Goal: Task Accomplishment & Management: Use online tool/utility

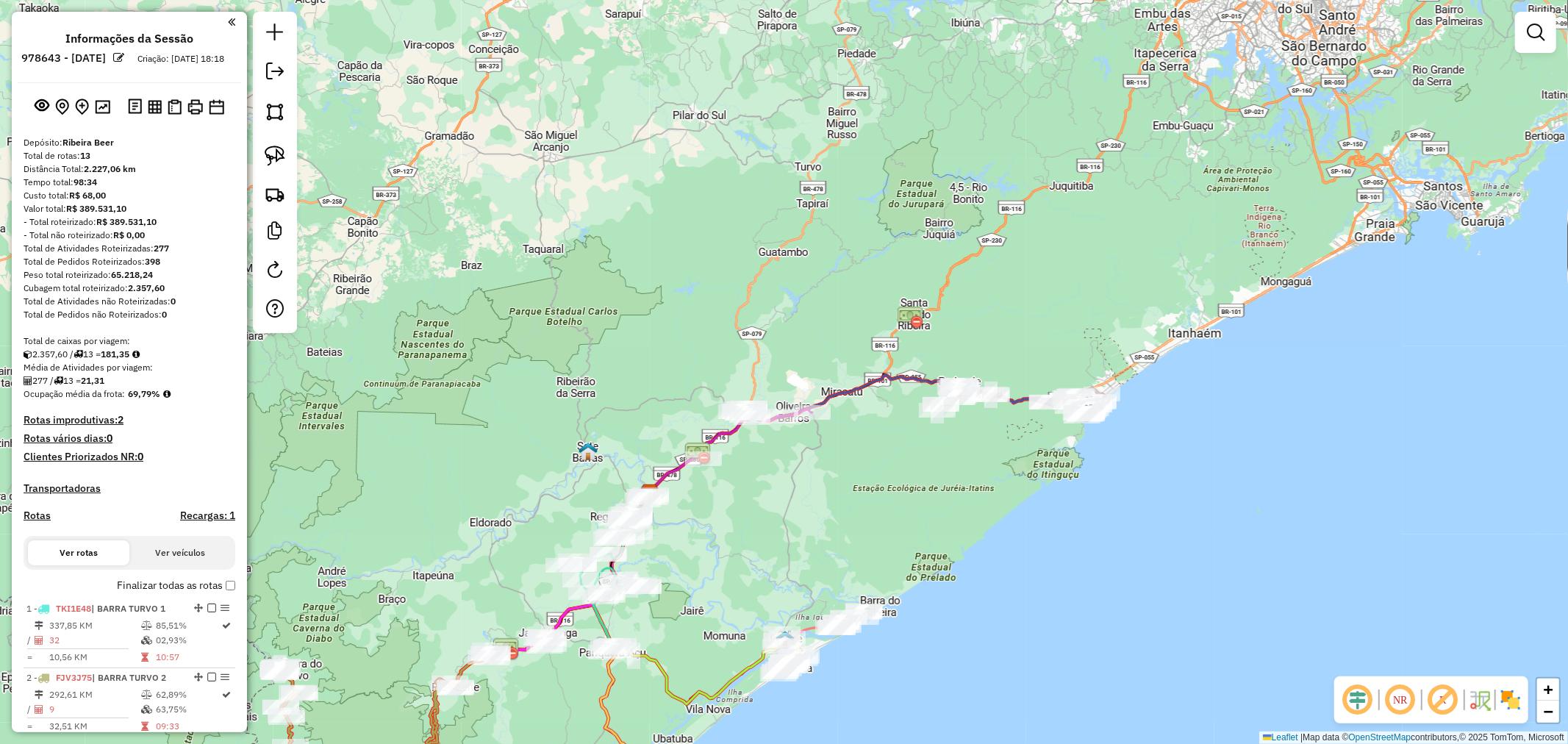
drag, startPoint x: 1255, startPoint y: 347, endPoint x: 1003, endPoint y: 428, distance: 264.7
click at [1099, 484] on div "Janela de atendimento Grade de atendimento Capacidade Transportadoras Veículos …" at bounding box center [784, 372] width 1568 height 744
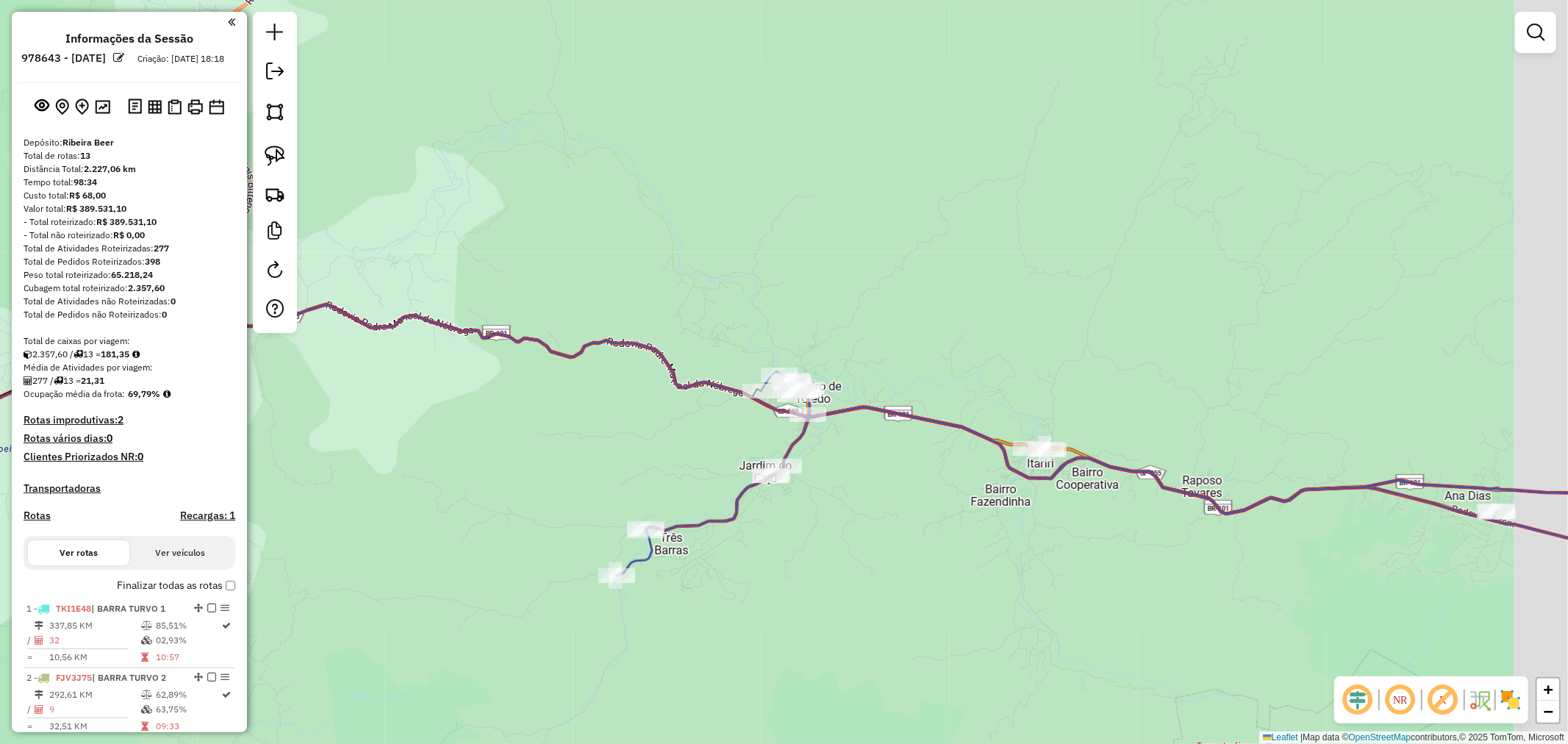
drag, startPoint x: 1003, startPoint y: 563, endPoint x: 890, endPoint y: 520, distance: 120.9
click at [890, 520] on div "Janela de atendimento Grade de atendimento Capacidade Transportadoras Veículos …" at bounding box center [784, 372] width 1568 height 744
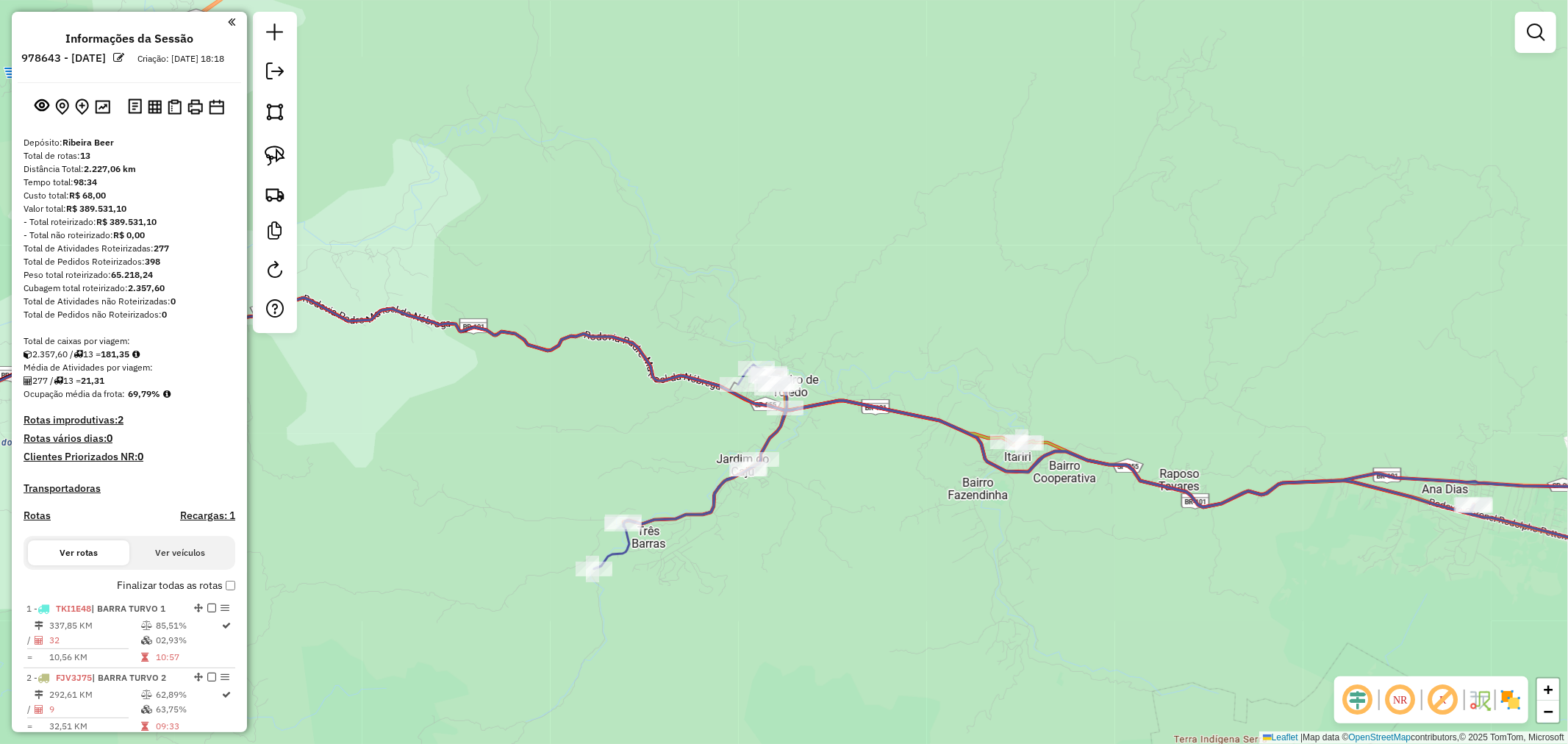
drag, startPoint x: 1122, startPoint y: 513, endPoint x: 1062, endPoint y: 504, distance: 60.7
click at [1085, 505] on div "Janela de atendimento Grade de atendimento Capacidade Transportadoras Veículos …" at bounding box center [784, 372] width 1568 height 744
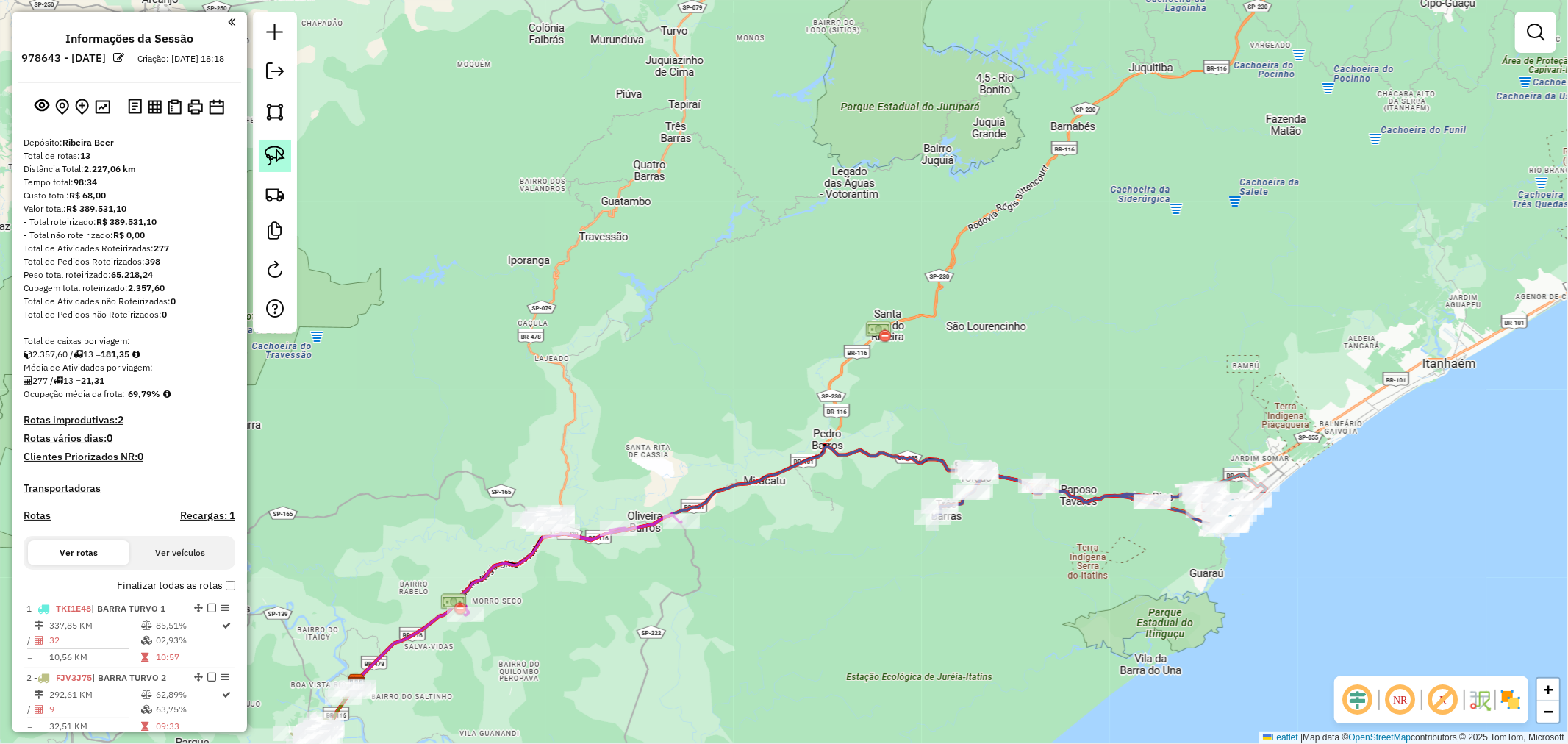
click at [276, 153] on img at bounding box center [275, 156] width 21 height 21
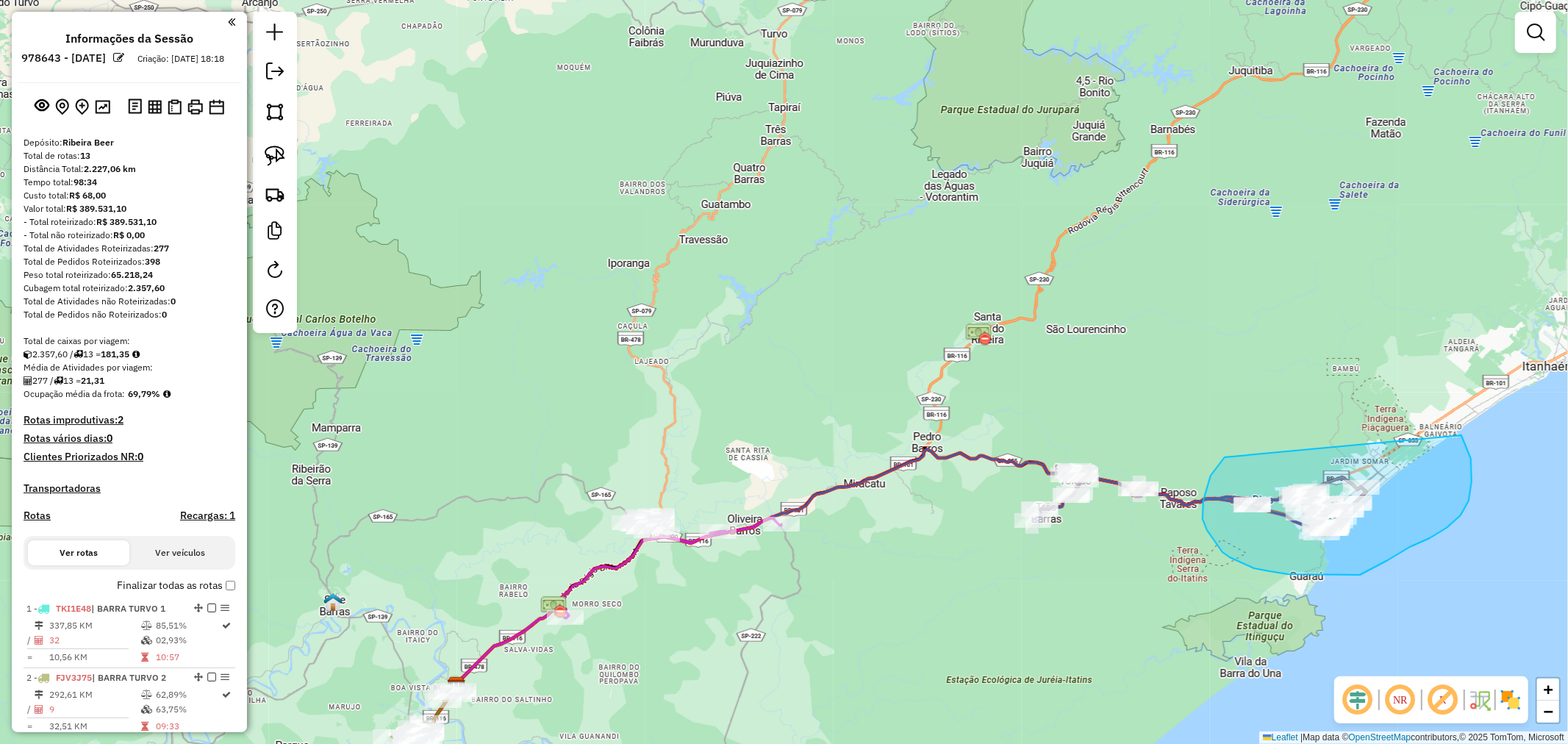
drag, startPoint x: 1222, startPoint y: 552, endPoint x: 1415, endPoint y: 383, distance: 256.5
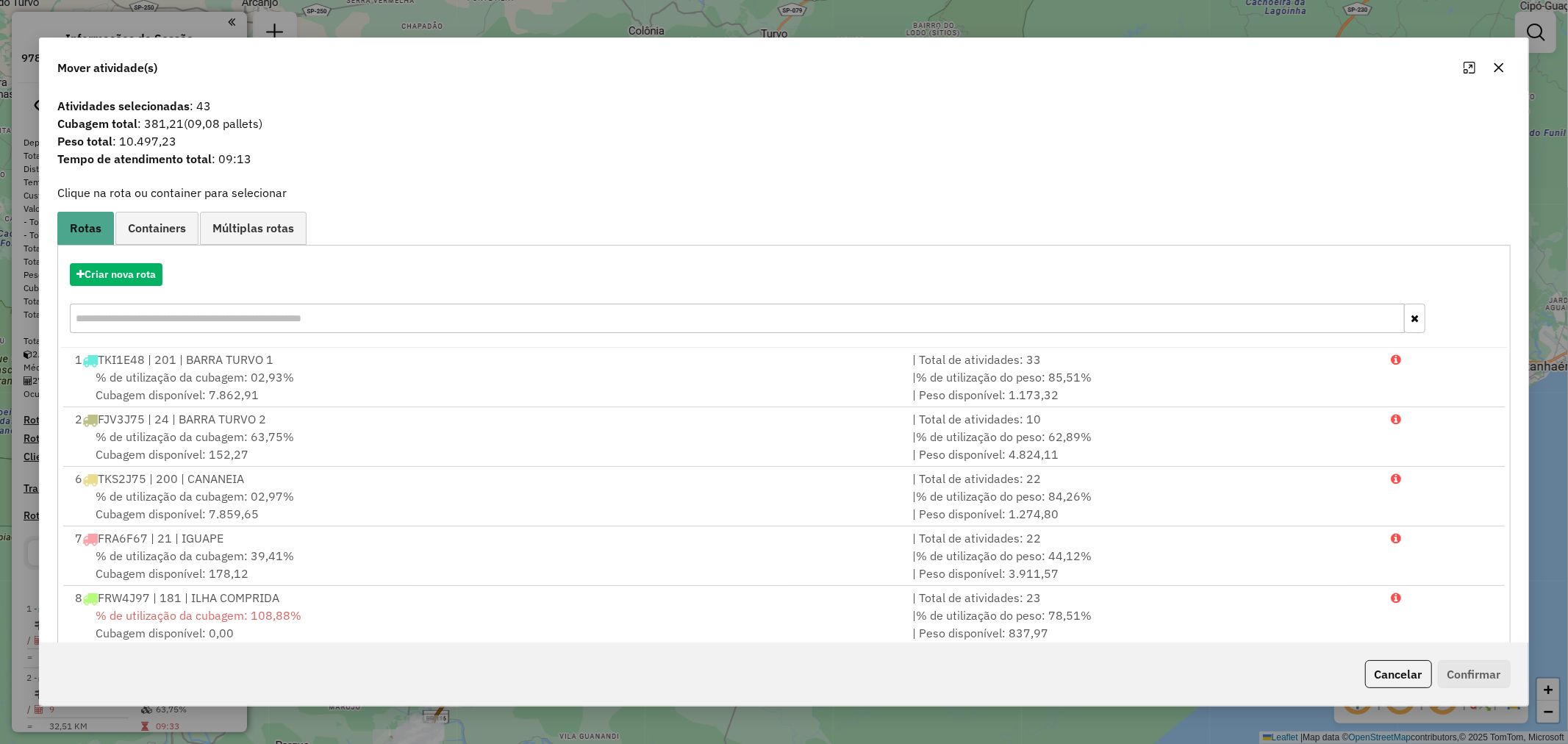
click at [1503, 63] on icon "button" at bounding box center [1498, 67] width 10 height 10
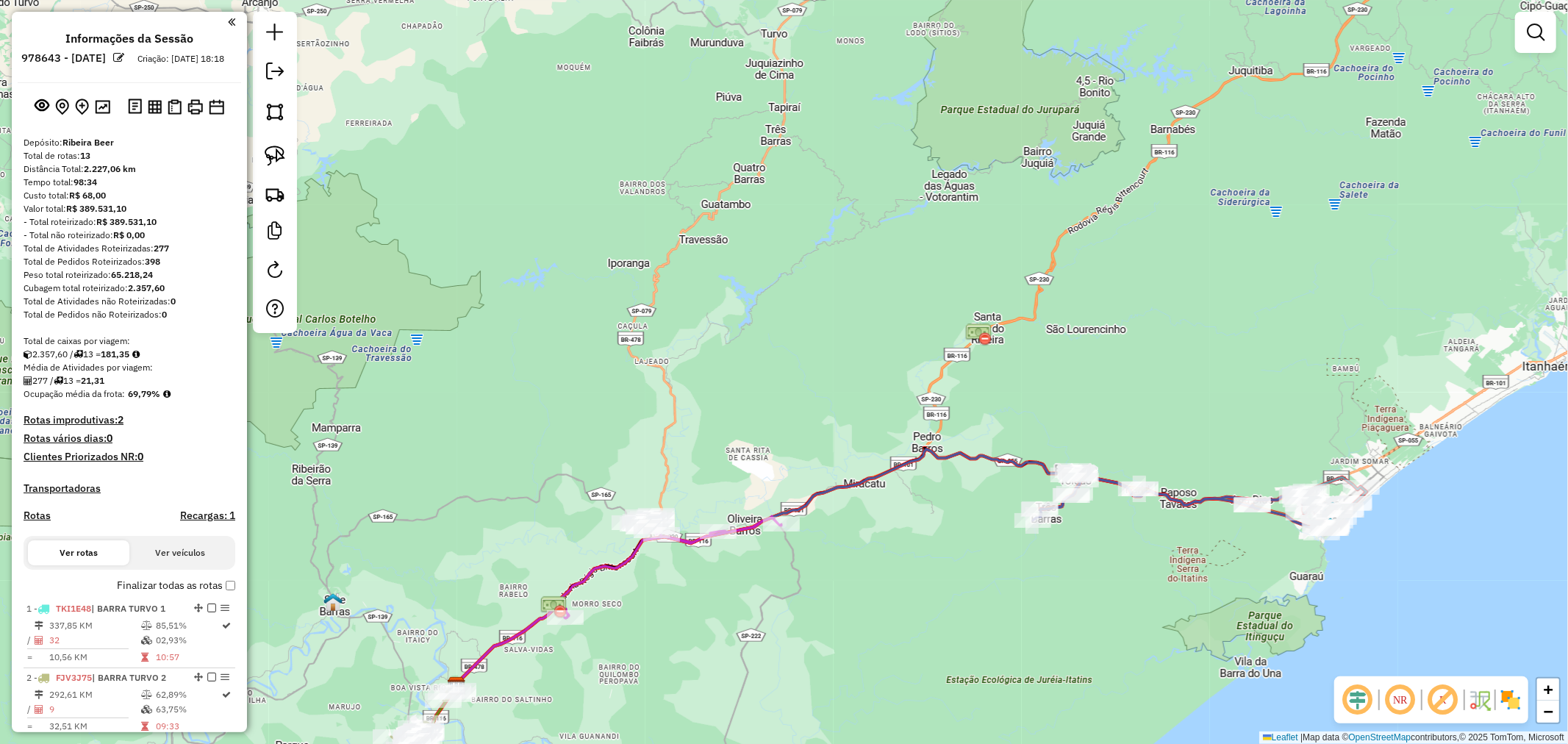
drag, startPoint x: 284, startPoint y: 153, endPoint x: 687, endPoint y: 320, distance: 436.2
click at [285, 153] on link at bounding box center [275, 156] width 32 height 32
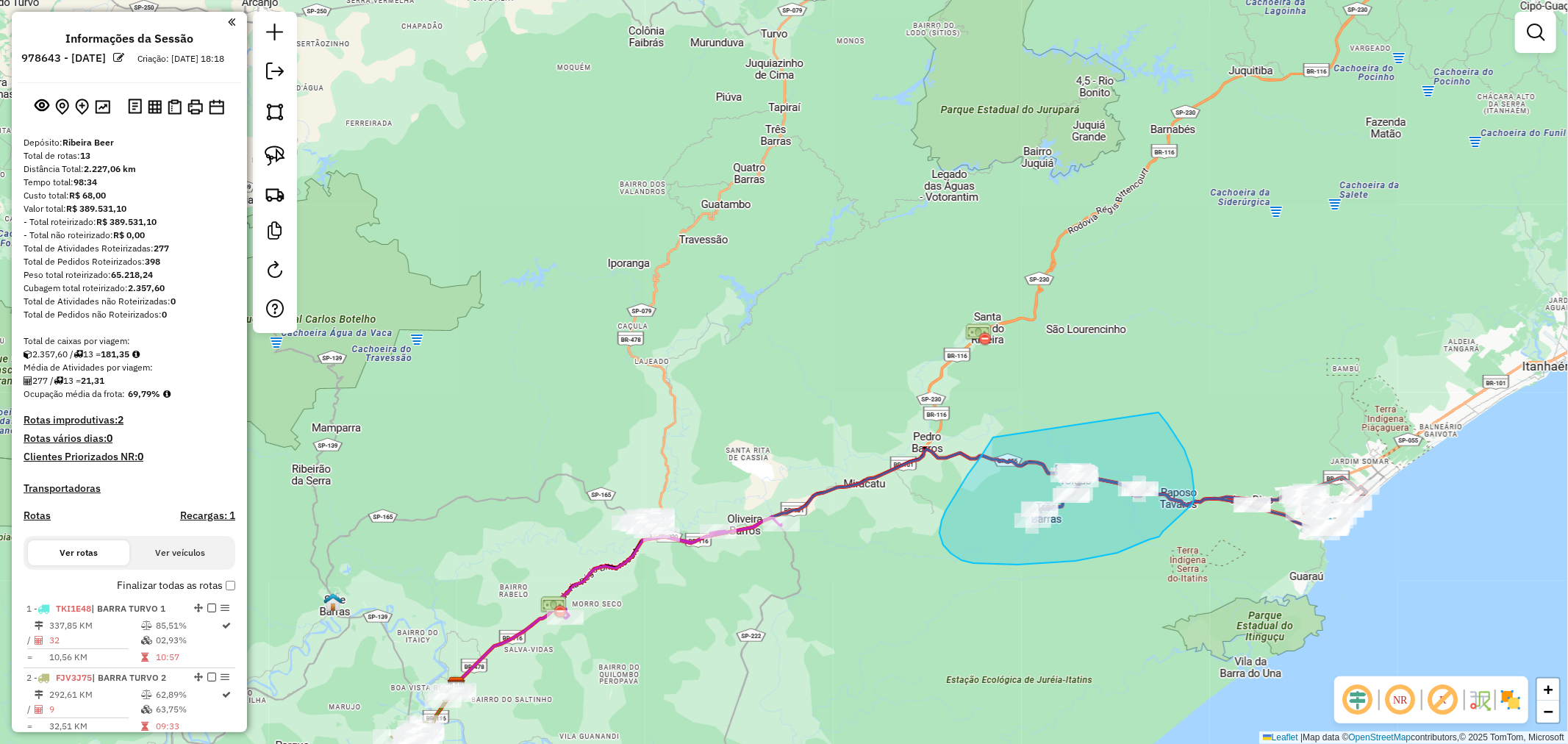
drag, startPoint x: 968, startPoint y: 475, endPoint x: 1119, endPoint y: 387, distance: 174.8
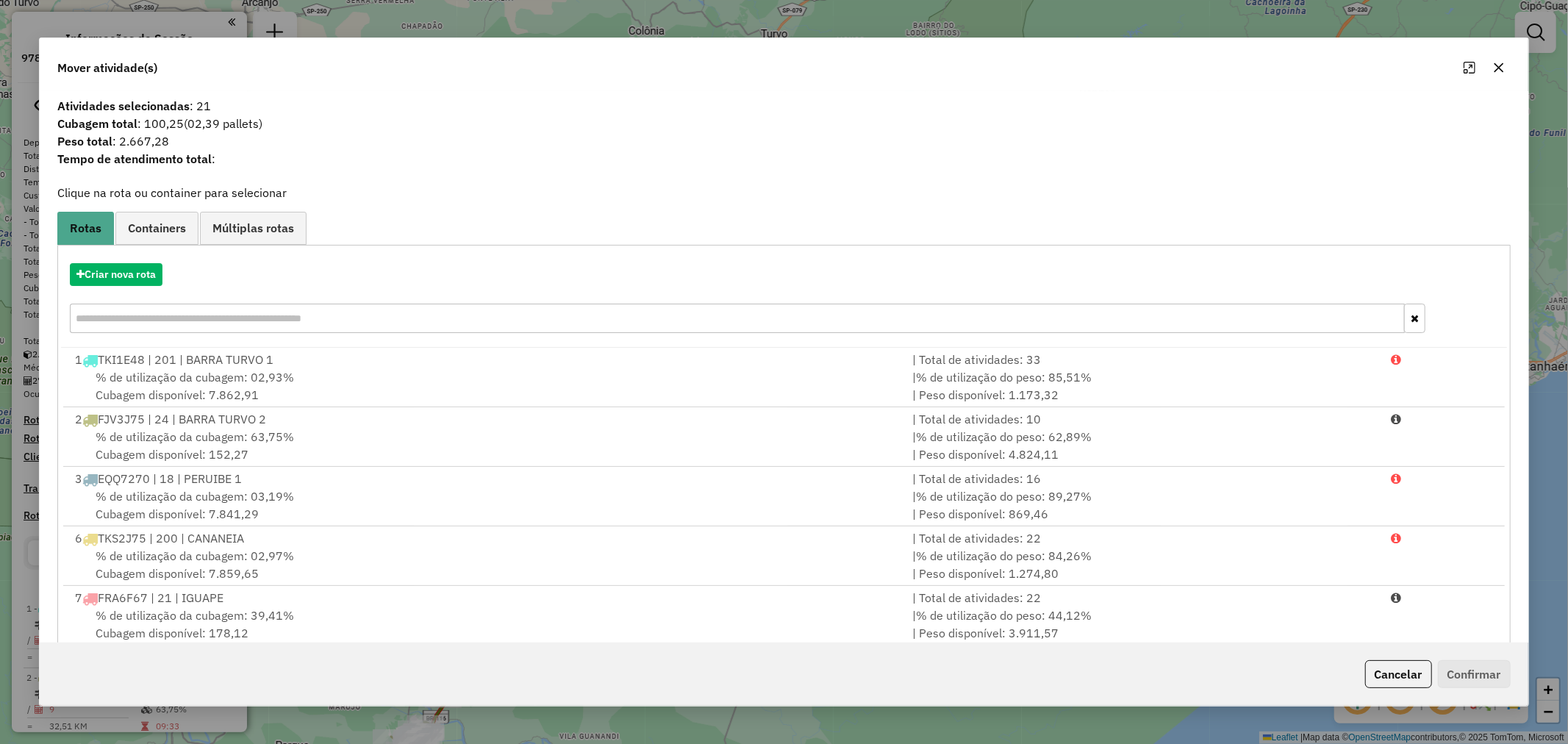
click at [1495, 64] on icon "button" at bounding box center [1499, 68] width 12 height 12
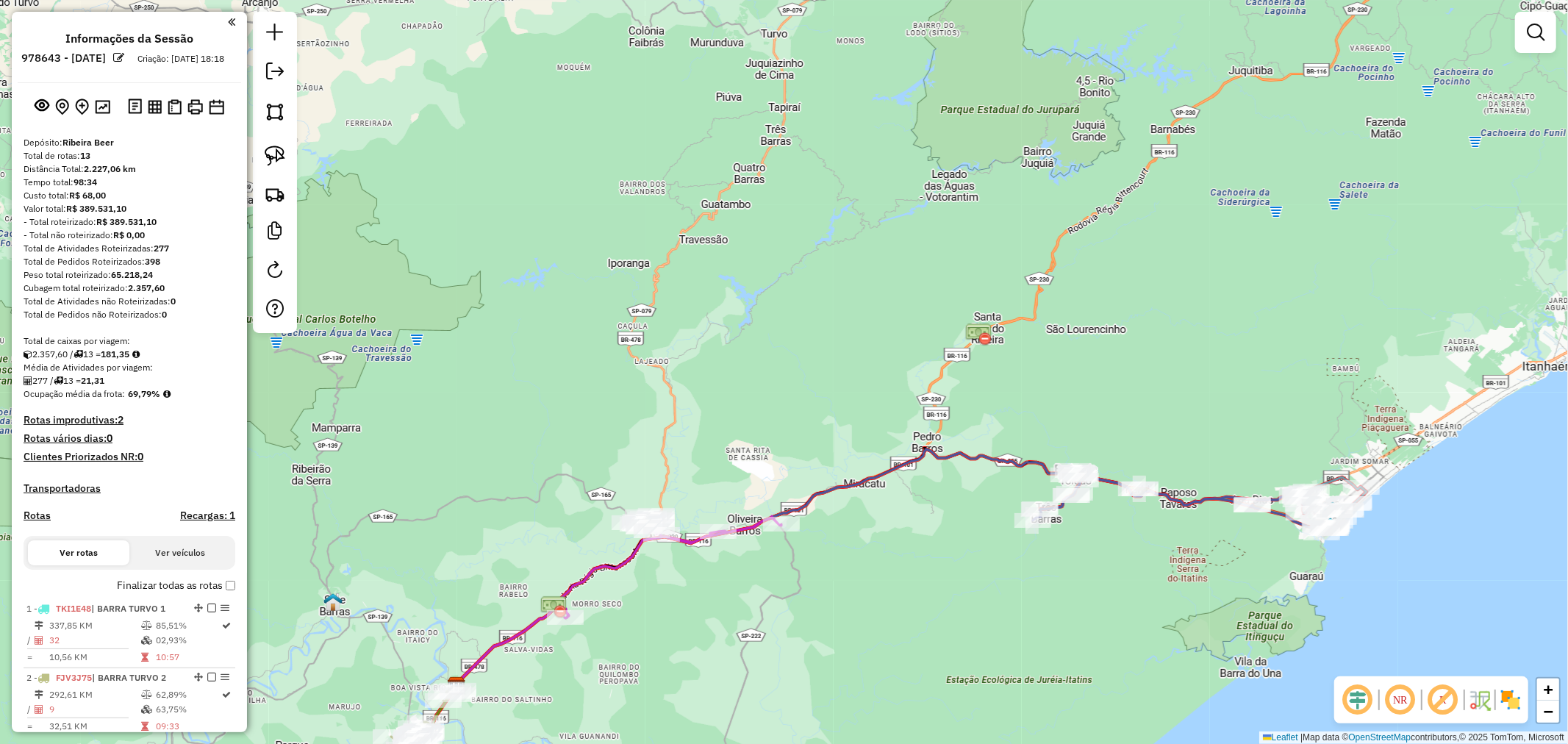
drag, startPoint x: 1224, startPoint y: 615, endPoint x: 1163, endPoint y: 615, distance: 61.0
click at [1163, 615] on div "Janela de atendimento Grade de atendimento Capacidade Transportadoras Veículos …" at bounding box center [784, 372] width 1568 height 744
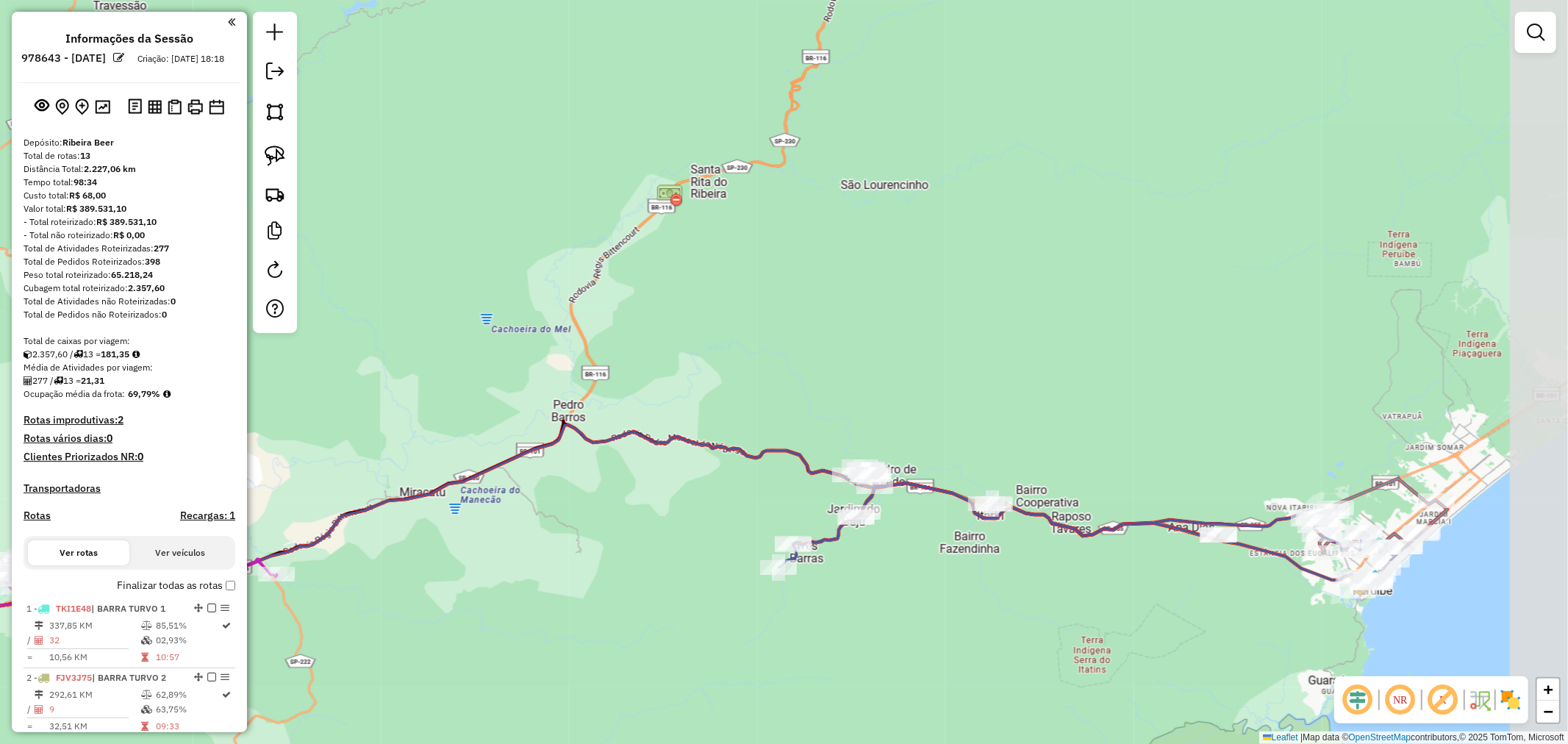
drag, startPoint x: 1104, startPoint y: 584, endPoint x: 1025, endPoint y: 594, distance: 79.6
click at [1025, 594] on div "Janela de atendimento Grade de atendimento Capacidade Transportadoras Veículos …" at bounding box center [784, 372] width 1568 height 744
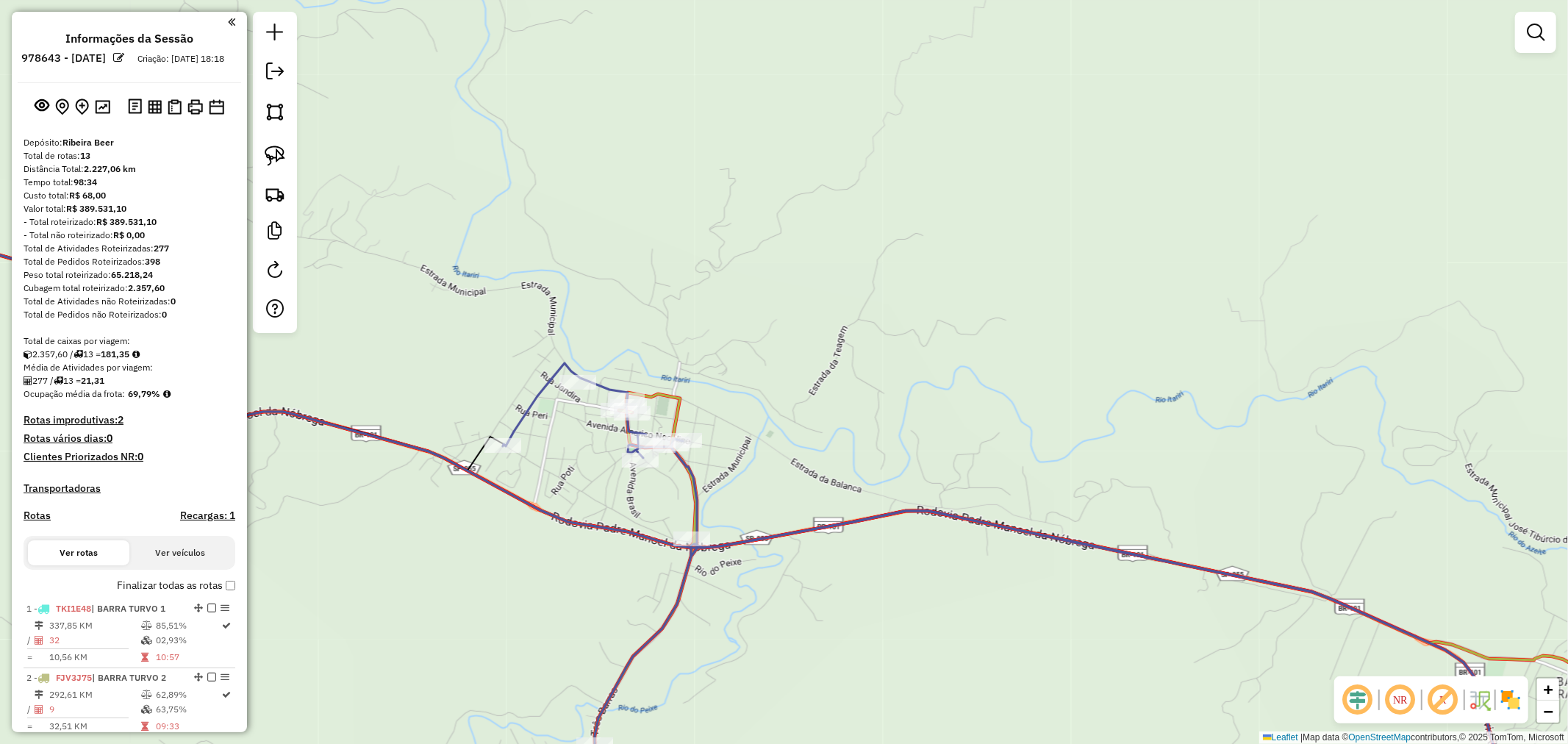
drag, startPoint x: 878, startPoint y: 311, endPoint x: 880, endPoint y: 329, distance: 18.1
click at [882, 306] on div "Janela de atendimento Grade de atendimento Capacidade Transportadoras Veículos …" at bounding box center [784, 372] width 1568 height 744
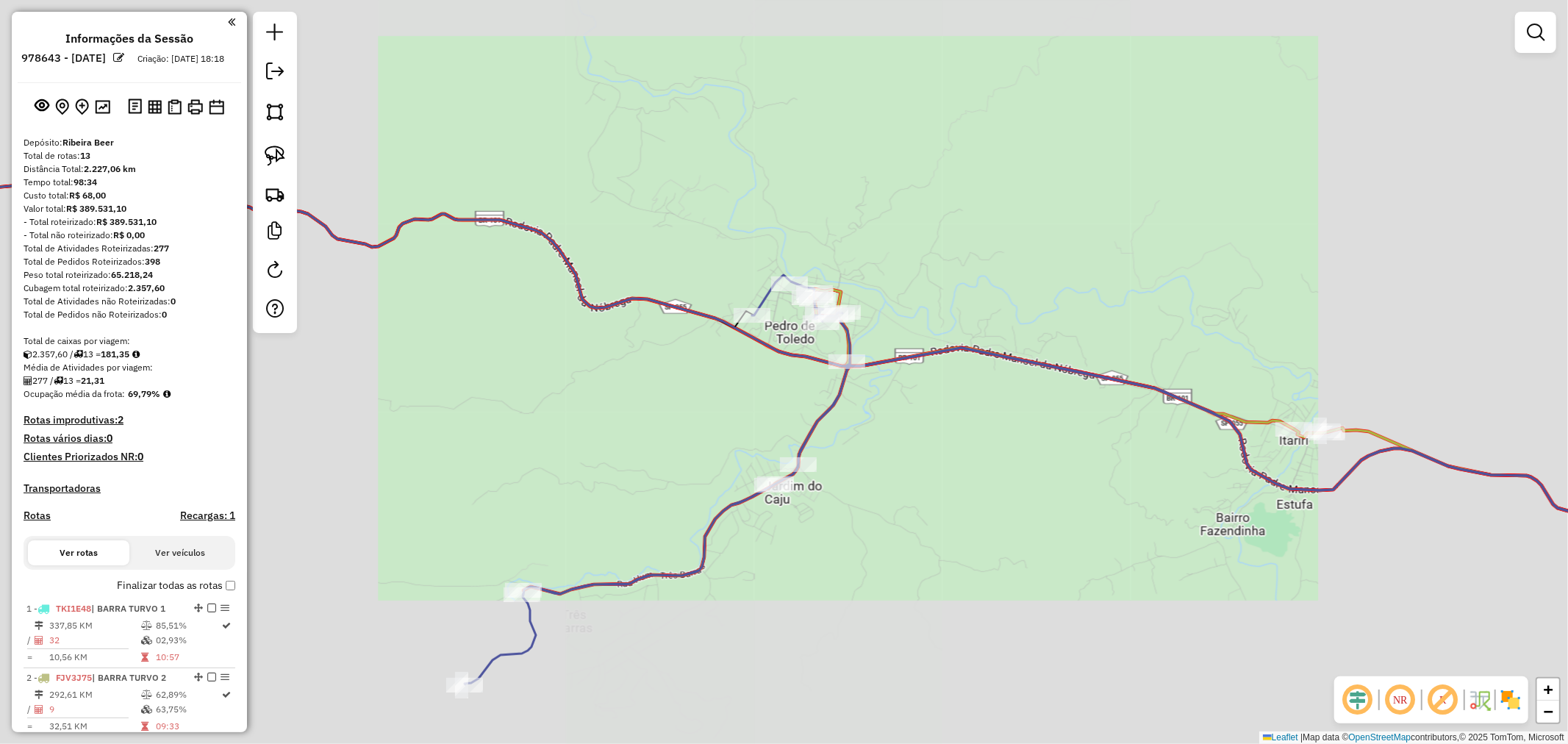
drag, startPoint x: 913, startPoint y: 515, endPoint x: 968, endPoint y: 385, distance: 141.2
click at [968, 385] on div "Janela de atendimento Grade de atendimento Capacidade Transportadoras Veículos …" at bounding box center [784, 372] width 1568 height 744
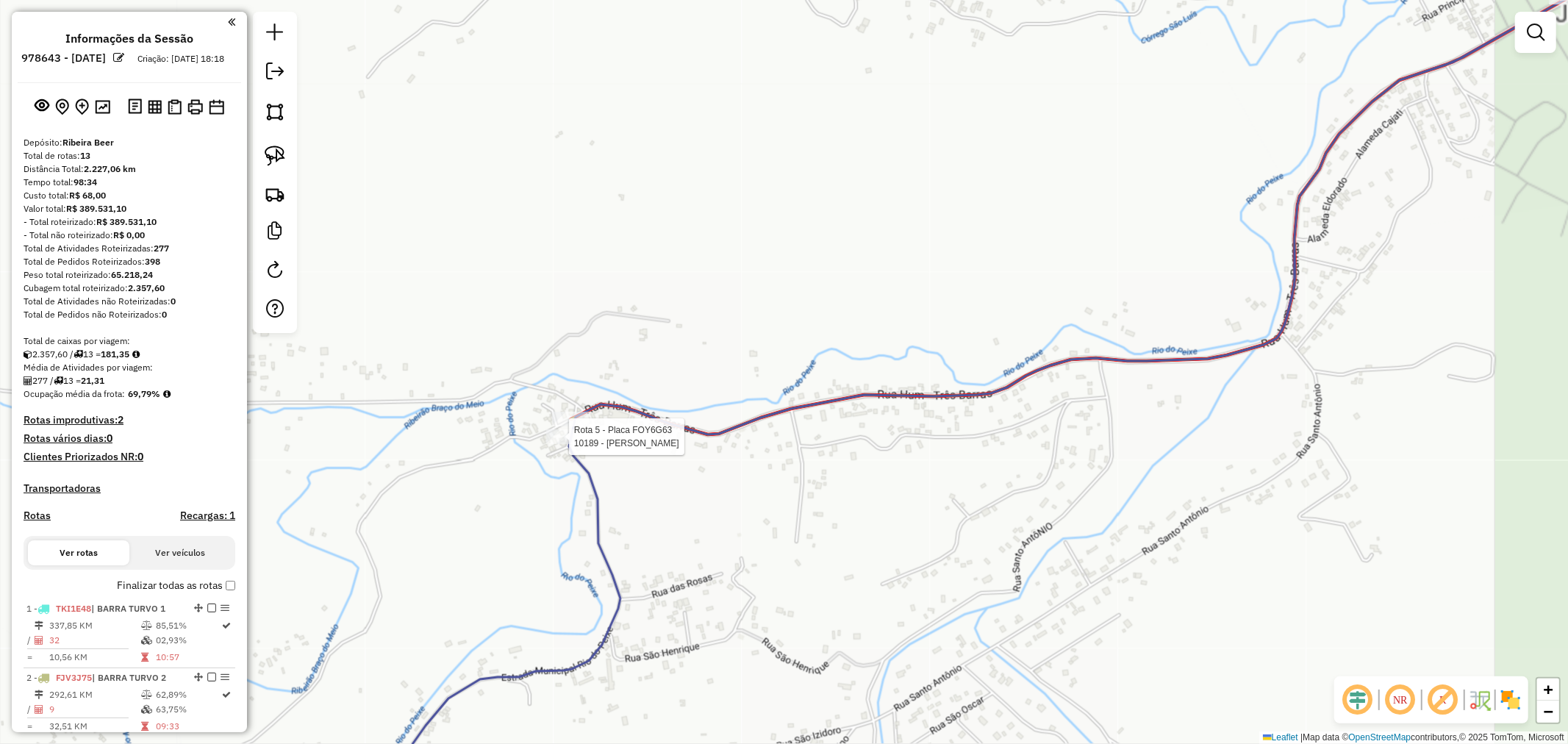
select select "**********"
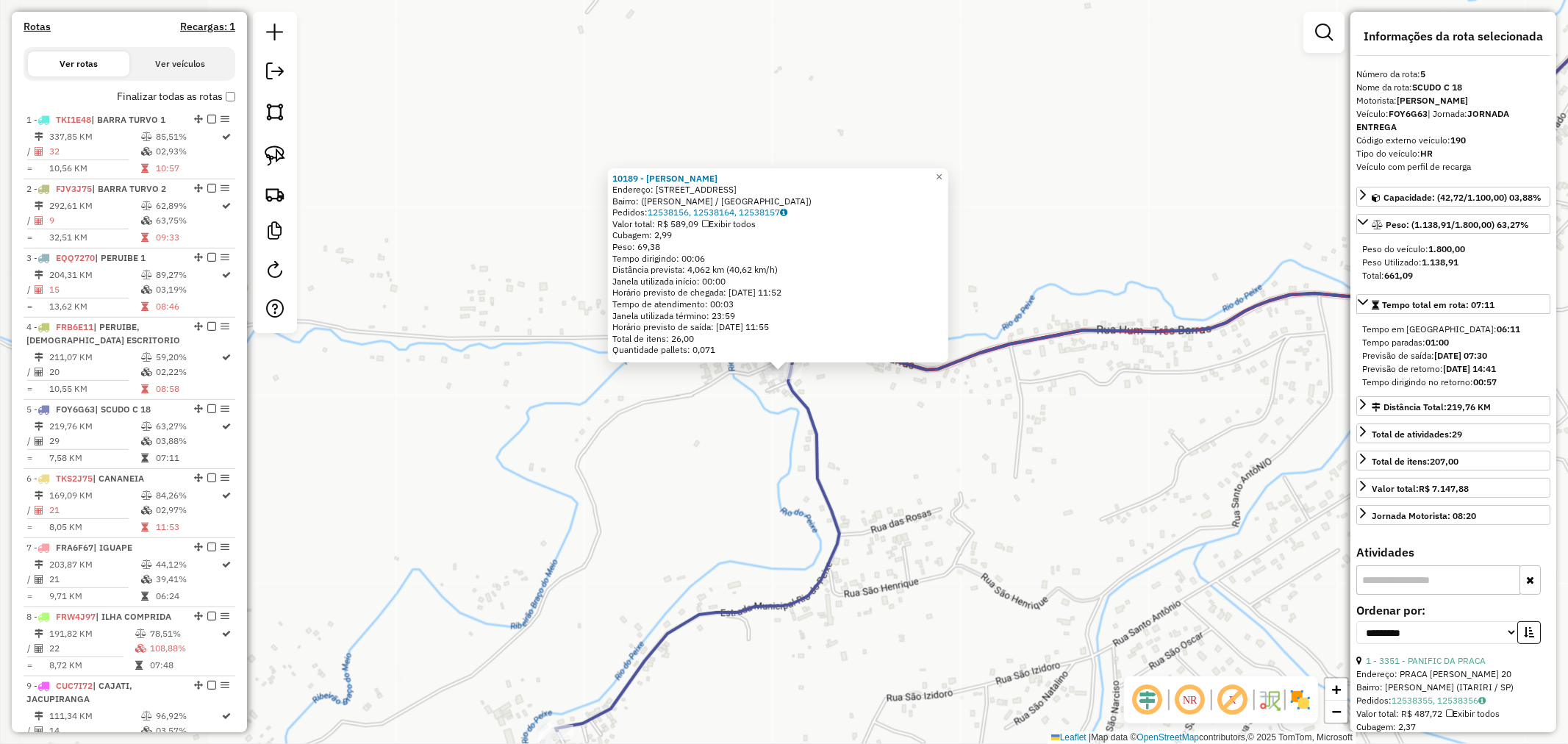
scroll to position [888, 0]
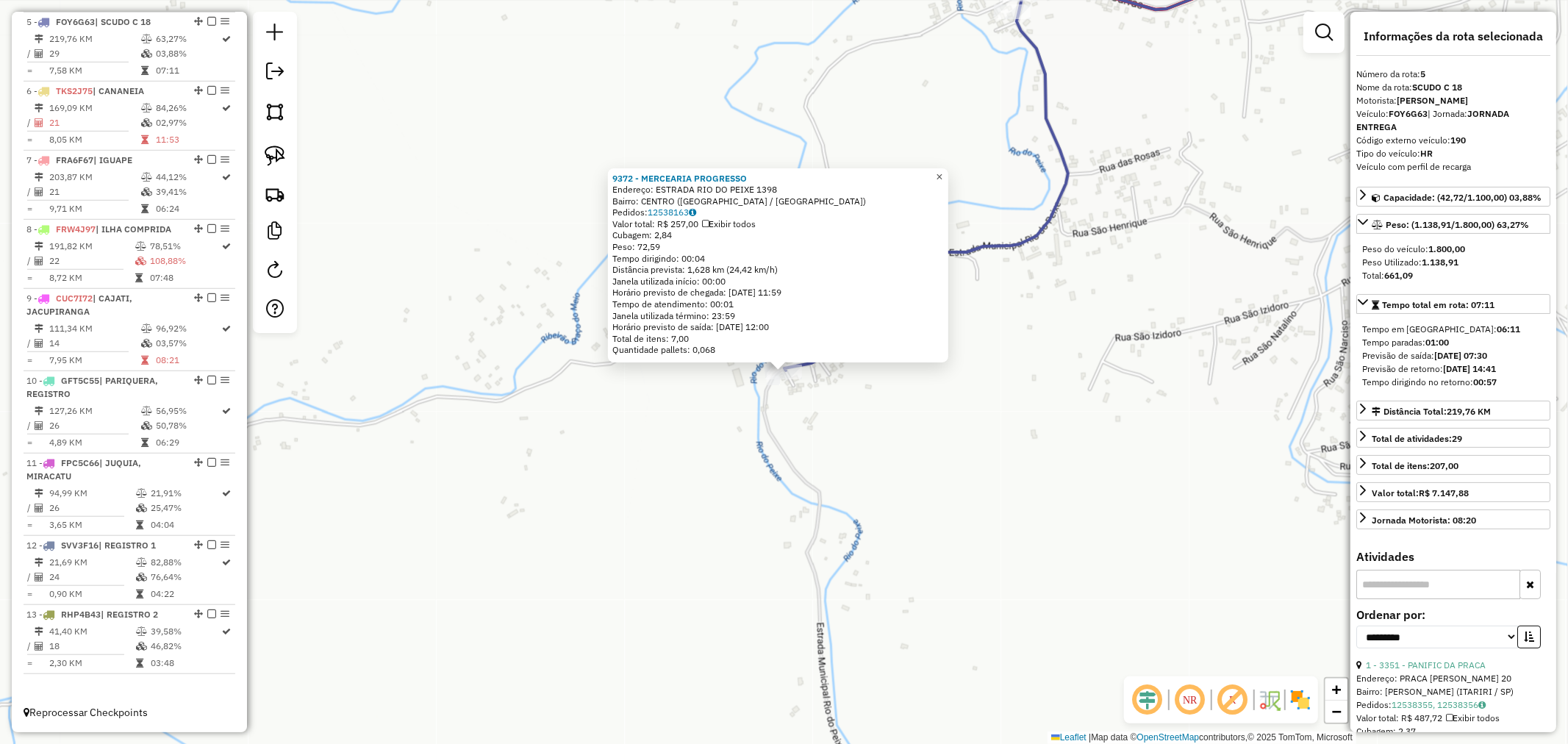
click at [942, 171] on span "×" at bounding box center [939, 177] width 7 height 13
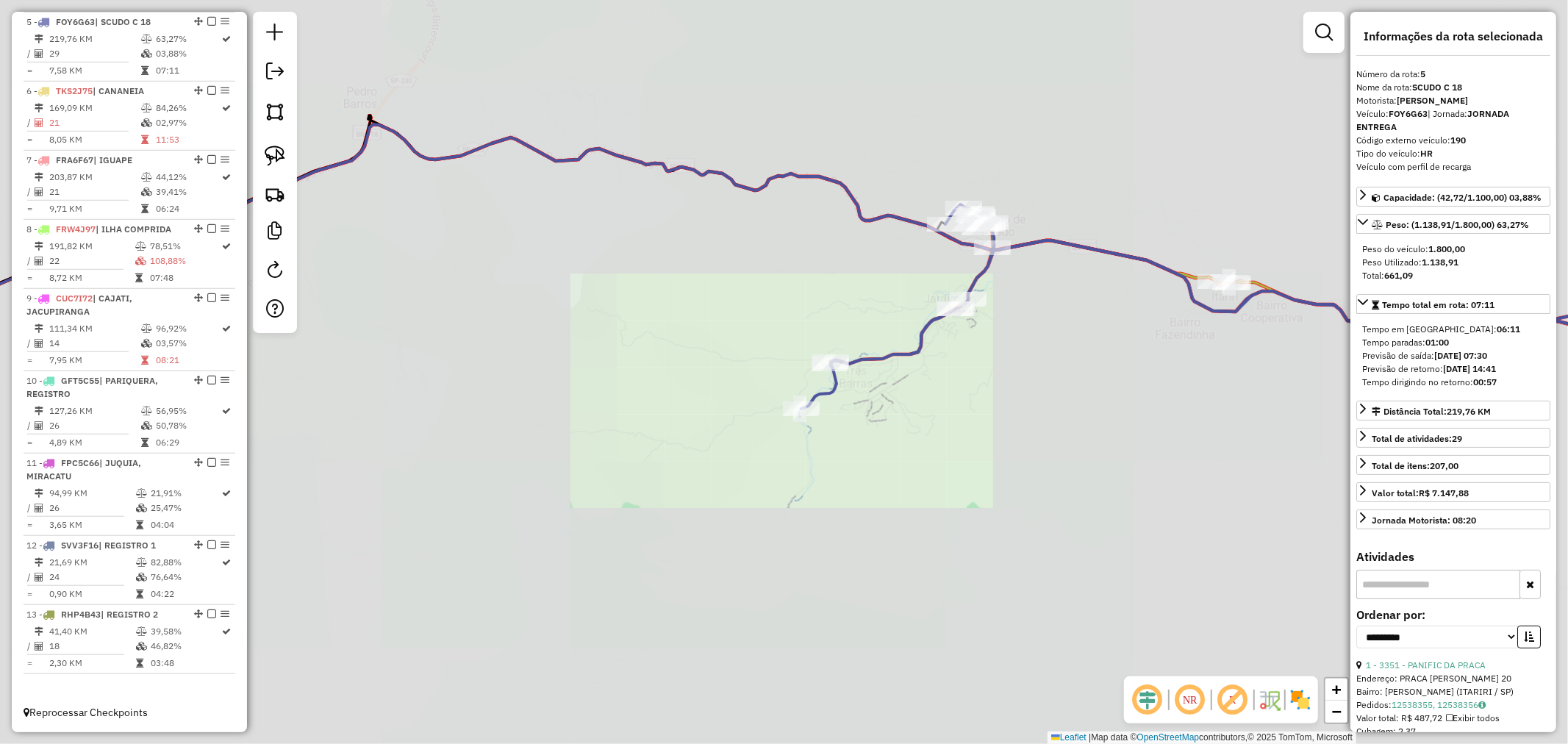
drag, startPoint x: 945, startPoint y: 417, endPoint x: 802, endPoint y: 502, distance: 166.4
click at [802, 502] on div "Janela de atendimento Grade de atendimento Capacidade Transportadoras Veículos …" at bounding box center [784, 372] width 1568 height 744
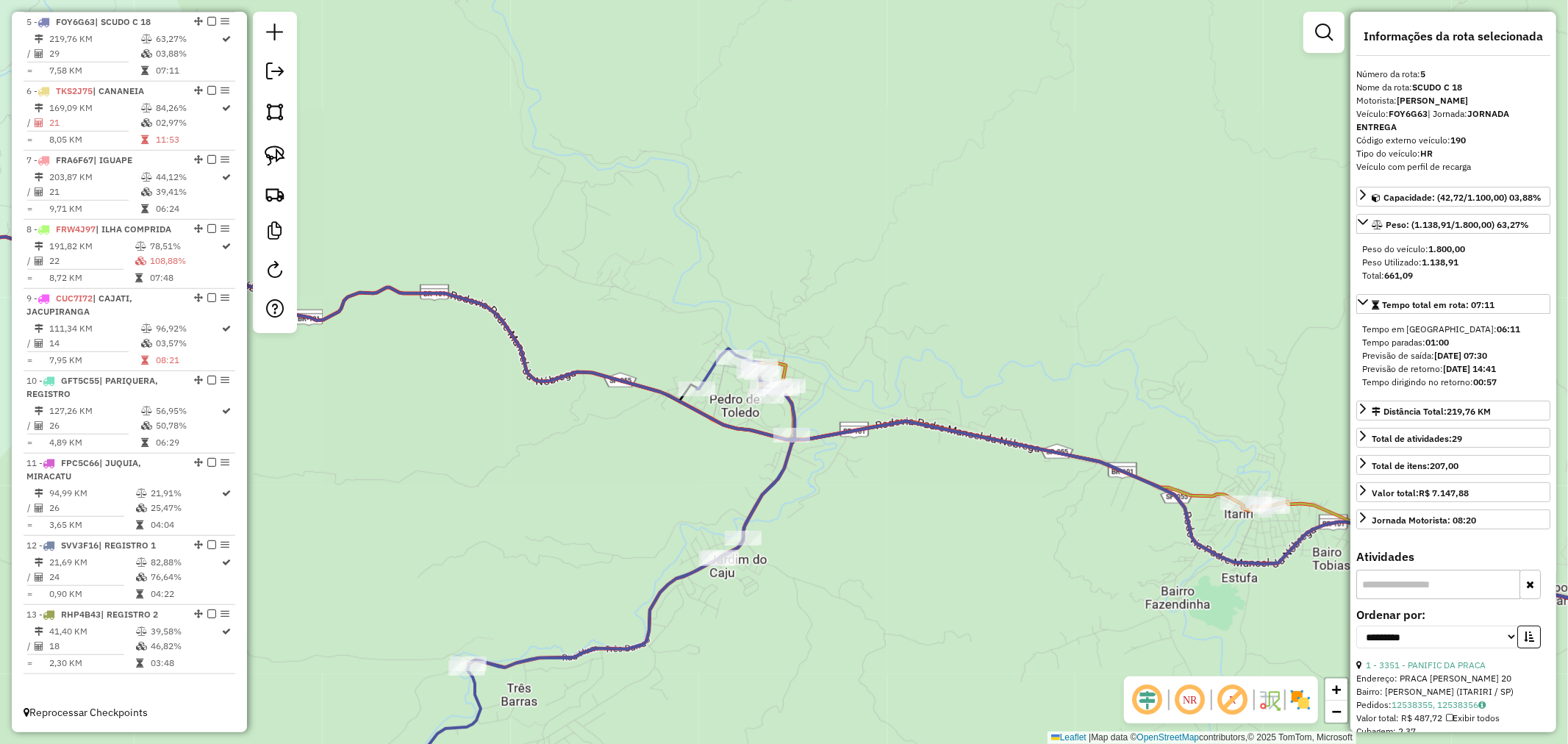
drag, startPoint x: 882, startPoint y: 476, endPoint x: 816, endPoint y: 529, distance: 84.6
click at [816, 529] on div "Janela de atendimento Grade de atendimento Capacidade Transportadoras Veículos …" at bounding box center [784, 372] width 1568 height 744
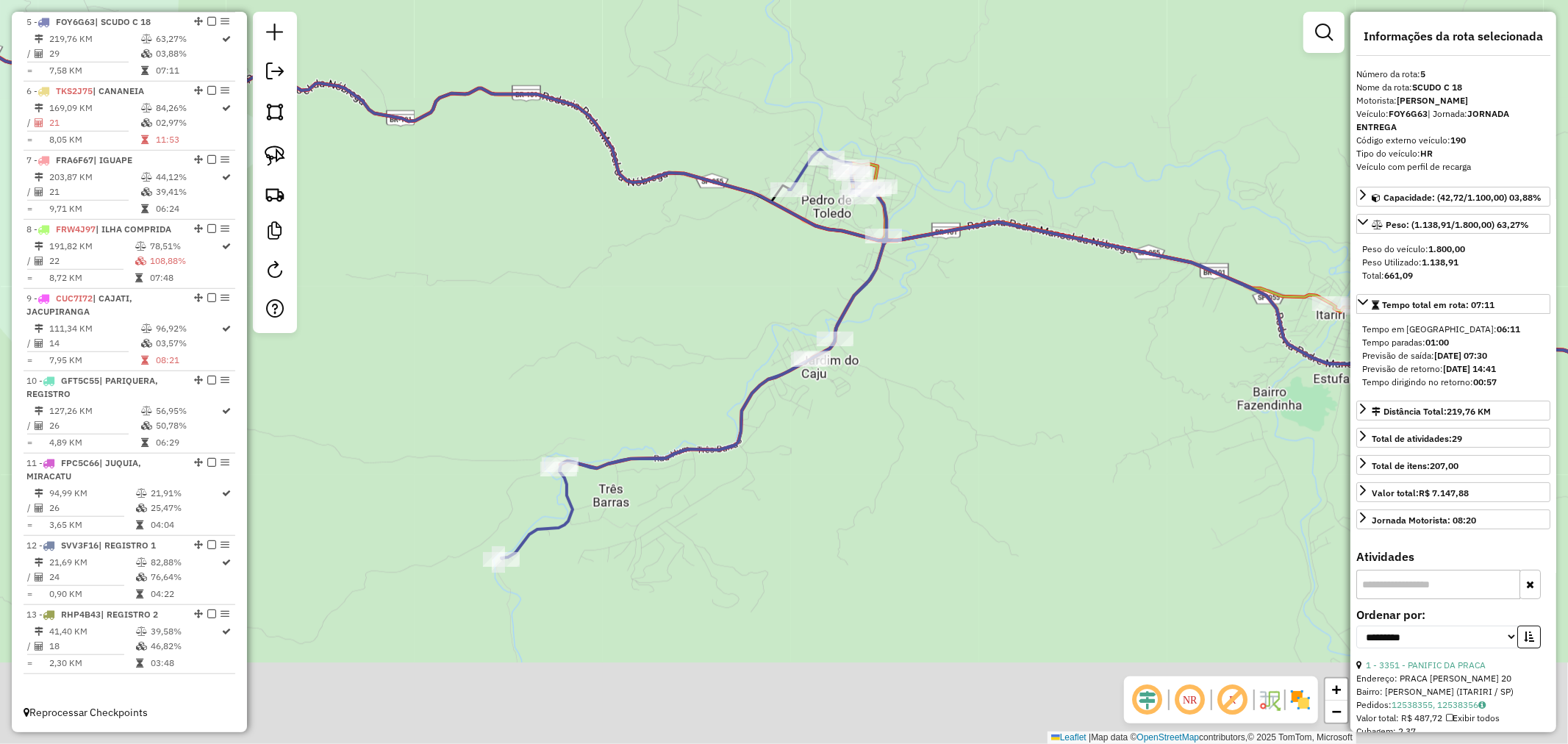
drag, startPoint x: 736, startPoint y: 576, endPoint x: 780, endPoint y: 451, distance: 132.5
click at [780, 451] on div "Janela de atendimento Grade de atendimento Capacidade Transportadoras Veículos …" at bounding box center [784, 372] width 1568 height 744
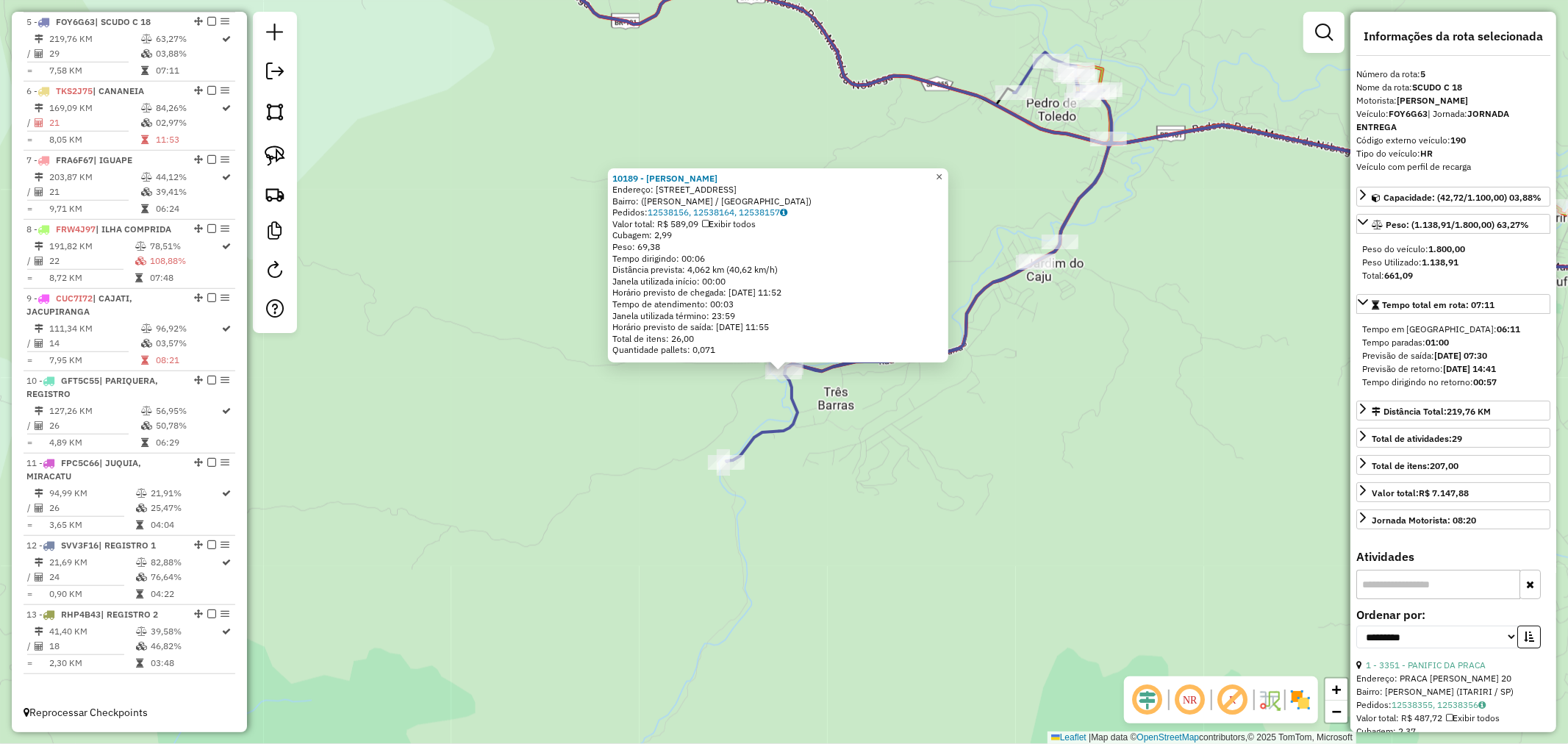
click at [942, 171] on span "×" at bounding box center [939, 177] width 7 height 13
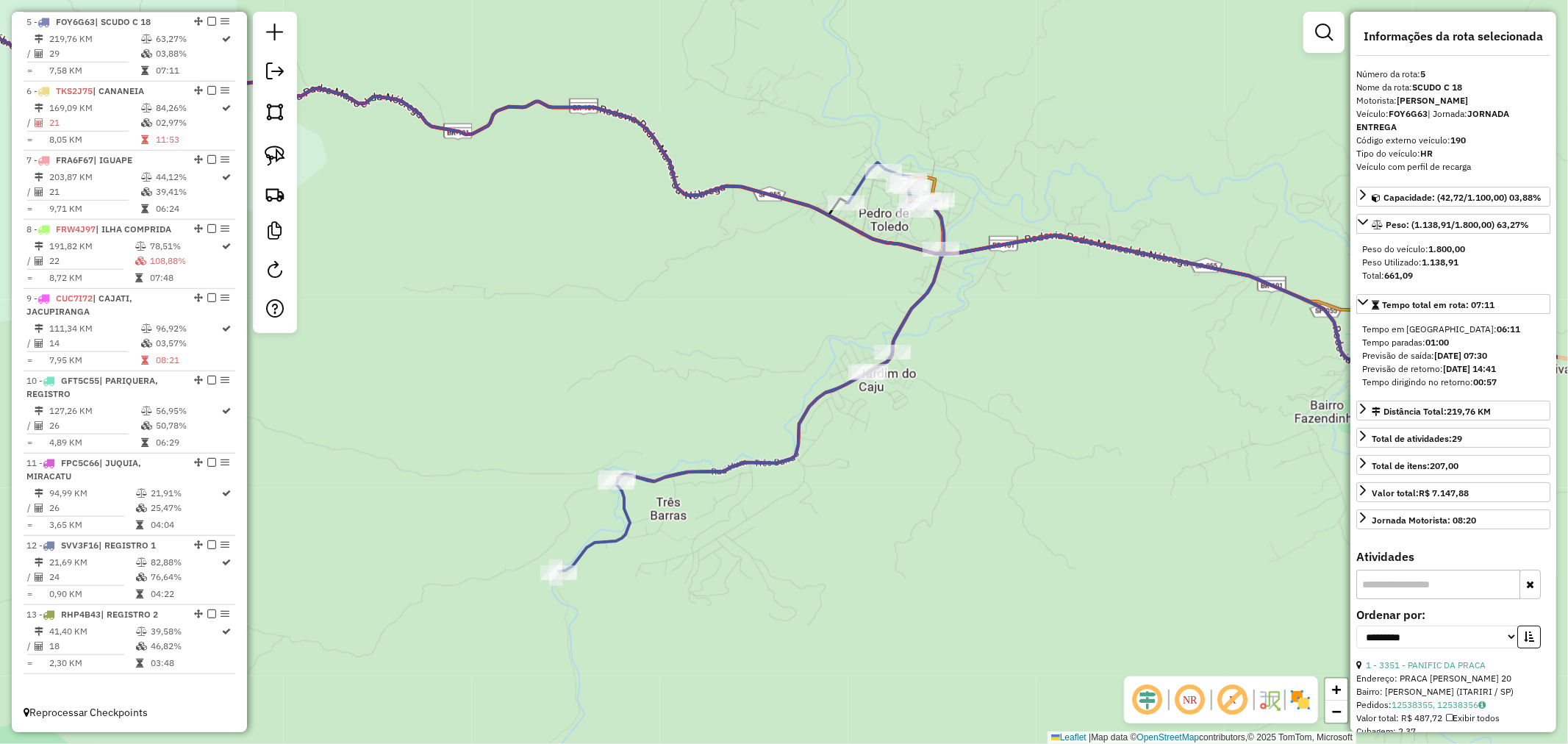
drag, startPoint x: 1097, startPoint y: 337, endPoint x: 873, endPoint y: 473, distance: 262.1
click at [873, 473] on div "Janela de atendimento Grade de atendimento Capacidade Transportadoras Veículos …" at bounding box center [784, 372] width 1568 height 744
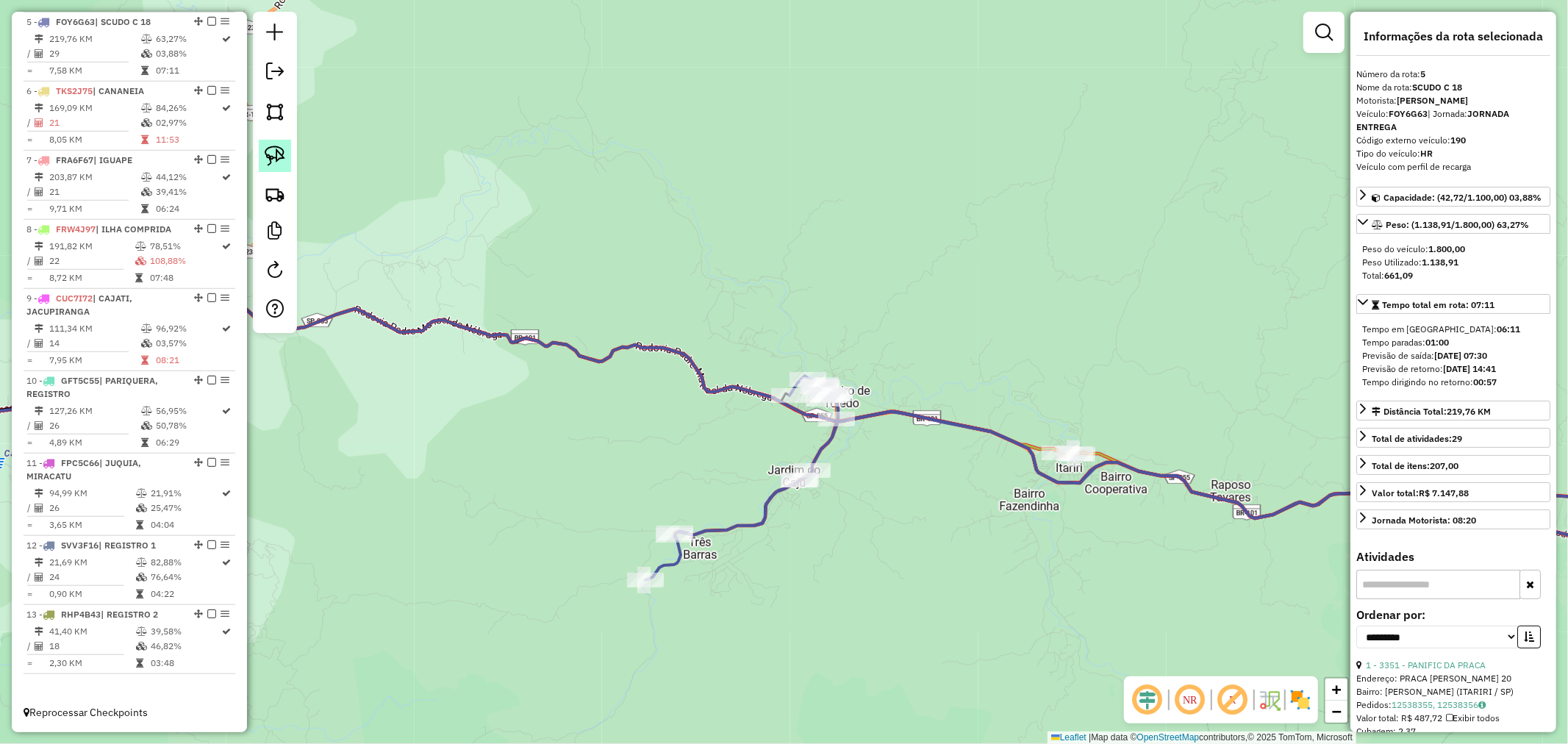
click at [269, 153] on img at bounding box center [275, 156] width 21 height 21
drag, startPoint x: 998, startPoint y: 473, endPoint x: 1167, endPoint y: 415, distance: 178.7
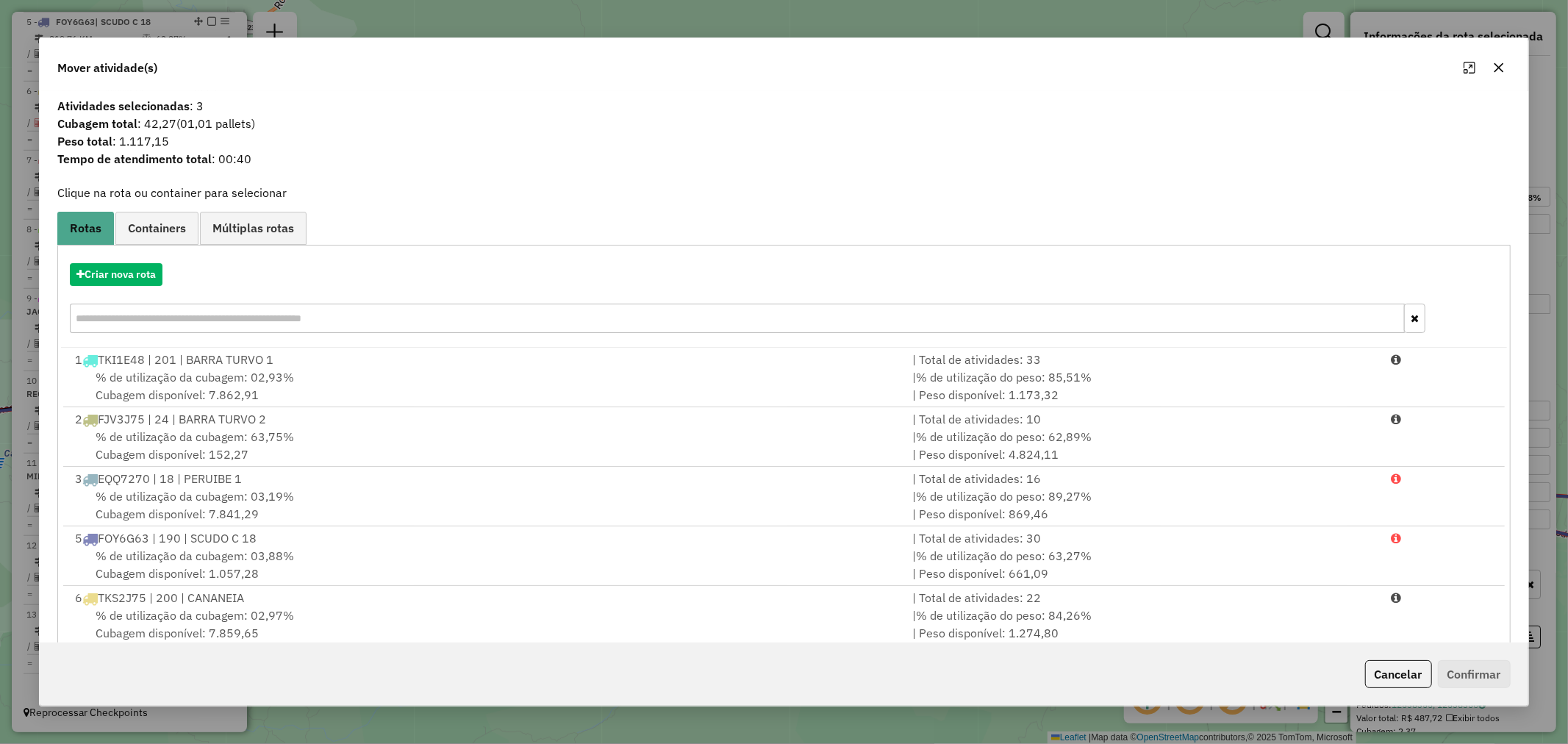
click at [1501, 61] on button "button" at bounding box center [1498, 67] width 23 height 23
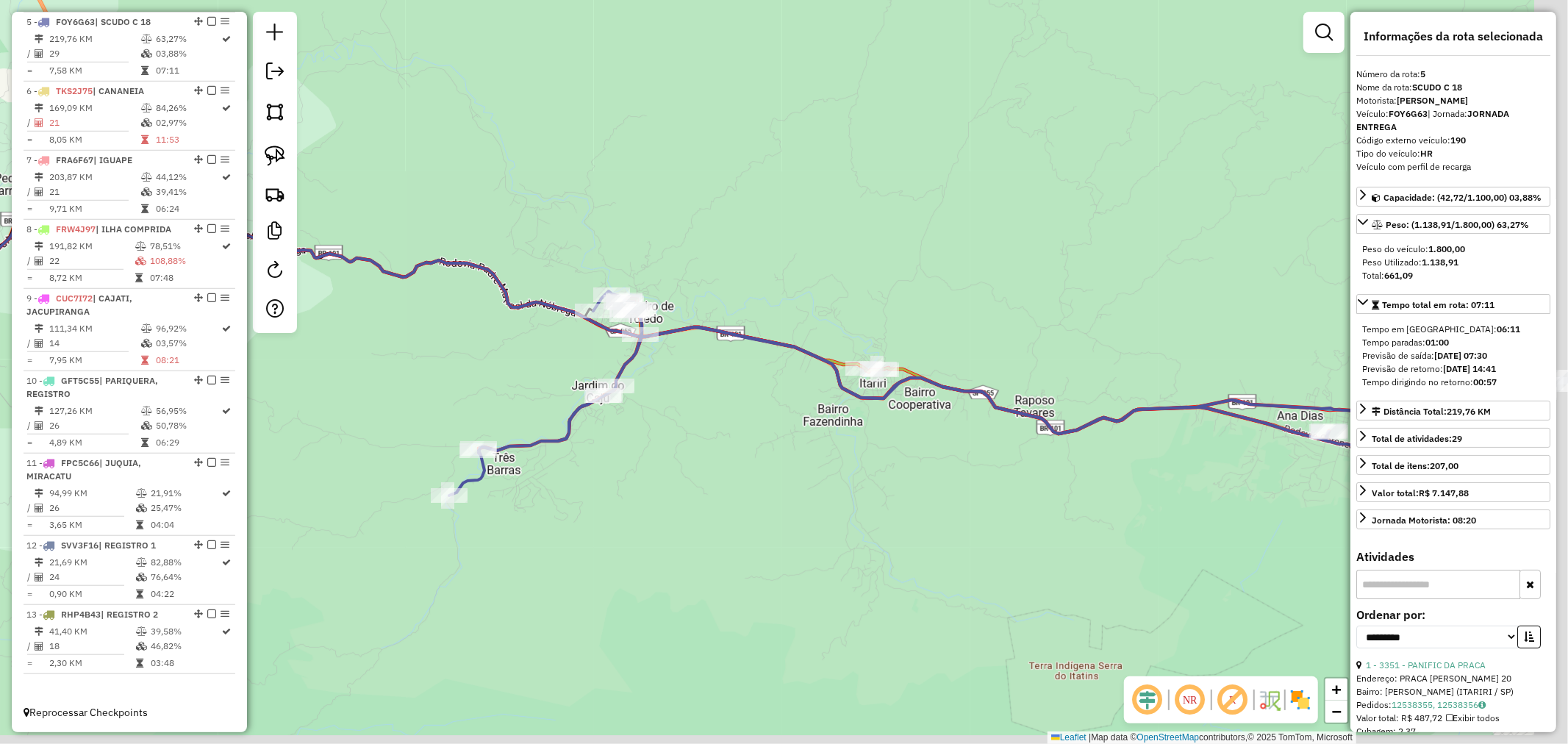
drag, startPoint x: 924, startPoint y: 489, endPoint x: 724, endPoint y: 403, distance: 217.7
click at [724, 403] on div "Janela de atendimento Grade de atendimento Capacidade Transportadoras Veículos …" at bounding box center [784, 372] width 1568 height 744
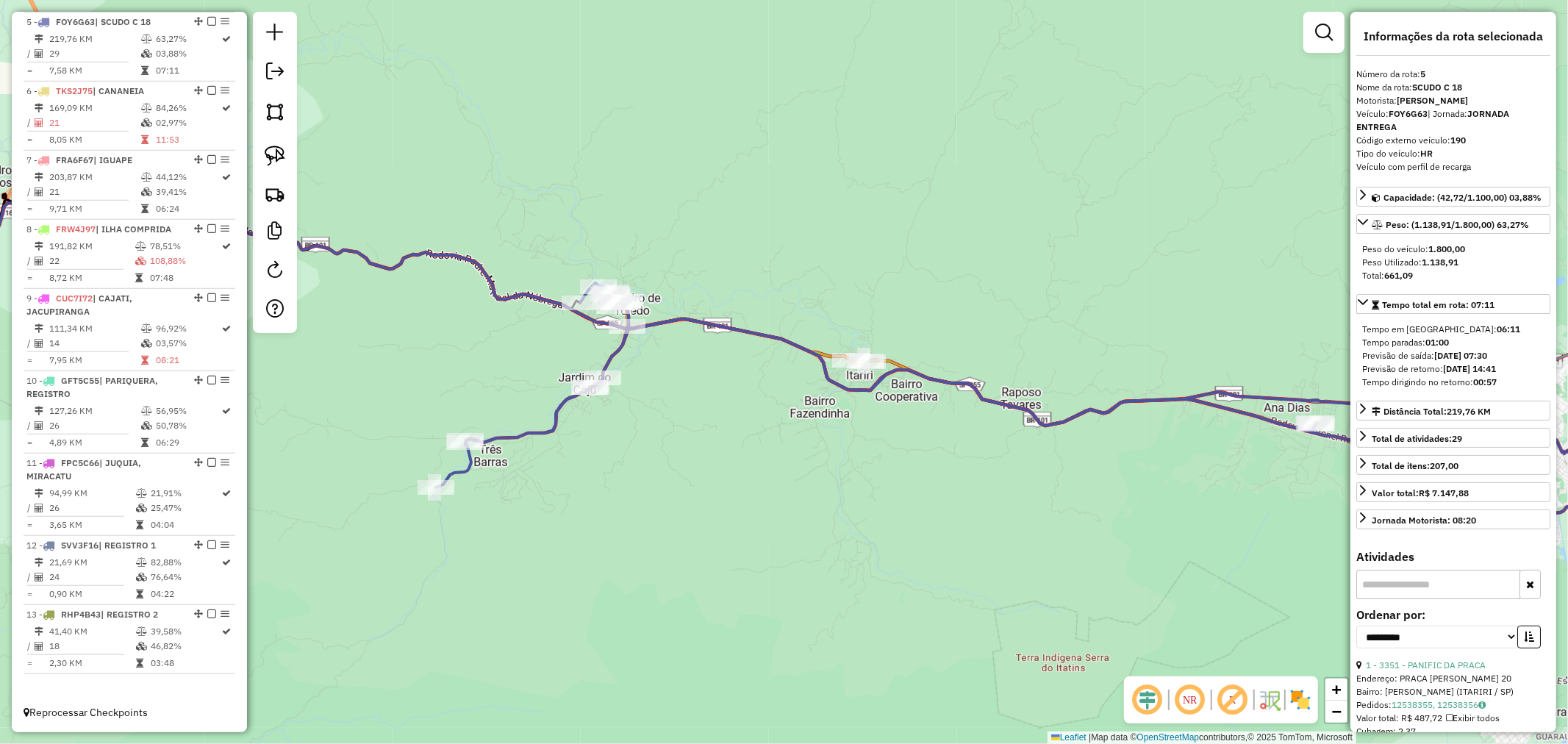
drag, startPoint x: 963, startPoint y: 513, endPoint x: 772, endPoint y: 449, distance: 201.4
click at [772, 449] on div "Janela de atendimento Grade de atendimento Capacidade Transportadoras Veículos …" at bounding box center [784, 372] width 1568 height 744
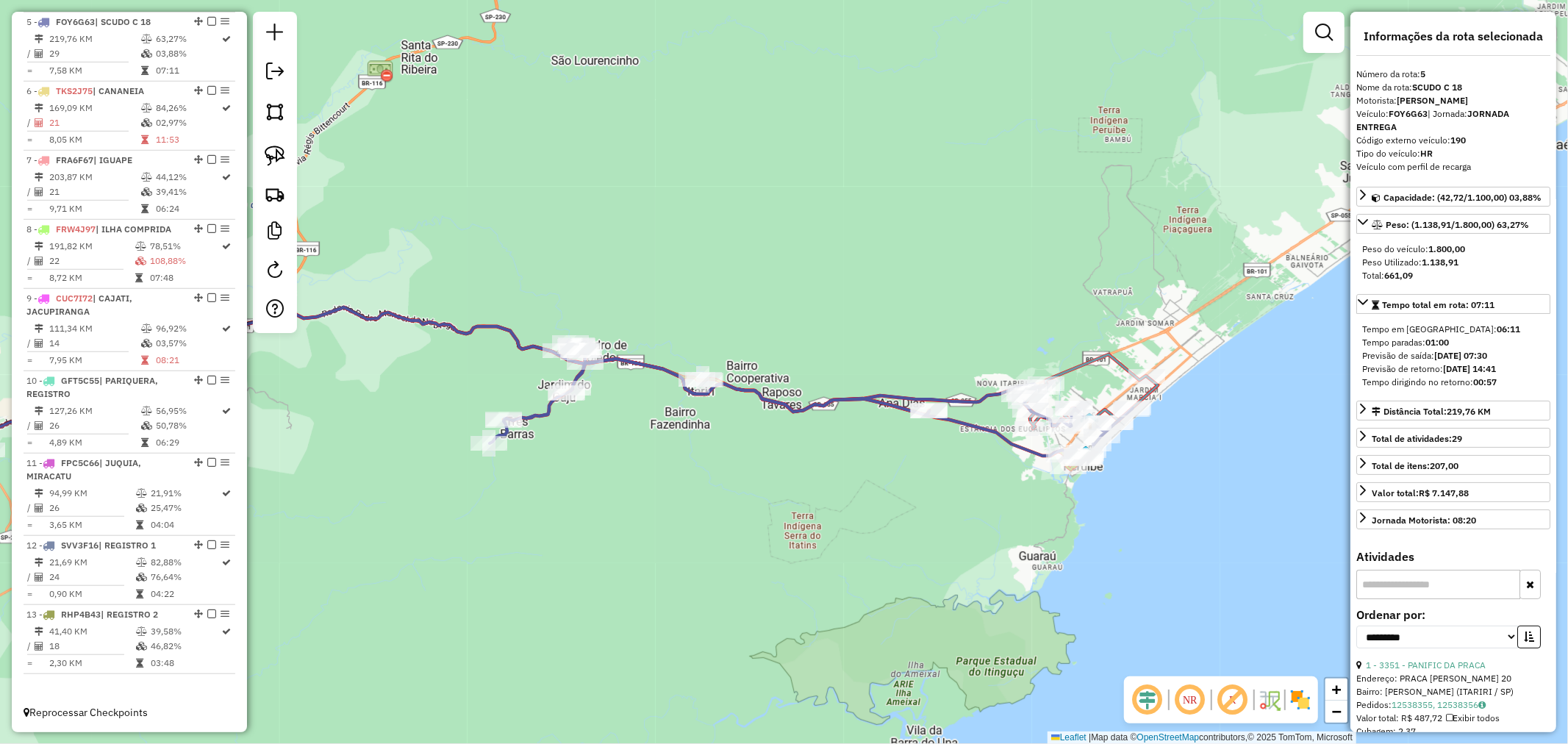
drag, startPoint x: 945, startPoint y: 541, endPoint x: 730, endPoint y: 563, distance: 216.1
click at [725, 564] on div "Janela de atendimento Grade de atendimento Capacidade Transportadoras Veículos …" at bounding box center [784, 372] width 1568 height 744
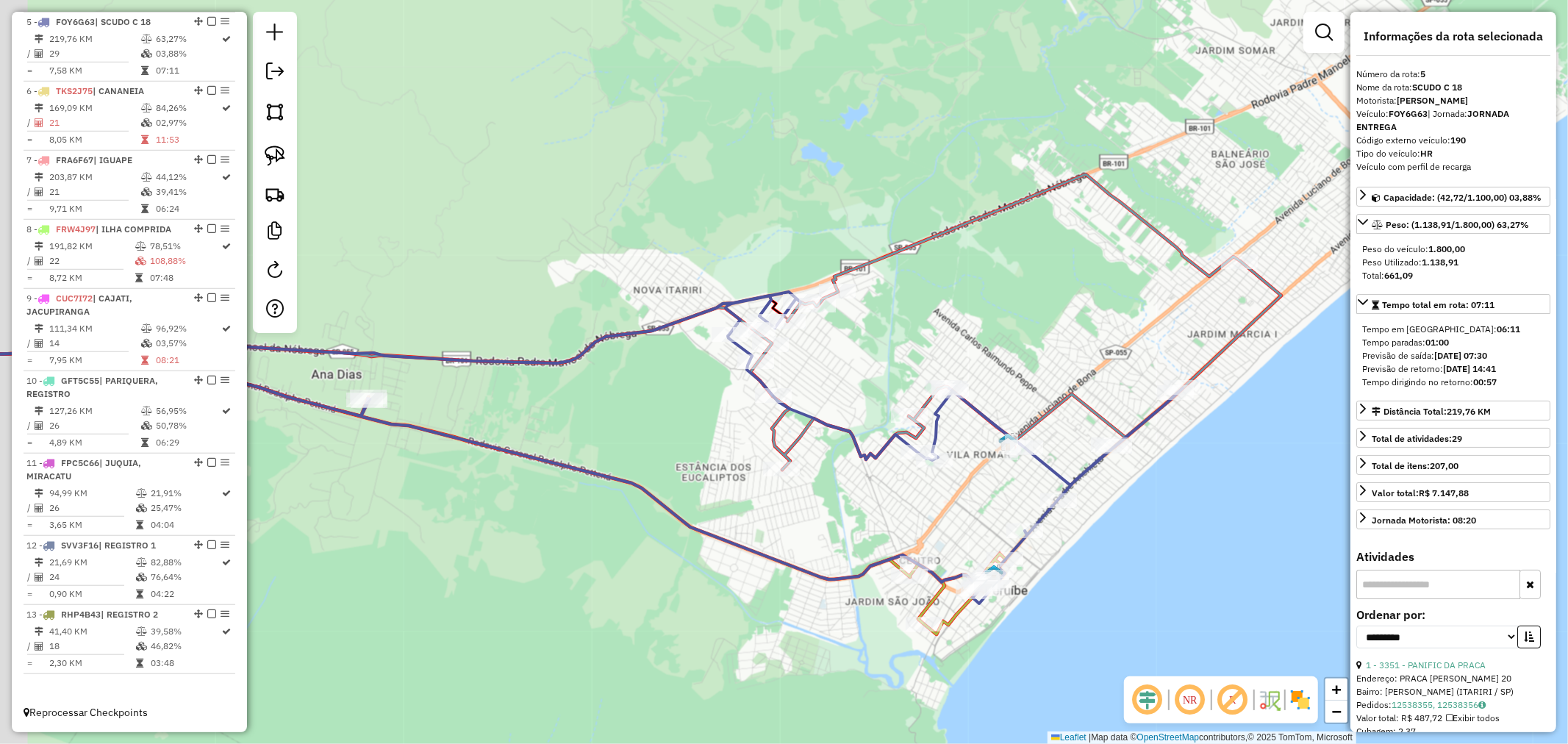
drag, startPoint x: 634, startPoint y: 583, endPoint x: 753, endPoint y: 553, distance: 122.7
click at [753, 553] on div "Janela de atendimento Grade de atendimento Capacidade Transportadoras Veículos …" at bounding box center [784, 372] width 1568 height 744
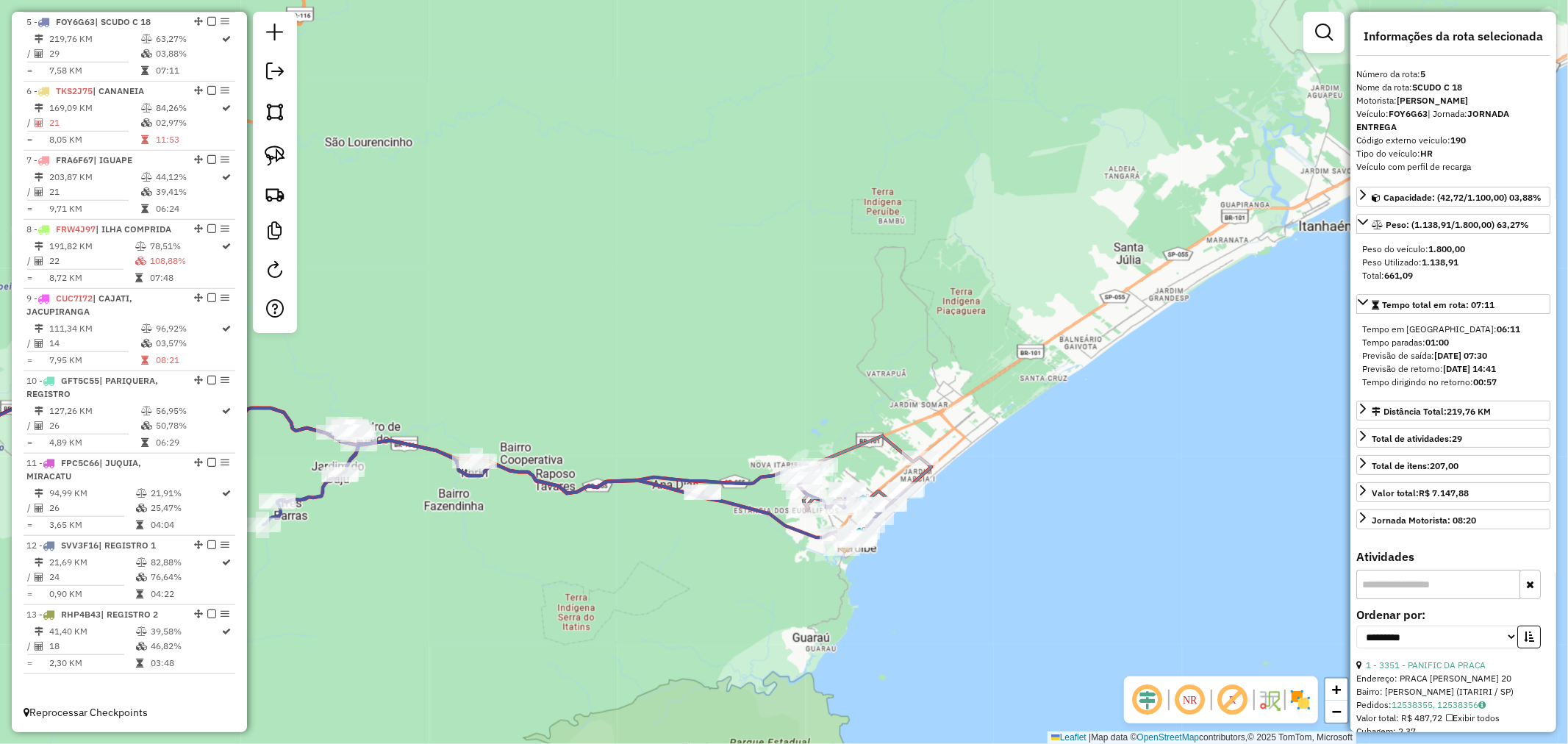
drag, startPoint x: 623, startPoint y: 572, endPoint x: 674, endPoint y: 549, distance: 55.9
click at [674, 549] on div "Janela de atendimento Grade de atendimento Capacidade Transportadoras Veículos …" at bounding box center [784, 372] width 1568 height 744
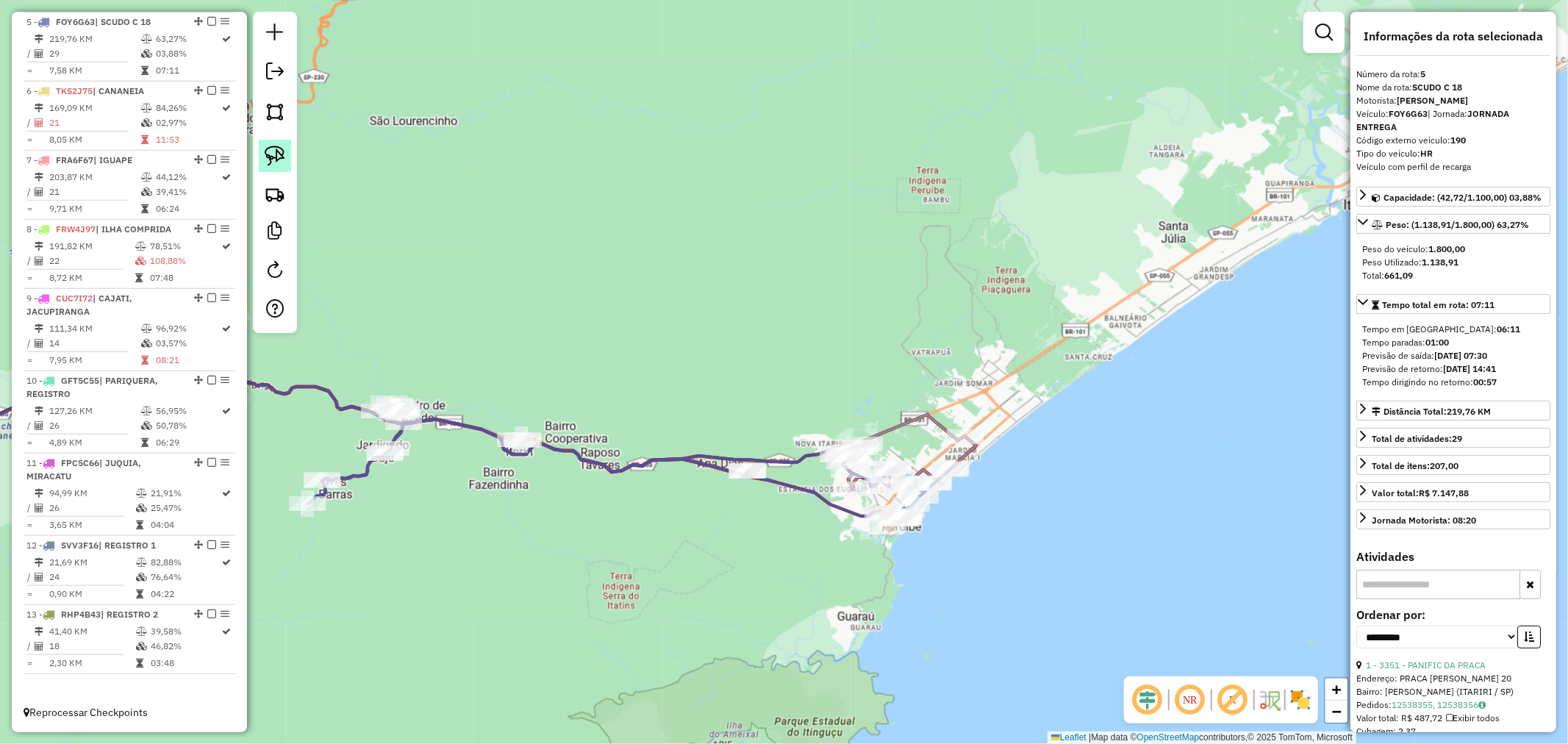
click at [274, 165] on img at bounding box center [275, 156] width 21 height 21
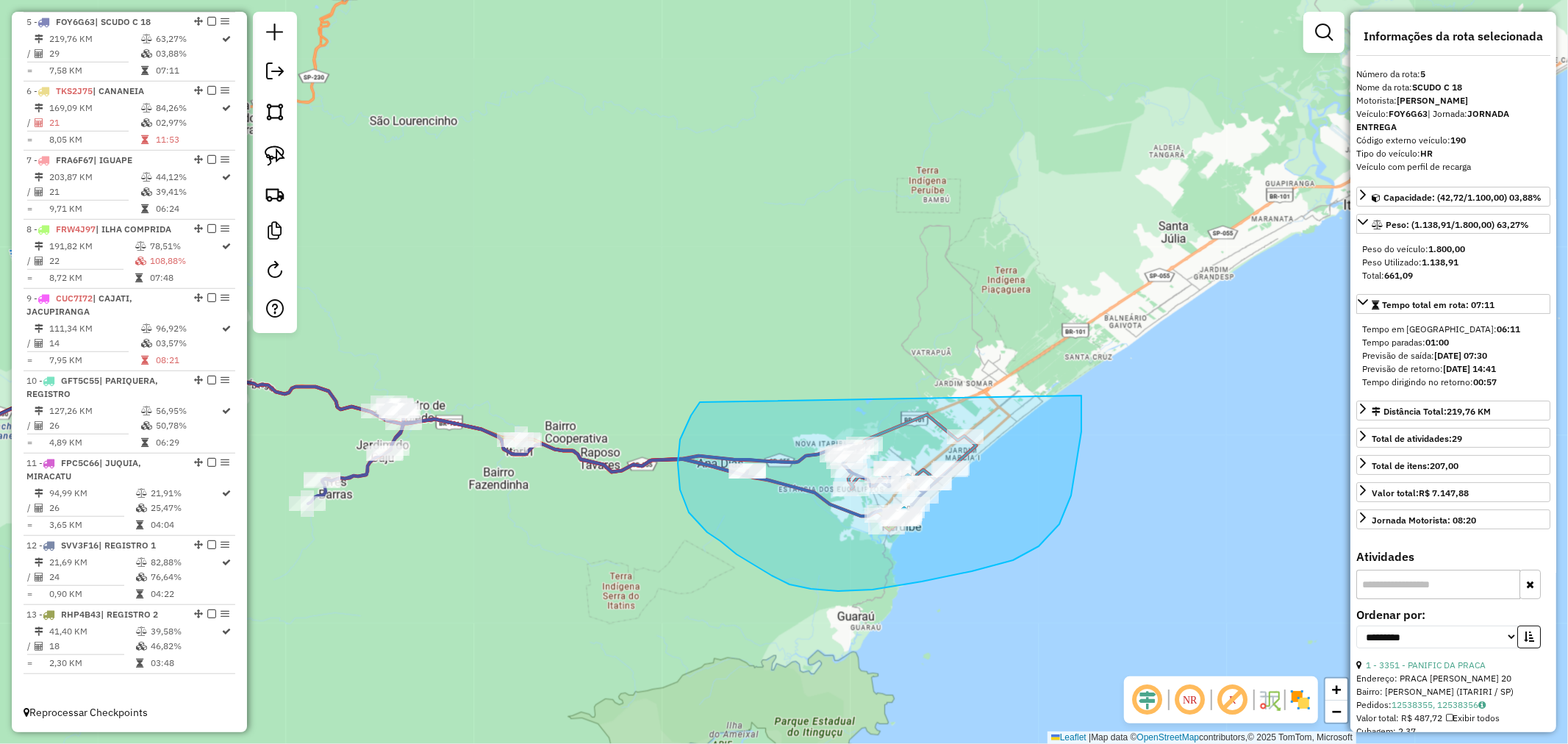
drag, startPoint x: 678, startPoint y: 463, endPoint x: 1059, endPoint y: 339, distance: 400.7
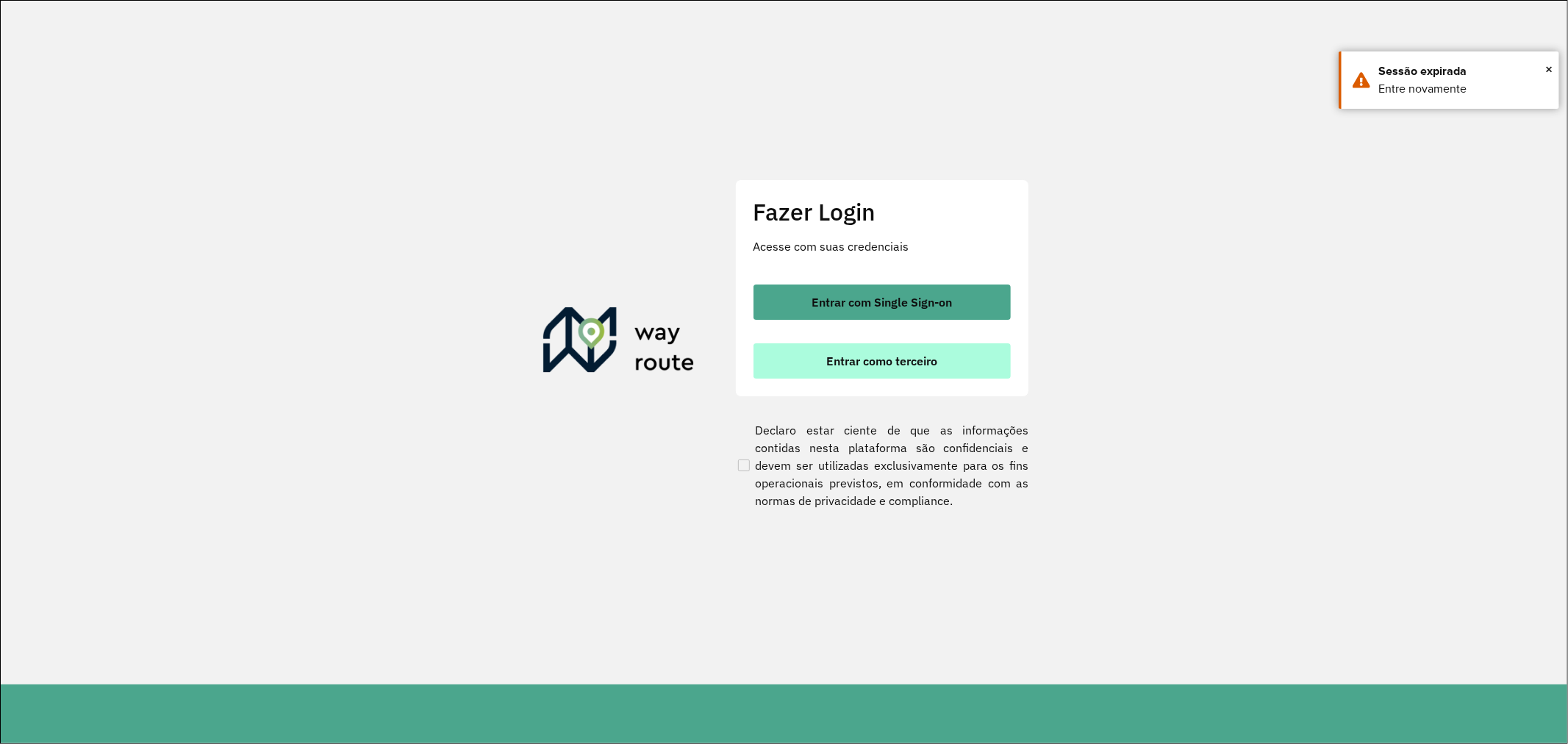
click at [900, 367] on span "Entrar como terceiro" at bounding box center [882, 361] width 111 height 12
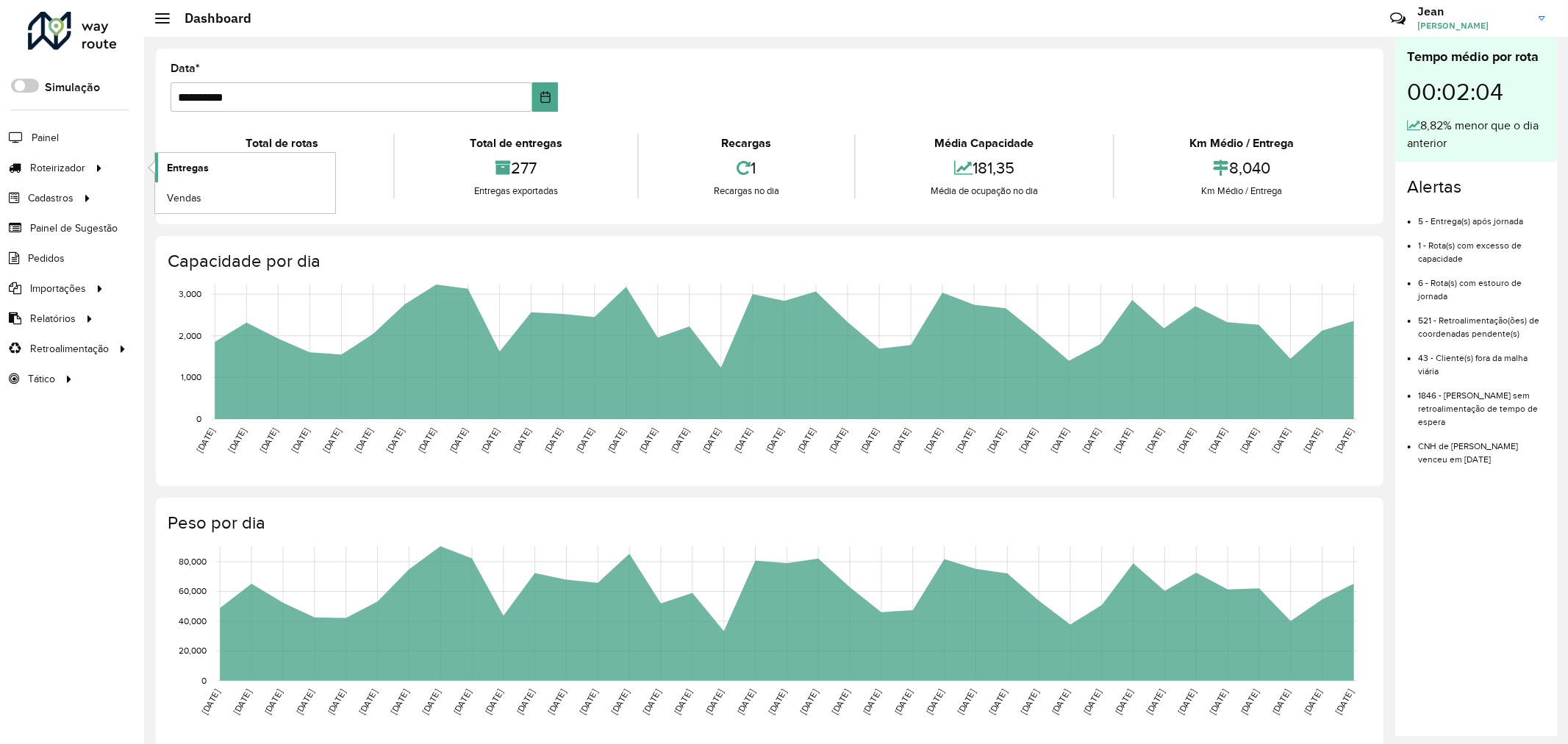
click at [194, 164] on span "Entregas" at bounding box center [188, 168] width 42 height 16
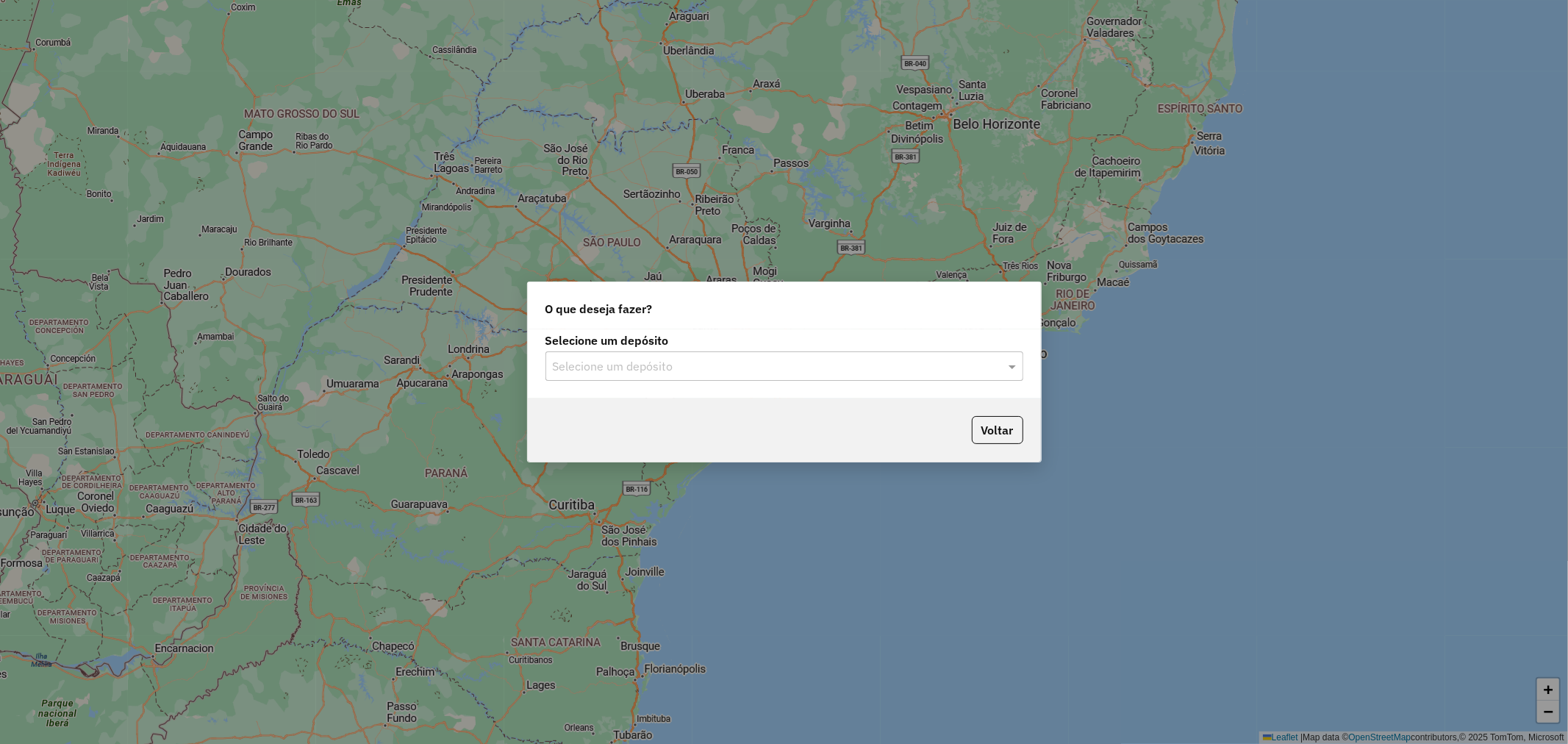
click at [790, 373] on input "text" at bounding box center [770, 367] width 434 height 18
click at [625, 409] on div "Ribeira Beer" at bounding box center [784, 408] width 476 height 25
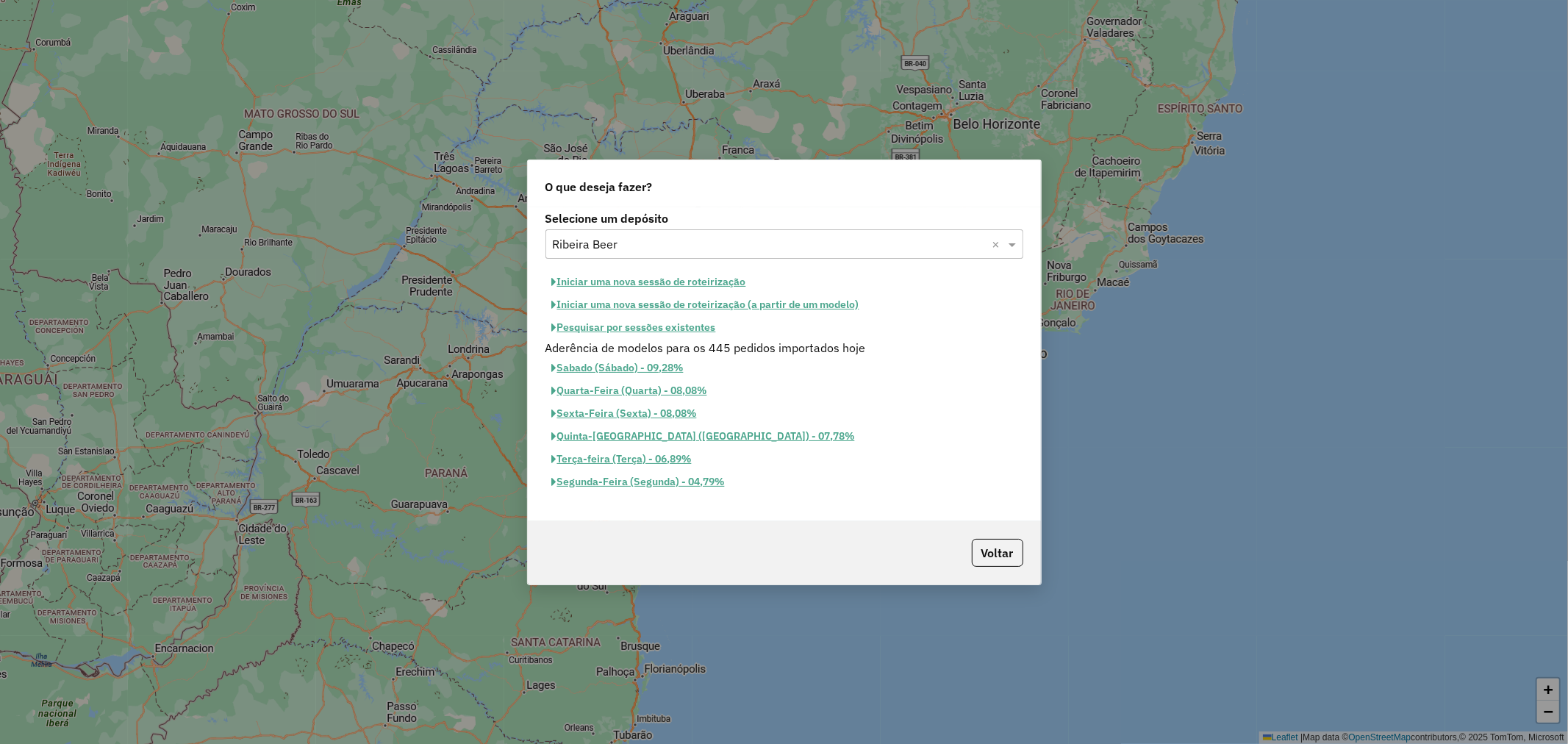
click at [659, 280] on button "Iniciar uma nova sessão de roteirização" at bounding box center [649, 281] width 207 height 22
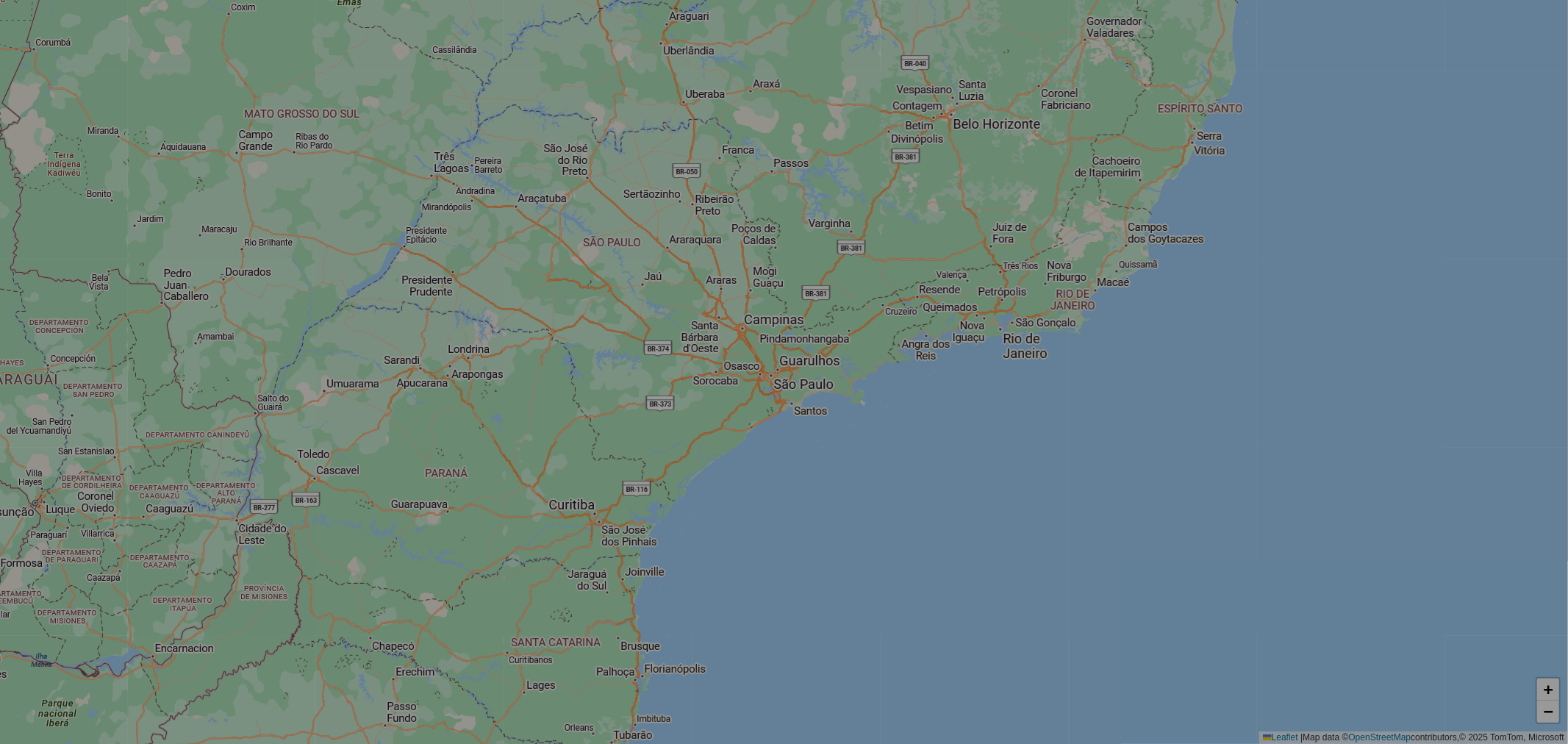
select select "*"
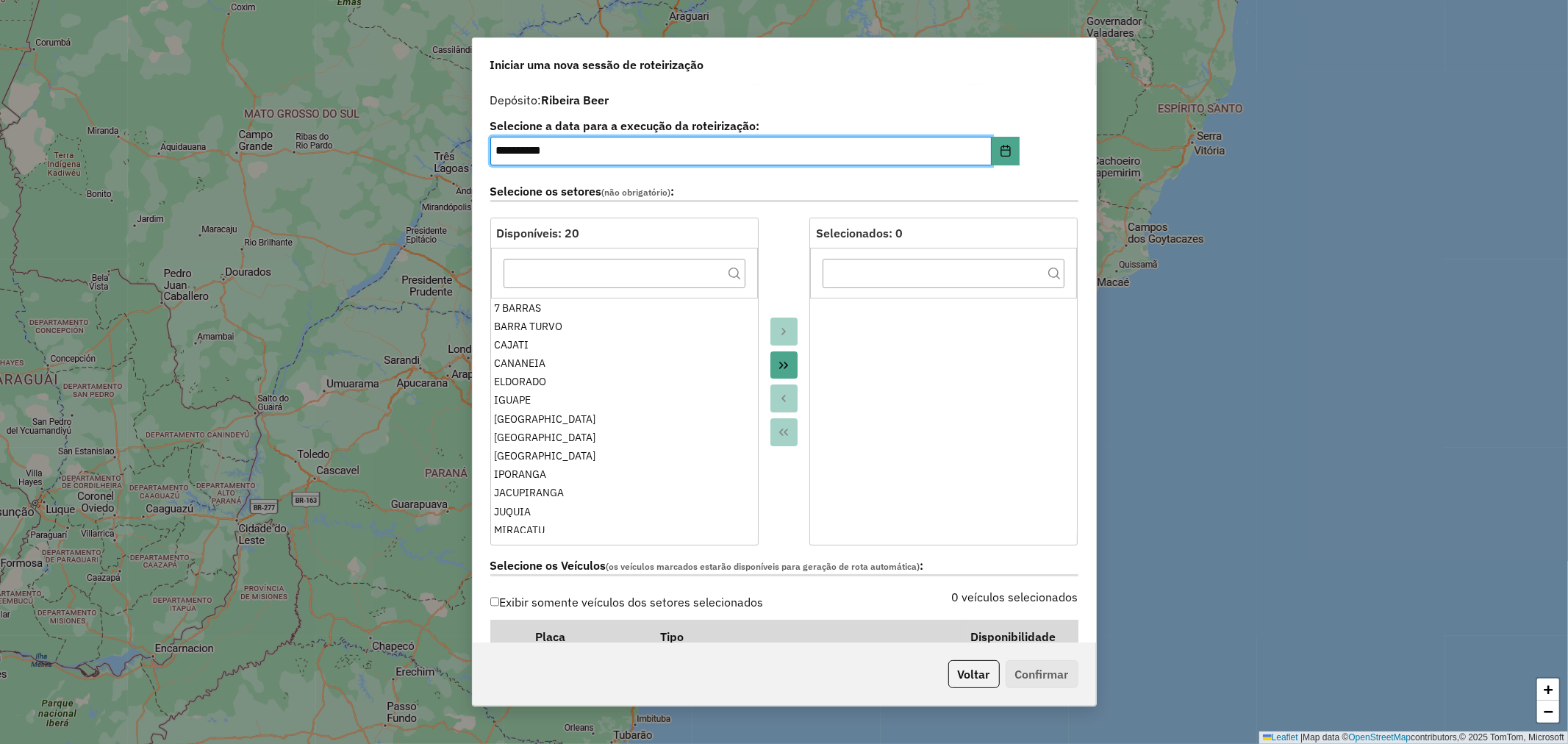
click at [782, 370] on icon "Move All to Target" at bounding box center [784, 365] width 12 height 12
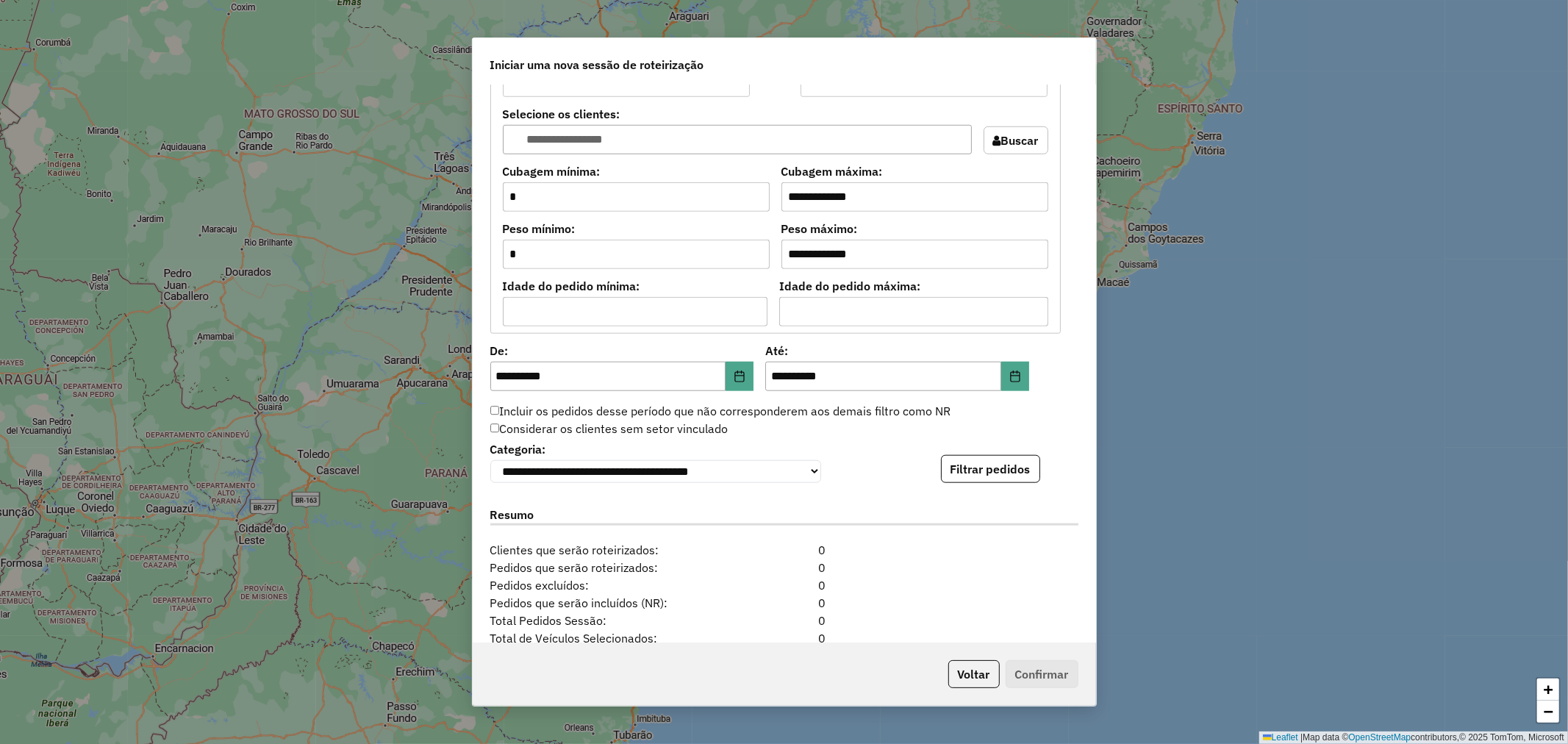
scroll to position [1304, 0]
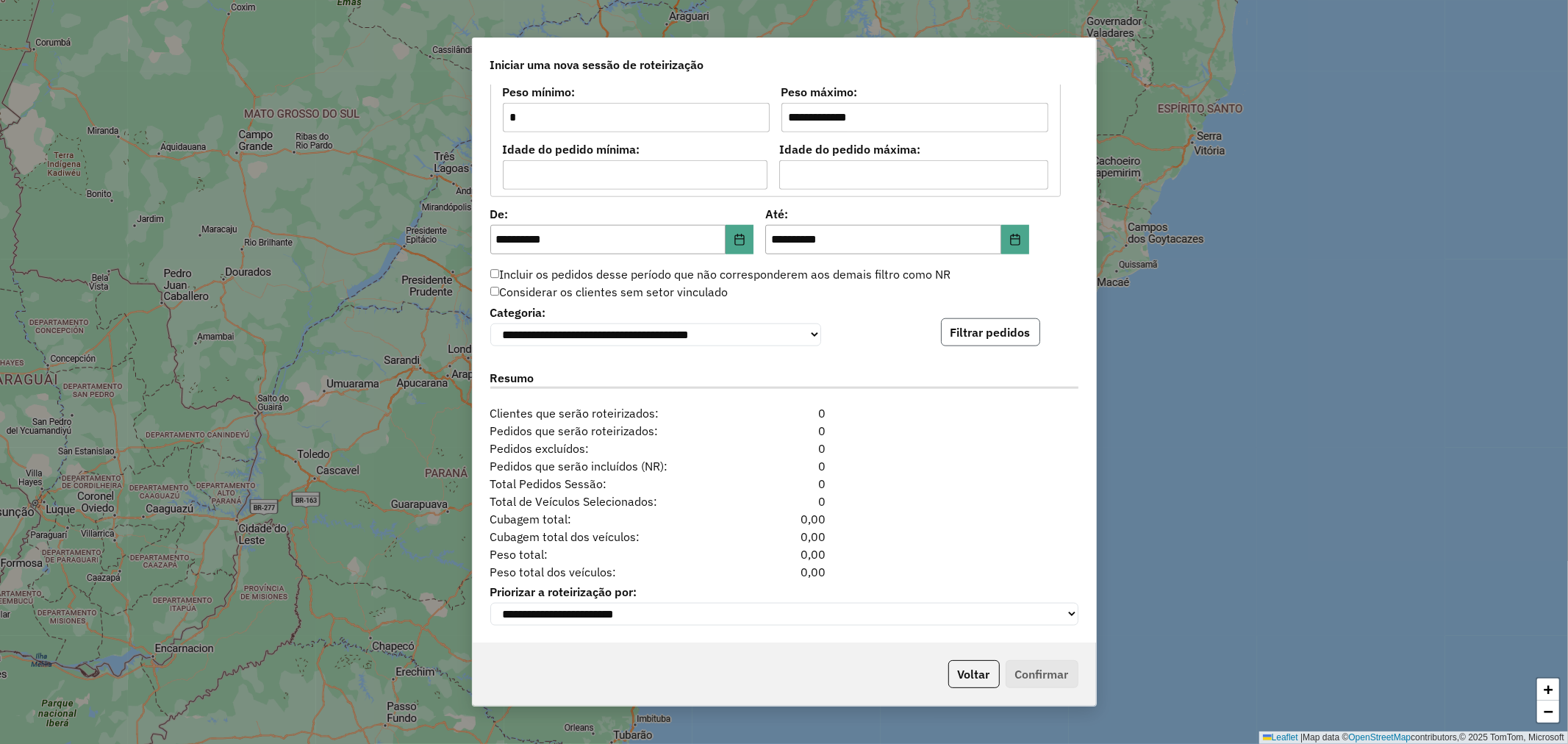
click at [986, 341] on button "Filtrar pedidos" at bounding box center [990, 332] width 100 height 28
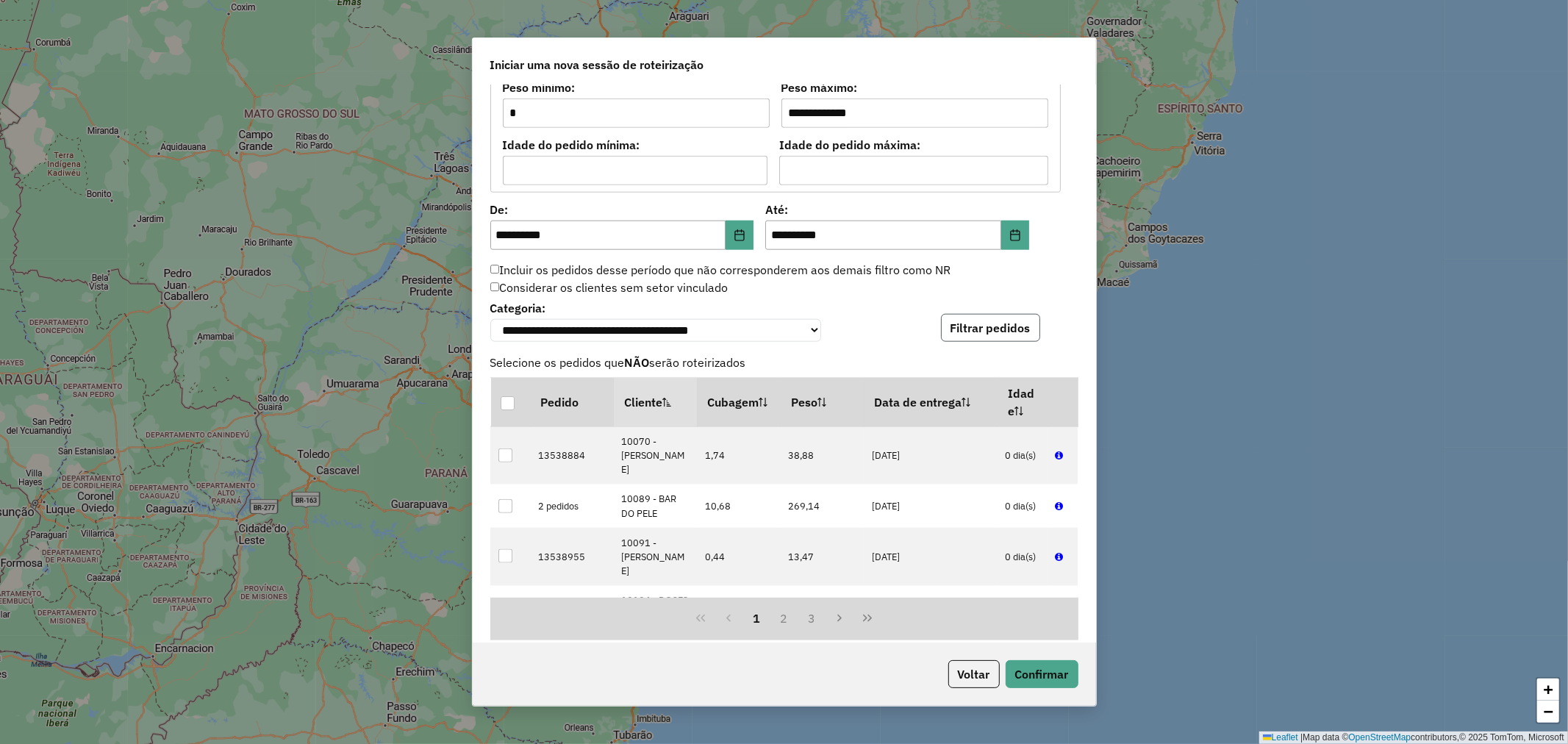
scroll to position [1607, 0]
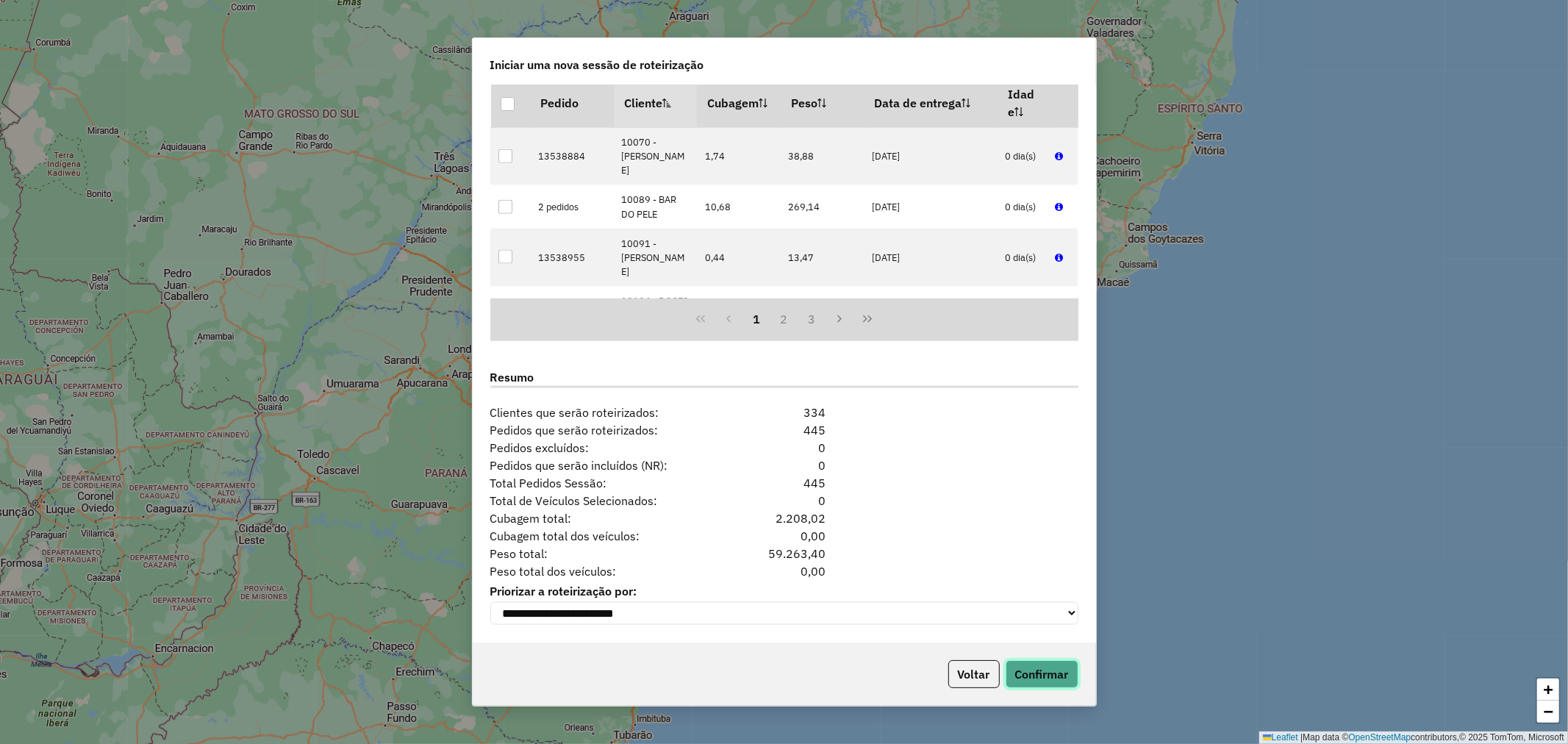
click at [1046, 679] on button "Confirmar" at bounding box center [1042, 674] width 73 height 28
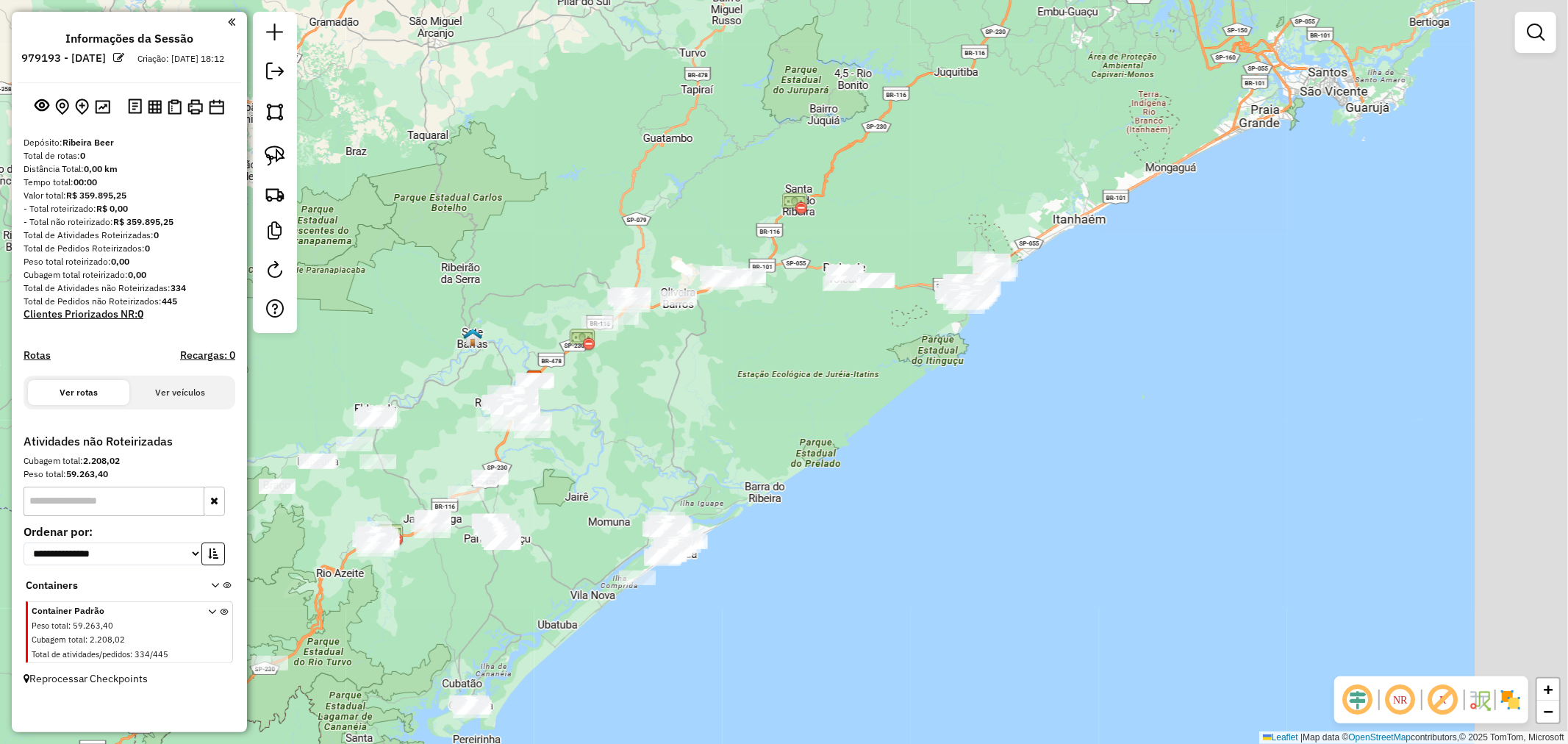
drag, startPoint x: 1129, startPoint y: 344, endPoint x: 879, endPoint y: 351, distance: 250.1
click at [879, 351] on div "Janela de atendimento Grade de atendimento Capacidade Transportadoras Veículos …" at bounding box center [784, 372] width 1568 height 744
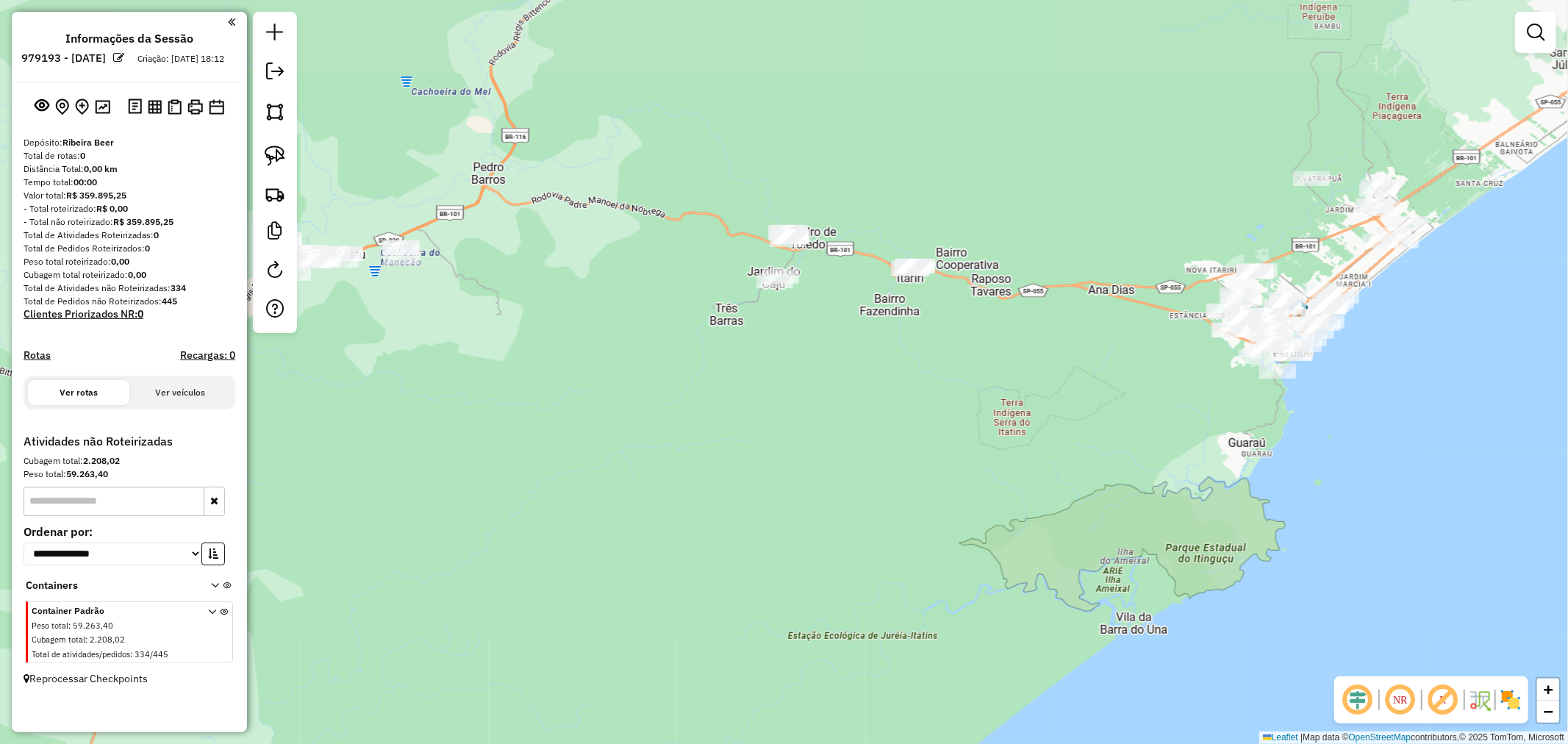
drag, startPoint x: 925, startPoint y: 219, endPoint x: 864, endPoint y: 471, distance: 259.3
click at [864, 471] on div "Janela de atendimento Grade de atendimento Capacidade Transportadoras Veículos …" at bounding box center [784, 372] width 1568 height 744
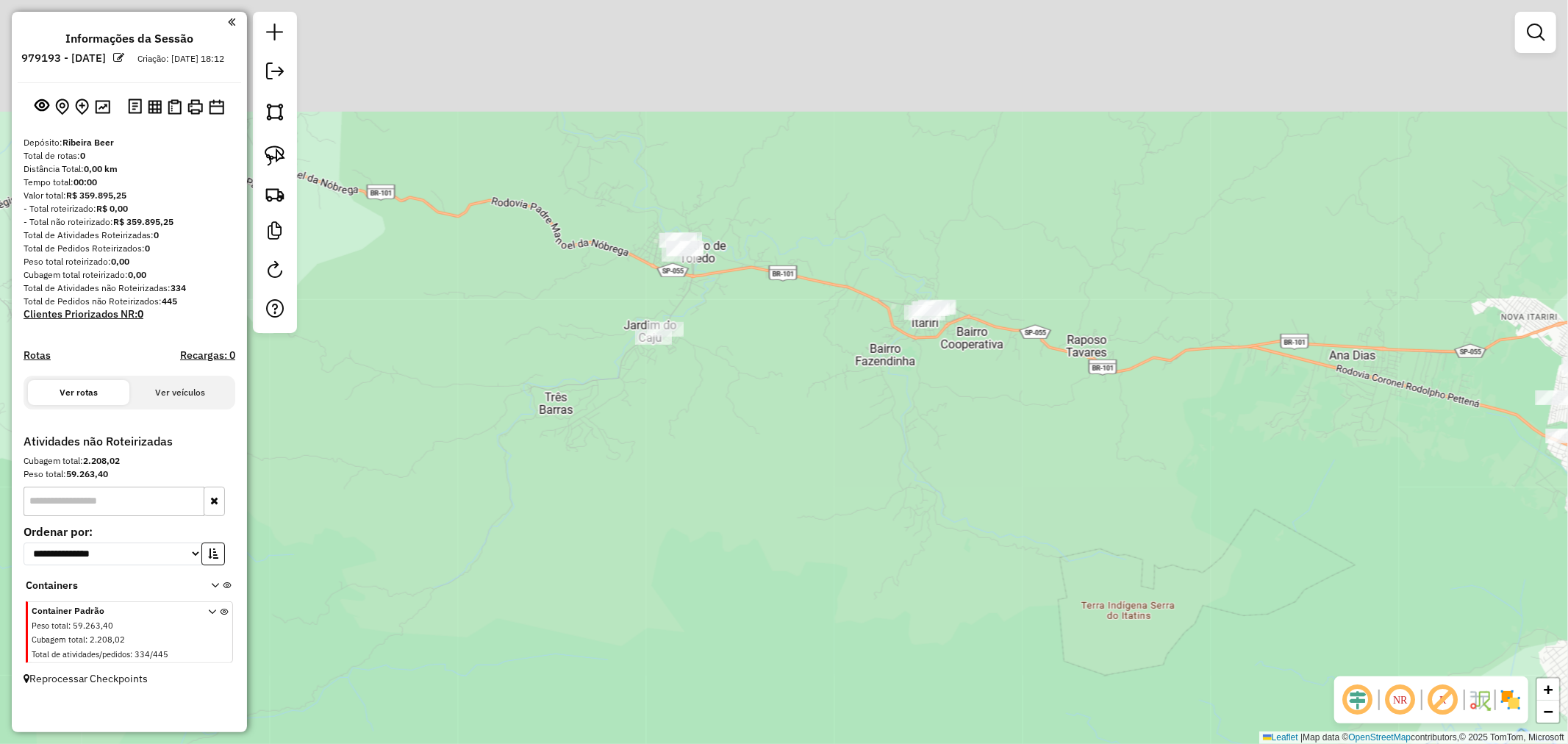
drag, startPoint x: 811, startPoint y: 335, endPoint x: 800, endPoint y: 537, distance: 202.3
click at [800, 537] on div "Janela de atendimento Grade de atendimento Capacidade Transportadoras Veículos …" at bounding box center [784, 372] width 1568 height 744
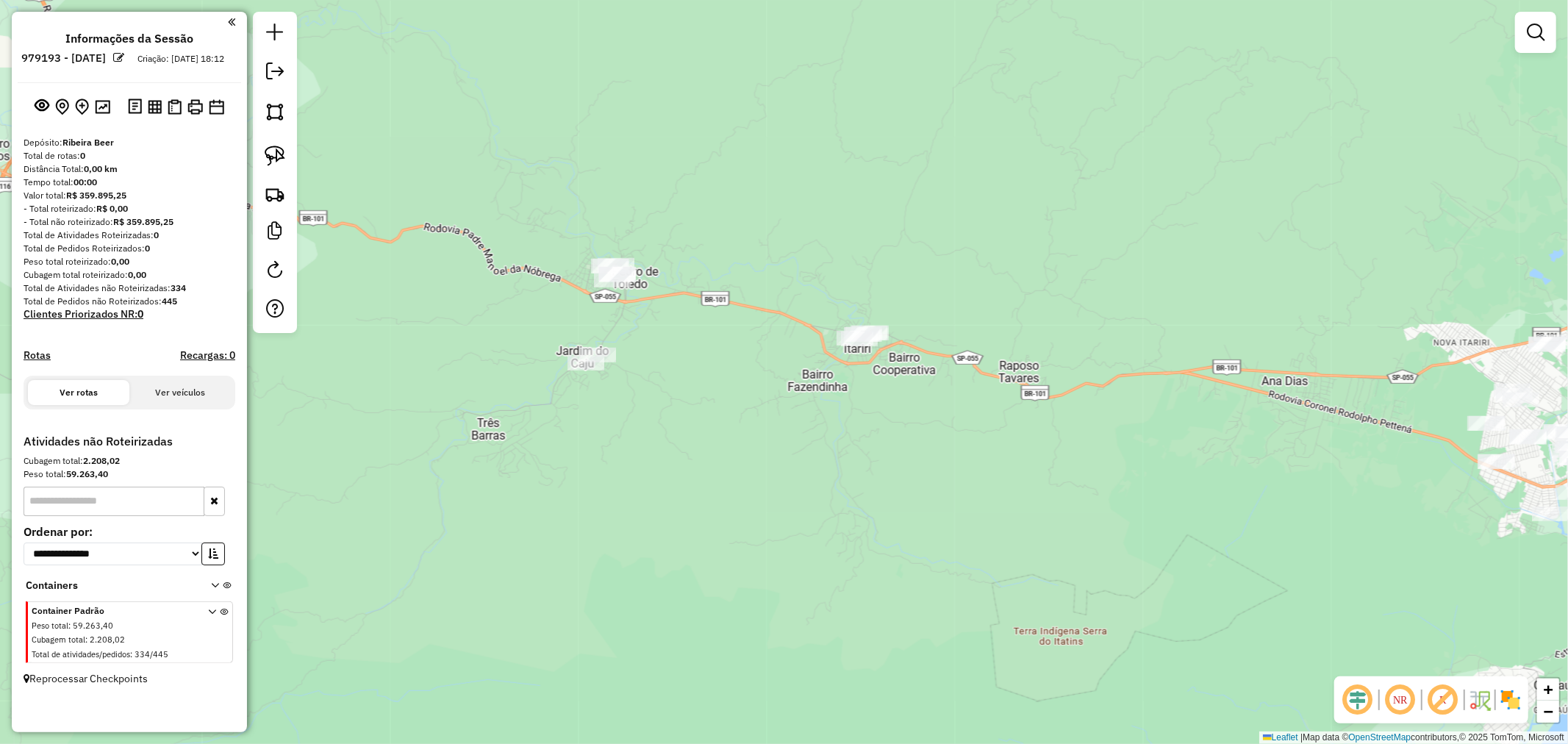
drag, startPoint x: 846, startPoint y: 493, endPoint x: 778, endPoint y: 519, distance: 72.8
click at [778, 519] on div "Janela de atendimento Grade de atendimento Capacidade Transportadoras Veículos …" at bounding box center [784, 372] width 1568 height 744
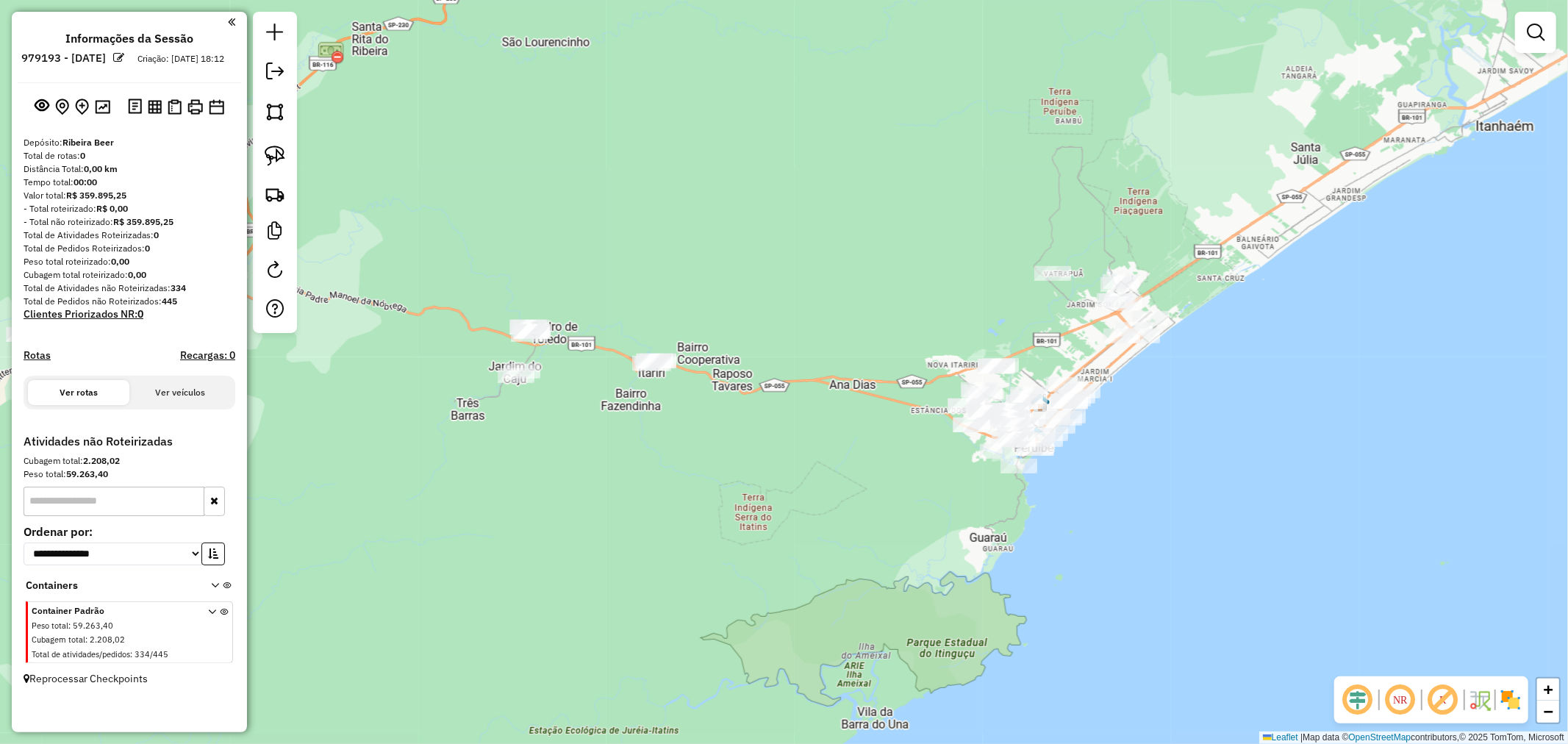
drag, startPoint x: 982, startPoint y: 588, endPoint x: 814, endPoint y: 522, distance: 180.5
click at [814, 522] on div "Janela de atendimento Grade de atendimento Capacidade Transportadoras Veículos …" at bounding box center [784, 372] width 1568 height 744
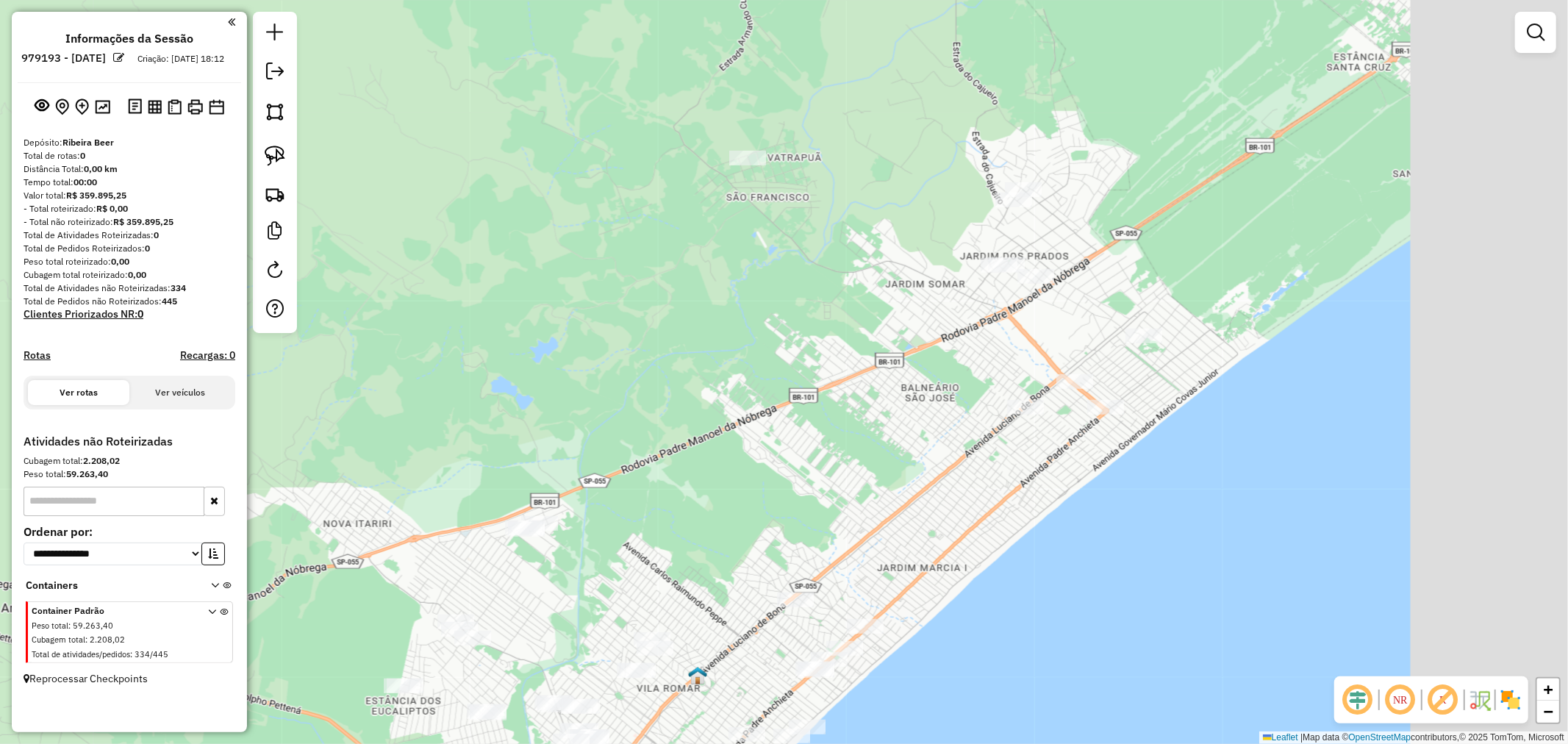
drag, startPoint x: 1083, startPoint y: 201, endPoint x: 893, endPoint y: 254, distance: 197.3
click at [893, 254] on div "Janela de atendimento Grade de atendimento Capacidade Transportadoras Veículos …" at bounding box center [784, 372] width 1568 height 744
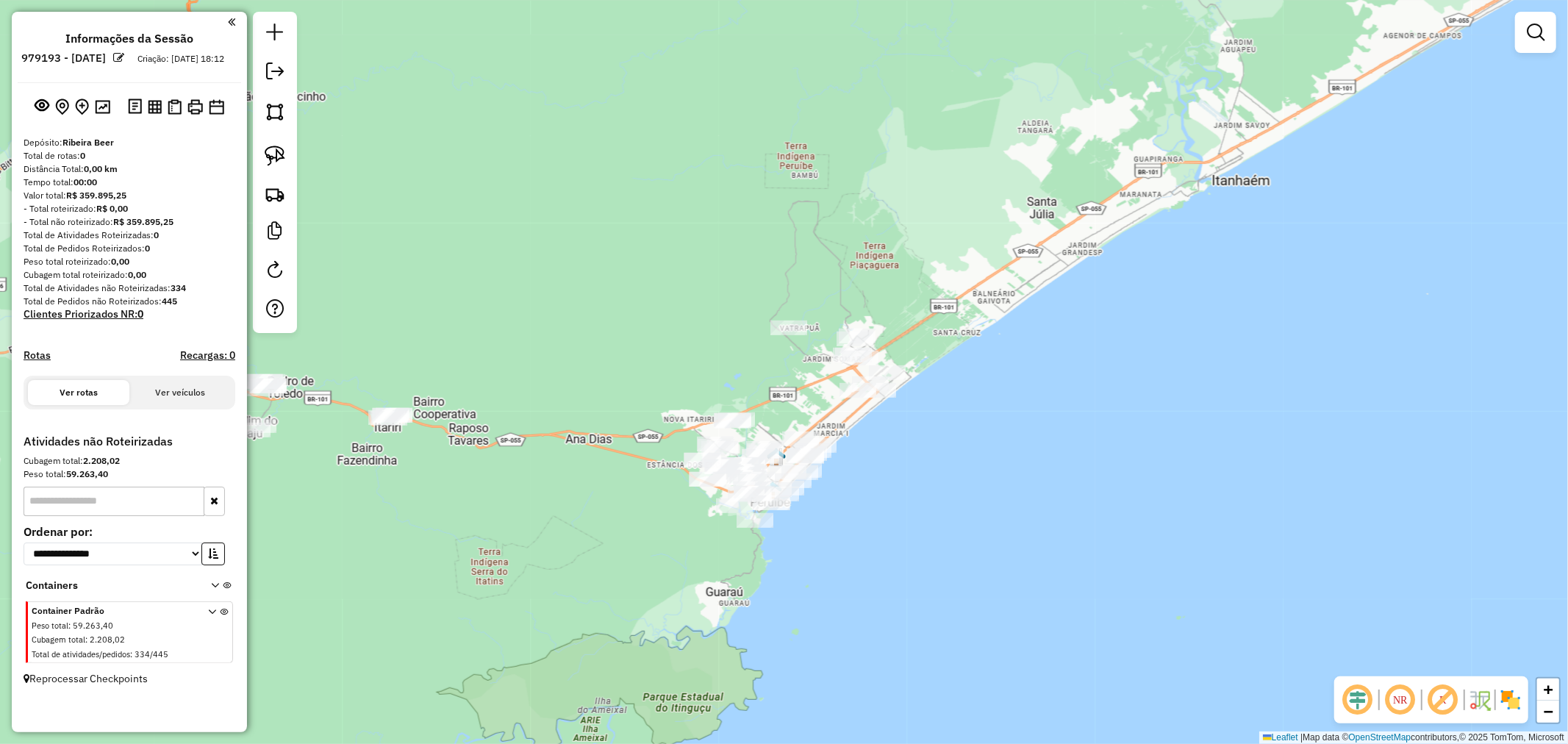
drag, startPoint x: 567, startPoint y: 382, endPoint x: 905, endPoint y: 307, distance: 346.2
click at [905, 307] on div "Janela de atendimento Grade de atendimento Capacidade Transportadoras Veículos …" at bounding box center [784, 372] width 1568 height 744
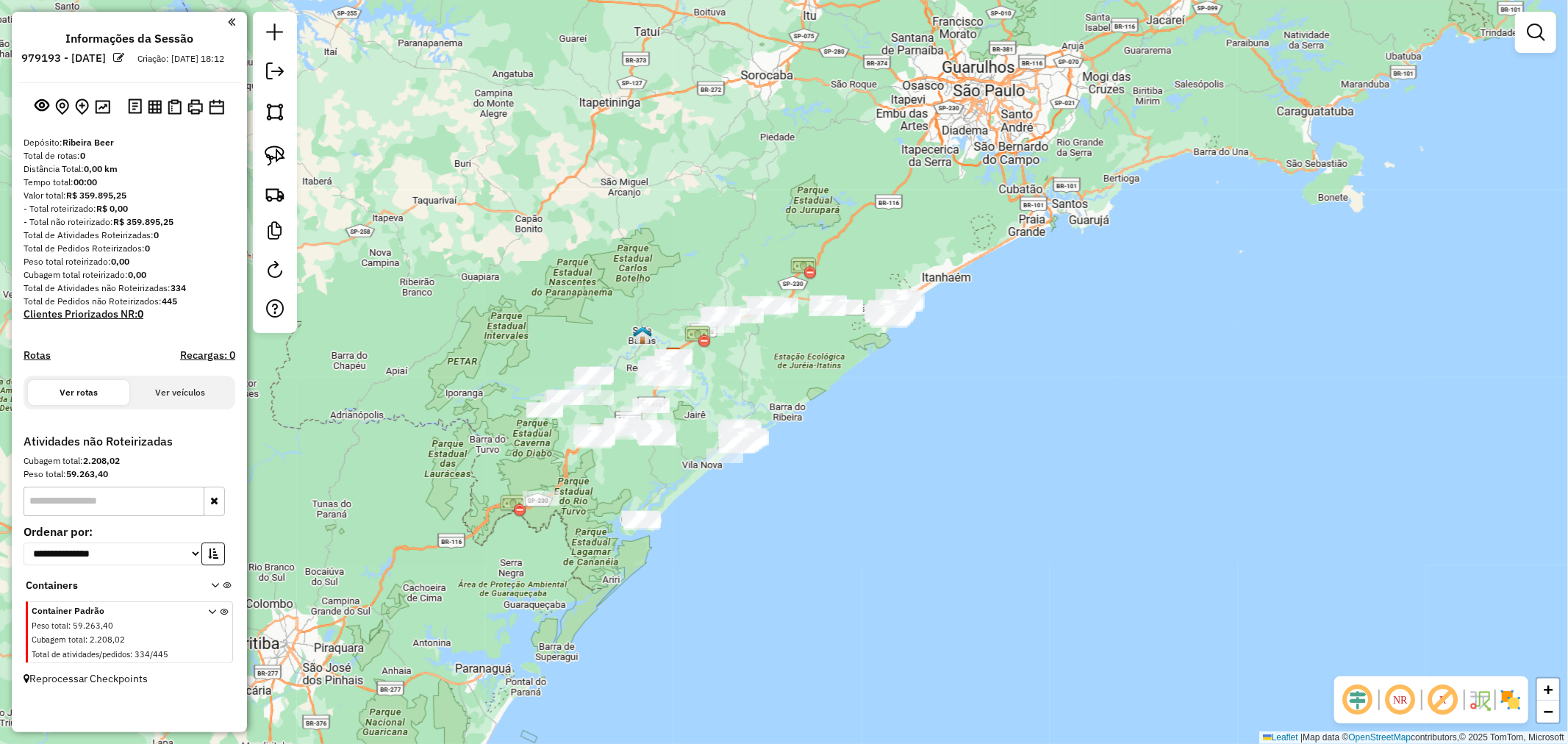
drag, startPoint x: 808, startPoint y: 359, endPoint x: 814, endPoint y: 240, distance: 119.2
click at [814, 240] on div "Janela de atendimento Grade de atendimento Capacidade Transportadoras Veículos …" at bounding box center [784, 372] width 1568 height 744
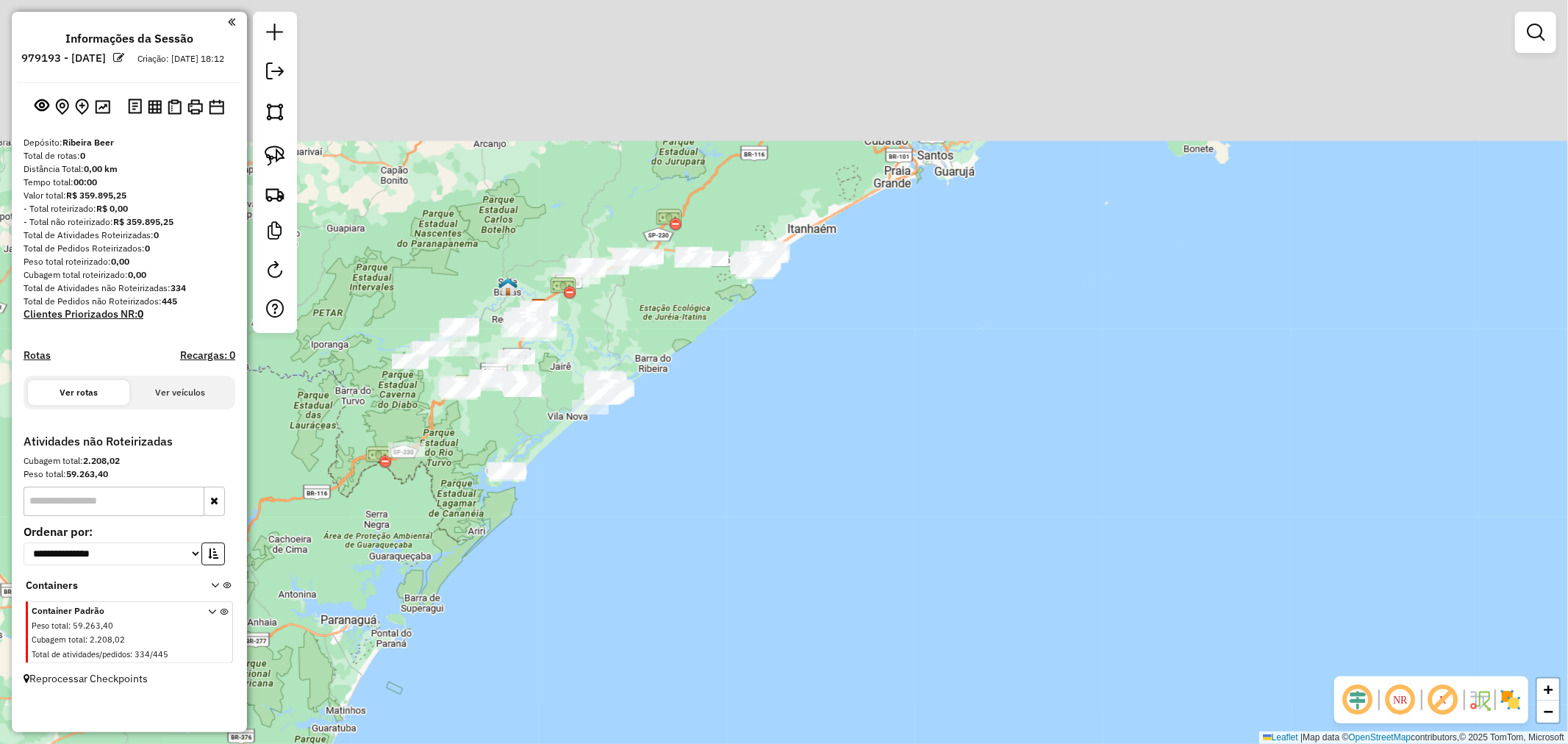
drag, startPoint x: 753, startPoint y: 222, endPoint x: 887, endPoint y: 539, distance: 344.2
click at [887, 539] on div "Janela de atendimento Grade de atendimento Capacidade Transportadoras Veículos …" at bounding box center [784, 372] width 1568 height 744
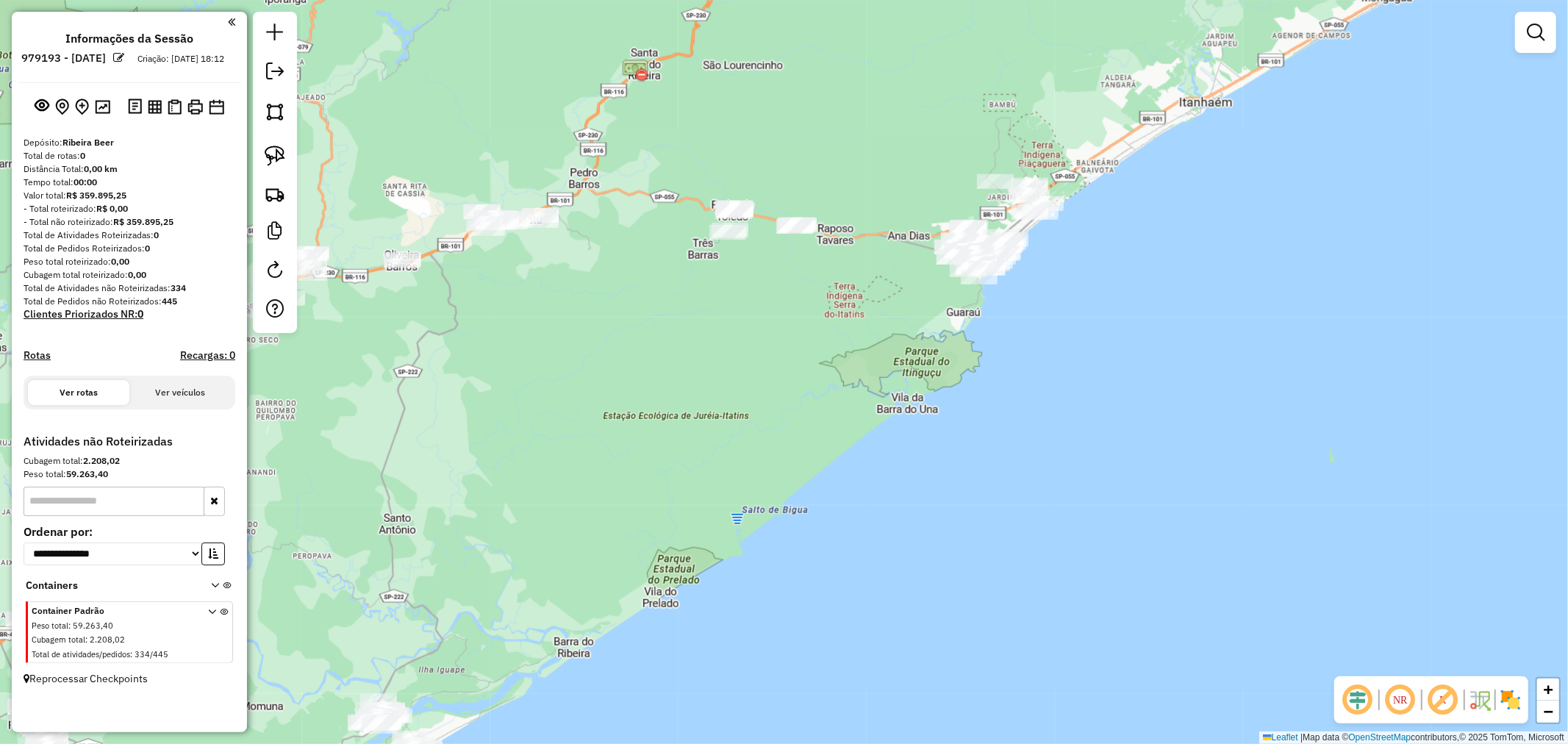
drag, startPoint x: 770, startPoint y: 326, endPoint x: 791, endPoint y: 463, distance: 138.6
click at [791, 463] on div "Janela de atendimento Grade de atendimento Capacidade Transportadoras Veículos …" at bounding box center [784, 372] width 1568 height 744
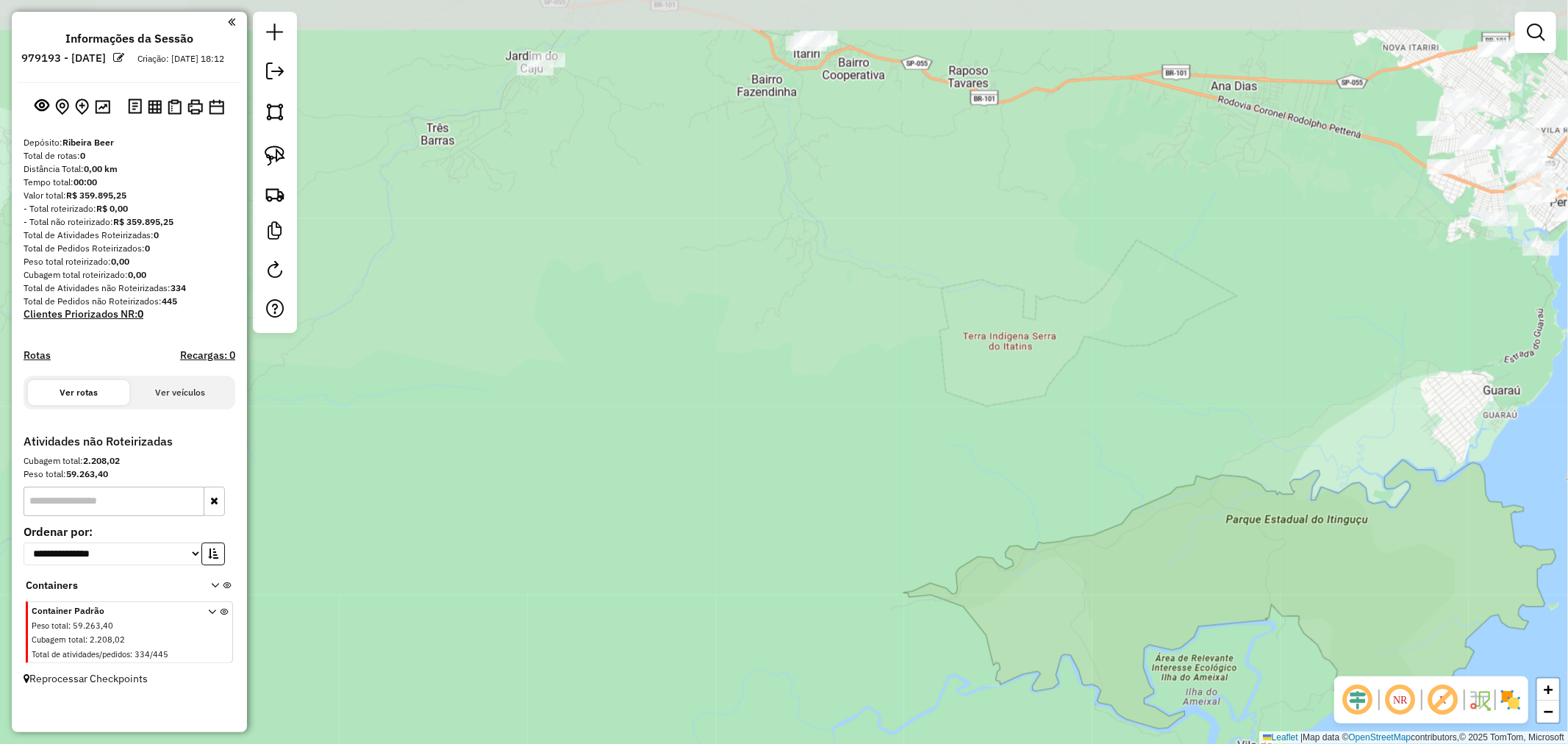
drag, startPoint x: 861, startPoint y: 329, endPoint x: 818, endPoint y: 622, distance: 296.1
click at [818, 622] on div "Janela de atendimento Grade de atendimento Capacidade Transportadoras Veículos …" at bounding box center [784, 372] width 1568 height 744
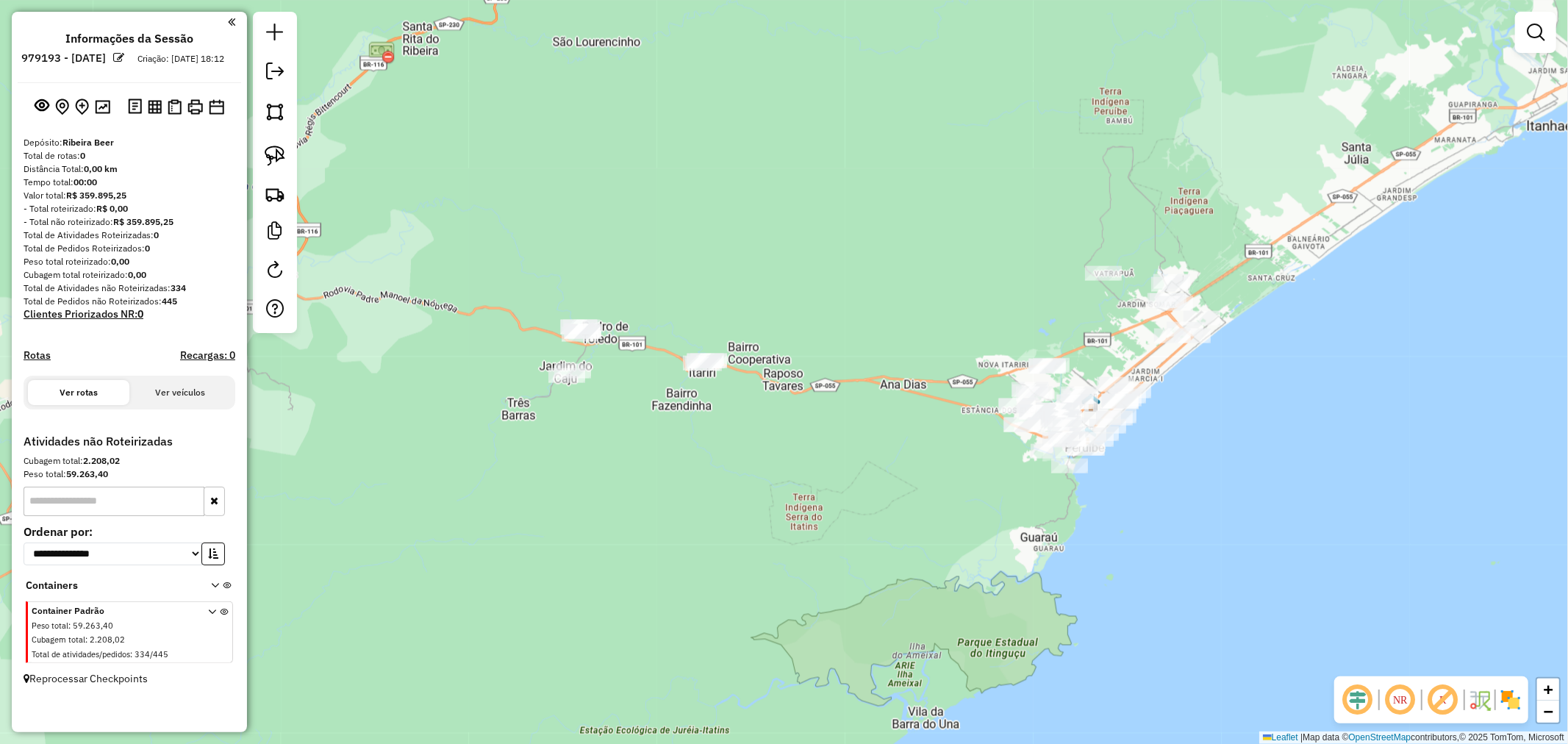
drag, startPoint x: 1017, startPoint y: 456, endPoint x: 890, endPoint y: 538, distance: 151.2
click at [890, 538] on div "Janela de atendimento Grade de atendimento Capacidade Transportadoras Veículos …" at bounding box center [784, 372] width 1568 height 744
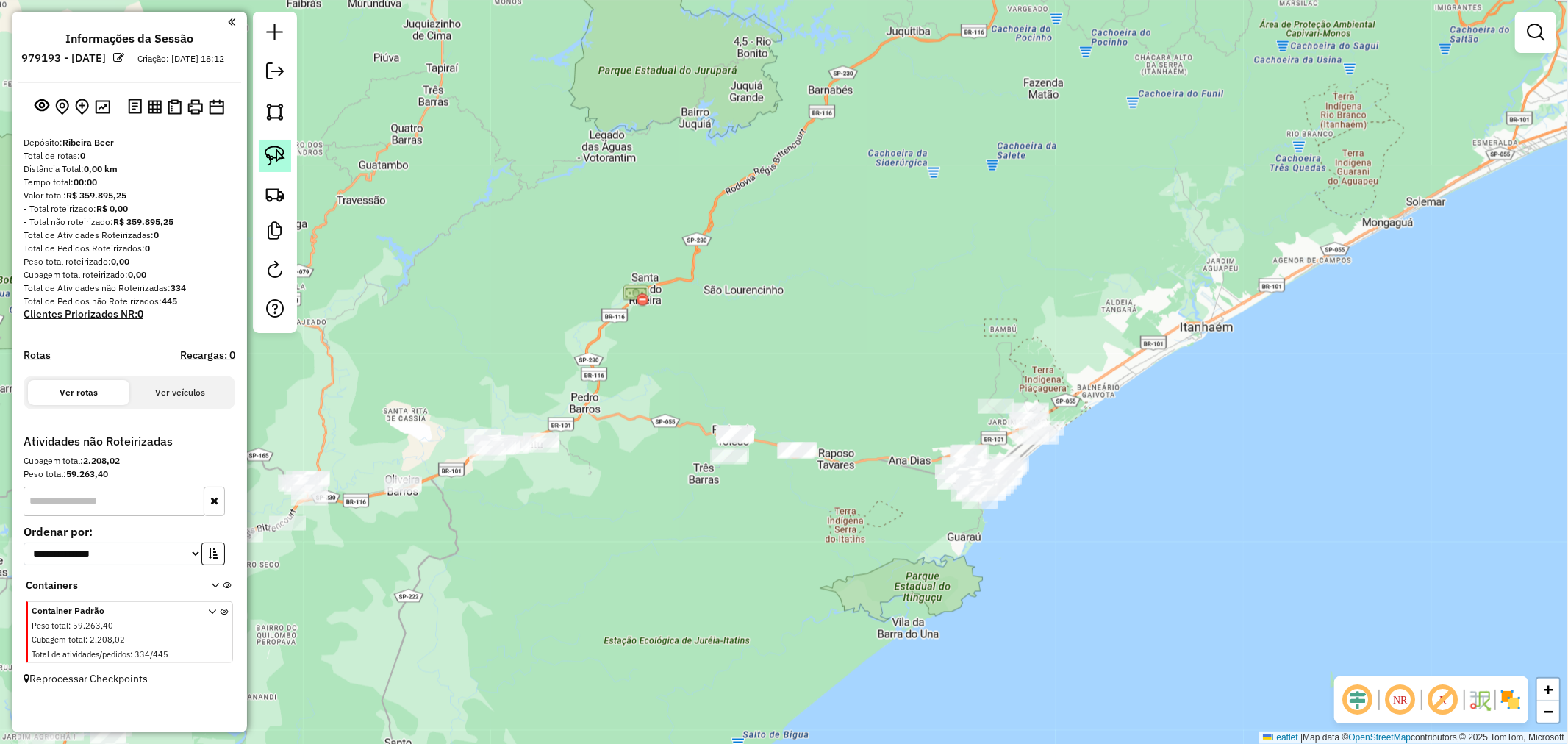
click at [268, 151] on img at bounding box center [275, 156] width 21 height 21
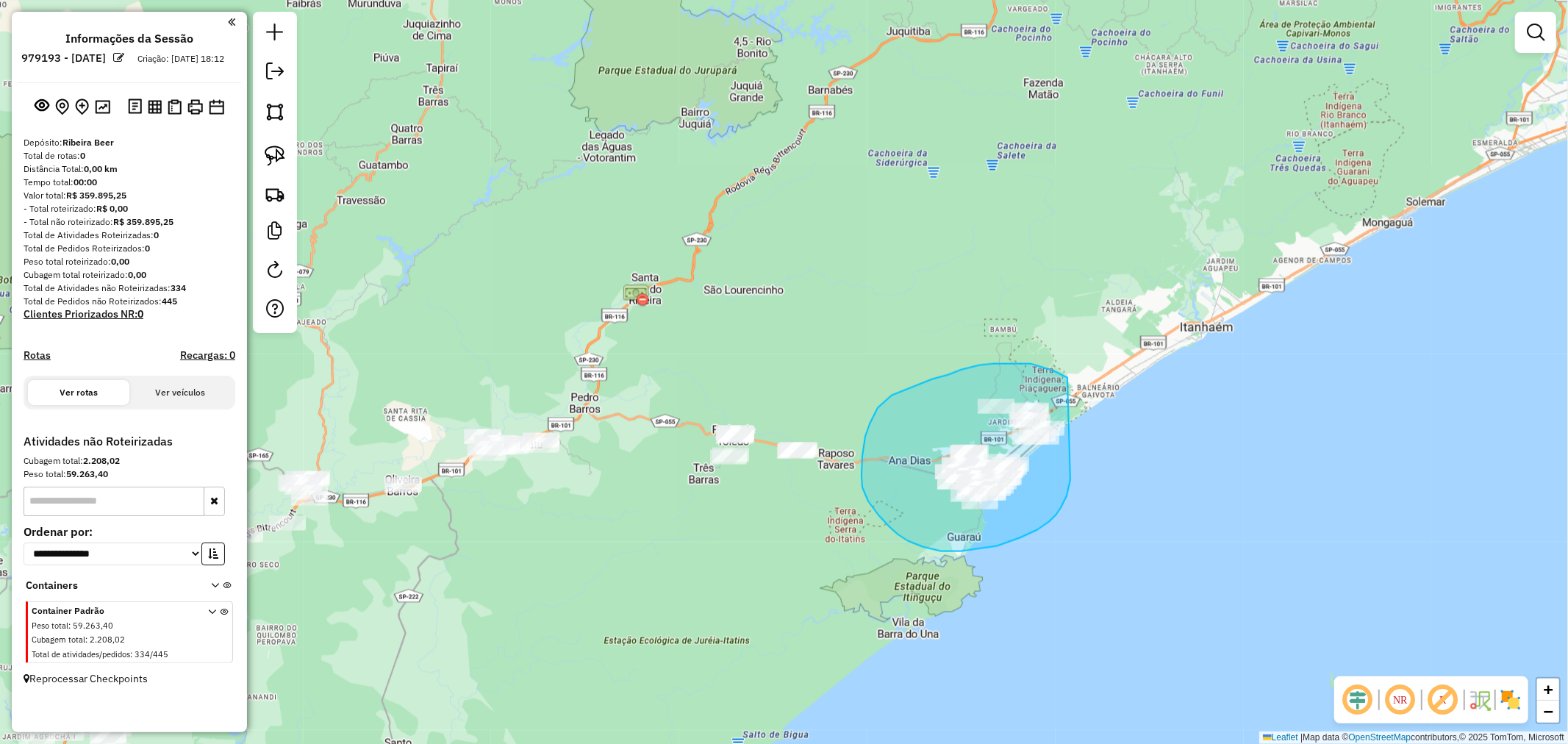
drag, startPoint x: 1067, startPoint y: 378, endPoint x: 1070, endPoint y: 480, distance: 102.0
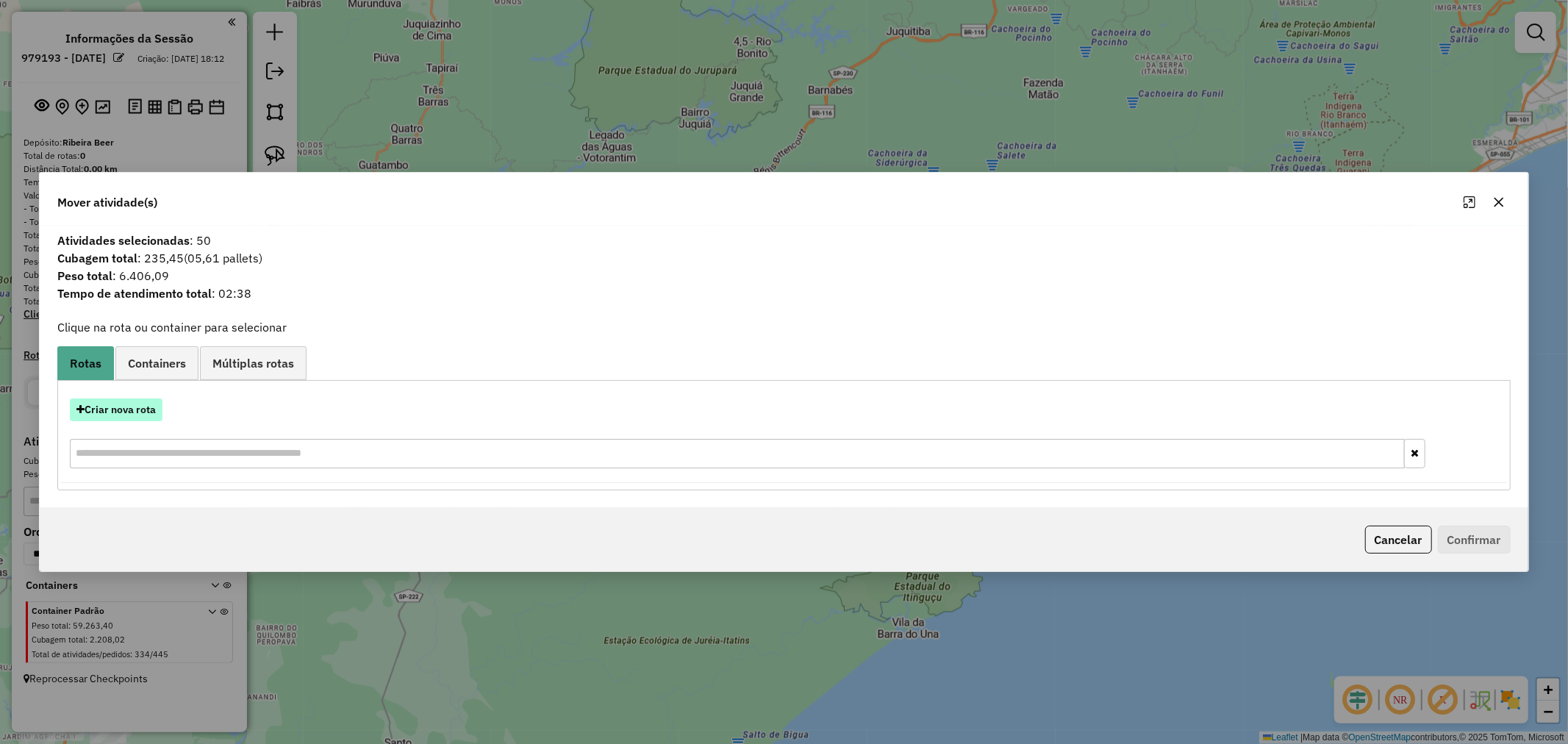
click at [142, 407] on button "Criar nova rota" at bounding box center [116, 409] width 93 height 22
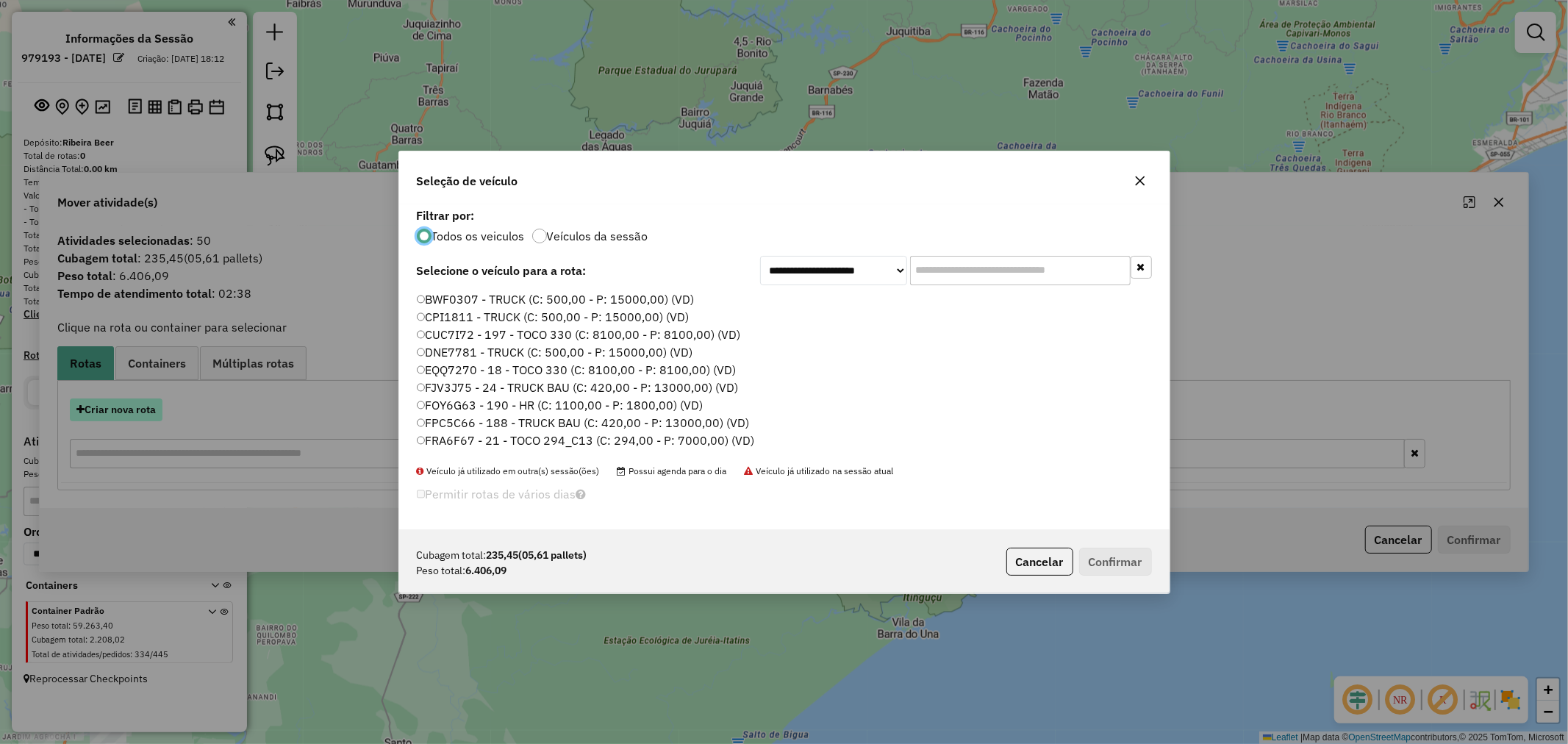
scroll to position [8, 4]
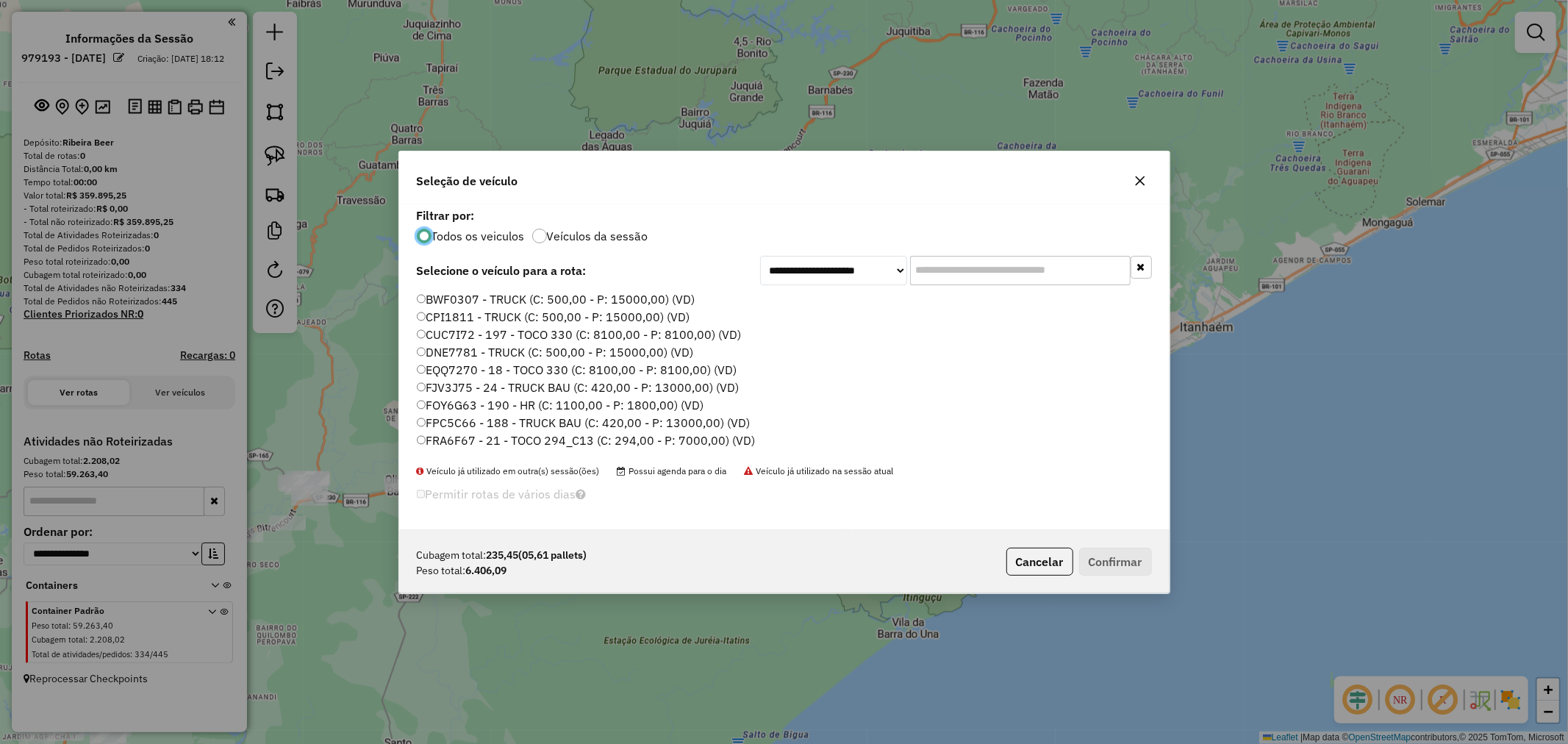
click at [938, 275] on input "text" at bounding box center [1020, 270] width 221 height 29
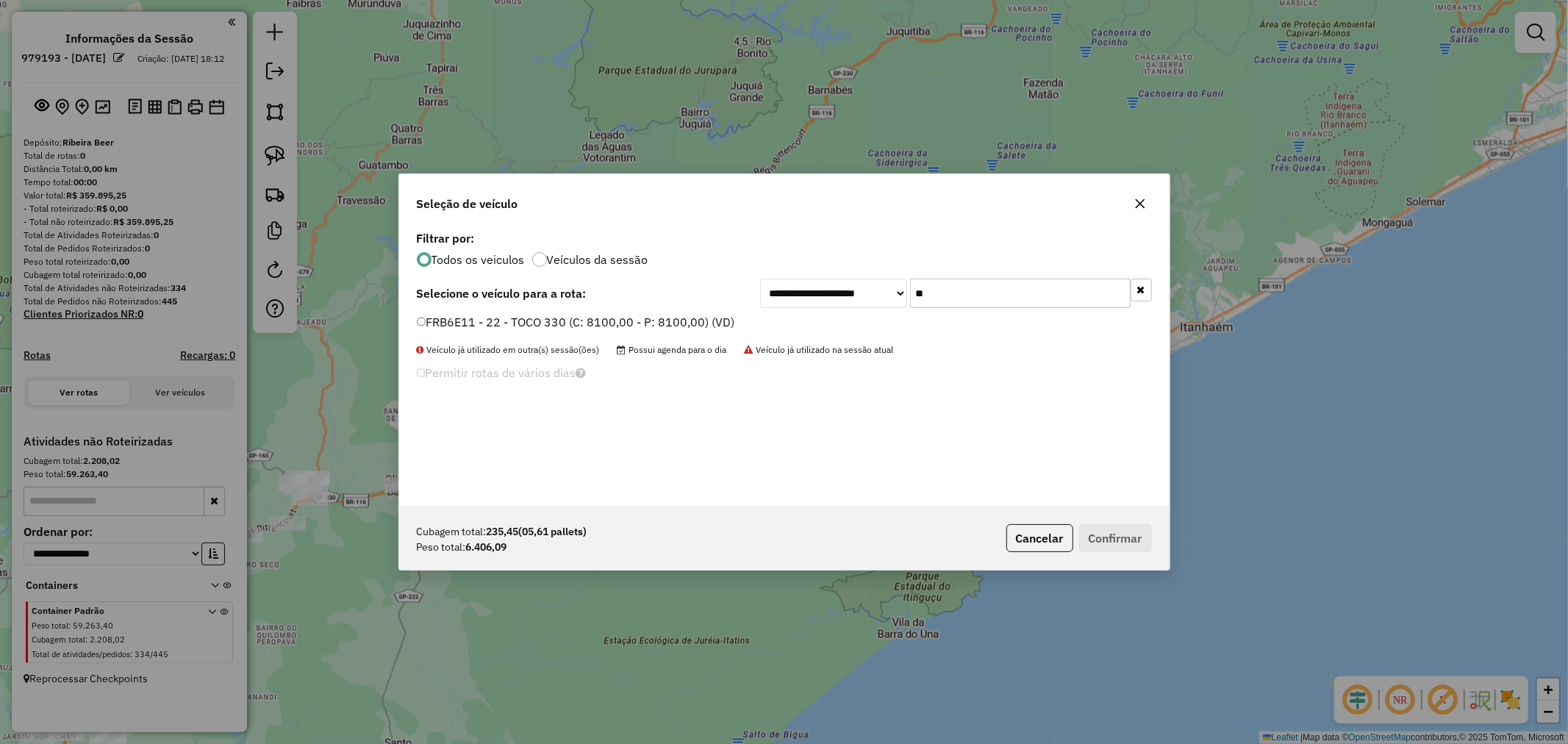
type input "**"
click at [1111, 533] on button "Confirmar" at bounding box center [1115, 537] width 73 height 28
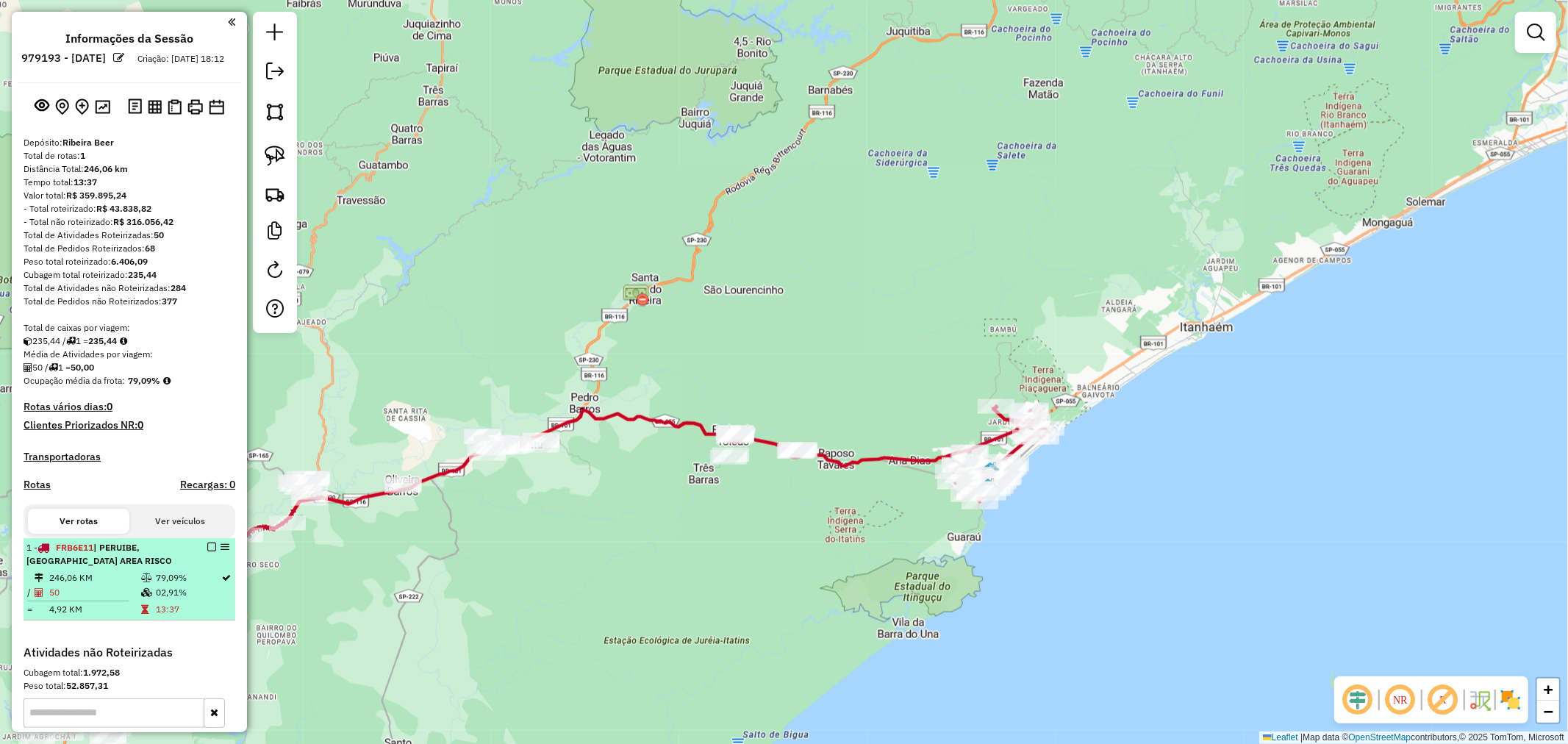
click at [207, 552] on em at bounding box center [212, 547] width 9 height 9
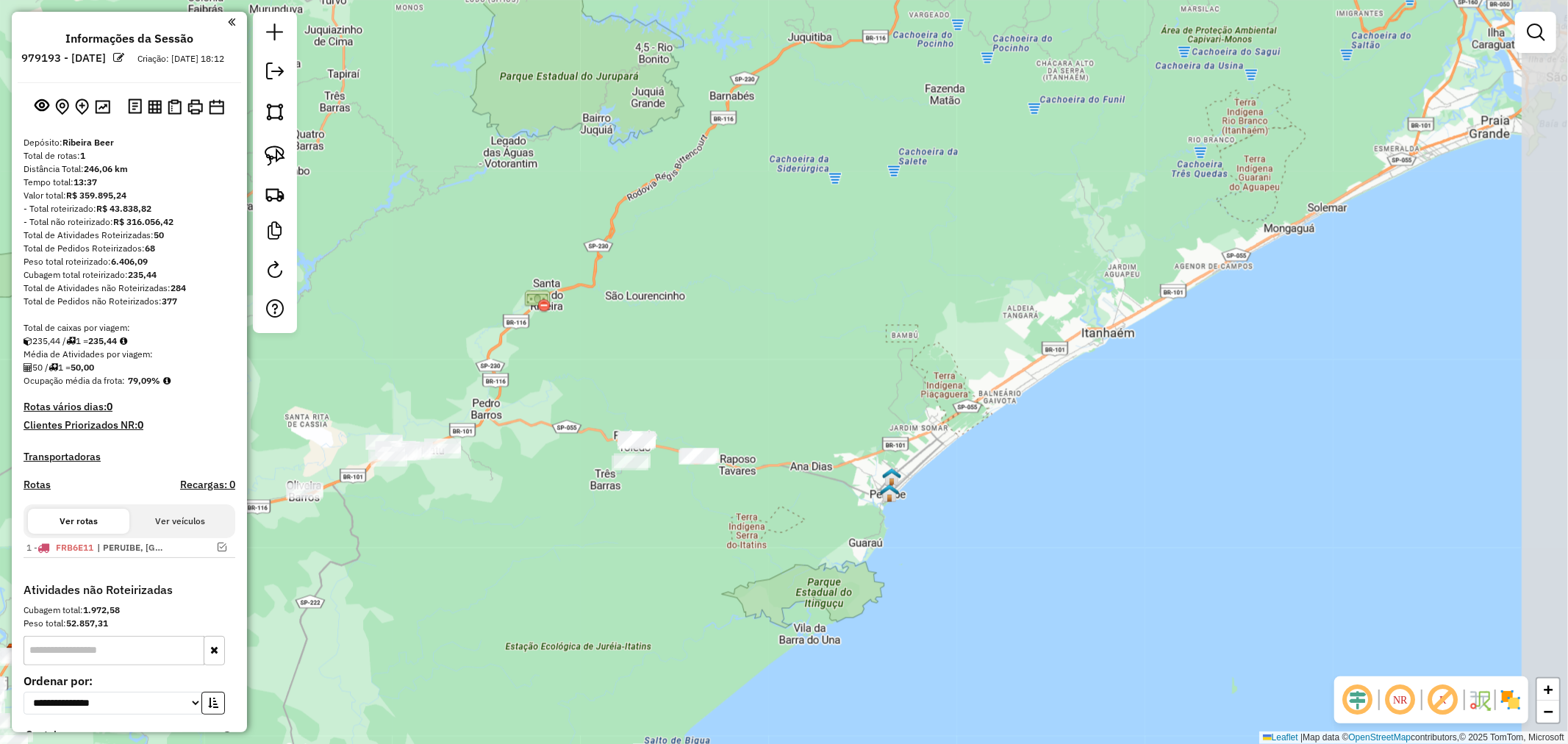
drag, startPoint x: 762, startPoint y: 546, endPoint x: 663, endPoint y: 552, distance: 99.2
click at [663, 552] on div "Janela de atendimento Grade de atendimento Capacidade Transportadoras Veículos …" at bounding box center [784, 372] width 1568 height 744
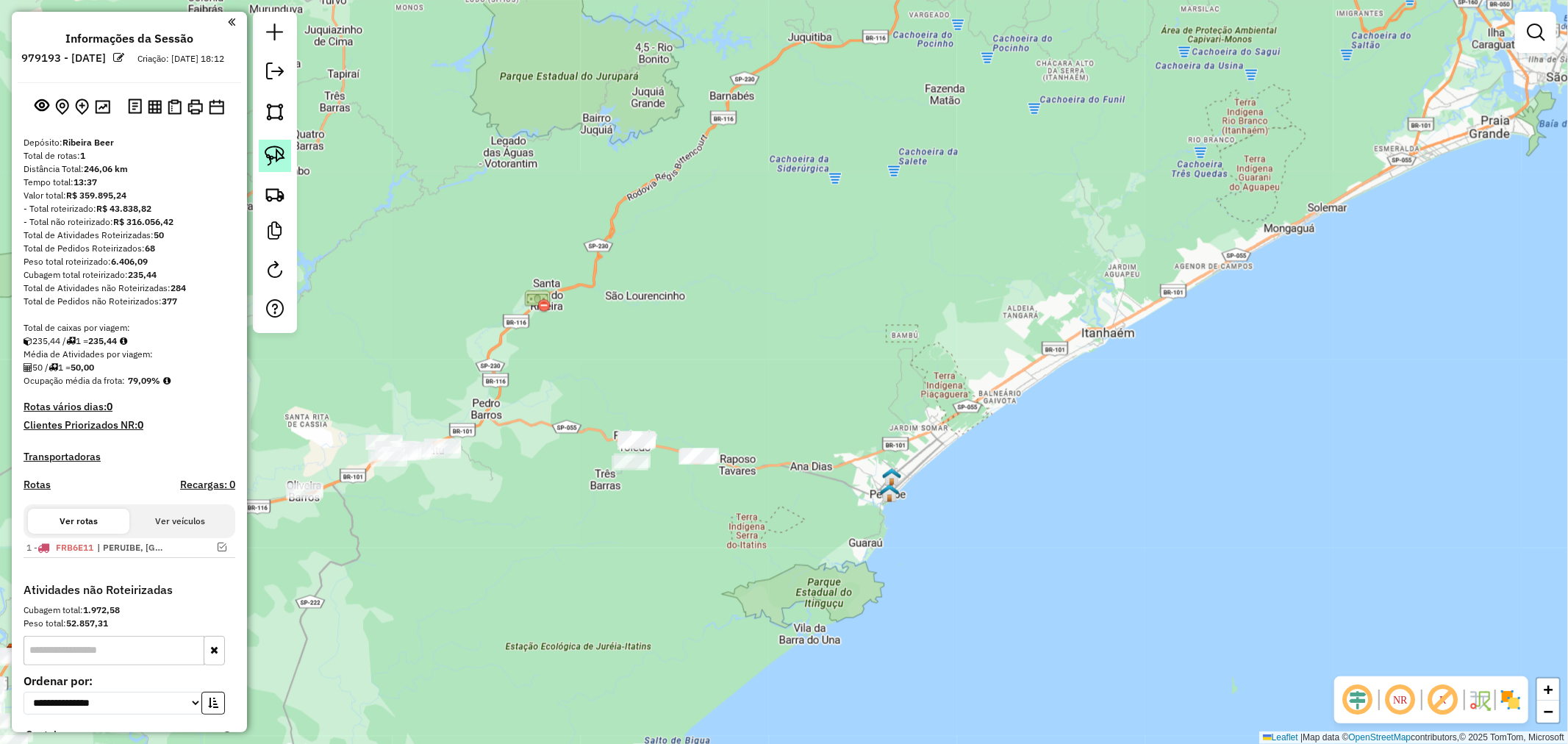
click at [279, 159] on img at bounding box center [275, 156] width 21 height 21
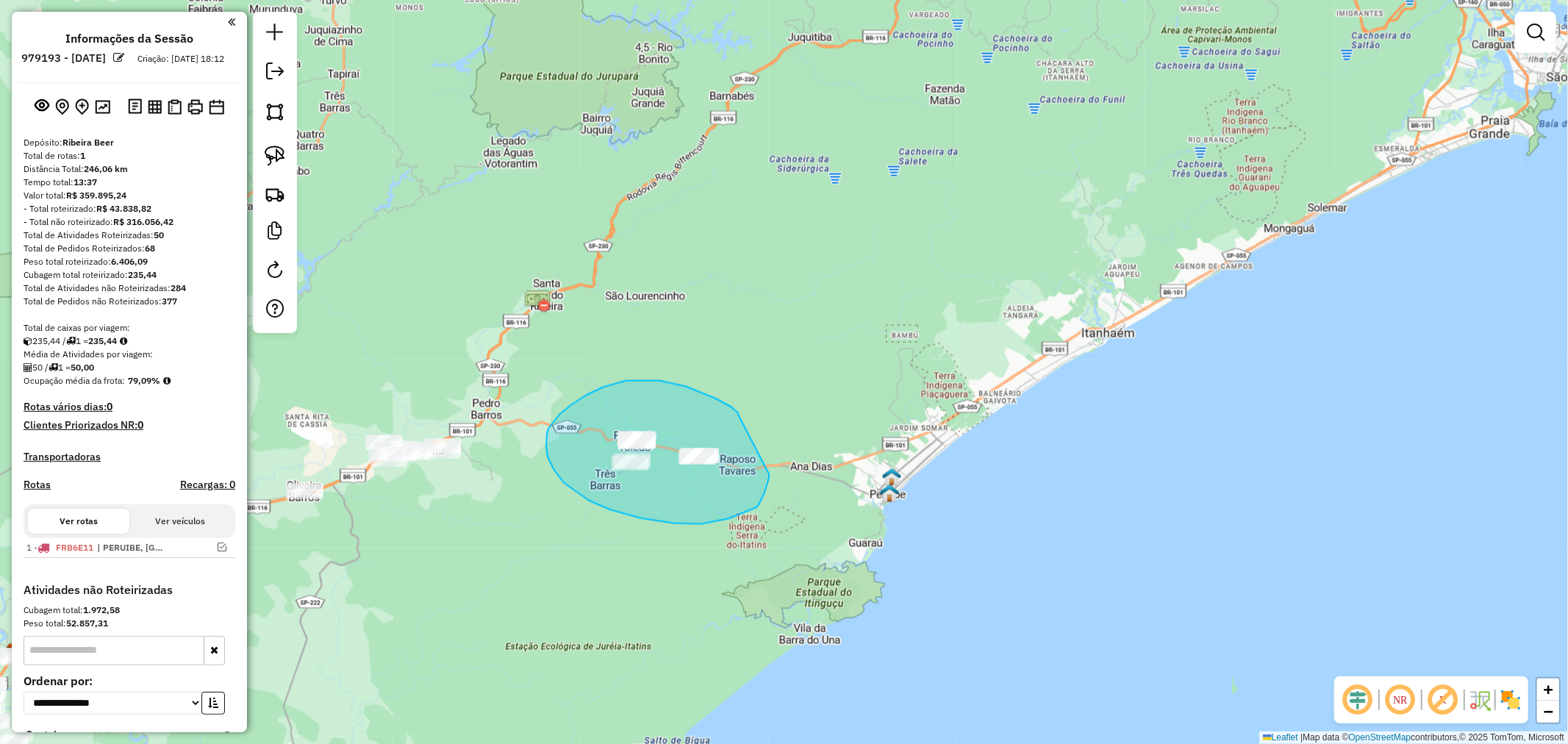
drag, startPoint x: 738, startPoint y: 415, endPoint x: 769, endPoint y: 475, distance: 67.5
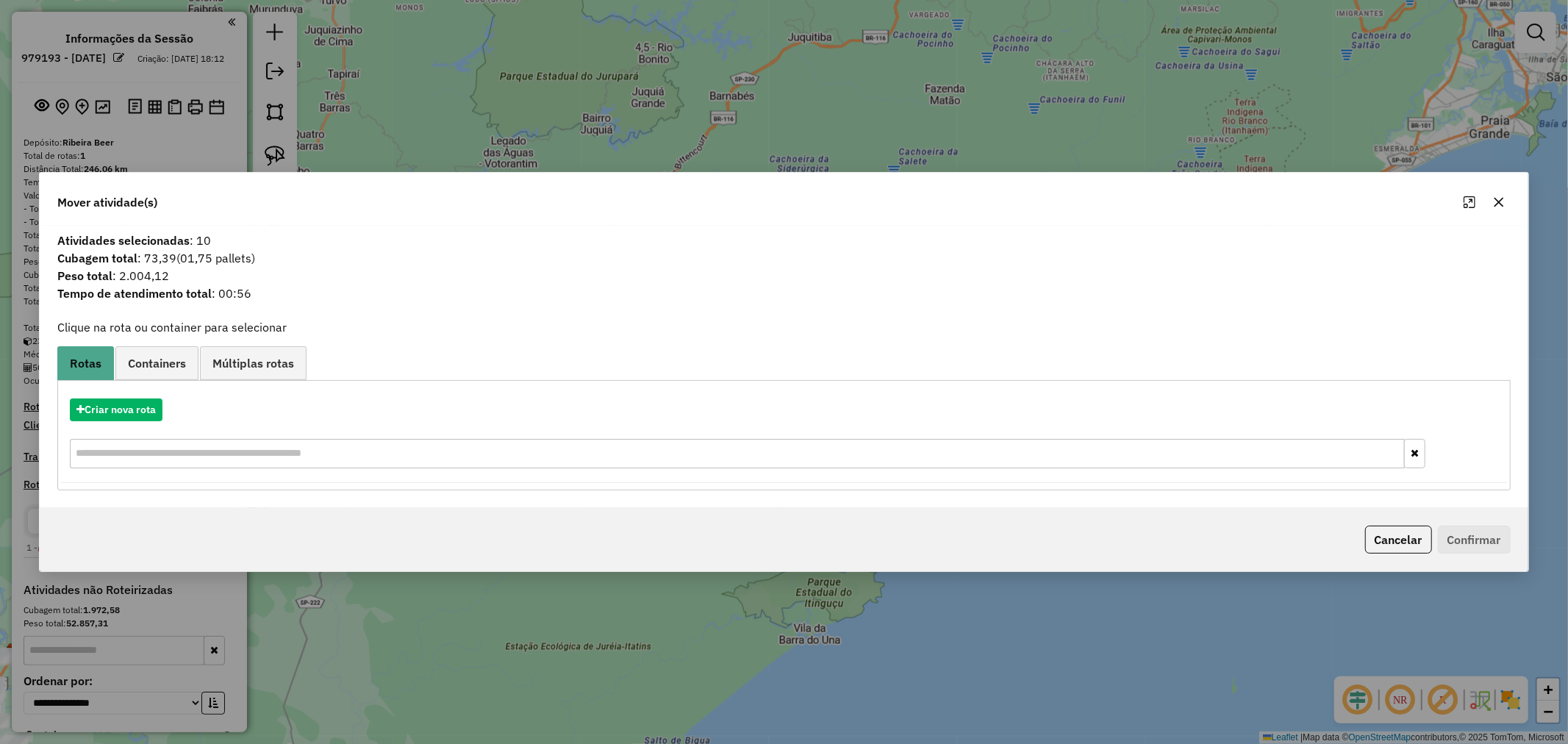
click at [1505, 204] on button "button" at bounding box center [1498, 201] width 23 height 23
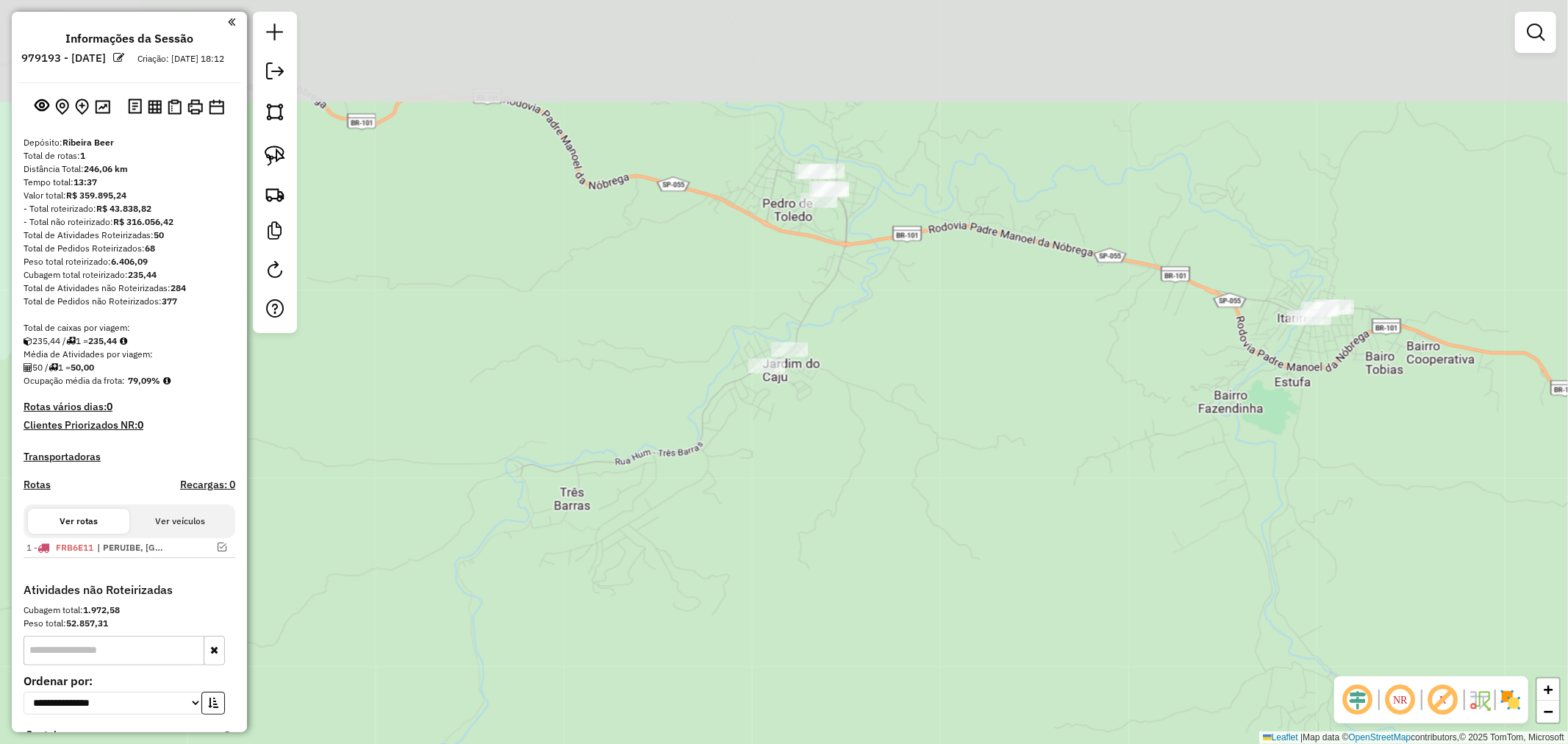
drag, startPoint x: 776, startPoint y: 211, endPoint x: 793, endPoint y: 501, distance: 290.5
click at [793, 501] on div "Janela de atendimento Grade de atendimento Capacidade Transportadoras Veículos …" at bounding box center [784, 372] width 1568 height 744
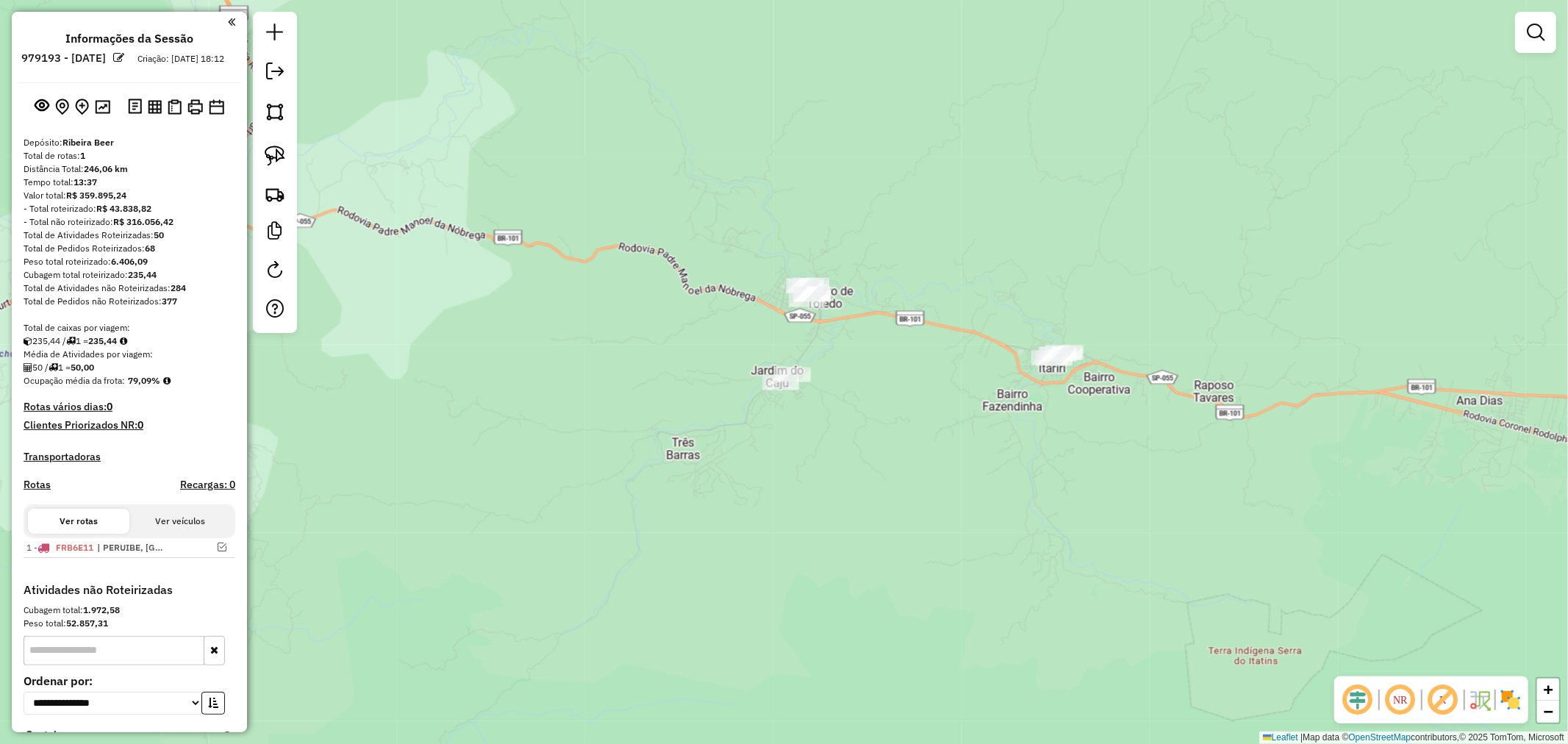
drag, startPoint x: 281, startPoint y: 147, endPoint x: 317, endPoint y: 159, distance: 37.9
click at [281, 147] on img at bounding box center [275, 156] width 21 height 21
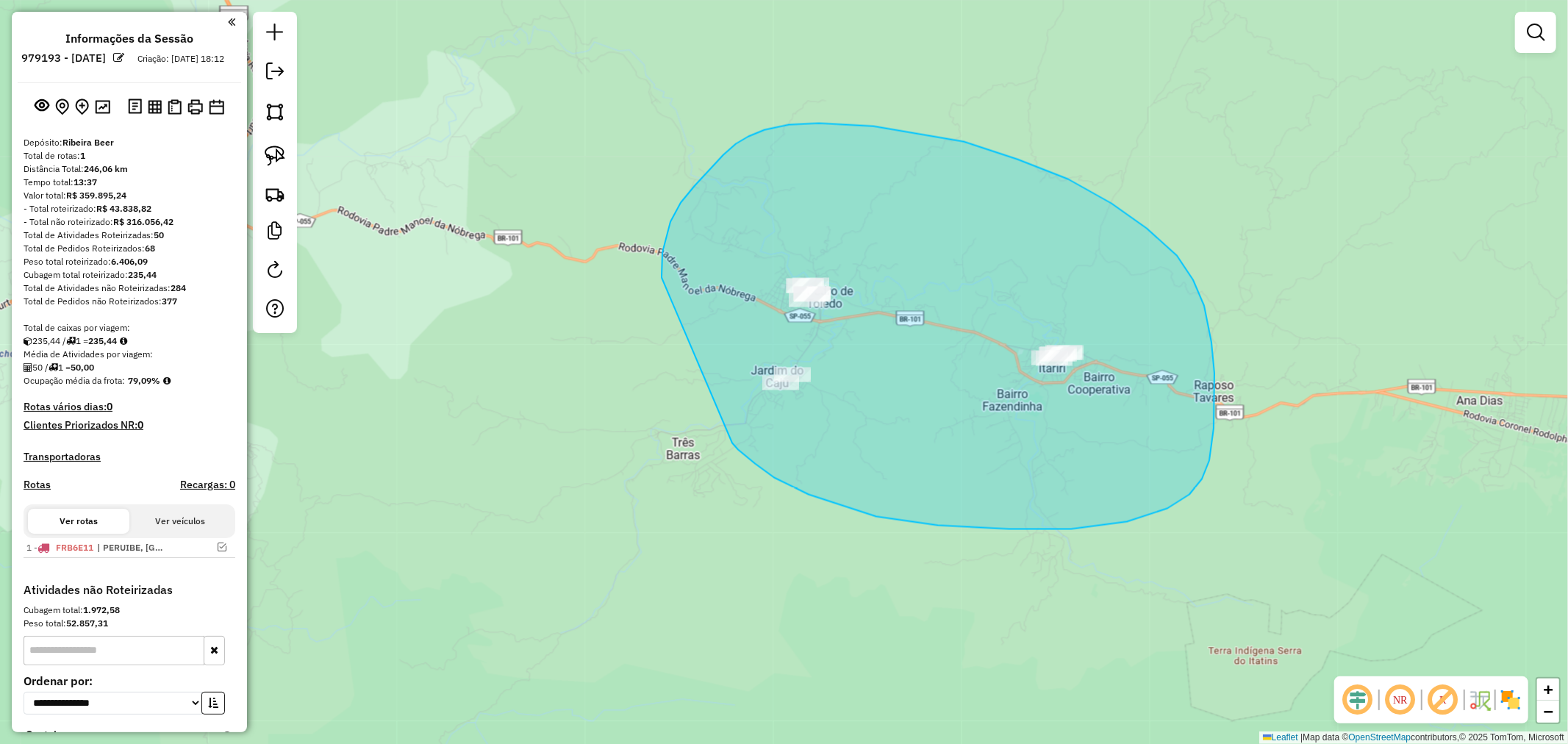
drag, startPoint x: 732, startPoint y: 443, endPoint x: 662, endPoint y: 278, distance: 179.2
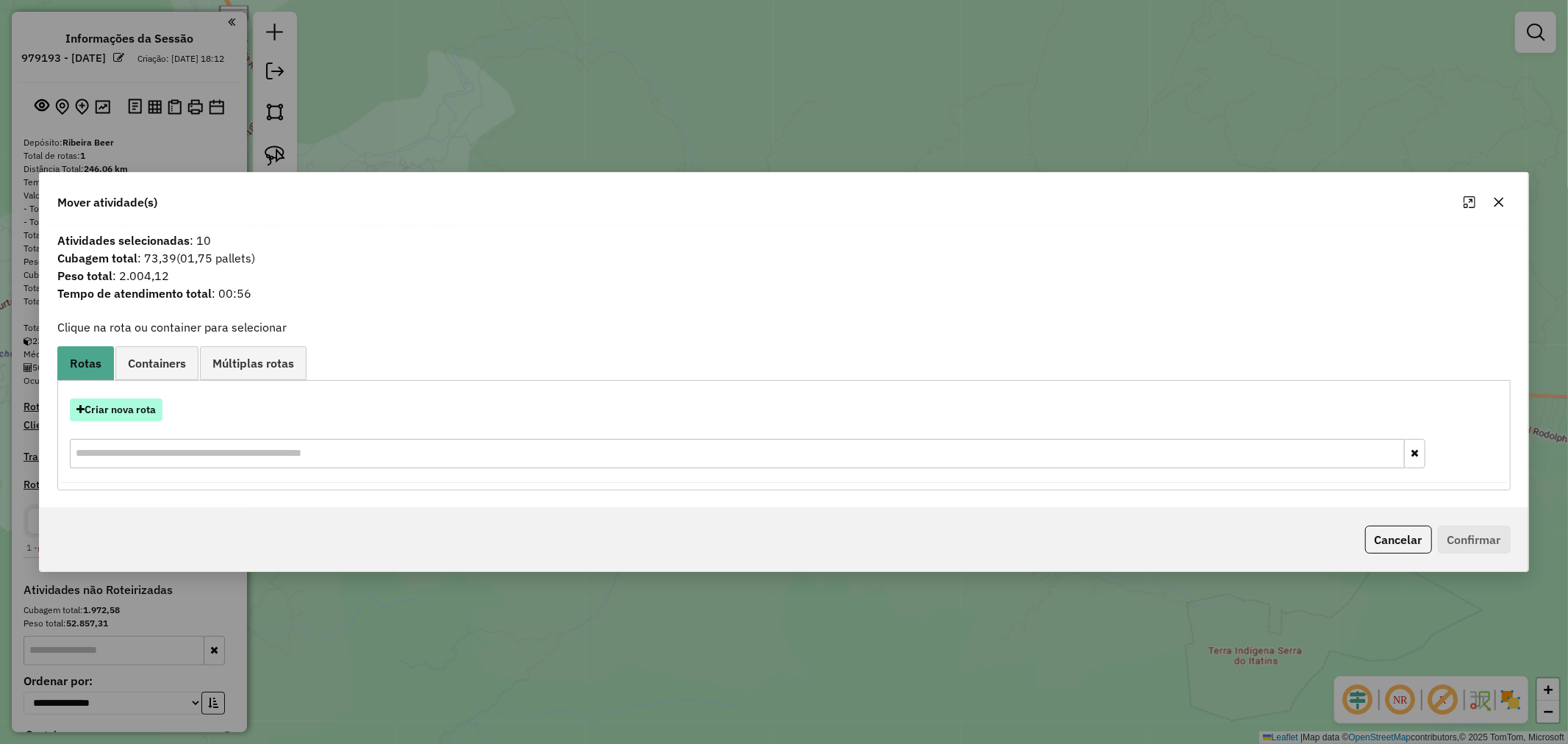
click at [138, 413] on button "Criar nova rota" at bounding box center [116, 409] width 93 height 22
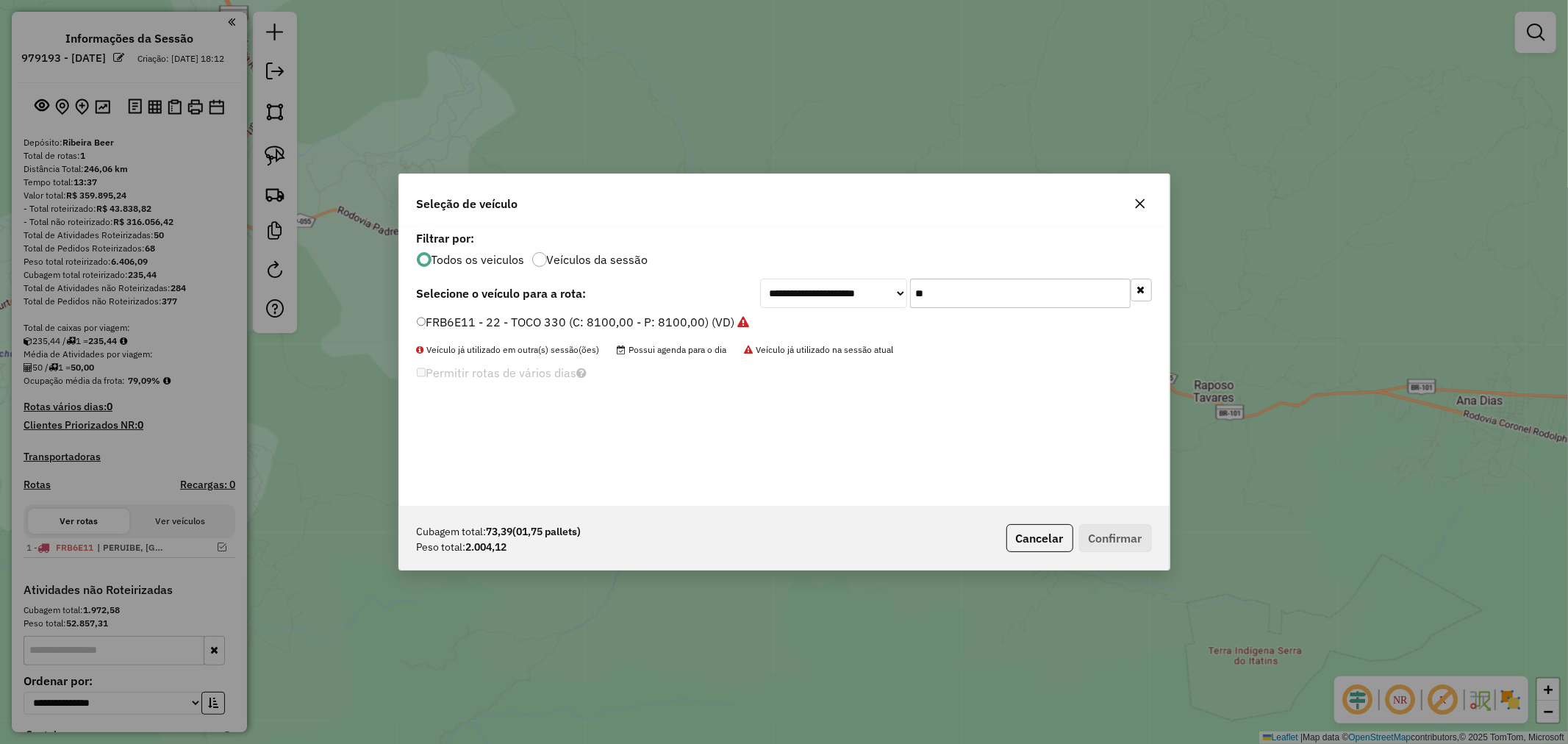
drag, startPoint x: 983, startPoint y: 296, endPoint x: 692, endPoint y: 297, distance: 291.0
click at [692, 297] on div "**********" at bounding box center [784, 293] width 735 height 29
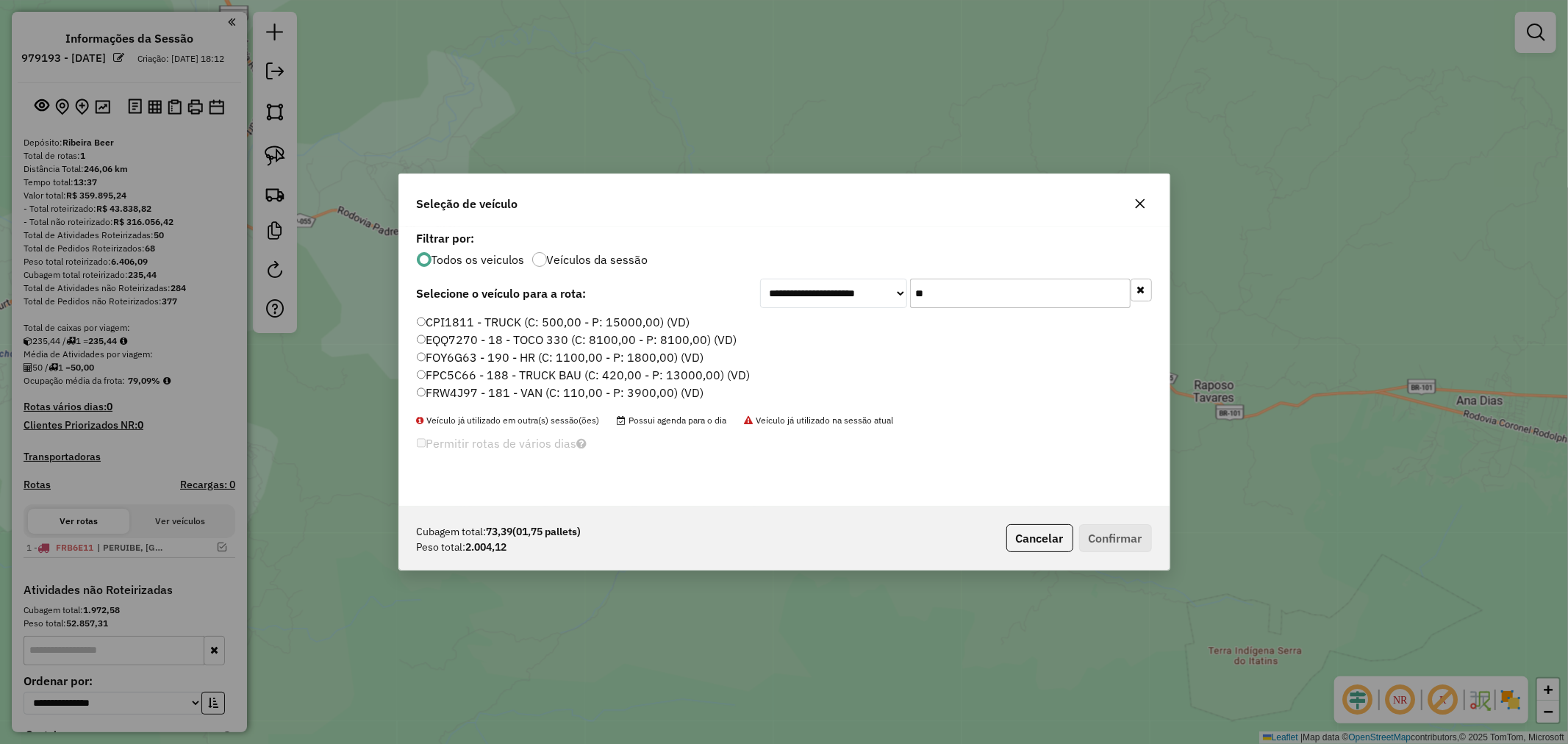
type input "**"
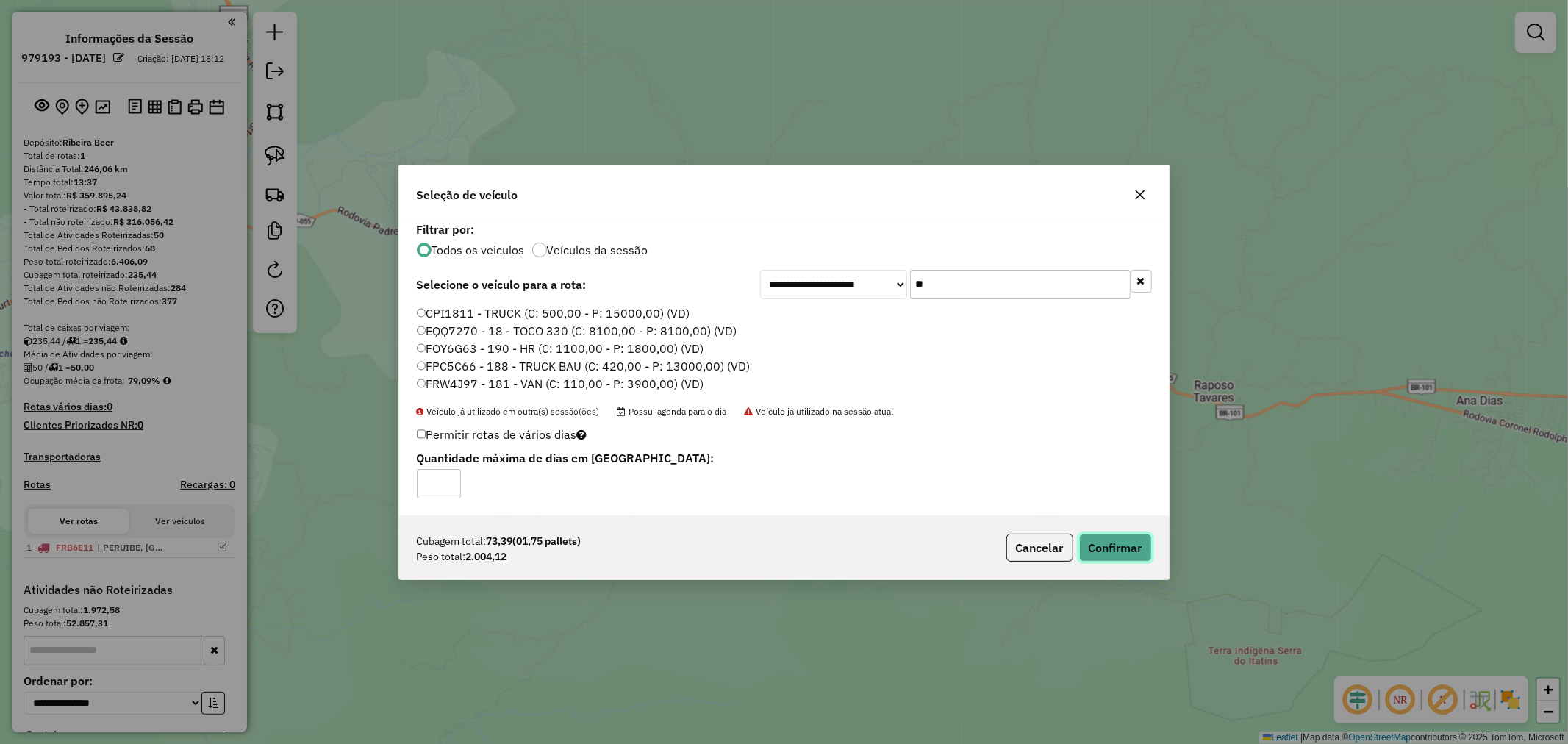
click at [1122, 553] on button "Confirmar" at bounding box center [1115, 547] width 73 height 28
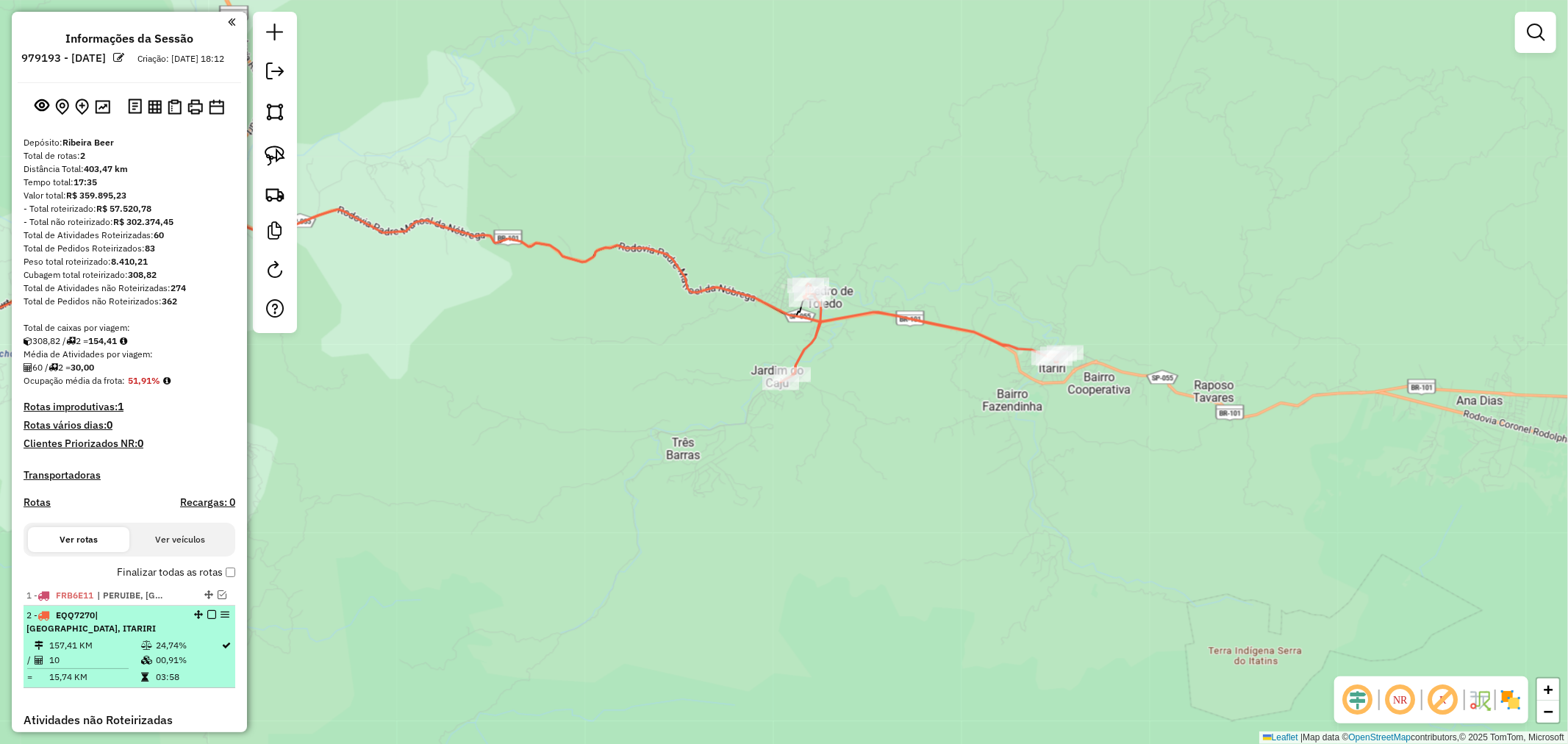
click at [208, 619] on em at bounding box center [212, 615] width 9 height 9
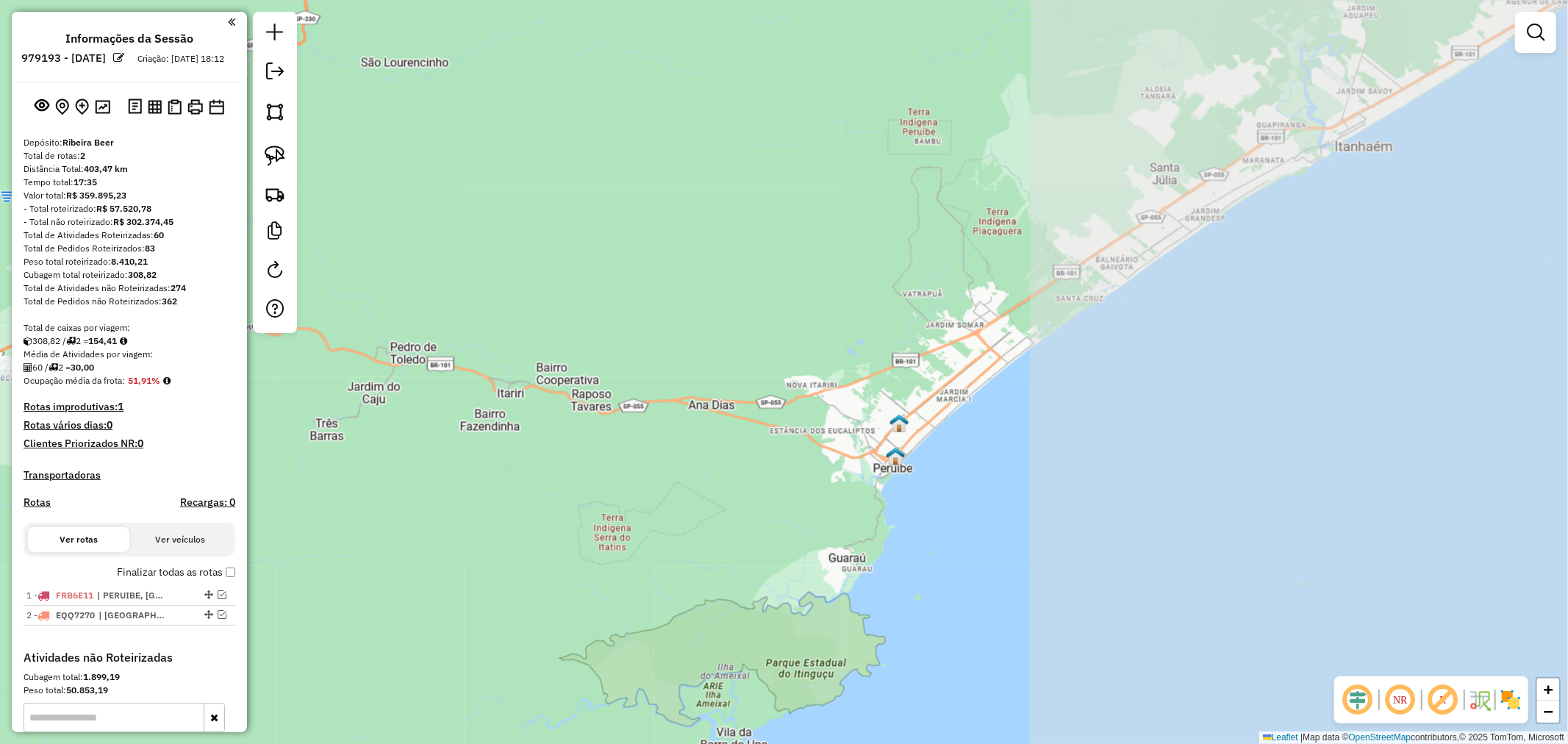
drag, startPoint x: 1405, startPoint y: 443, endPoint x: 762, endPoint y: 430, distance: 643.1
click at [762, 430] on div "Janela de atendimento Grade de atendimento Capacidade Transportadoras Veículos …" at bounding box center [784, 372] width 1568 height 744
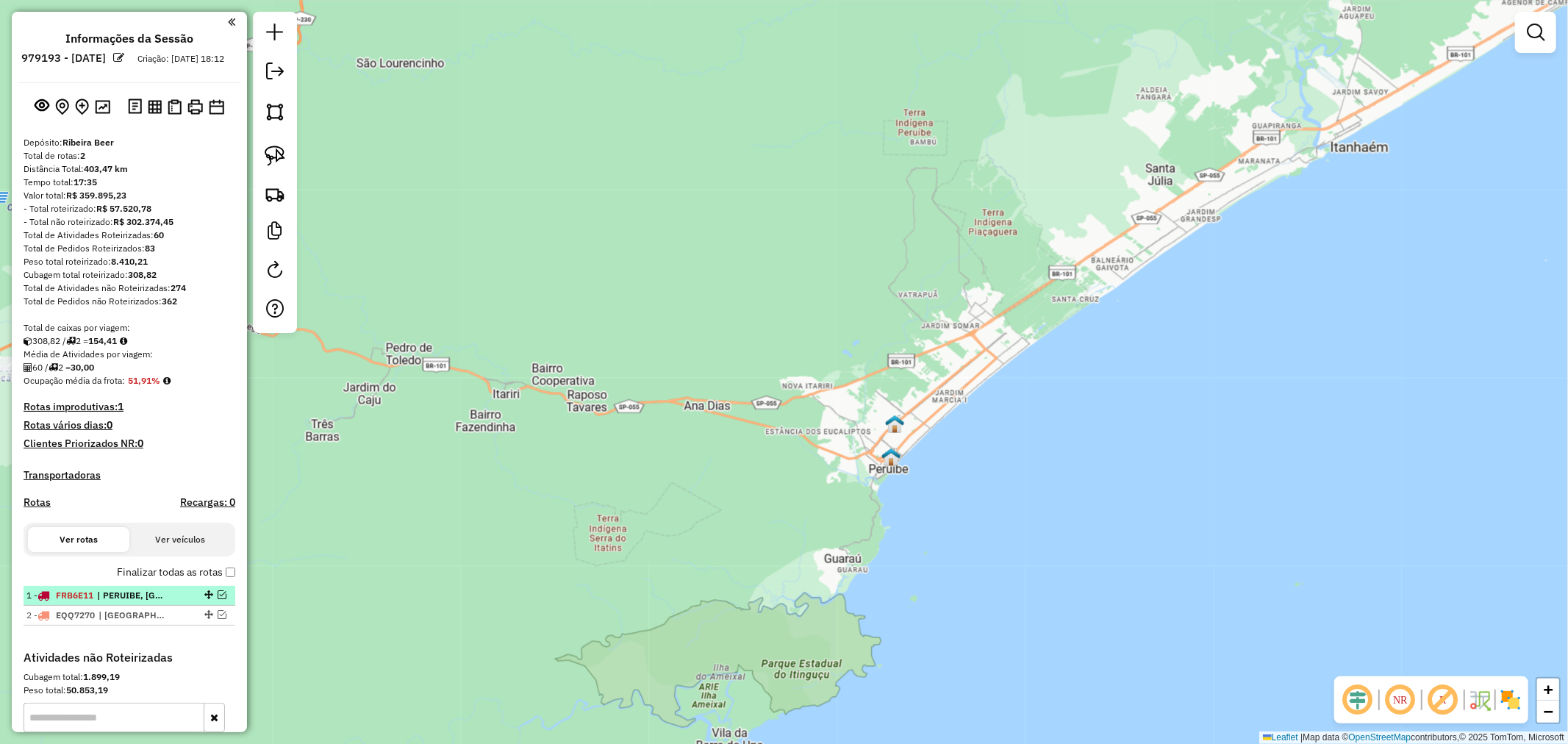
click at [219, 600] on em at bounding box center [222, 595] width 9 height 9
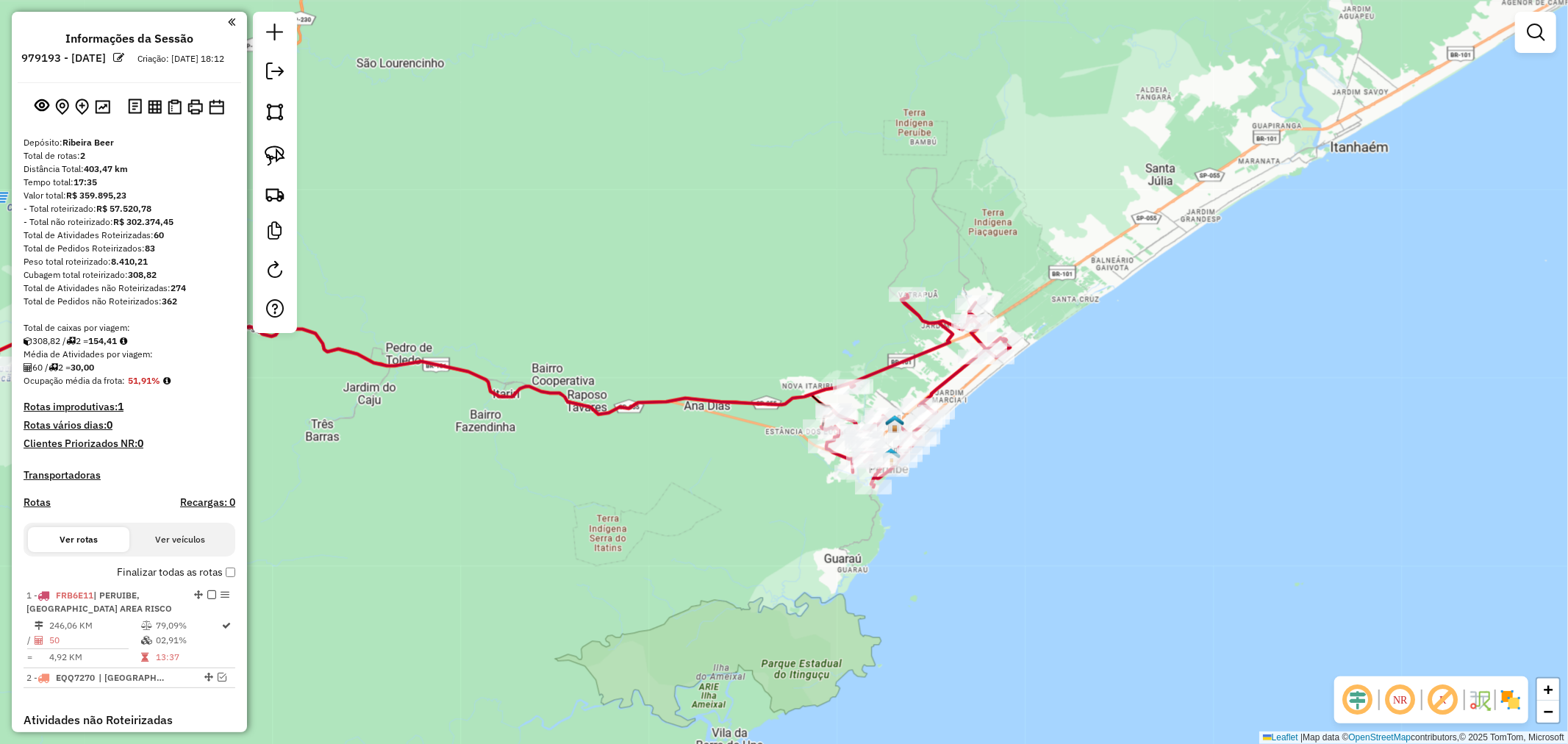
click at [941, 384] on icon at bounding box center [915, 391] width 189 height 192
select select "**********"
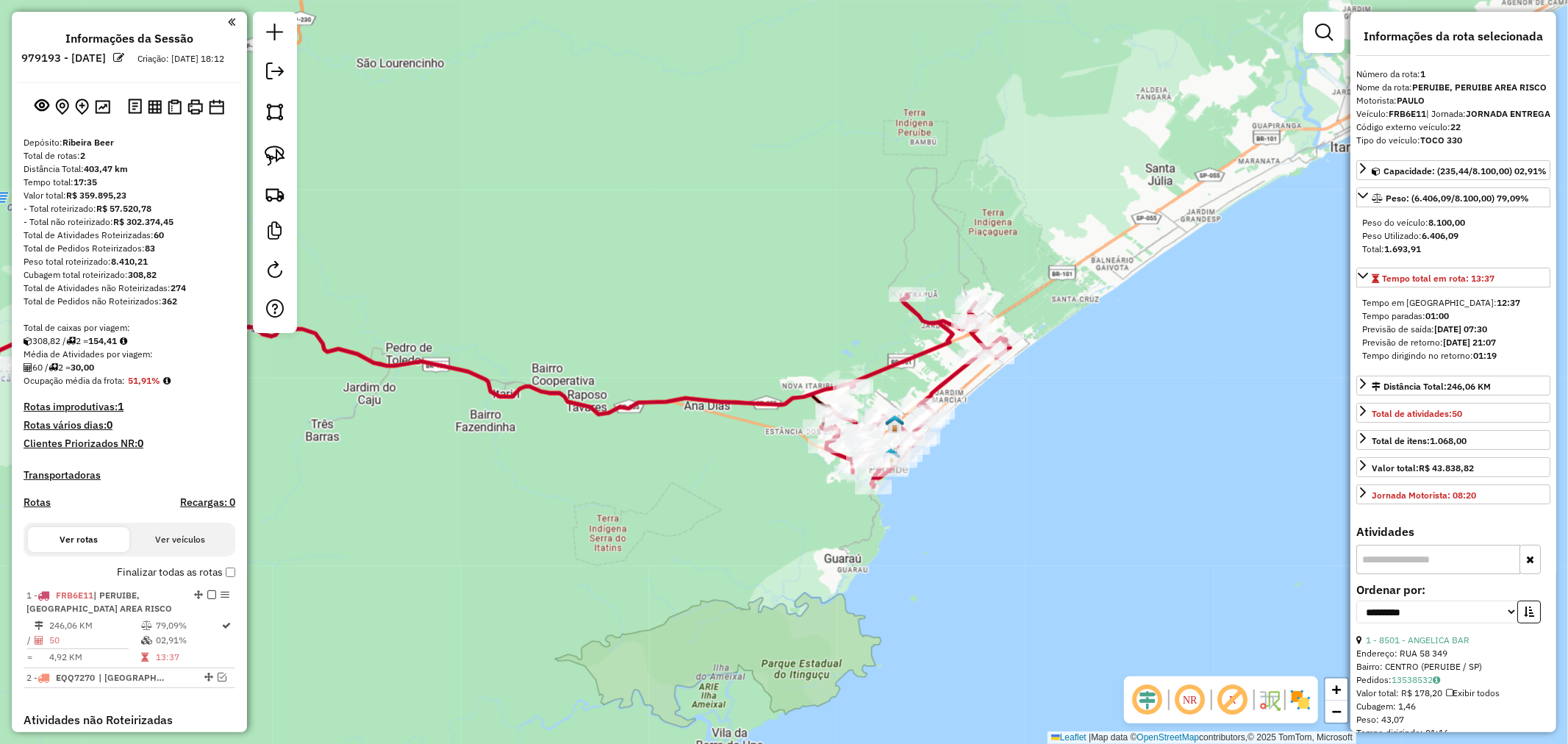
click at [941, 384] on icon at bounding box center [915, 391] width 189 height 192
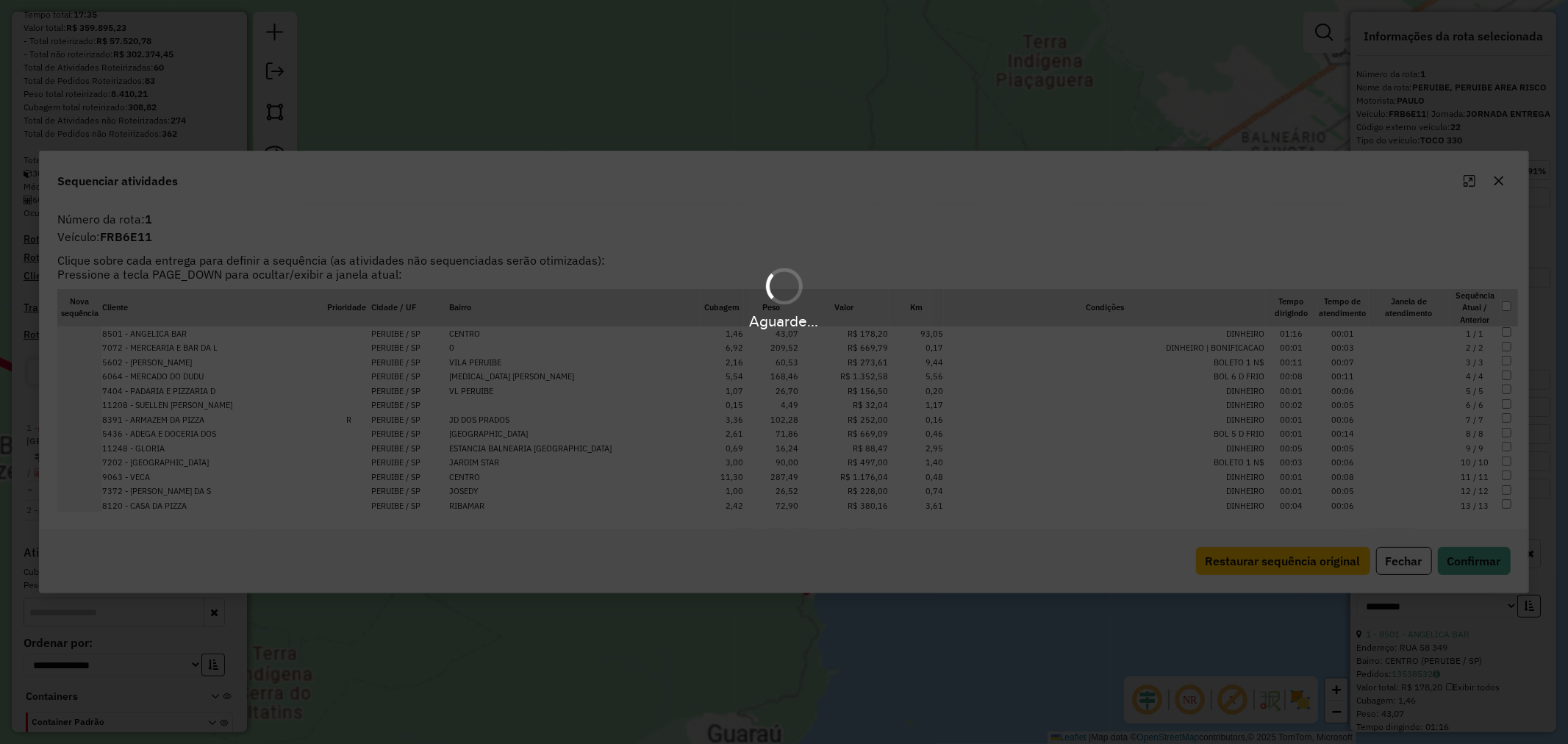
scroll to position [258, 0]
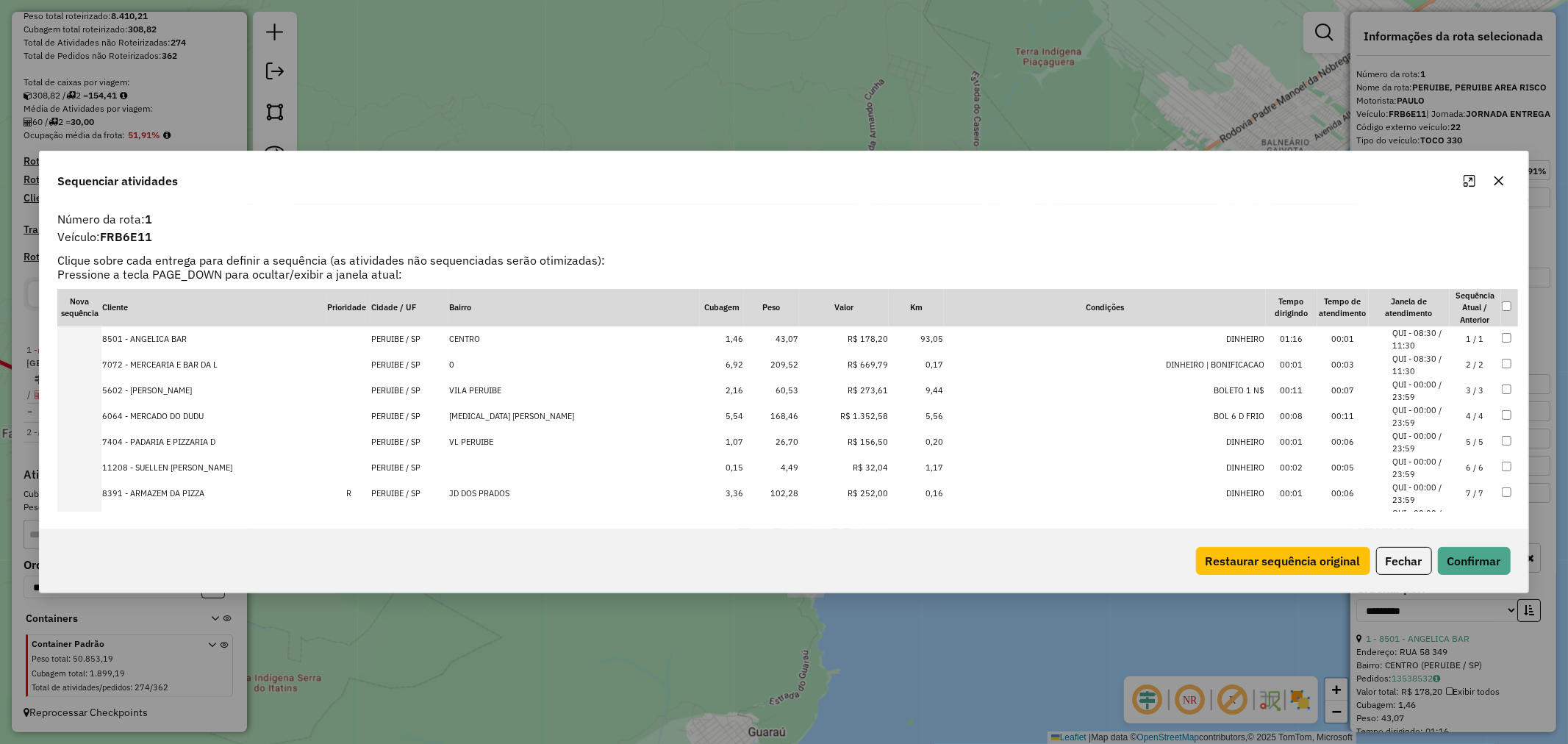
click at [1462, 178] on button "Maximize" at bounding box center [1469, 180] width 23 height 23
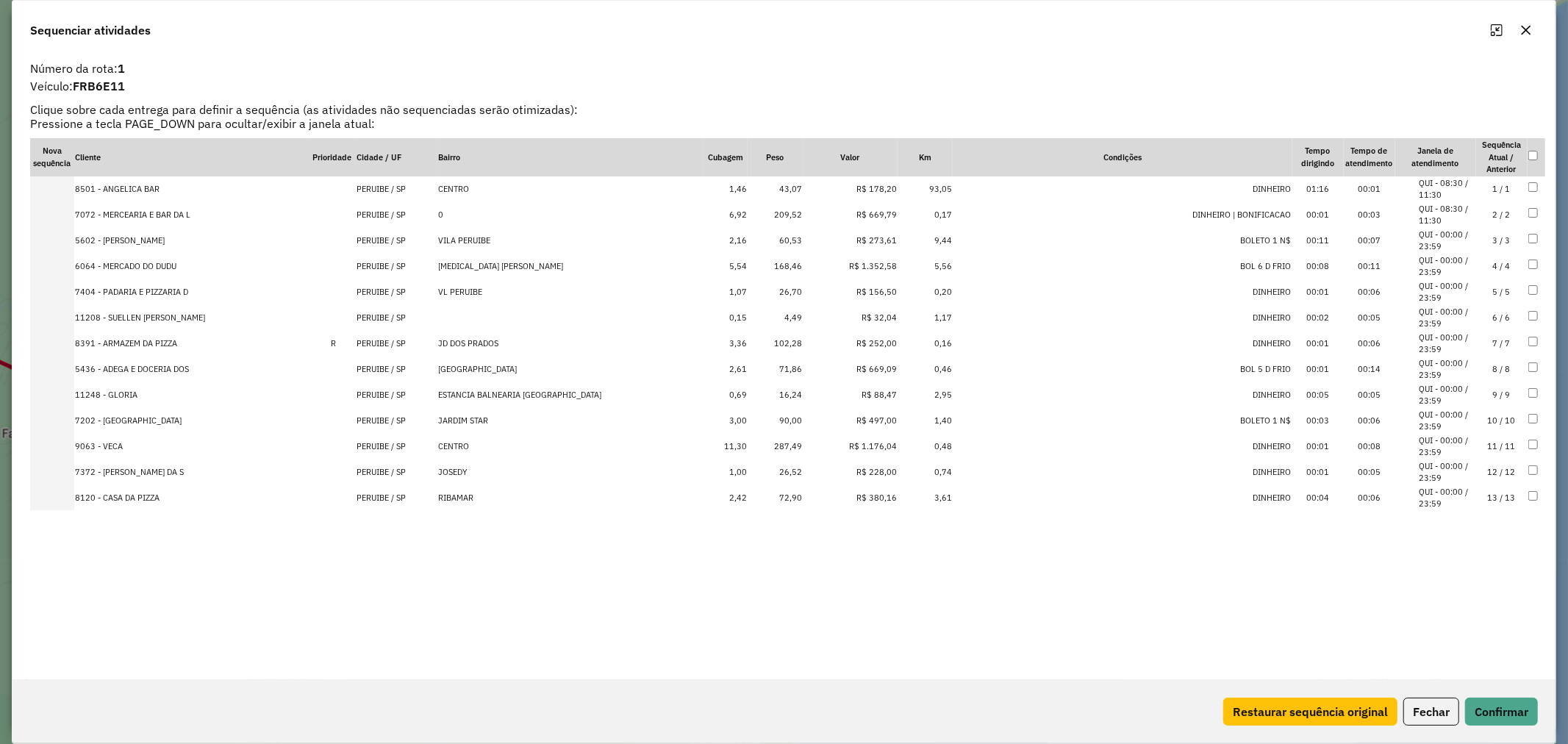
click at [791, 186] on td "43,07" at bounding box center [775, 189] width 55 height 25
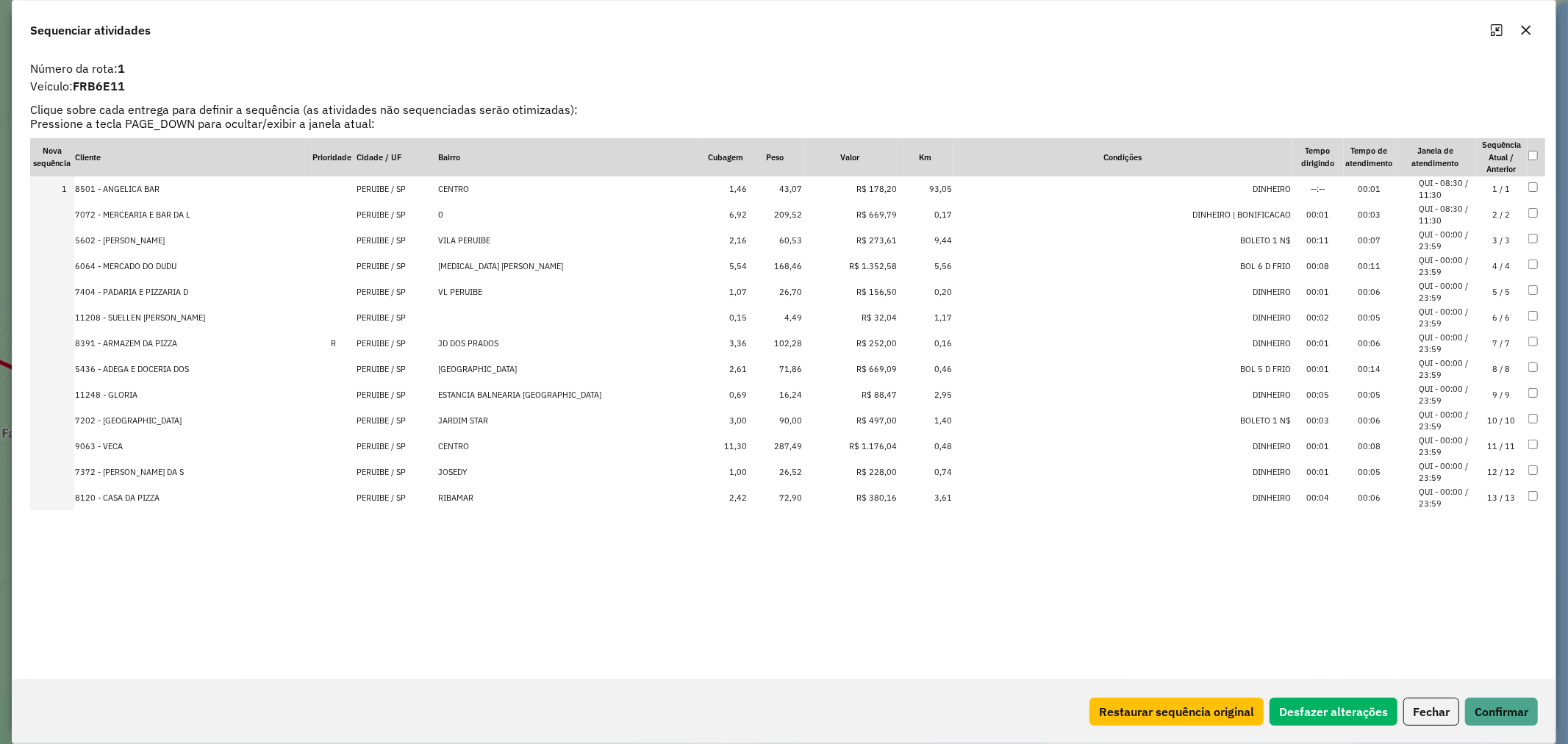
click at [787, 288] on td "26,70" at bounding box center [775, 292] width 55 height 25
click at [788, 311] on td "4,49" at bounding box center [775, 318] width 55 height 25
click at [789, 390] on td "16,24" at bounding box center [775, 395] width 55 height 25
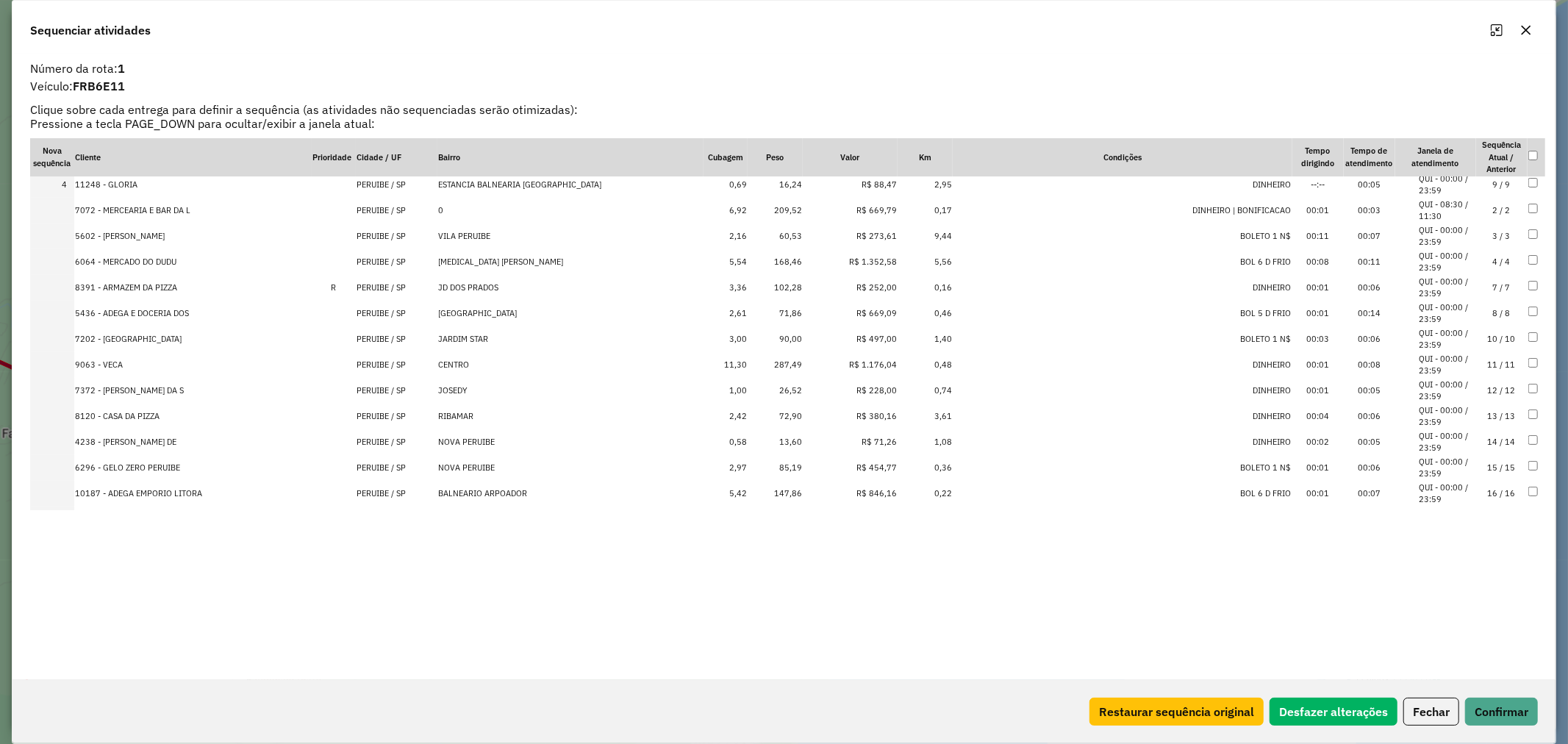
click at [787, 388] on td "26,52" at bounding box center [775, 391] width 55 height 25
click at [787, 437] on td "13,60" at bounding box center [775, 442] width 55 height 25
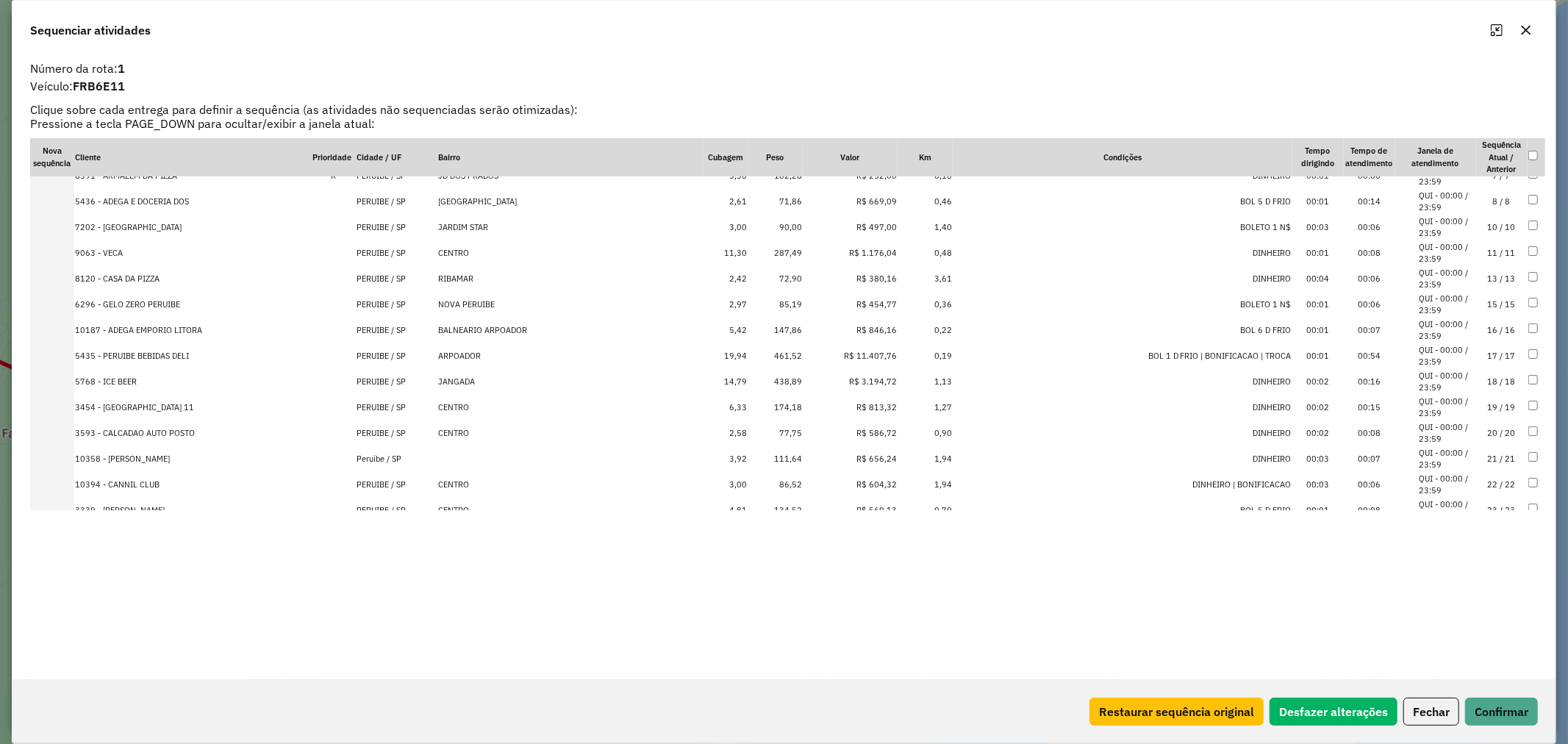
scroll to position [326, 0]
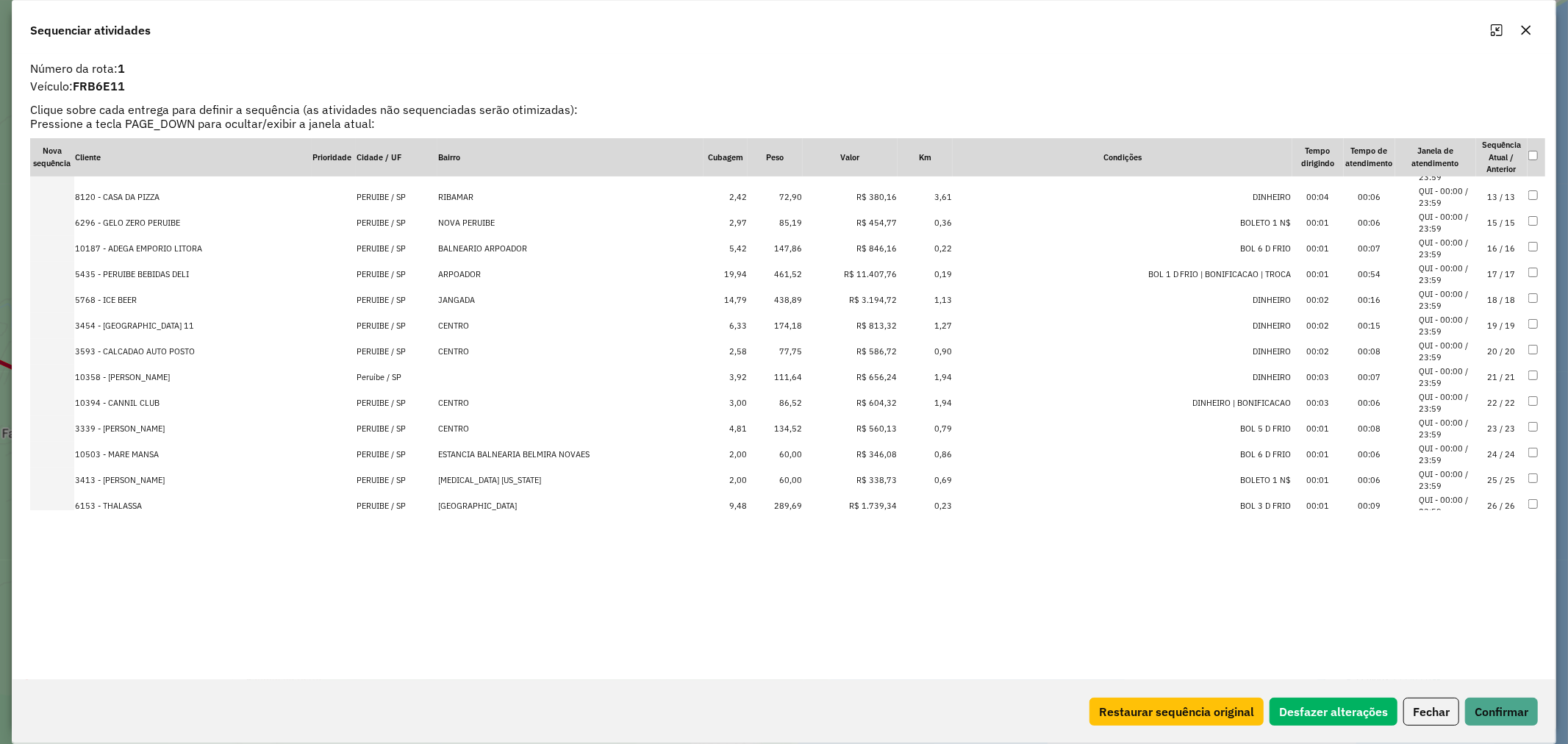
click at [785, 447] on td "60,00" at bounding box center [775, 454] width 55 height 25
click at [785, 451] on td "60,00" at bounding box center [775, 455] width 55 height 25
click at [784, 478] on td "21,30" at bounding box center [775, 481] width 55 height 25
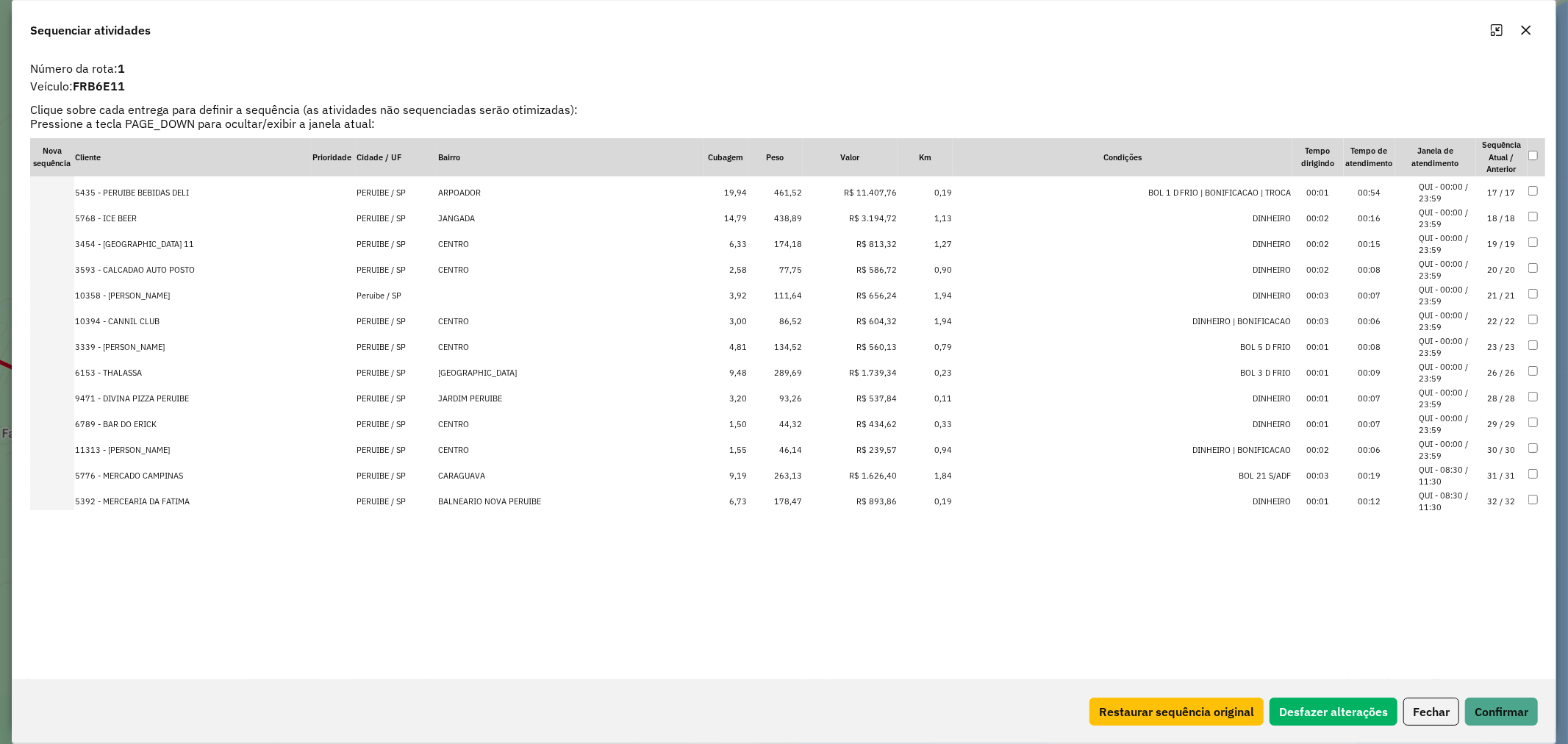
click at [784, 418] on td "44,32" at bounding box center [775, 424] width 55 height 25
click at [784, 424] on td "46,14" at bounding box center [775, 425] width 55 height 25
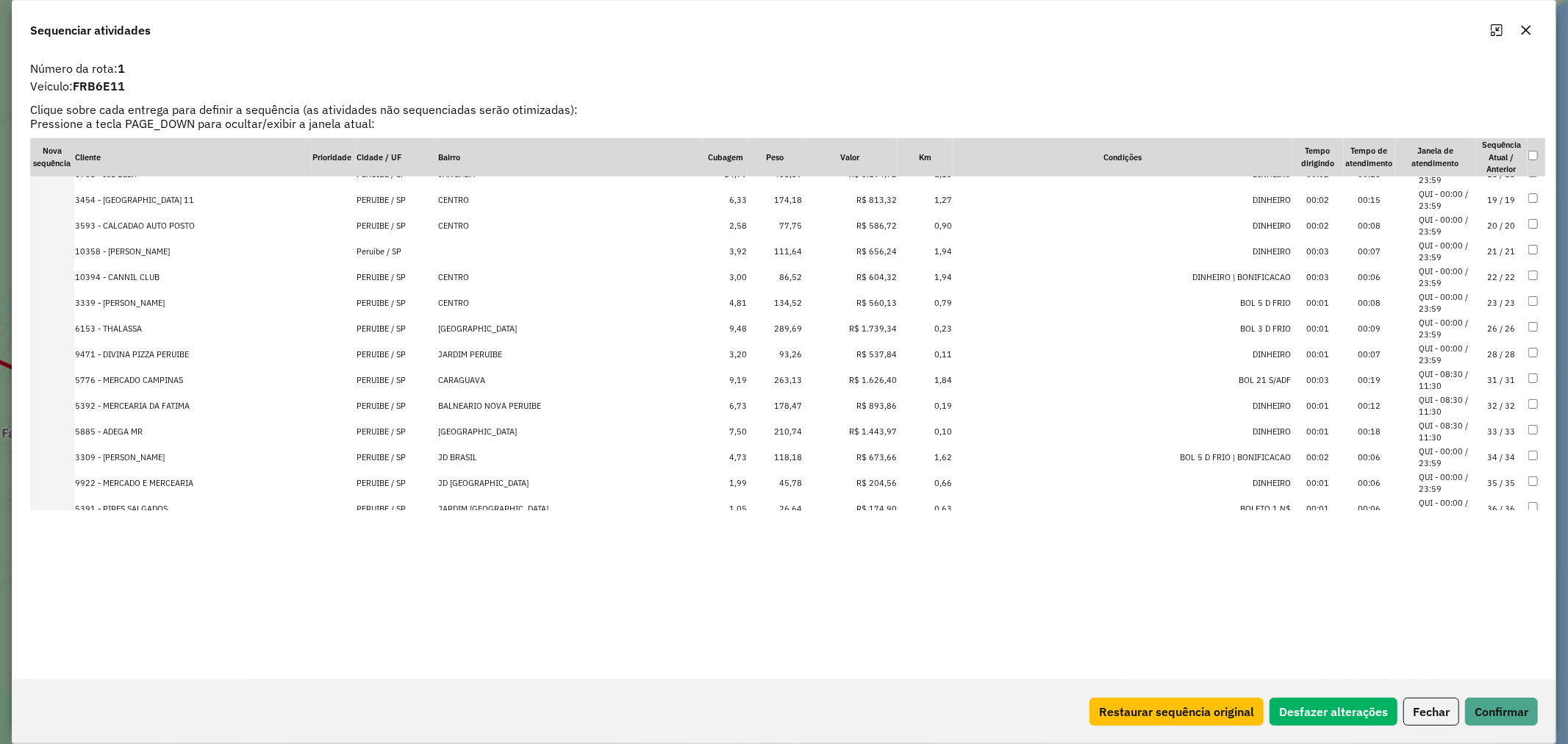
scroll to position [618, 0]
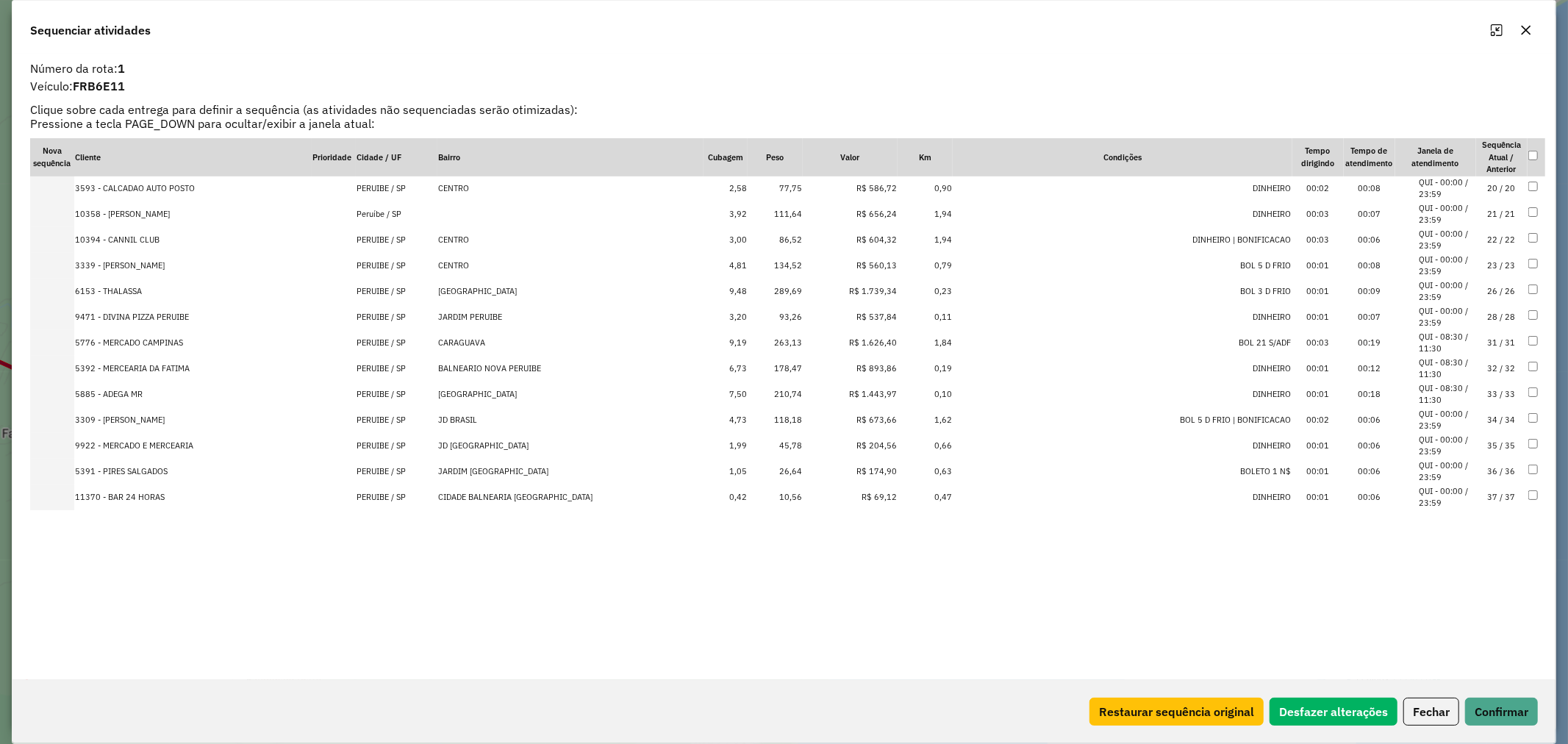
click at [788, 439] on td "45,78" at bounding box center [775, 446] width 55 height 25
click at [788, 439] on td "26,64" at bounding box center [775, 446] width 55 height 25
click at [788, 439] on td "10,56" at bounding box center [775, 446] width 55 height 25
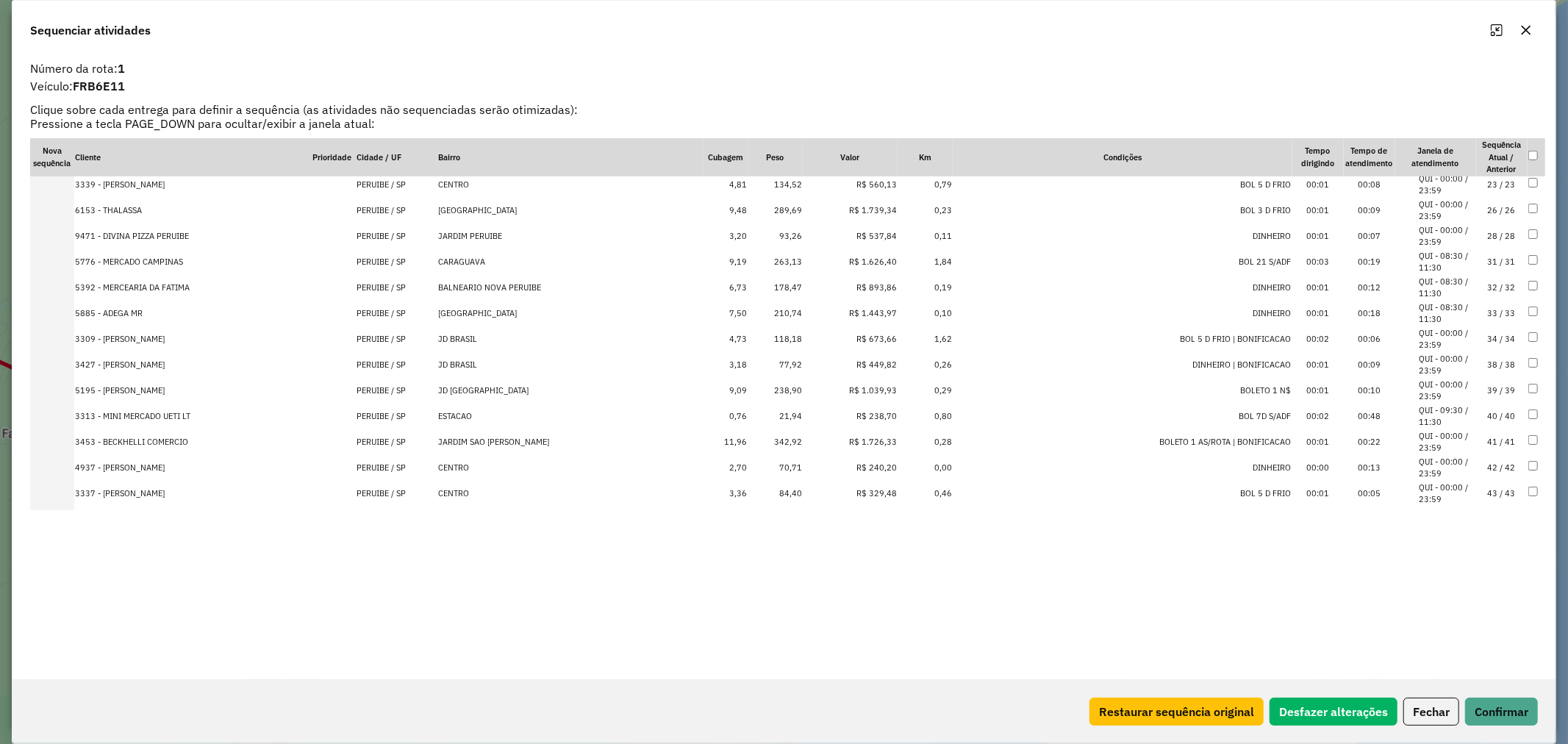
scroll to position [777, 0]
click at [783, 410] on td "21,94" at bounding box center [775, 415] width 55 height 25
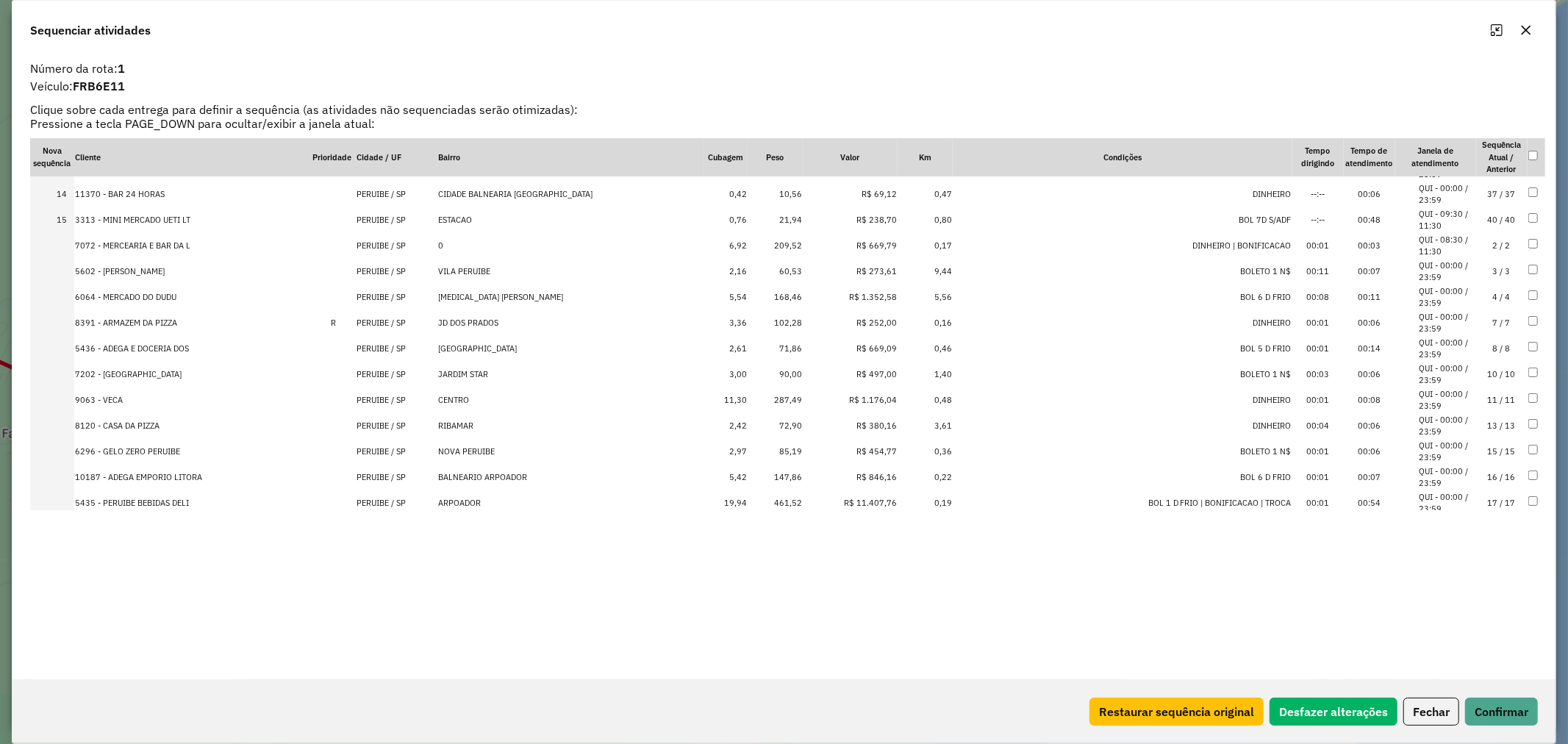
scroll to position [311, 0]
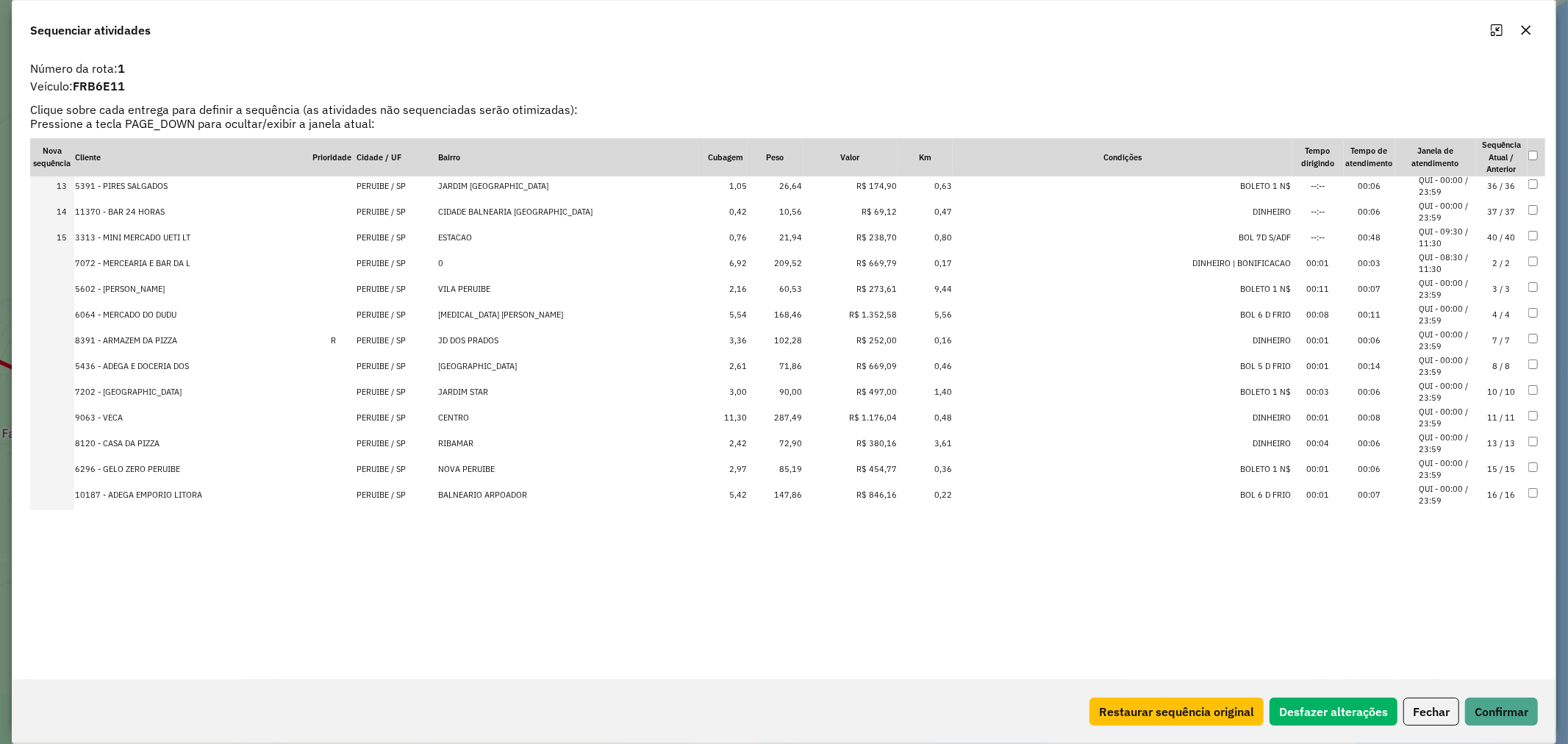
click at [781, 287] on td "60,53" at bounding box center [775, 289] width 55 height 25
click at [787, 361] on td "71,86" at bounding box center [775, 366] width 55 height 25
click at [784, 438] on td "72,90" at bounding box center [775, 444] width 55 height 25
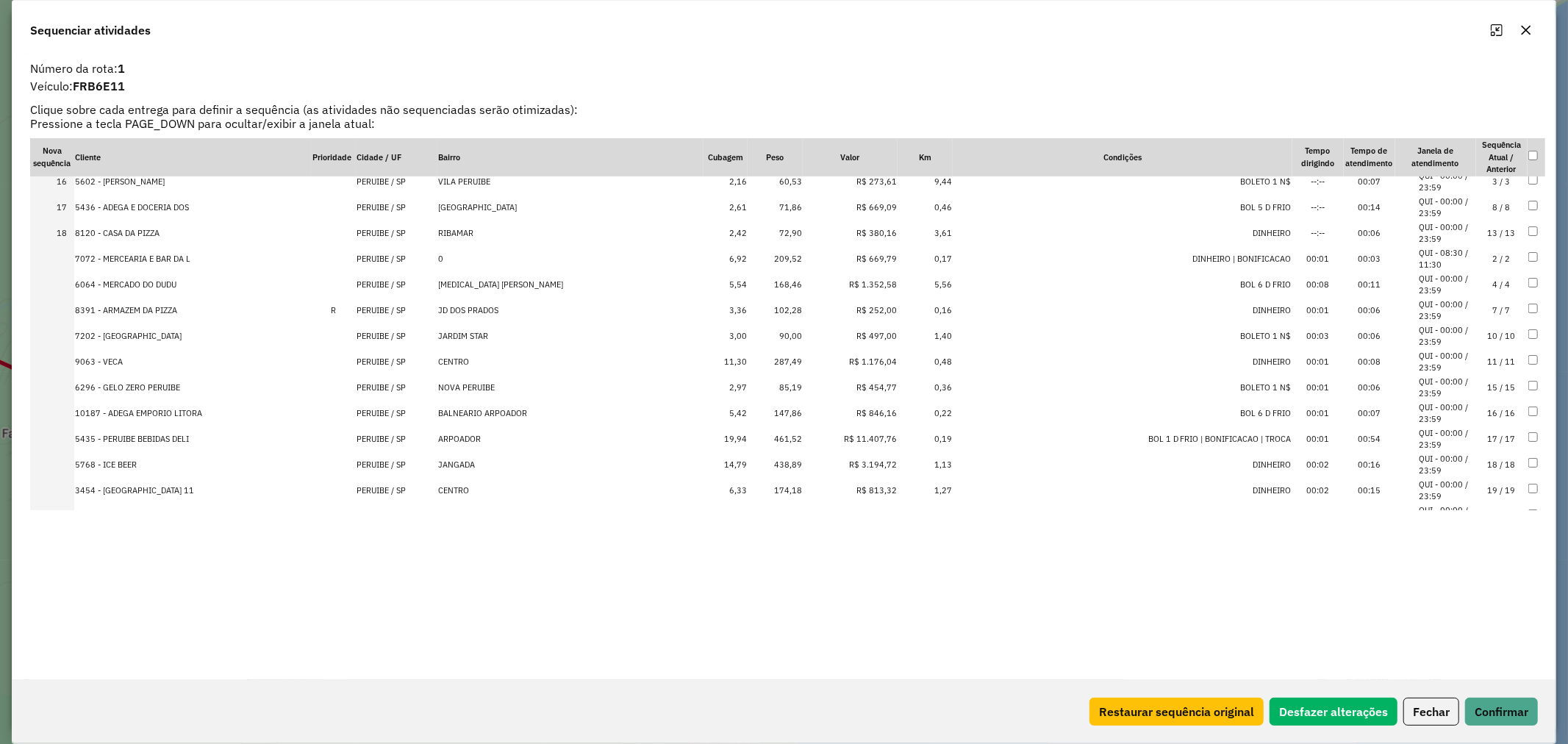
scroll to position [475, 0]
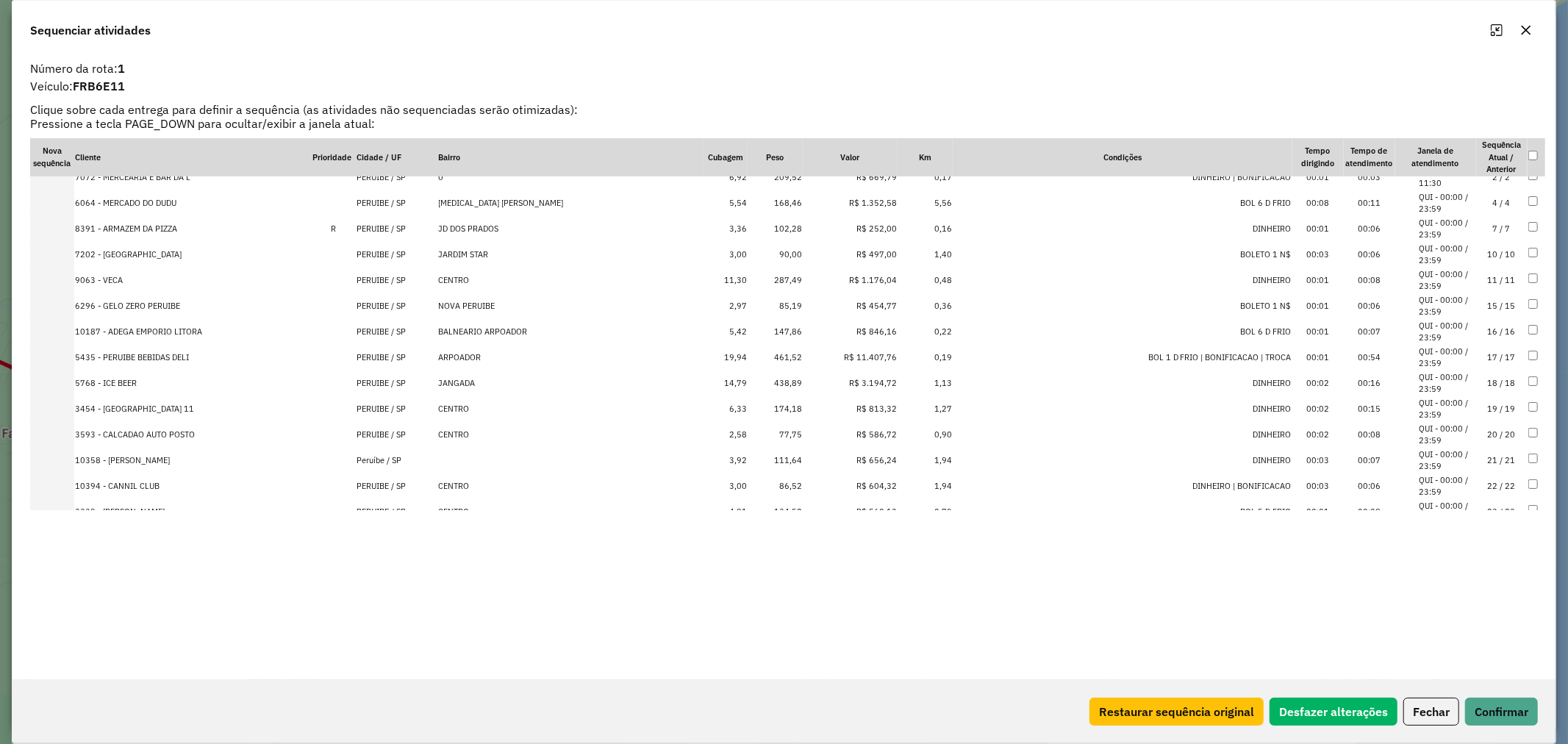
click at [788, 430] on td "77,75" at bounding box center [775, 435] width 55 height 25
click at [790, 485] on td "86,52" at bounding box center [775, 487] width 55 height 25
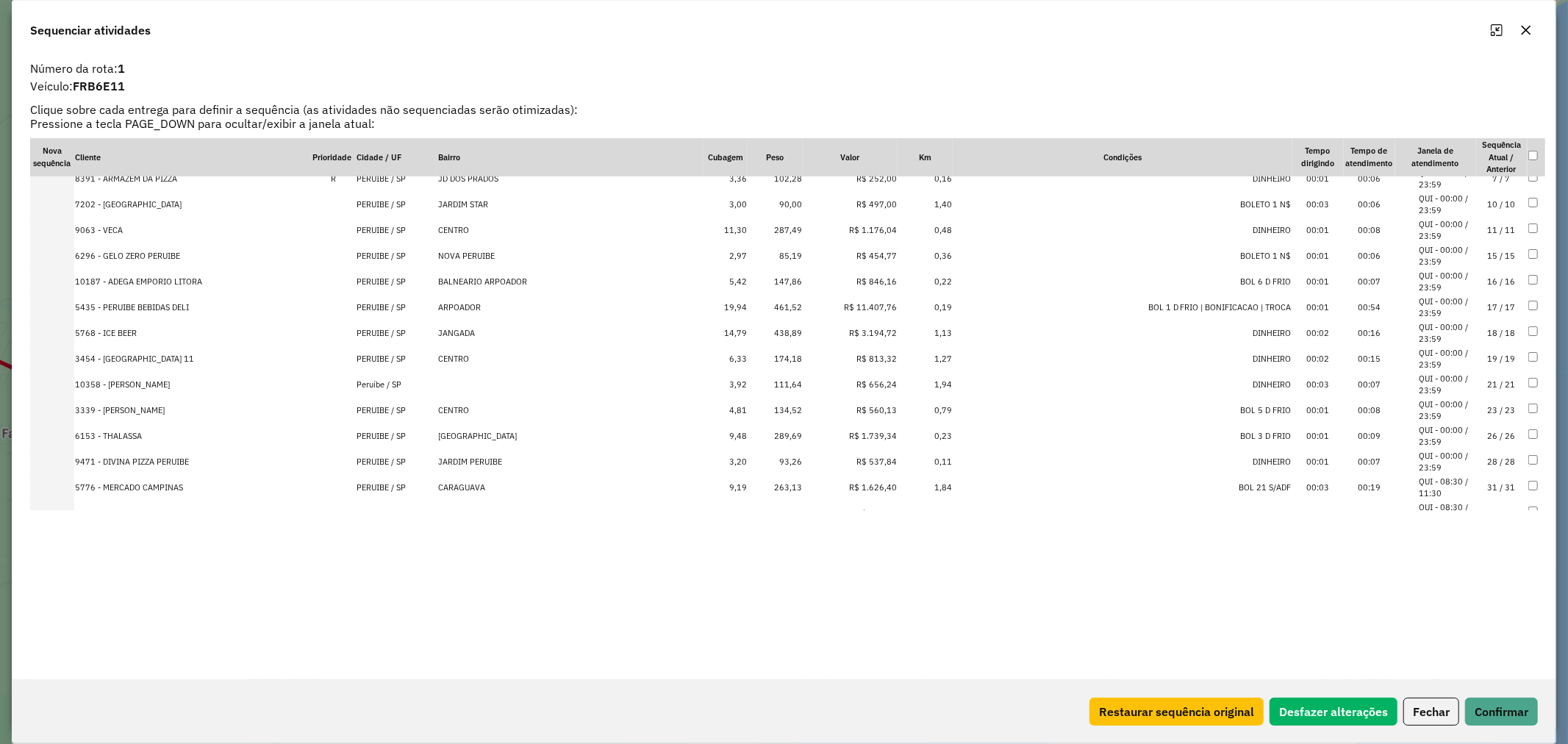
scroll to position [638, 0]
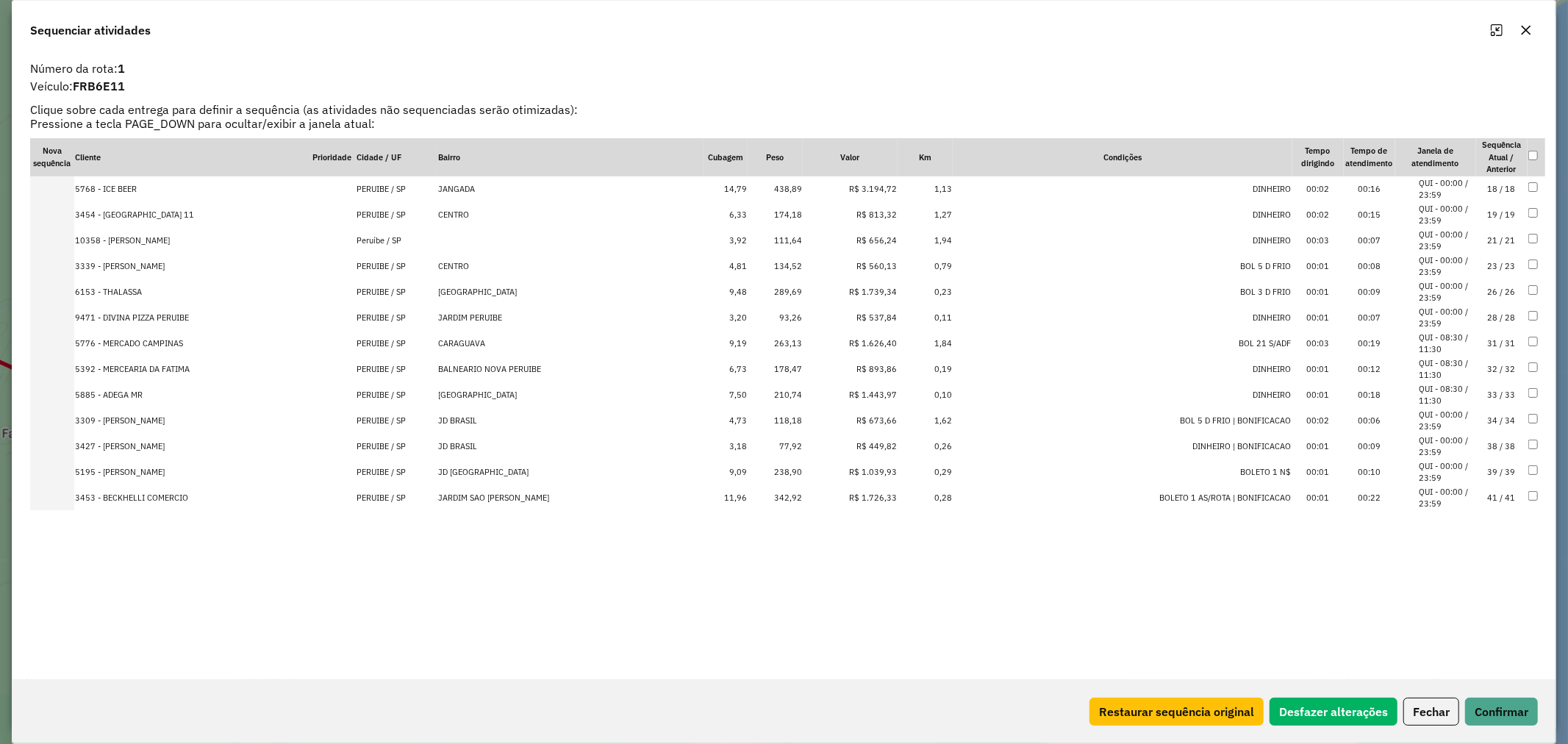
click at [792, 441] on td "77,92" at bounding box center [775, 447] width 55 height 25
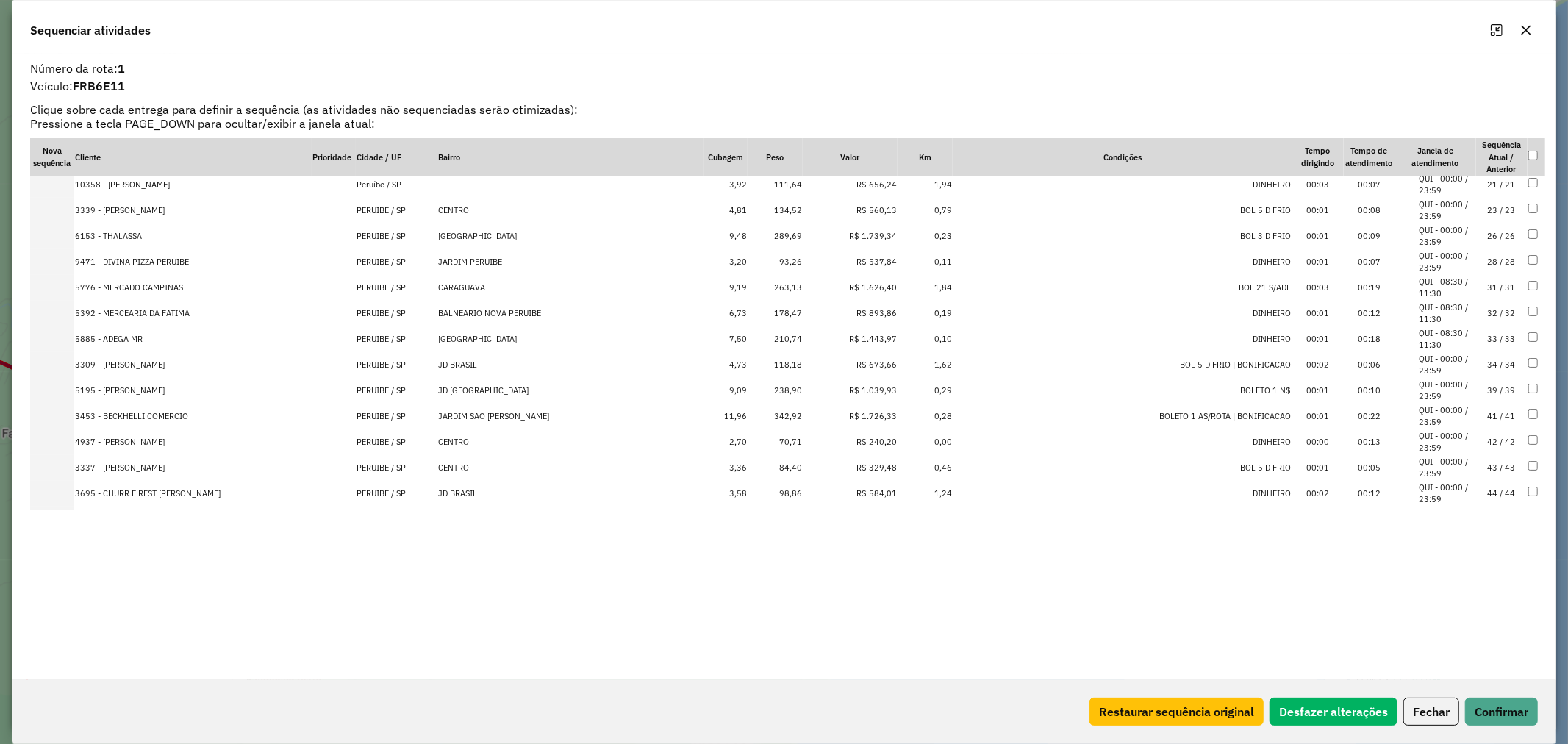
scroll to position [828, 0]
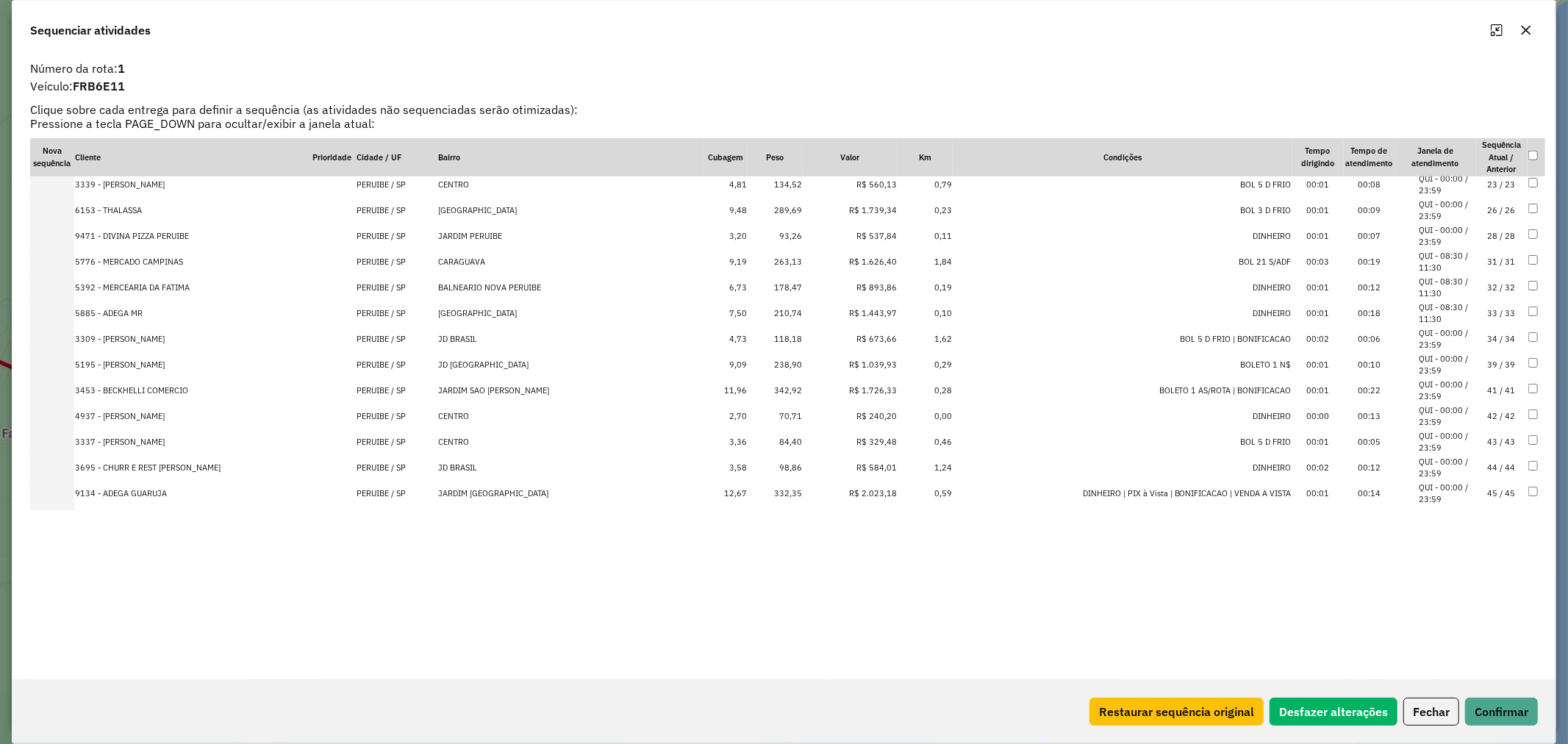
click at [790, 412] on td "70,71" at bounding box center [775, 416] width 55 height 25
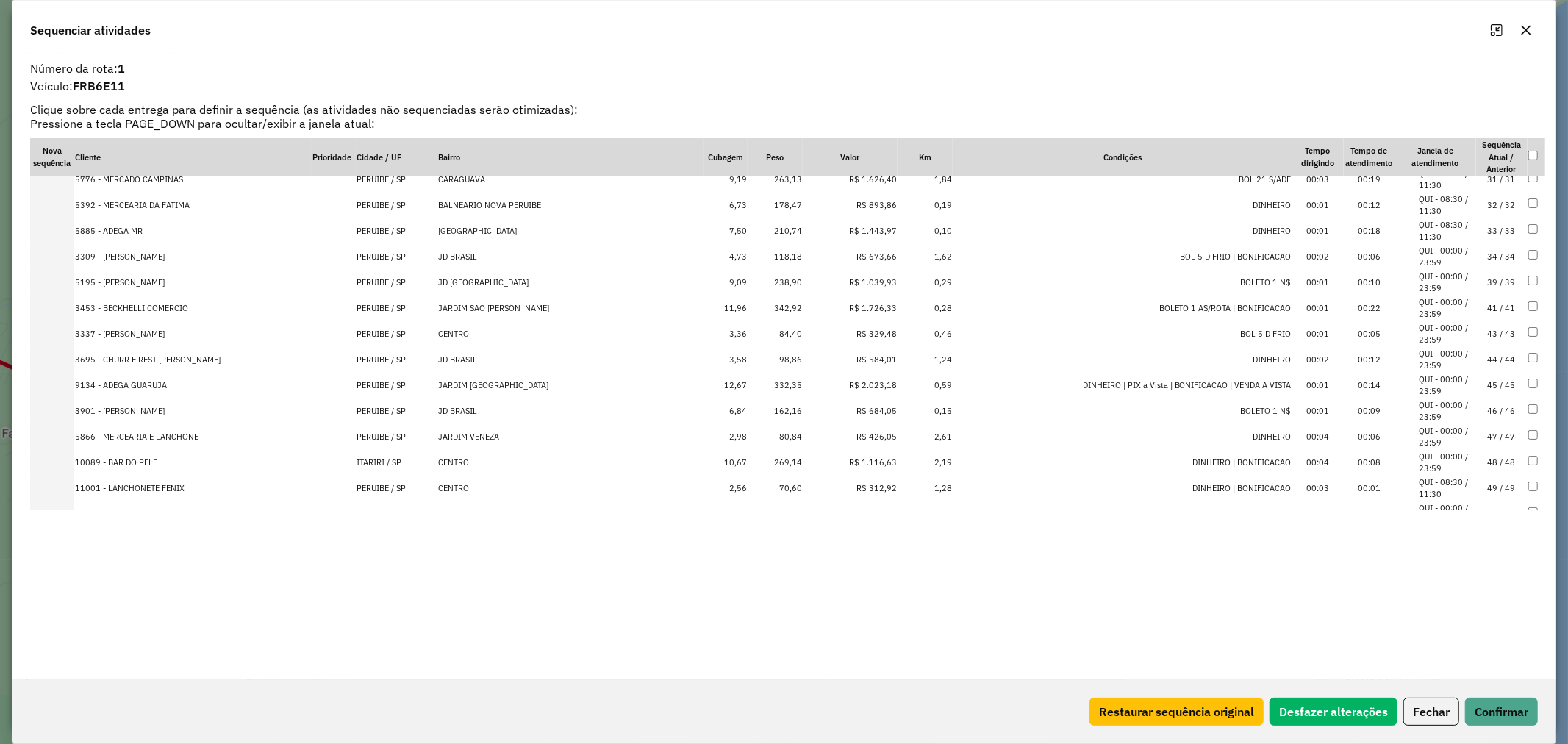
scroll to position [966, 0]
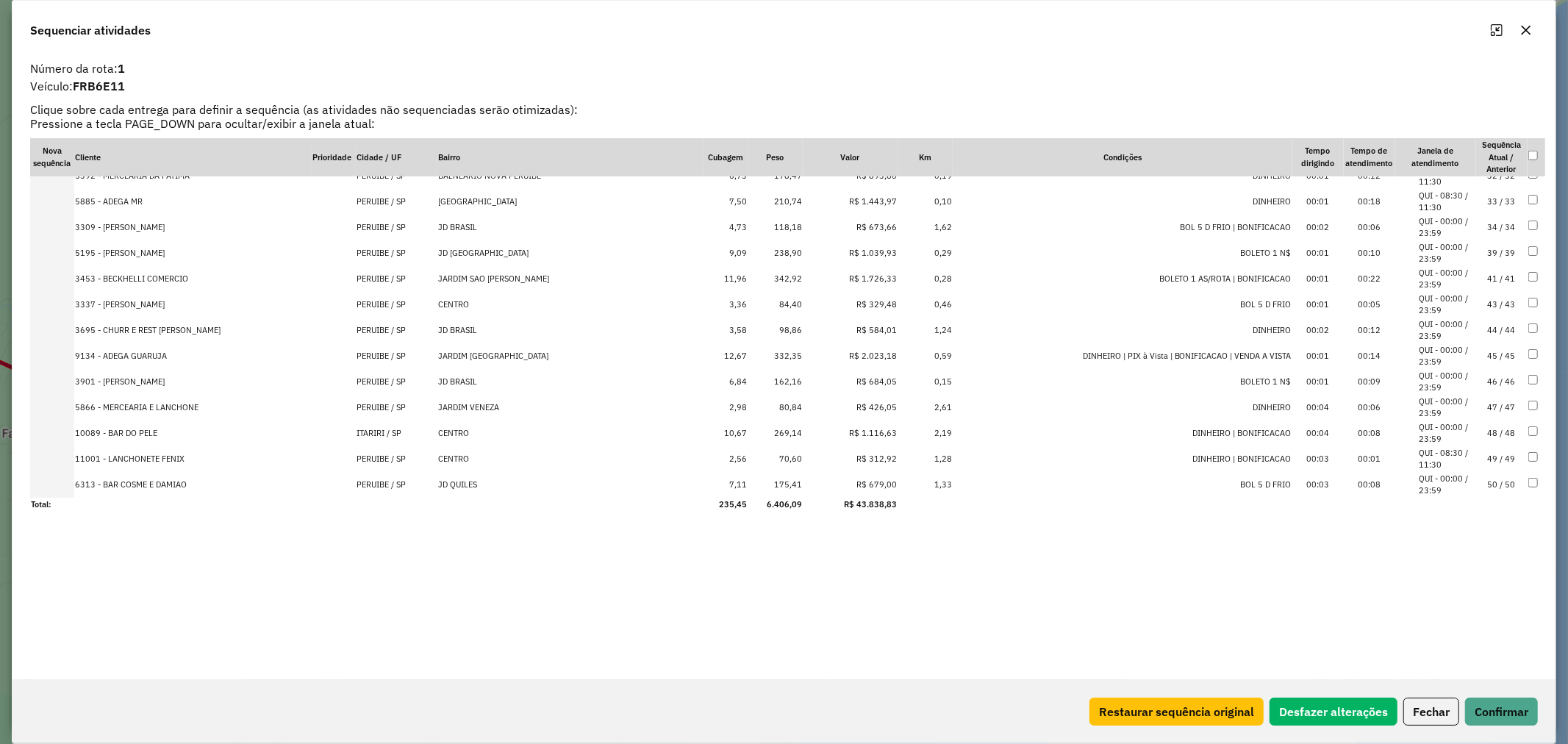
click at [784, 454] on td "70,60" at bounding box center [775, 459] width 55 height 25
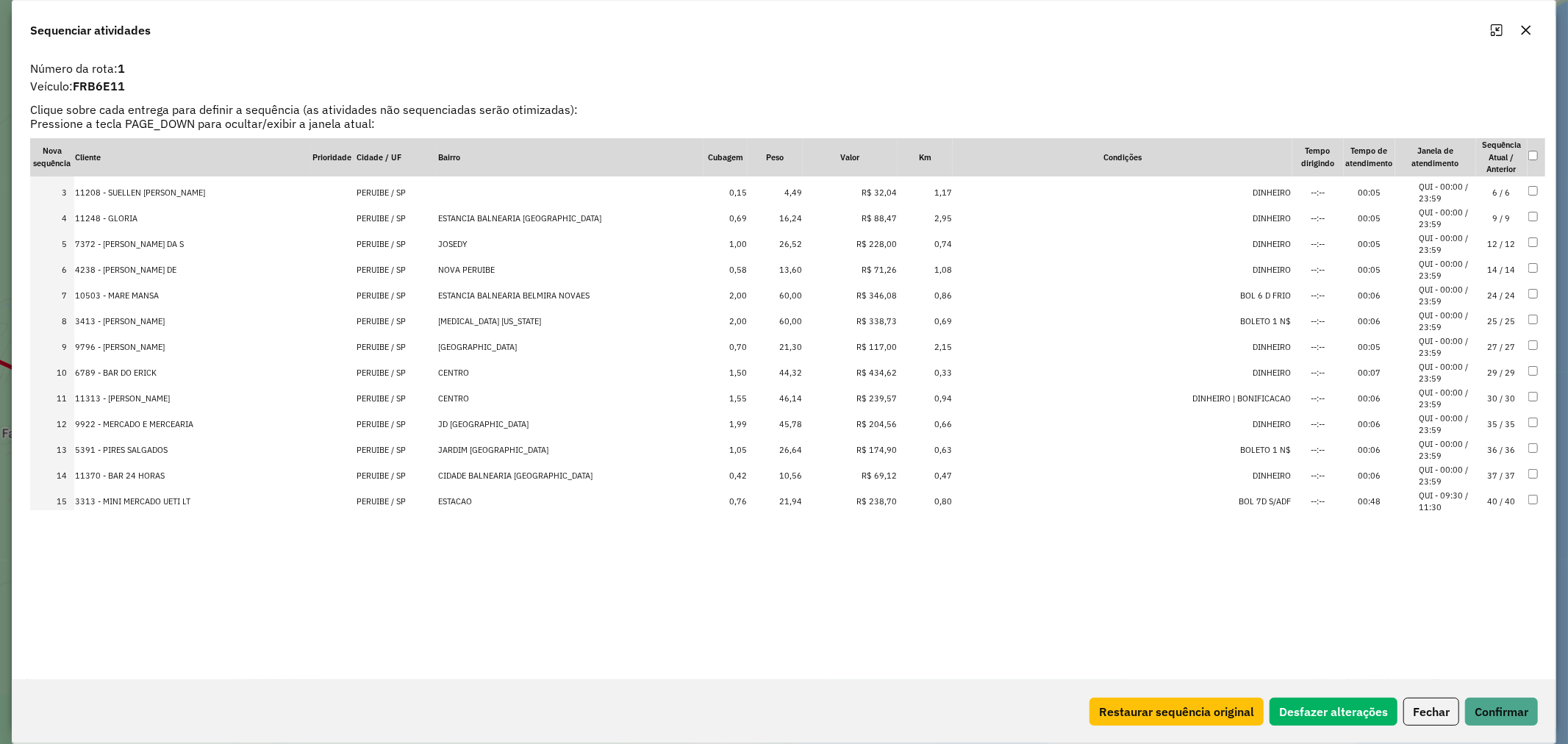
scroll to position [0, 0]
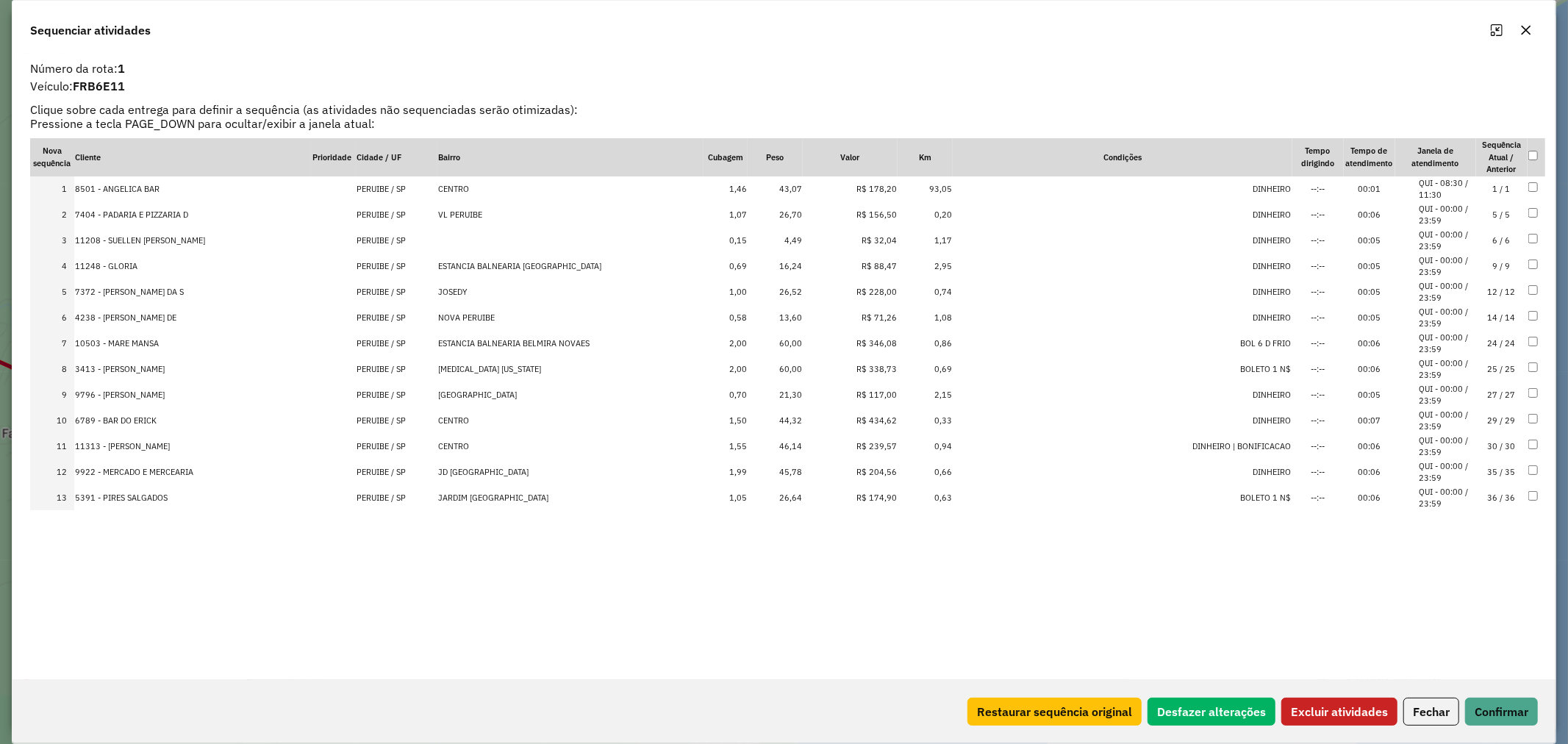
click at [1528, 335] on td at bounding box center [1537, 344] width 18 height 25
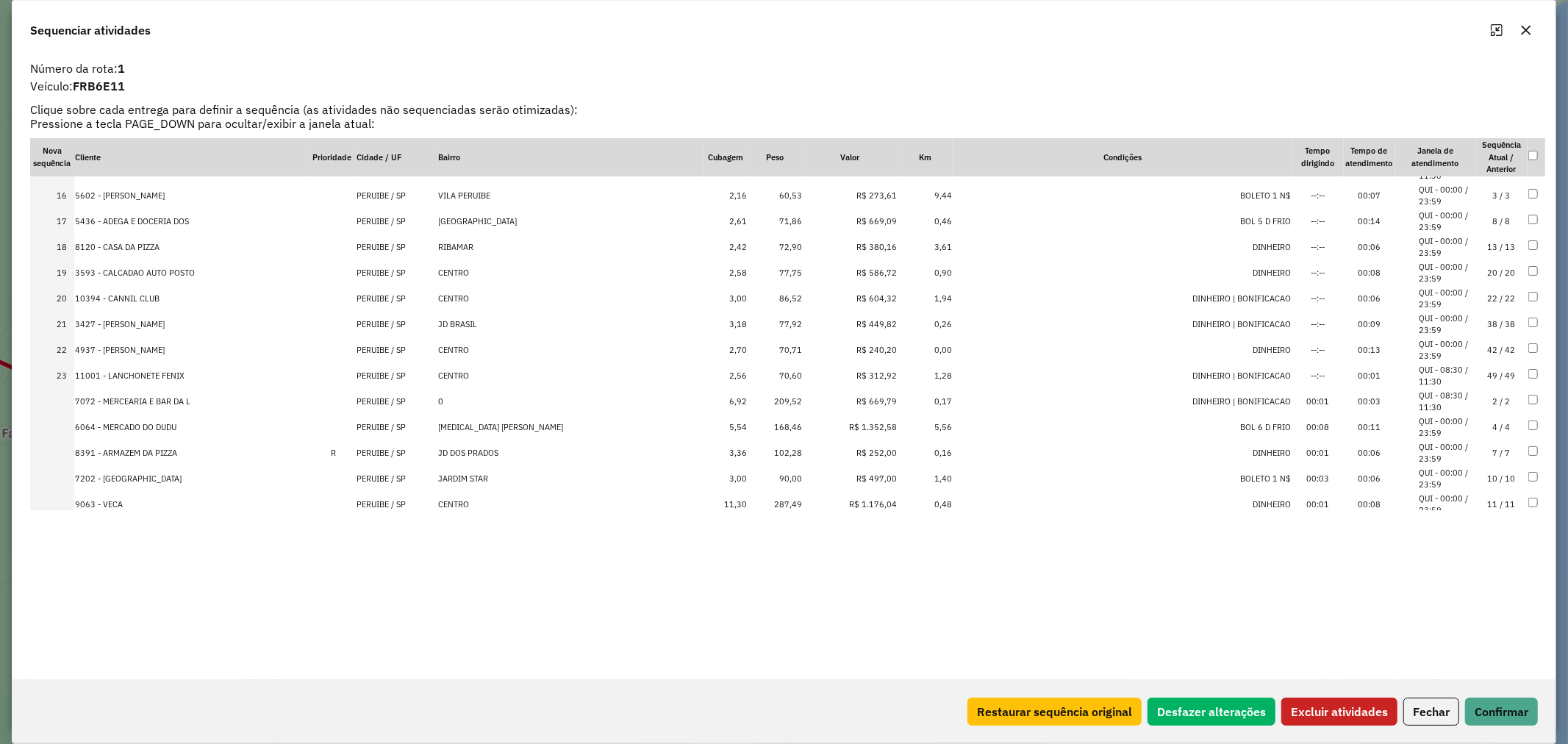
scroll to position [408, 0]
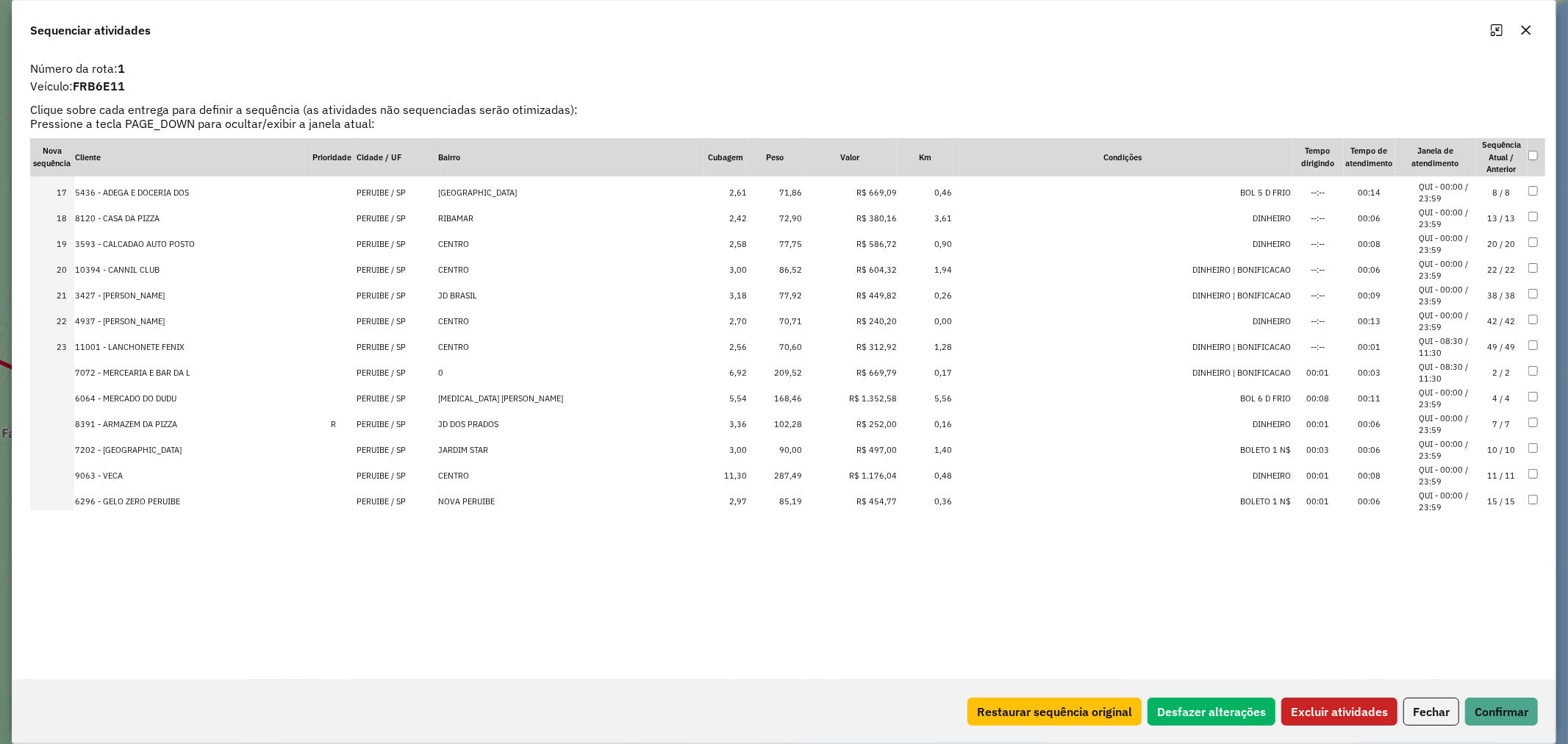
click at [1369, 708] on button "Excluir atividades" at bounding box center [1339, 711] width 116 height 28
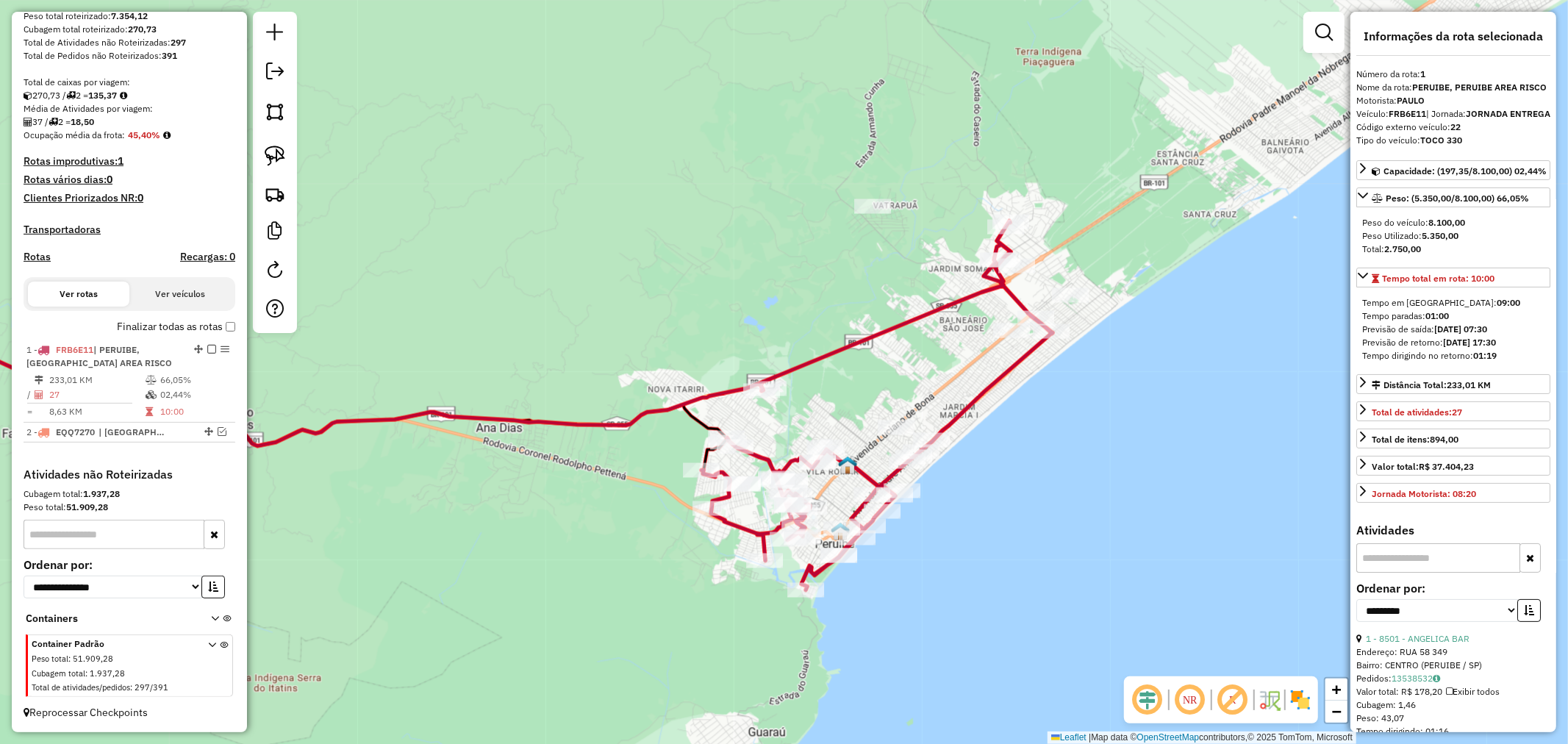
click at [880, 332] on icon at bounding box center [877, 406] width 352 height 369
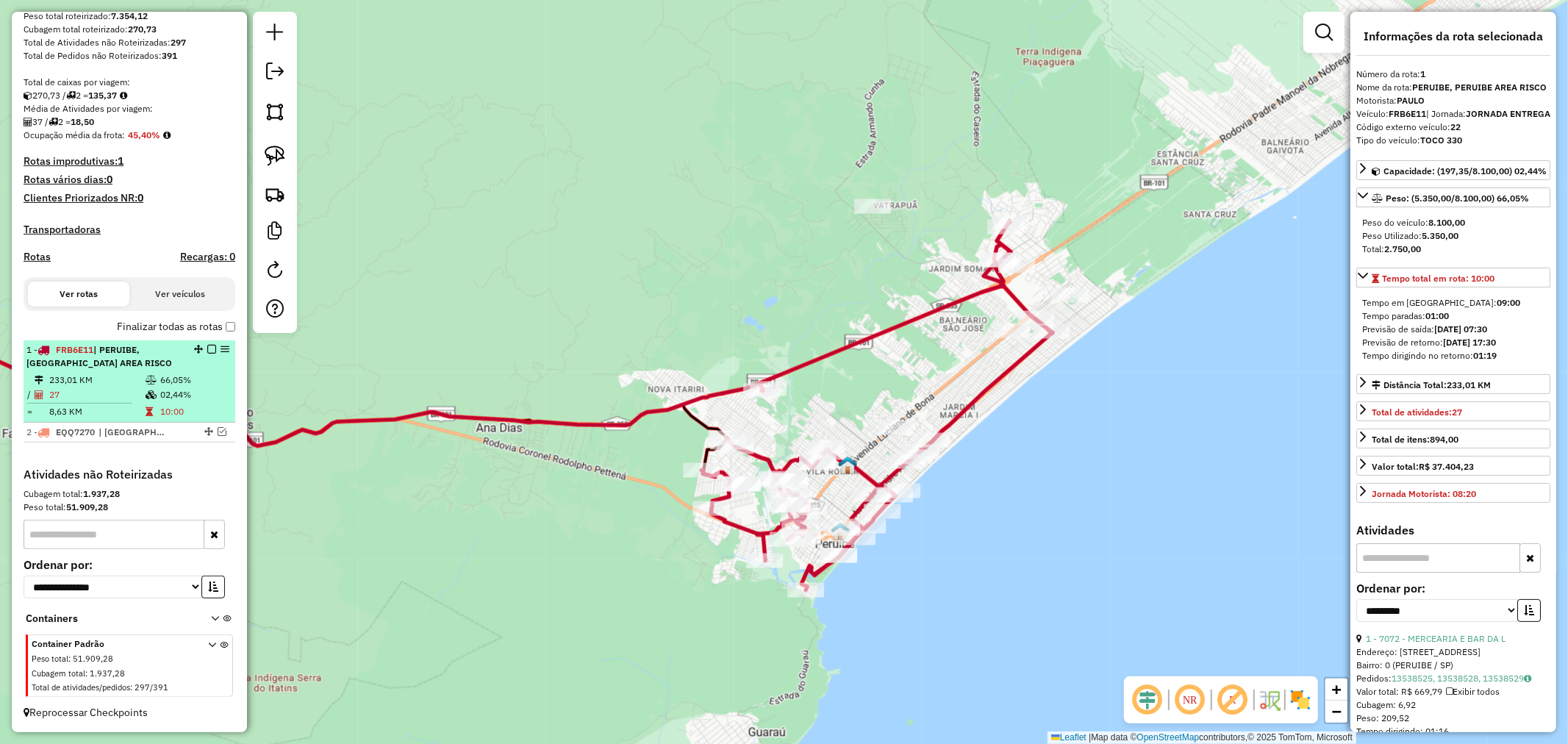
click at [207, 349] on em at bounding box center [212, 350] width 9 height 9
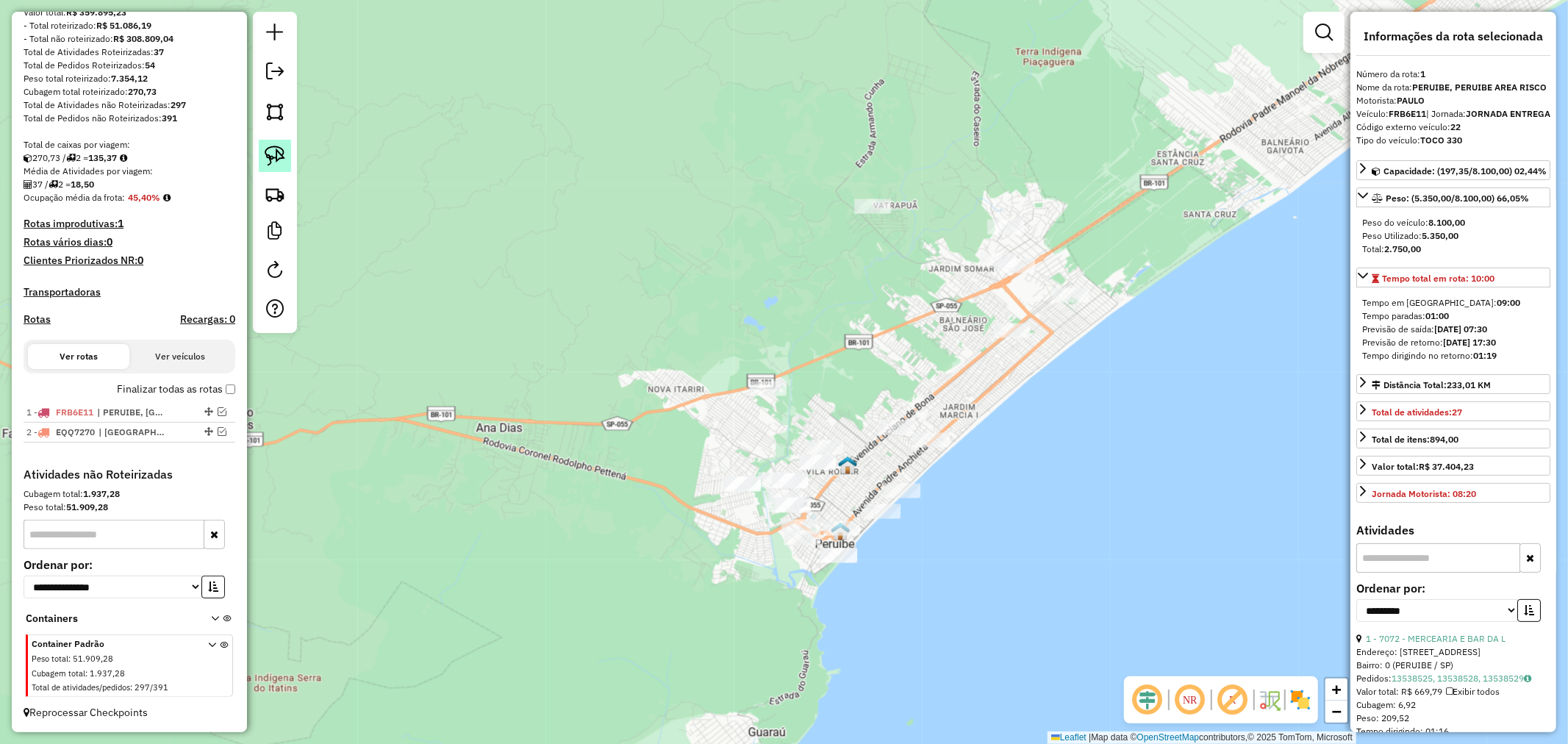
click at [269, 155] on img at bounding box center [275, 156] width 21 height 21
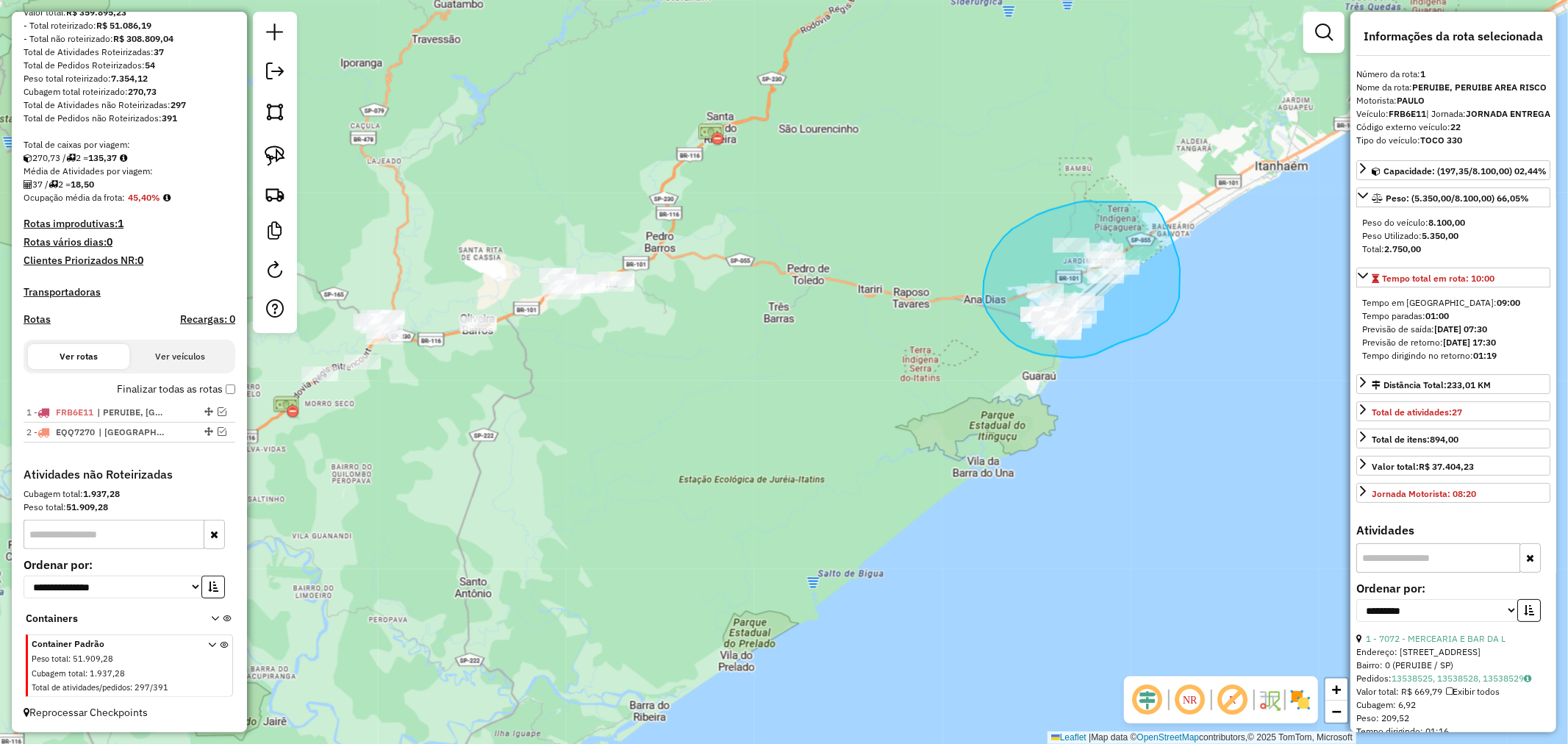
drag, startPoint x: 1097, startPoint y: 202, endPoint x: 1137, endPoint y: 202, distance: 40.0
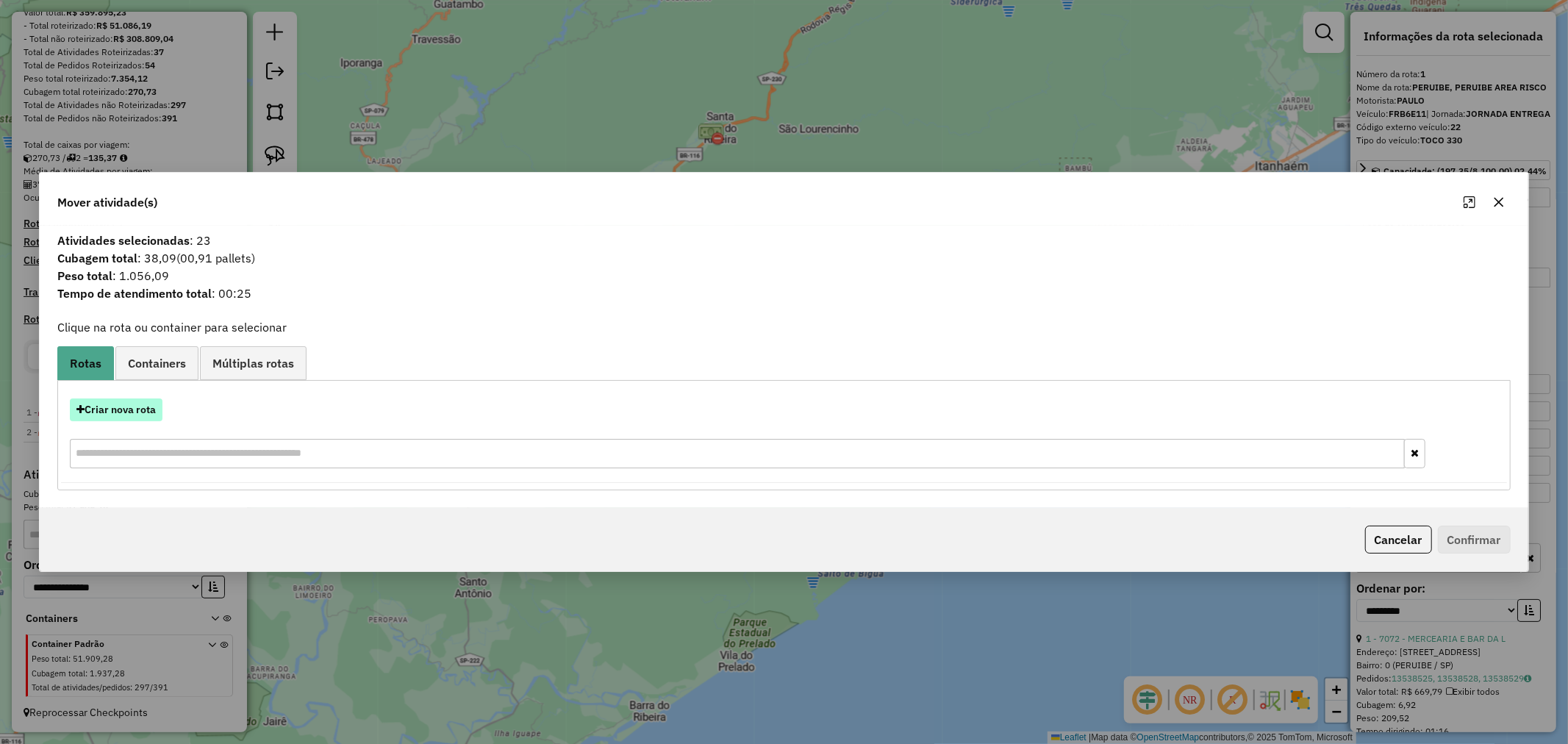
click at [120, 406] on button "Criar nova rota" at bounding box center [116, 409] width 93 height 22
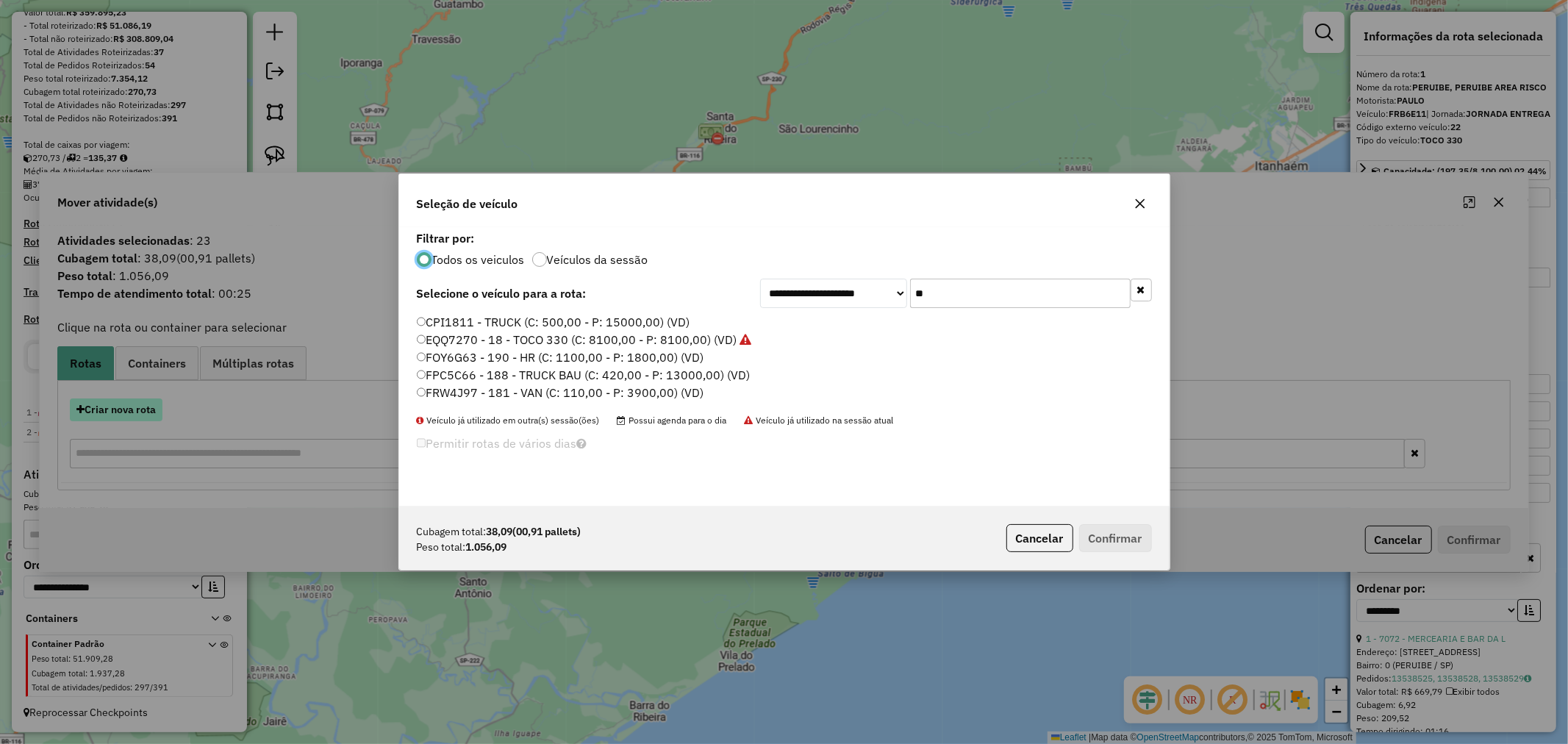
scroll to position [8, 4]
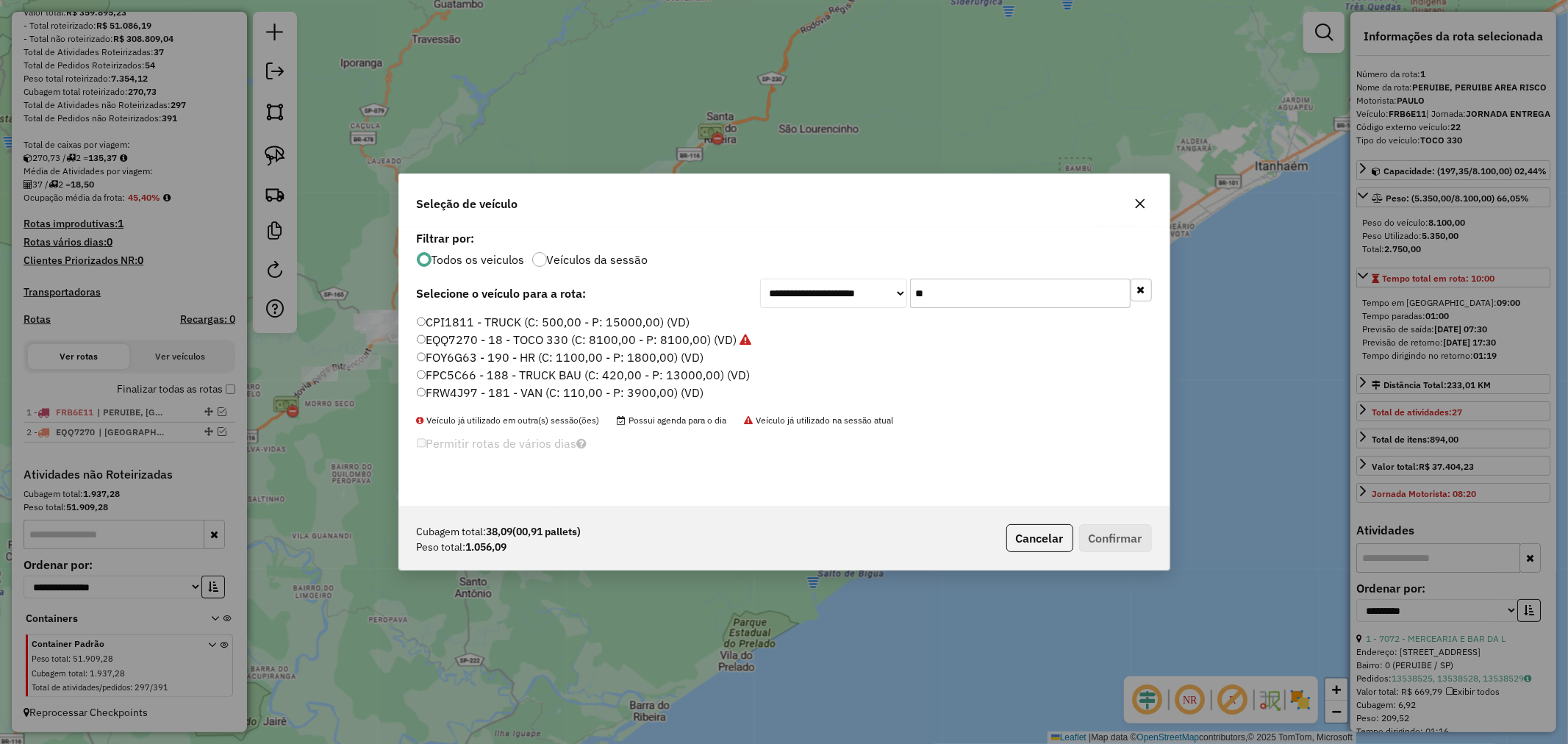
drag, startPoint x: 965, startPoint y: 296, endPoint x: 802, endPoint y: 291, distance: 163.1
click at [804, 291] on div "**********" at bounding box center [957, 293] width 392 height 29
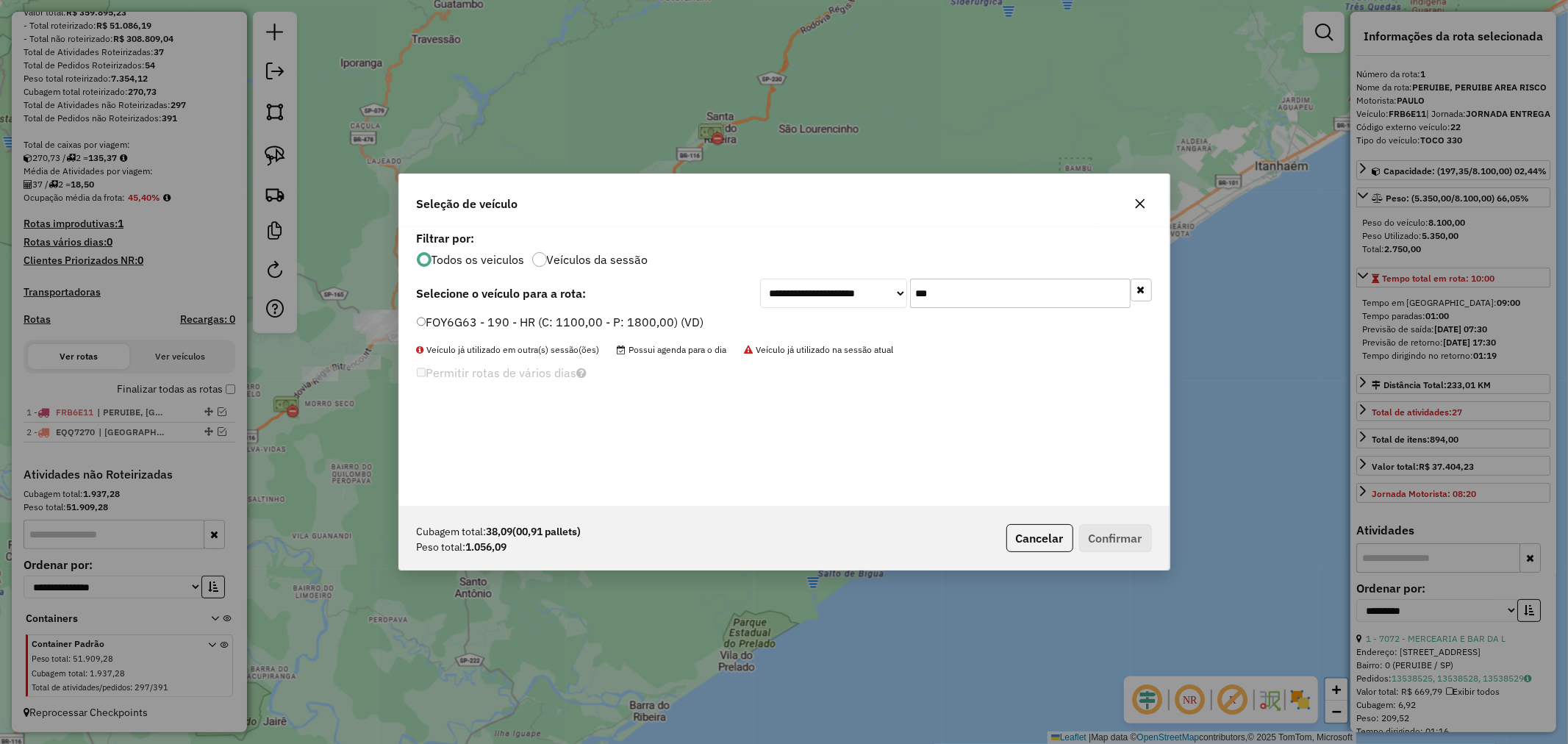
type input "***"
click at [1103, 535] on button "Confirmar" at bounding box center [1115, 537] width 73 height 28
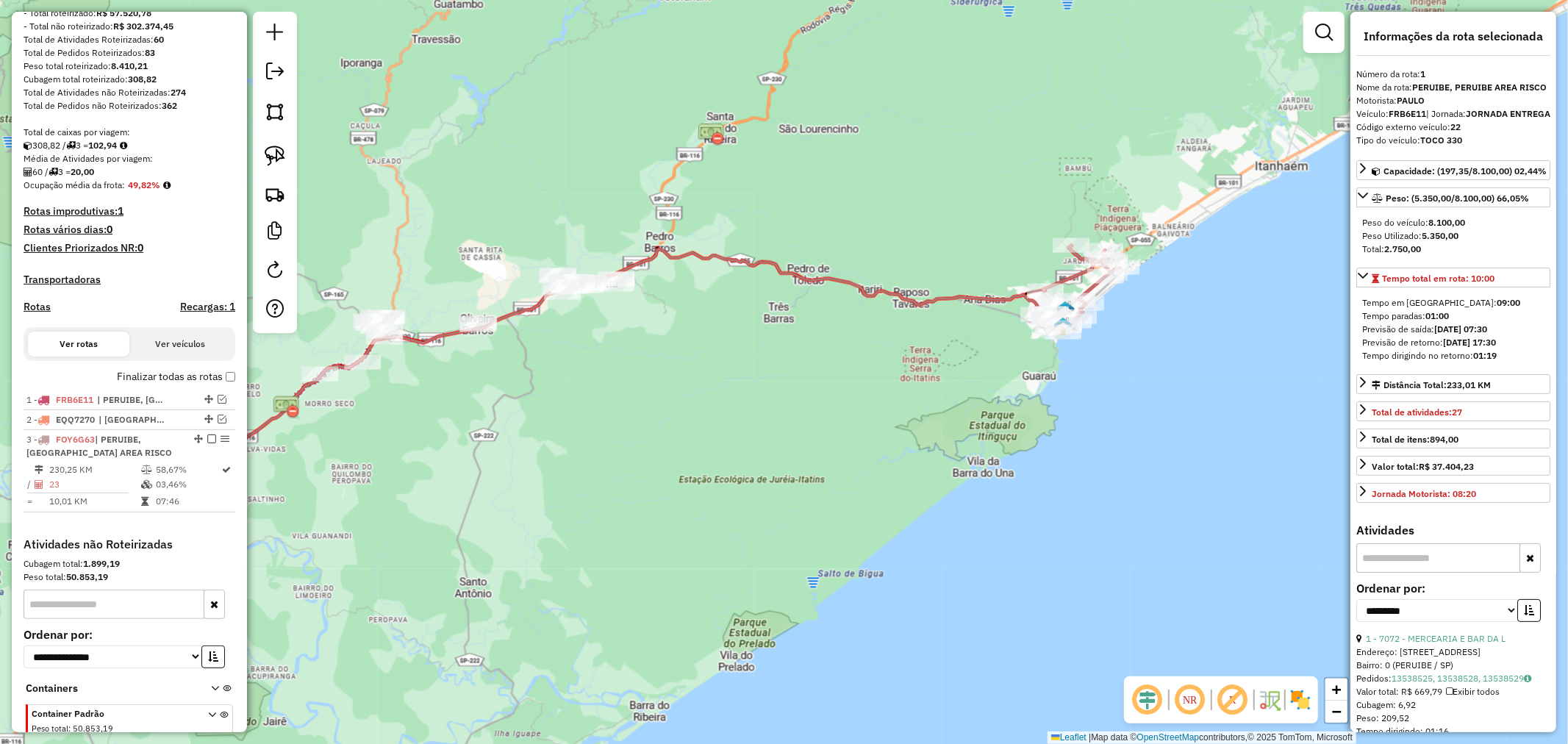
scroll to position [277, 0]
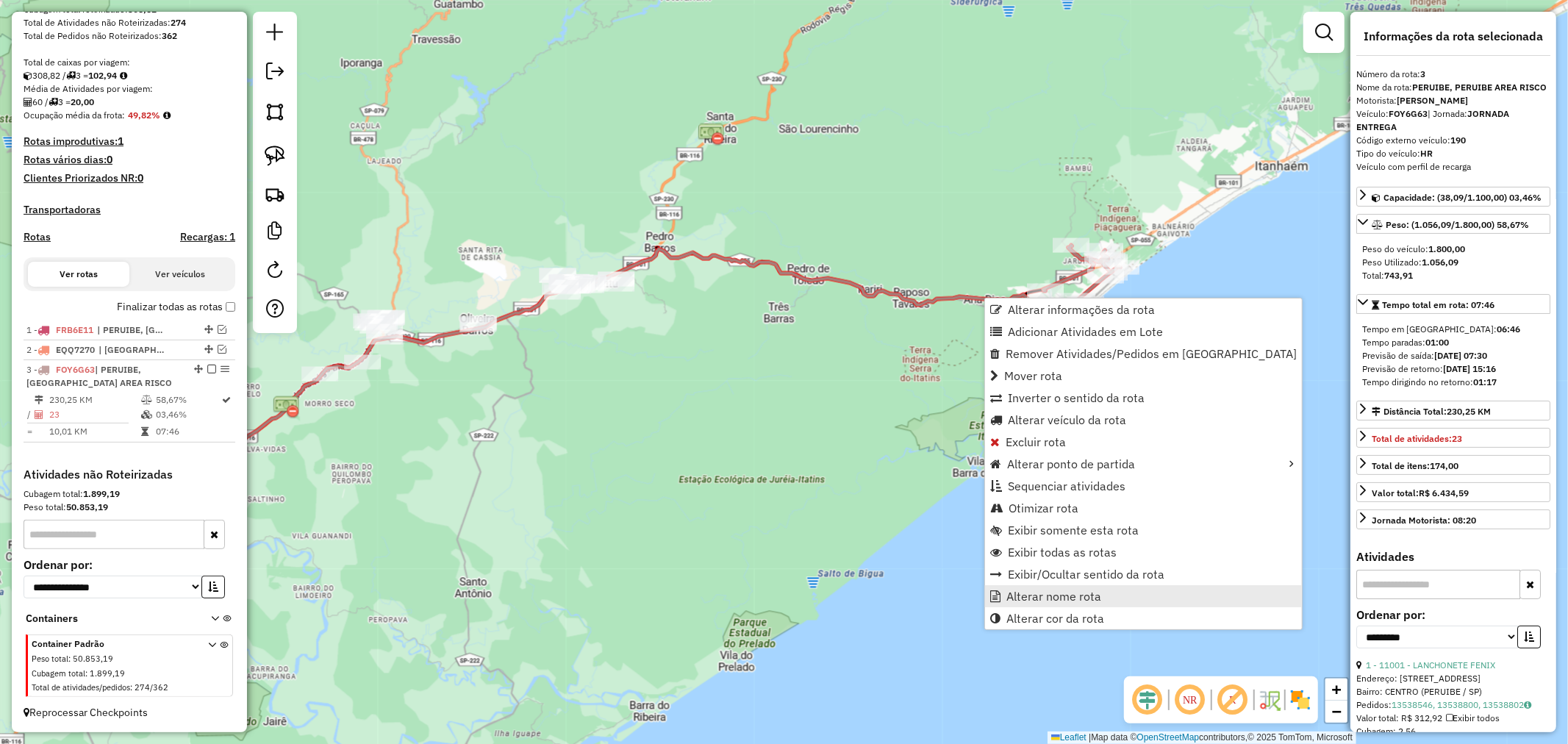
click at [1071, 597] on span "Alterar nome rota" at bounding box center [1054, 597] width 95 height 12
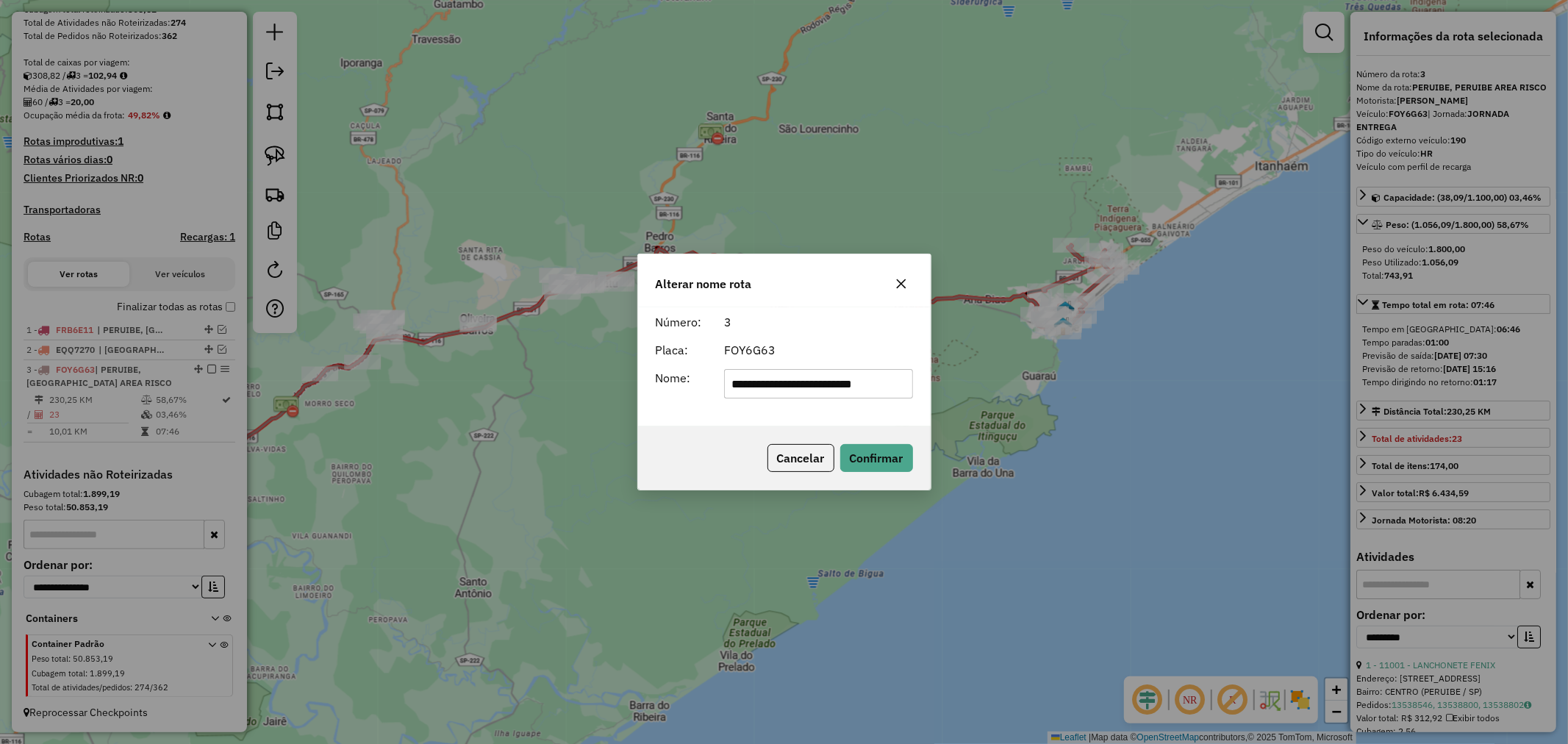
click at [888, 387] on input "**********" at bounding box center [819, 383] width 189 height 29
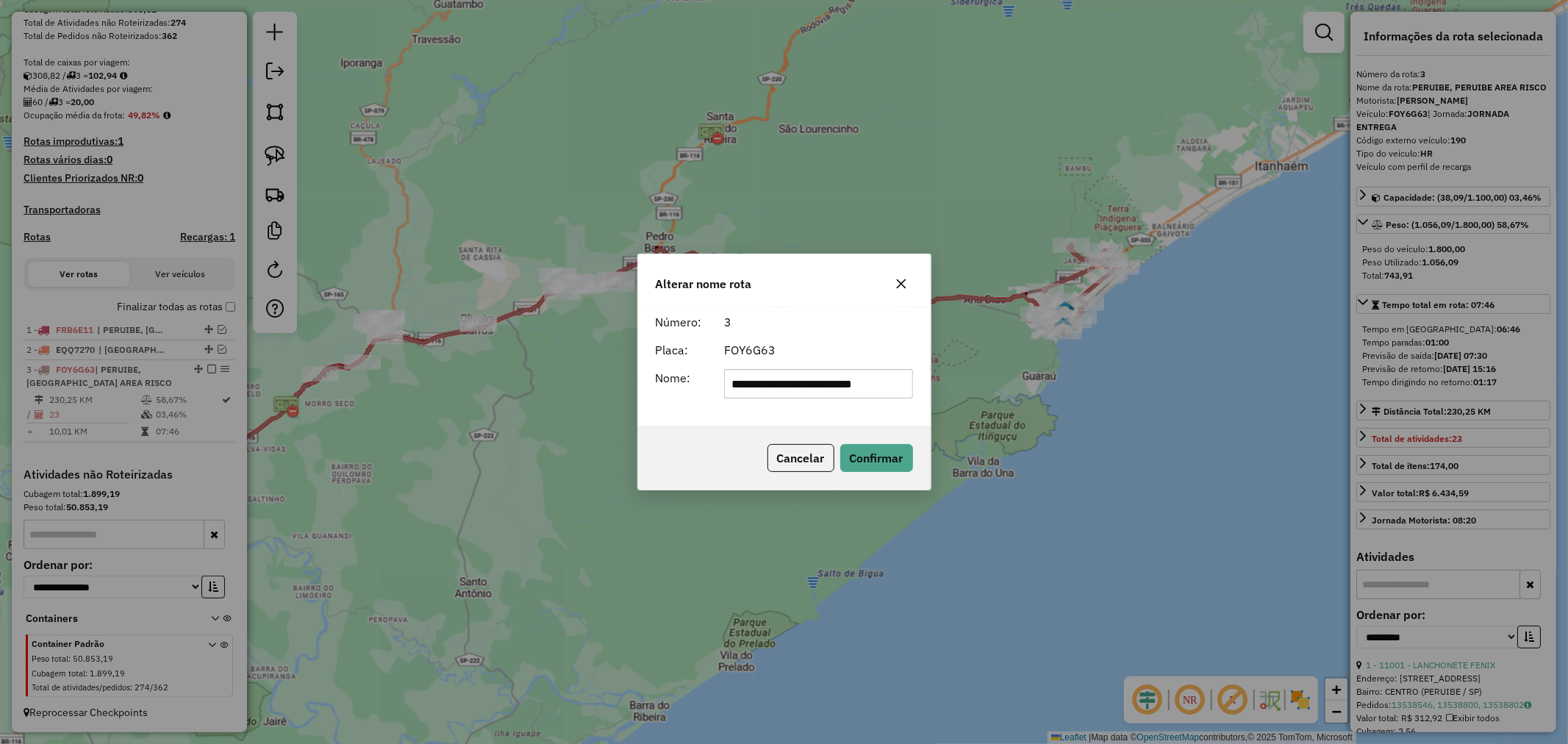
click at [888, 387] on input "**********" at bounding box center [819, 383] width 189 height 29
click at [766, 386] on input "***" at bounding box center [819, 383] width 189 height 29
click at [772, 386] on input "**********" at bounding box center [819, 383] width 189 height 29
type input "**********"
click at [878, 452] on button "Confirmar" at bounding box center [876, 457] width 73 height 28
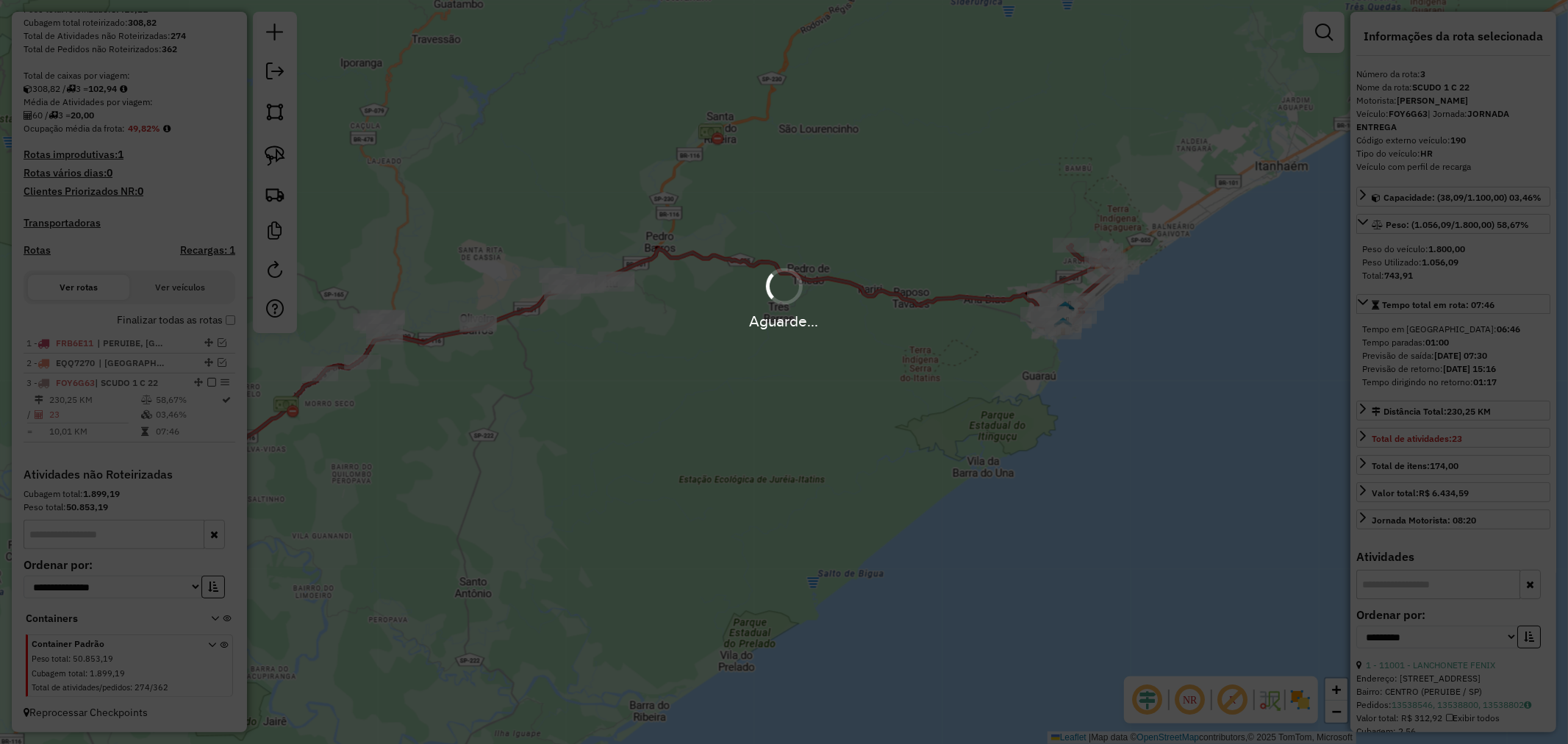
scroll to position [265, 0]
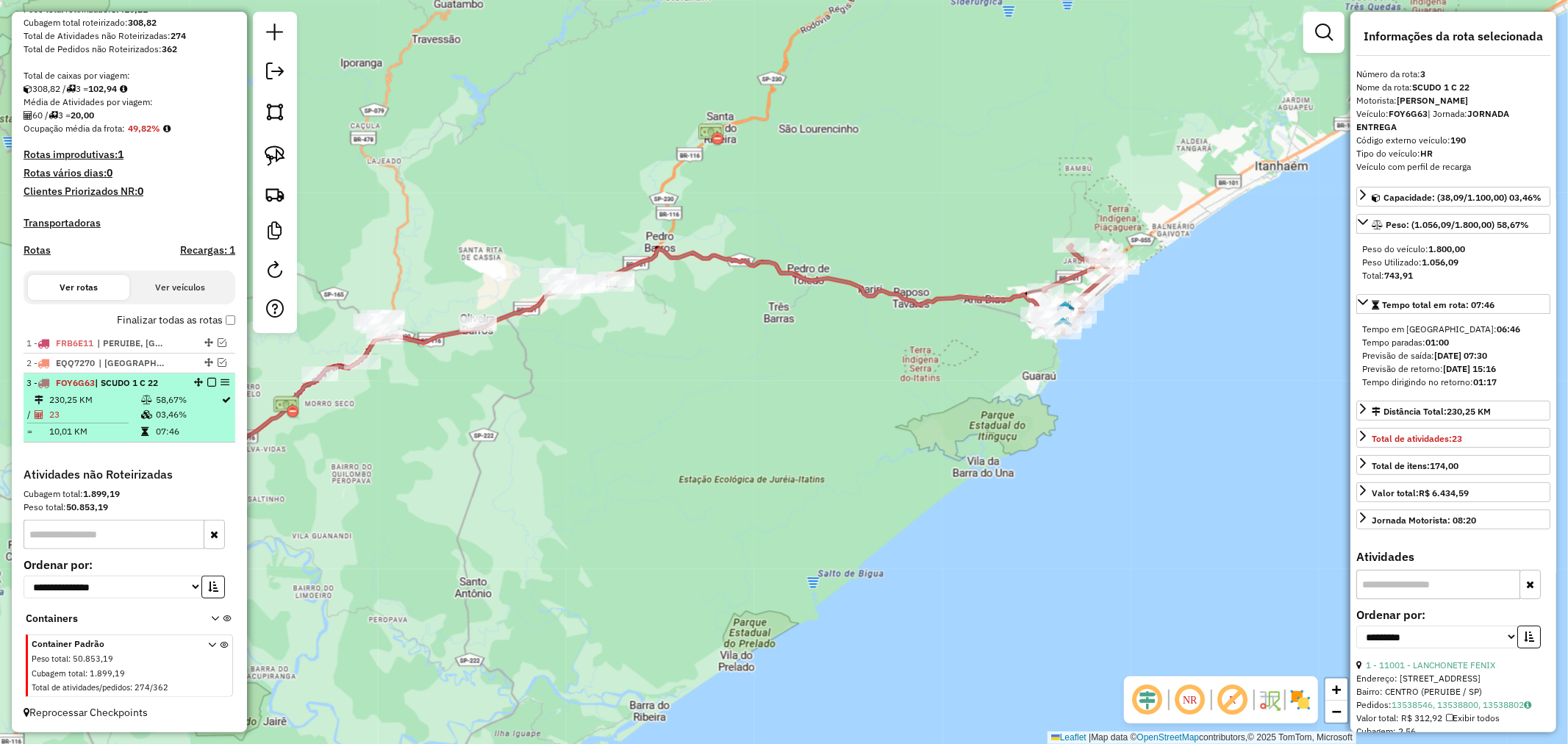
click at [209, 381] on em at bounding box center [212, 382] width 9 height 9
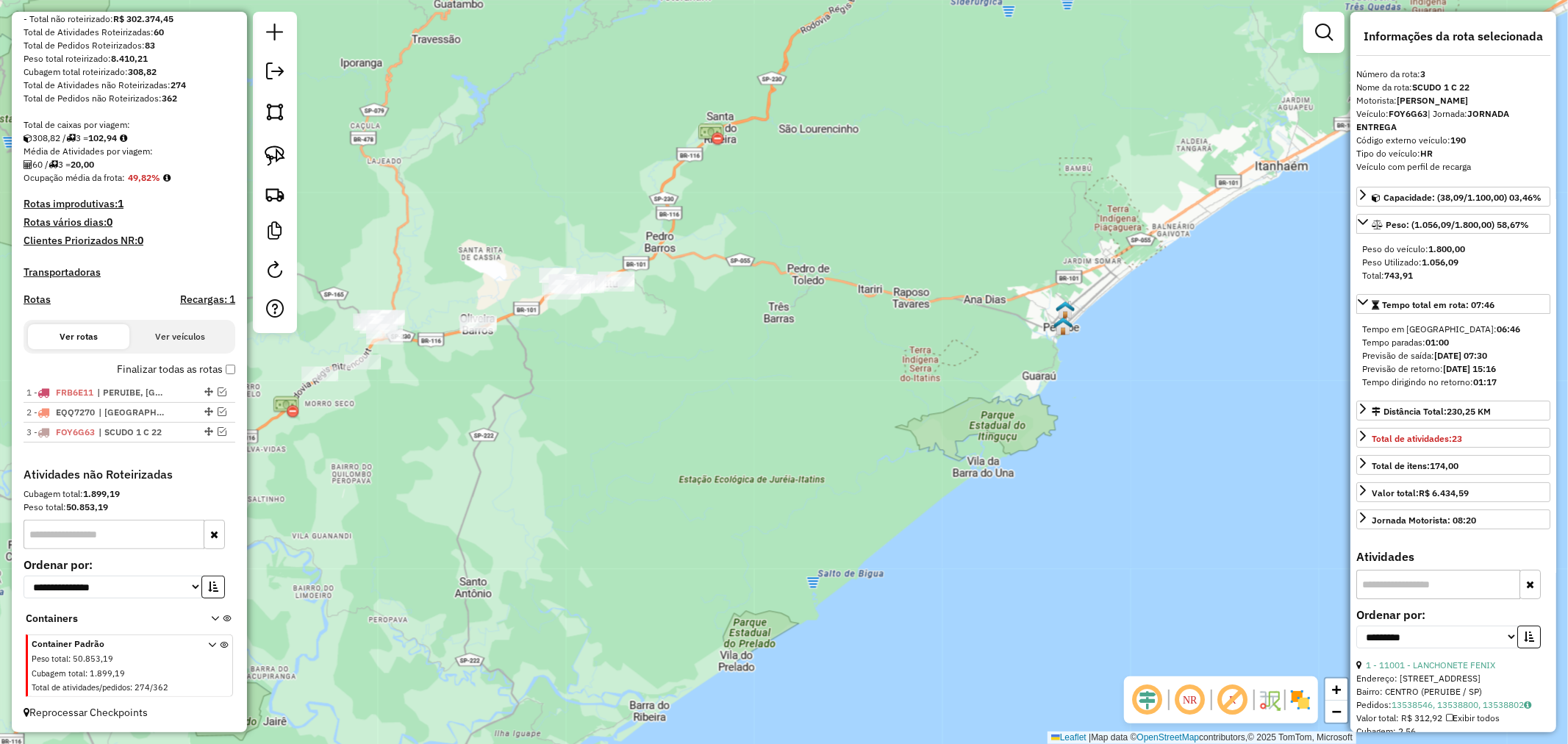
scroll to position [216, 0]
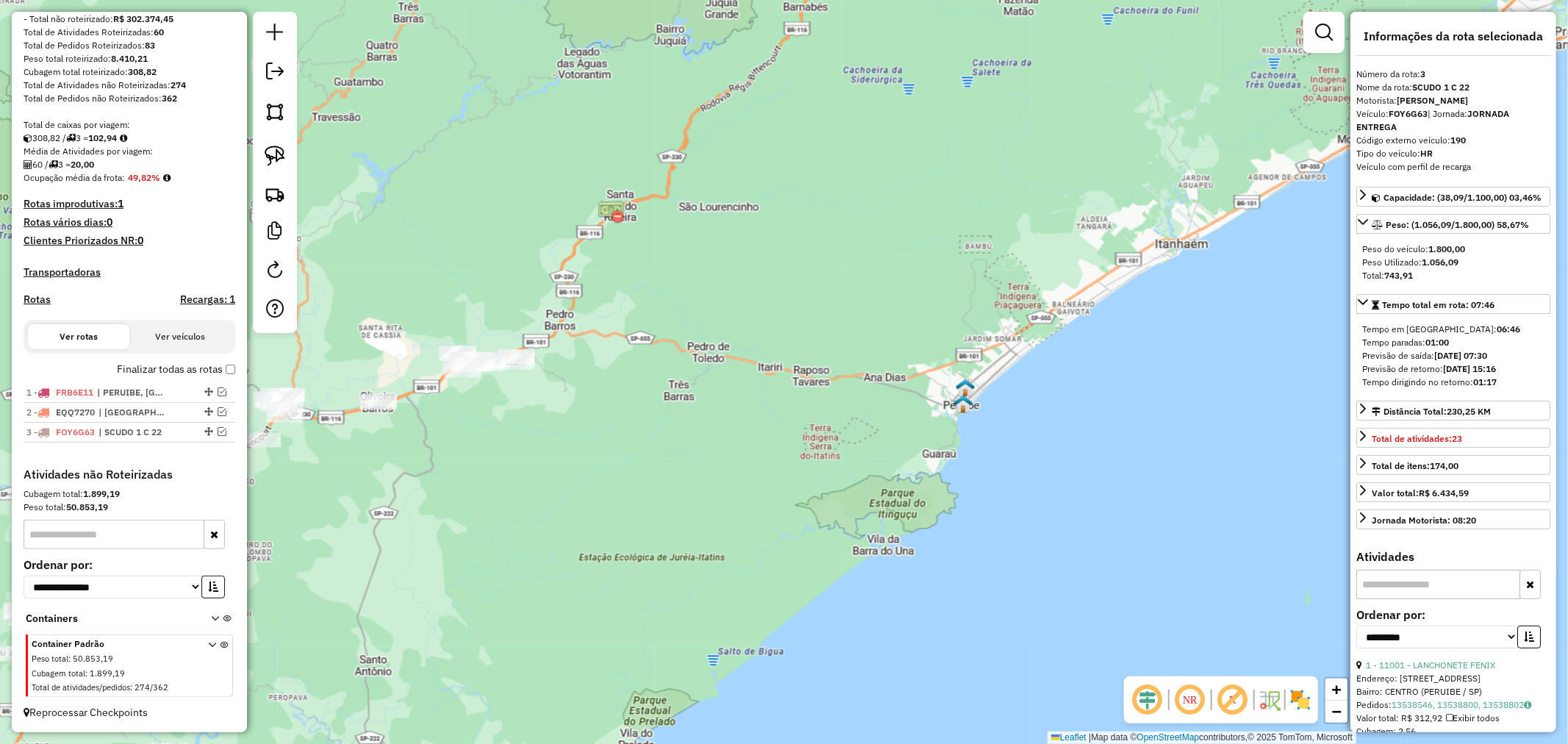
drag, startPoint x: 912, startPoint y: 442, endPoint x: 811, endPoint y: 519, distance: 127.0
click at [811, 519] on div "Janela de atendimento Grade de atendimento Capacidade Transportadoras Veículos …" at bounding box center [784, 372] width 1568 height 744
click at [218, 393] on em at bounding box center [222, 392] width 9 height 9
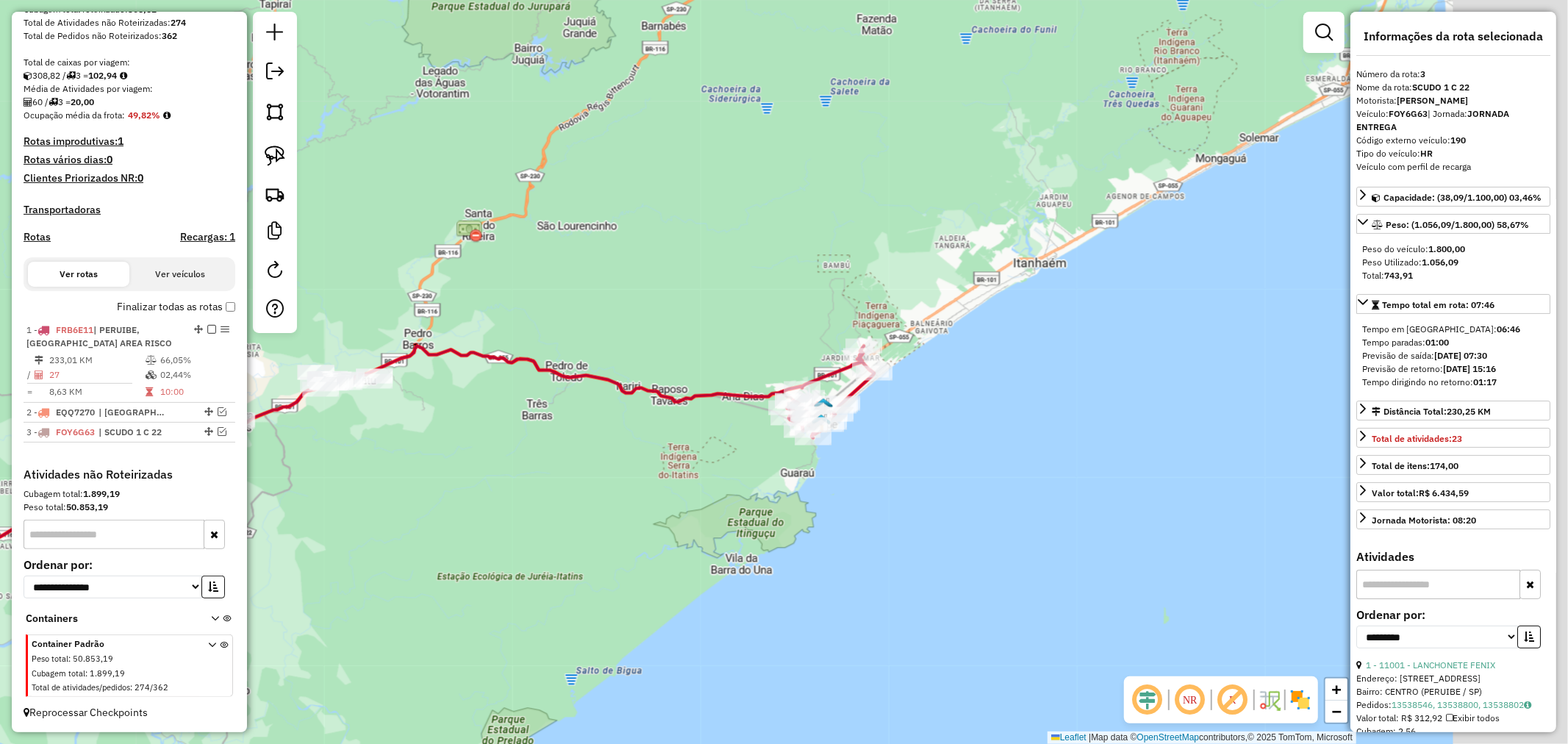
drag, startPoint x: 724, startPoint y: 478, endPoint x: 493, endPoint y: 507, distance: 232.8
click at [493, 507] on div "Janela de atendimento Grade de atendimento Capacidade Transportadoras Veículos …" at bounding box center [784, 372] width 1568 height 744
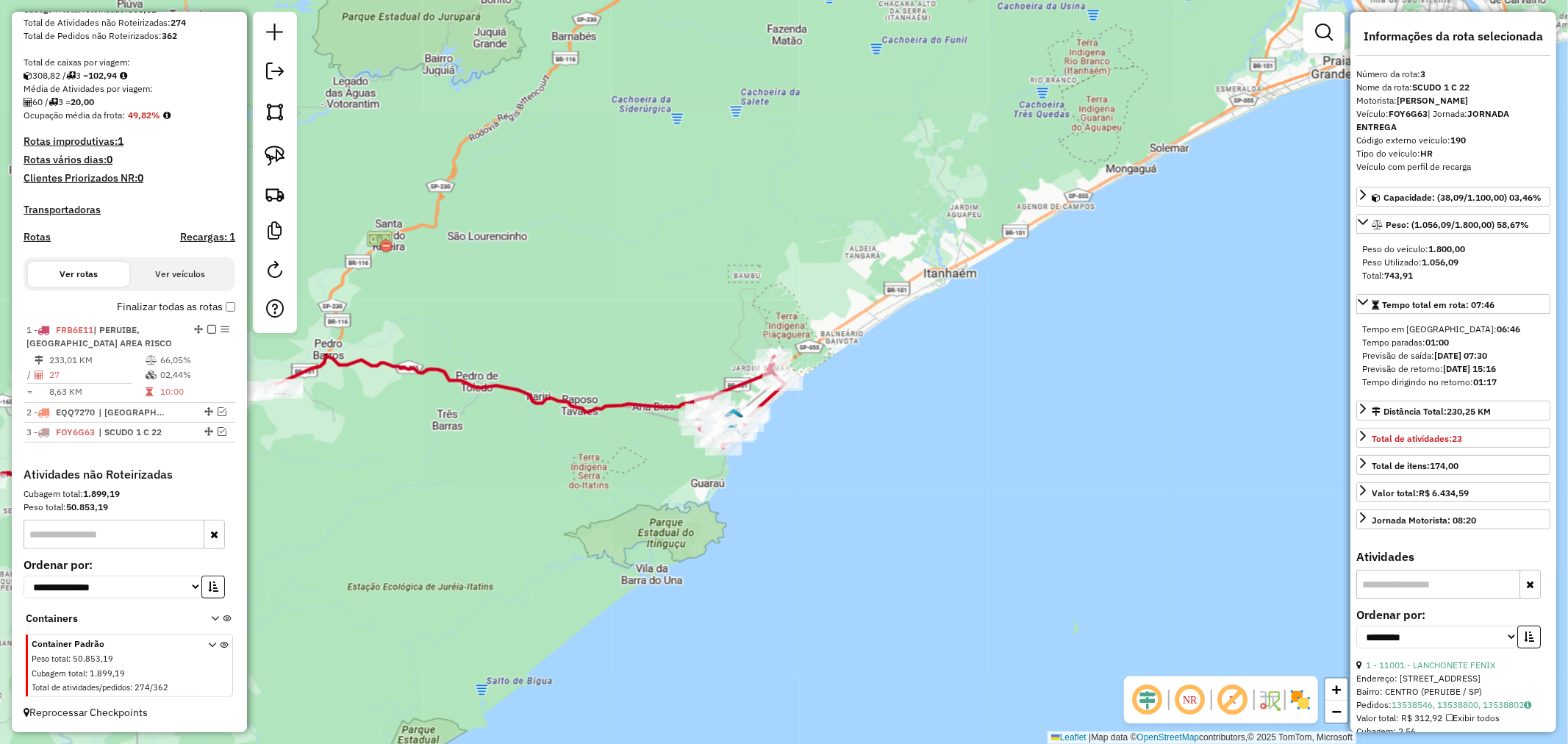
click at [667, 404] on icon at bounding box center [284, 475] width 855 height 237
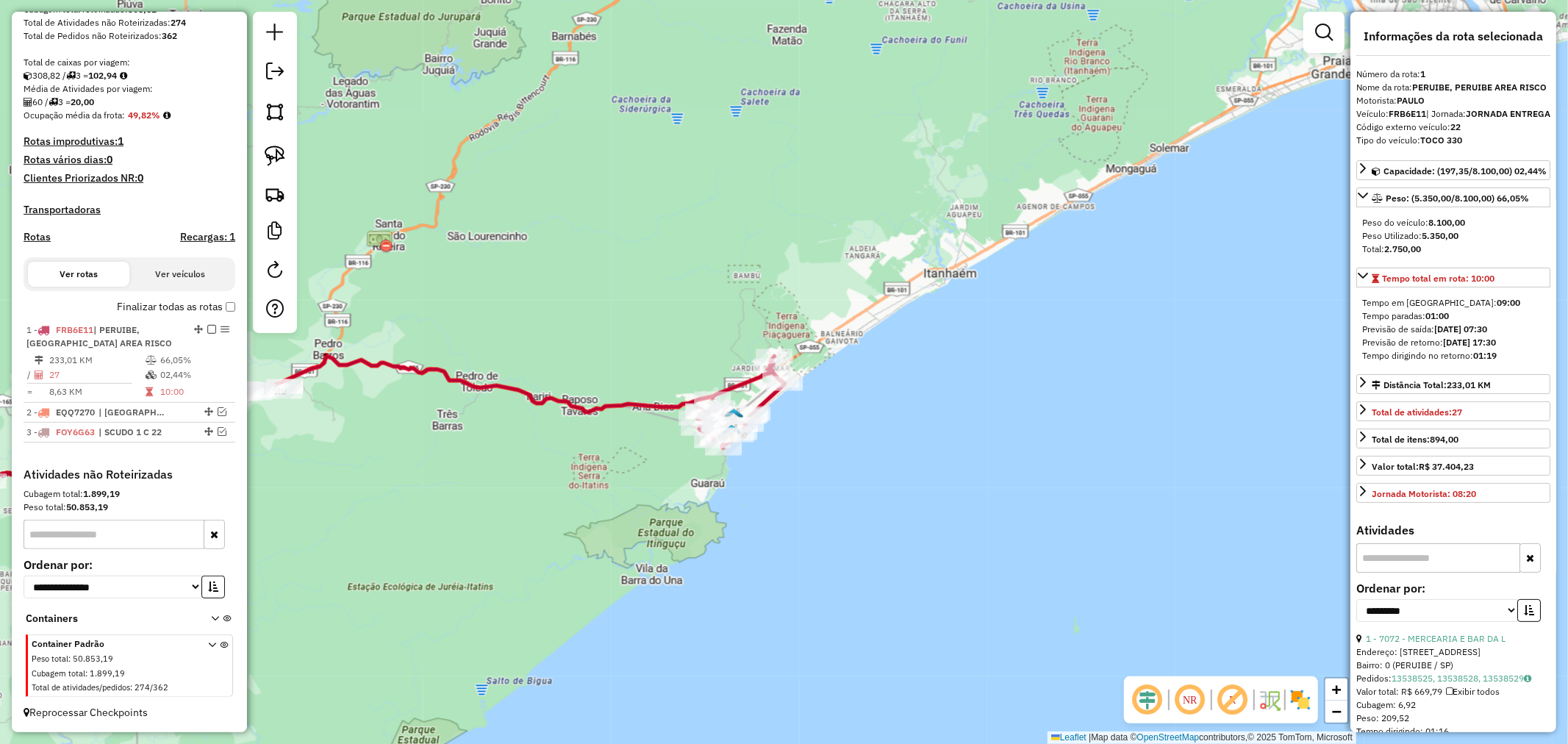
click at [667, 404] on icon at bounding box center [284, 475] width 855 height 237
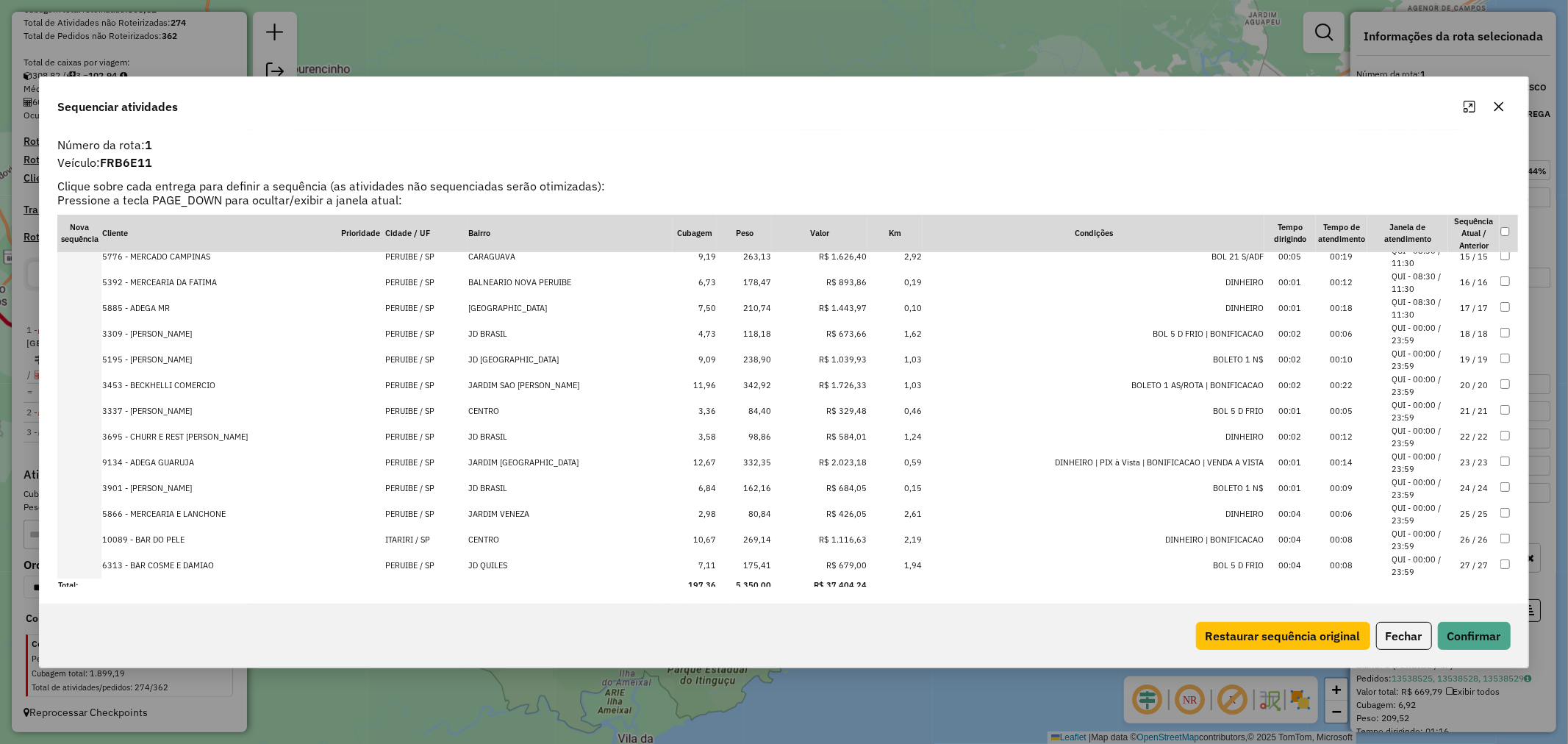
scroll to position [373, 0]
click at [765, 505] on td "80,84" at bounding box center [745, 509] width 55 height 25
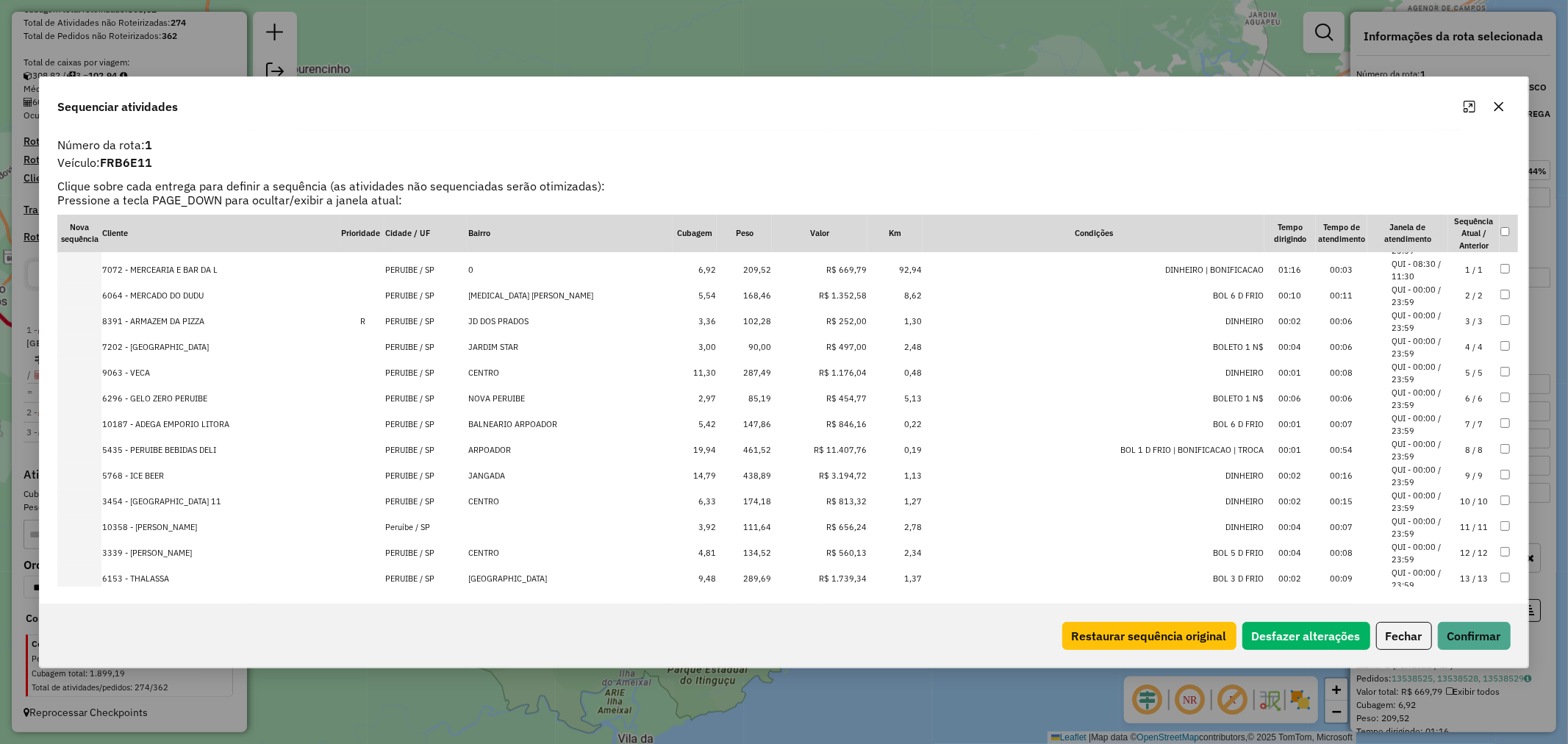
scroll to position [0, 0]
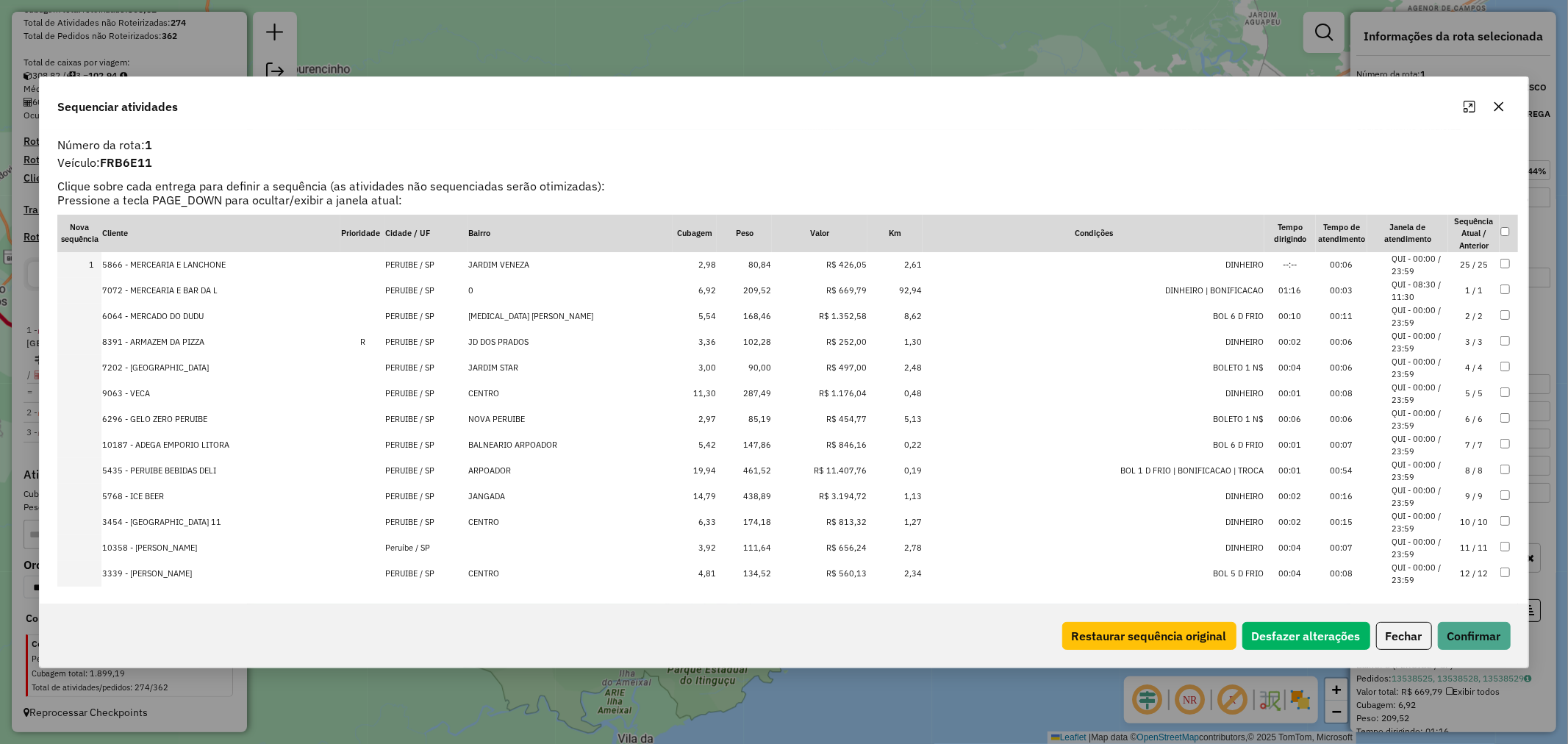
click at [759, 418] on td "85,19" at bounding box center [745, 419] width 55 height 25
click at [758, 394] on td "90,00" at bounding box center [745, 394] width 55 height 25
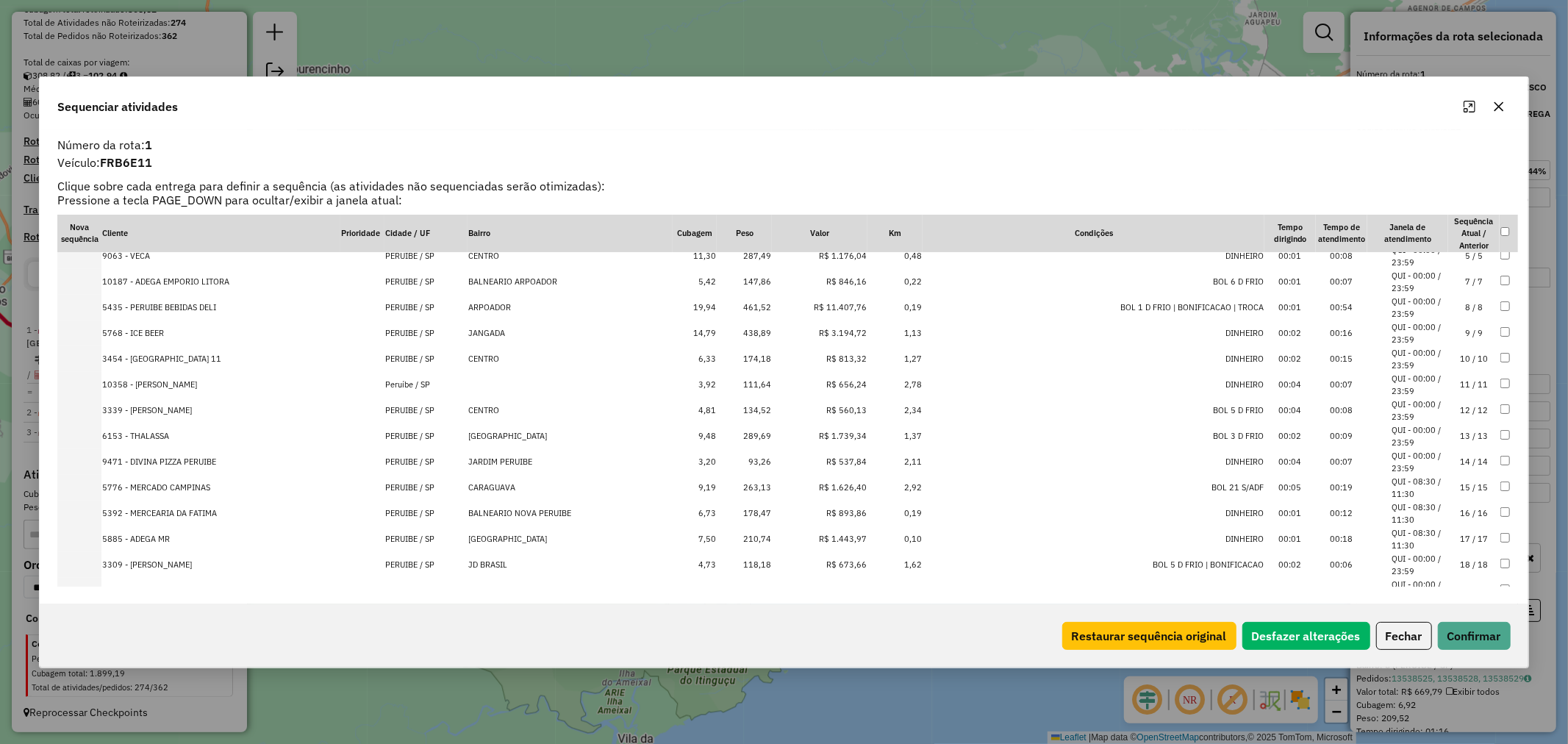
click at [751, 456] on td "93,26" at bounding box center [745, 462] width 55 height 25
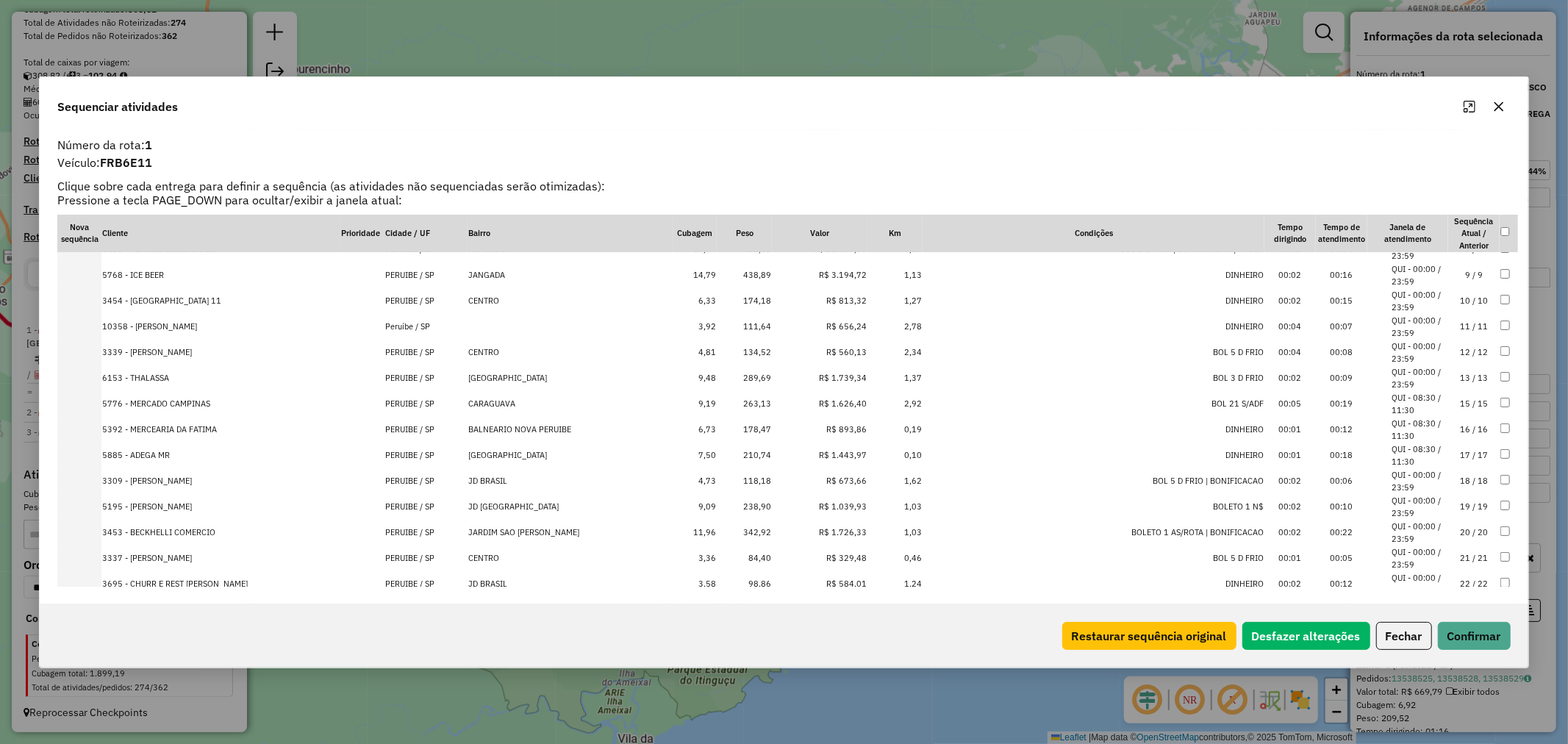
scroll to position [270, 0]
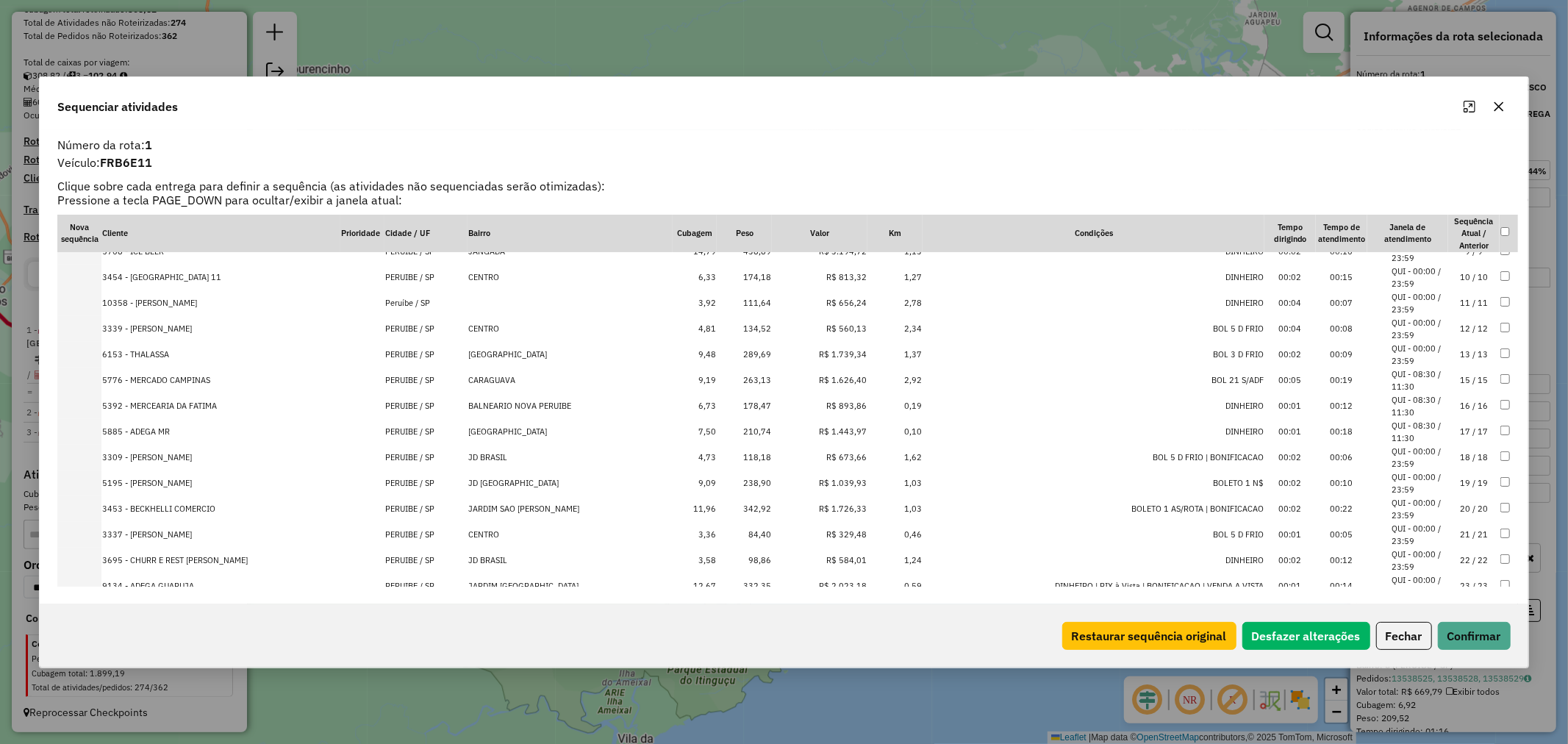
click at [755, 533] on td "84,40" at bounding box center [745, 534] width 55 height 25
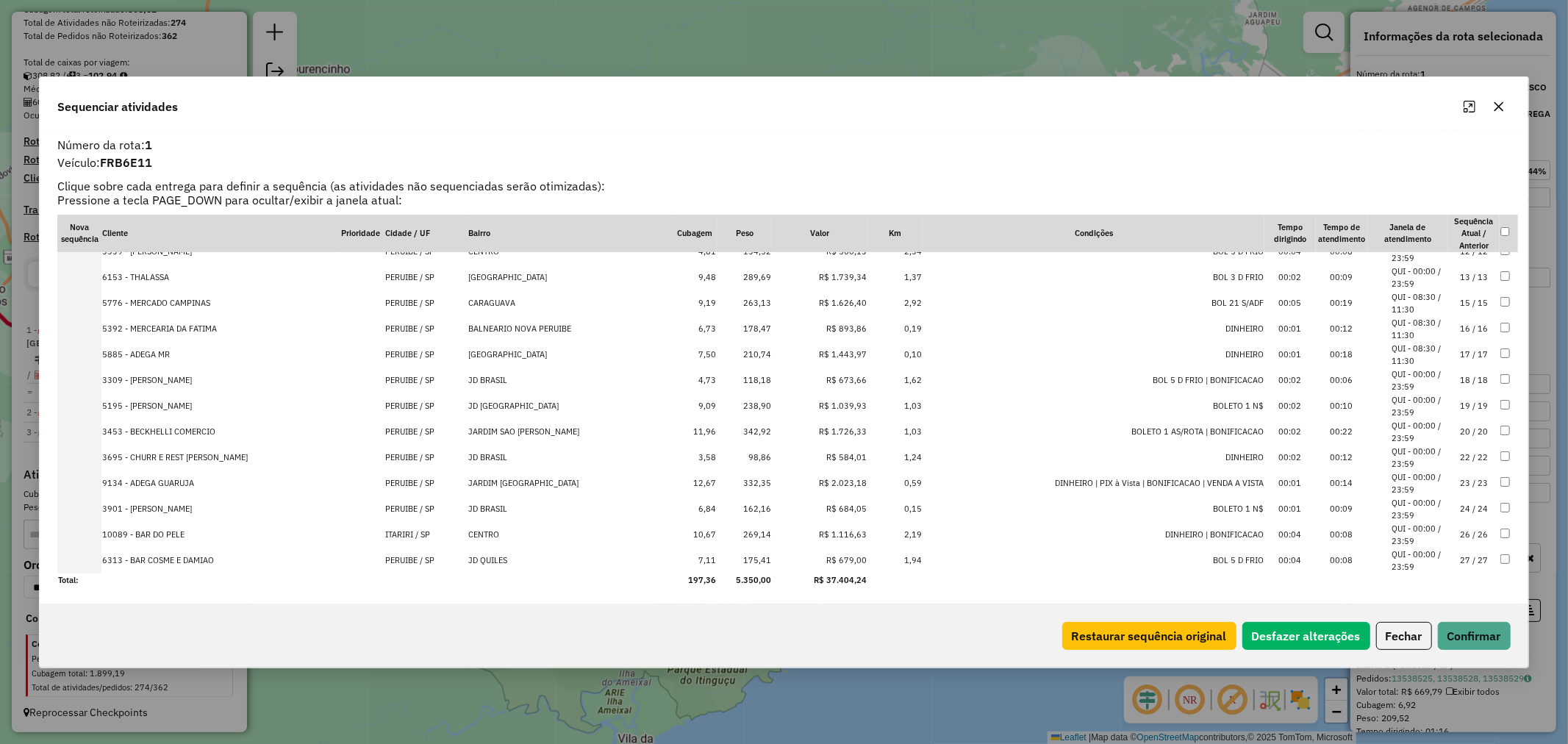
click at [763, 453] on td "98,86" at bounding box center [745, 457] width 55 height 25
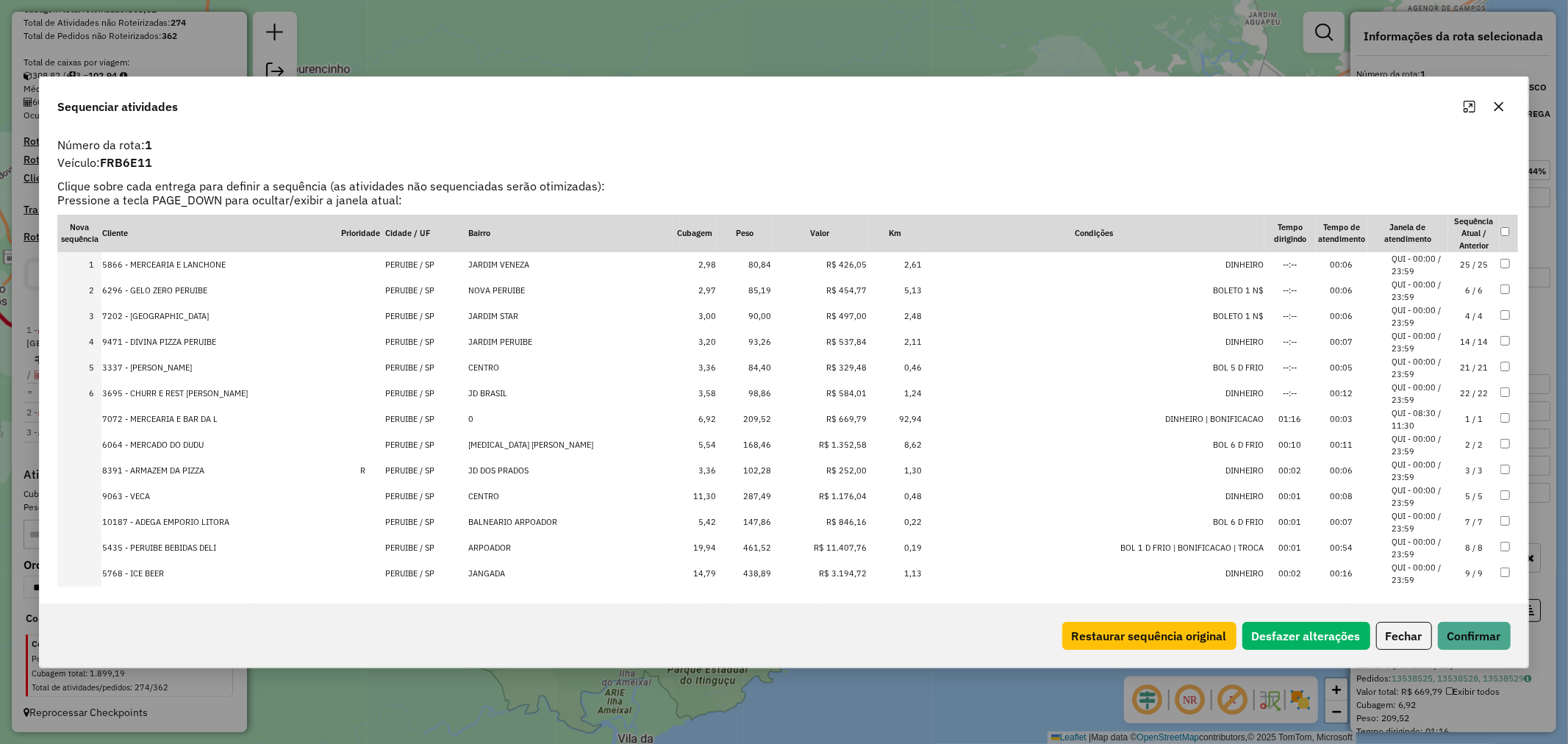
scroll to position [82, 0]
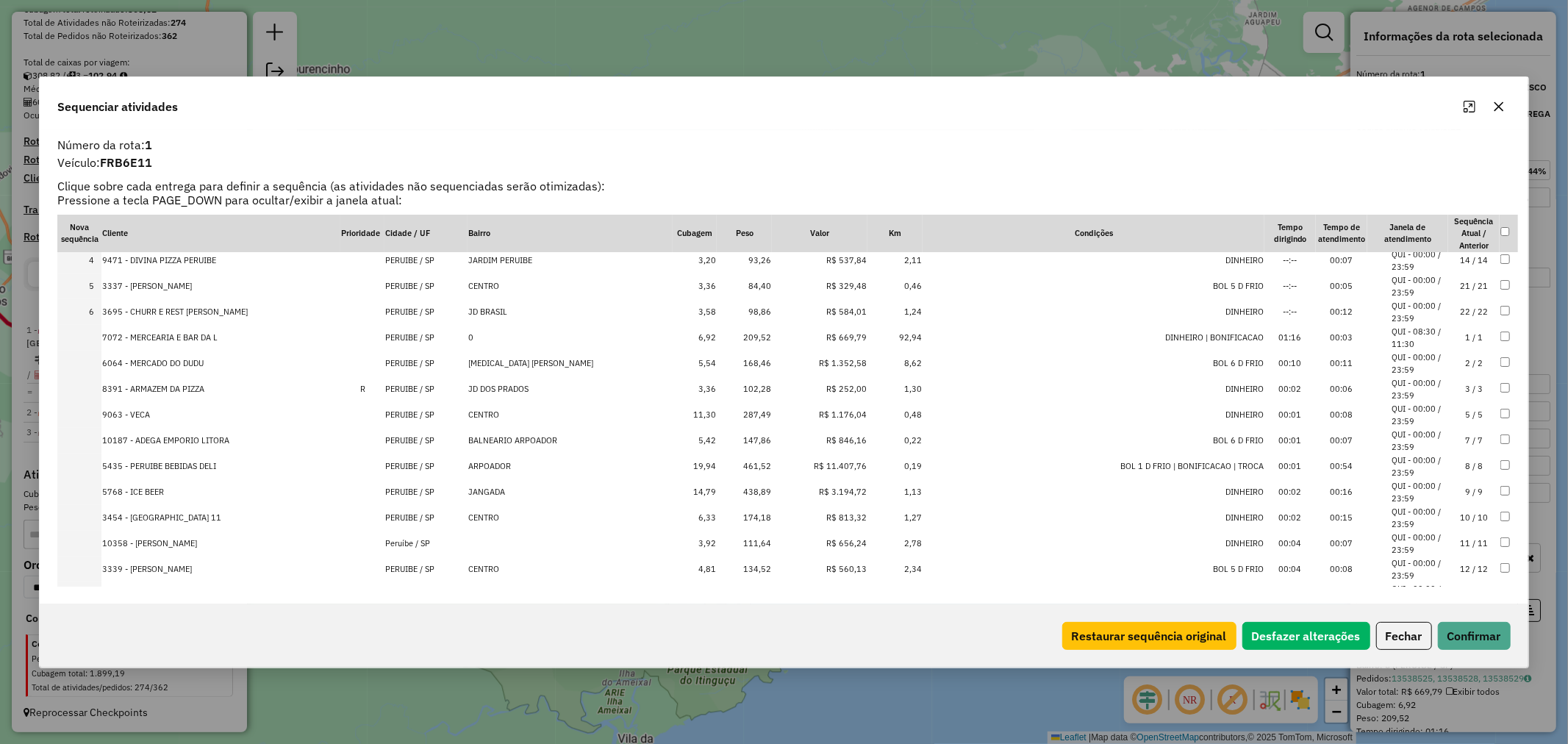
click at [754, 385] on td "102,28" at bounding box center [745, 389] width 55 height 25
click at [751, 540] on td "111,64" at bounding box center [745, 543] width 55 height 25
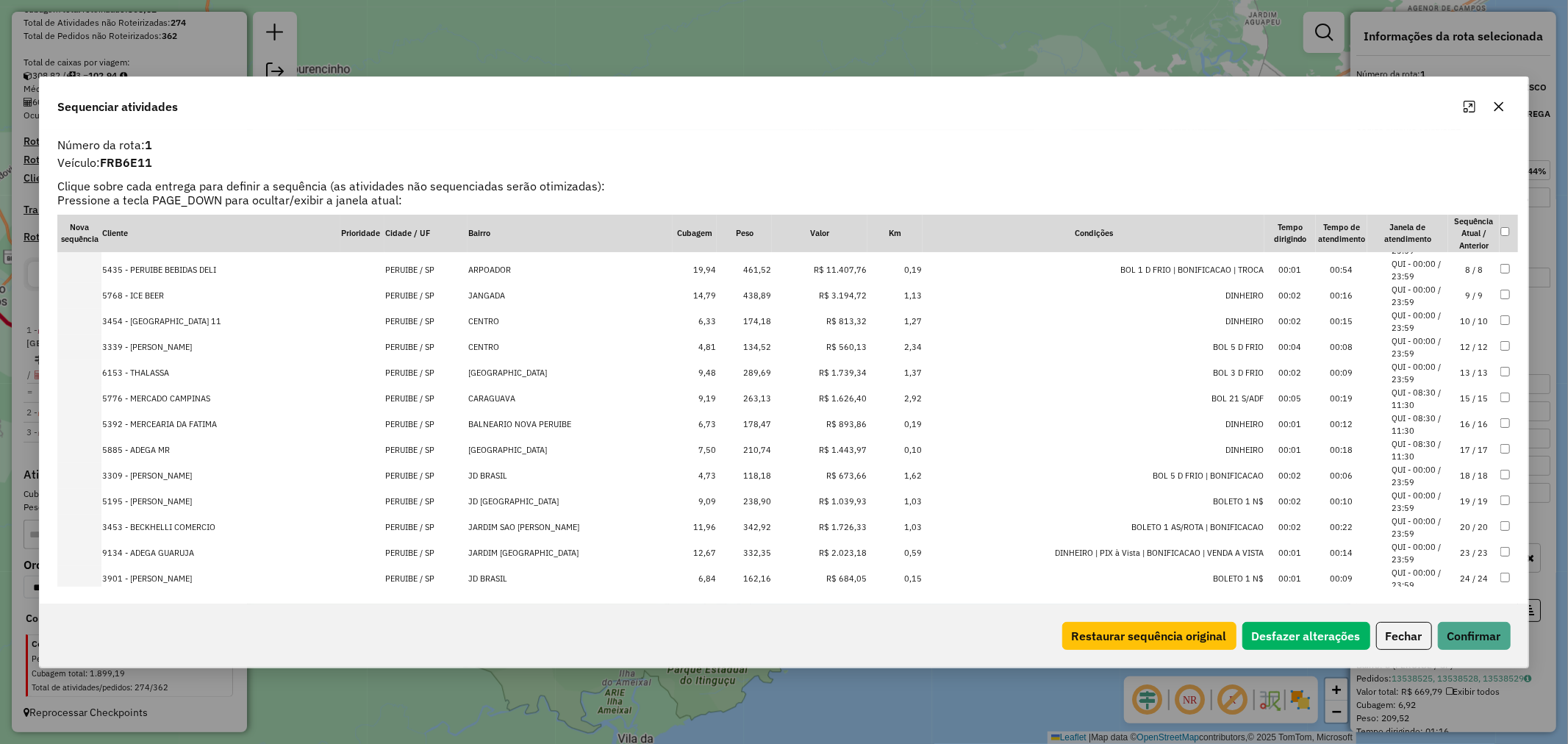
scroll to position [326, 0]
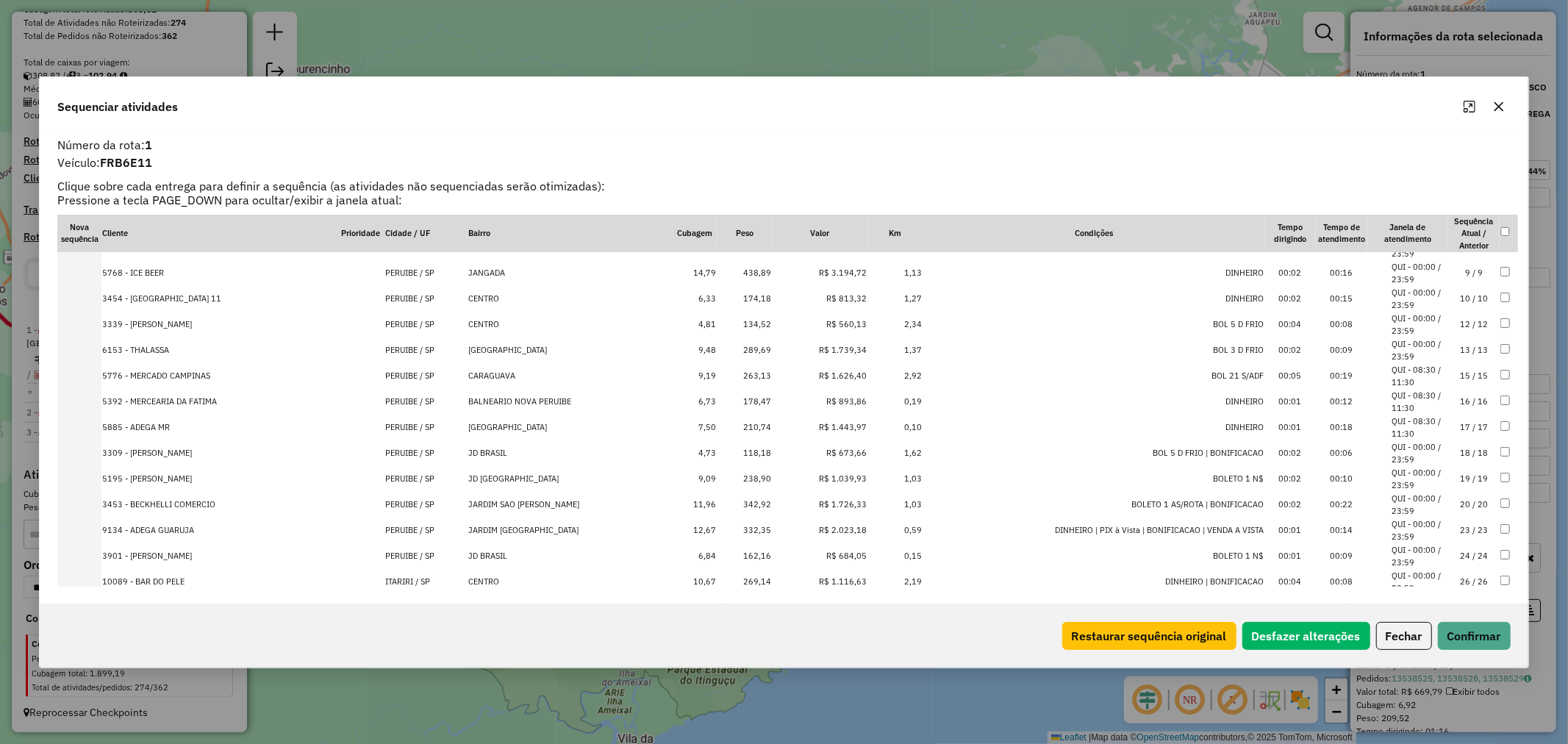
click at [754, 453] on td "118,18" at bounding box center [745, 453] width 55 height 25
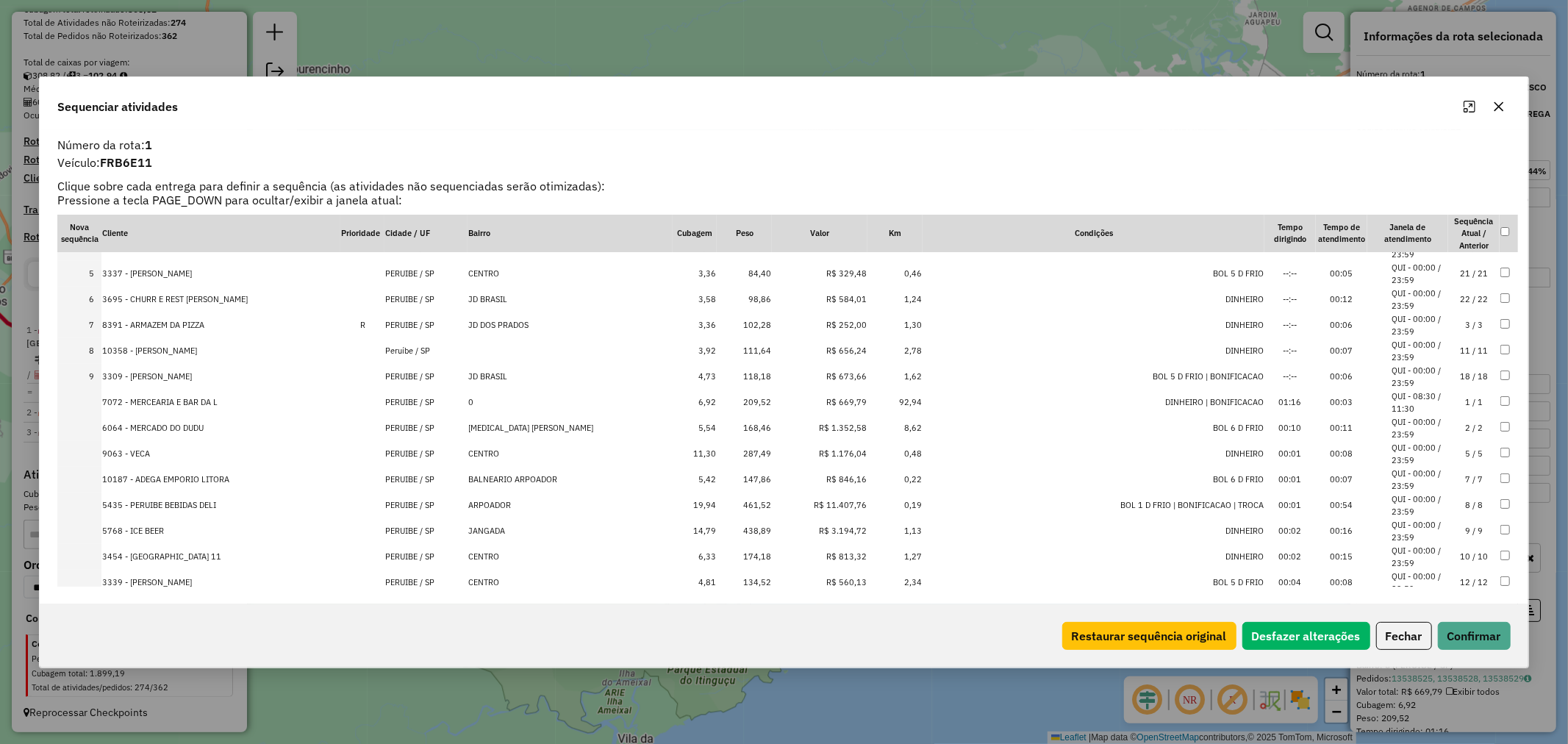
scroll to position [0, 0]
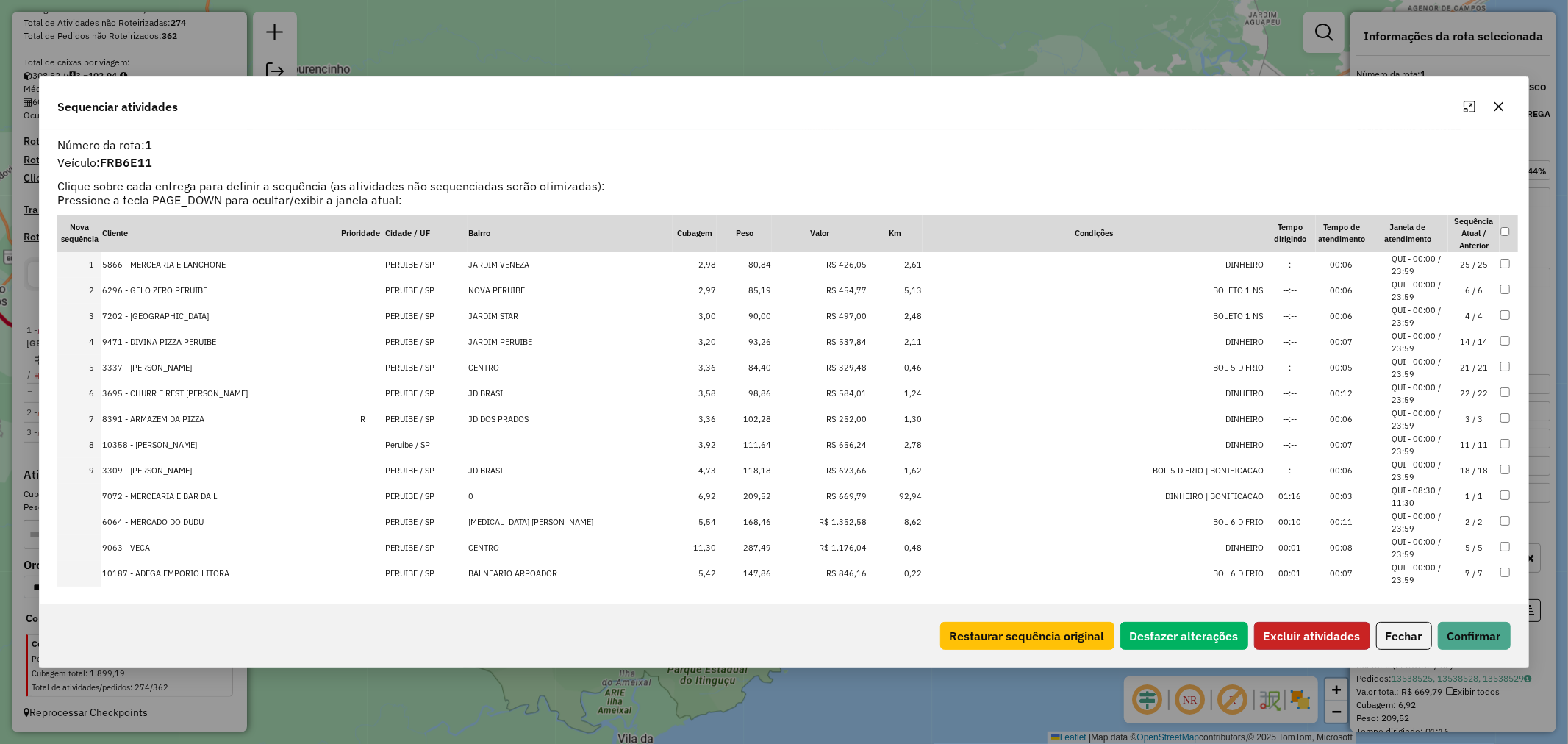
click at [1302, 629] on button "Excluir atividades" at bounding box center [1312, 635] width 116 height 28
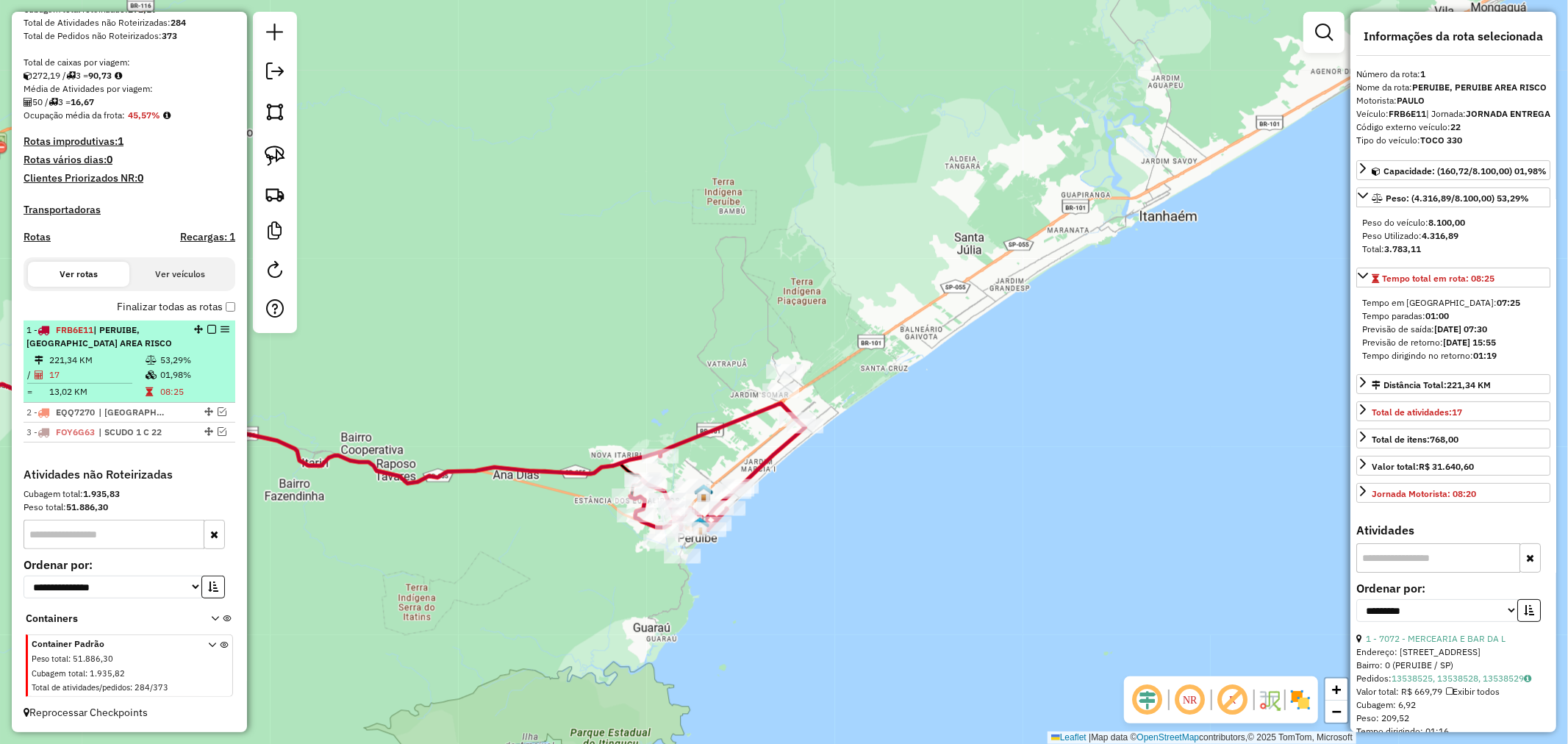
click at [207, 327] on em at bounding box center [212, 329] width 9 height 9
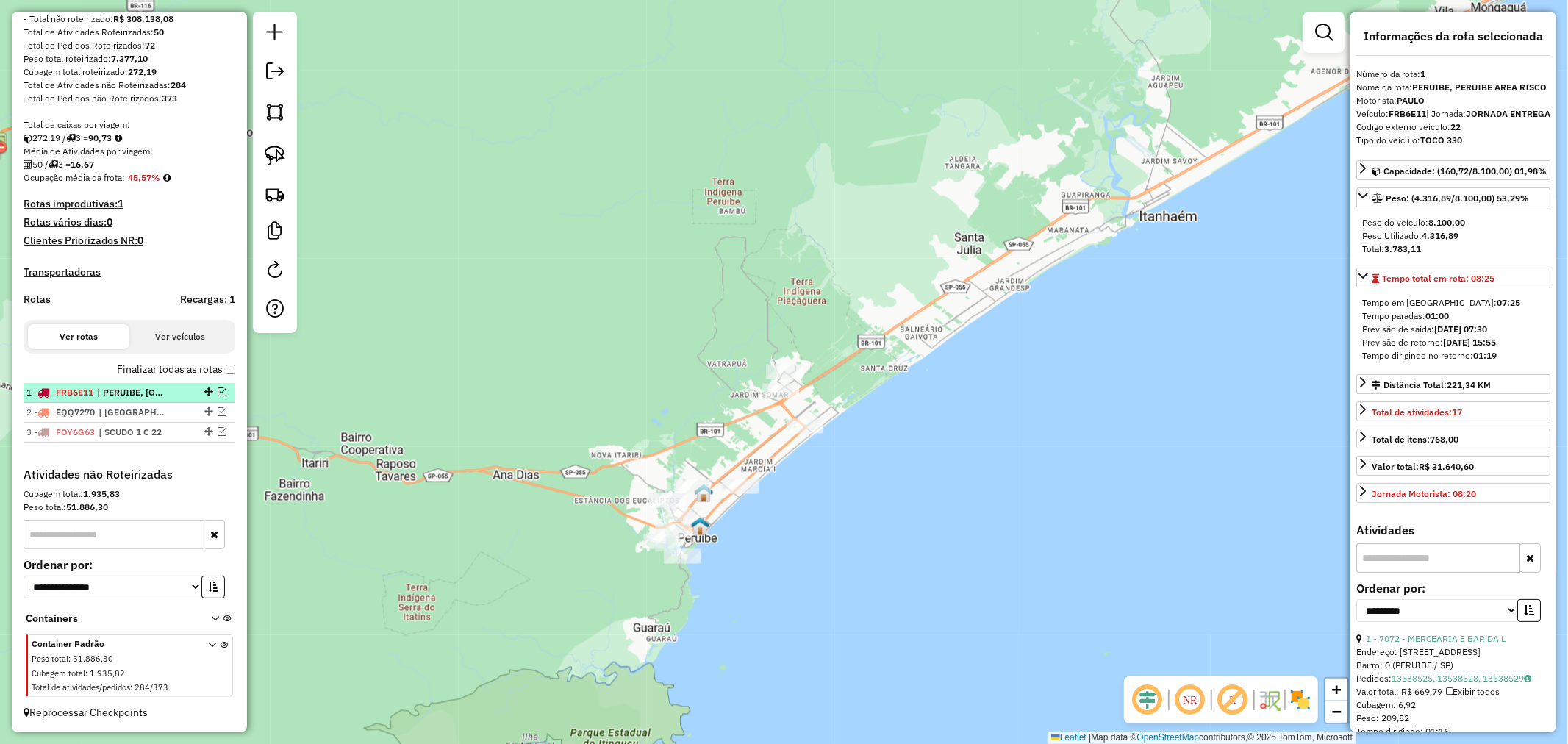
scroll to position [216, 0]
click at [267, 152] on img at bounding box center [275, 156] width 21 height 21
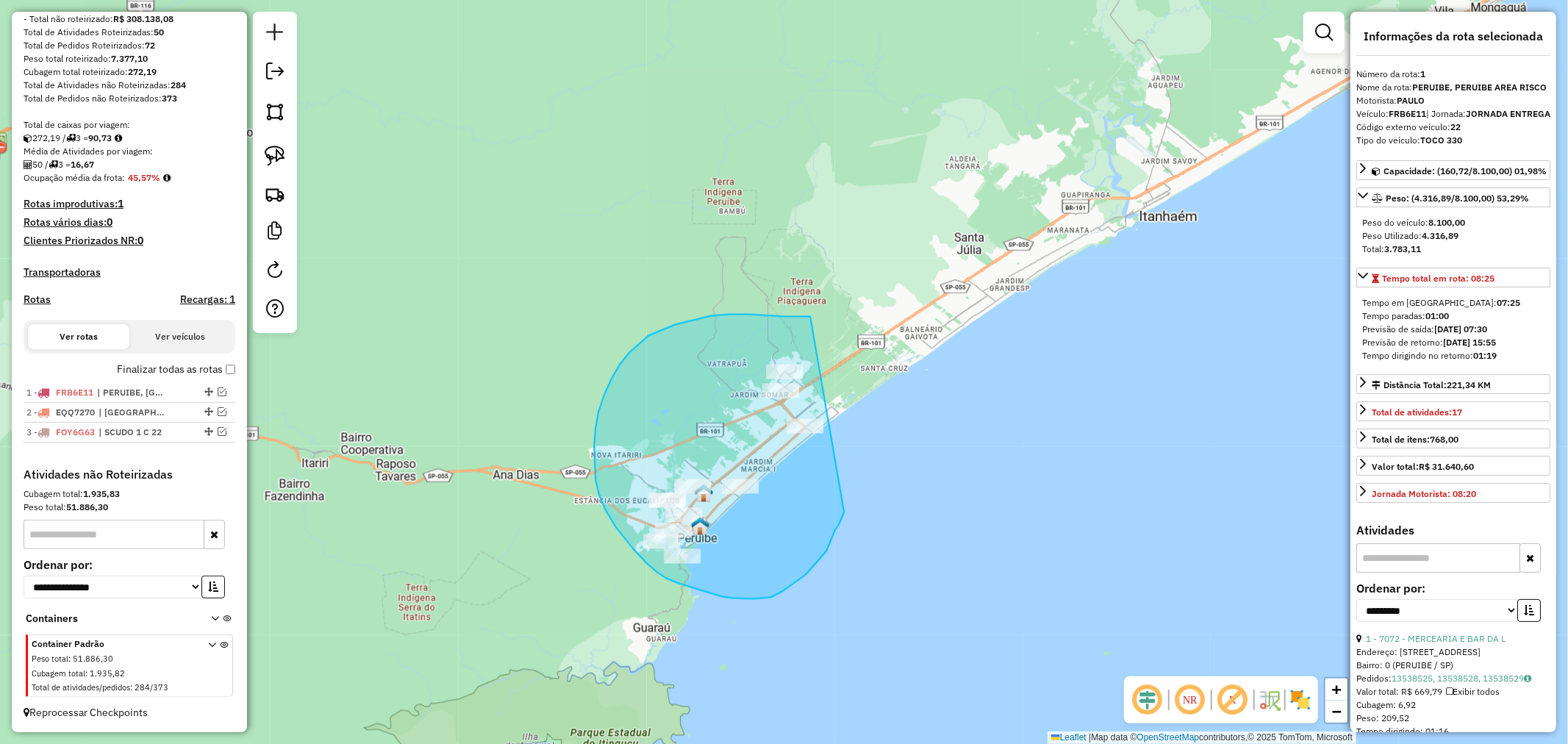
drag, startPoint x: 810, startPoint y: 317, endPoint x: 844, endPoint y: 513, distance: 198.9
click at [844, 513] on div "Janela de atendimento Grade de atendimento Capacidade Transportadoras Veículos …" at bounding box center [784, 372] width 1568 height 744
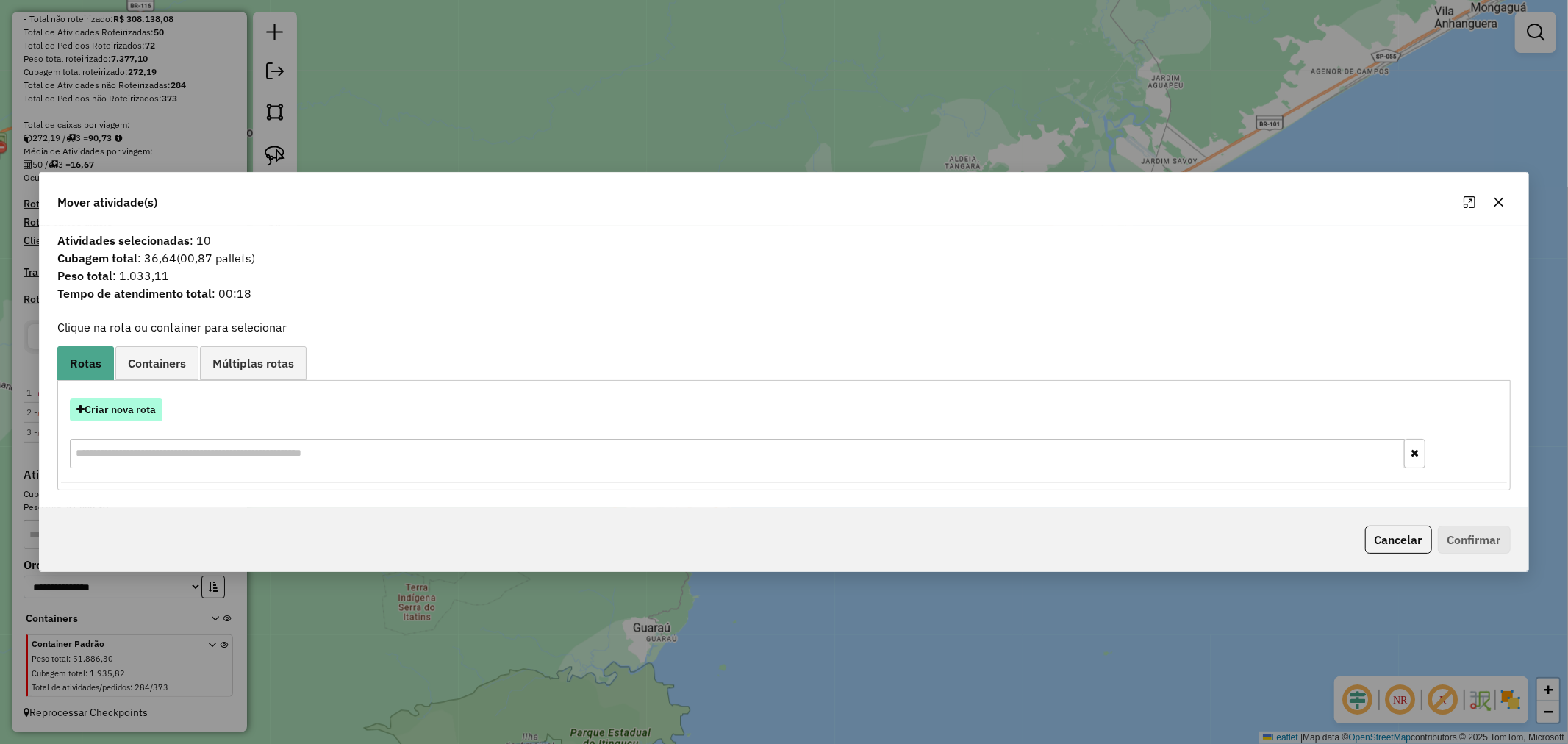
click at [147, 405] on button "Criar nova rota" at bounding box center [116, 409] width 93 height 22
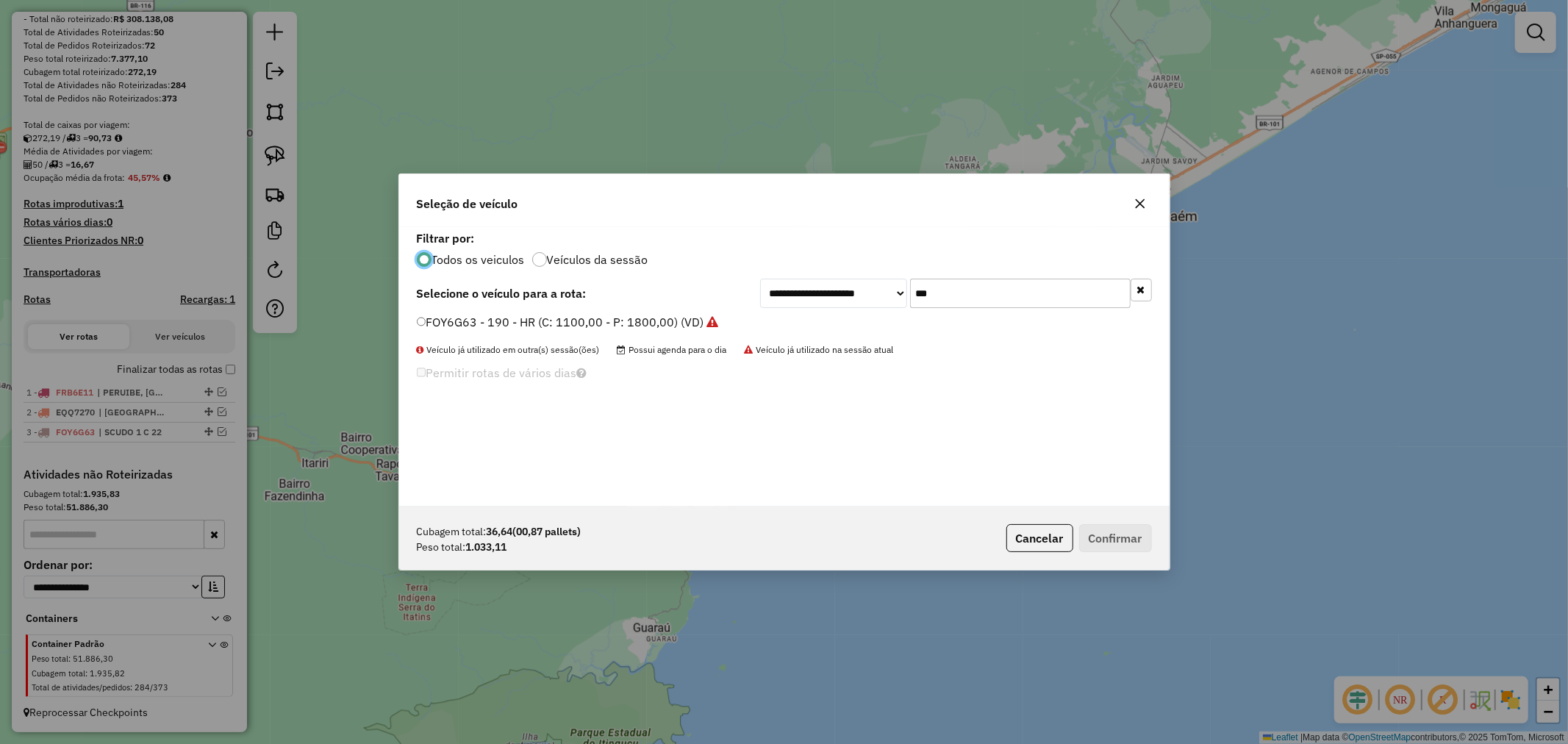
scroll to position [8, 4]
drag, startPoint x: 981, startPoint y: 299, endPoint x: 849, endPoint y: 295, distance: 132.1
click at [849, 295] on div "**********" at bounding box center [957, 293] width 392 height 29
click at [1129, 543] on button "Confirmar" at bounding box center [1115, 537] width 73 height 28
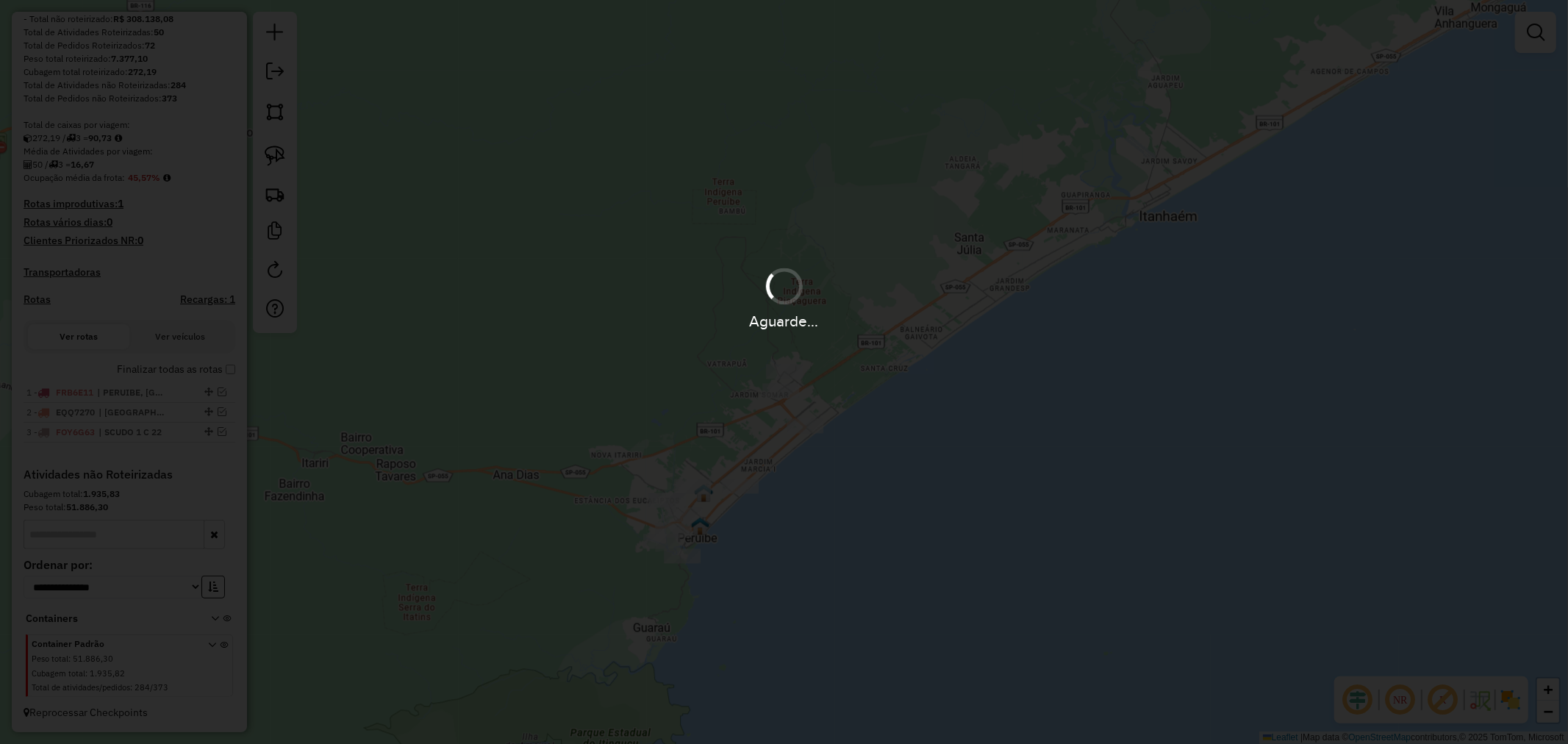
scroll to position [277, 0]
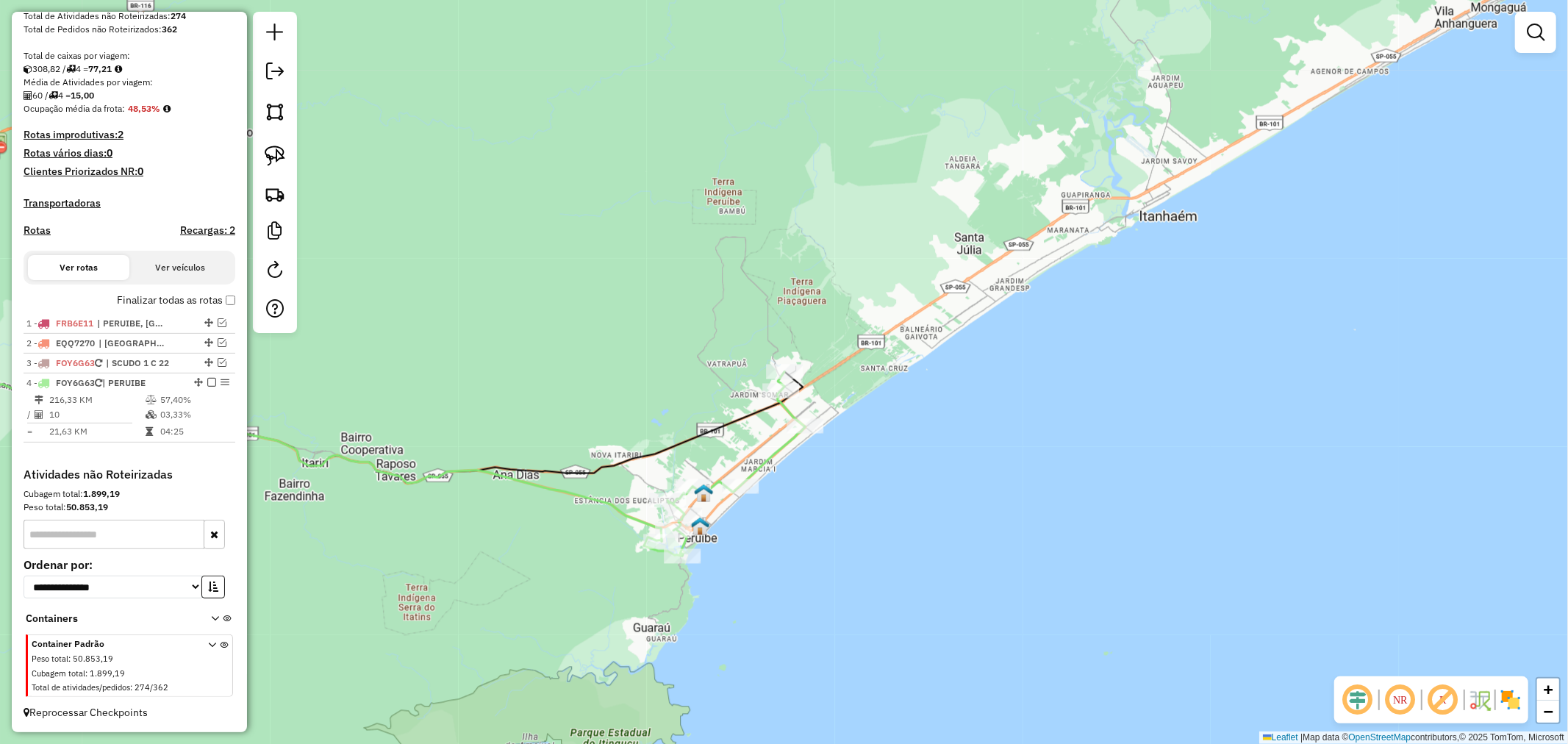
select select "**********"
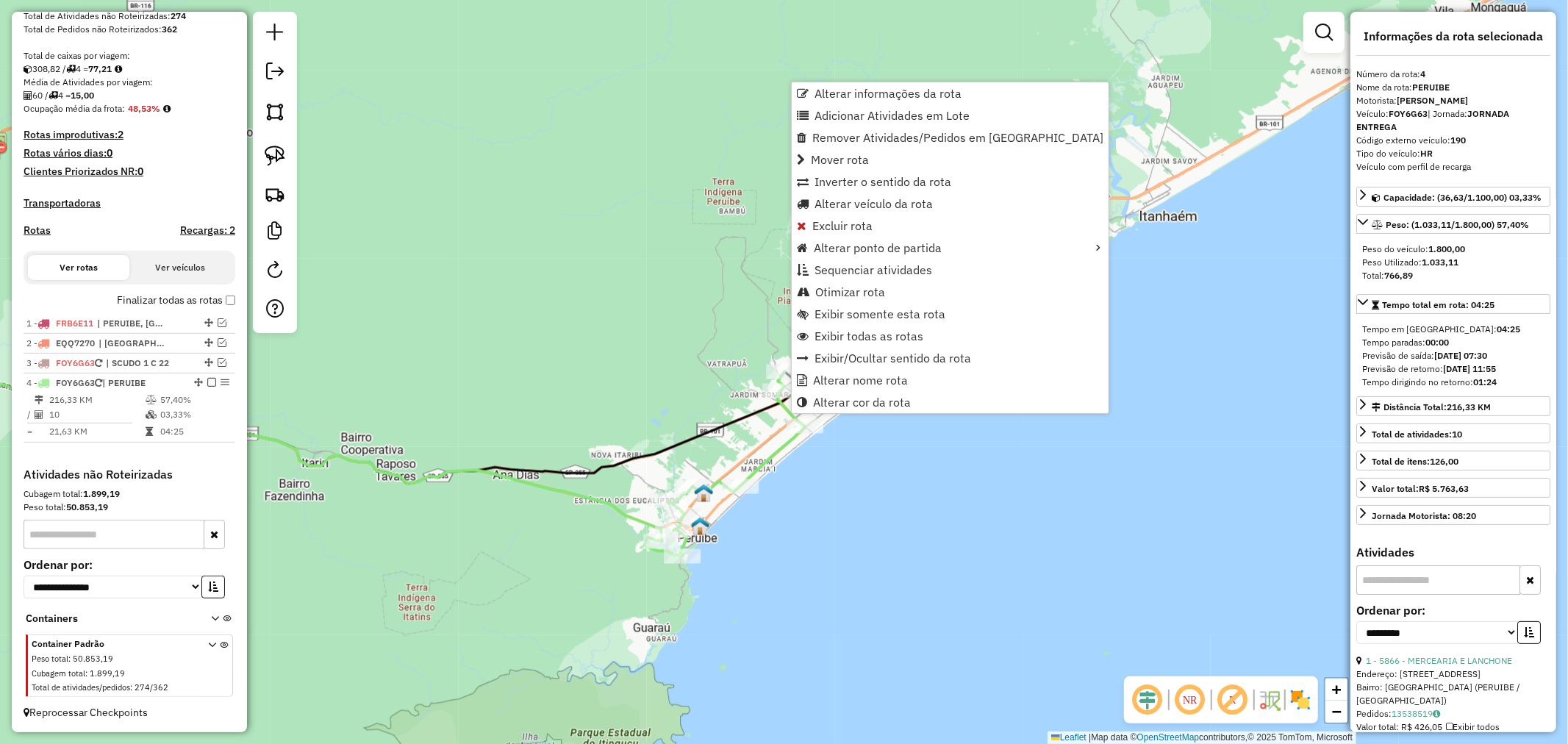
scroll to position [284, 0]
click at [885, 378] on span "Alterar nome rota" at bounding box center [860, 380] width 95 height 12
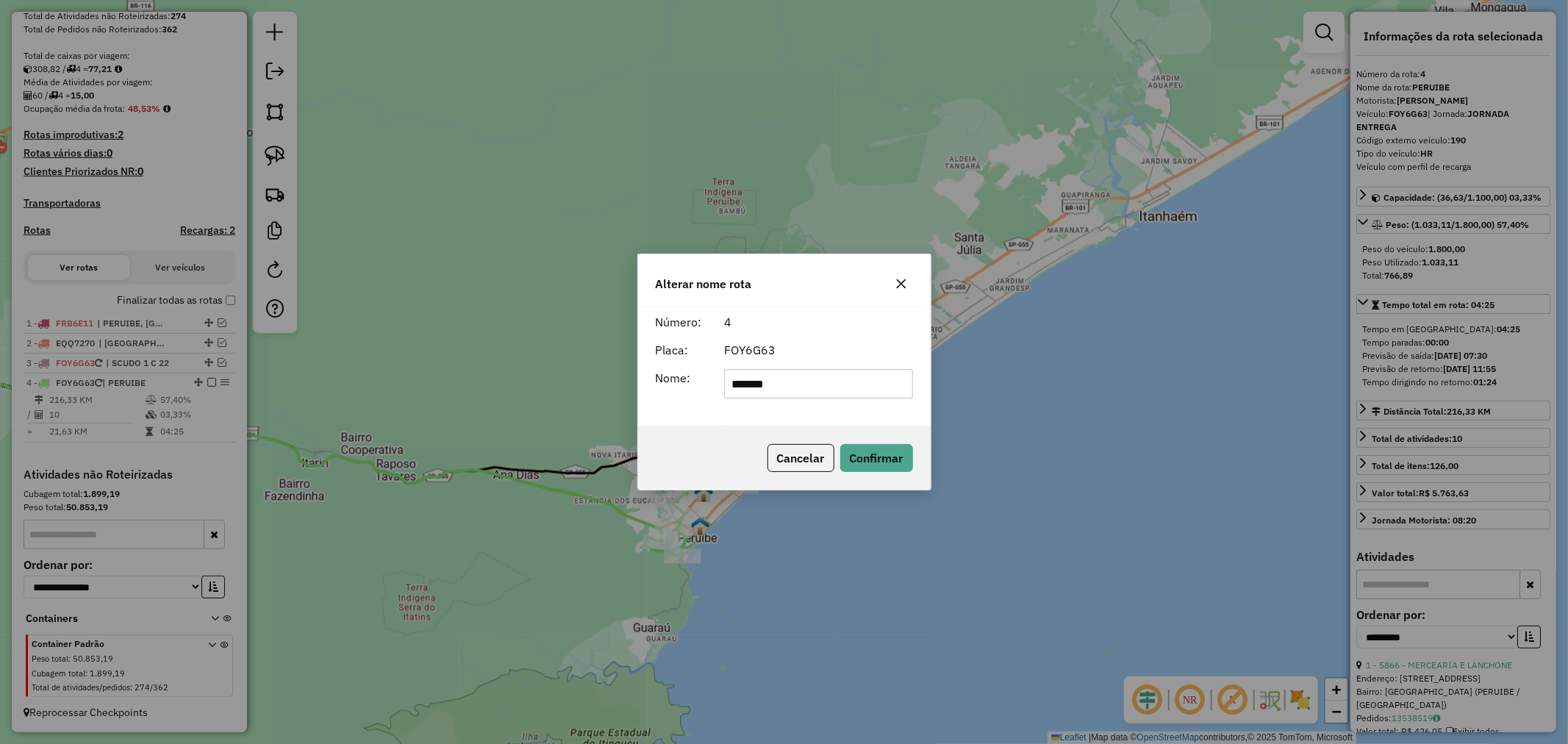
click at [803, 385] on input "*******" at bounding box center [819, 383] width 189 height 29
type input "**********"
click at [891, 466] on button "Confirmar" at bounding box center [876, 457] width 73 height 28
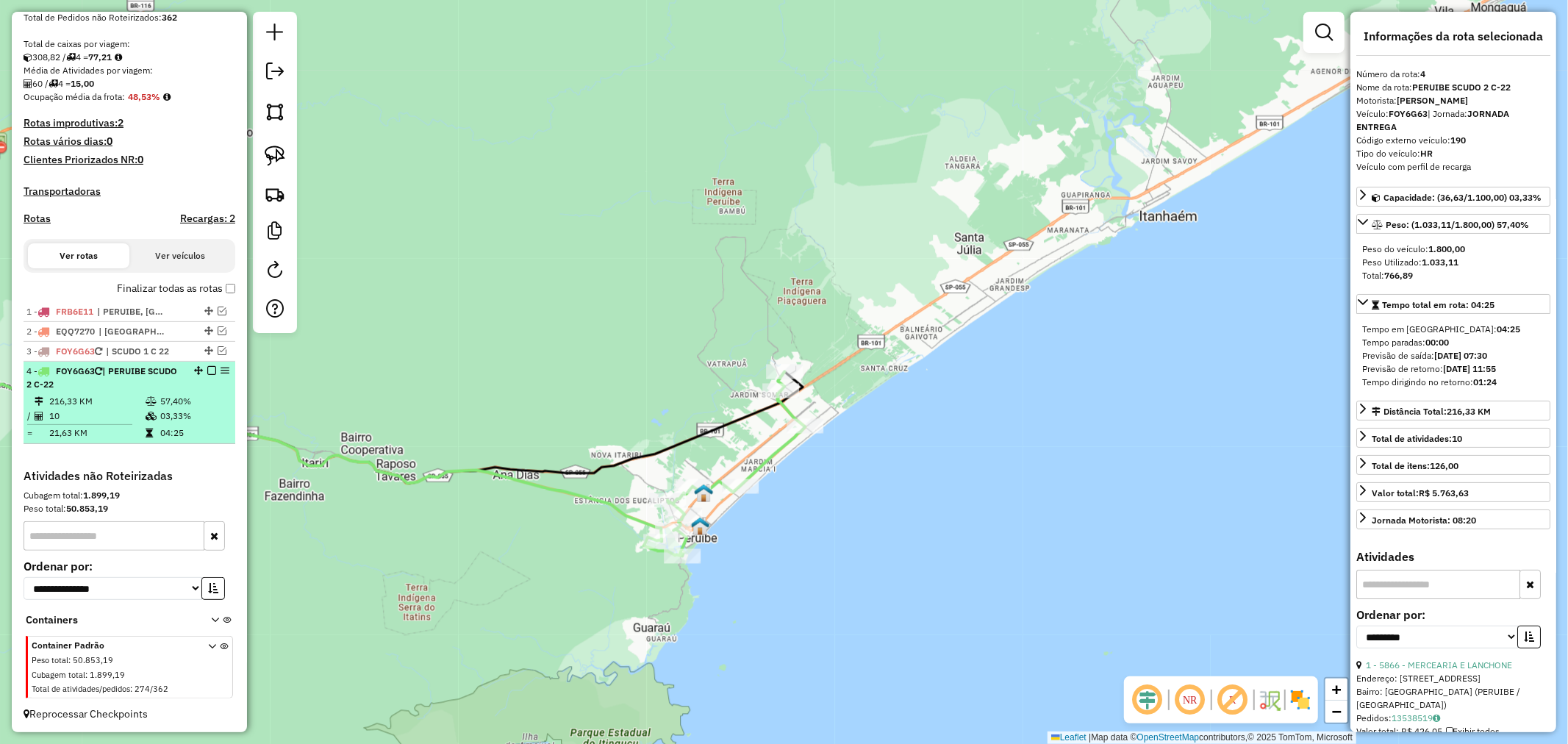
click at [207, 375] on em at bounding box center [212, 371] width 9 height 9
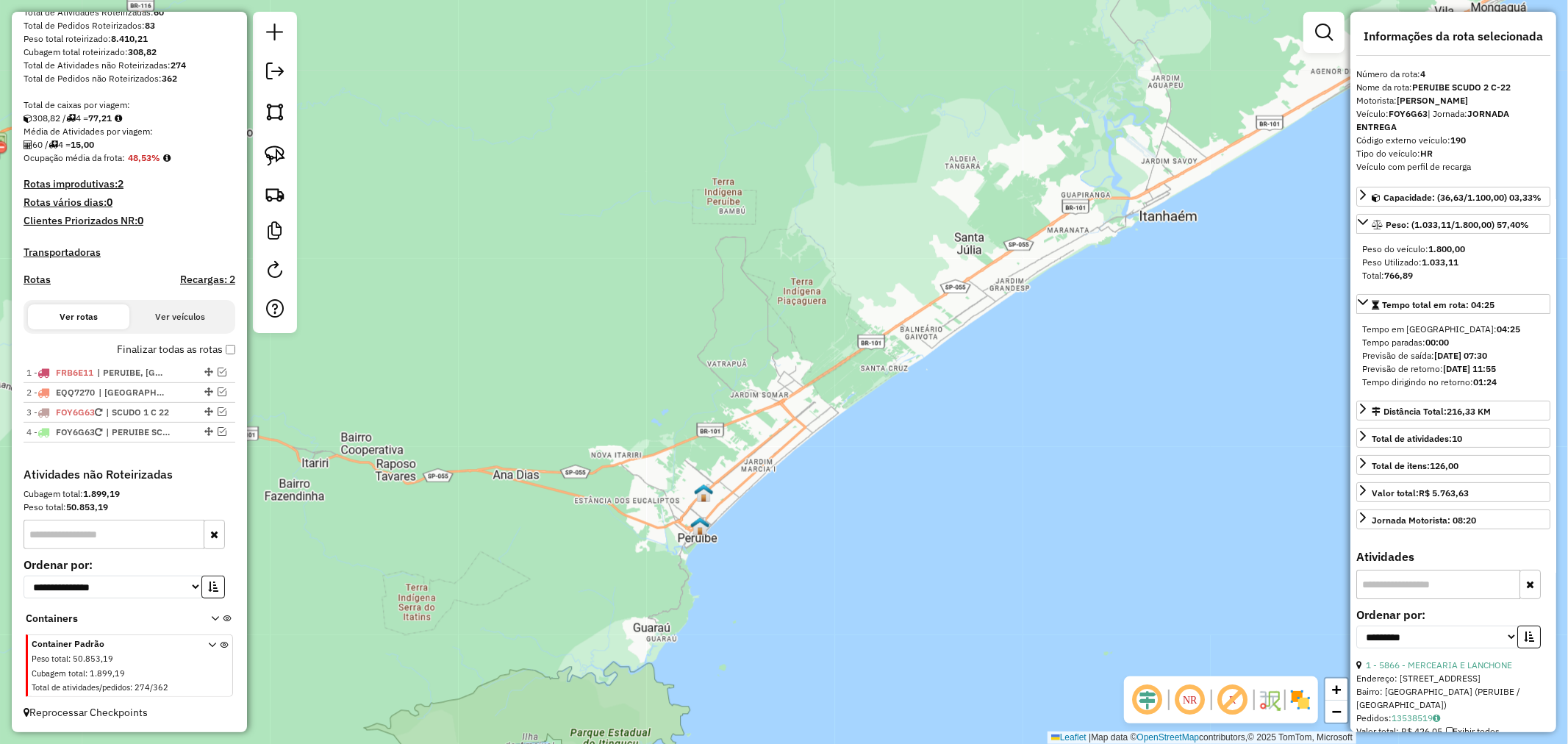
scroll to position [235, 0]
click at [219, 372] on em at bounding box center [222, 372] width 9 height 9
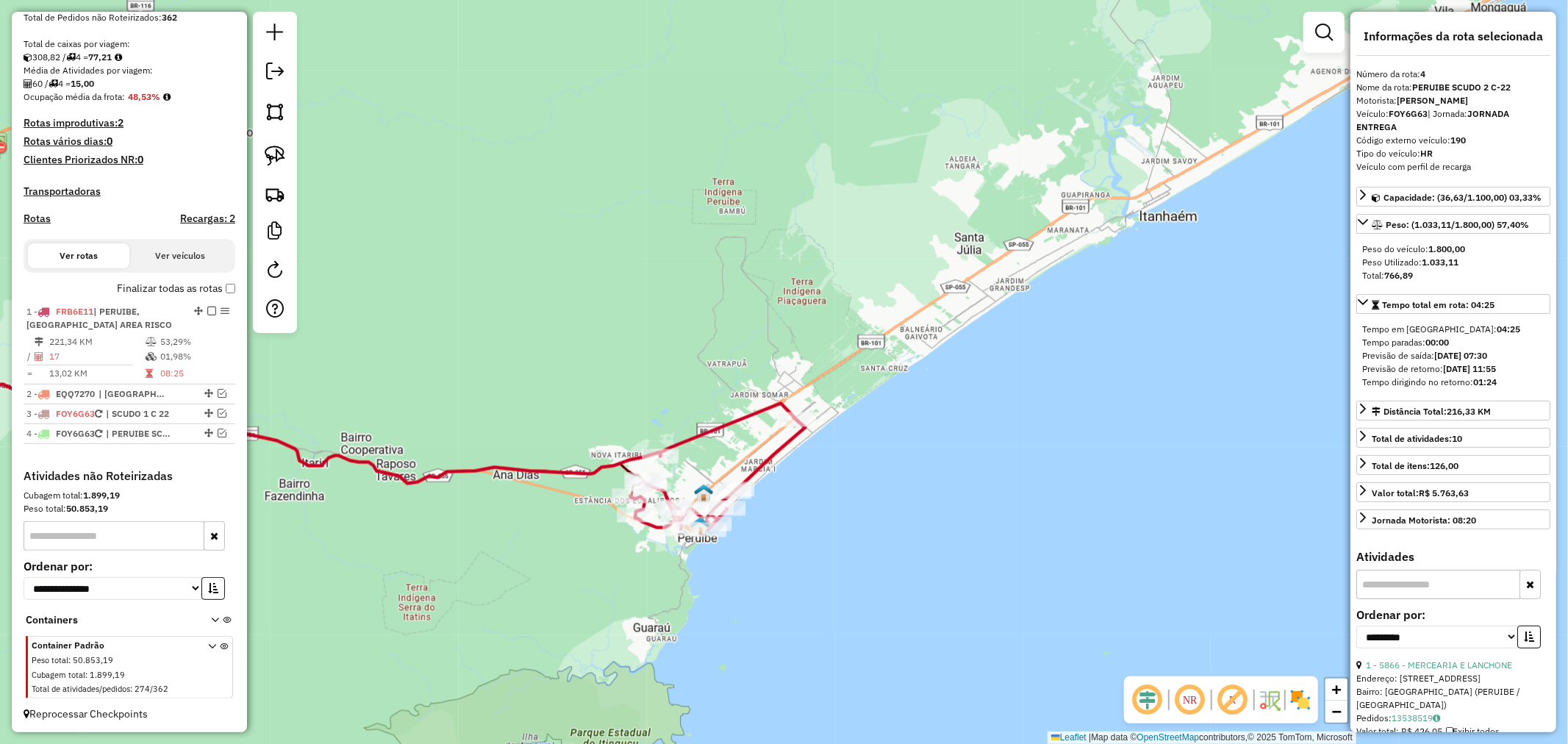
click at [728, 418] on icon at bounding box center [718, 466] width 175 height 126
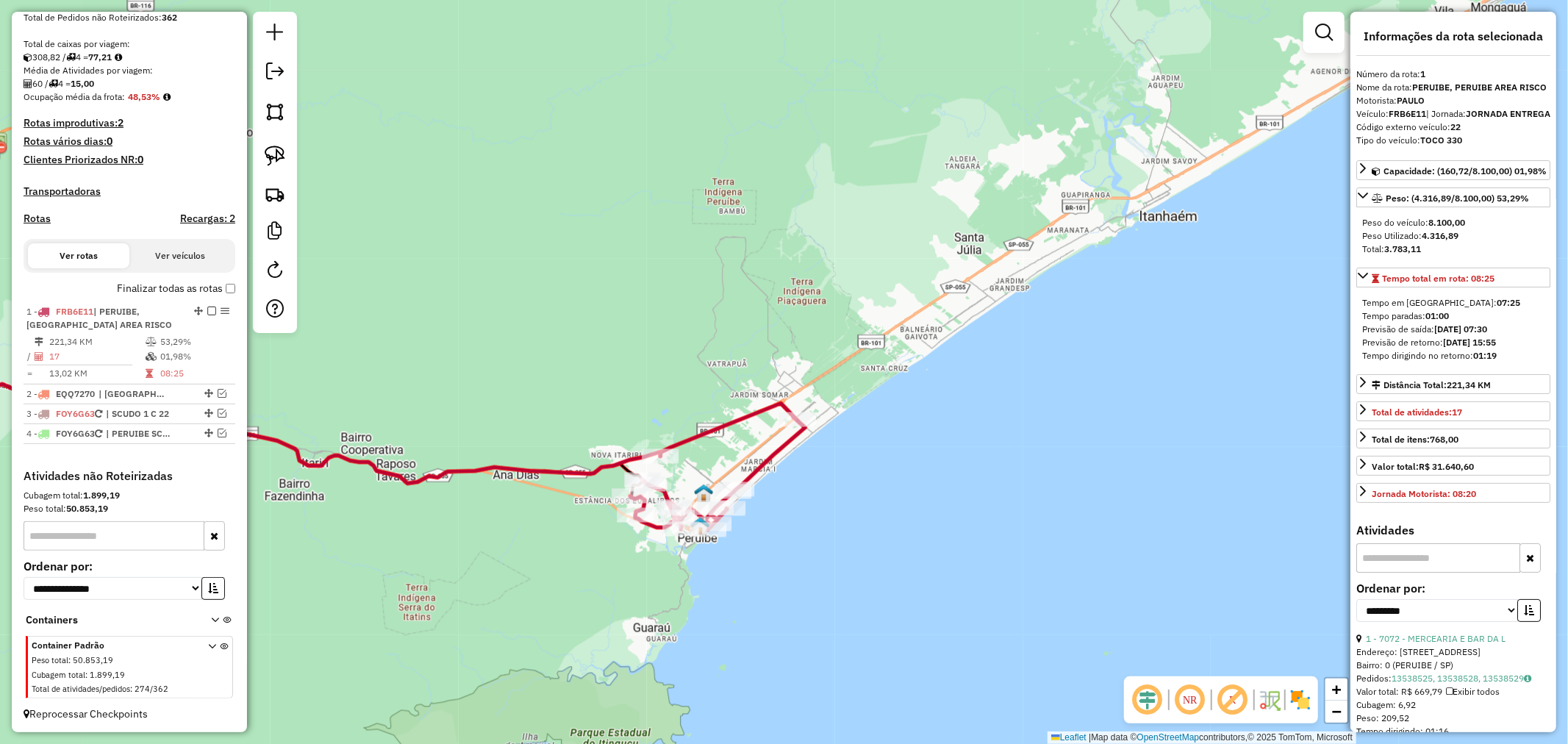
scroll to position [298, 0]
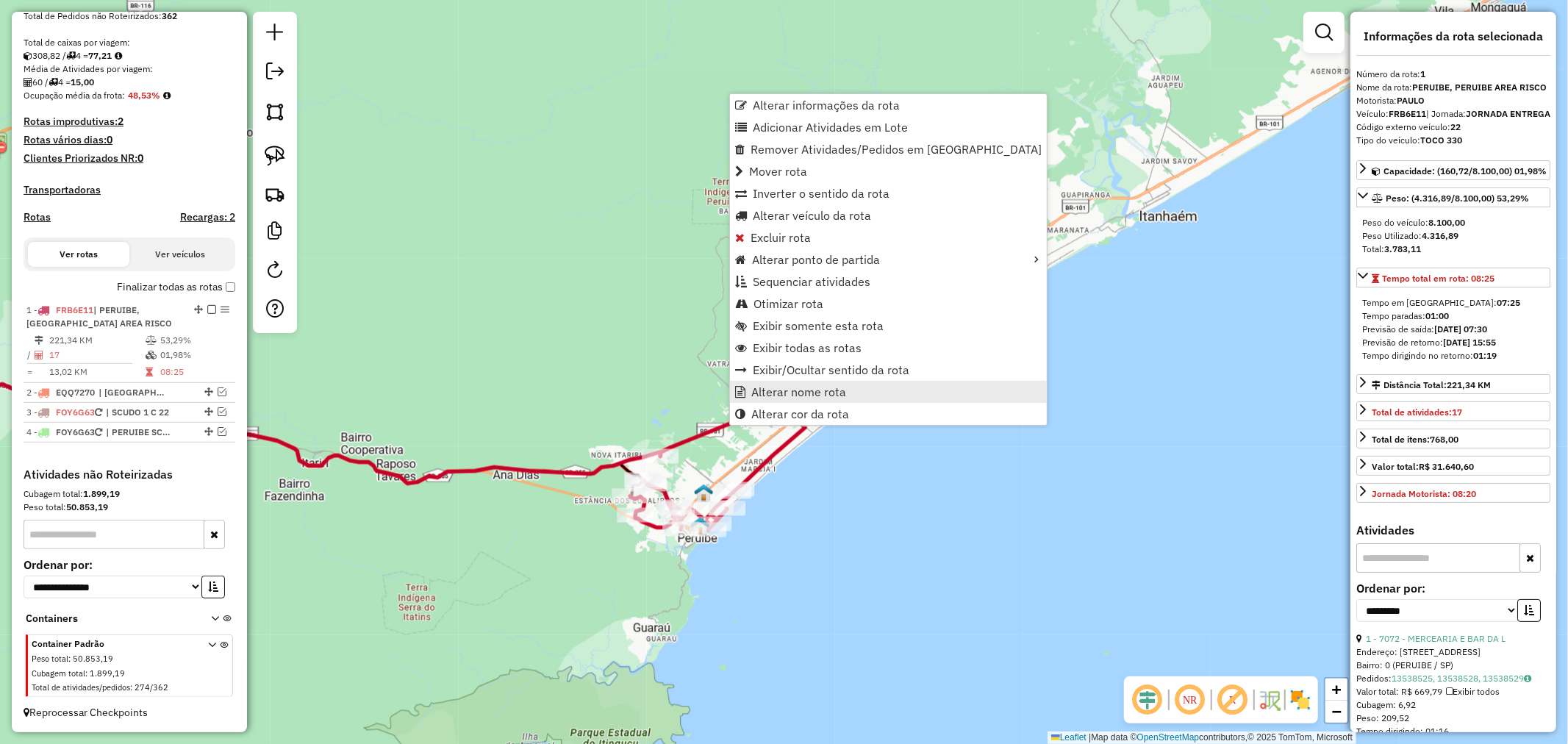
click at [817, 397] on span "Alterar nome rota" at bounding box center [799, 392] width 95 height 12
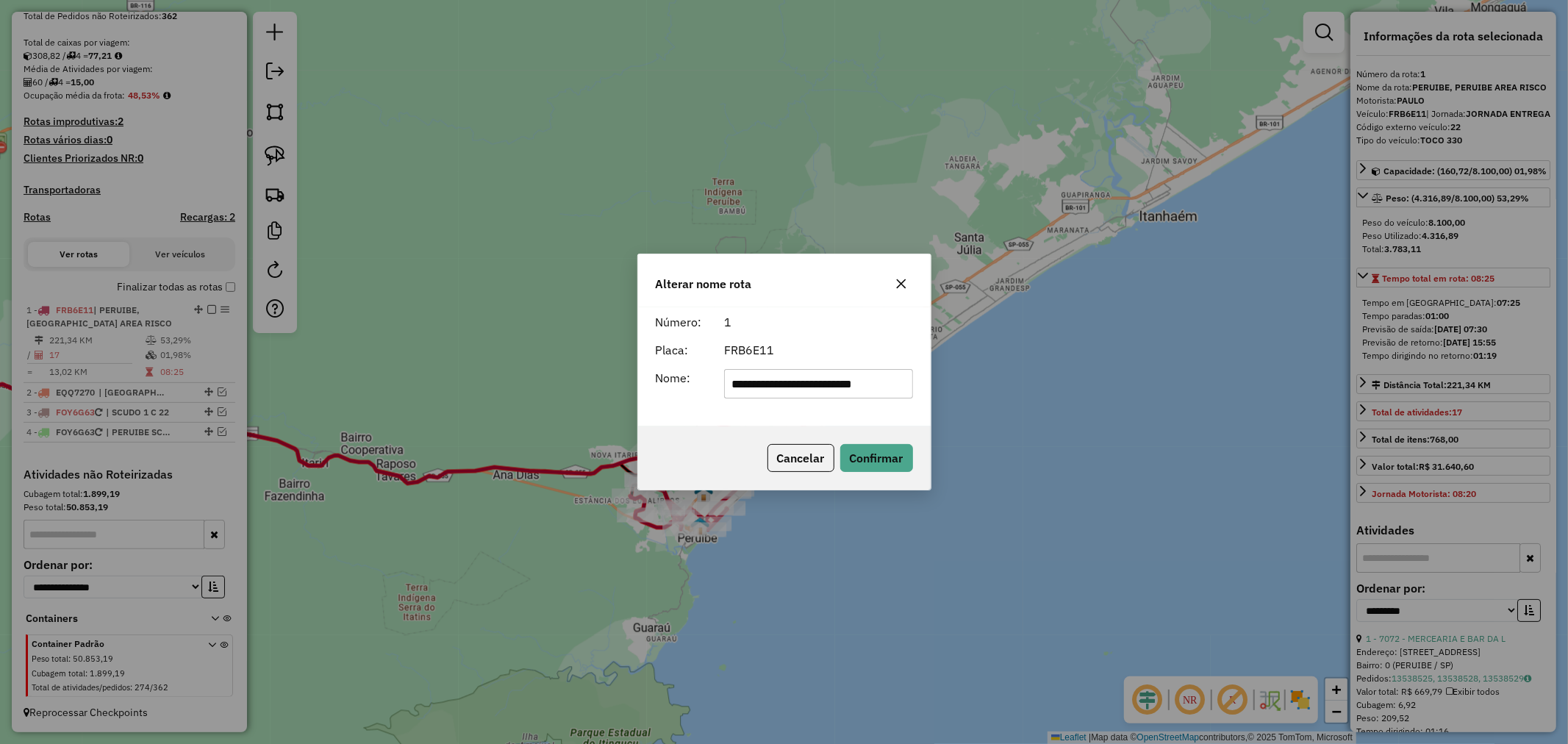
click at [849, 392] on input "**********" at bounding box center [819, 383] width 189 height 29
type input "*********"
click at [892, 460] on button "Confirmar" at bounding box center [876, 457] width 73 height 28
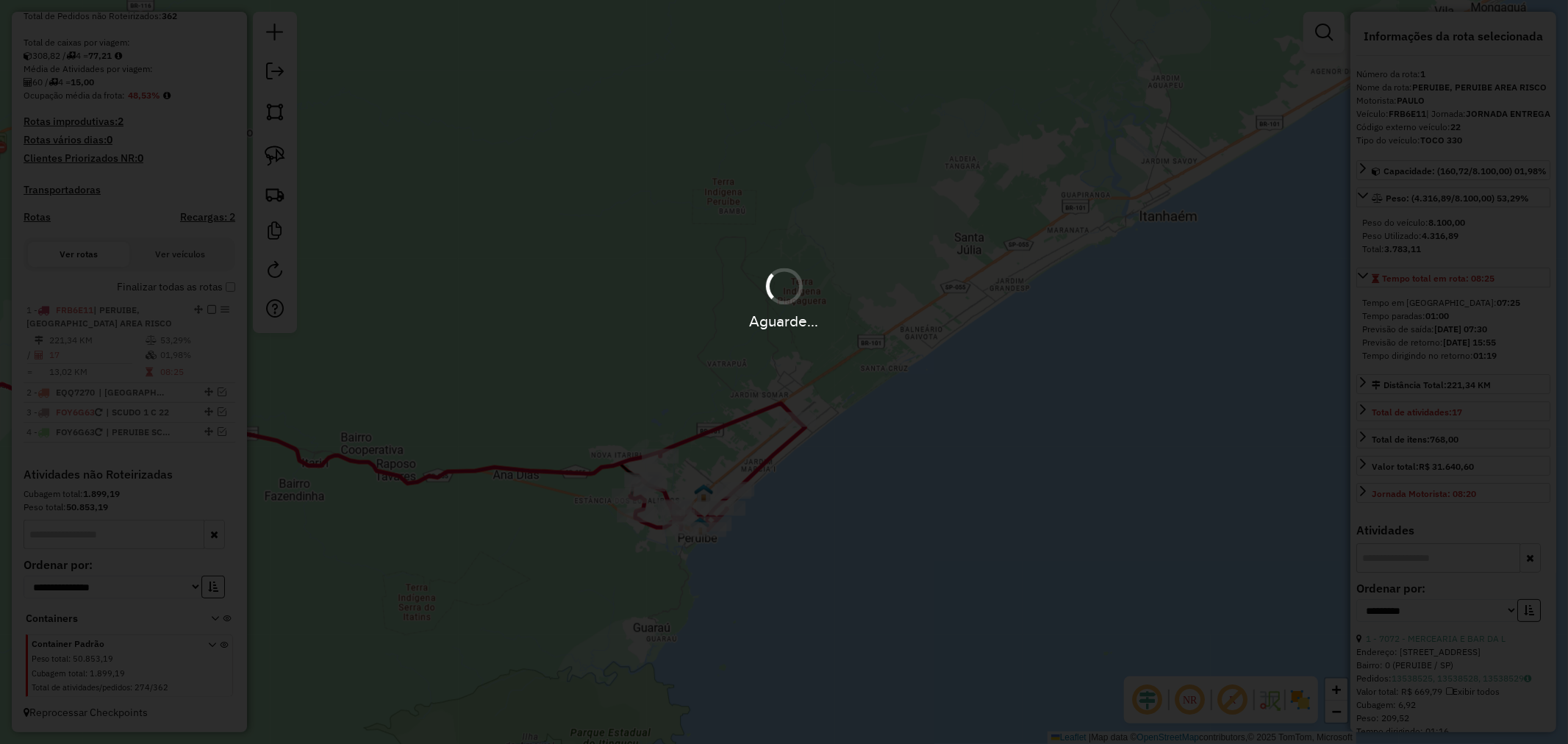
scroll to position [284, 0]
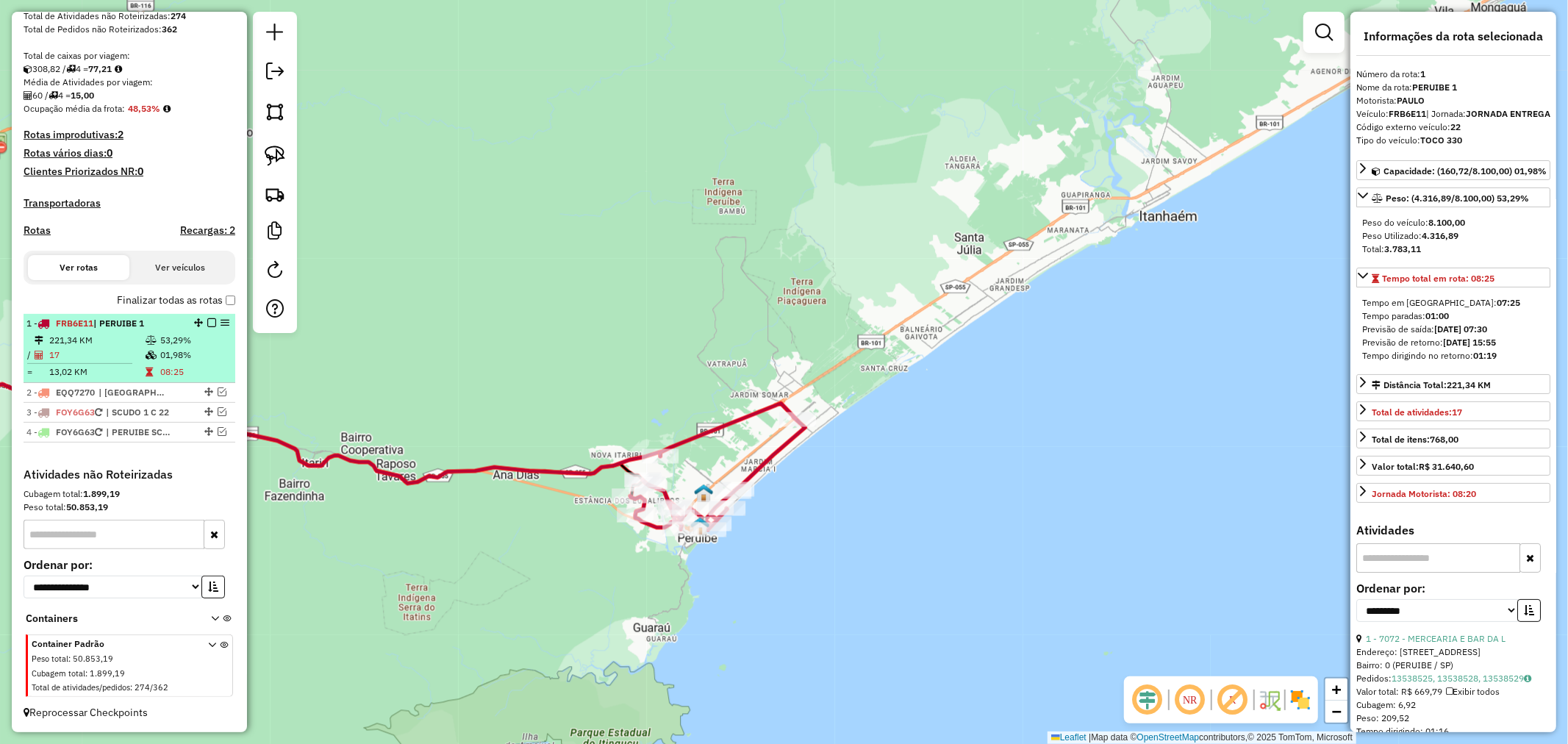
click at [207, 322] on em at bounding box center [212, 323] width 9 height 9
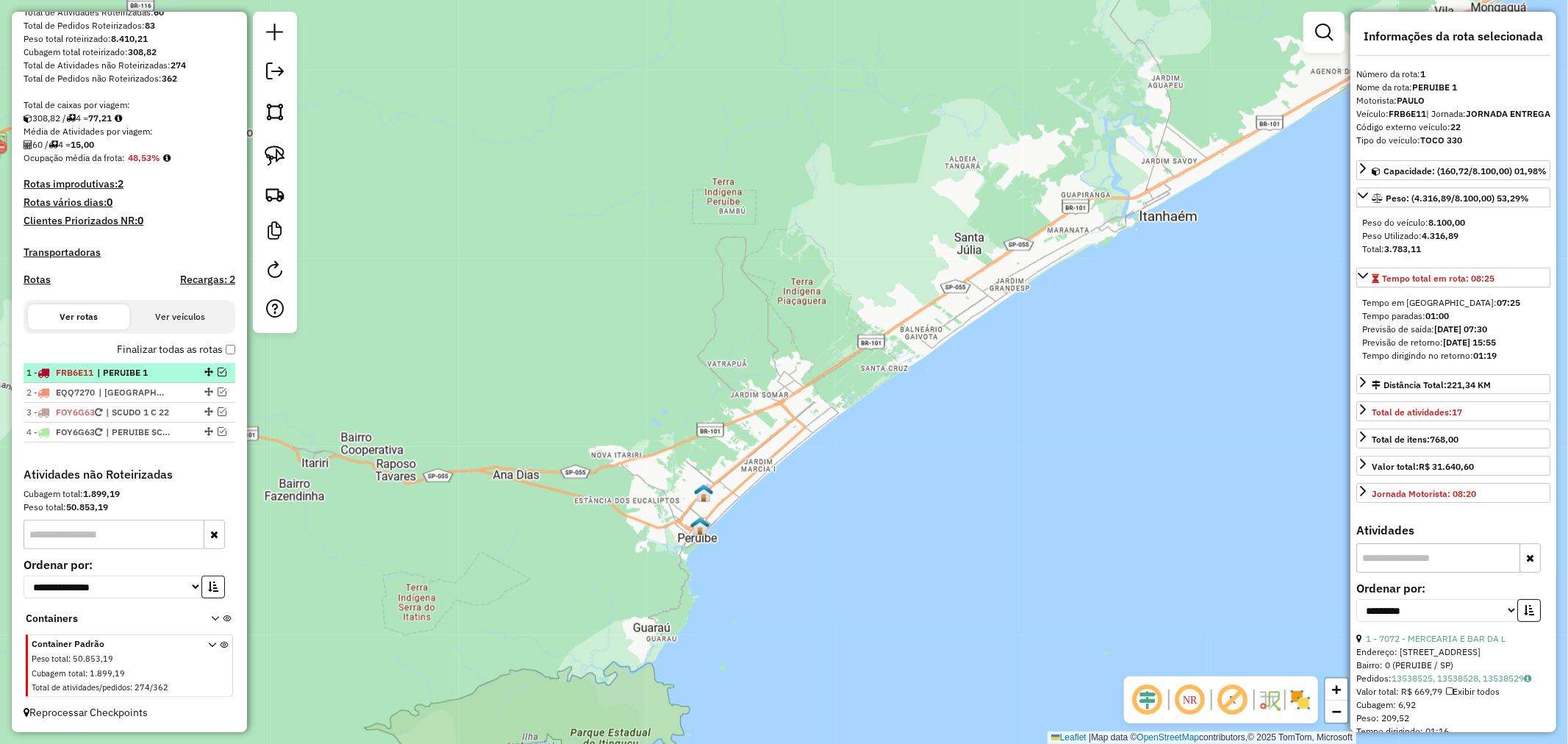
scroll to position [235, 0]
click at [218, 388] on em at bounding box center [222, 392] width 9 height 9
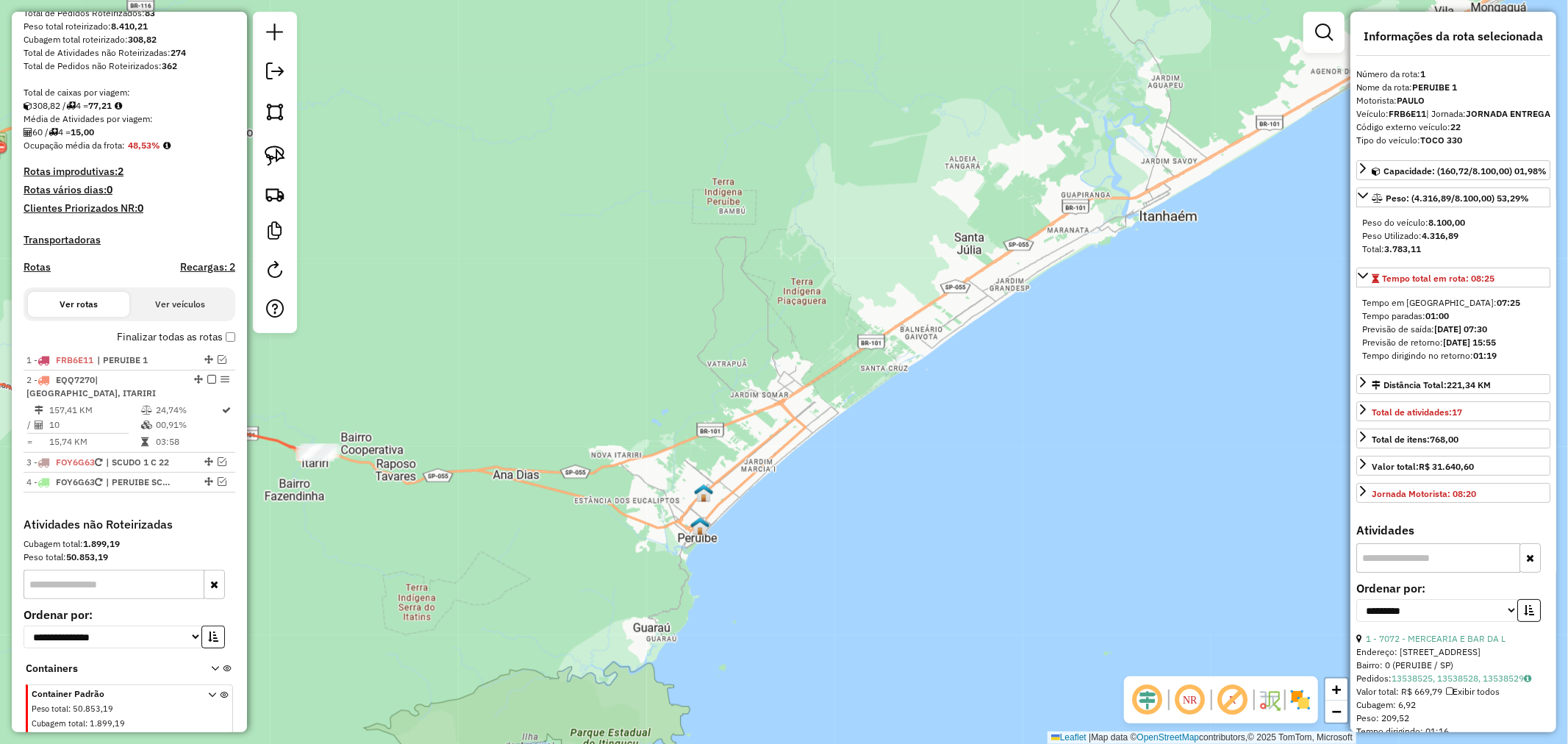
scroll to position [284, 0]
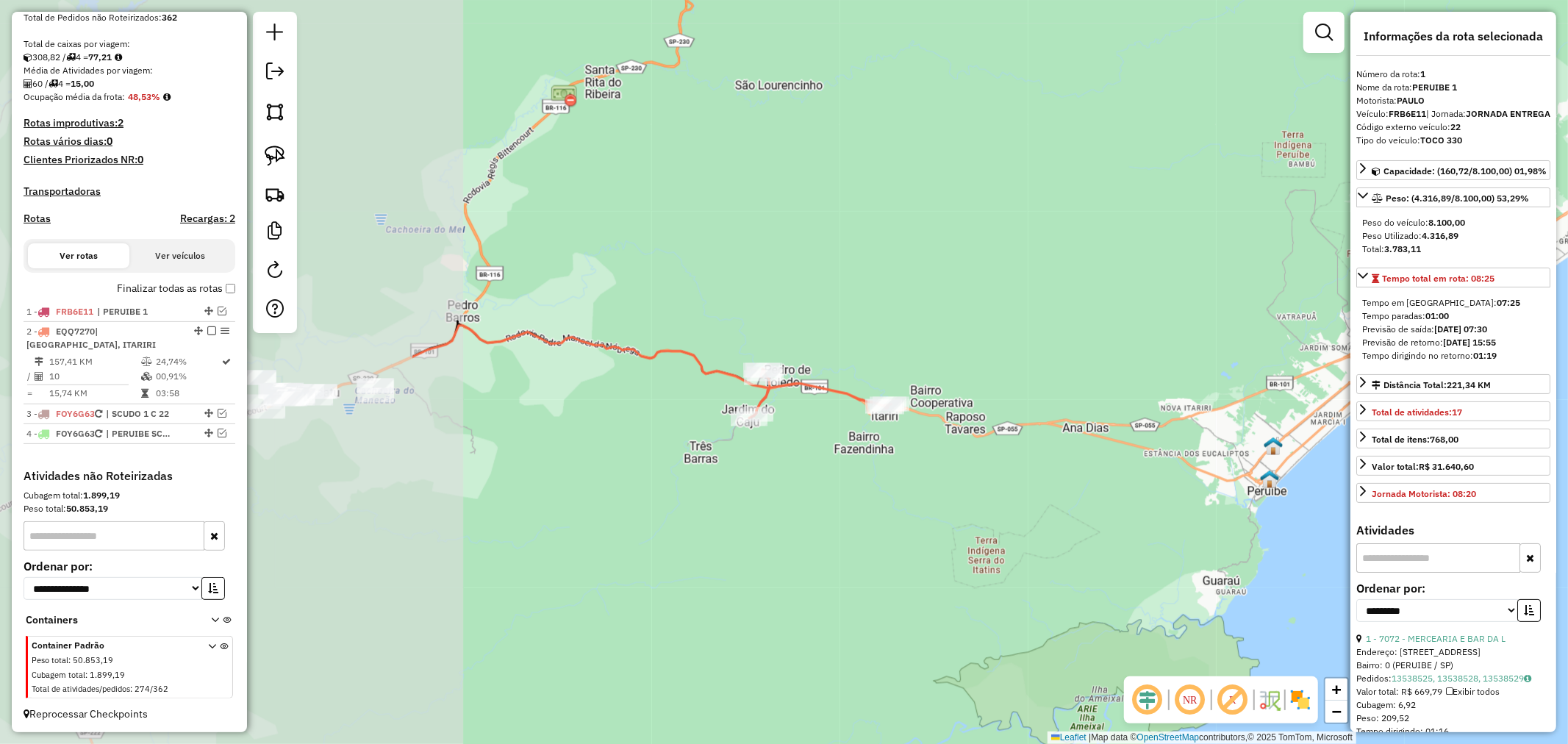
drag, startPoint x: 434, startPoint y: 383, endPoint x: 1016, endPoint y: 334, distance: 584.1
click at [1016, 334] on div "Janela de atendimento Grade de atendimento Capacidade Transportadoras Veículos …" at bounding box center [784, 372] width 1568 height 744
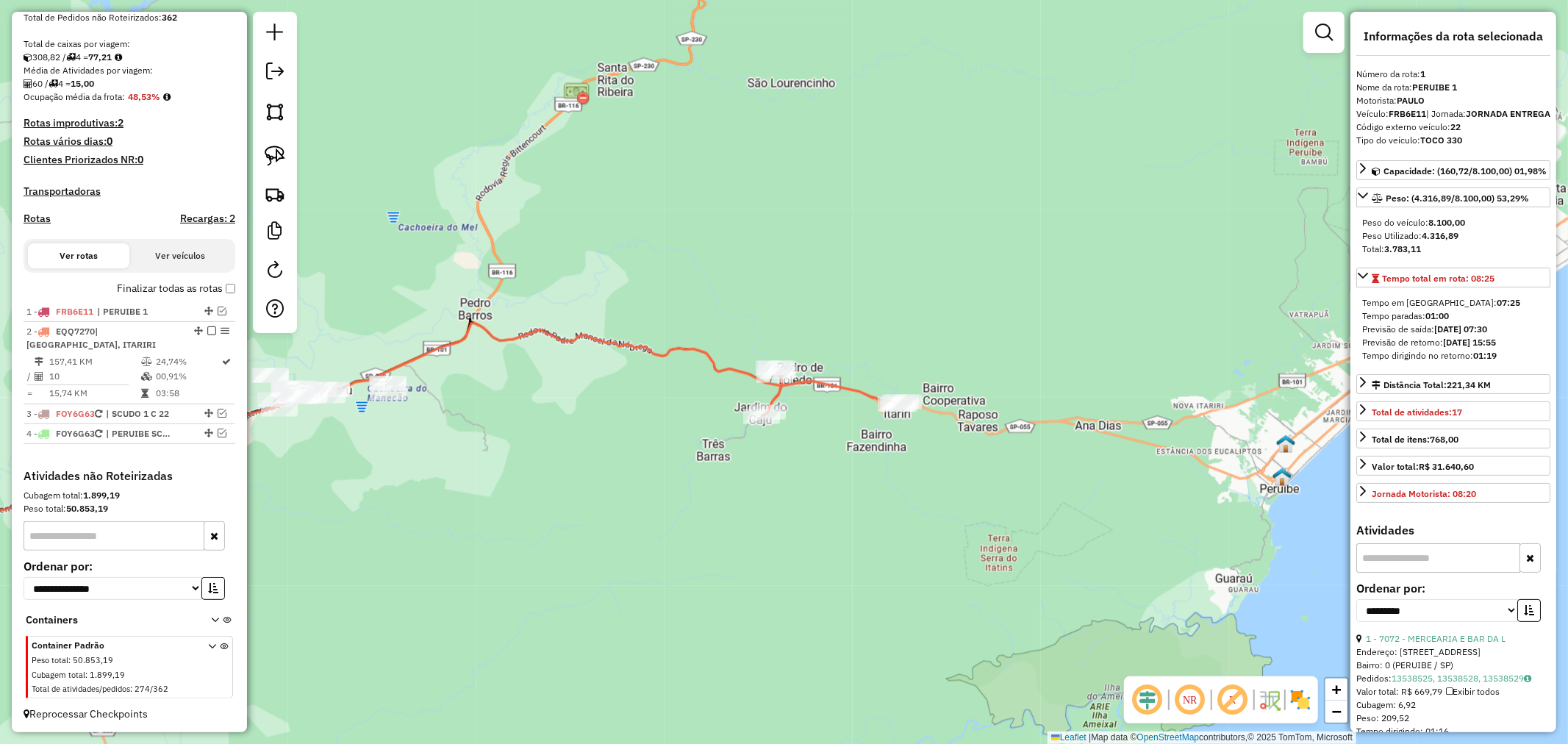
click at [701, 350] on icon at bounding box center [312, 442] width 937 height 237
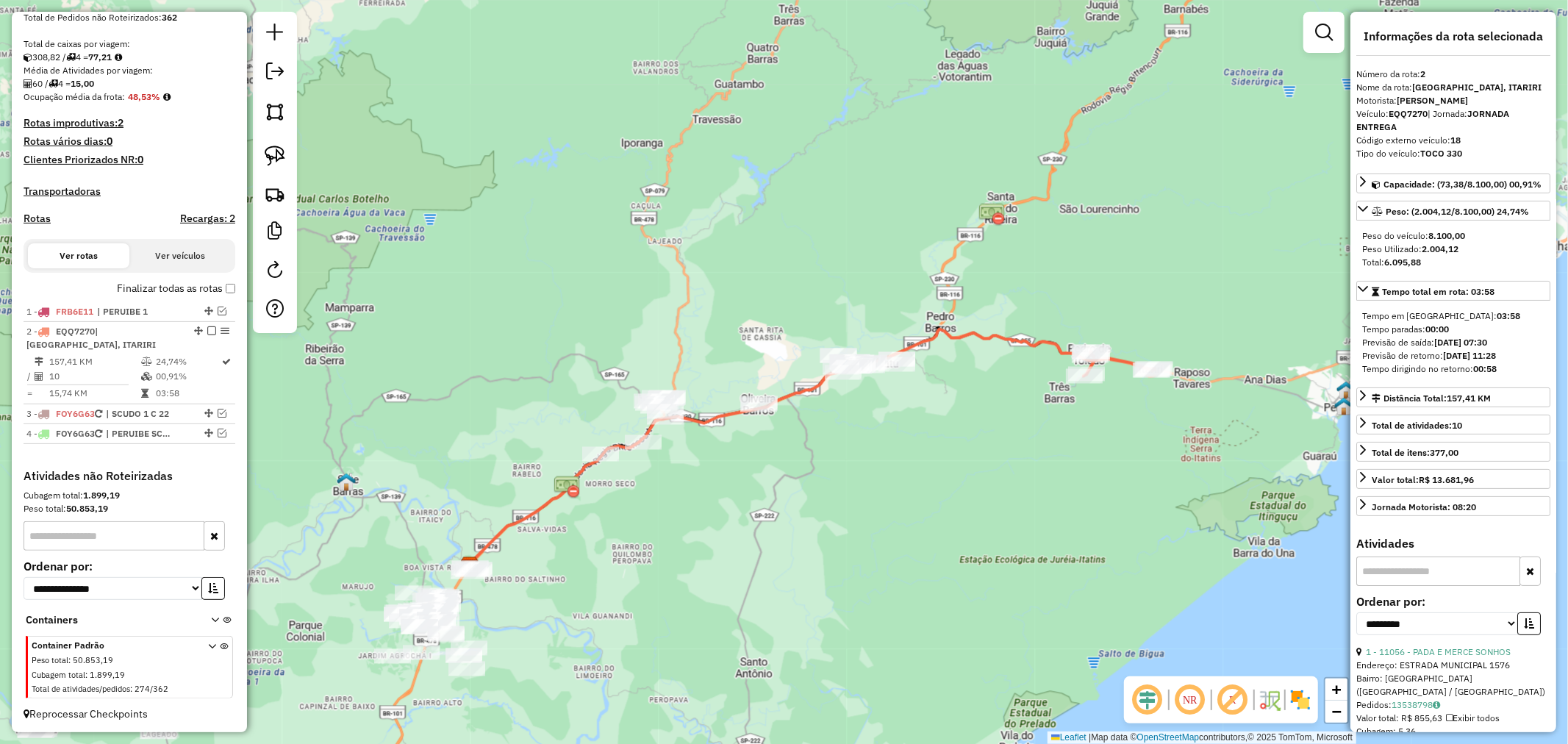
drag, startPoint x: 553, startPoint y: 410, endPoint x: 960, endPoint y: 388, distance: 407.6
click at [960, 388] on div "Janela de atendimento Grade de atendimento Capacidade Transportadoras Veículos …" at bounding box center [784, 372] width 1568 height 744
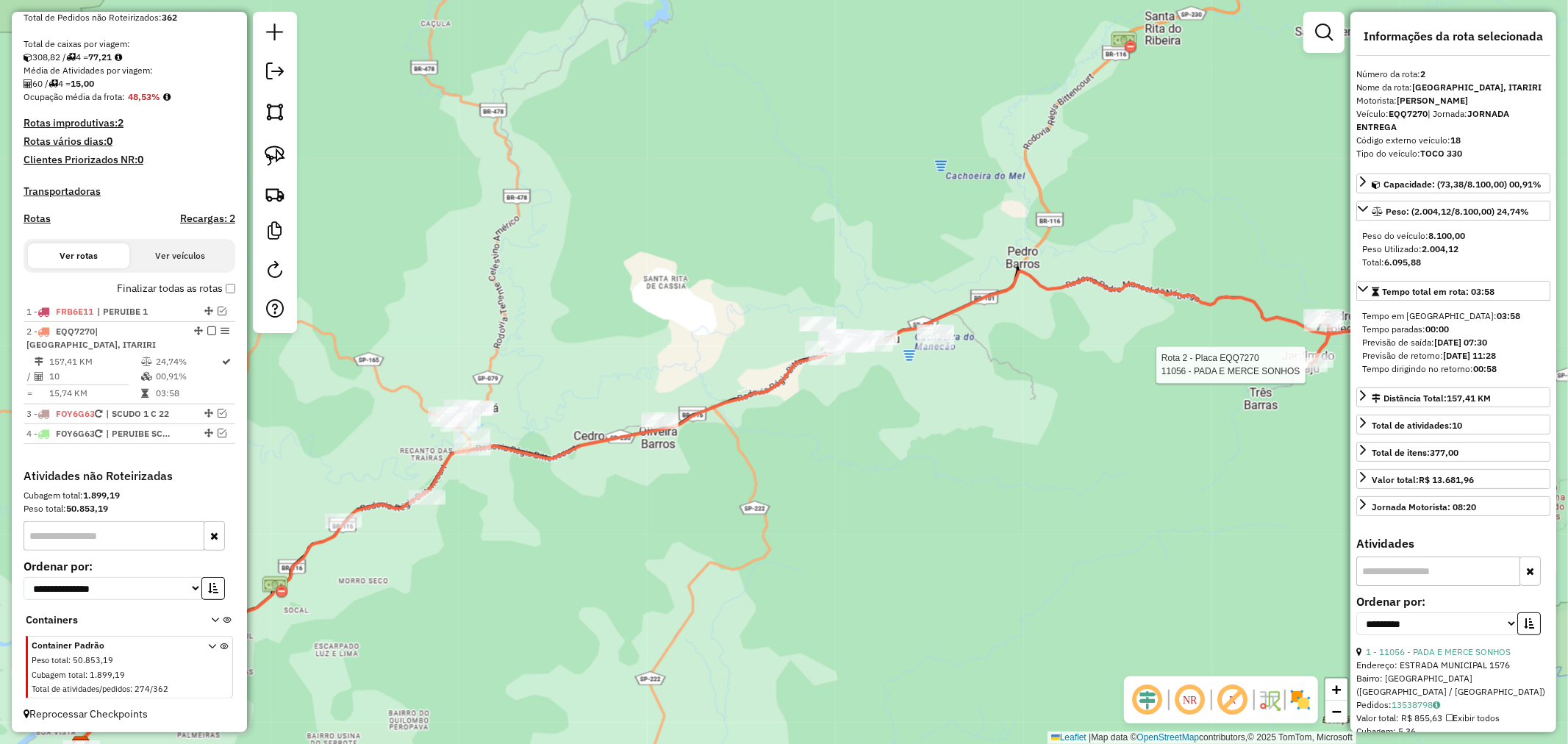
drag, startPoint x: 899, startPoint y: 428, endPoint x: 895, endPoint y: 472, distance: 44.2
click at [895, 472] on div "Rota 2 - Placa EQQ7270 11056 - PADA E MERCE SONHOS Janela de atendimento Grade …" at bounding box center [784, 372] width 1568 height 744
click at [273, 155] on img at bounding box center [275, 156] width 21 height 21
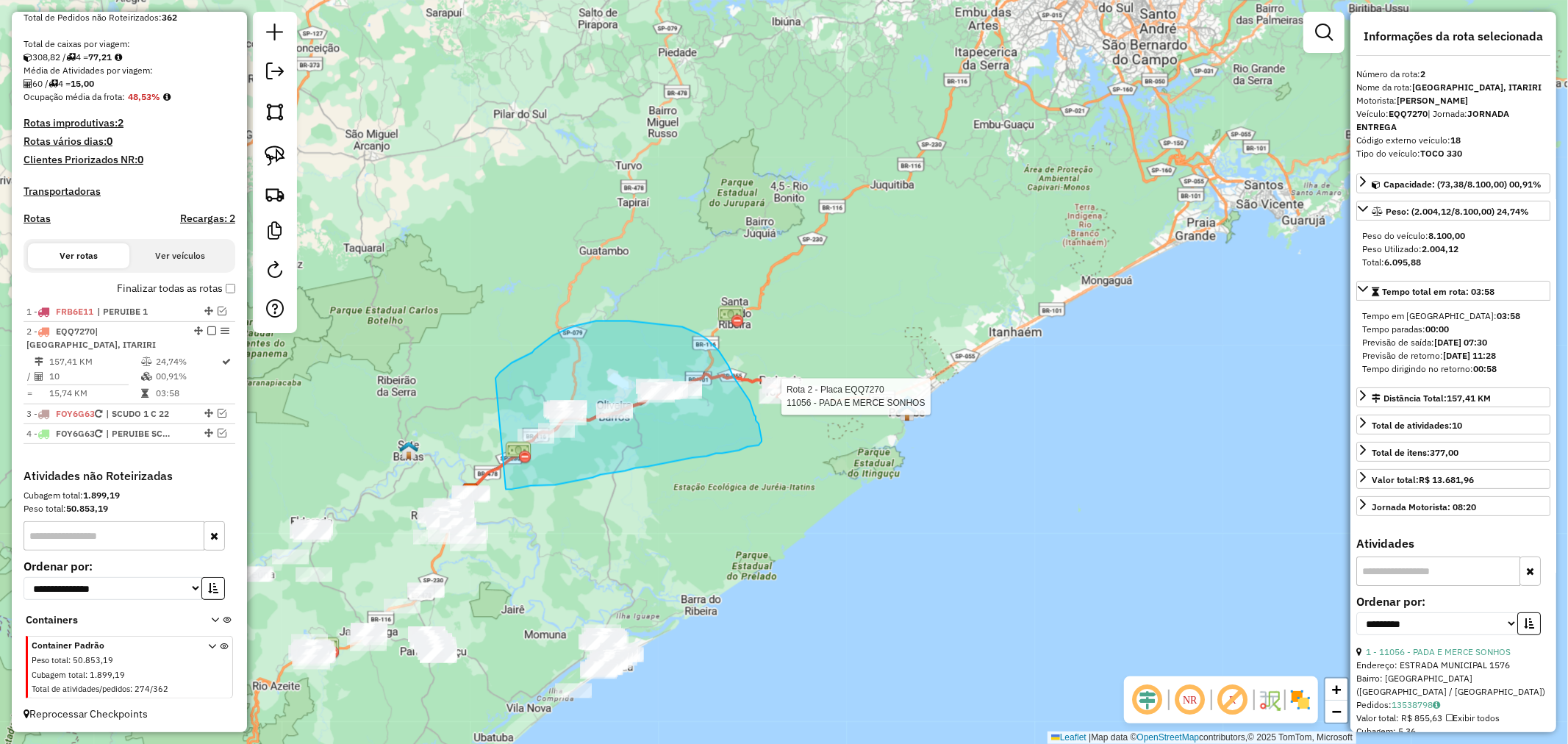
drag, startPoint x: 506, startPoint y: 490, endPoint x: 495, endPoint y: 379, distance: 111.5
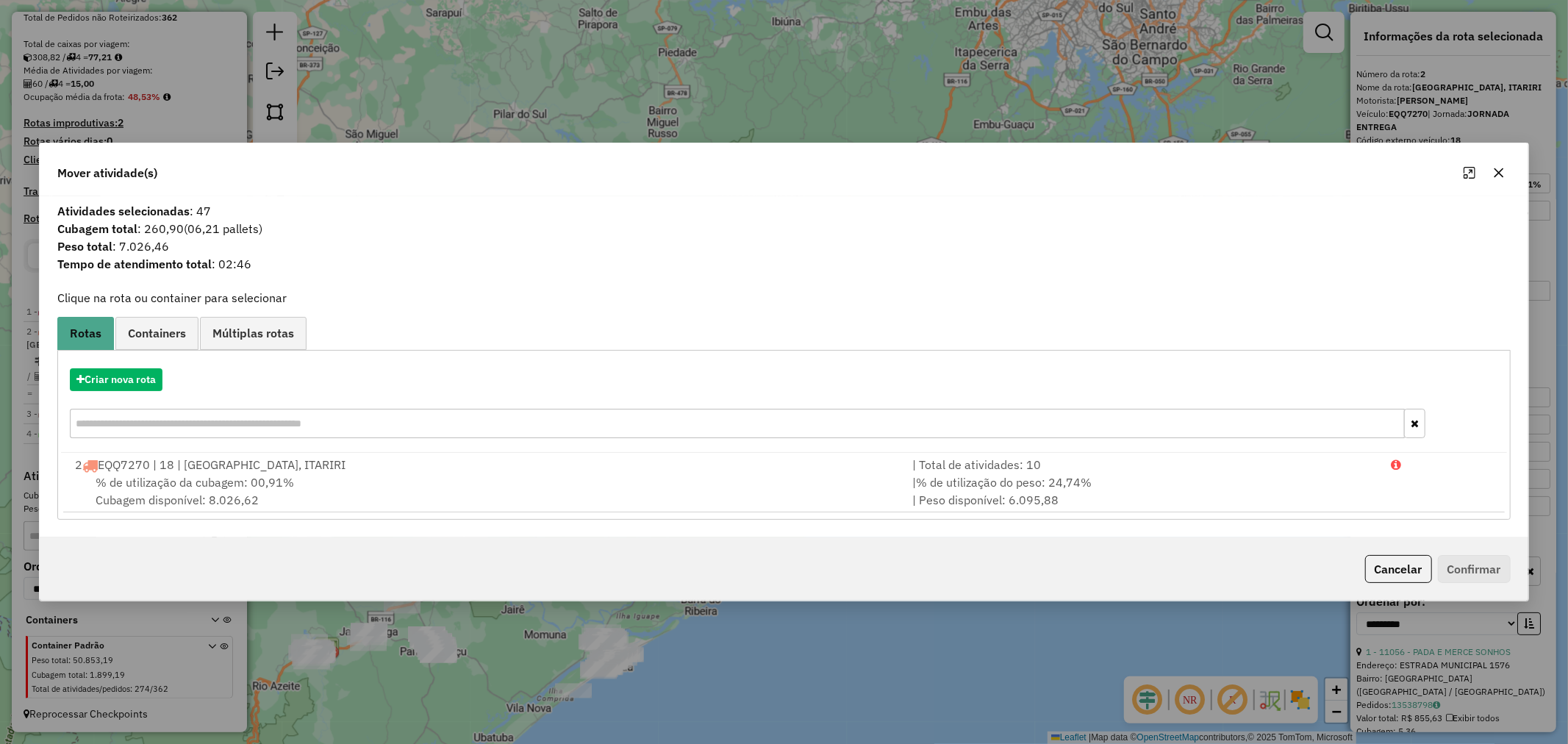
click at [1498, 174] on icon "button" at bounding box center [1499, 173] width 12 height 12
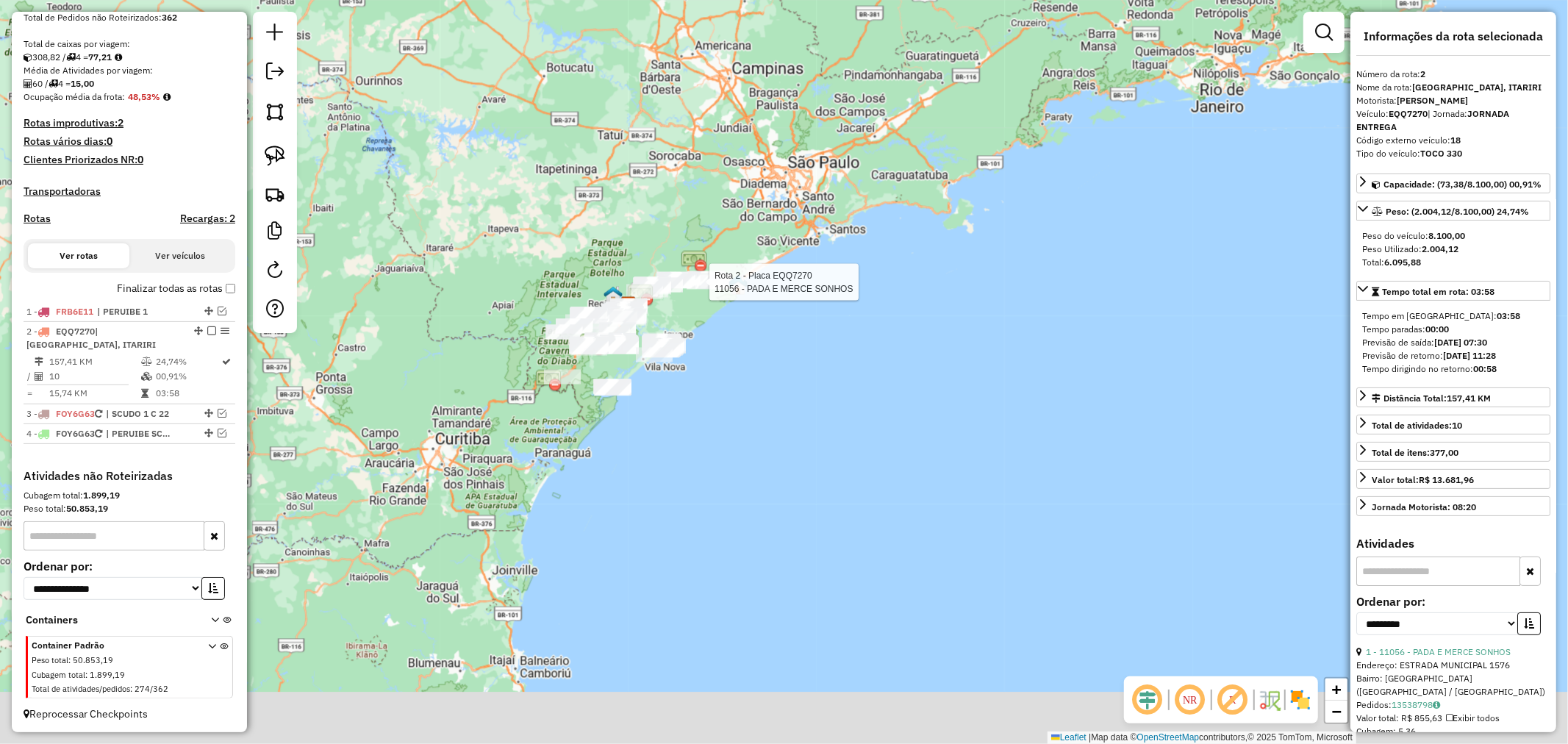
drag, startPoint x: 677, startPoint y: 350, endPoint x: 696, endPoint y: 311, distance: 43.4
click at [696, 311] on div "Rota 2 - Placa EQQ7270 11056 - PADA E MERCE SONHOS Janela de atendimento Grade …" at bounding box center [784, 372] width 1568 height 744
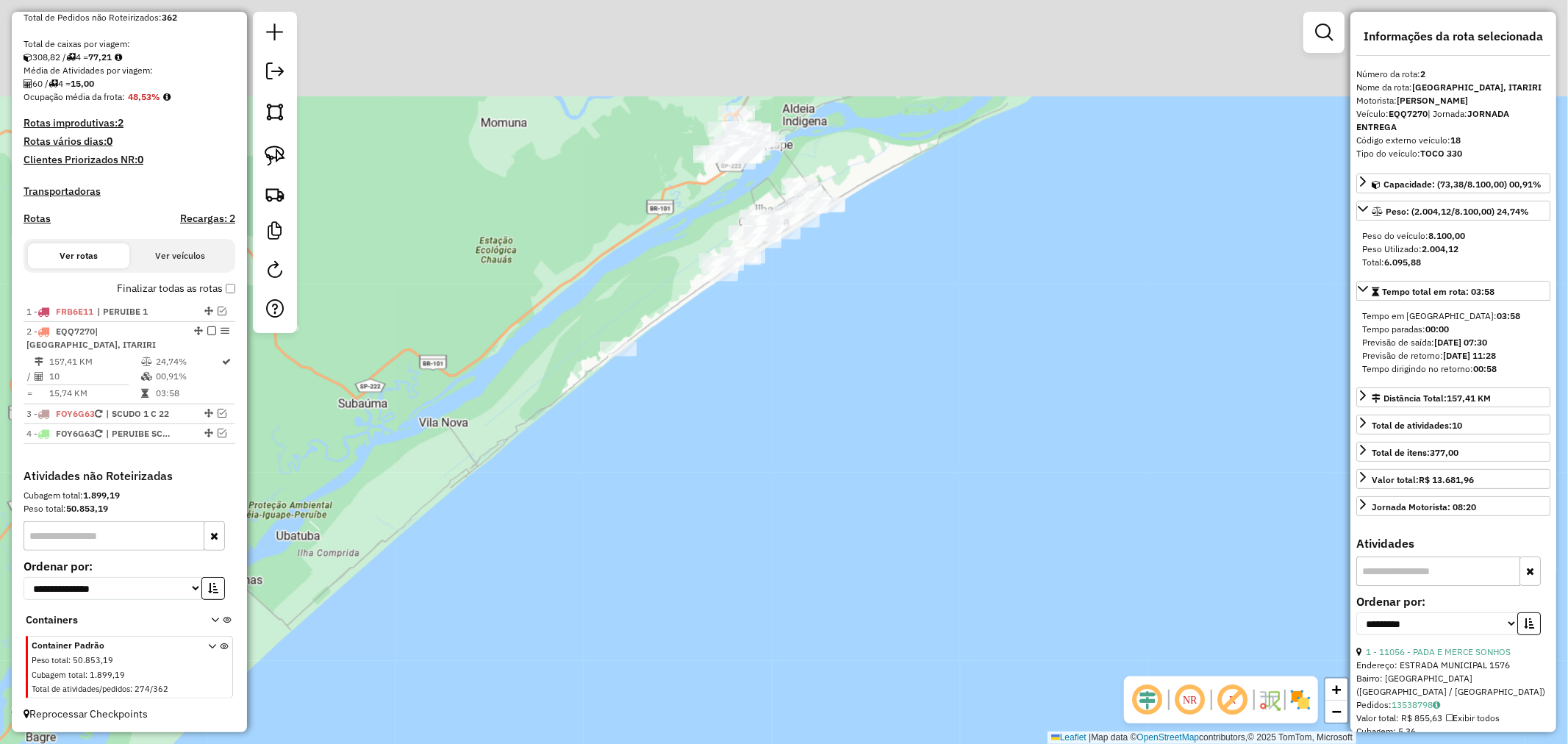
drag, startPoint x: 730, startPoint y: 219, endPoint x: 698, endPoint y: 421, distance: 204.5
click at [698, 421] on div "Rota 2 - Placa EQQ7270 11056 - PADA E MERCE SONHOS Janela de atendimento Grade …" at bounding box center [784, 372] width 1568 height 744
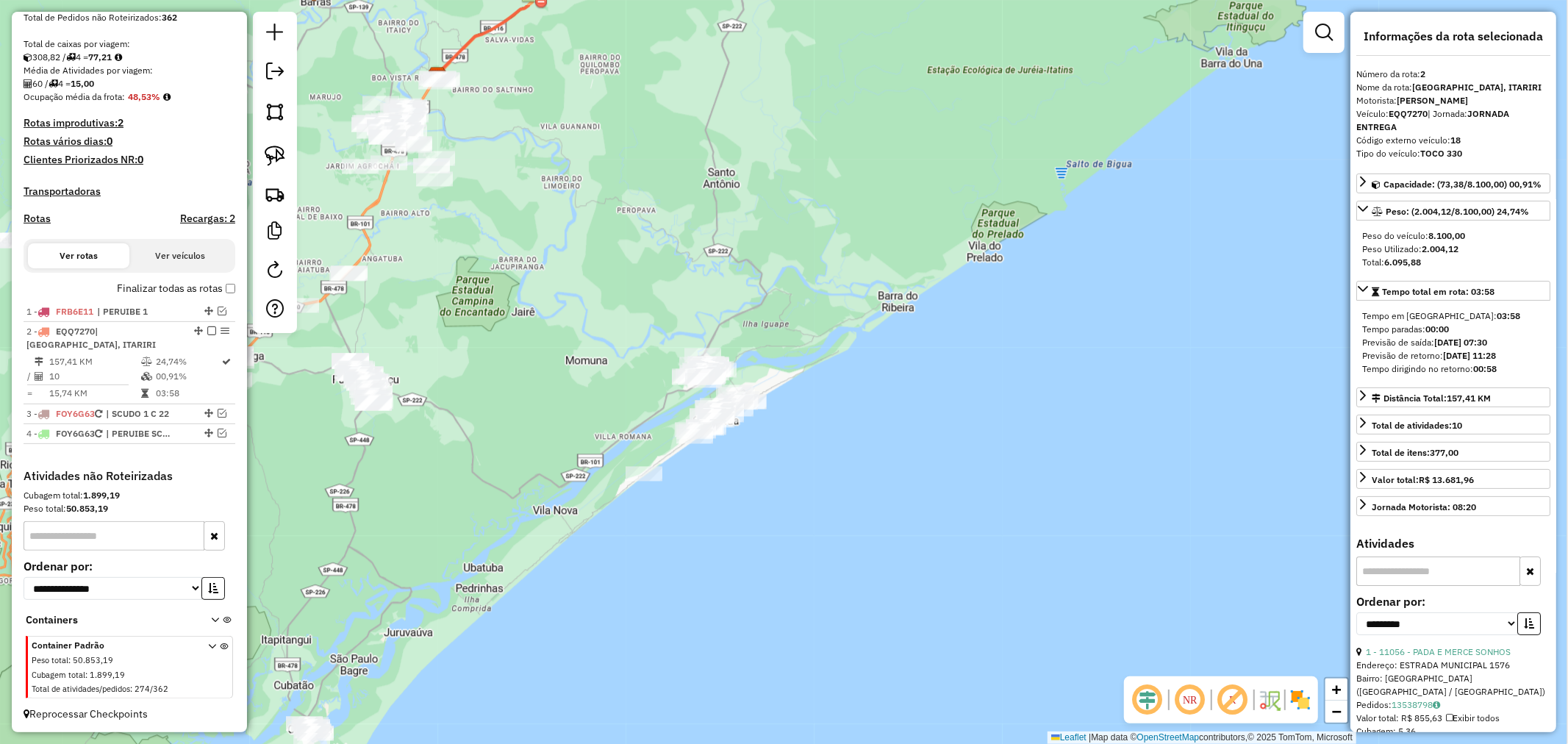
drag, startPoint x: 754, startPoint y: 423, endPoint x: 738, endPoint y: 503, distance: 81.6
click at [738, 503] on div "Rota 2 - Placa EQQ7270 11056 - PADA E MERCE SONHOS Janela de atendimento Grade …" at bounding box center [784, 372] width 1568 height 744
click at [275, 160] on img at bounding box center [275, 156] width 21 height 21
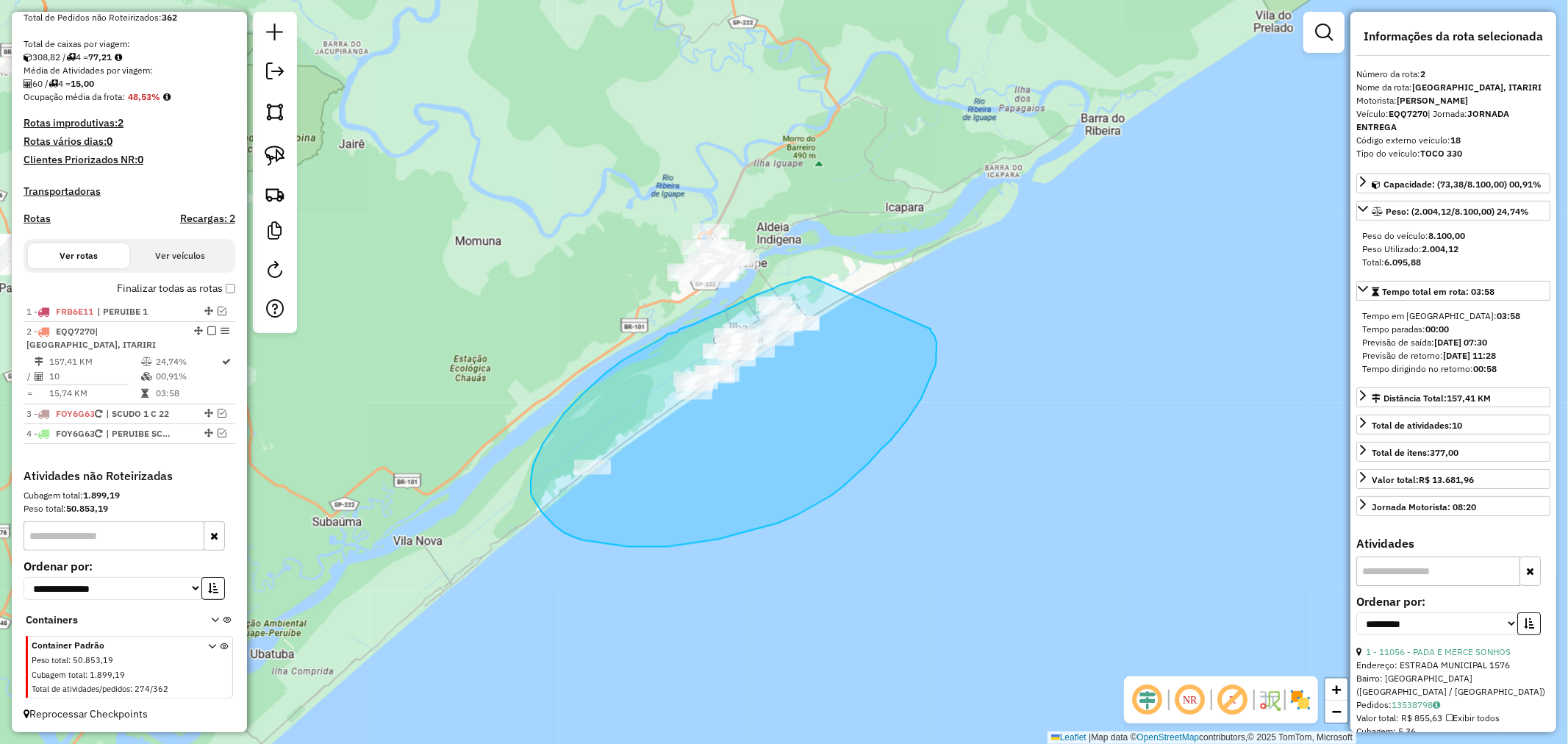
drag, startPoint x: 811, startPoint y: 277, endPoint x: 931, endPoint y: 329, distance: 130.8
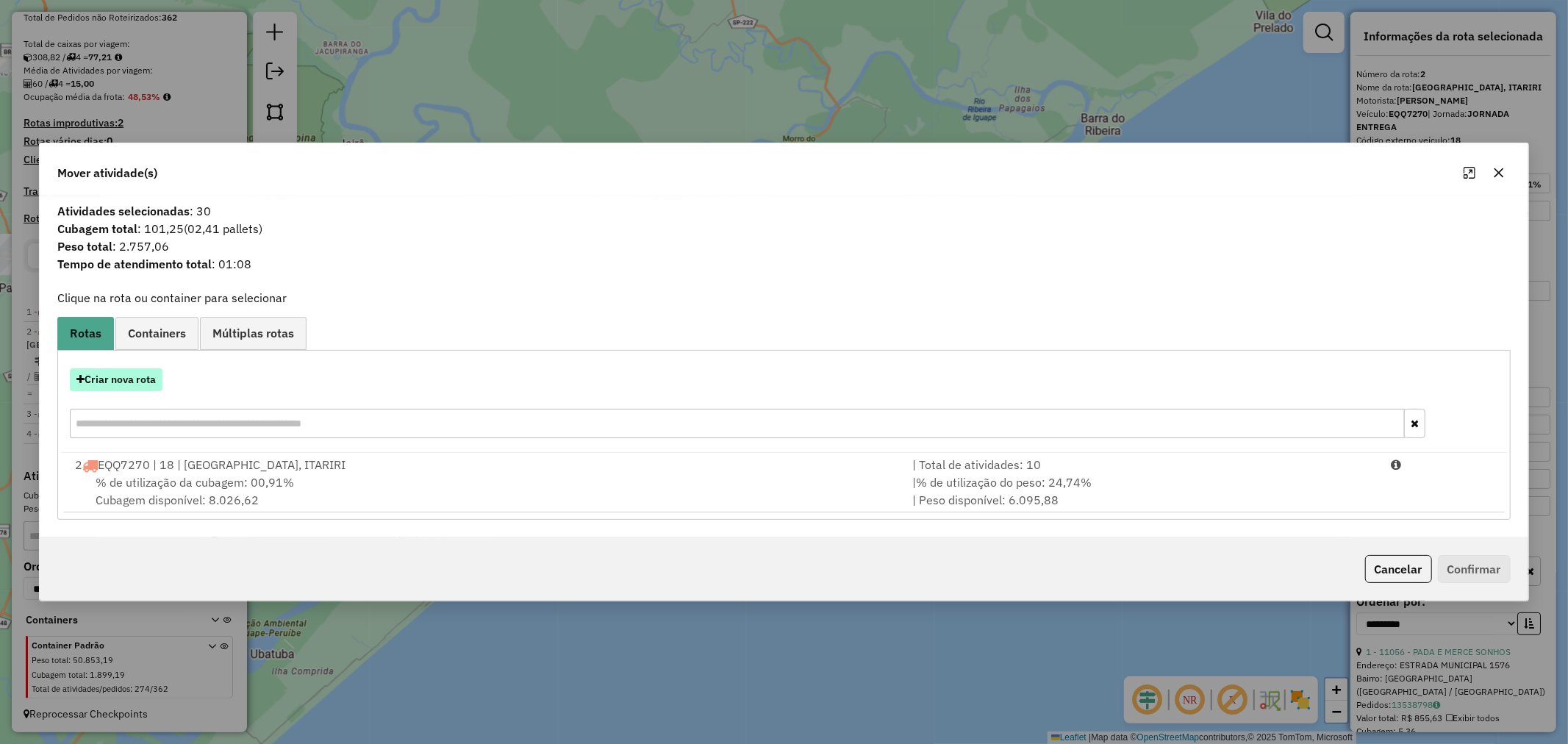
click at [126, 376] on button "Criar nova rota" at bounding box center [116, 379] width 93 height 22
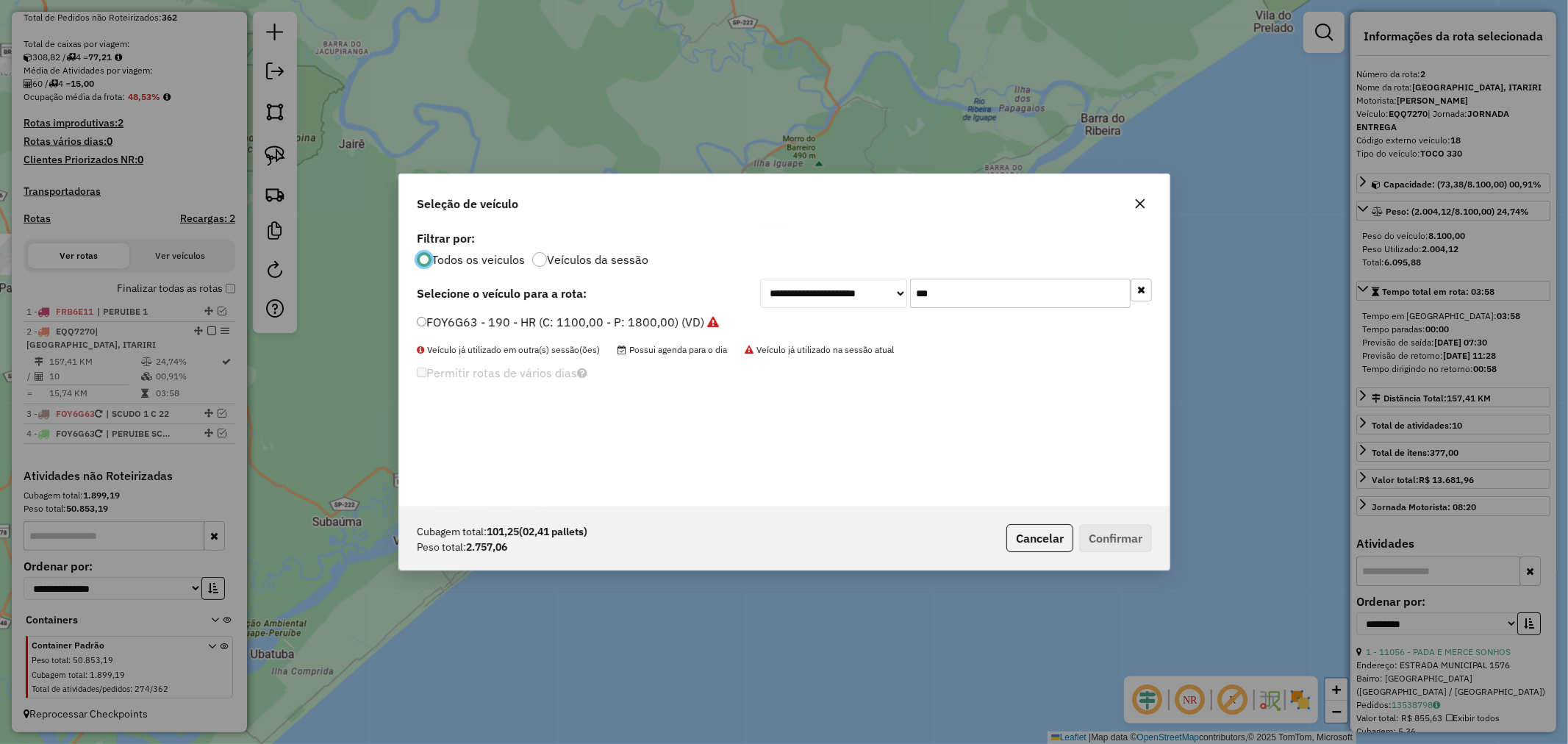
scroll to position [8, 4]
drag, startPoint x: 971, startPoint y: 293, endPoint x: 791, endPoint y: 293, distance: 180.0
click at [791, 293] on div "**********" at bounding box center [957, 293] width 392 height 29
type input "***"
click at [1116, 530] on button "Confirmar" at bounding box center [1115, 537] width 73 height 28
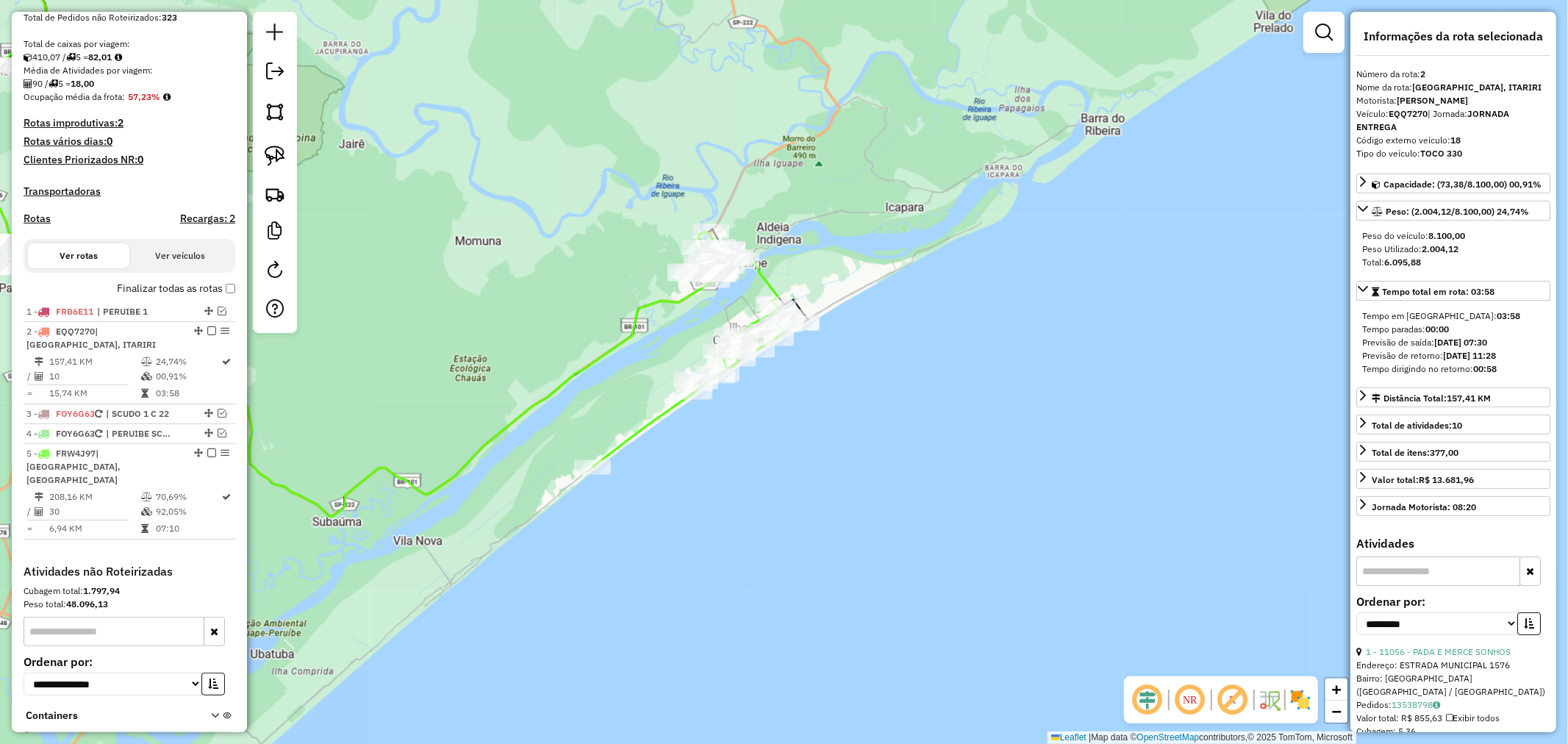
scroll to position [366, 0]
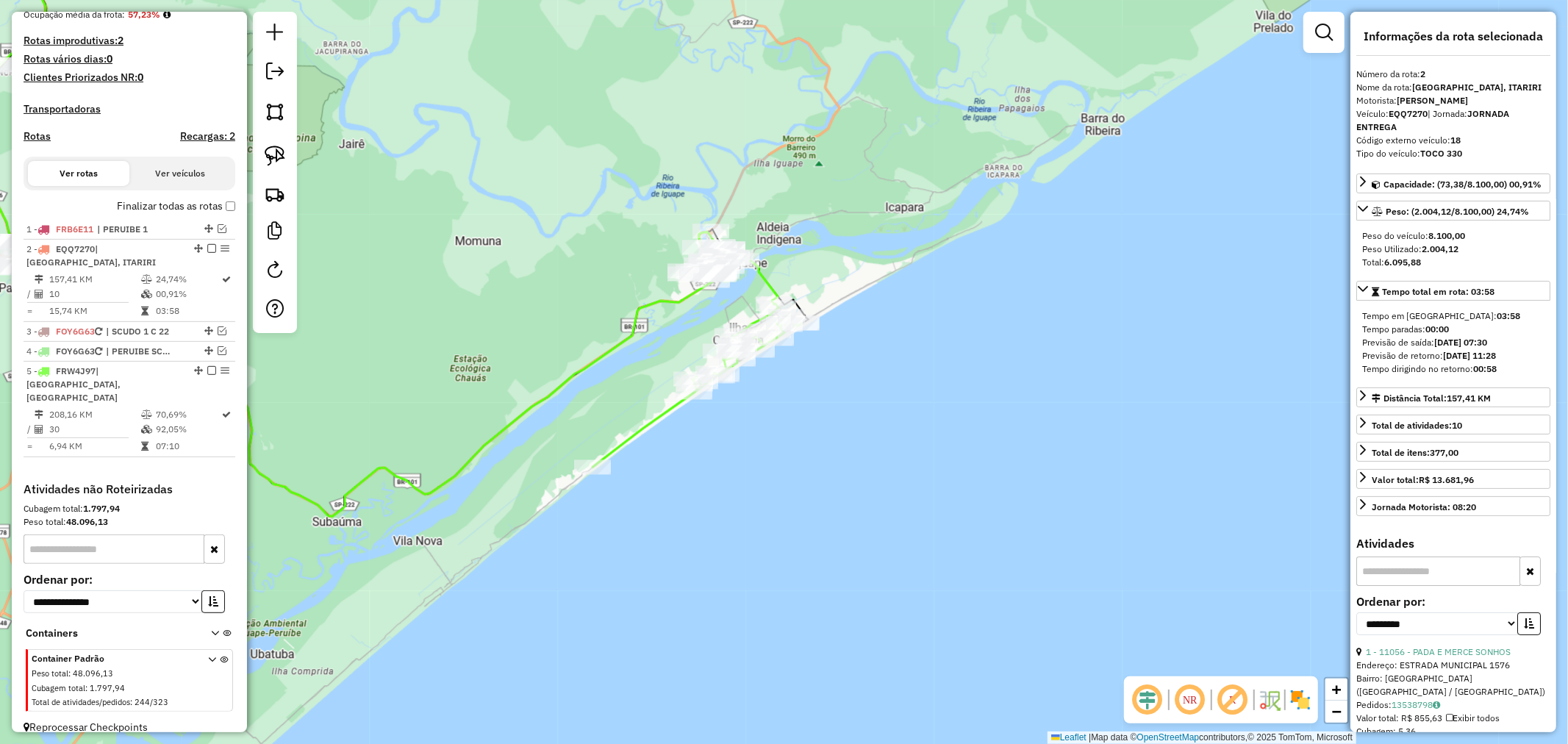
click at [207, 253] on em at bounding box center [212, 248] width 9 height 9
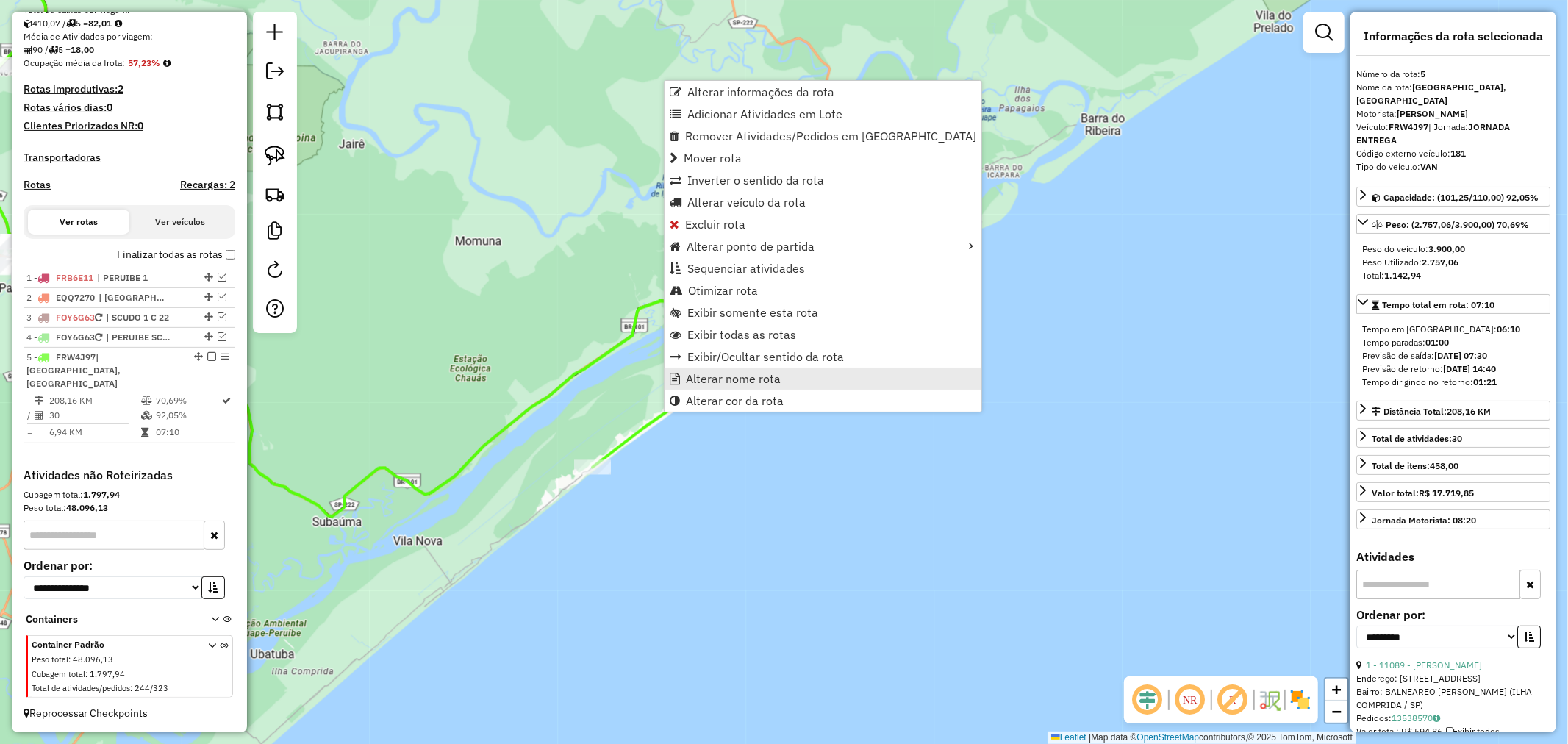
click at [754, 375] on span "Alterar nome rota" at bounding box center [733, 379] width 95 height 12
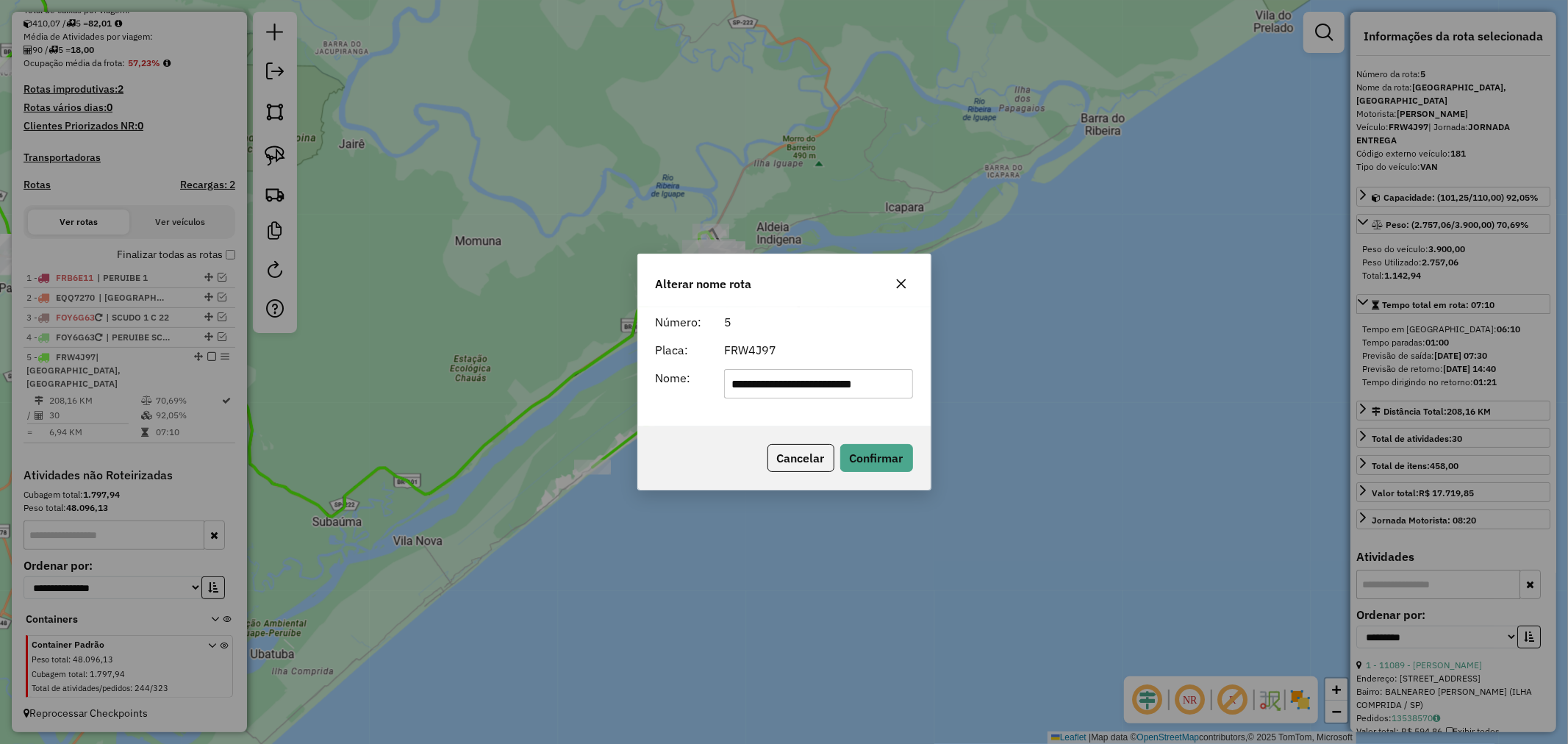
click at [823, 385] on input "**********" at bounding box center [819, 383] width 189 height 29
click at [826, 385] on input "**********" at bounding box center [819, 383] width 189 height 29
type input "**********"
click at [893, 454] on button "Confirmar" at bounding box center [876, 457] width 73 height 28
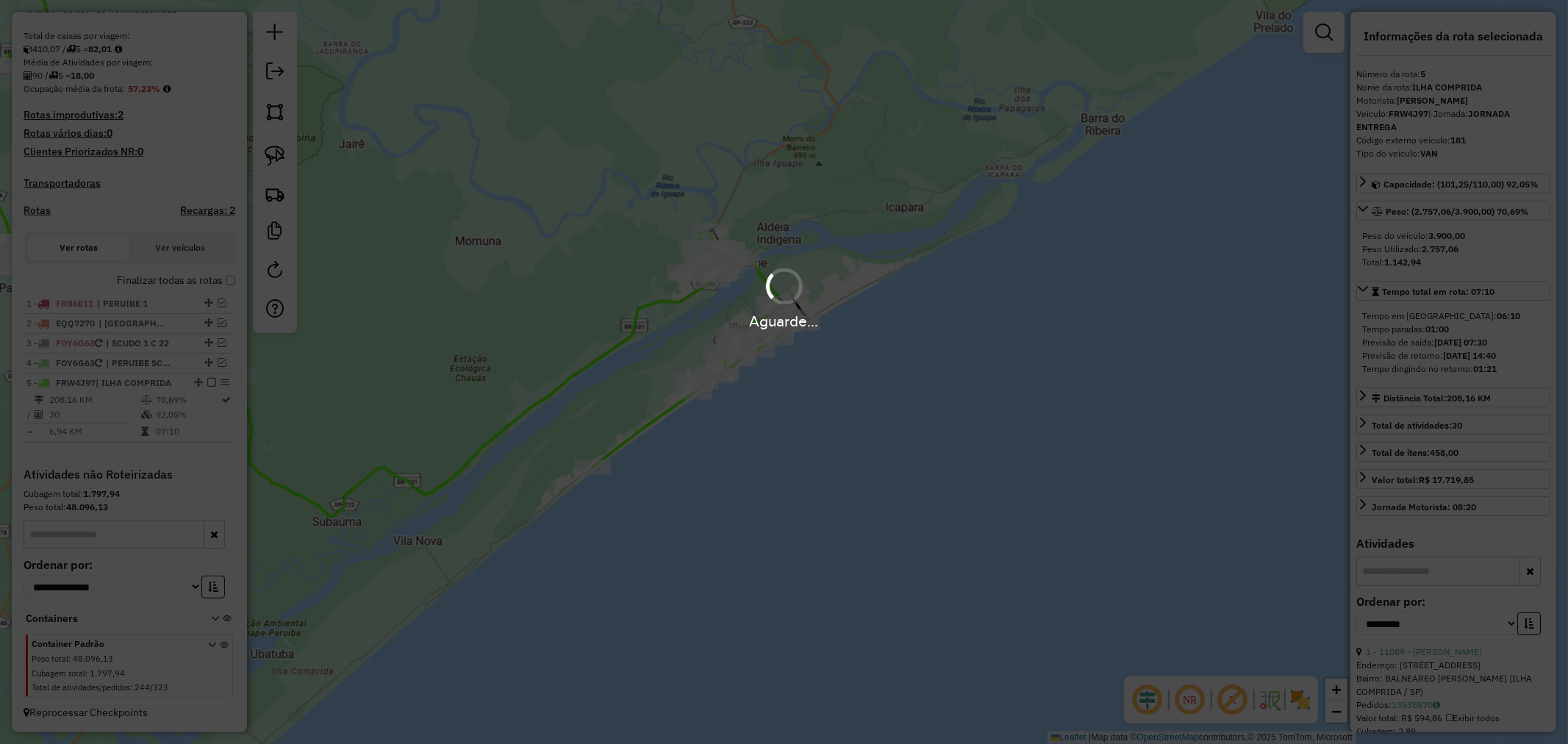
scroll to position [305, 0]
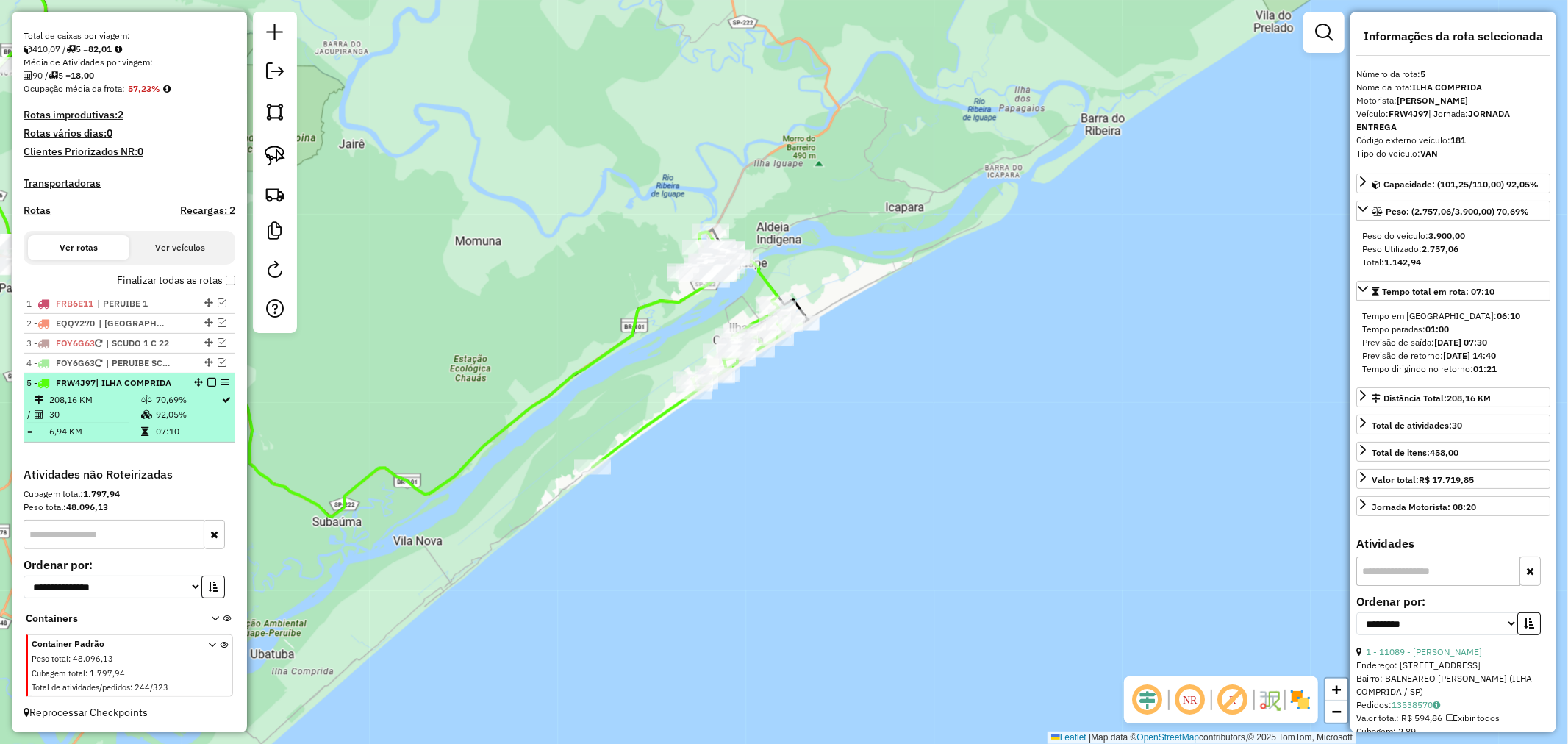
click at [207, 380] on em at bounding box center [212, 382] width 9 height 9
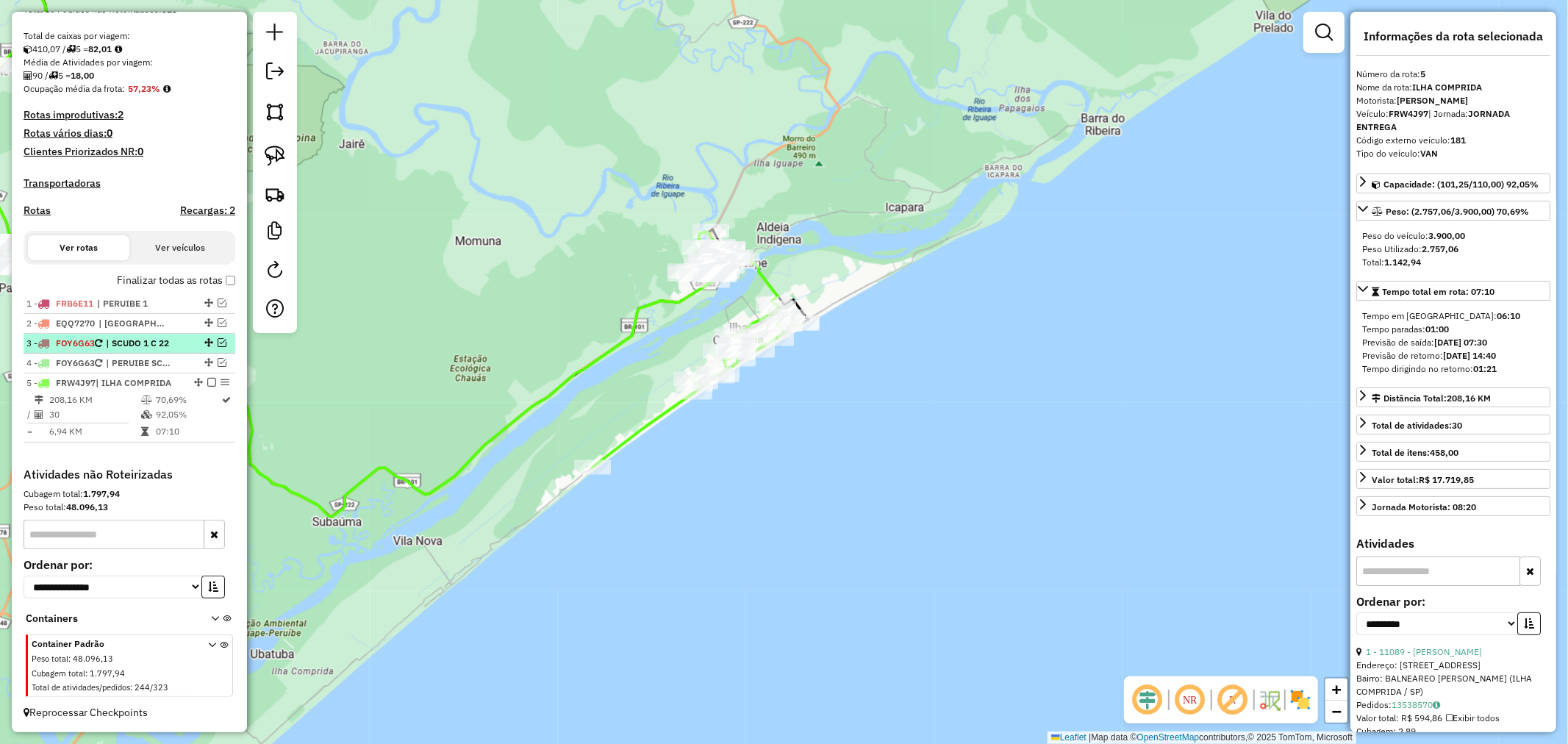
scroll to position [255, 0]
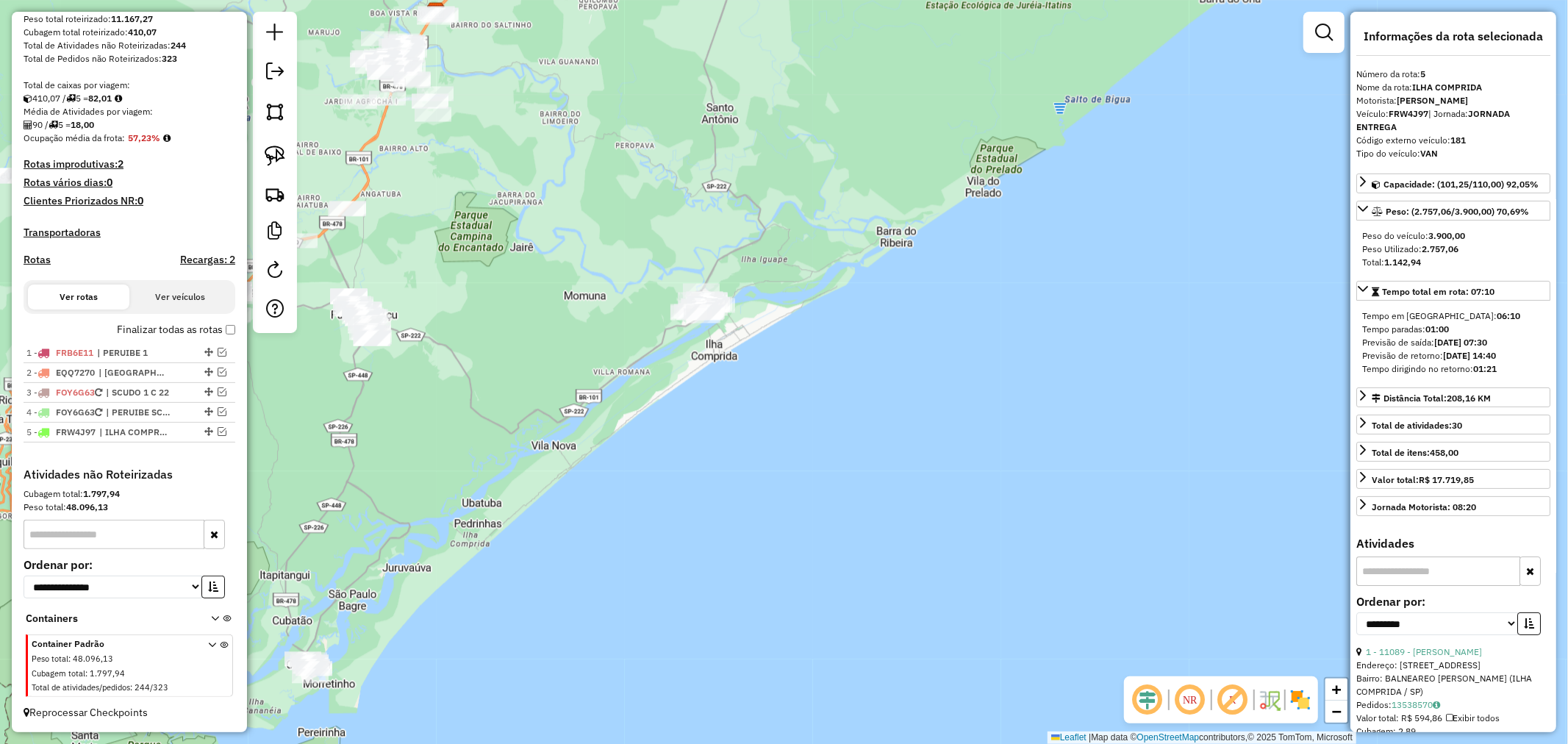
drag, startPoint x: 445, startPoint y: 423, endPoint x: 637, endPoint y: 393, distance: 194.3
click at [637, 393] on div "Janela de atendimento Grade de atendimento Capacidade Transportadoras Veículos …" at bounding box center [784, 372] width 1568 height 744
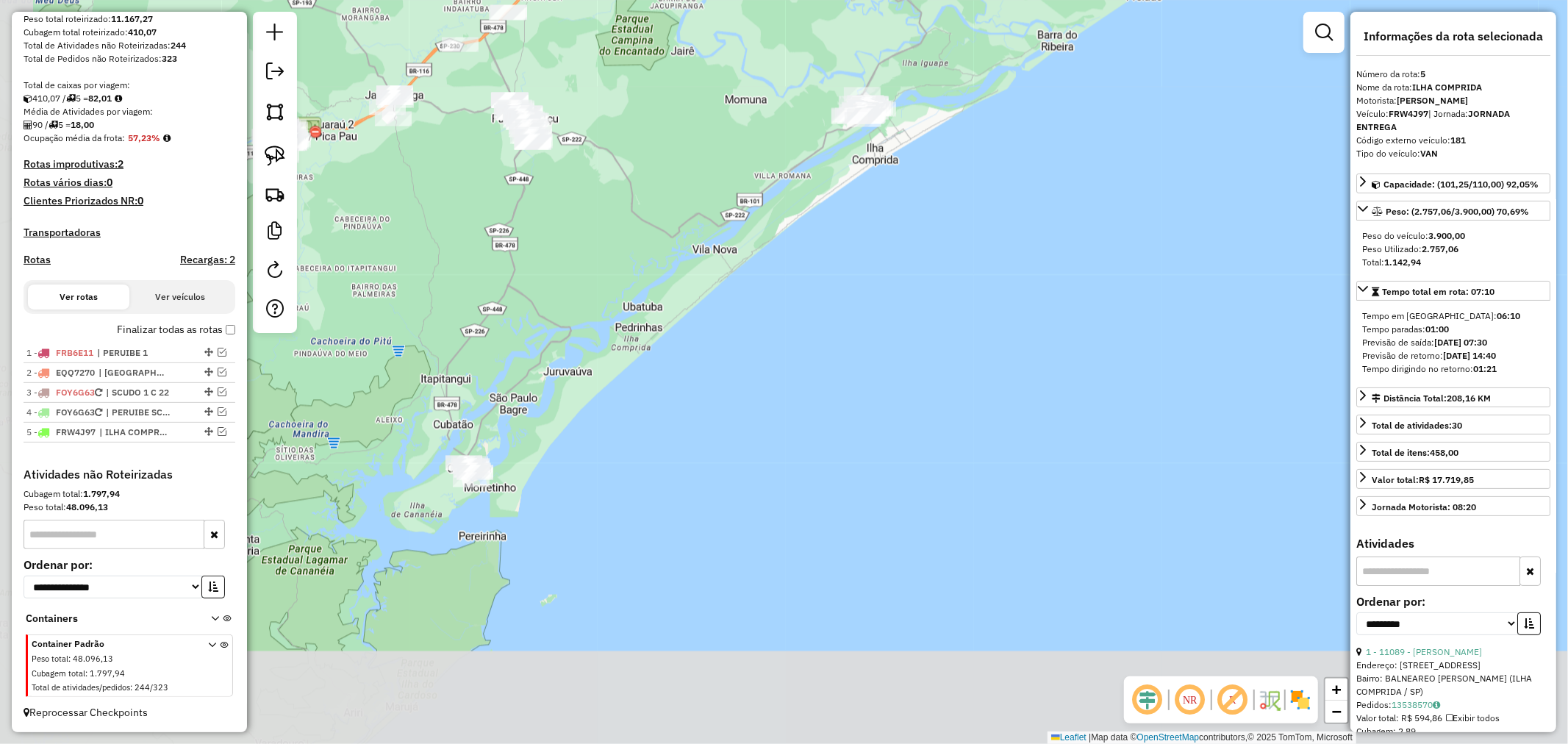
drag, startPoint x: 347, startPoint y: 466, endPoint x: 452, endPoint y: 339, distance: 164.8
click at [452, 339] on div "Janela de atendimento Grade de atendimento Capacidade Transportadoras Veículos …" at bounding box center [784, 372] width 1568 height 744
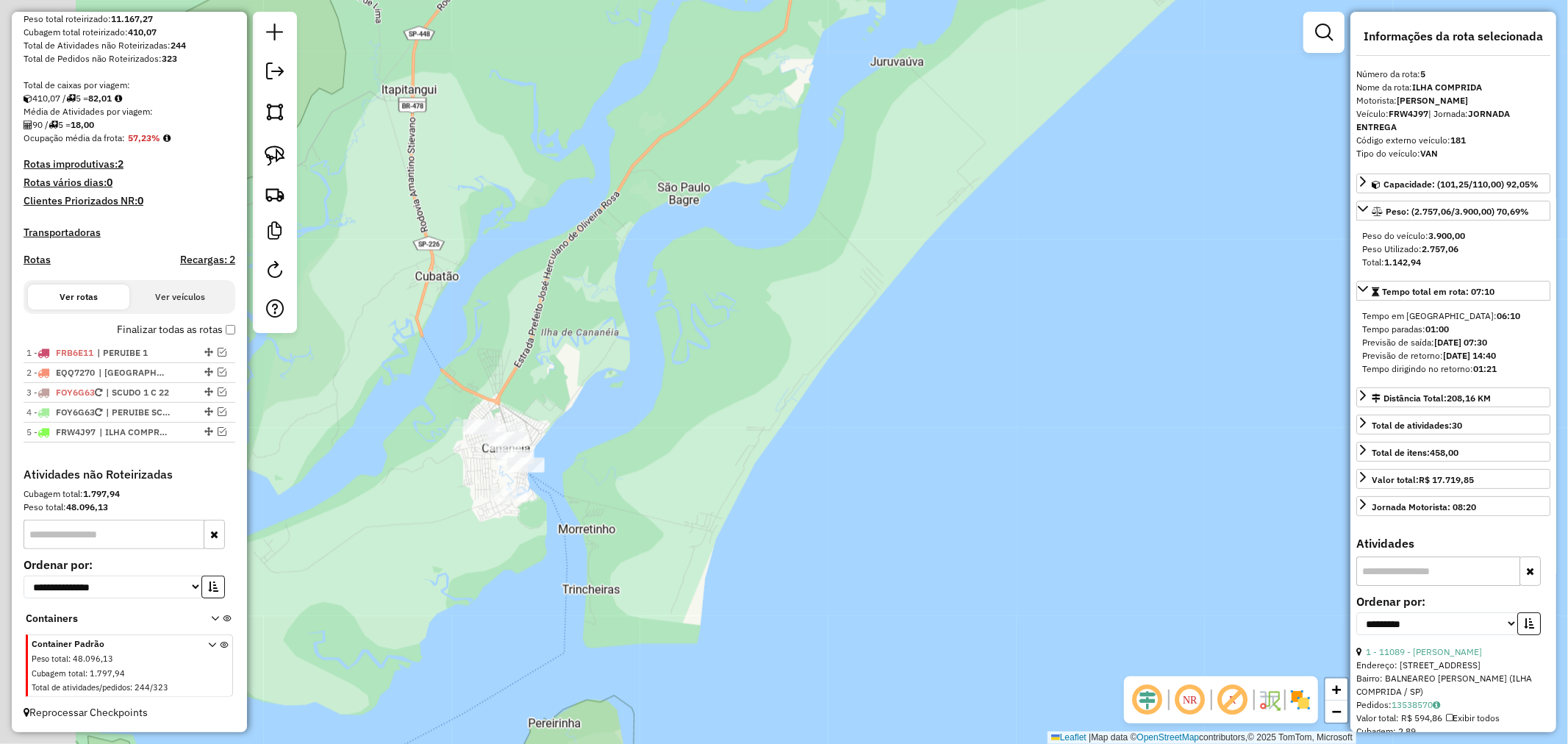
drag, startPoint x: 519, startPoint y: 452, endPoint x: 673, endPoint y: 447, distance: 154.1
click at [673, 447] on div "Janela de atendimento Grade de atendimento Capacidade Transportadoras Veículos …" at bounding box center [784, 372] width 1568 height 744
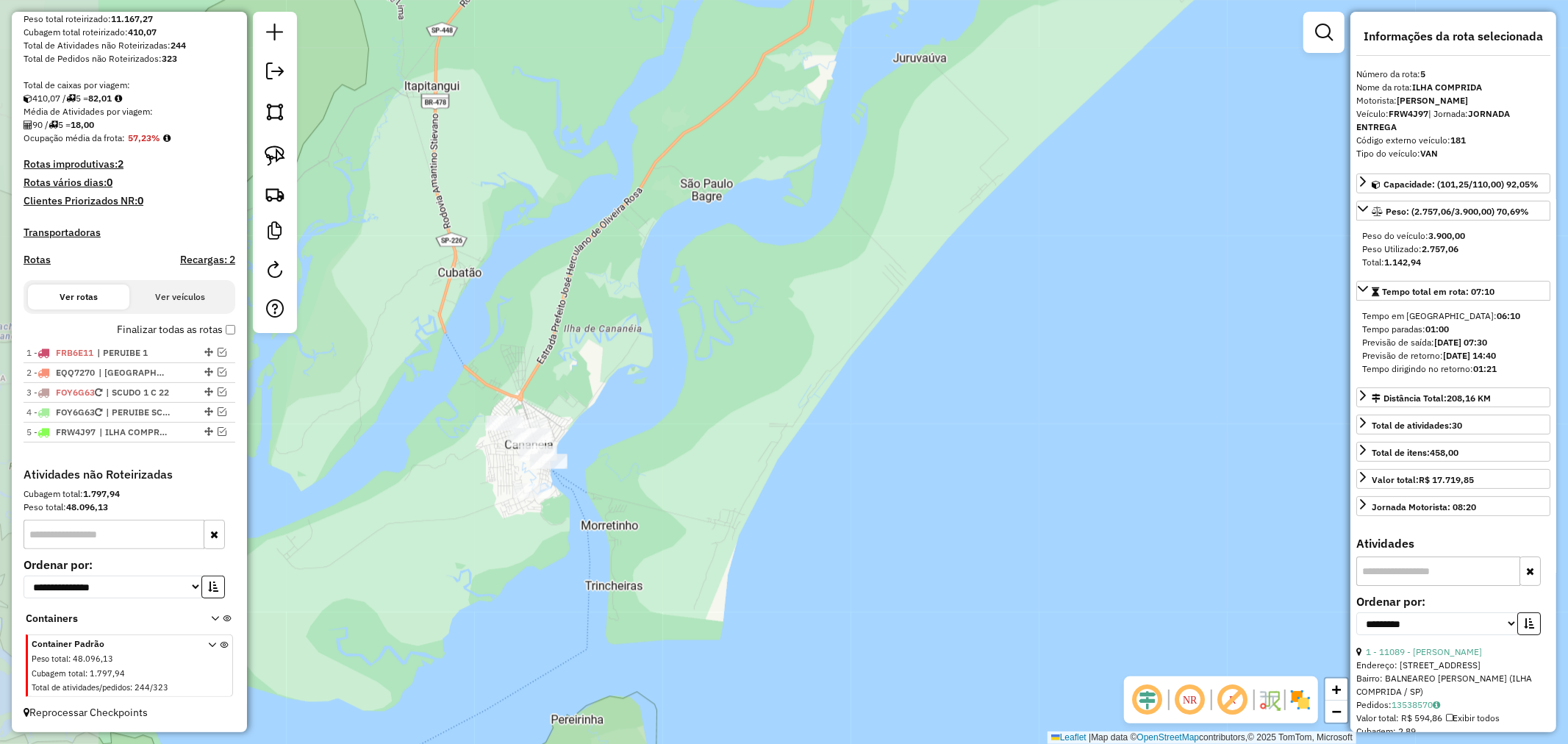
drag, startPoint x: 677, startPoint y: 439, endPoint x: 605, endPoint y: 569, distance: 148.6
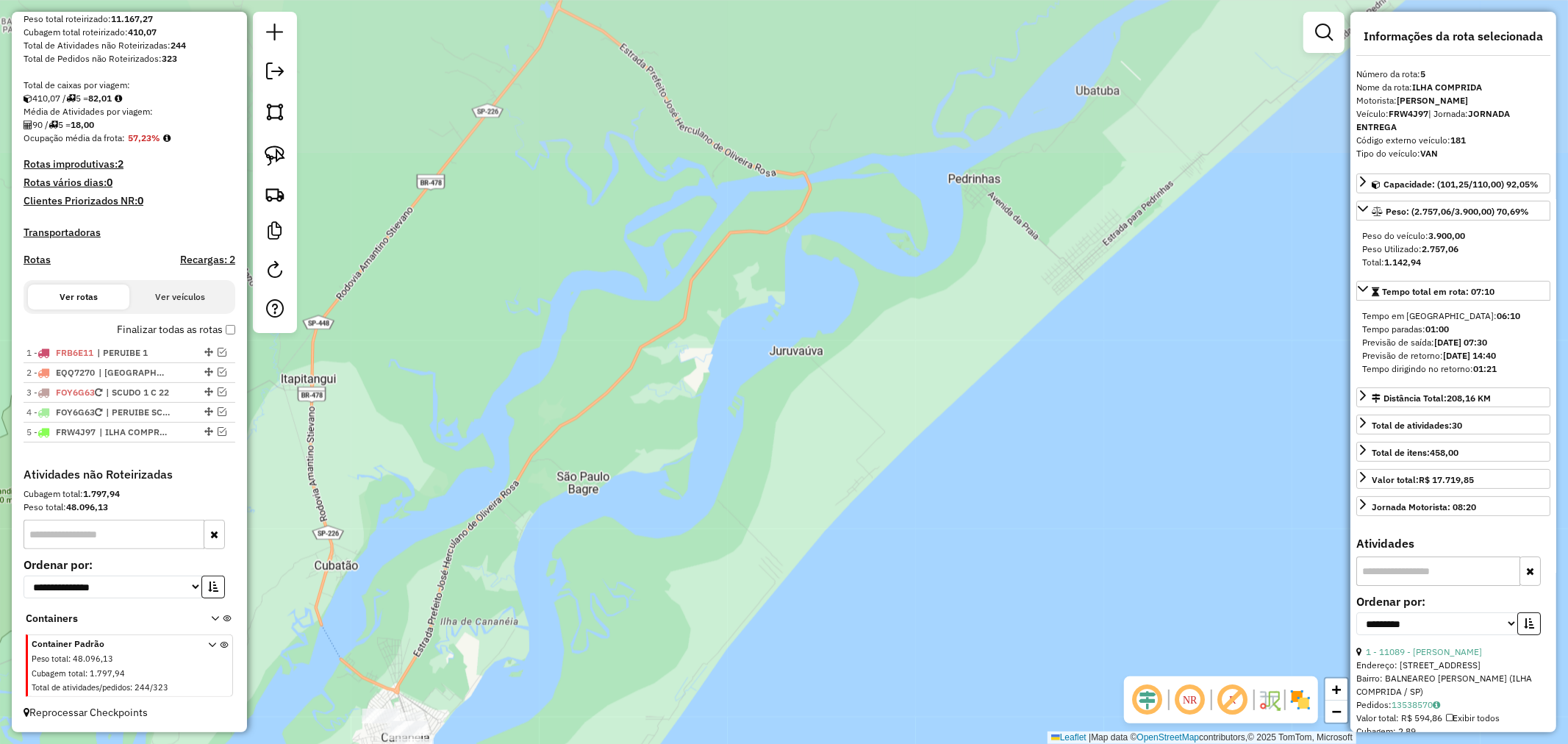
drag, startPoint x: 579, startPoint y: 647, endPoint x: 555, endPoint y: 751, distance: 106.7
click at [555, 743] on html "Aguarde... Pop-up bloqueado! Seu navegador bloqueou automáticamente a abertura …" at bounding box center [784, 372] width 1568 height 744
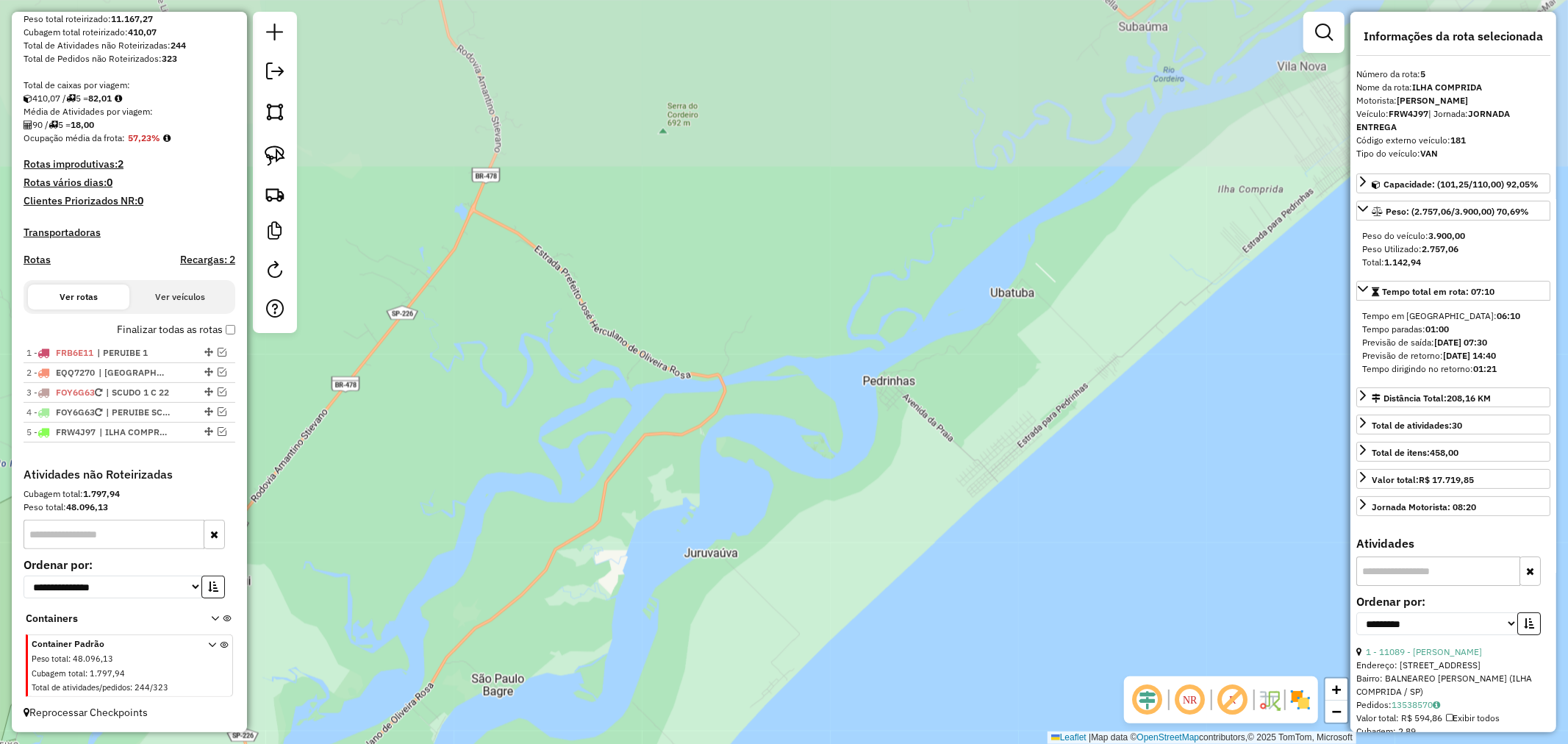
drag, startPoint x: 985, startPoint y: 329, endPoint x: 908, endPoint y: 476, distance: 165.9
click at [908, 476] on div "Janela de atendimento Grade de atendimento Capacidade Transportadoras Veículos …" at bounding box center [784, 372] width 1568 height 744
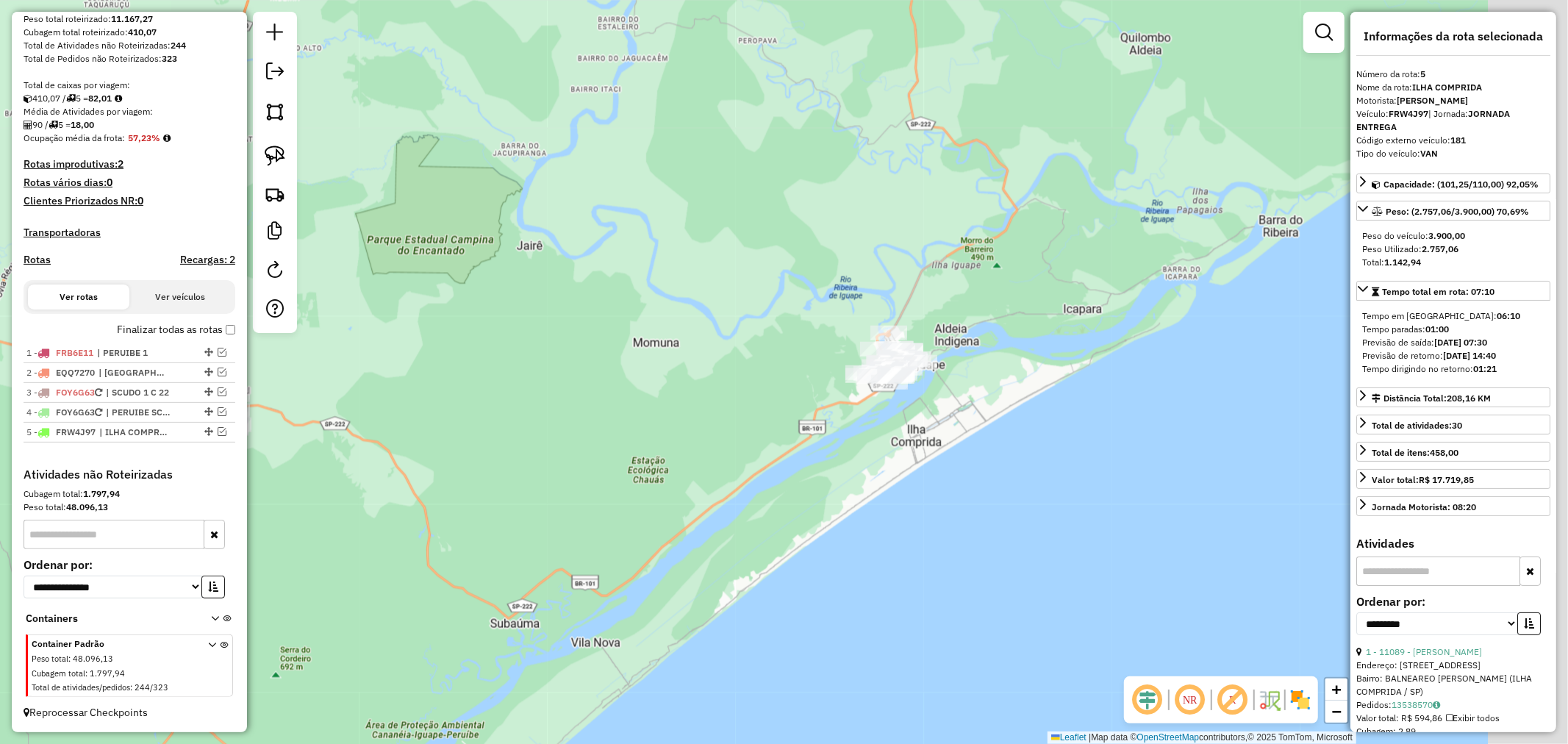
drag, startPoint x: 1104, startPoint y: 274, endPoint x: 583, endPoint y: 658, distance: 647.2
click at [582, 659] on div "Janela de atendimento Grade de atendimento Capacidade Transportadoras Veículos …" at bounding box center [784, 372] width 1568 height 744
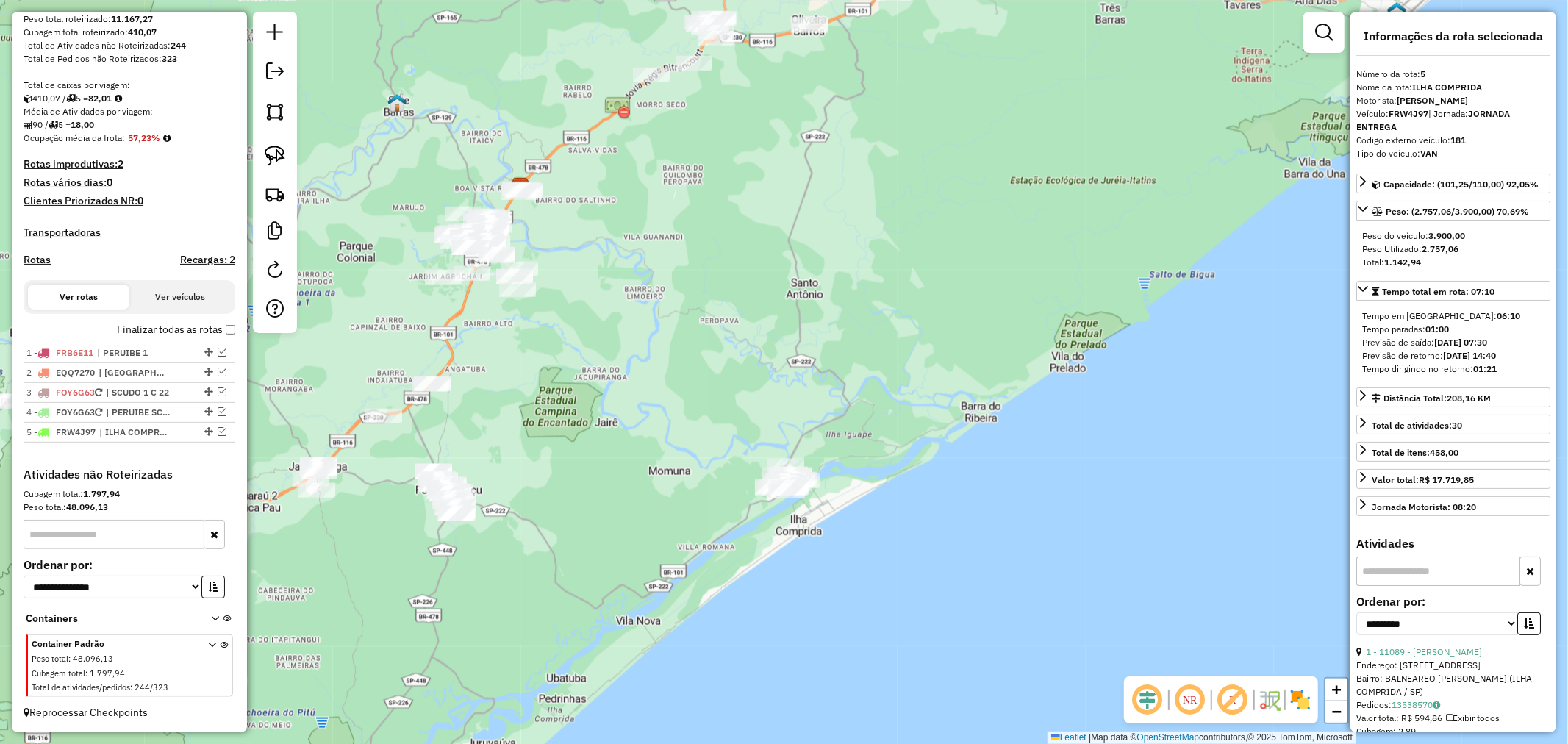
drag, startPoint x: 921, startPoint y: 453, endPoint x: 909, endPoint y: 450, distance: 12.4
click at [909, 450] on div "Janela de atendimento Grade de atendimento Capacidade Transportadoras Veículos …" at bounding box center [784, 372] width 1568 height 744
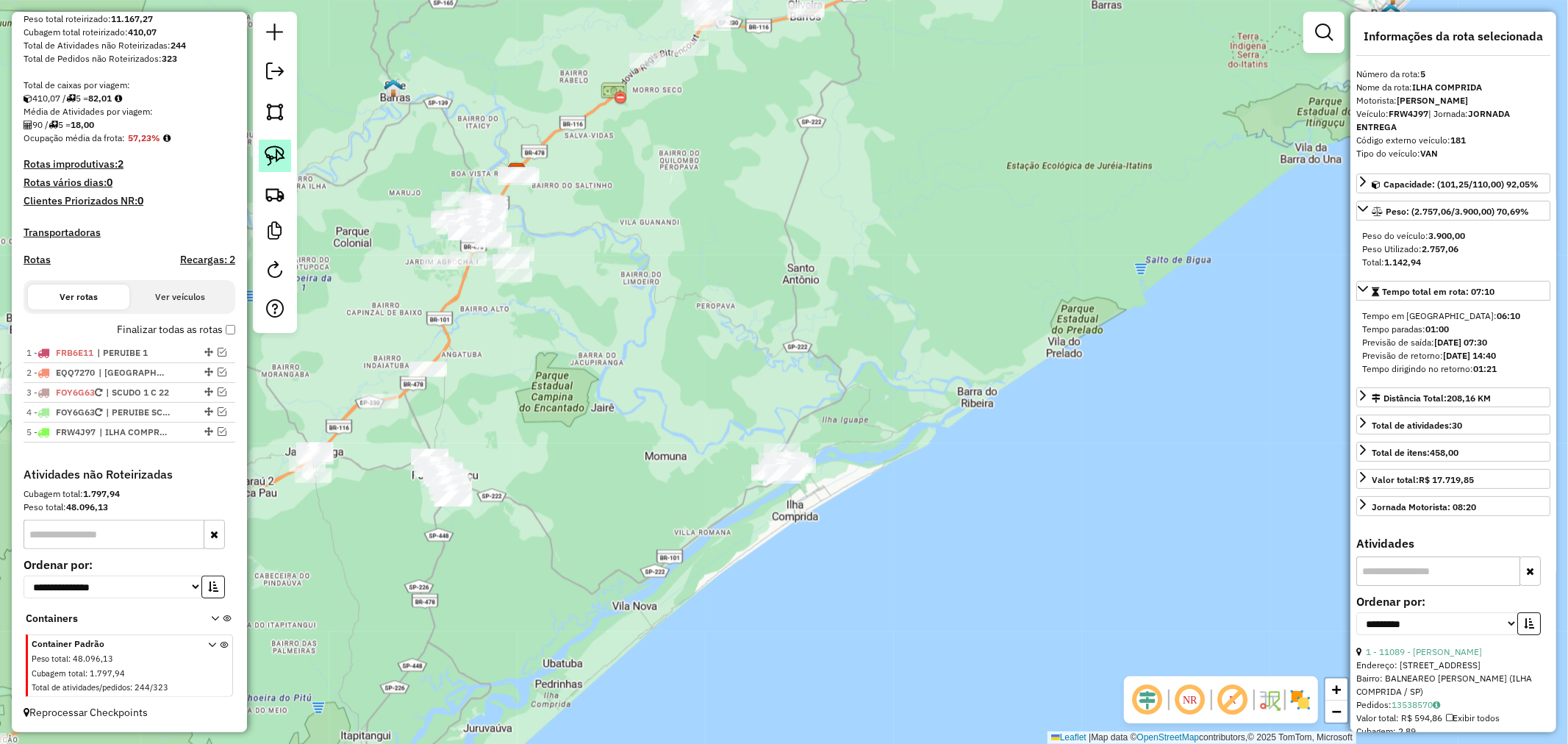
click at [273, 147] on img at bounding box center [275, 156] width 21 height 21
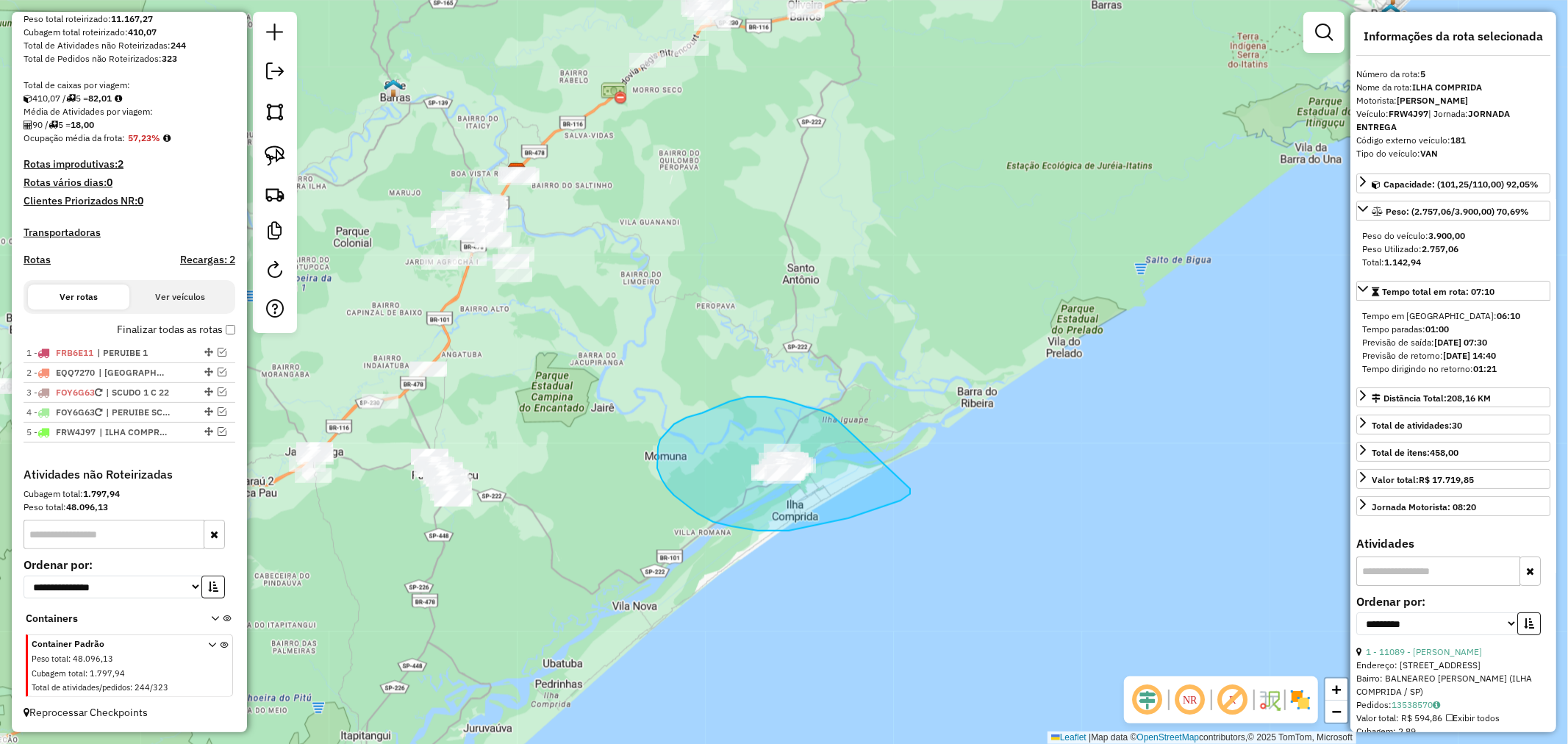
drag, startPoint x: 740, startPoint y: 398, endPoint x: 910, endPoint y: 489, distance: 192.8
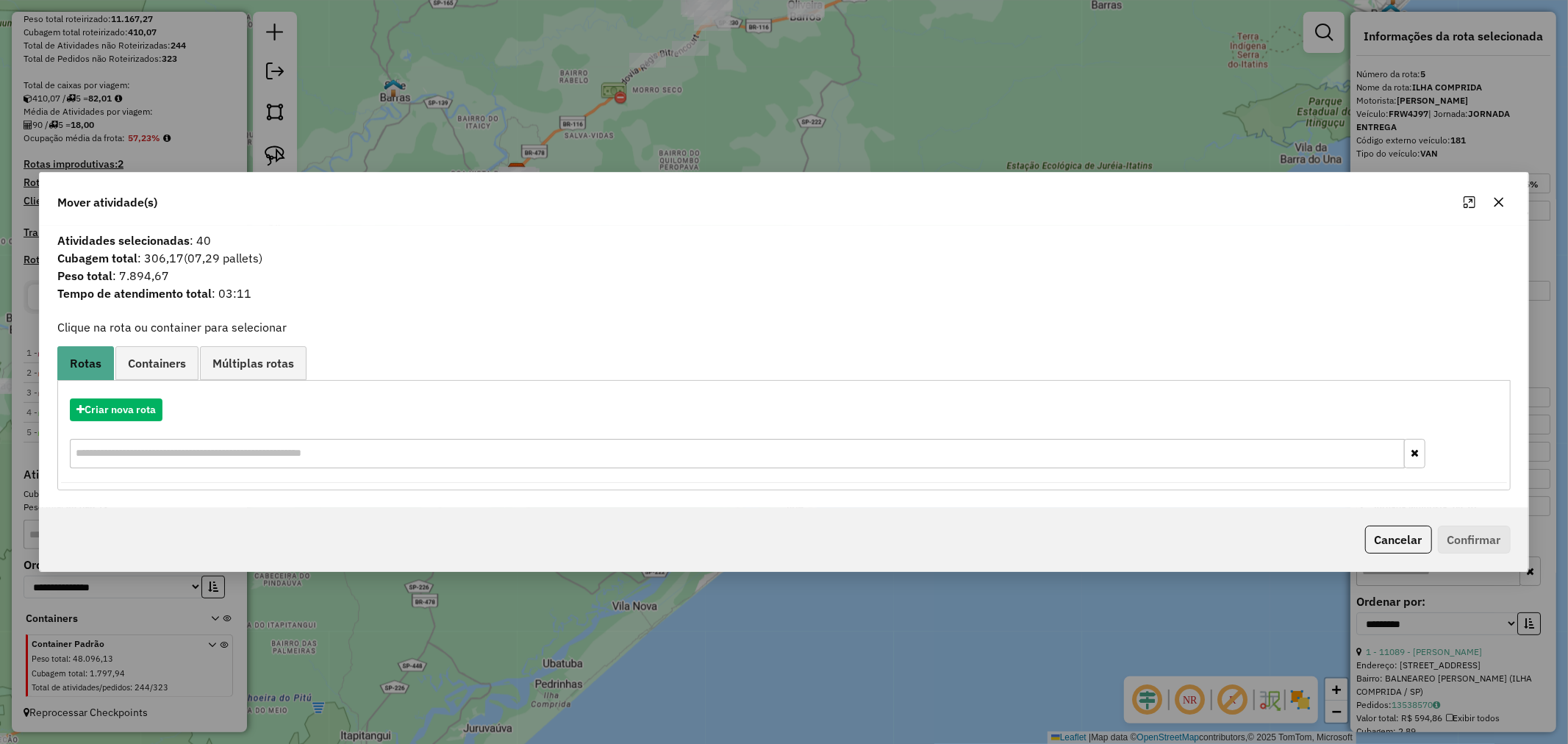
click at [1498, 201] on icon "button" at bounding box center [1498, 202] width 10 height 10
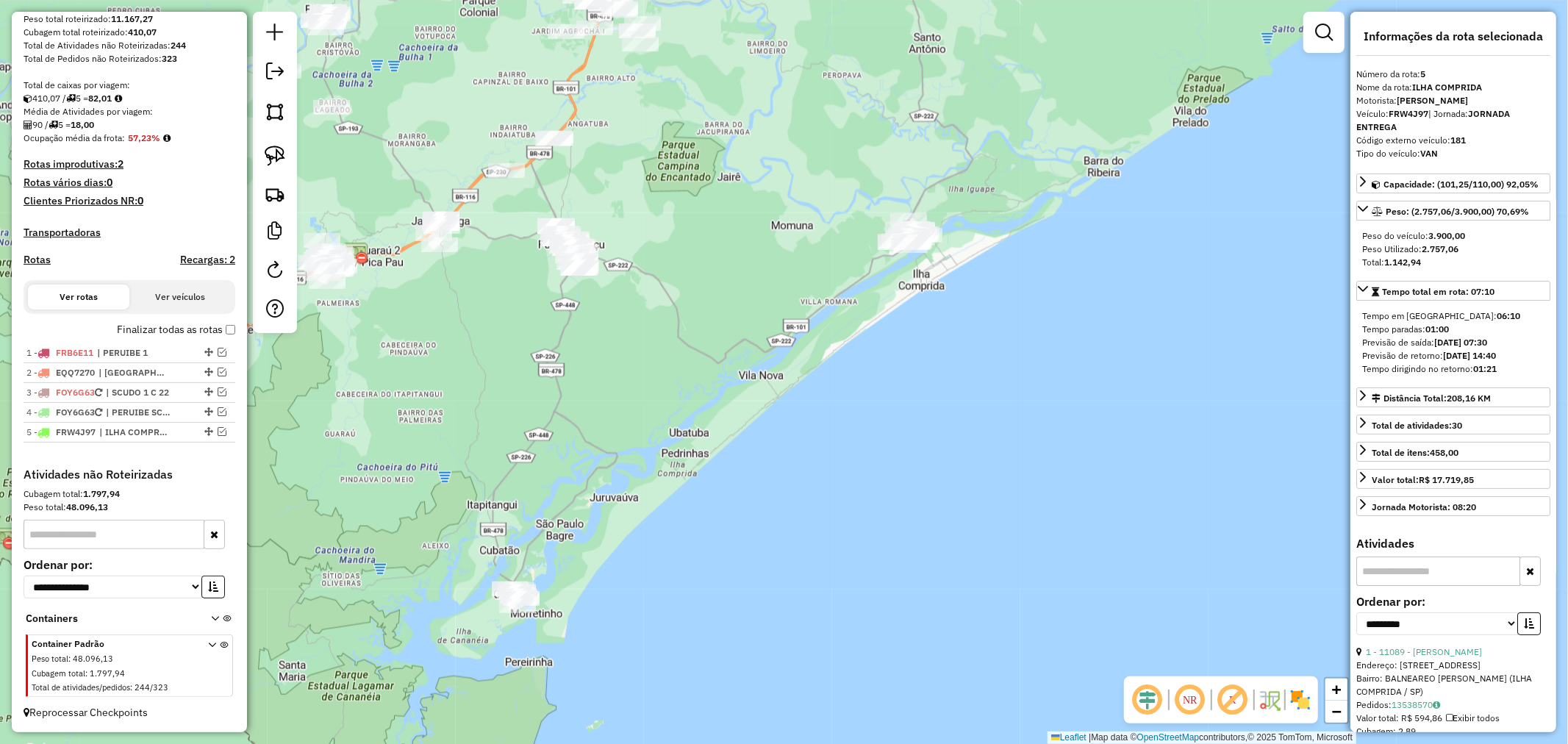
drag, startPoint x: 638, startPoint y: 519, endPoint x: 587, endPoint y: 516, distance: 51.1
click at [782, 263] on div "Janela de atendimento Grade de atendimento Capacidade Transportadoras Veículos …" at bounding box center [784, 372] width 1568 height 744
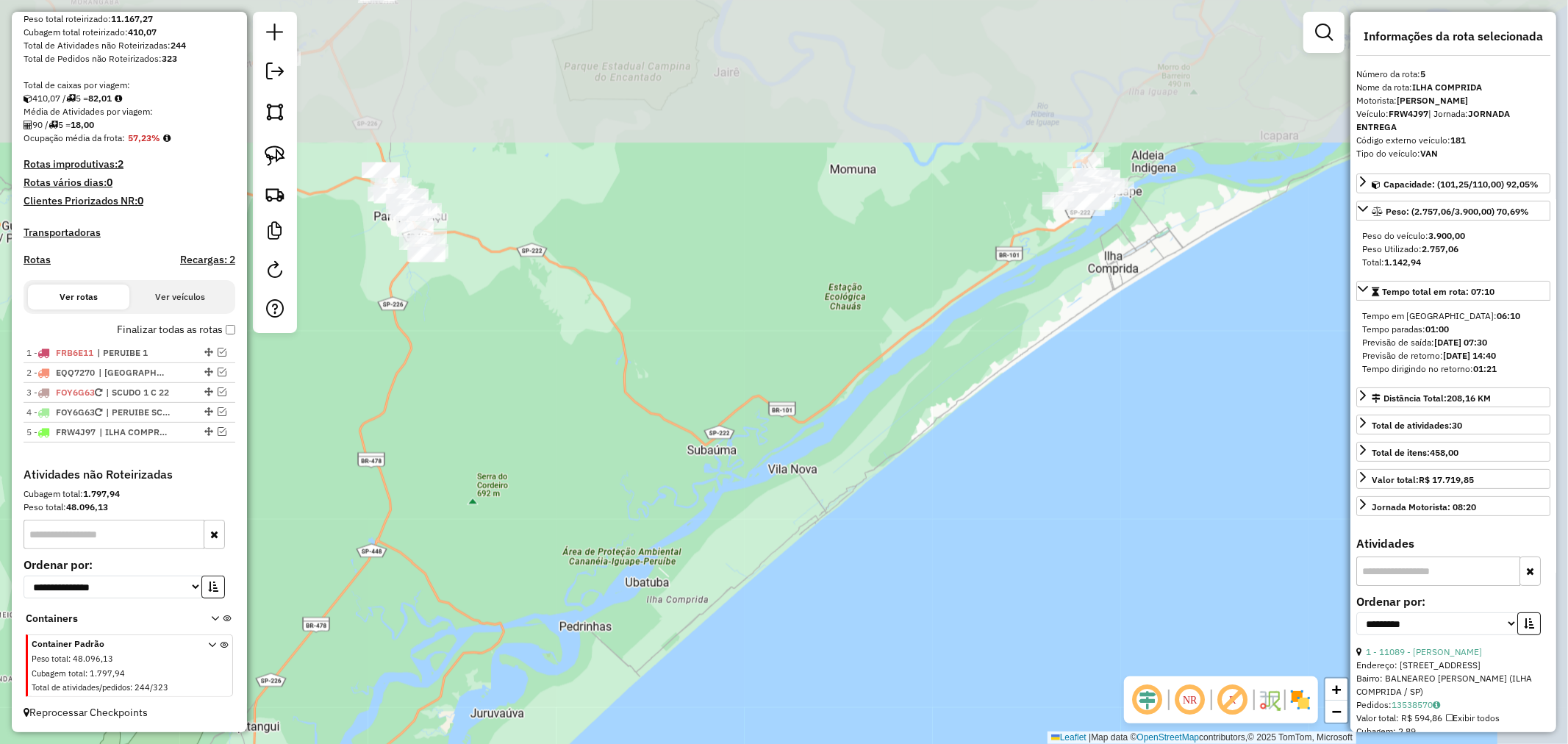
drag, startPoint x: 772, startPoint y: 344, endPoint x: 748, endPoint y: 547, distance: 204.4
click at [601, 670] on div "Janela de atendimento Grade de atendimento Capacidade Transportadoras Veículos …" at bounding box center [784, 372] width 1568 height 744
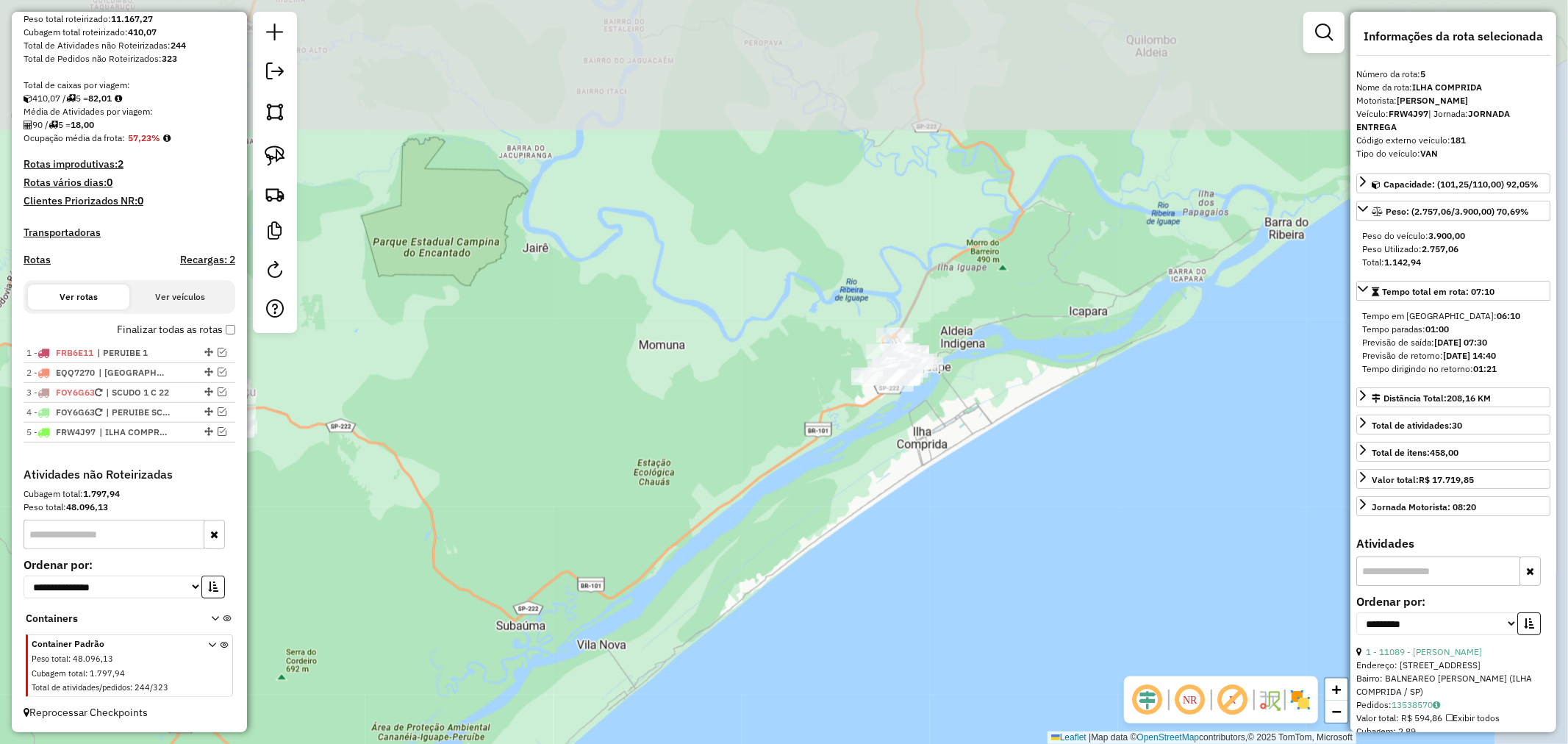
drag, startPoint x: 973, startPoint y: 460, endPoint x: 941, endPoint y: 394, distance: 73.3
click at [841, 567] on div "Janela de atendimento Grade de atendimento Capacidade Transportadoras Veículos …" at bounding box center [784, 372] width 1568 height 744
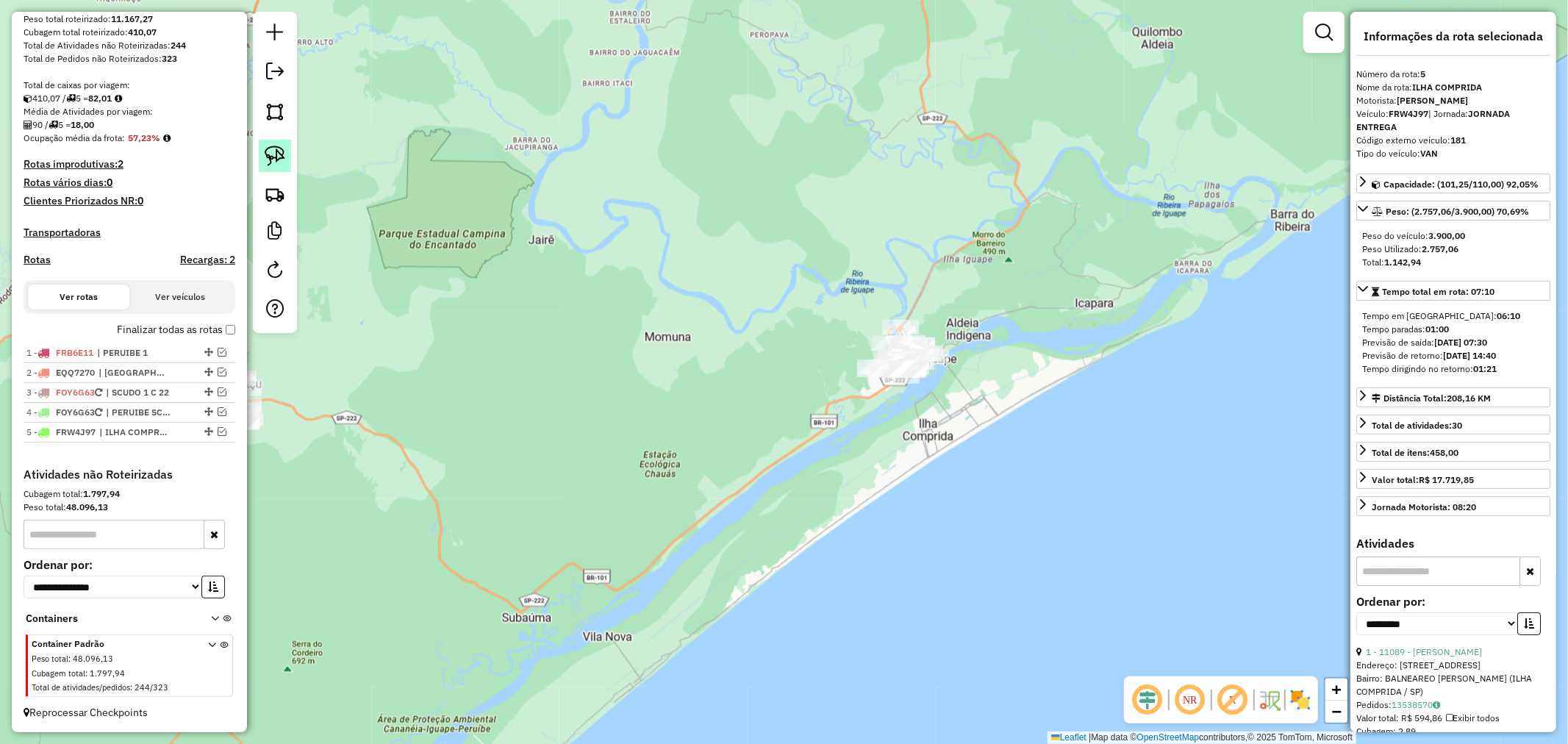
click at [272, 152] on img at bounding box center [275, 156] width 21 height 21
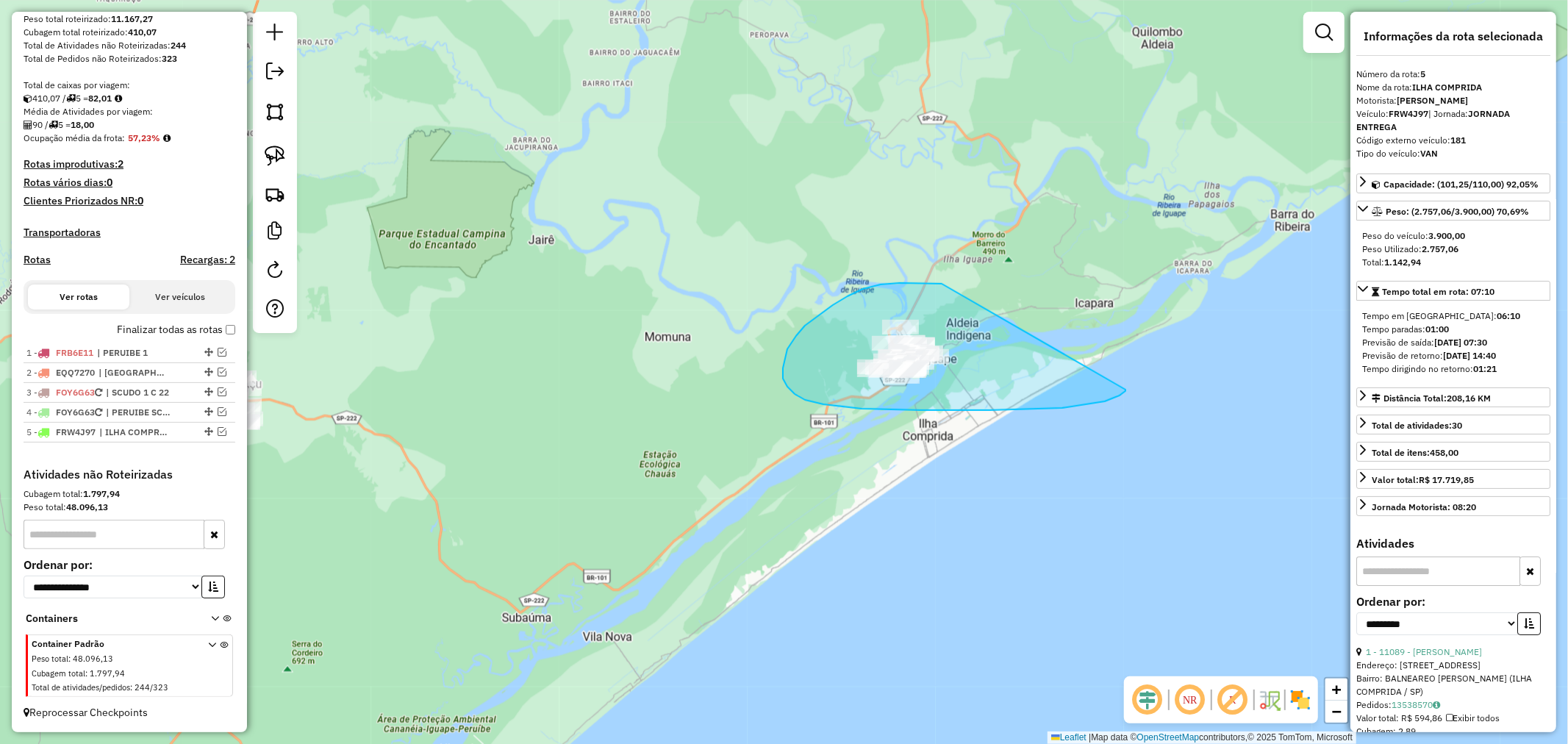
drag, startPoint x: 942, startPoint y: 284, endPoint x: 1126, endPoint y: 390, distance: 212.3
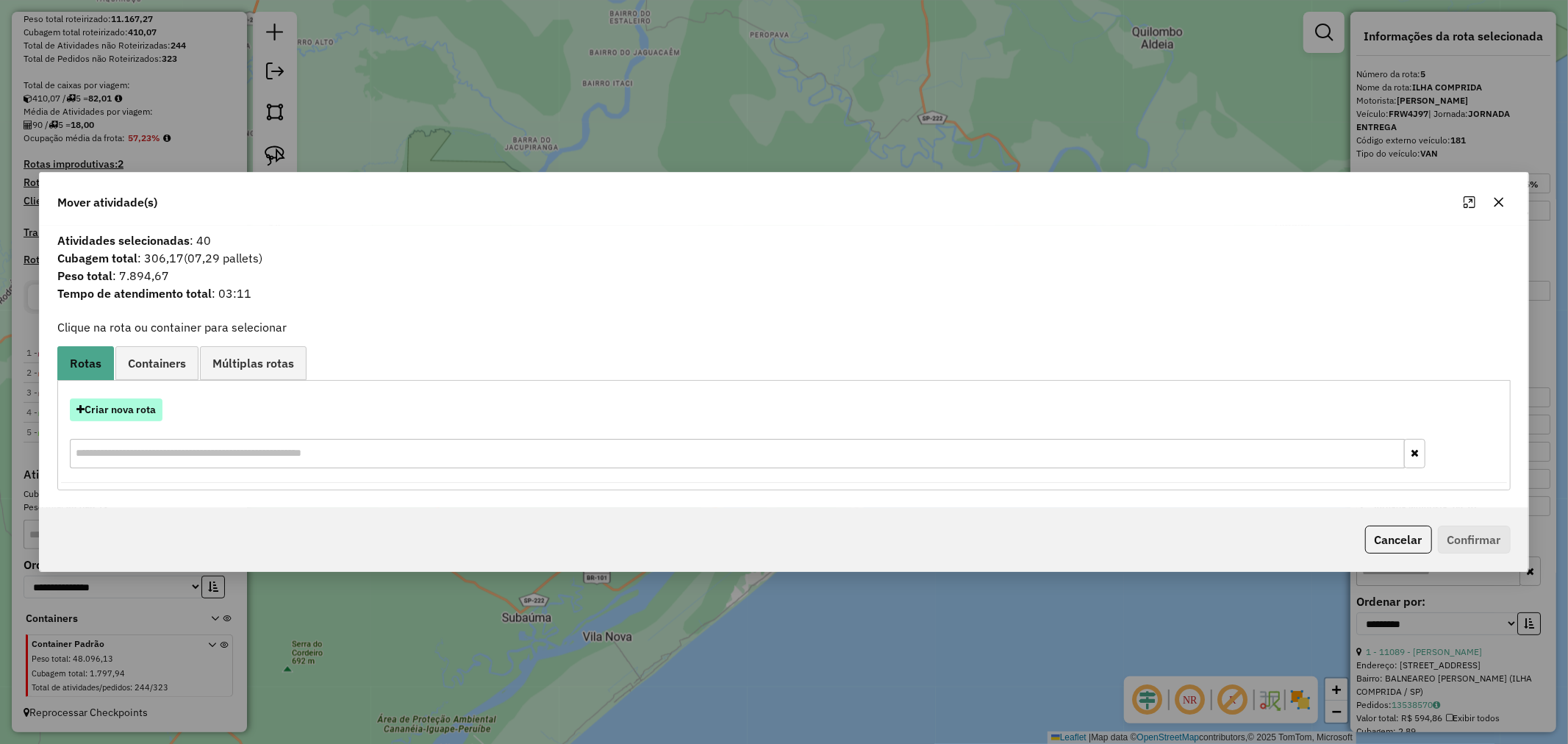
click at [97, 407] on button "Criar nova rota" at bounding box center [116, 409] width 93 height 22
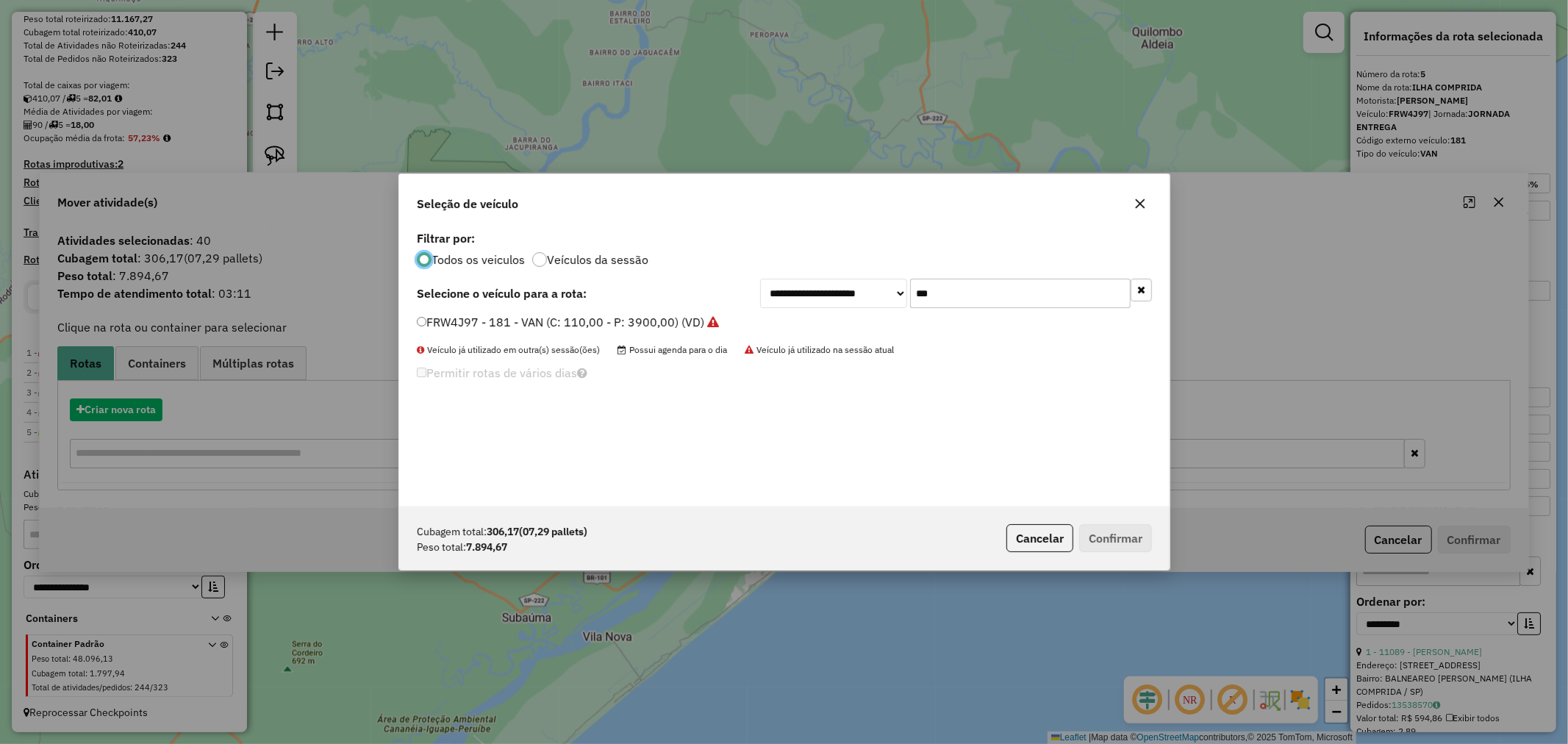
scroll to position [8, 4]
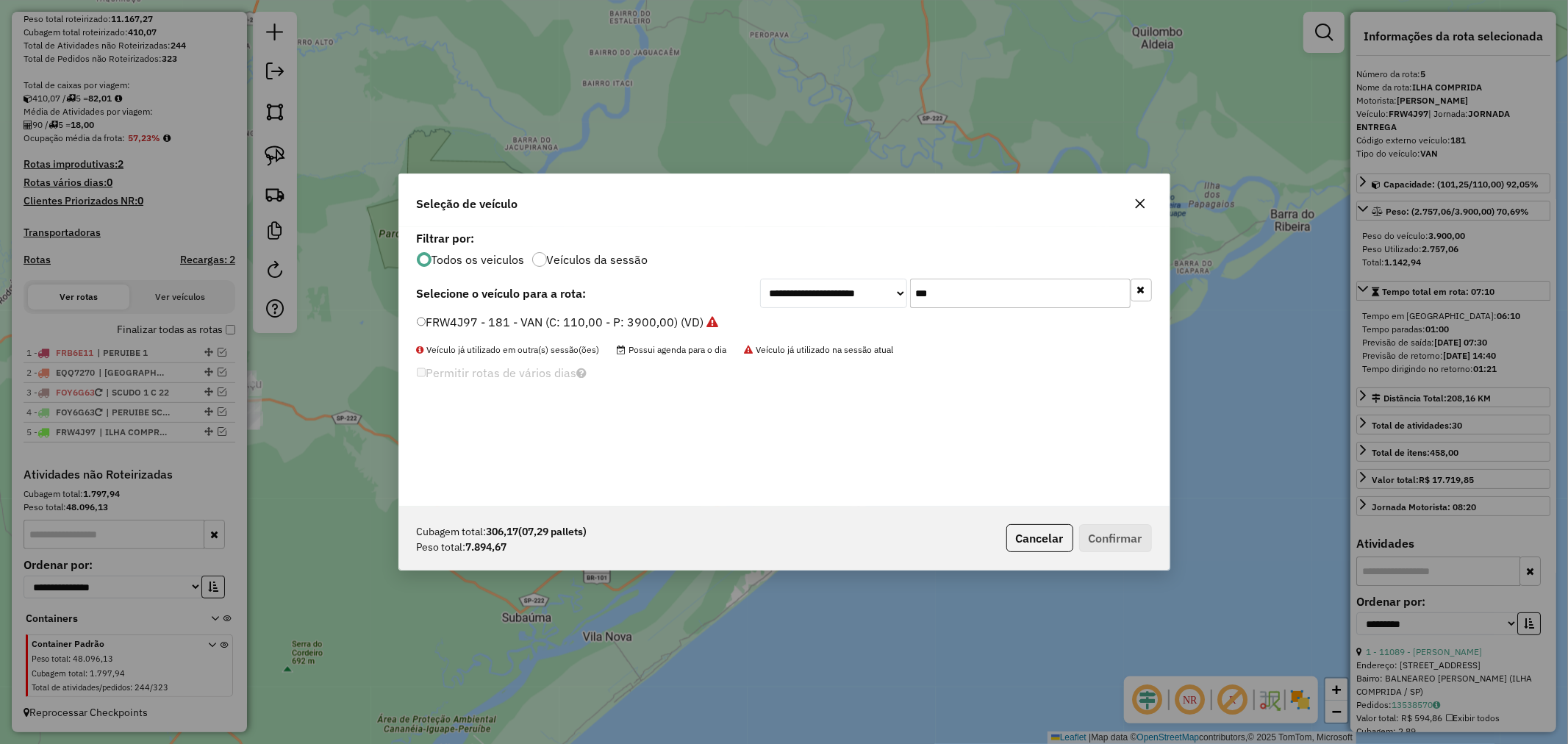
drag, startPoint x: 979, startPoint y: 298, endPoint x: 855, endPoint y: 291, distance: 124.2
click at [855, 291] on div "**********" at bounding box center [957, 293] width 392 height 29
type input "***"
click at [1115, 541] on button "Confirmar" at bounding box center [1115, 537] width 73 height 28
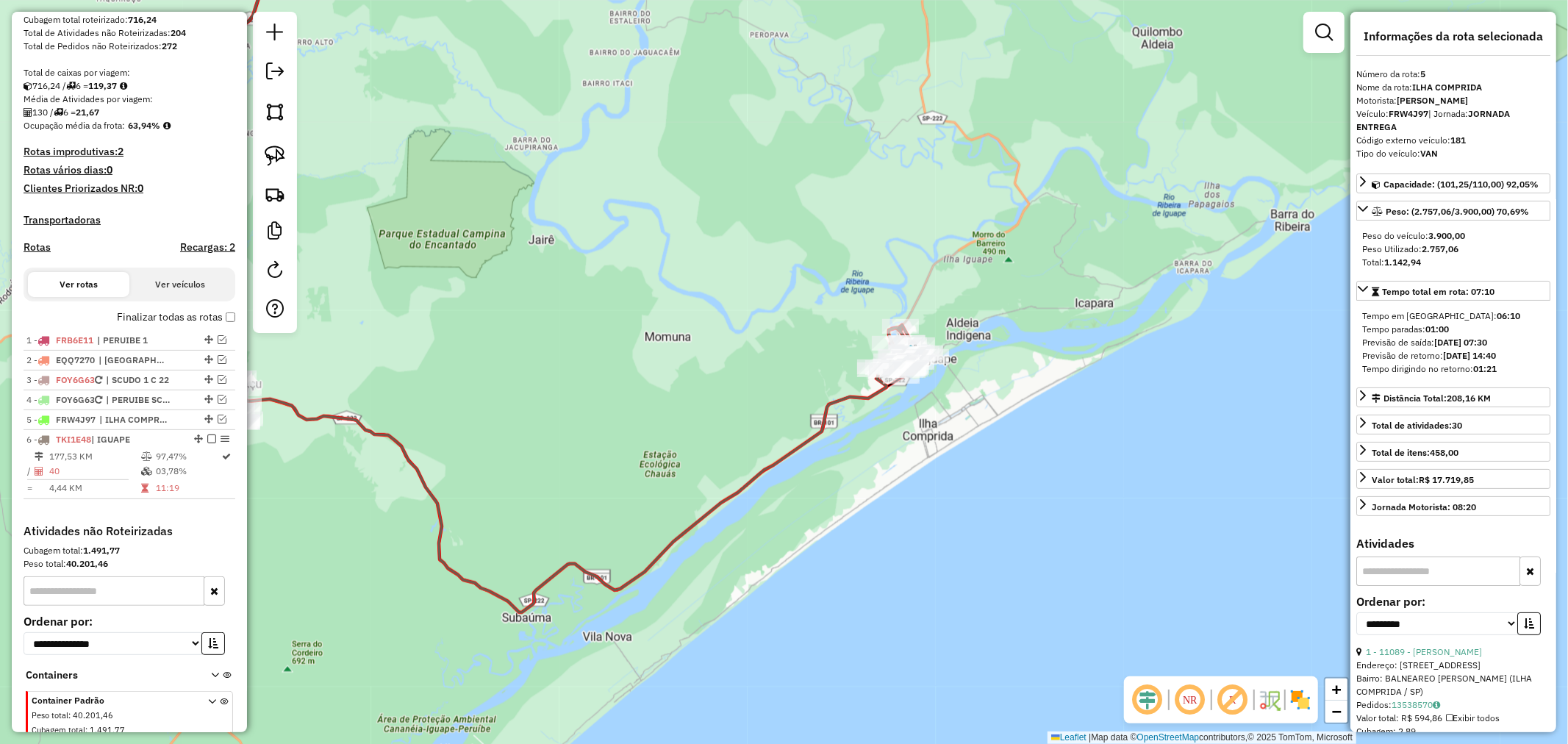
scroll to position [324, 0]
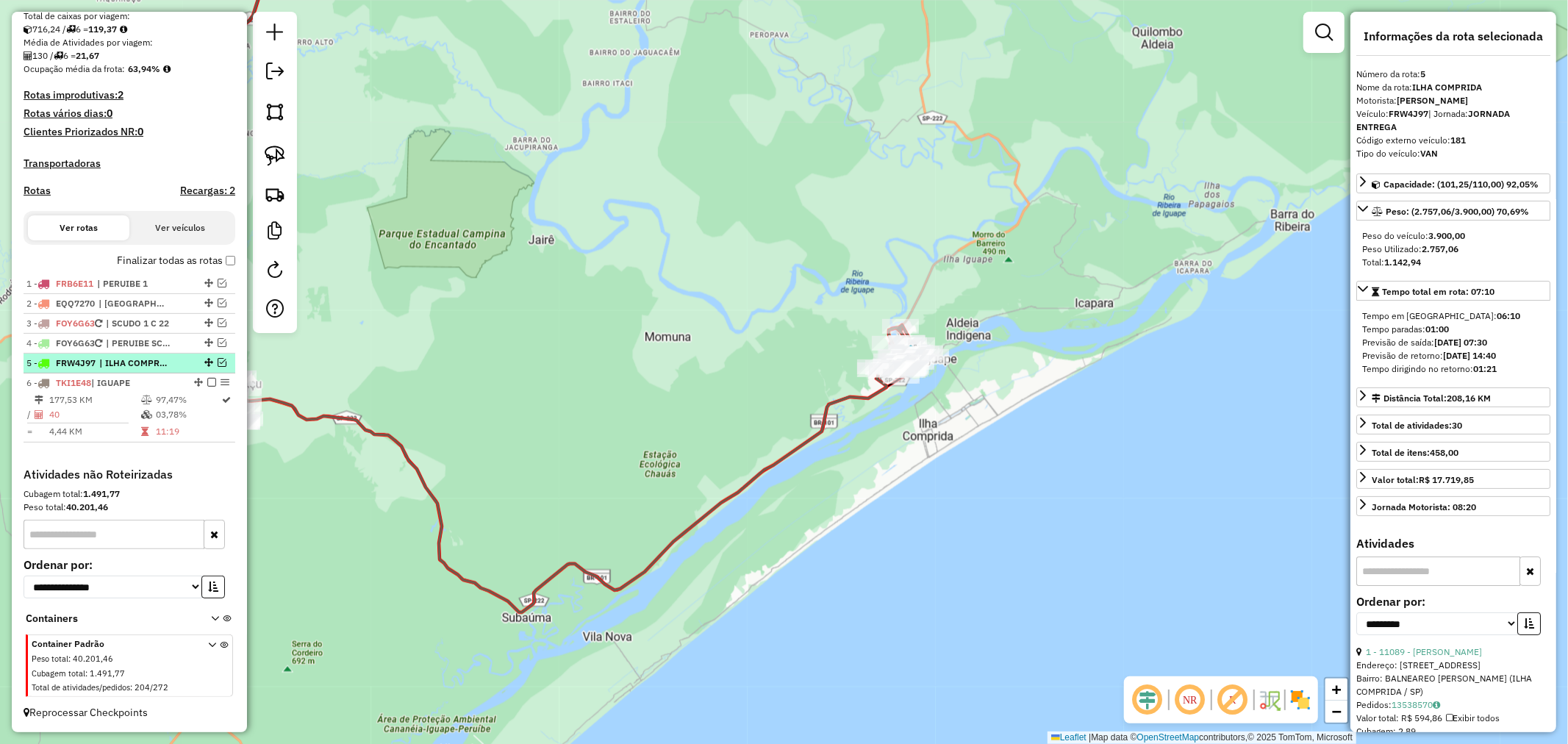
click at [219, 360] on em at bounding box center [222, 362] width 9 height 9
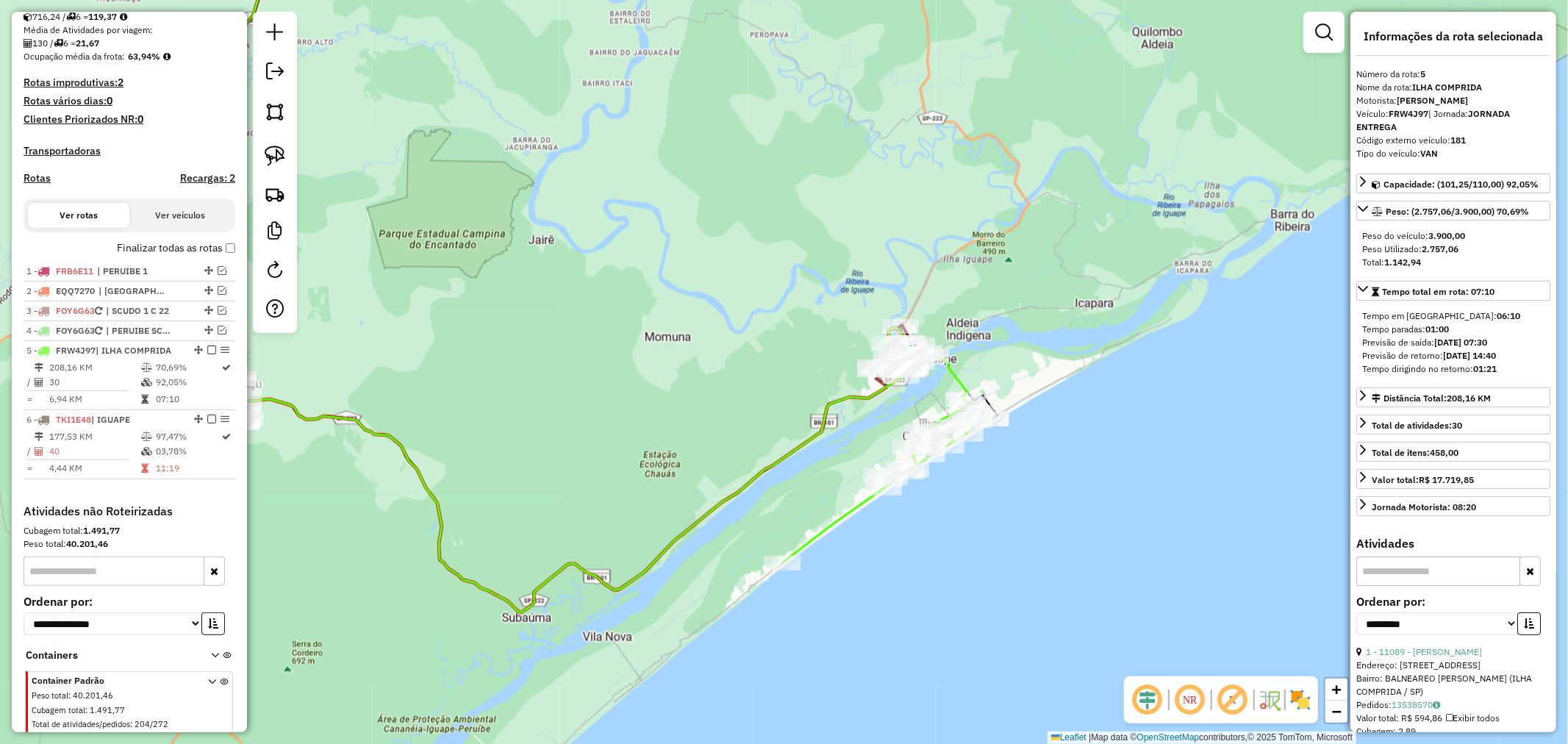
scroll to position [366, 0]
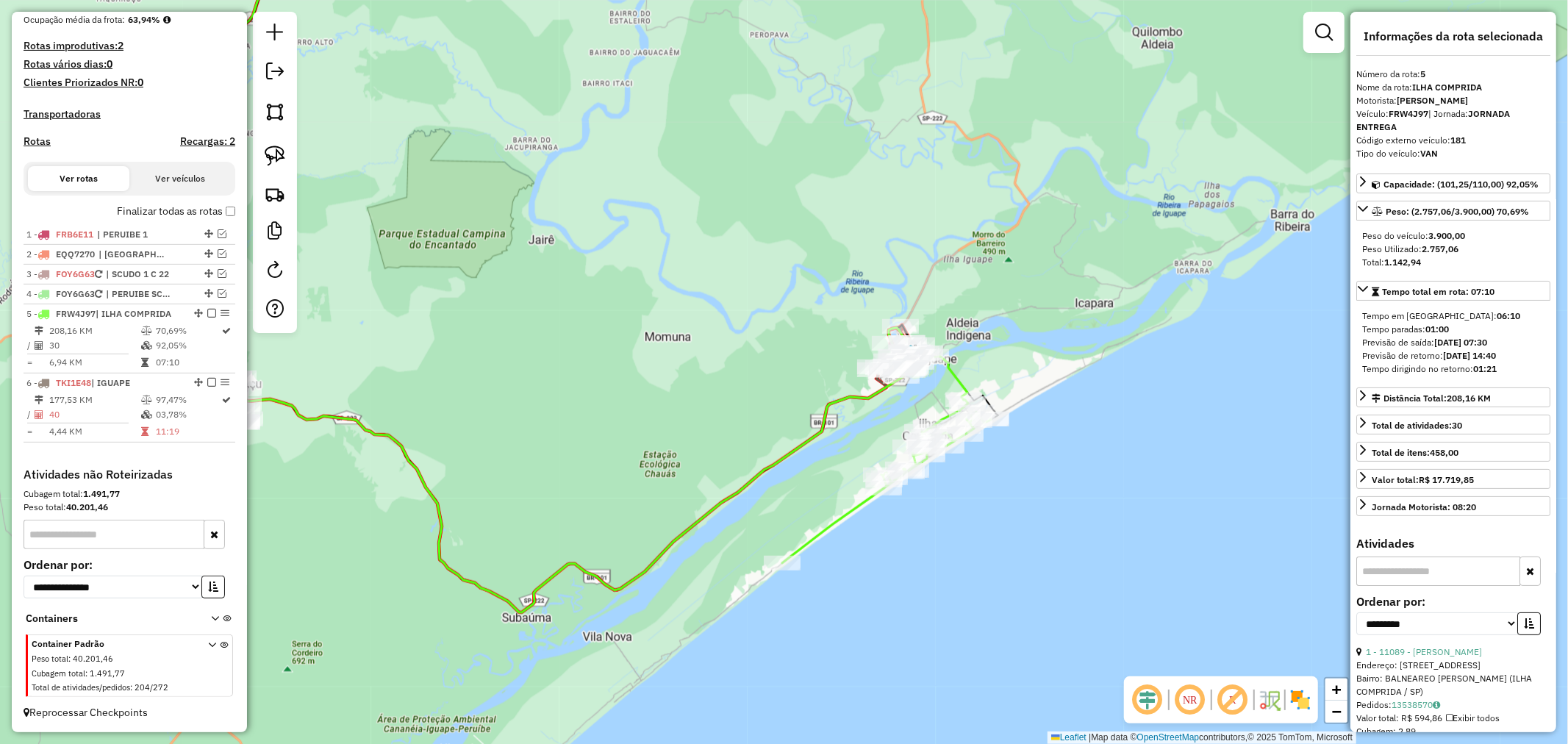
click at [957, 376] on icon at bounding box center [555, 269] width 826 height 686
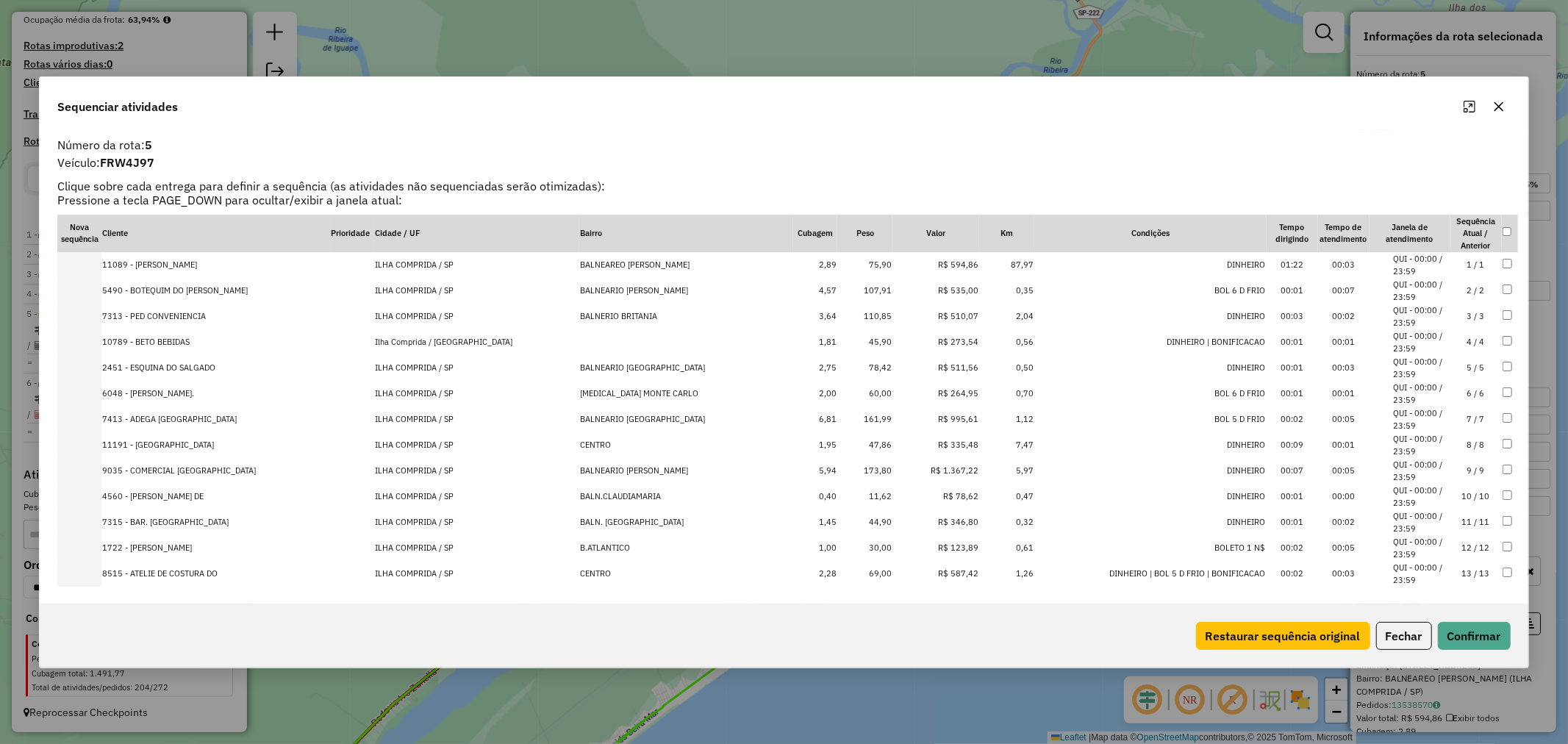
click at [1504, 111] on icon "button" at bounding box center [1499, 107] width 12 height 12
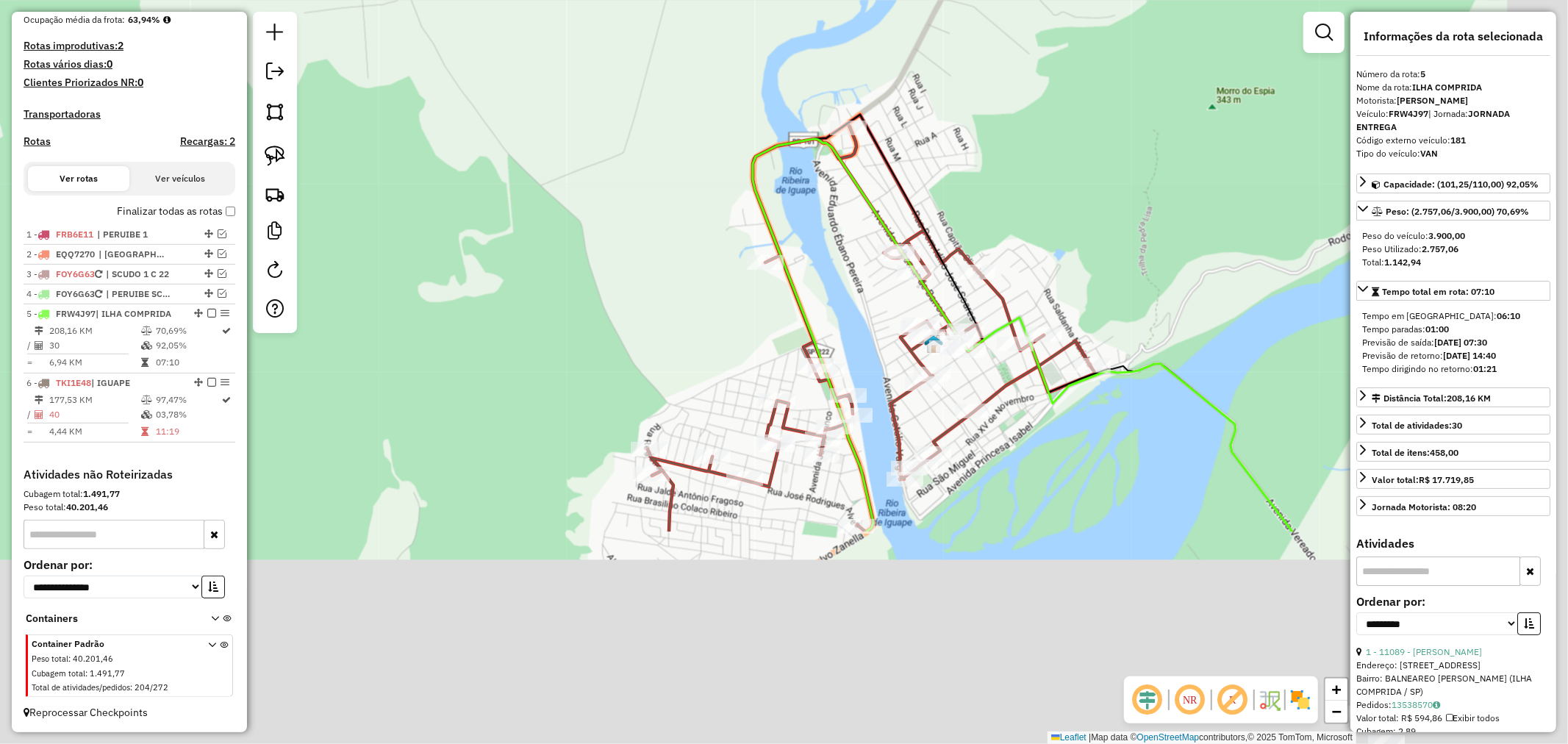
drag, startPoint x: 1138, startPoint y: 359, endPoint x: 925, endPoint y: 77, distance: 353.4
click at [925, 77] on div "Janela de atendimento Grade de atendimento Capacidade Transportadoras Veículos …" at bounding box center [784, 372] width 1568 height 744
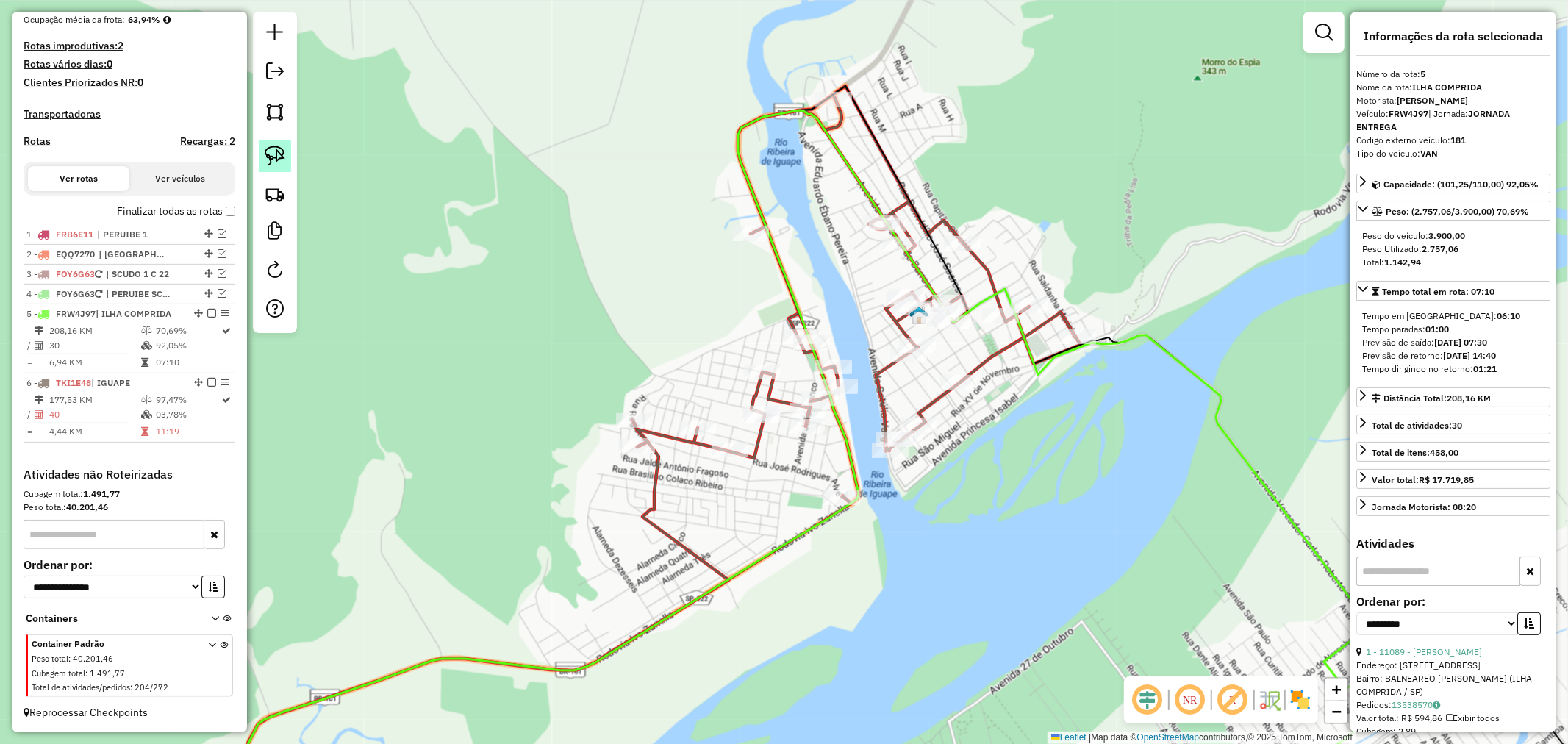
click at [262, 150] on link at bounding box center [275, 156] width 32 height 32
drag, startPoint x: 910, startPoint y: 406, endPoint x: 951, endPoint y: 418, distance: 42.7
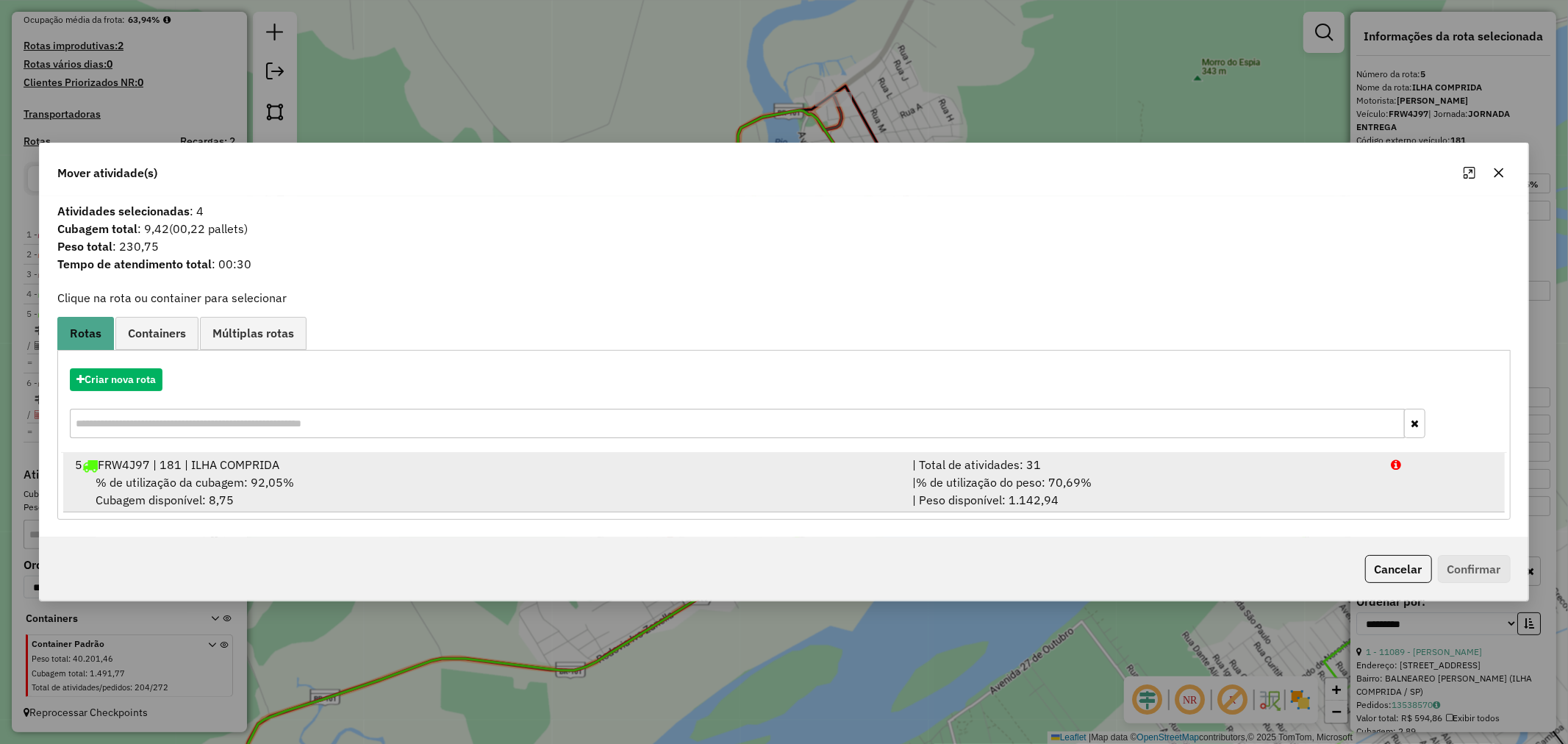
click at [253, 487] on span "% de utilização da cubagem: 92,05%" at bounding box center [195, 483] width 198 height 15
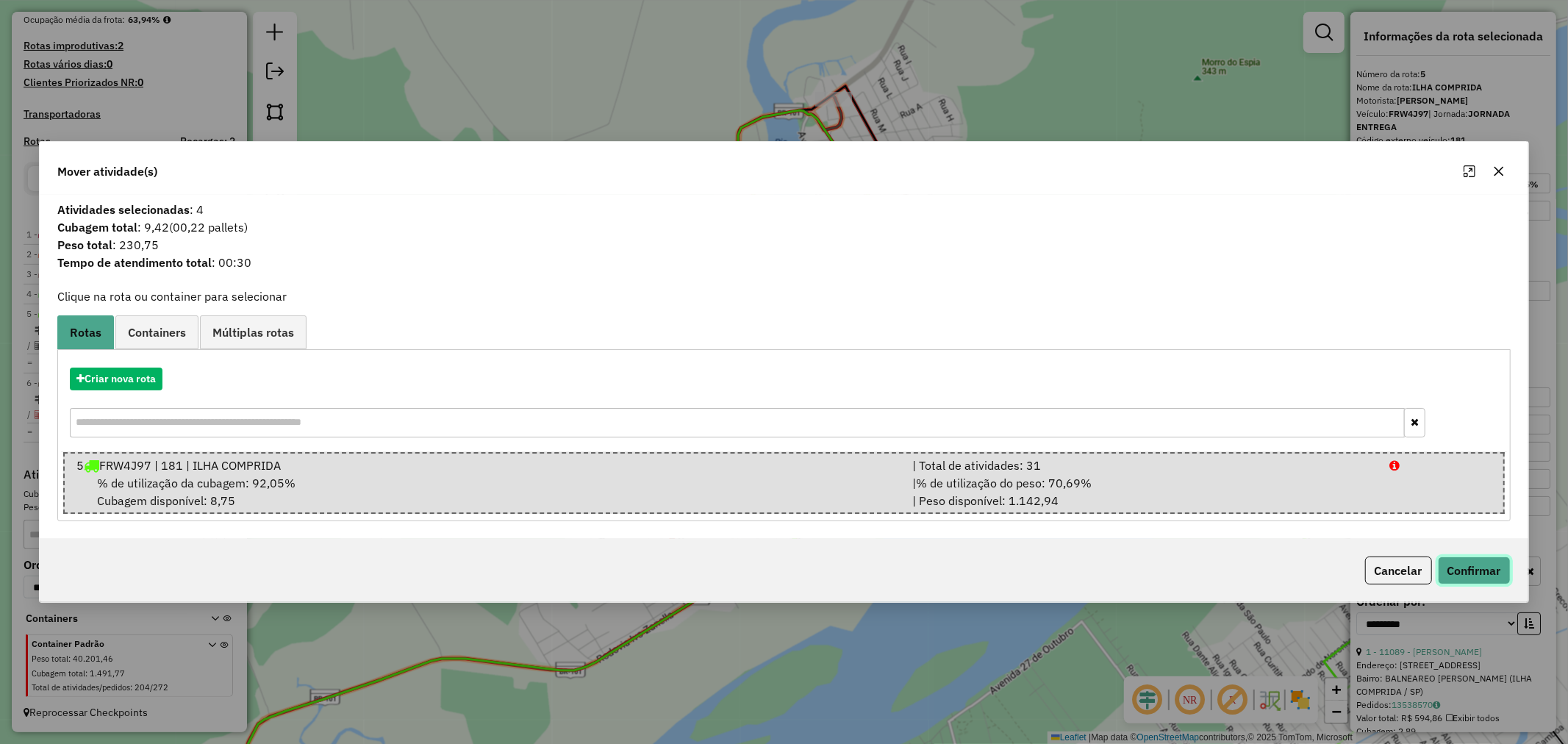
click at [1478, 569] on button "Confirmar" at bounding box center [1474, 570] width 73 height 28
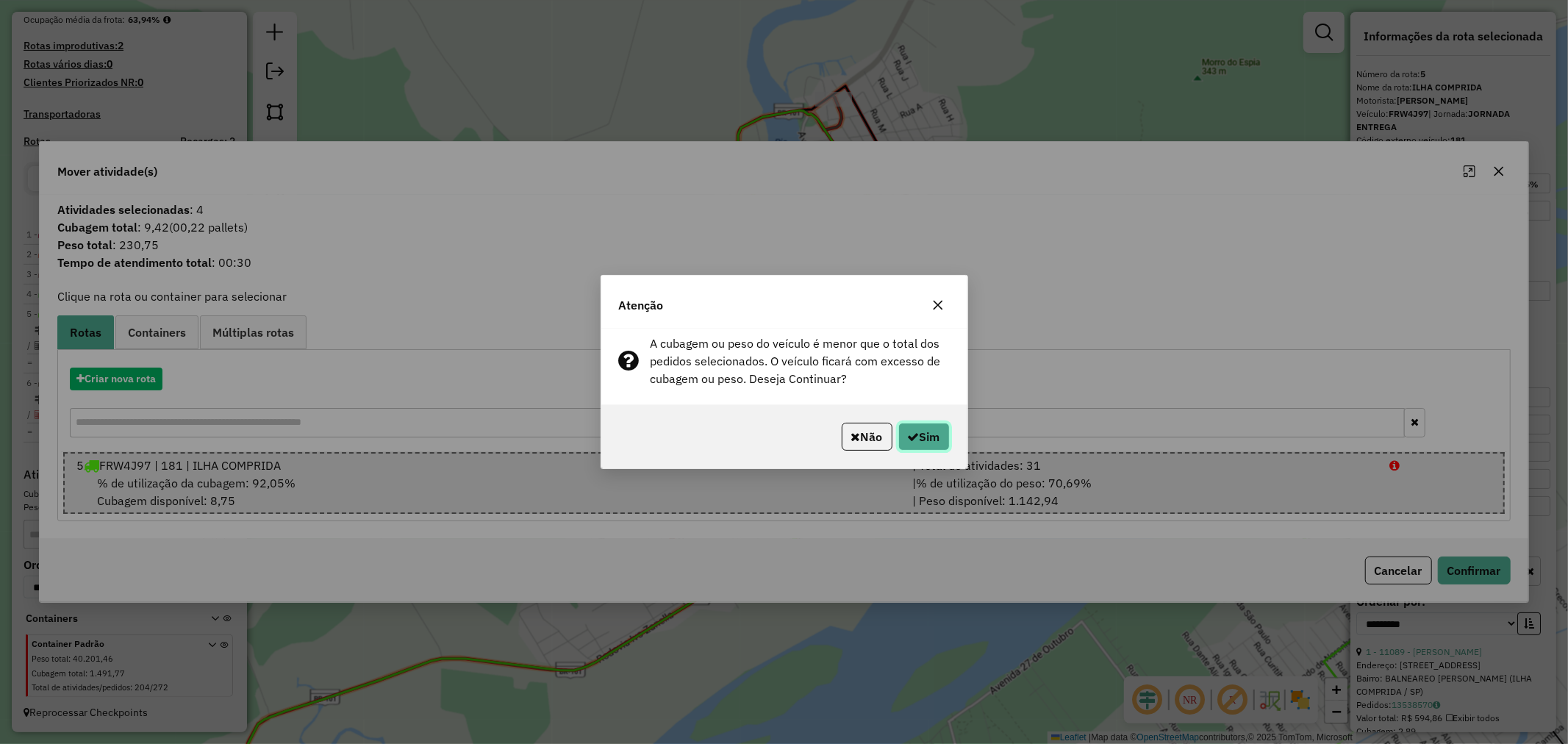
click at [937, 439] on button "Sim" at bounding box center [924, 436] width 52 height 28
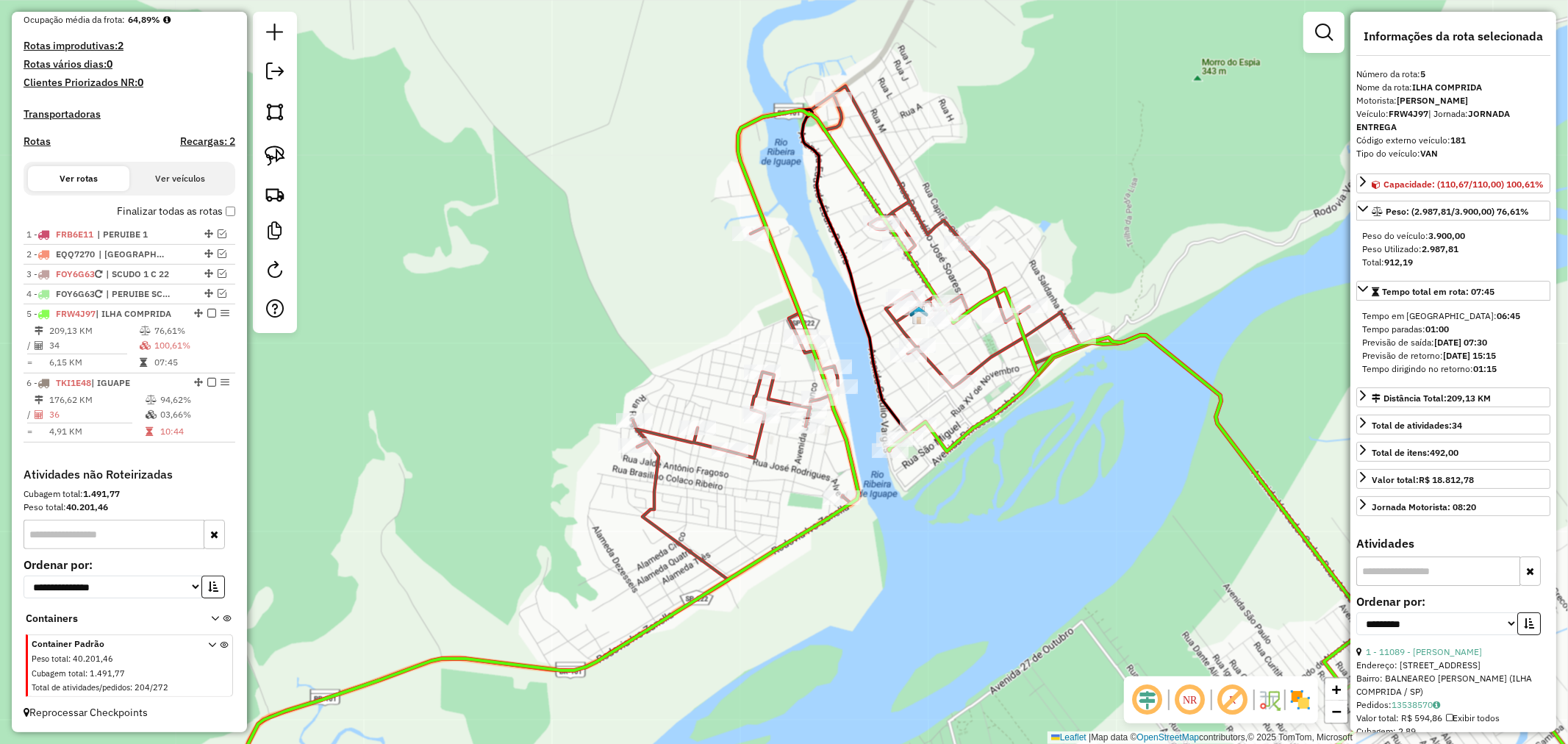
click at [1180, 358] on icon at bounding box center [1251, 576] width 724 height 483
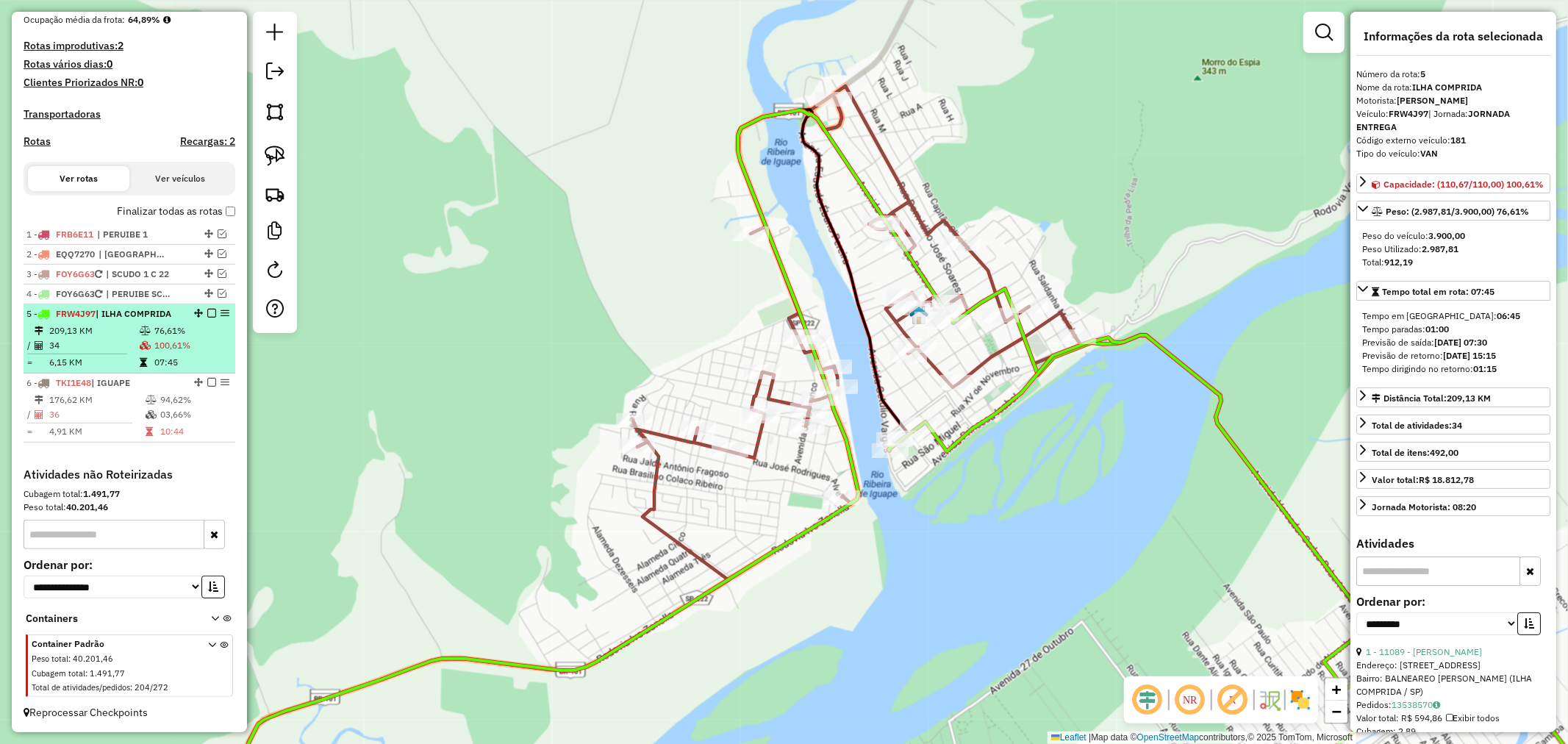
click at [207, 311] on em at bounding box center [212, 314] width 9 height 9
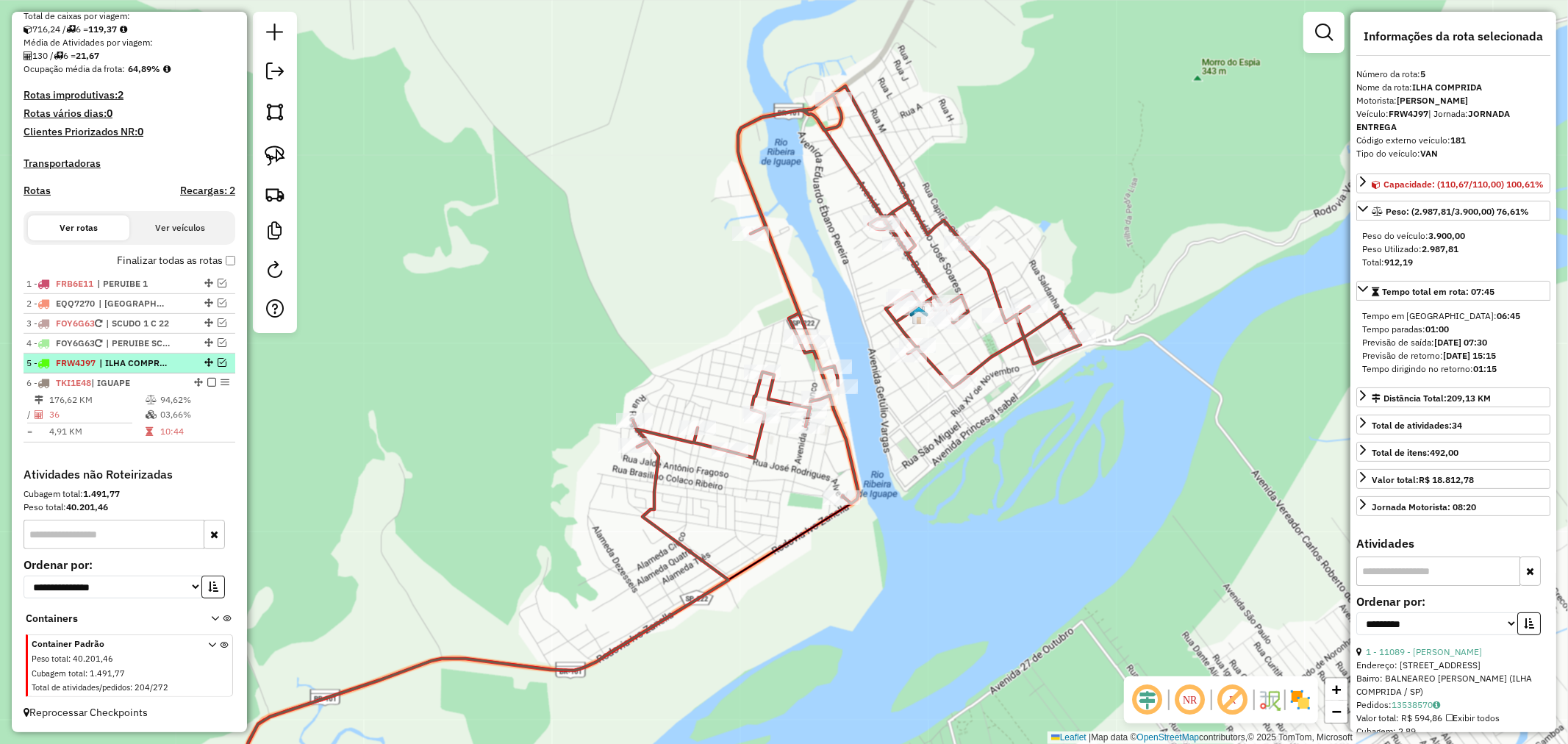
scroll to position [324, 0]
click at [793, 295] on icon at bounding box center [857, 295] width 448 height 418
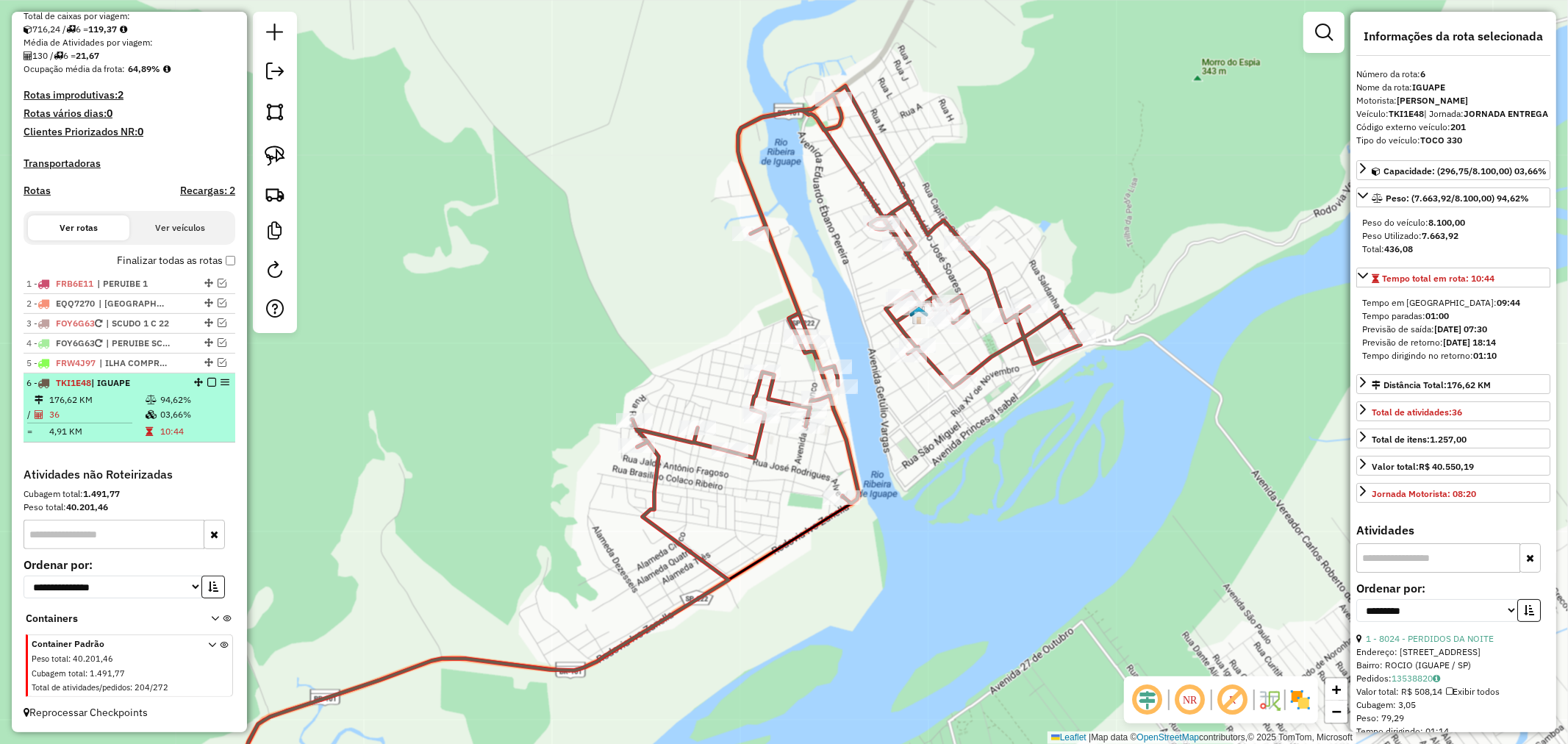
click at [207, 379] on em at bounding box center [212, 382] width 9 height 9
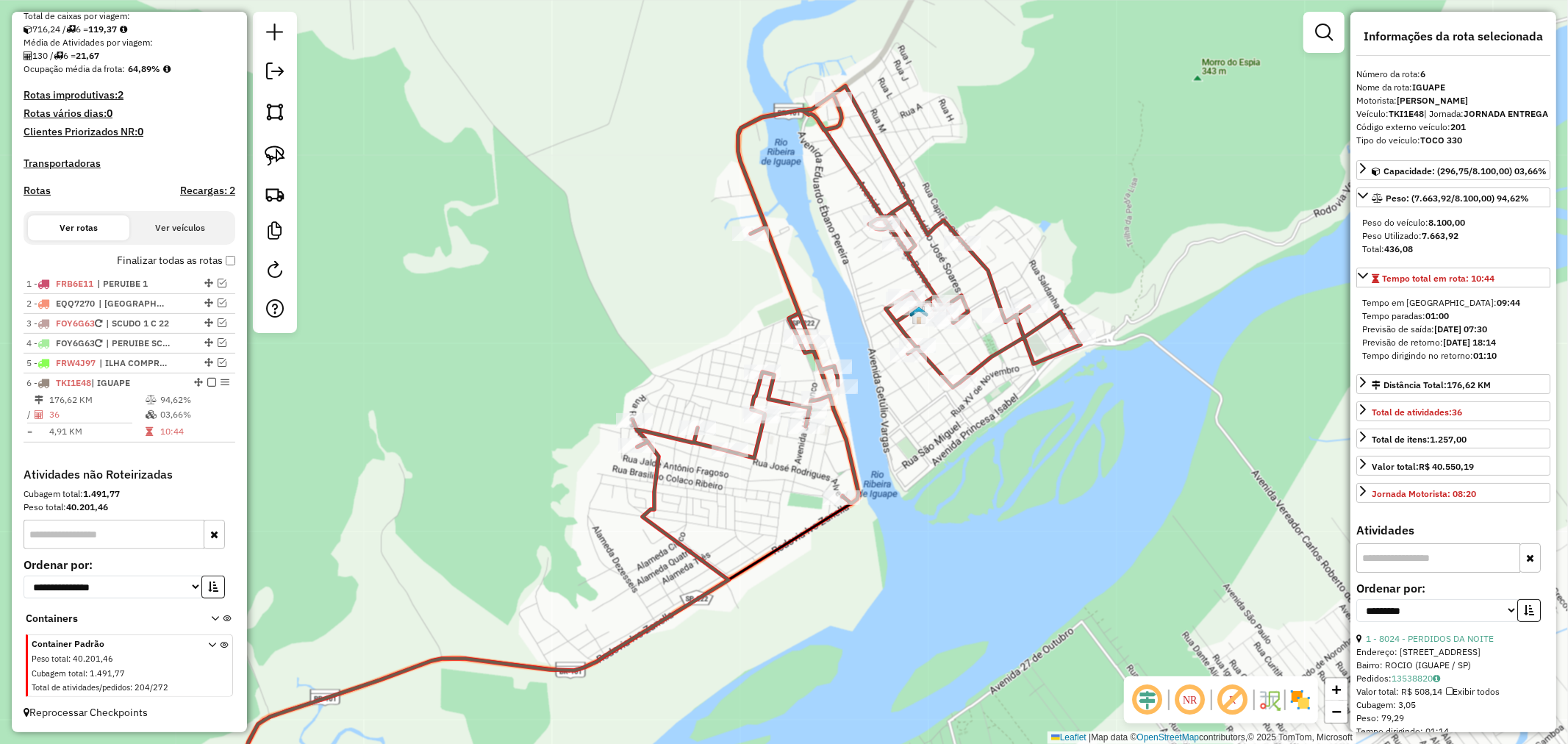
scroll to position [275, 0]
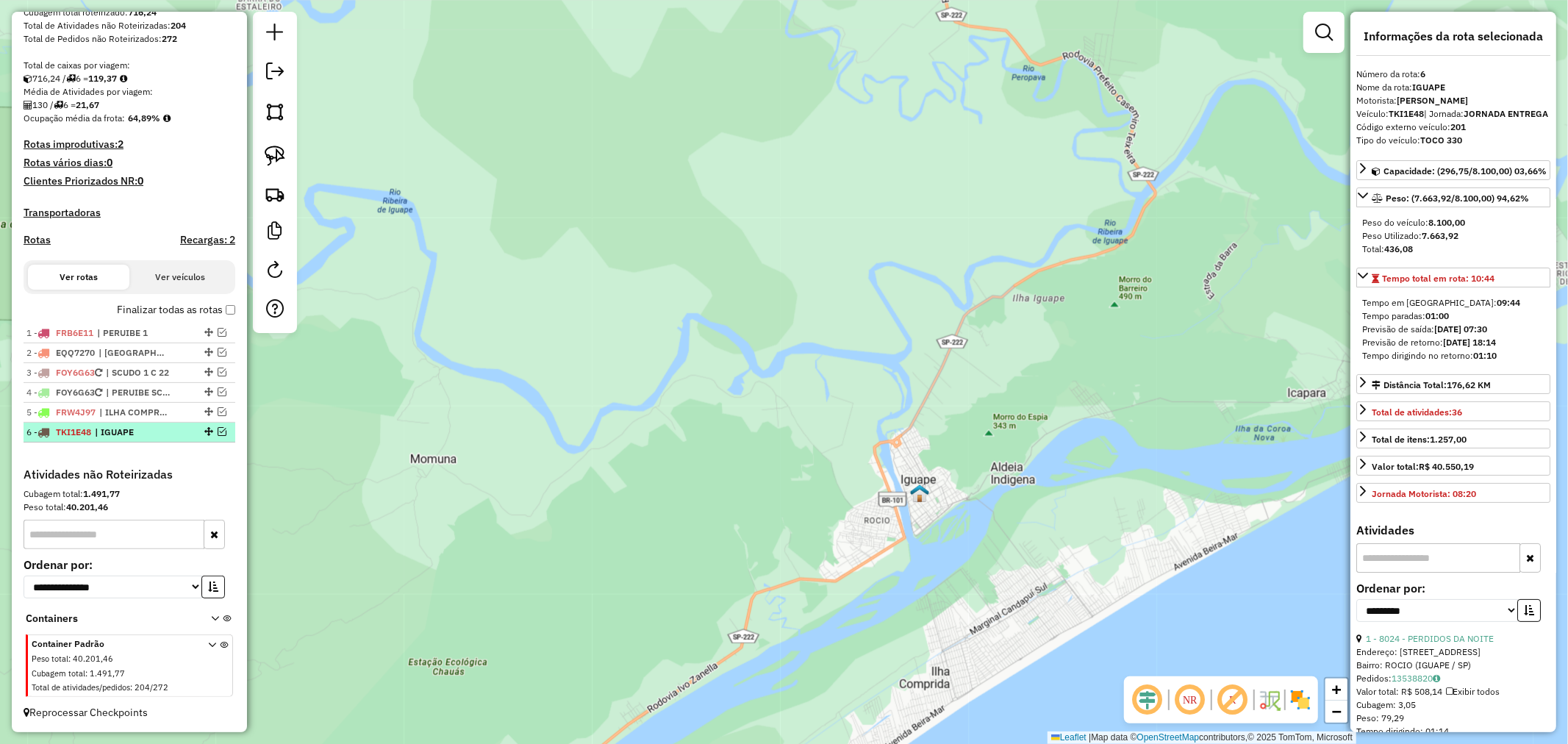
click at [218, 432] on em at bounding box center [222, 432] width 9 height 9
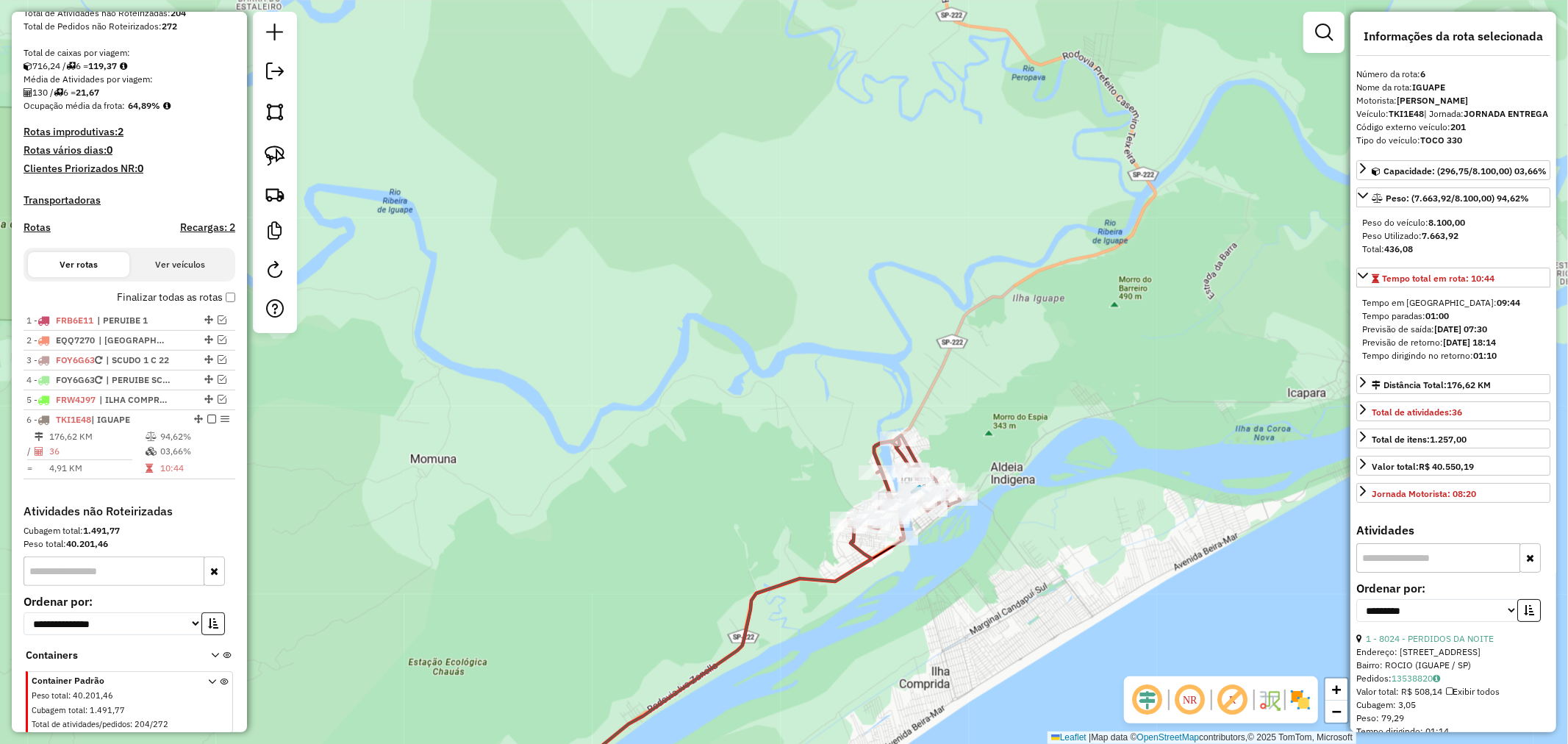
scroll to position [324, 0]
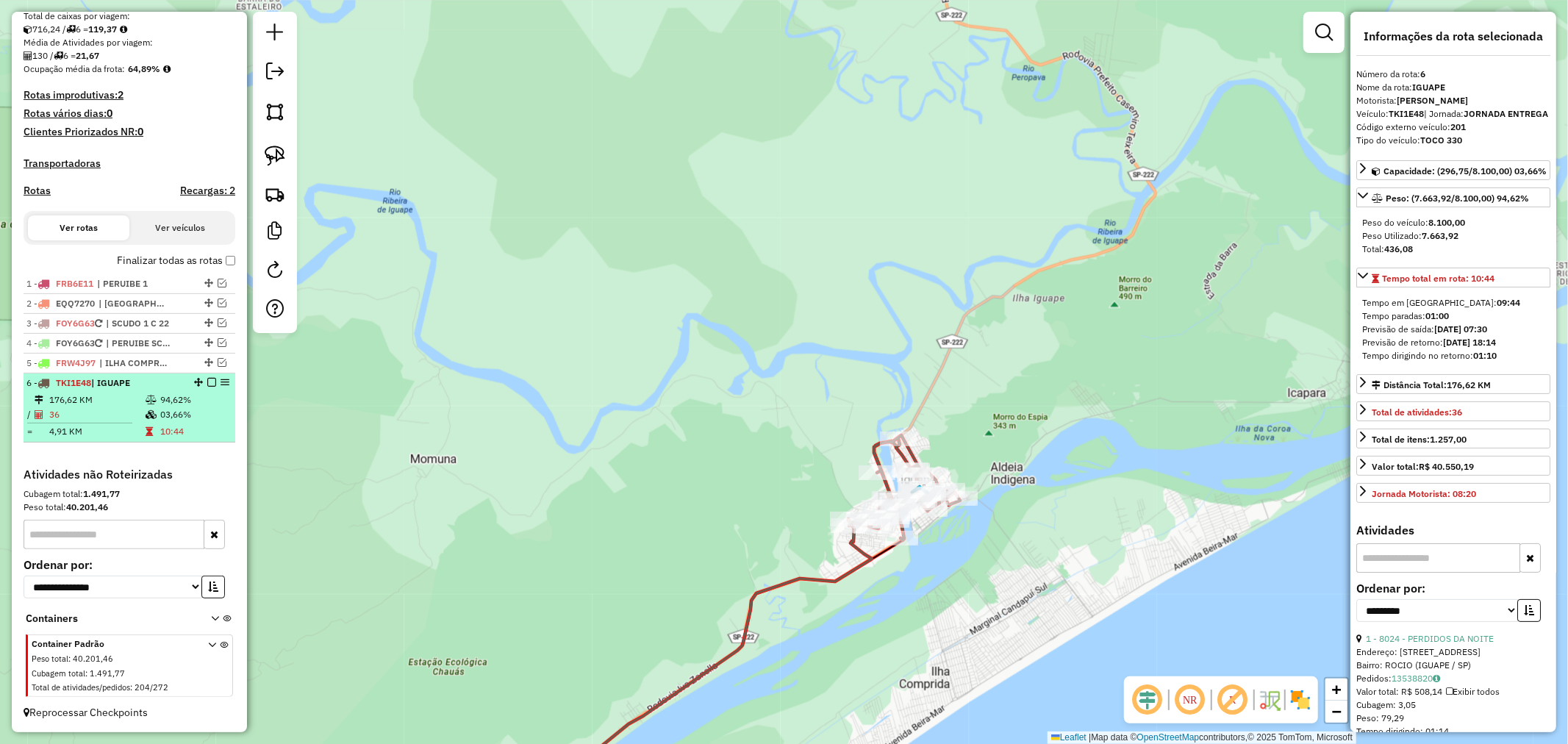
click at [208, 382] on em at bounding box center [212, 382] width 9 height 9
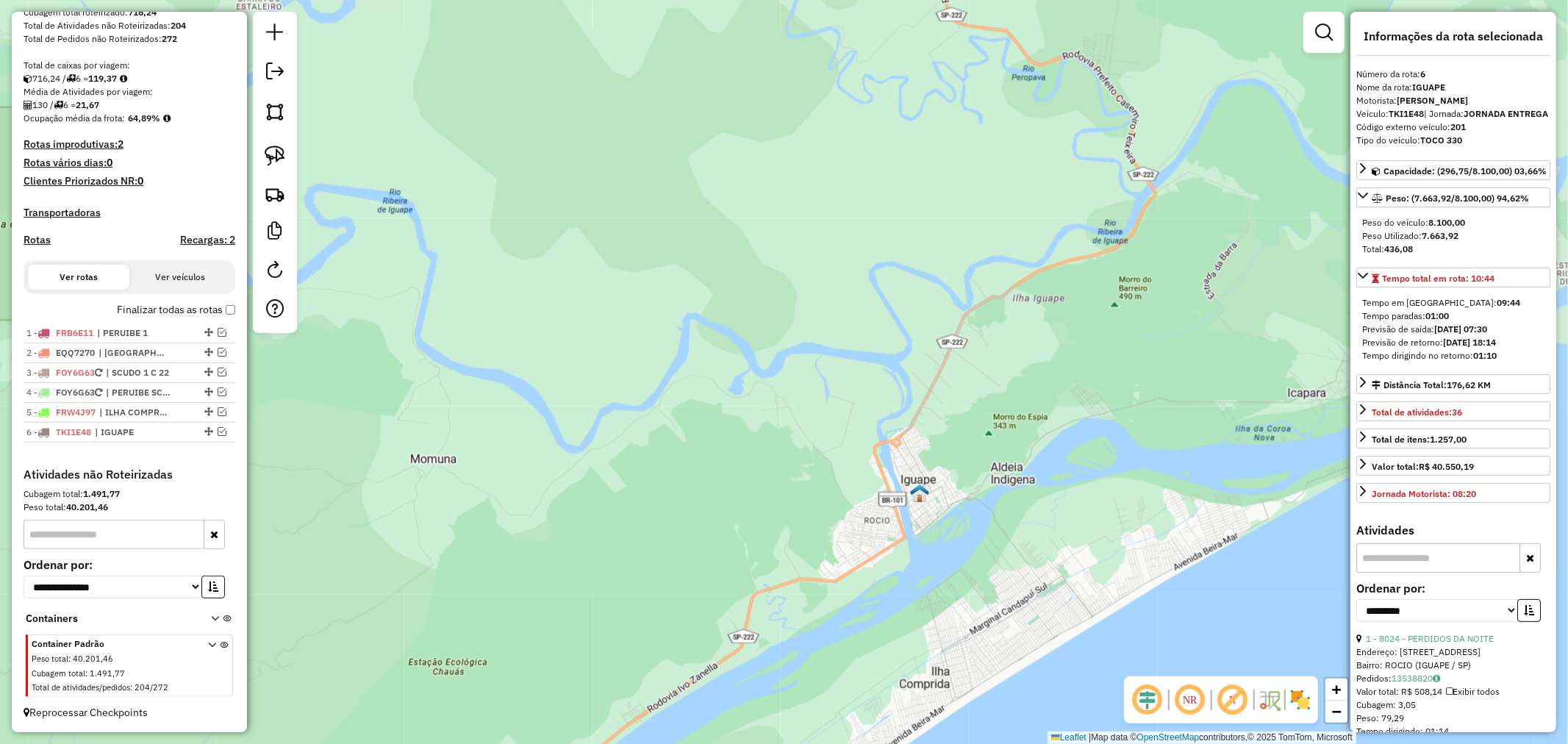
scroll to position [275, 0]
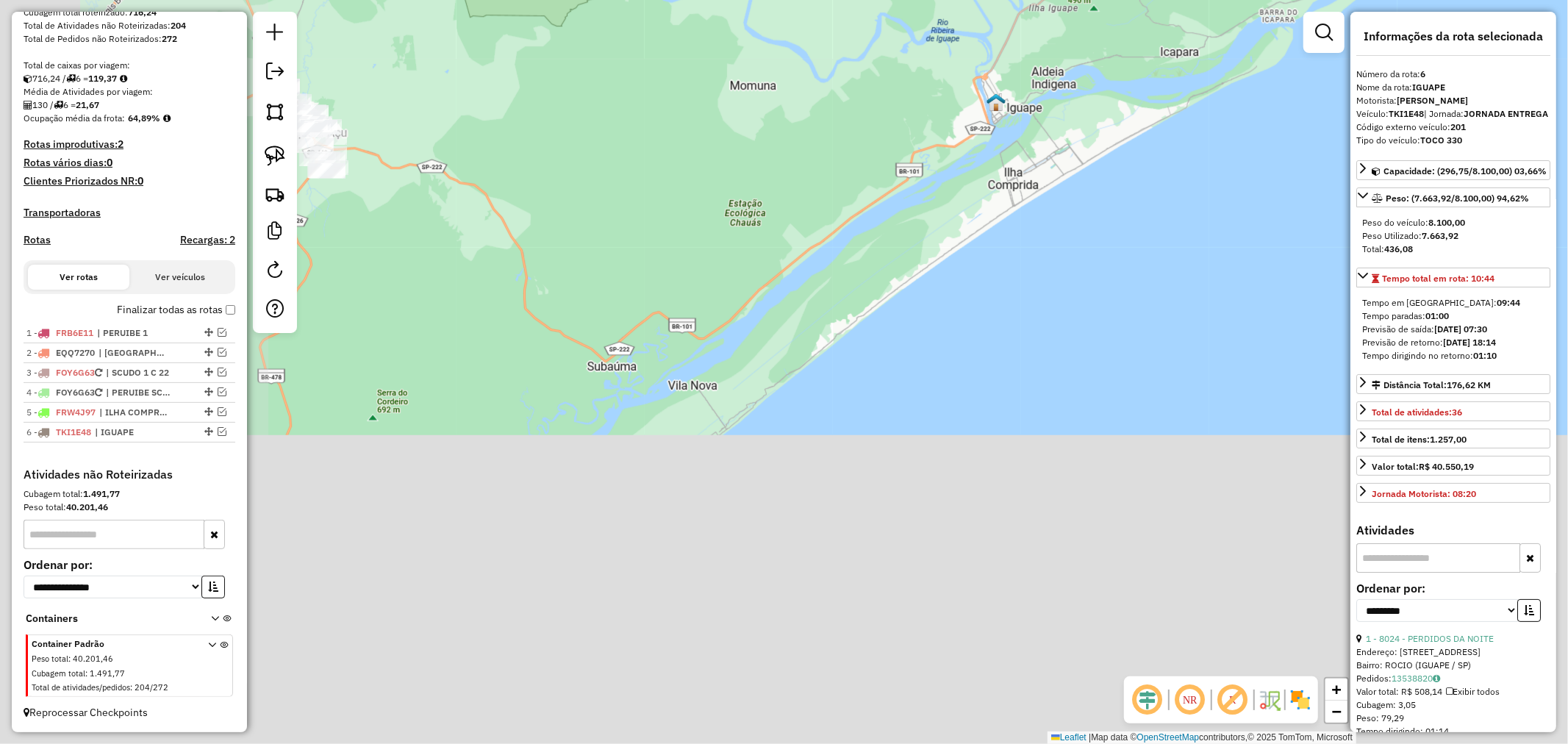
drag, startPoint x: 519, startPoint y: 537, endPoint x: 821, endPoint y: 99, distance: 532.0
click at [821, 99] on div "Janela de atendimento Grade de atendimento Capacidade Transportadoras Veículos …" at bounding box center [784, 372] width 1568 height 744
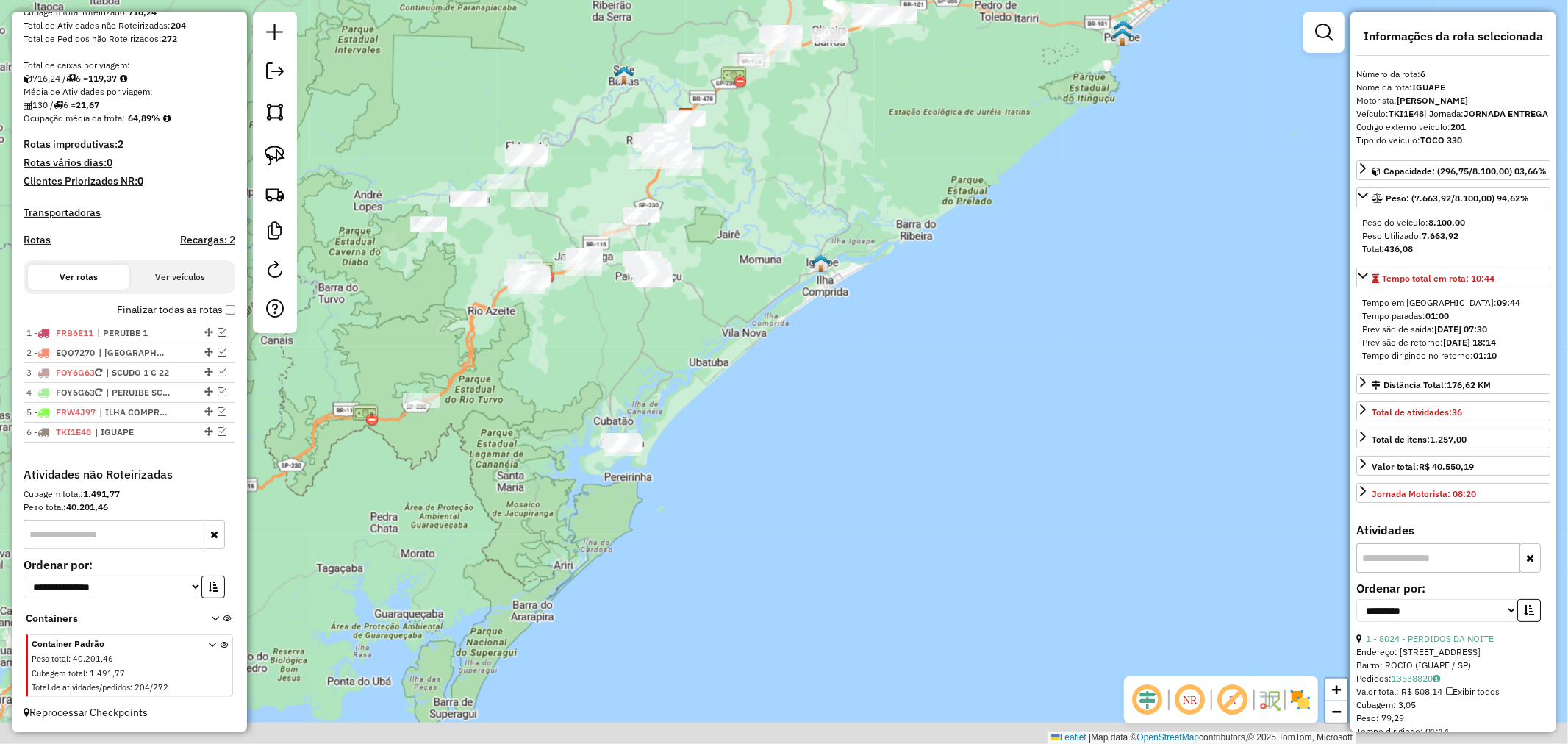
drag, startPoint x: 657, startPoint y: 422, endPoint x: 742, endPoint y: 377, distance: 96.2
click at [742, 377] on div "Janela de atendimento Grade de atendimento Capacidade Transportadoras Veículos …" at bounding box center [784, 372] width 1568 height 744
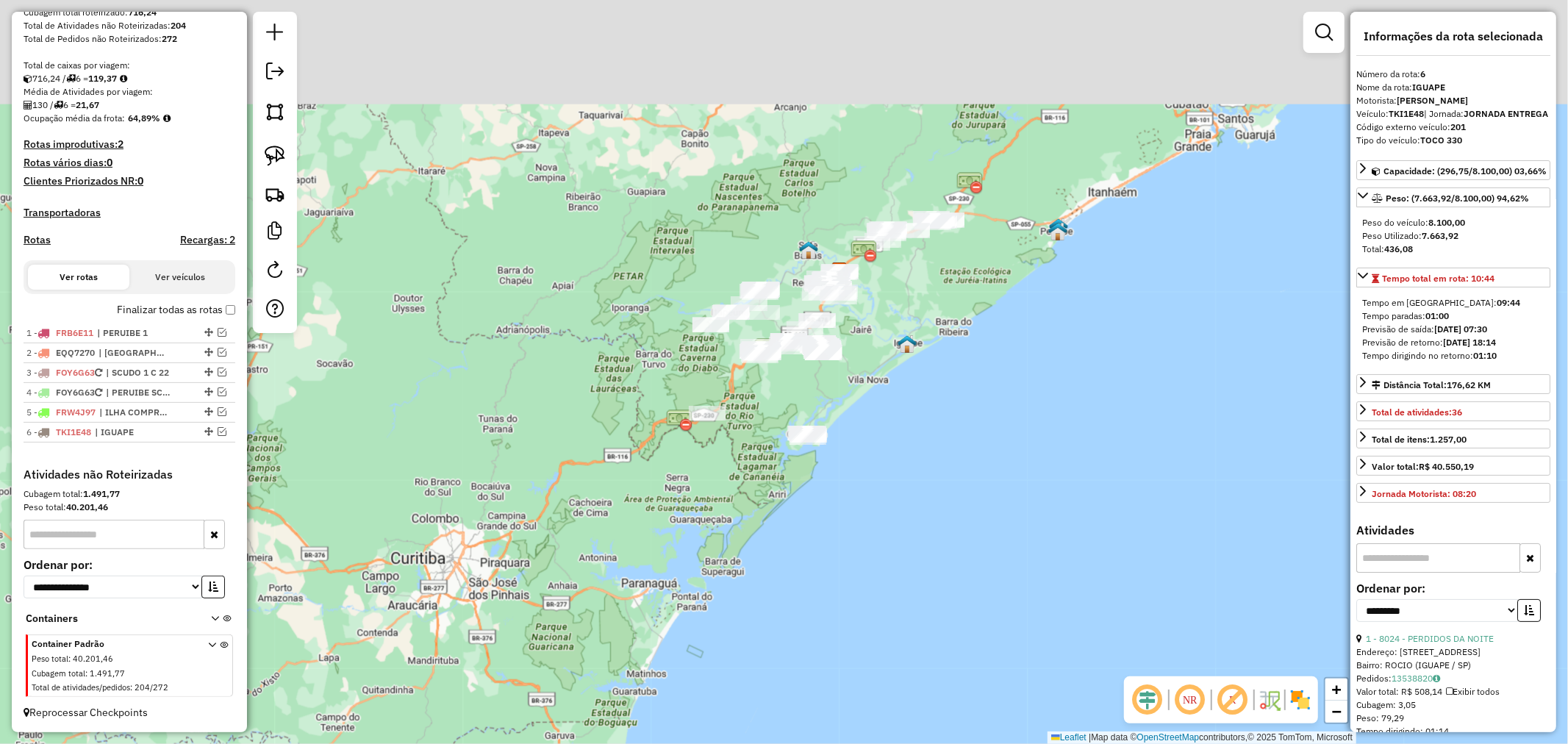
drag, startPoint x: 869, startPoint y: 194, endPoint x: 875, endPoint y: 335, distance: 141.1
click at [875, 335] on div "Janela de atendimento Grade de atendimento Capacidade Transportadoras Veículos …" at bounding box center [784, 372] width 1568 height 744
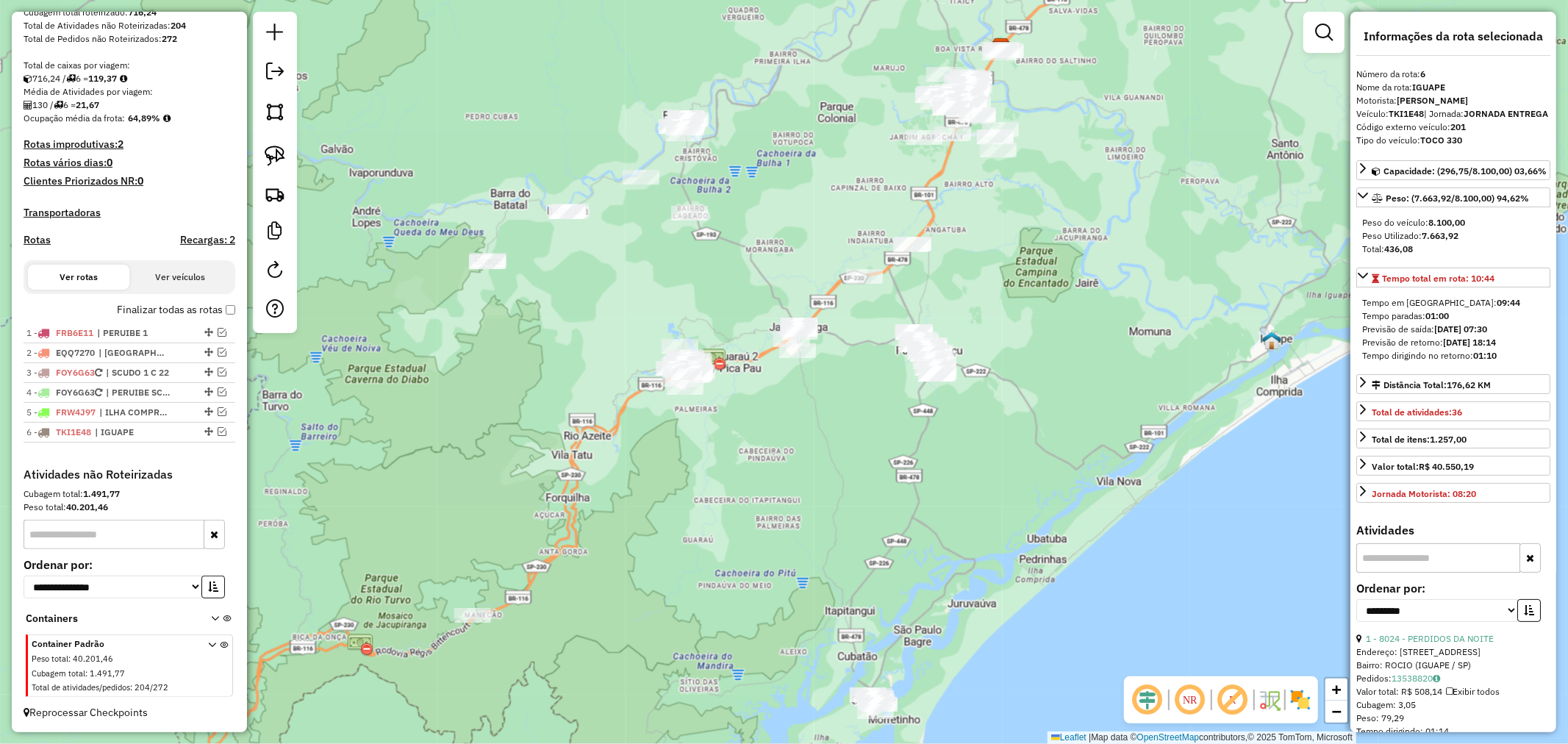
drag, startPoint x: 806, startPoint y: 275, endPoint x: 1056, endPoint y: 149, distance: 280.0
click at [1056, 149] on div "Janela de atendimento Grade de atendimento Capacidade Transportadoras Veículos …" at bounding box center [784, 372] width 1568 height 744
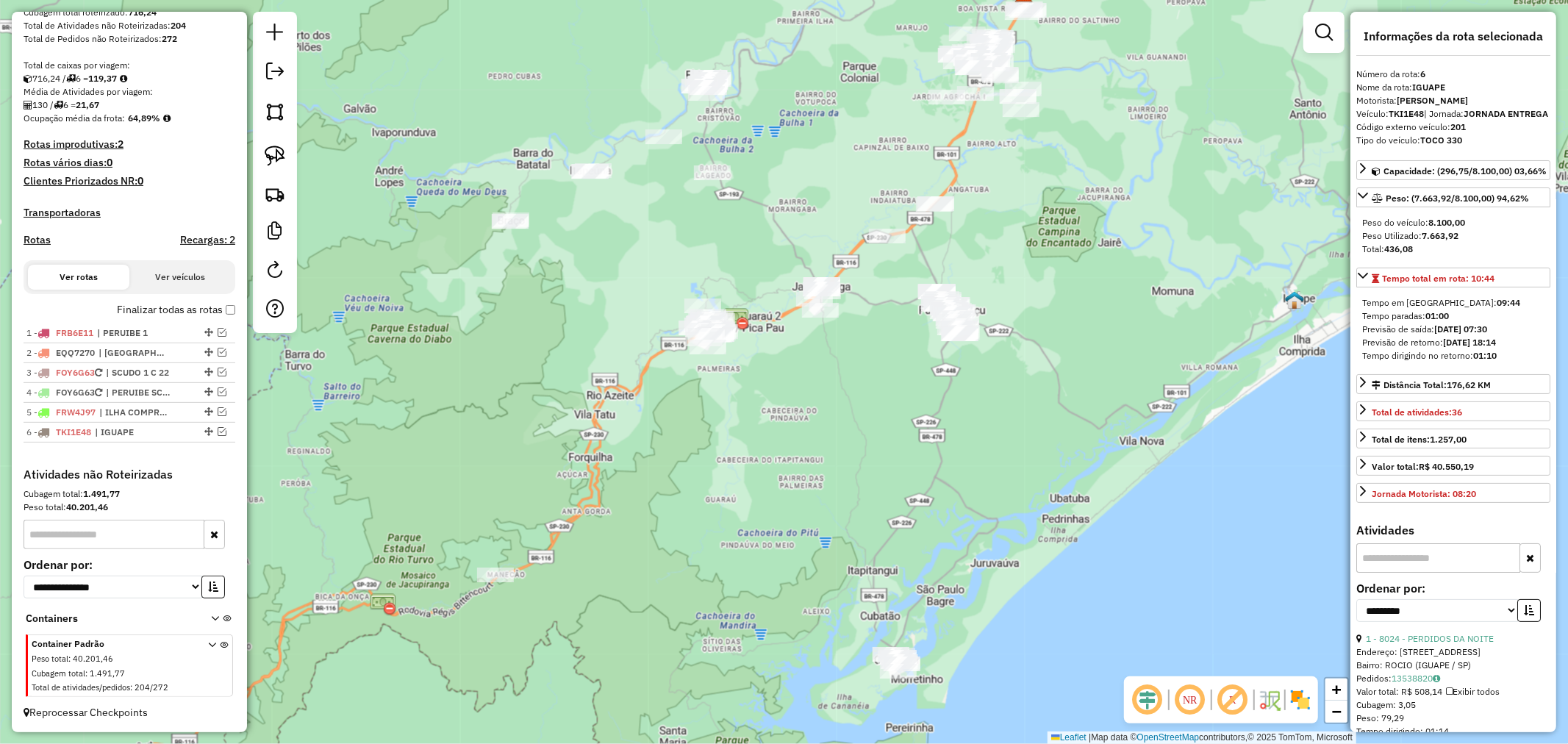
drag, startPoint x: 790, startPoint y: 448, endPoint x: 813, endPoint y: 409, distance: 45.3
click at [813, 409] on div "Janela de atendimento Grade de atendimento Capacidade Transportadoras Veículos …" at bounding box center [784, 372] width 1568 height 744
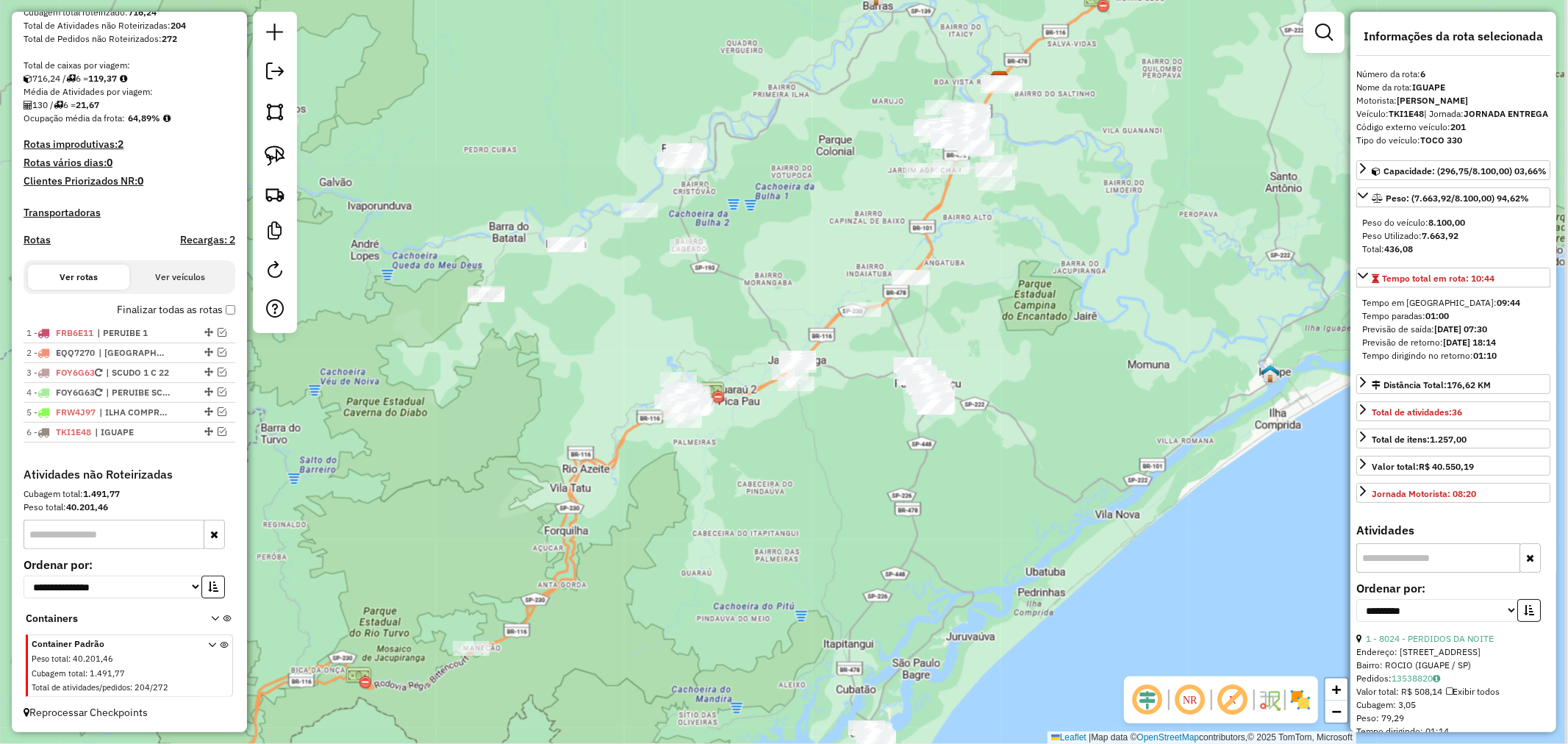
drag, startPoint x: 763, startPoint y: 399, endPoint x: 731, endPoint y: 494, distance: 100.2
click at [731, 494] on div "Janela de atendimento Grade de atendimento Capacidade Transportadoras Veículos …" at bounding box center [784, 372] width 1568 height 744
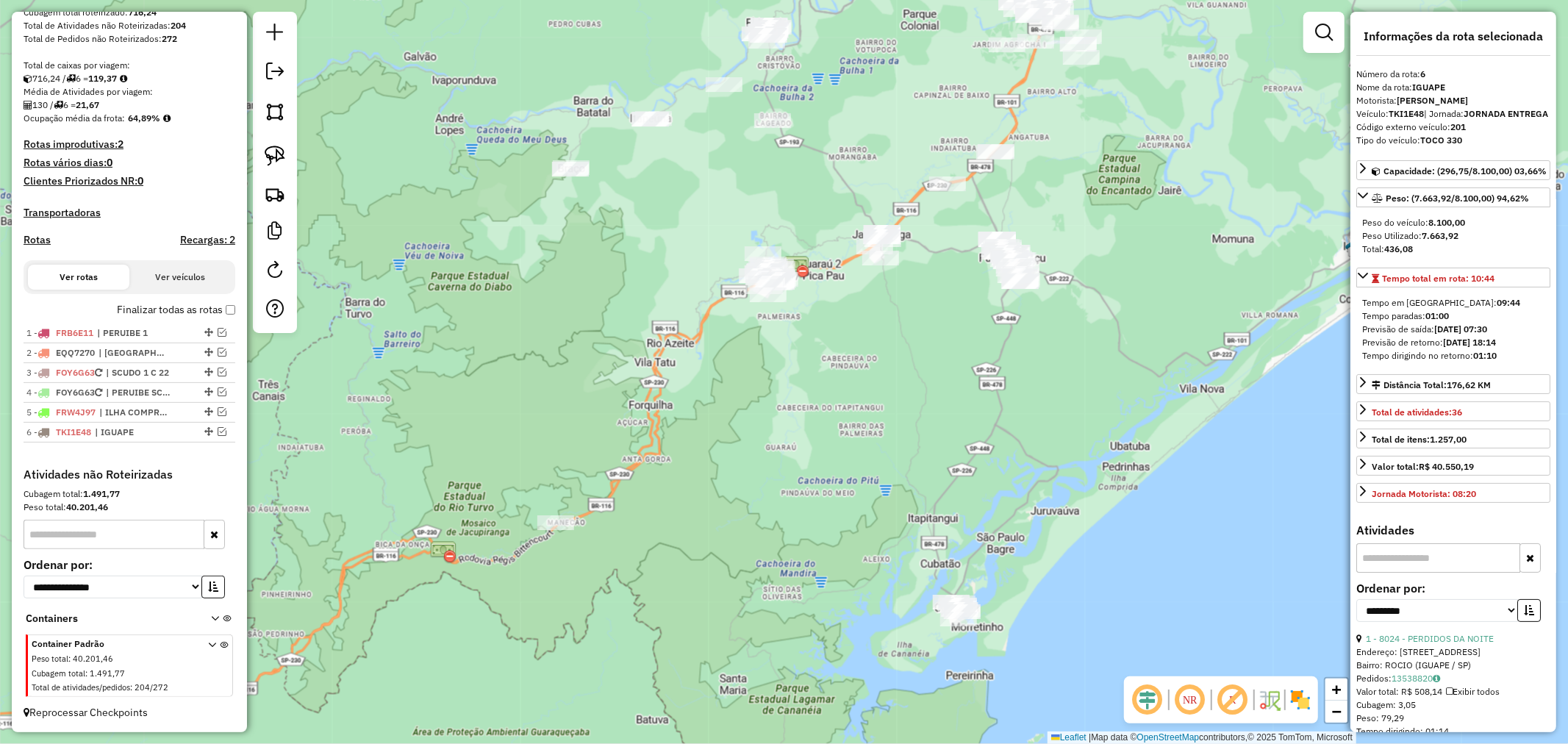
drag, startPoint x: 711, startPoint y: 465, endPoint x: 799, endPoint y: 337, distance: 155.3
click at [799, 337] on div "Janela de atendimento Grade de atendimento Capacidade Transportadoras Veículos …" at bounding box center [784, 372] width 1568 height 744
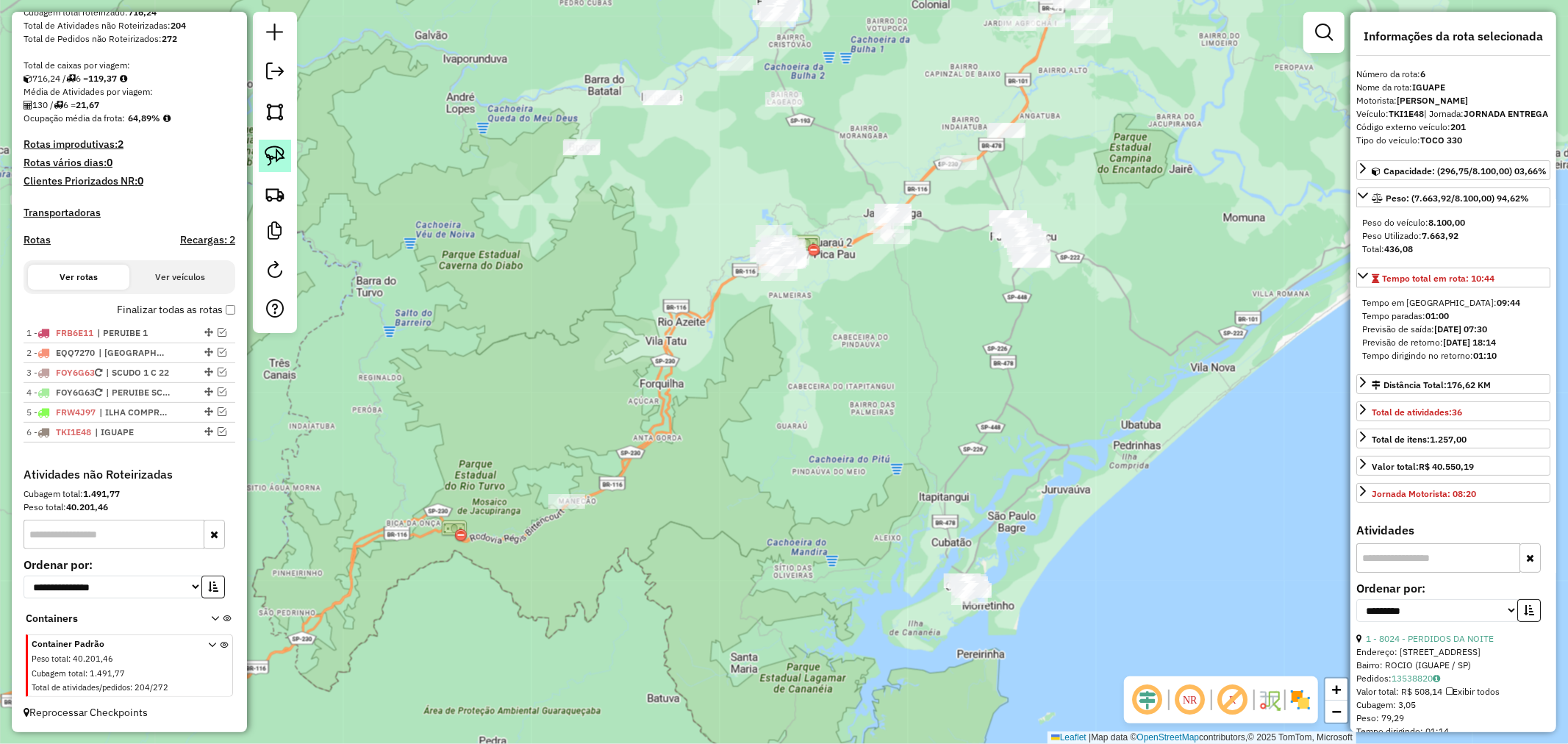
click at [276, 150] on img at bounding box center [275, 156] width 21 height 21
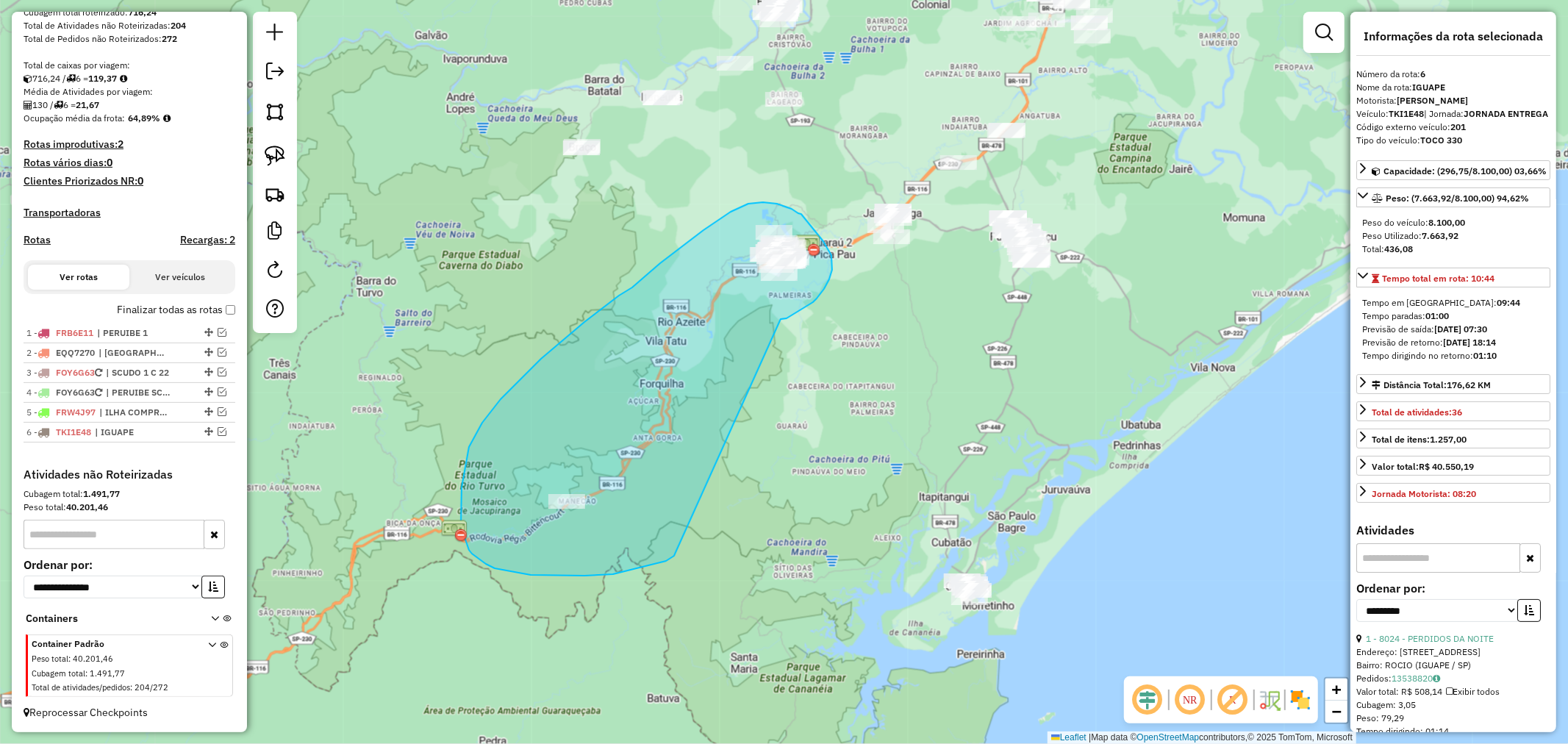
drag, startPoint x: 781, startPoint y: 319, endPoint x: 674, endPoint y: 556, distance: 260.0
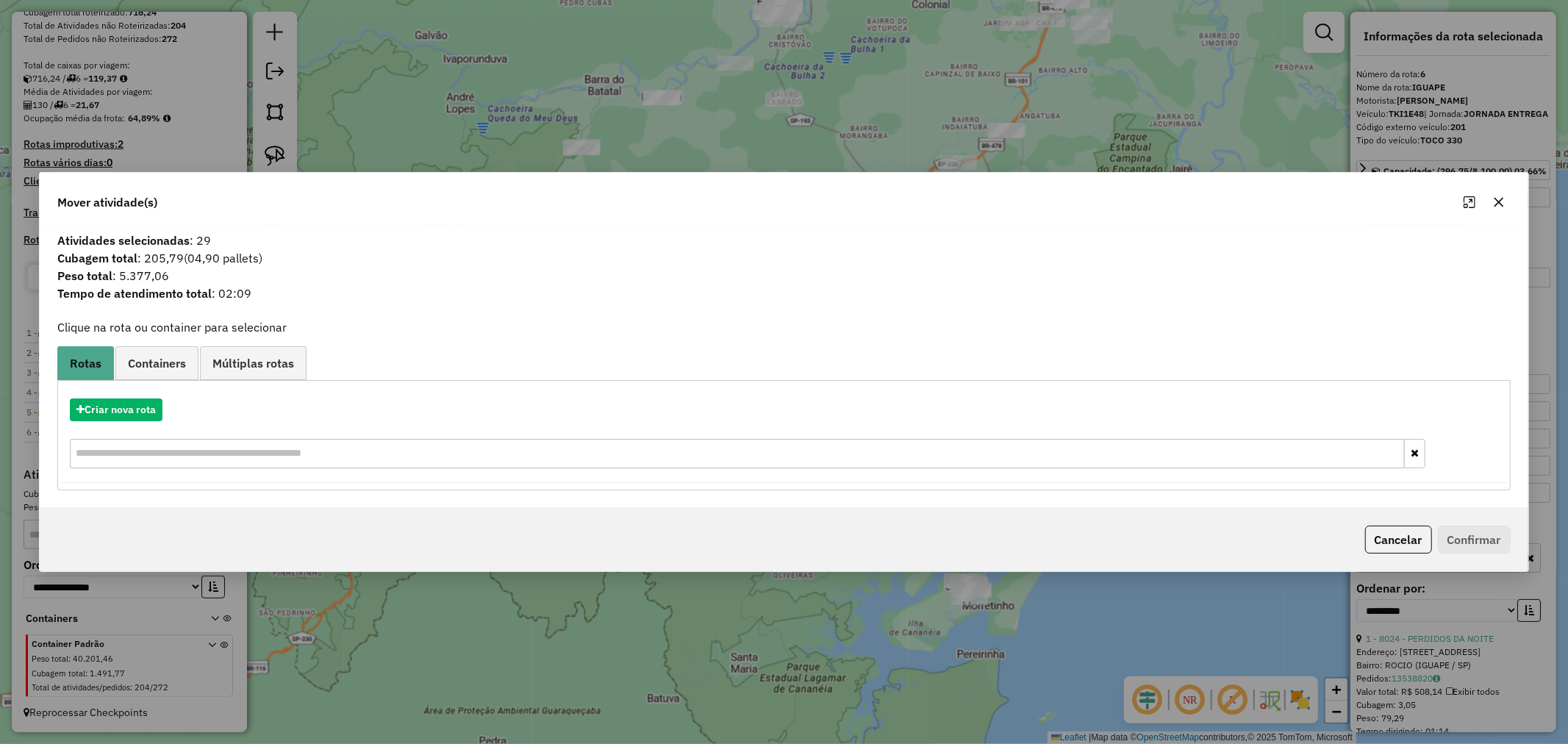
click at [1505, 202] on button "button" at bounding box center [1498, 201] width 23 height 23
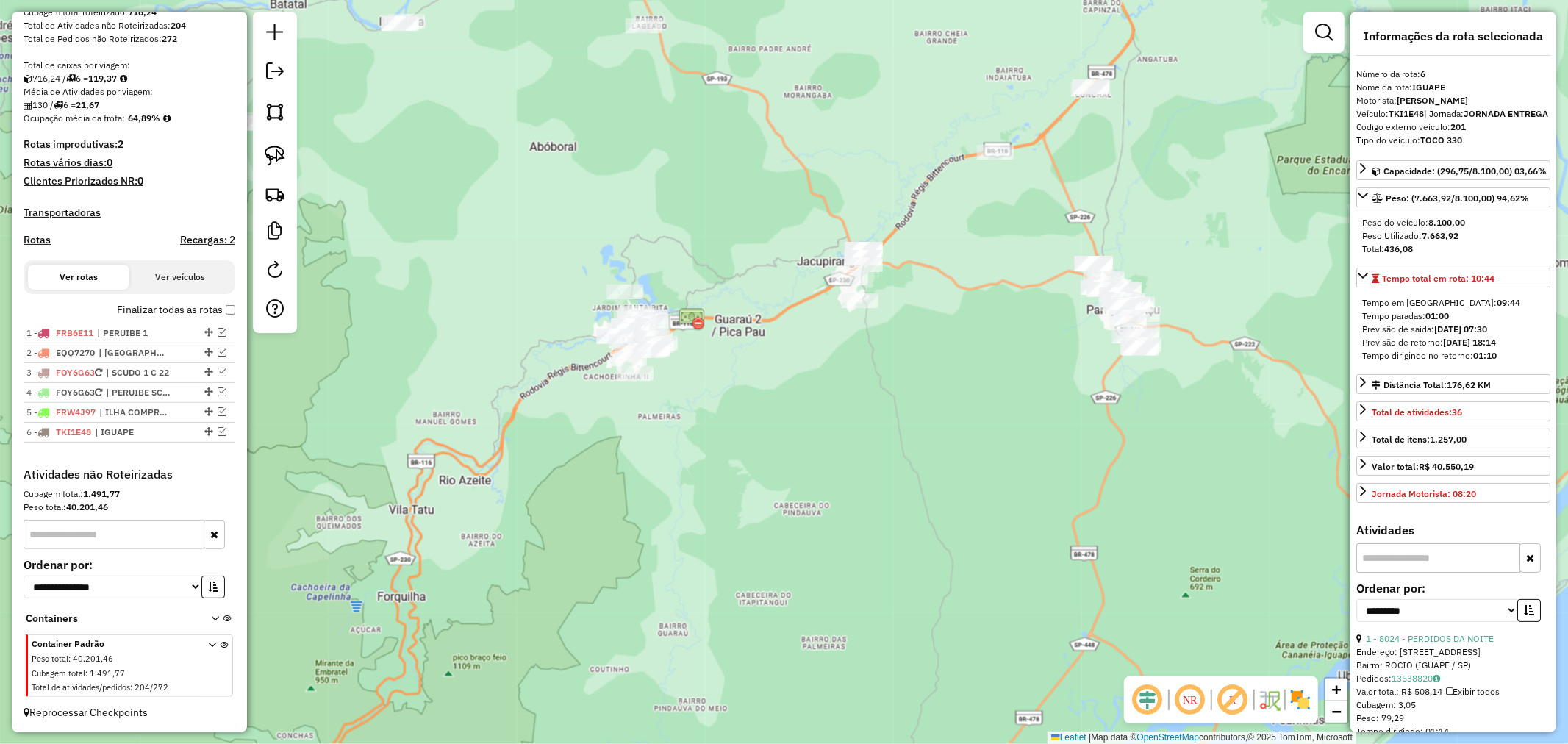
drag, startPoint x: 906, startPoint y: 285, endPoint x: 891, endPoint y: 415, distance: 130.9
click at [891, 415] on div "Janela de atendimento Grade de atendimento Capacidade Transportadoras Veículos …" at bounding box center [784, 372] width 1568 height 744
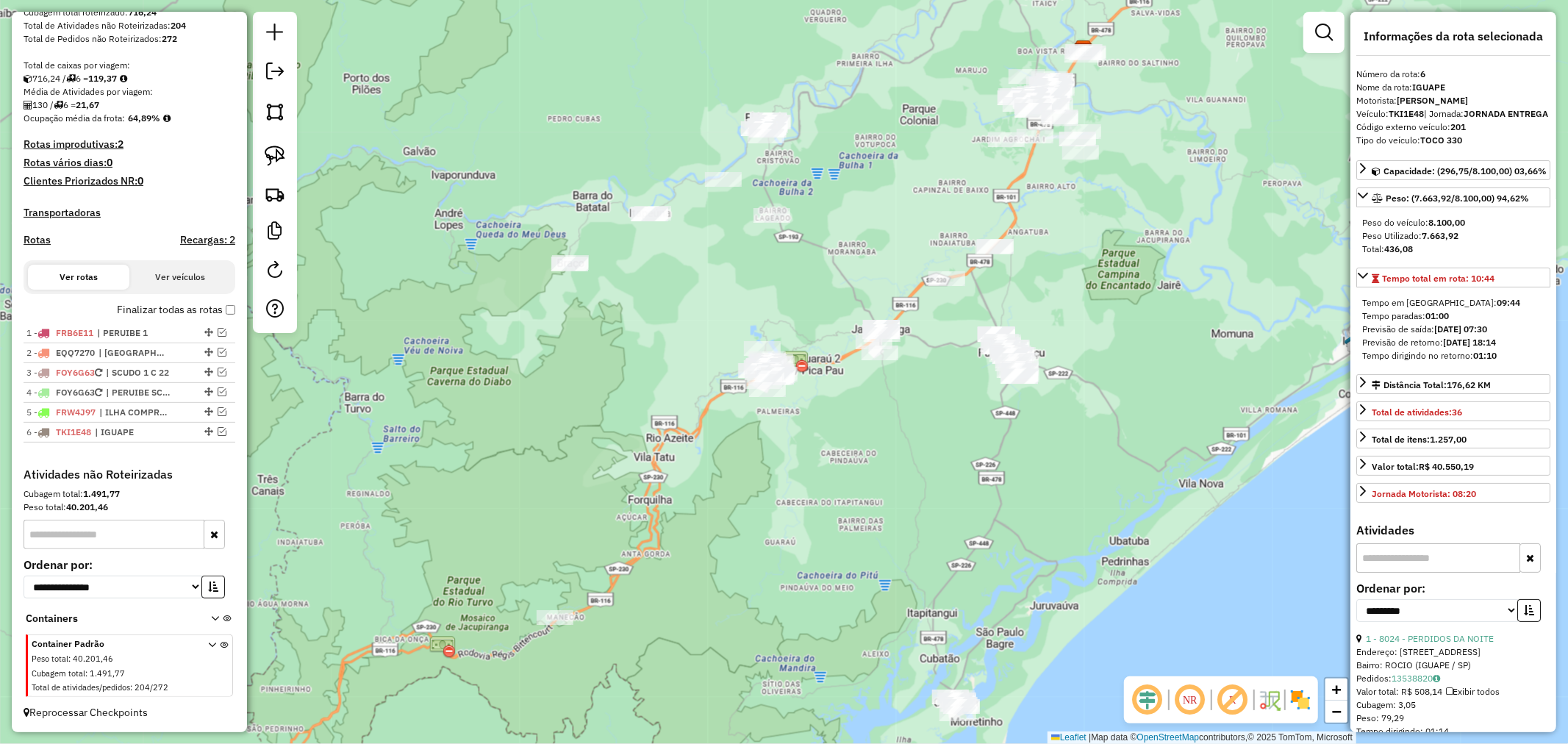
drag, startPoint x: 820, startPoint y: 469, endPoint x: 828, endPoint y: 459, distance: 12.8
click at [828, 459] on div "Janela de atendimento Grade de atendimento Capacidade Transportadoras Veículos …" at bounding box center [784, 372] width 1568 height 744
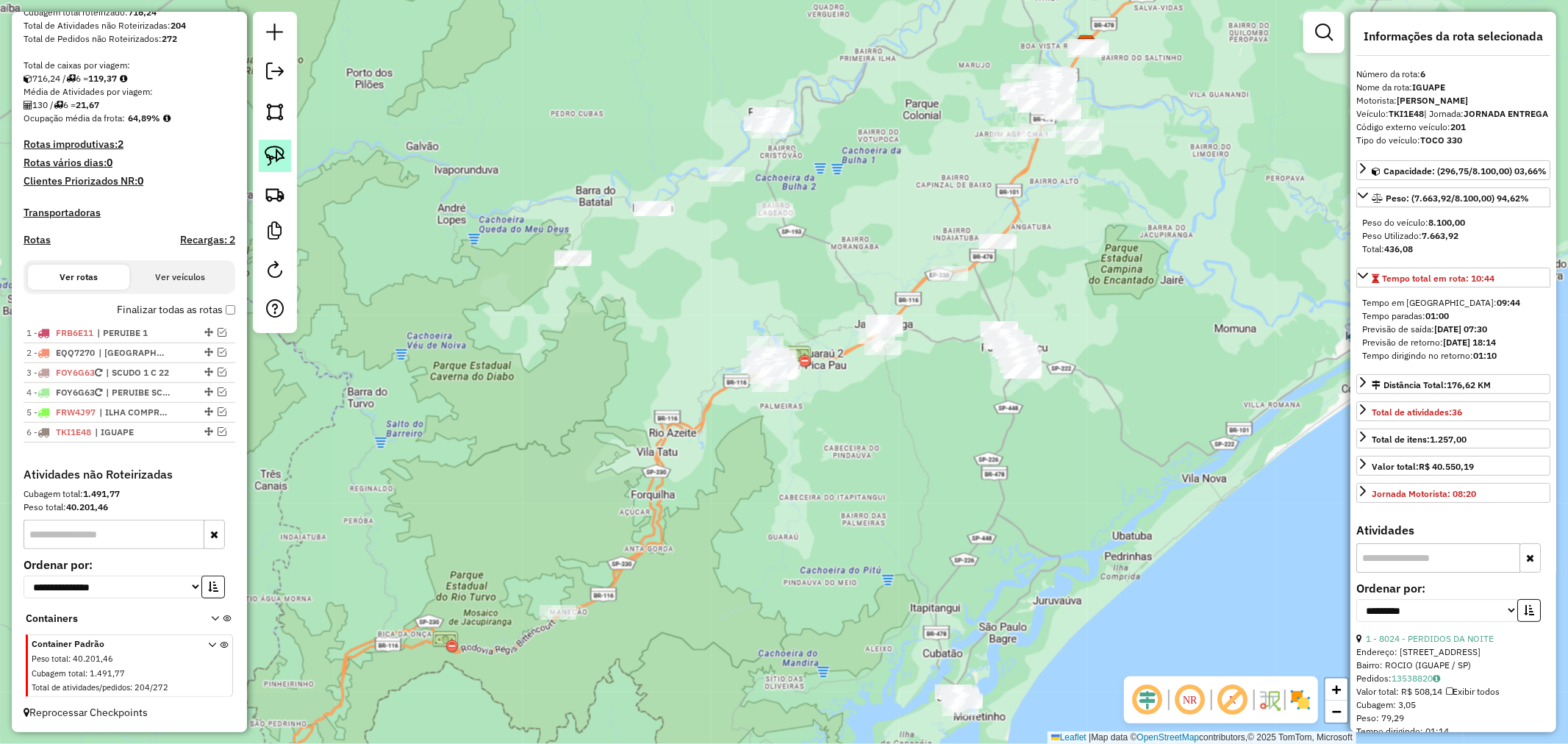
click at [272, 159] on img at bounding box center [275, 156] width 21 height 21
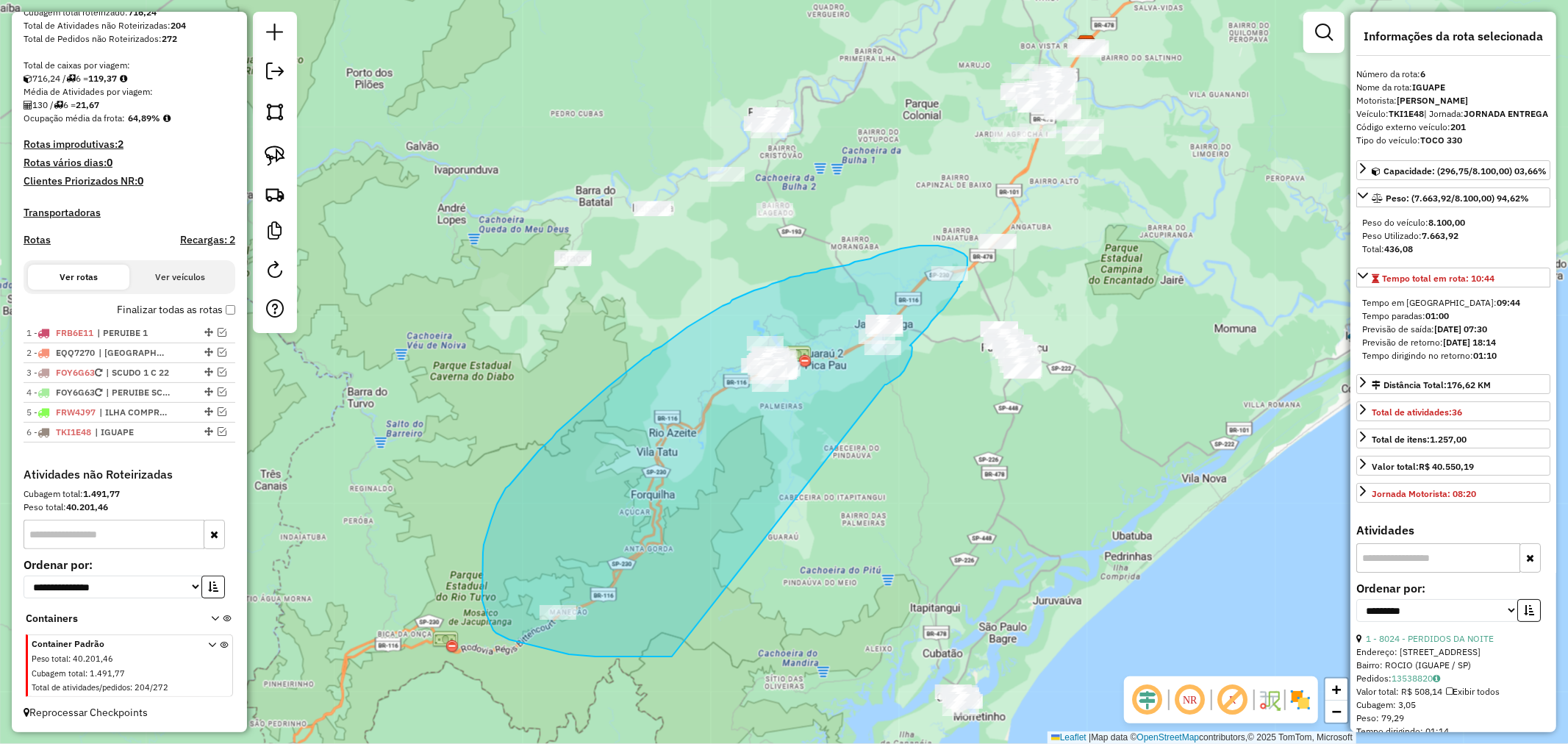
drag, startPoint x: 885, startPoint y: 385, endPoint x: 672, endPoint y: 656, distance: 344.7
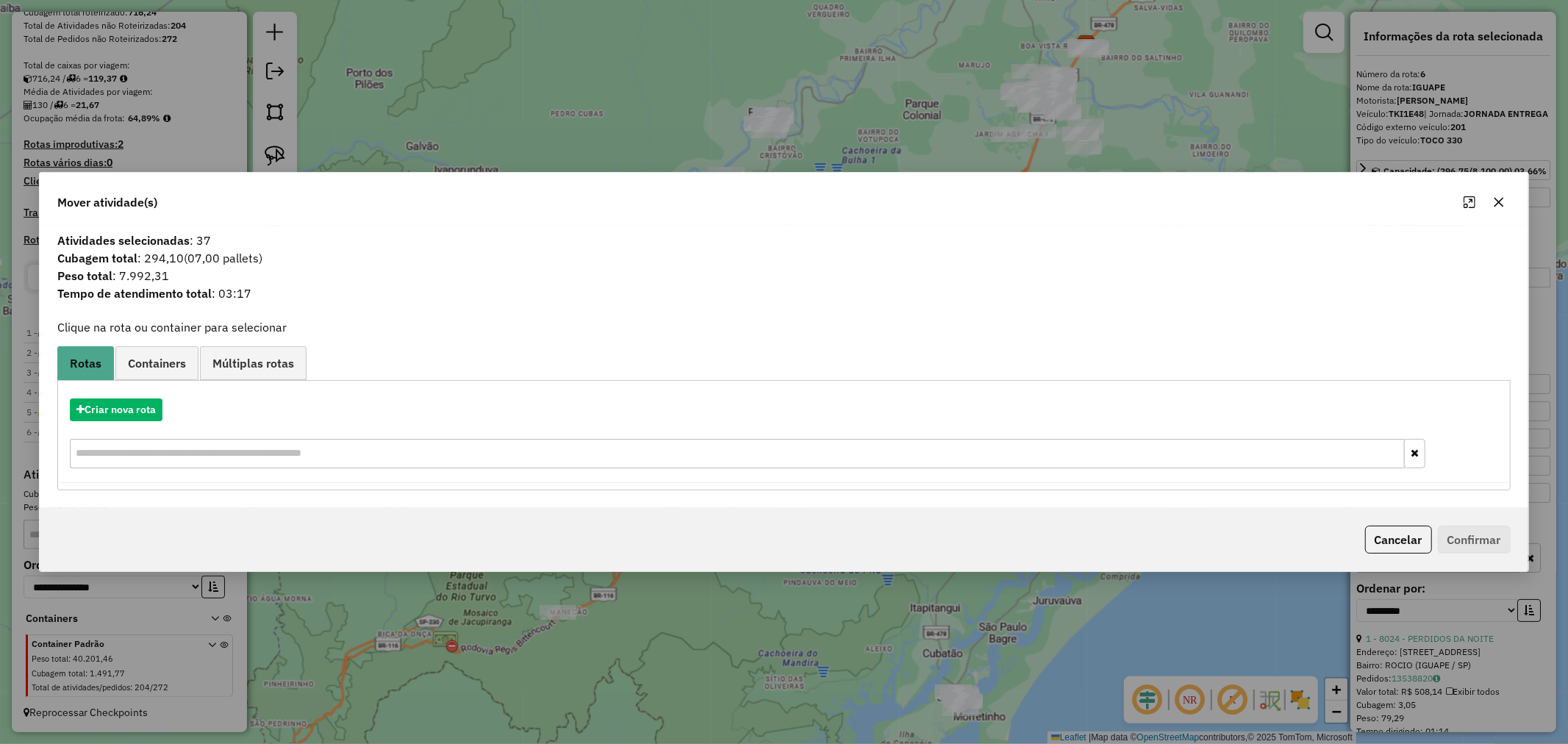
click at [1498, 206] on icon "button" at bounding box center [1499, 202] width 12 height 12
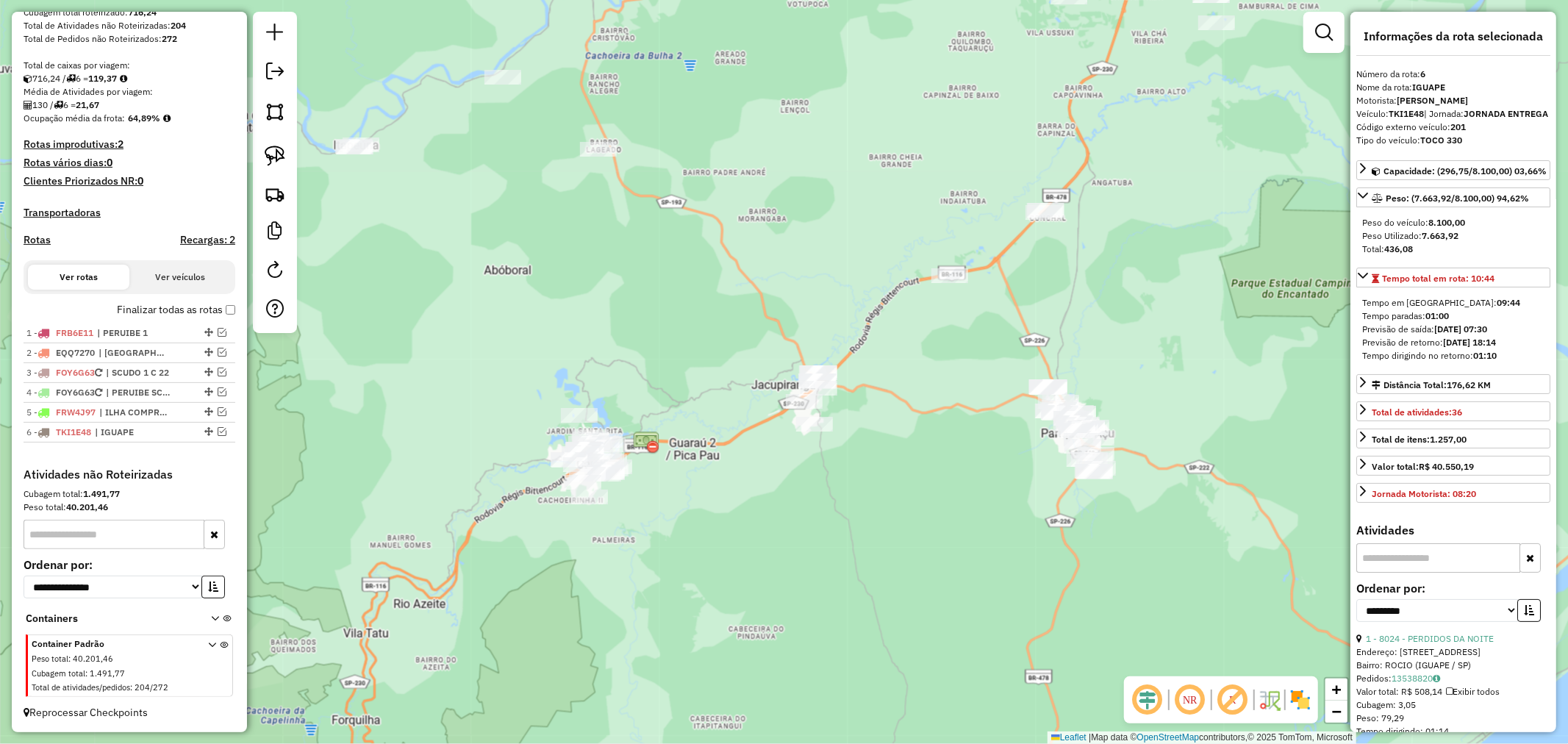
drag, startPoint x: 1011, startPoint y: 254, endPoint x: 966, endPoint y: 326, distance: 84.9
click at [966, 326] on div "Janela de atendimento Grade de atendimento Capacidade Transportadoras Veículos …" at bounding box center [784, 372] width 1568 height 744
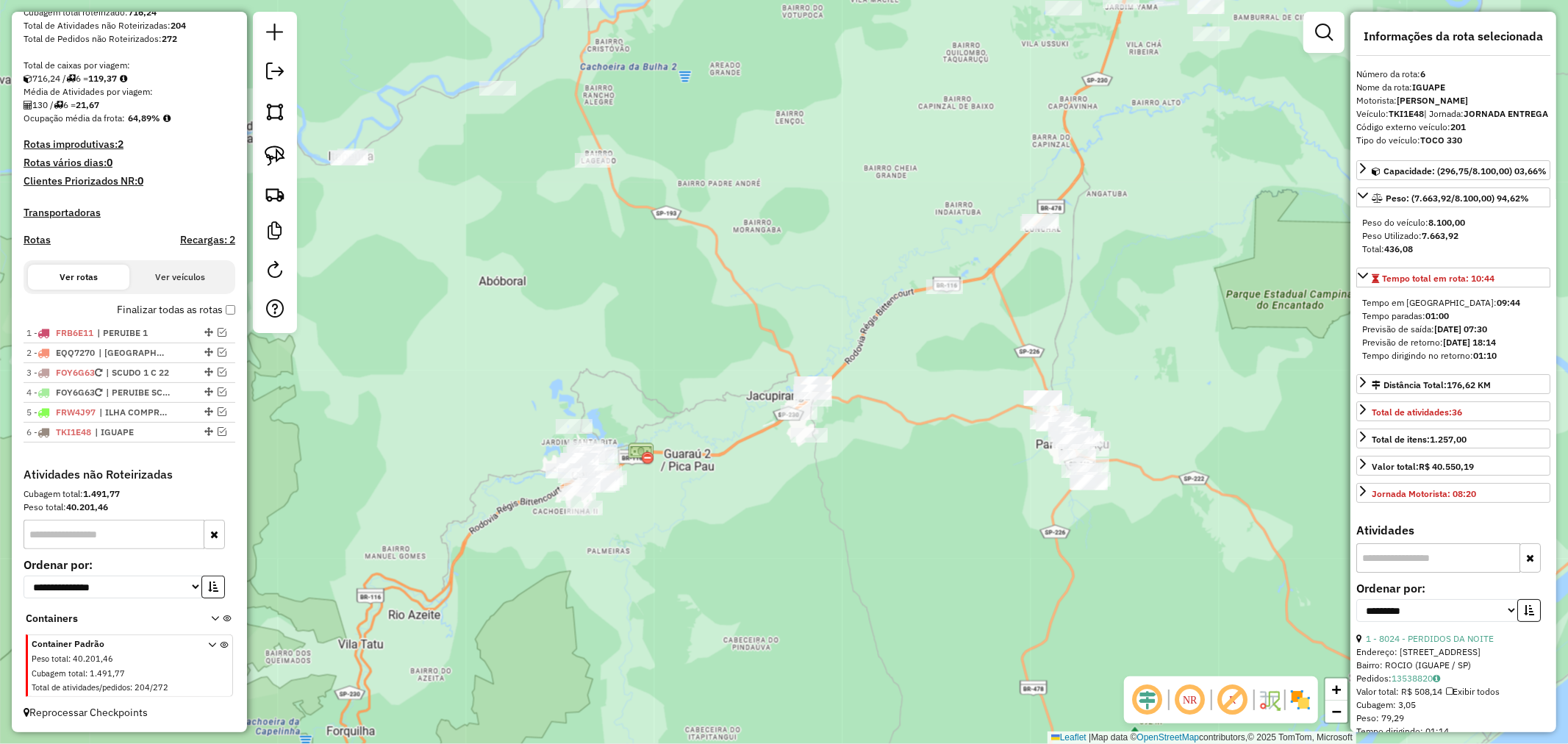
drag, startPoint x: 904, startPoint y: 384, endPoint x: 933, endPoint y: 373, distance: 31.0
click at [933, 373] on div "Janela de atendimento Grade de atendimento Capacidade Transportadoras Veículos …" at bounding box center [784, 372] width 1568 height 744
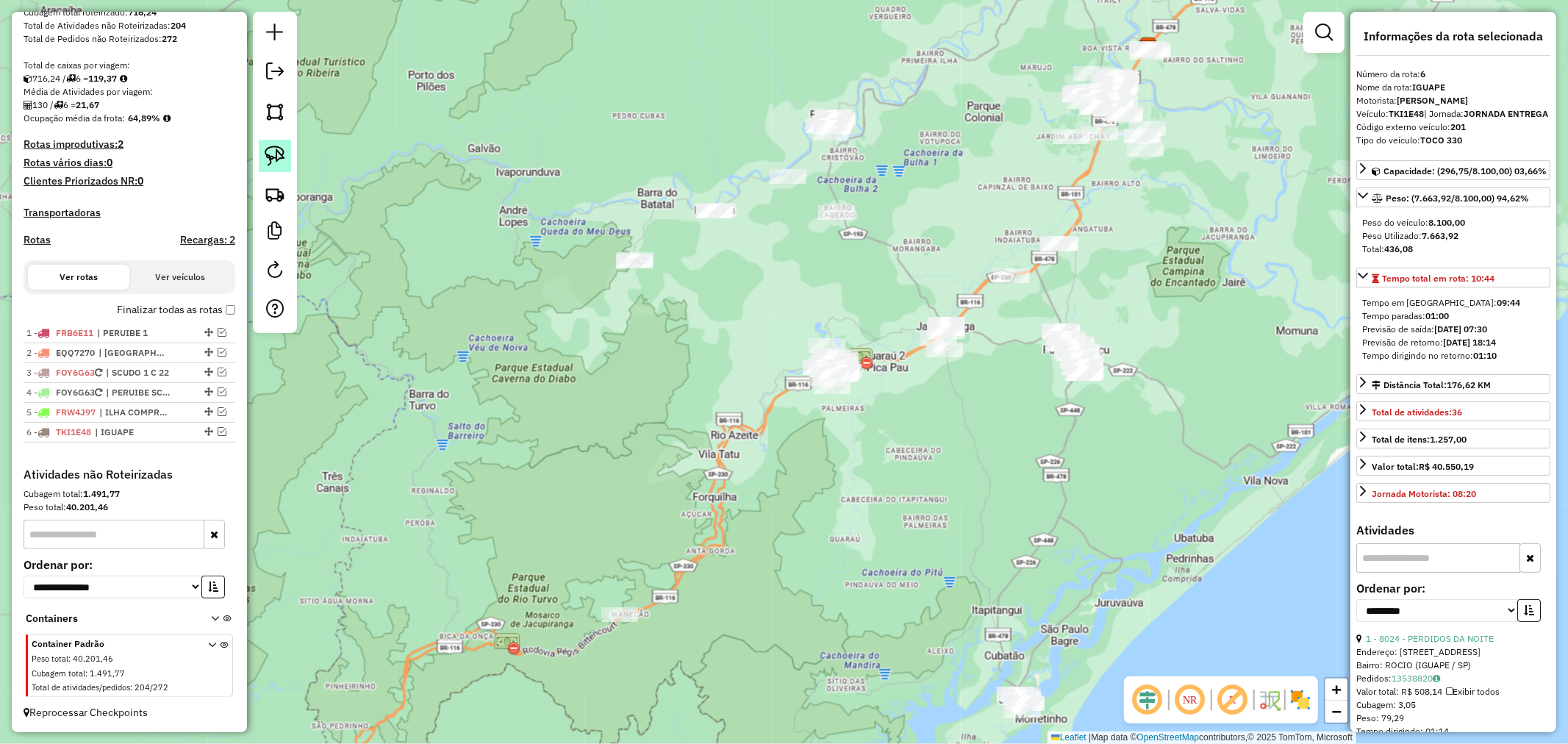
drag, startPoint x: 272, startPoint y: 154, endPoint x: 288, endPoint y: 159, distance: 16.8
click at [272, 154] on img at bounding box center [275, 156] width 21 height 21
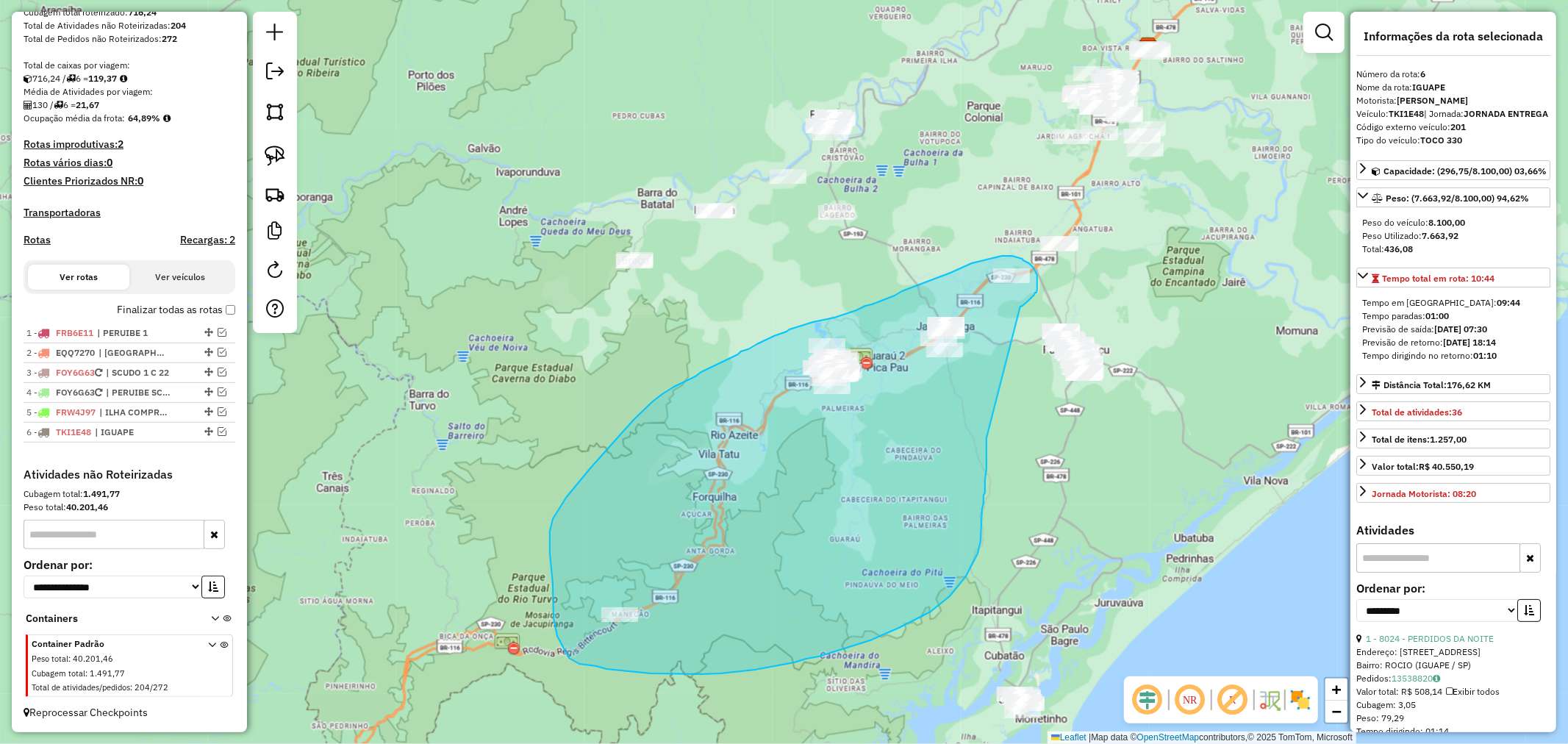
drag, startPoint x: 1020, startPoint y: 307, endPoint x: 986, endPoint y: 438, distance: 135.3
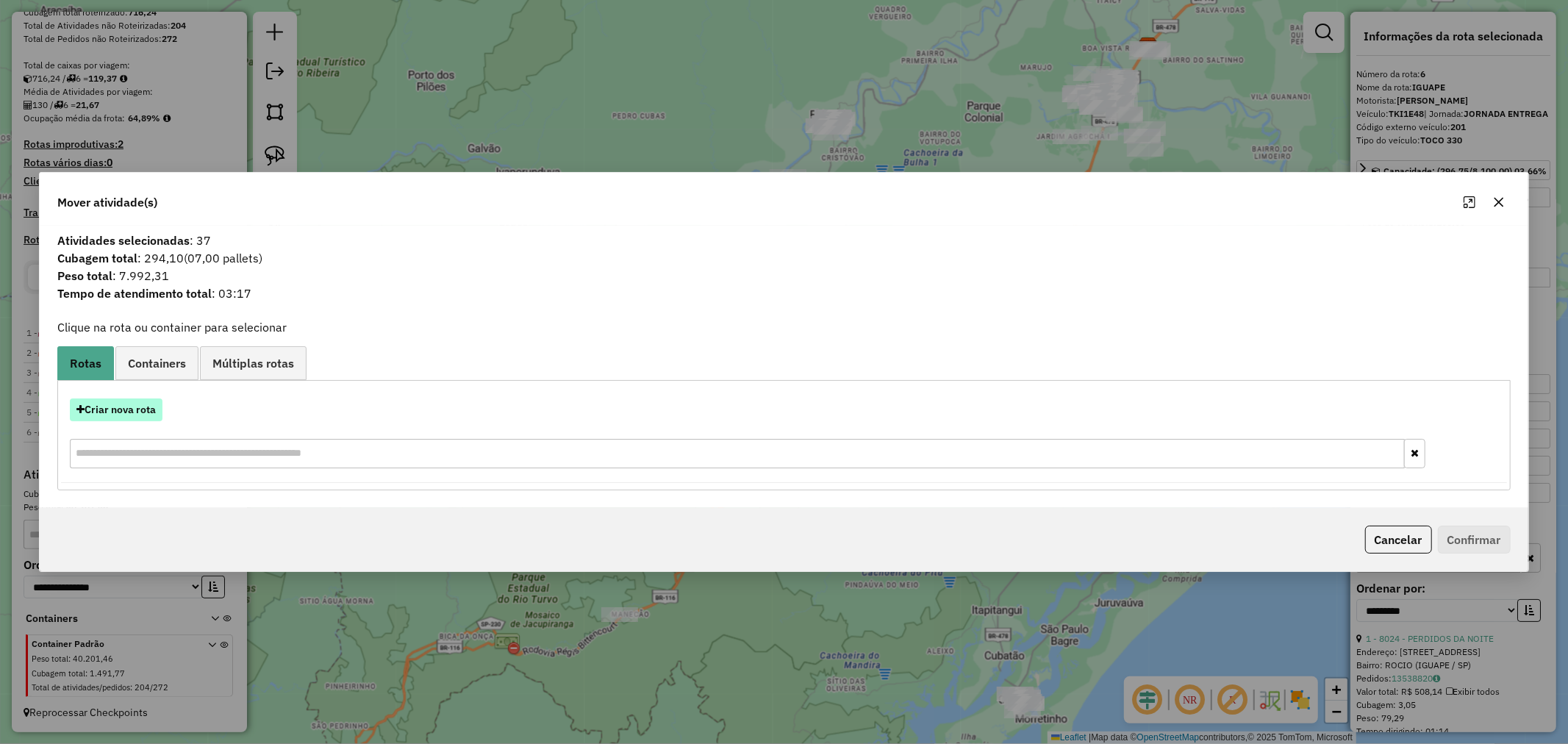
click at [126, 408] on button "Criar nova rota" at bounding box center [116, 409] width 93 height 22
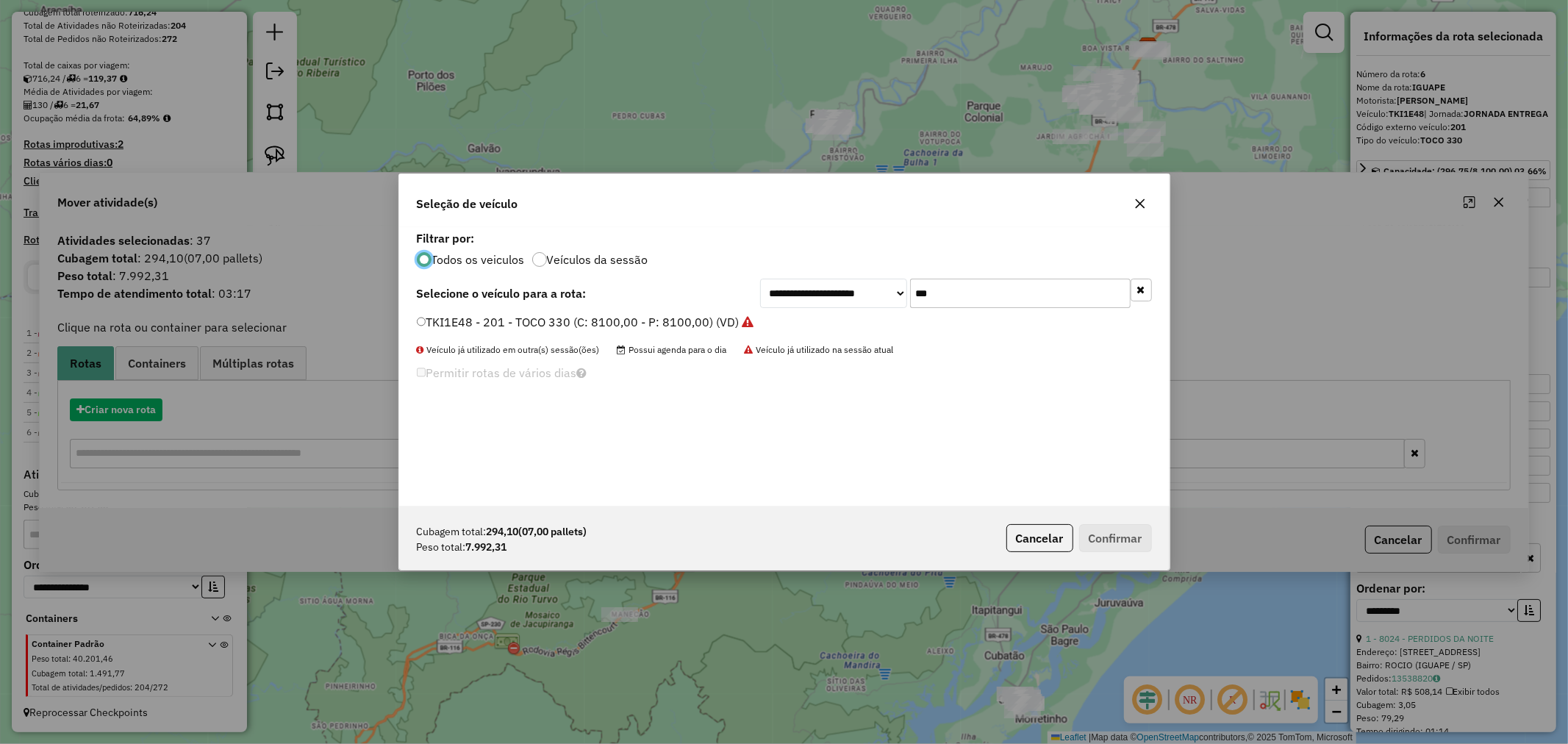
scroll to position [8, 4]
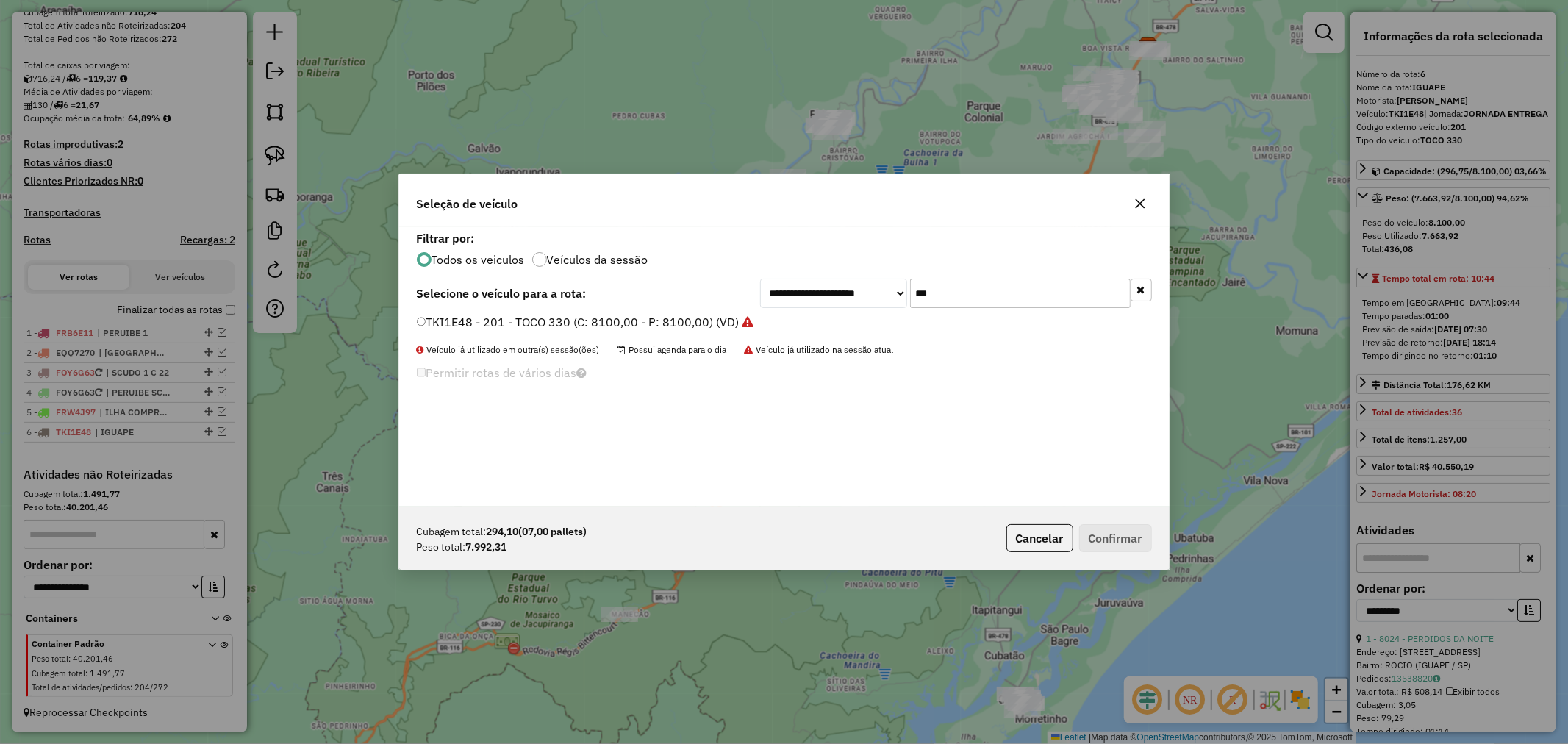
drag, startPoint x: 951, startPoint y: 292, endPoint x: 843, endPoint y: 288, distance: 108.1
click at [843, 288] on div "**********" at bounding box center [957, 293] width 392 height 29
type input "***"
click at [1114, 537] on button "Confirmar" at bounding box center [1115, 537] width 73 height 28
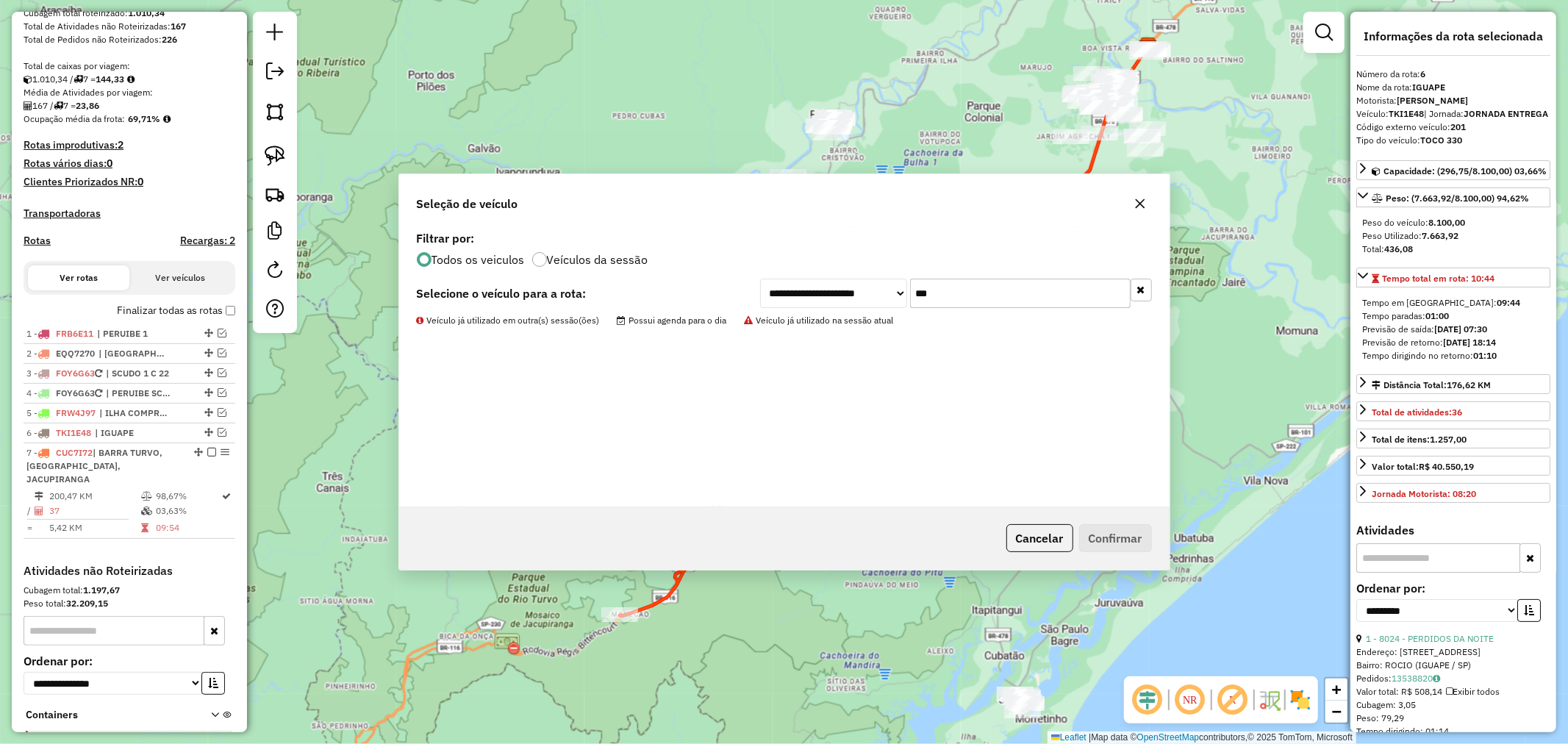
scroll to position [371, 0]
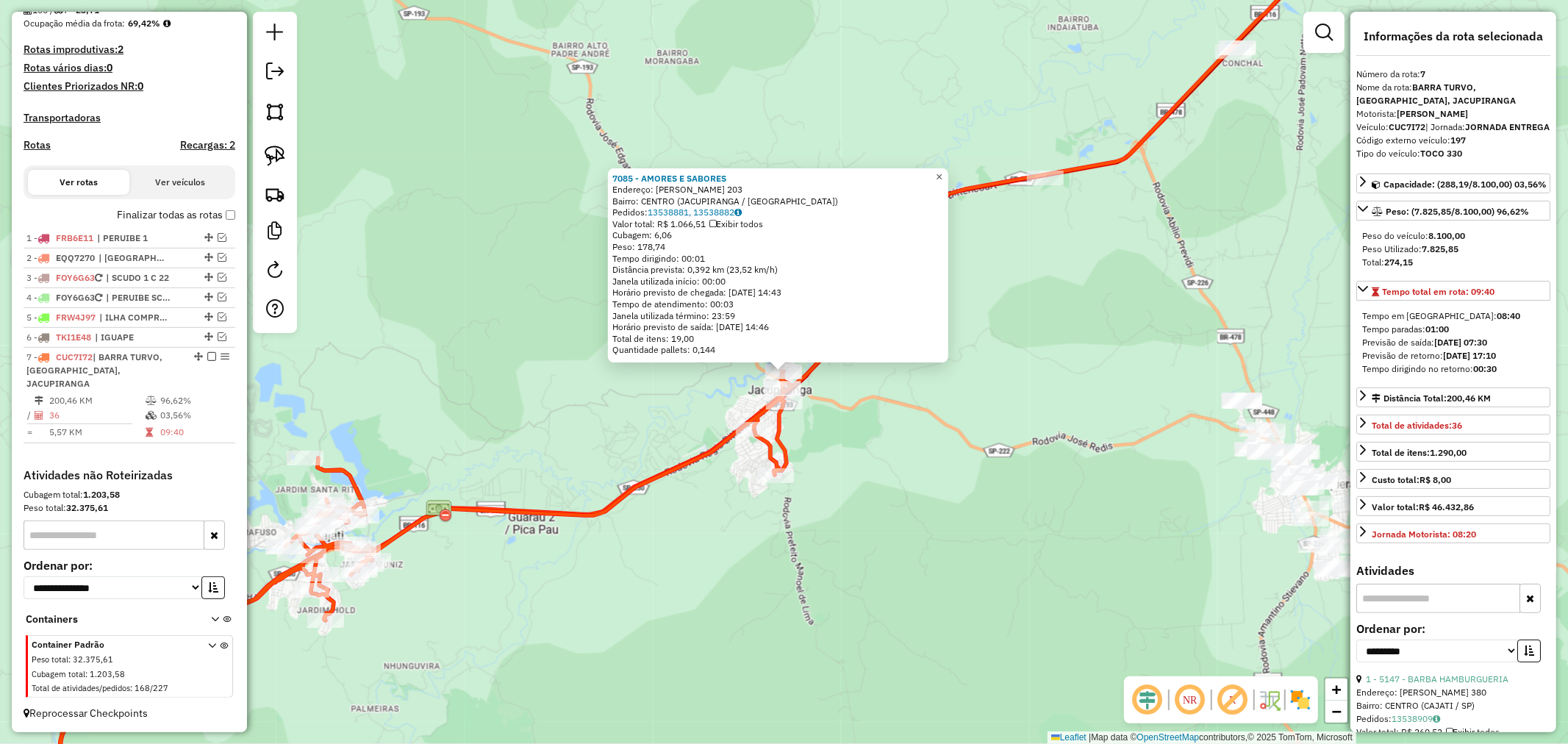
click at [948, 169] on link "×" at bounding box center [940, 177] width 18 height 18
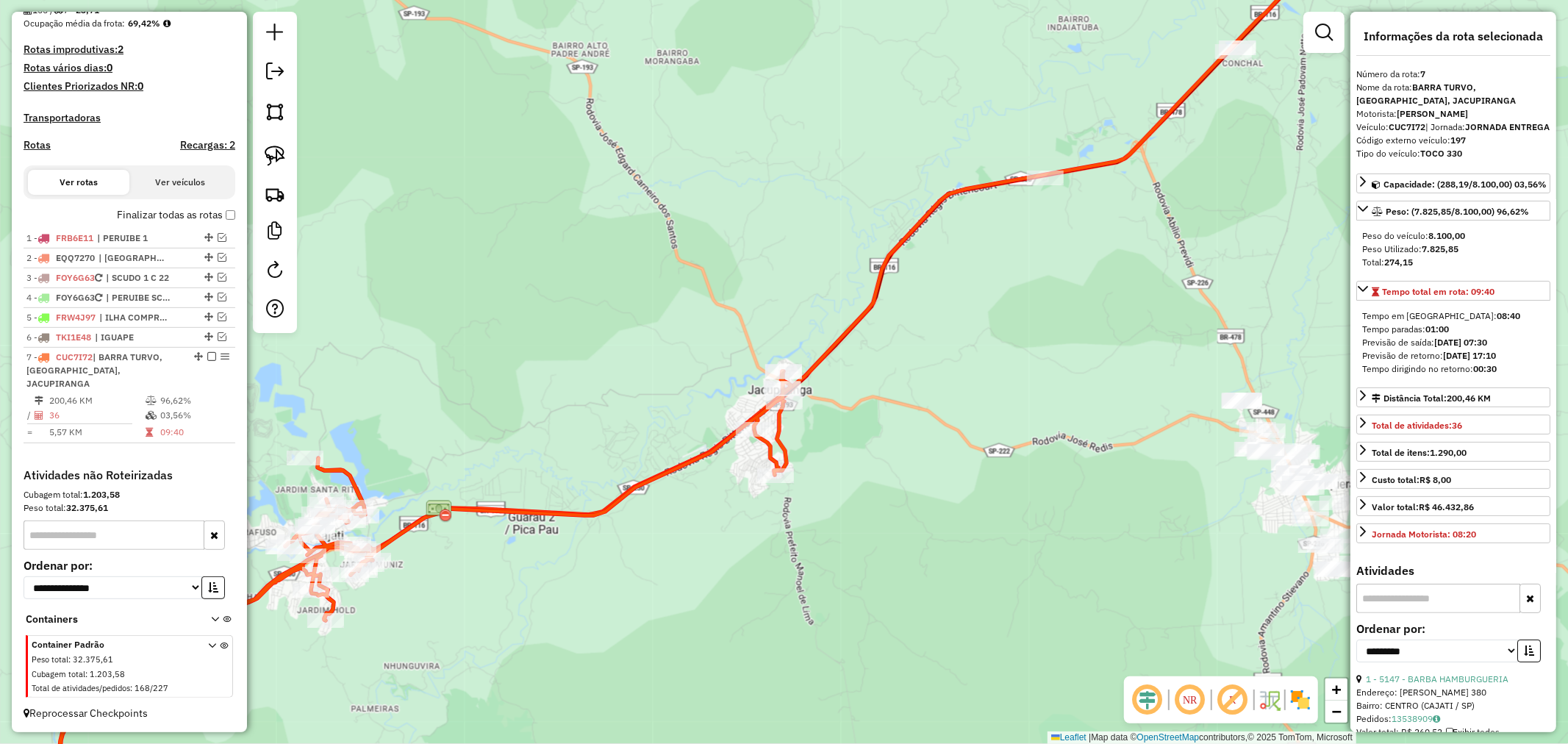
click at [763, 409] on icon at bounding box center [338, 594] width 906 height 447
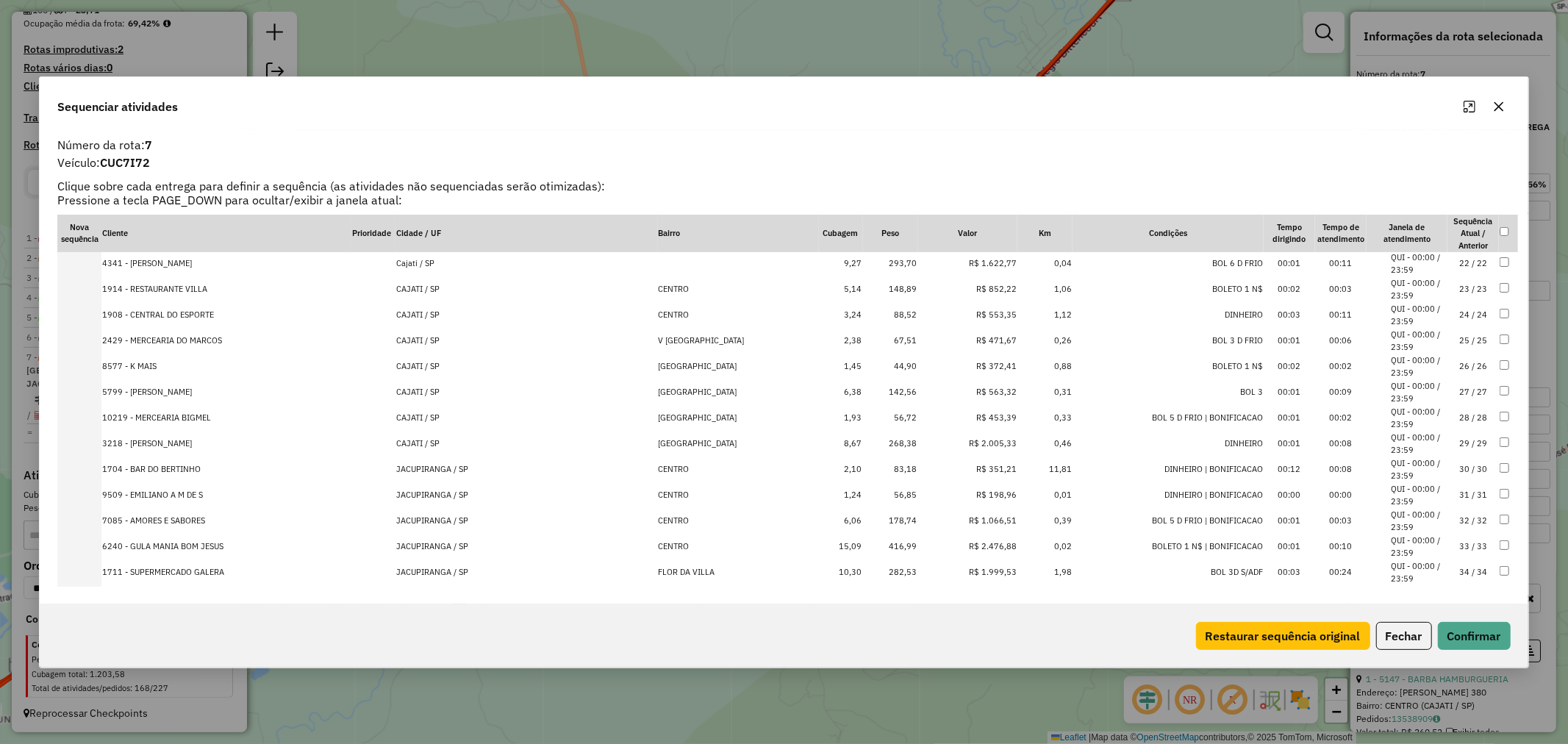
scroll to position [605, 0]
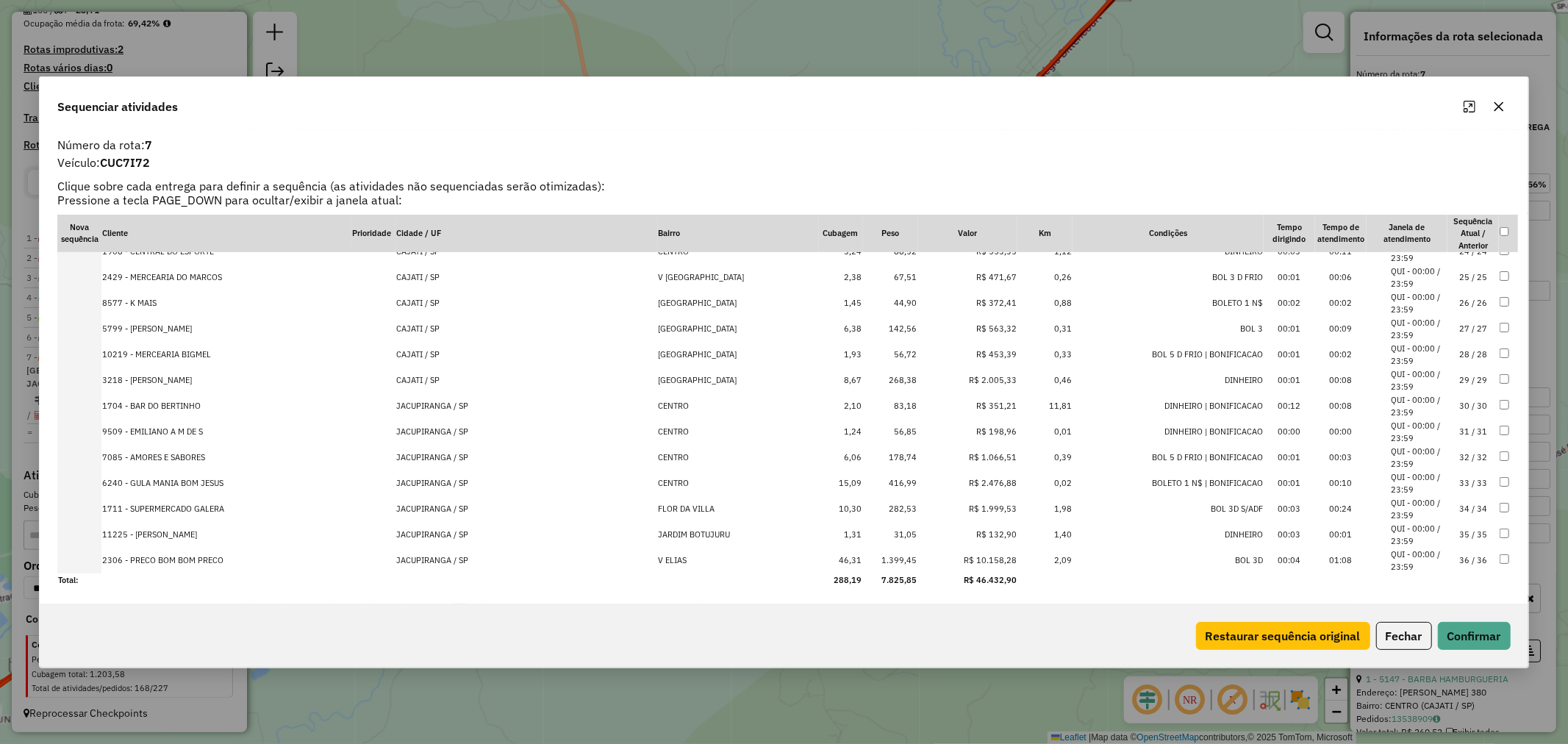
click at [867, 401] on td "83,18" at bounding box center [891, 406] width 55 height 25
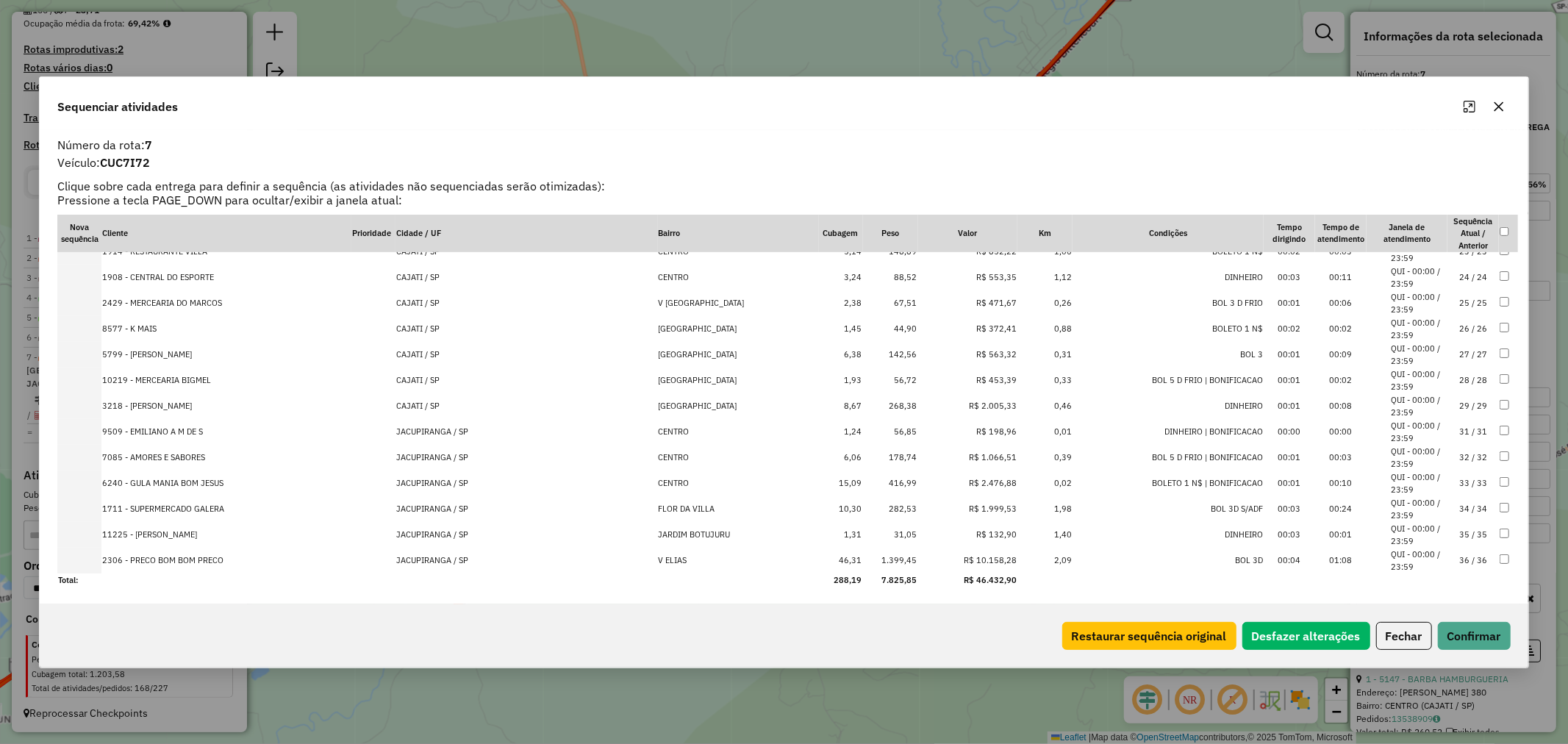
click at [869, 430] on td "56,85" at bounding box center [891, 432] width 55 height 25
click at [869, 532] on td "31,05" at bounding box center [891, 534] width 55 height 25
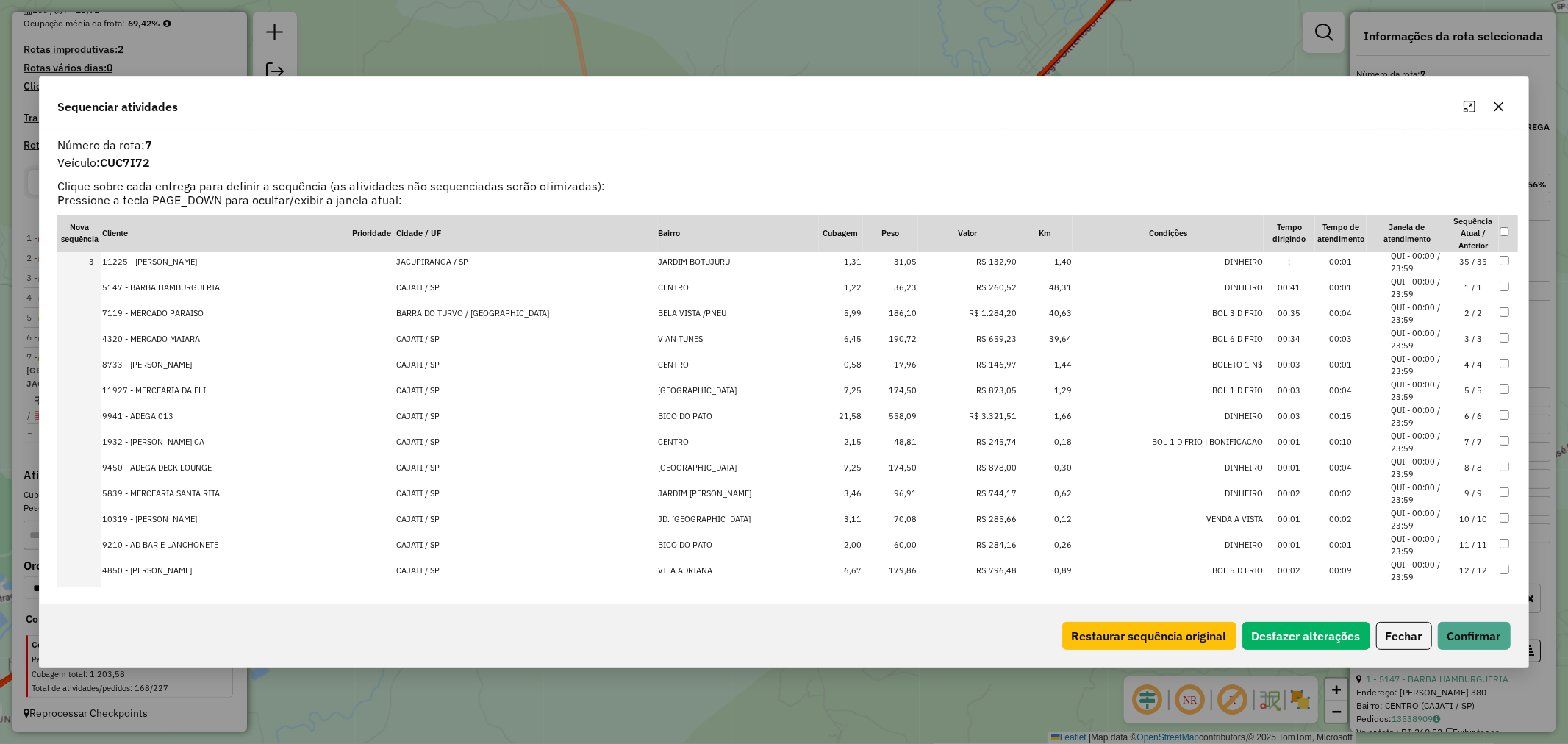
scroll to position [0, 0]
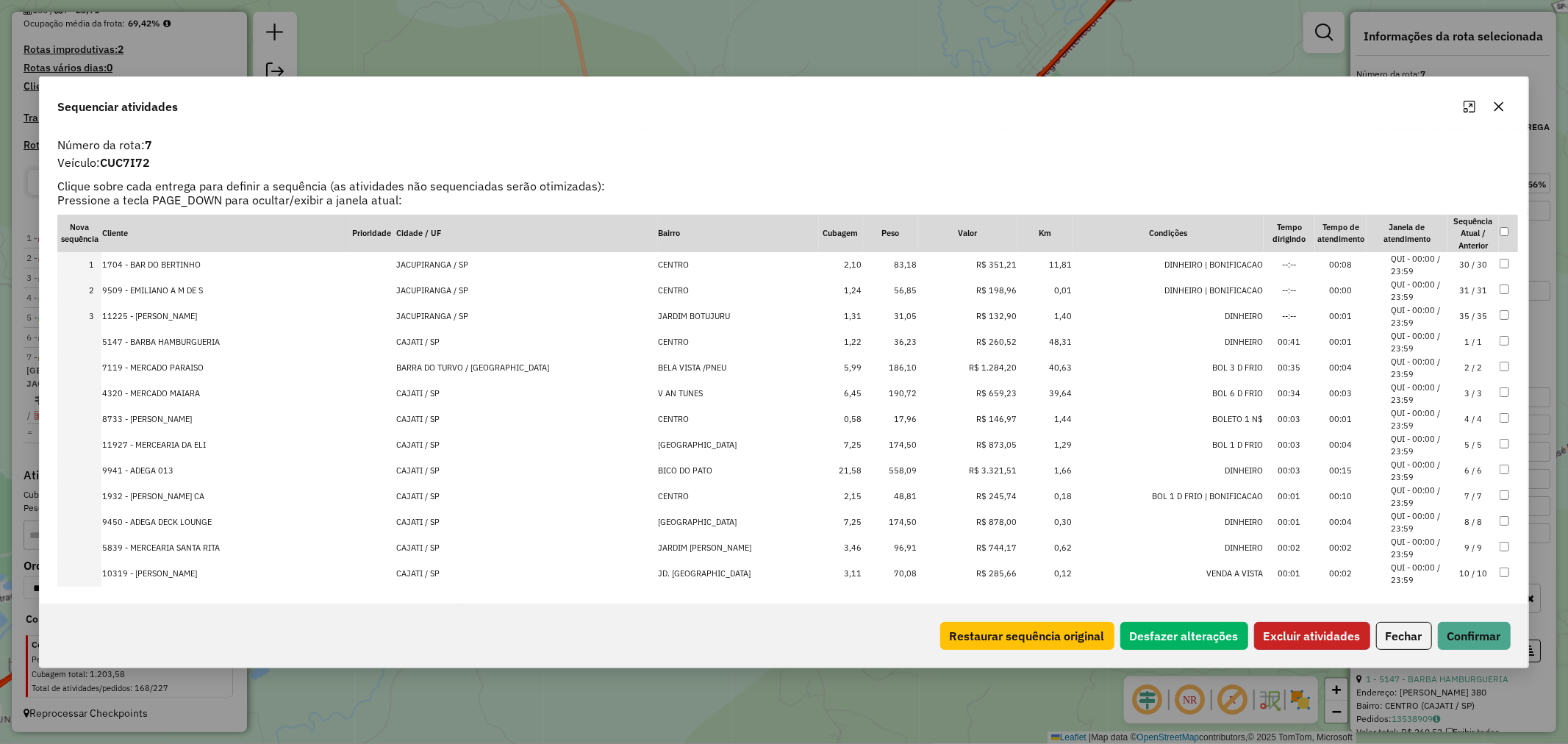
click at [1316, 632] on button "Excluir atividades" at bounding box center [1312, 635] width 116 height 28
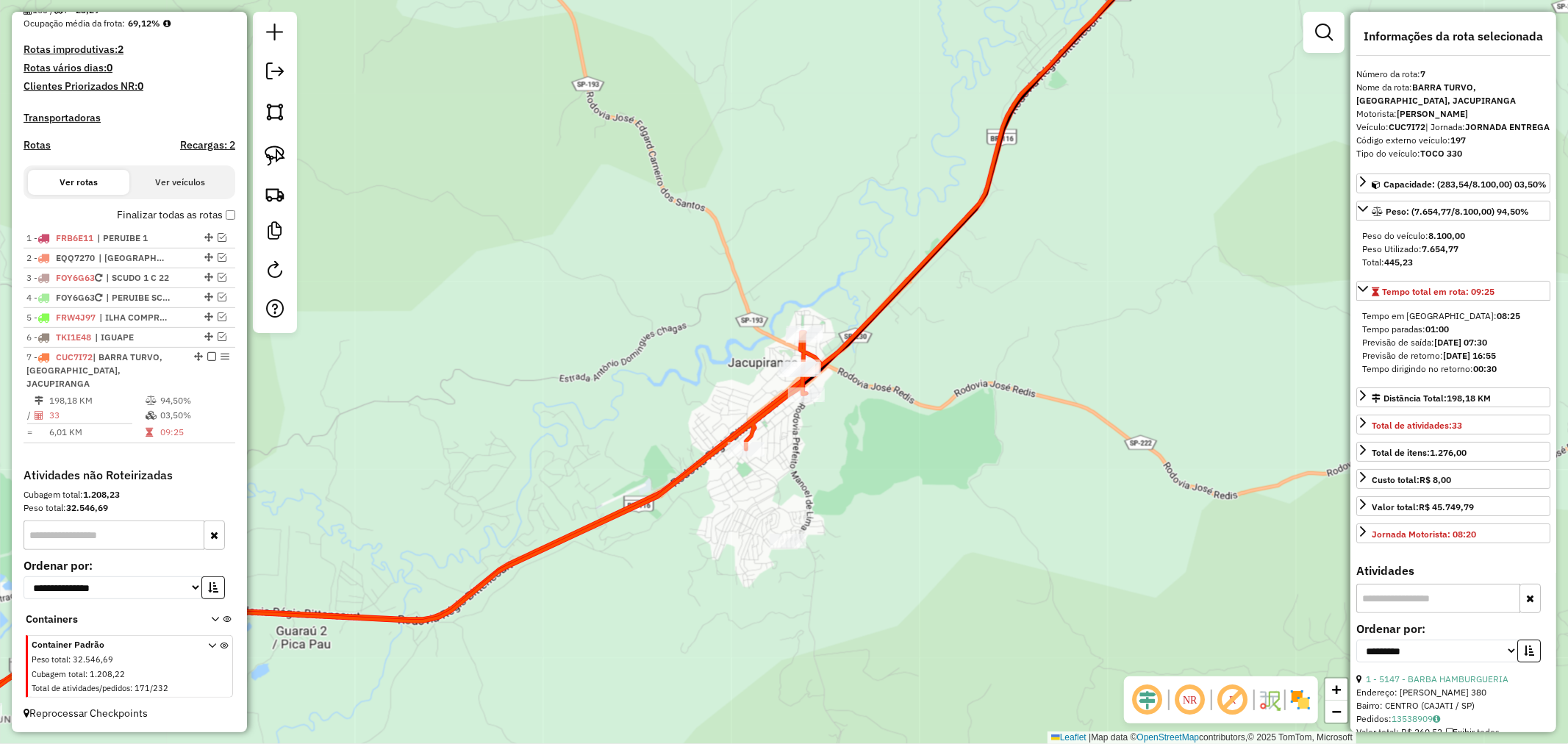
click at [755, 418] on icon at bounding box center [332, 575] width 977 height 486
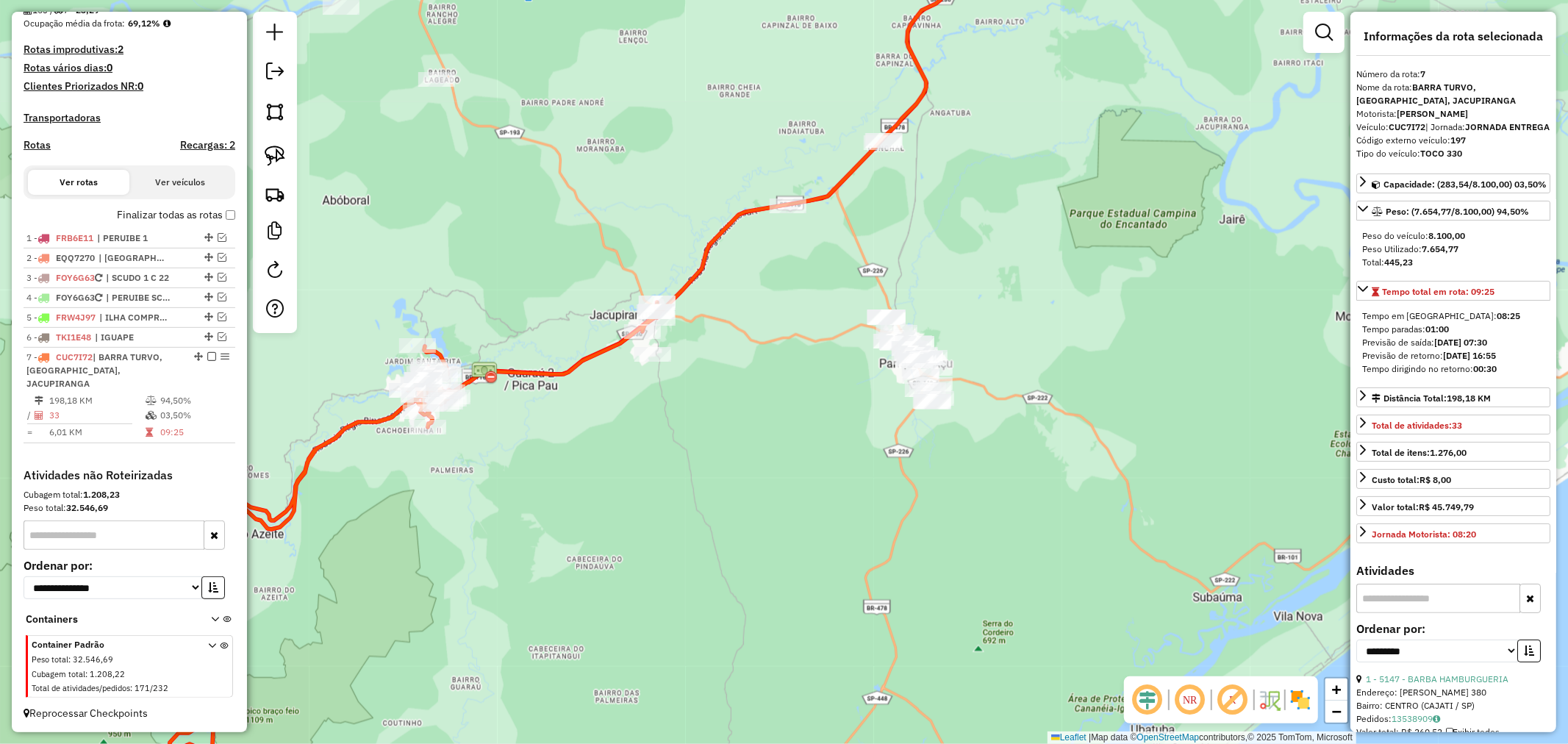
drag, startPoint x: 459, startPoint y: 414, endPoint x: 641, endPoint y: 420, distance: 182.1
click at [641, 420] on div "Janela de atendimento Grade de atendimento Capacidade Transportadoras Veículos …" at bounding box center [784, 372] width 1568 height 744
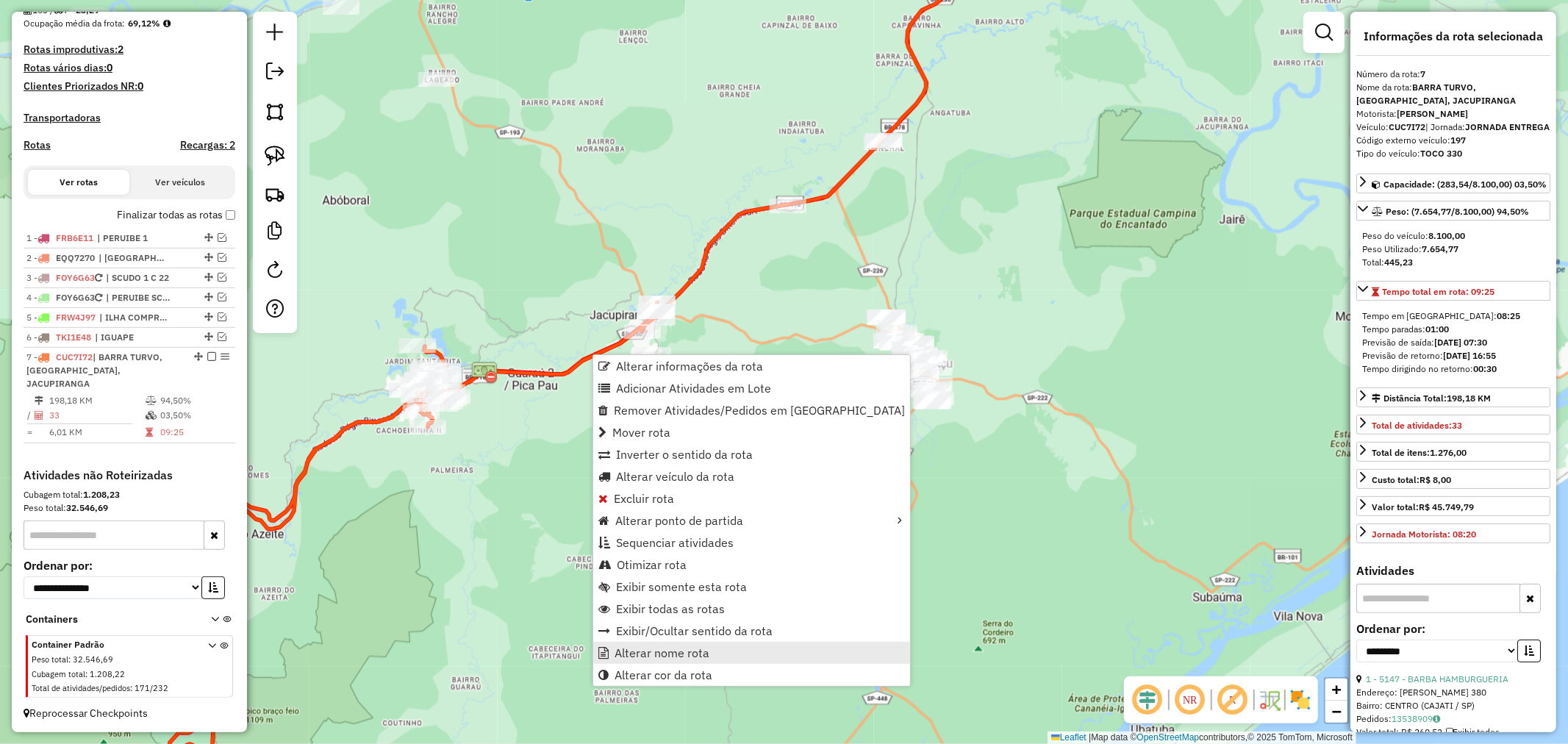
click at [688, 650] on span "Alterar nome rota" at bounding box center [662, 653] width 95 height 12
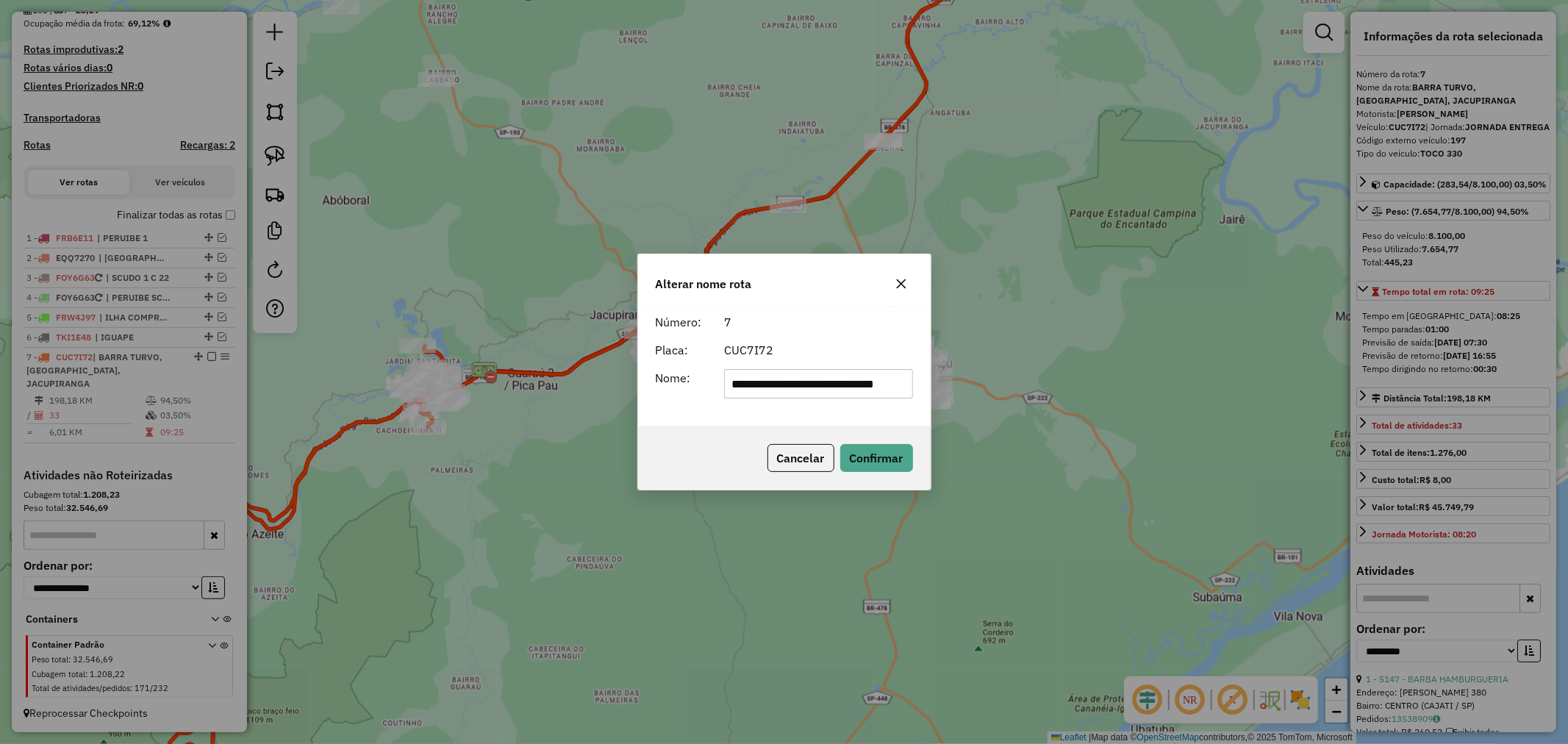
scroll to position [0, 33]
click at [809, 379] on input "**********" at bounding box center [818, 383] width 188 height 29
click at [778, 388] on input "**********" at bounding box center [818, 383] width 188 height 29
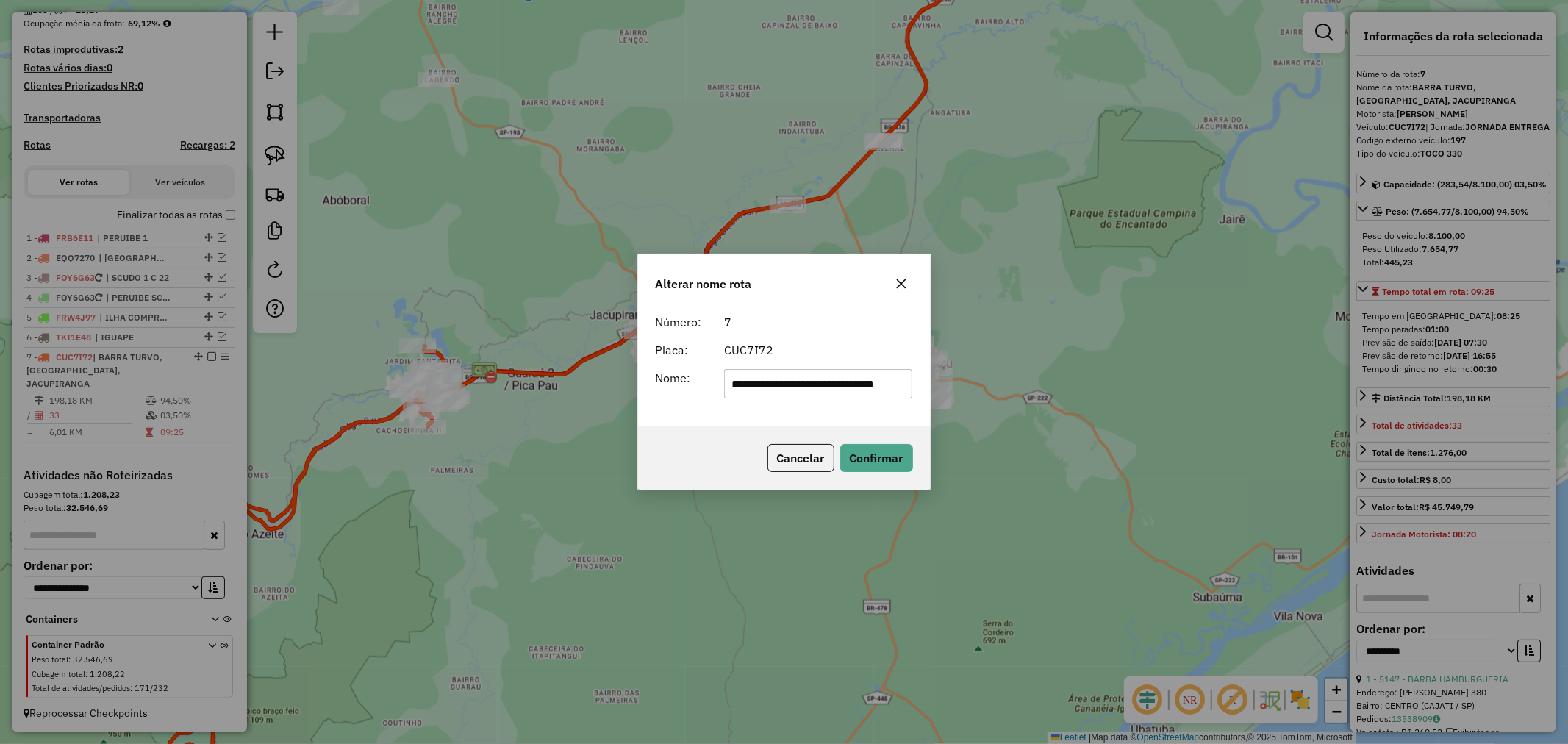
drag, startPoint x: 780, startPoint y: 379, endPoint x: 574, endPoint y: 383, distance: 206.0
click at [574, 383] on div "**********" at bounding box center [784, 372] width 1568 height 744
type input "**********"
click at [865, 451] on button "Confirmar" at bounding box center [876, 457] width 73 height 28
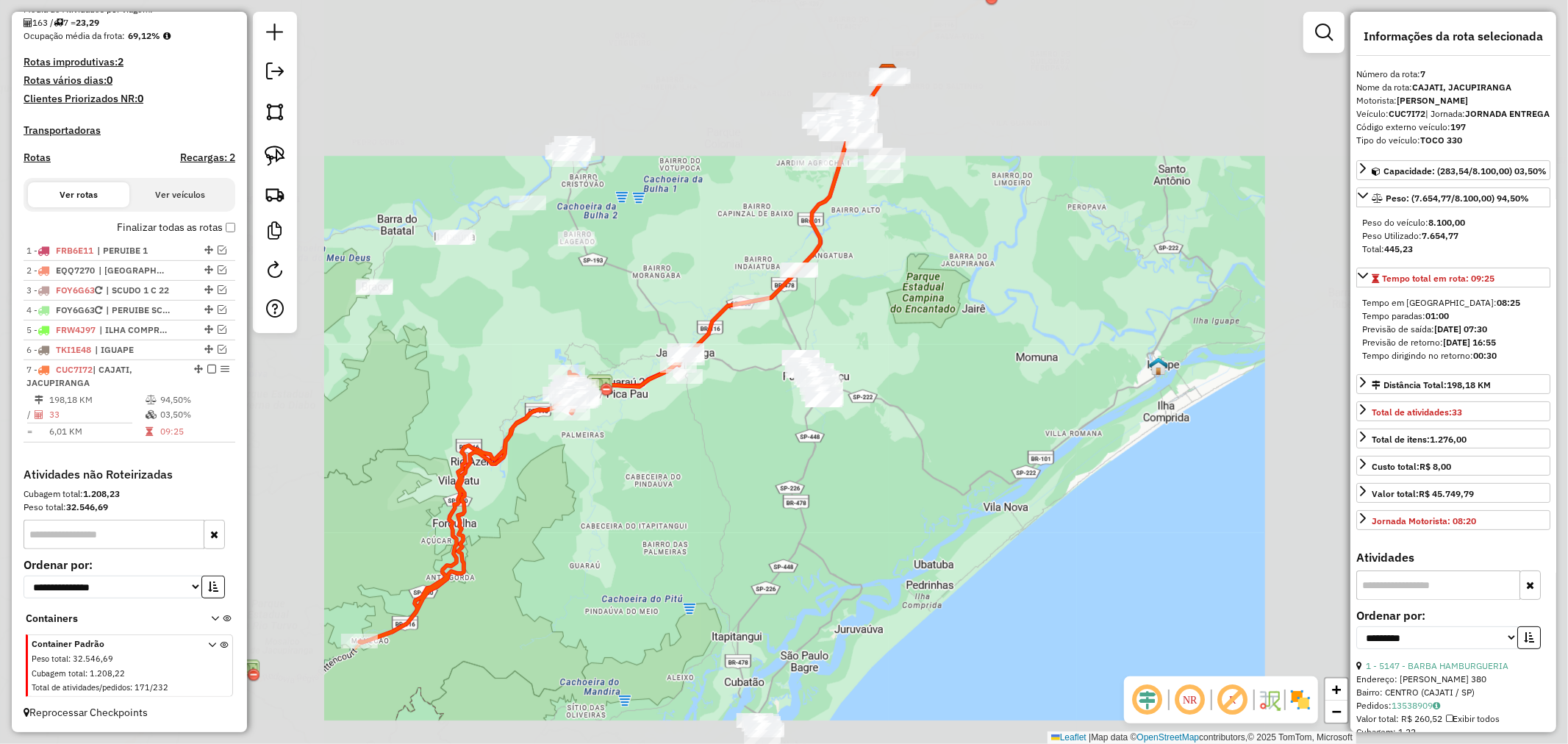
drag, startPoint x: 784, startPoint y: 495, endPoint x: 802, endPoint y: 481, distance: 22.8
click at [806, 484] on div "Janela de atendimento Grade de atendimento Capacidade Transportadoras Veículos …" at bounding box center [784, 372] width 1568 height 744
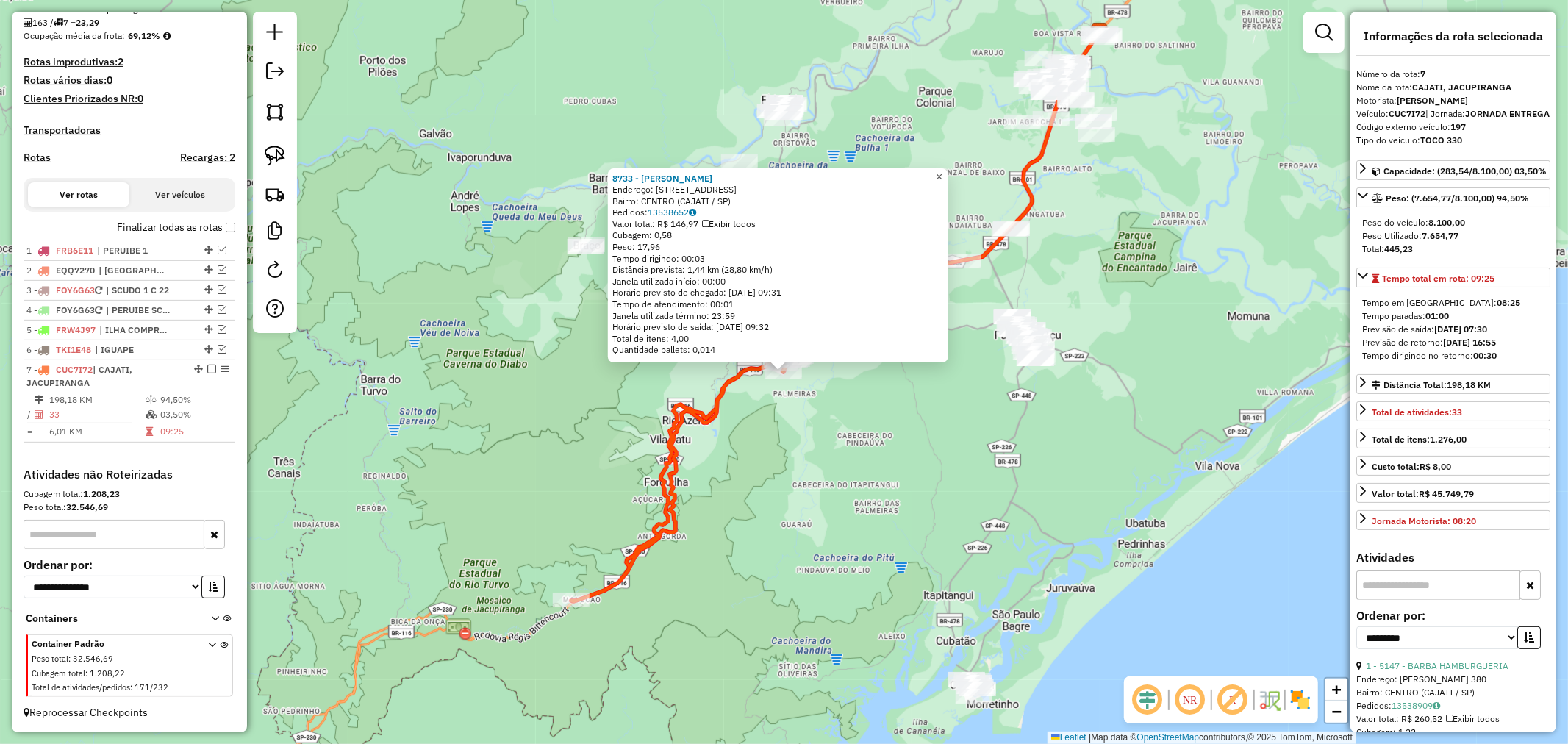
click at [944, 168] on link "×" at bounding box center [940, 177] width 18 height 18
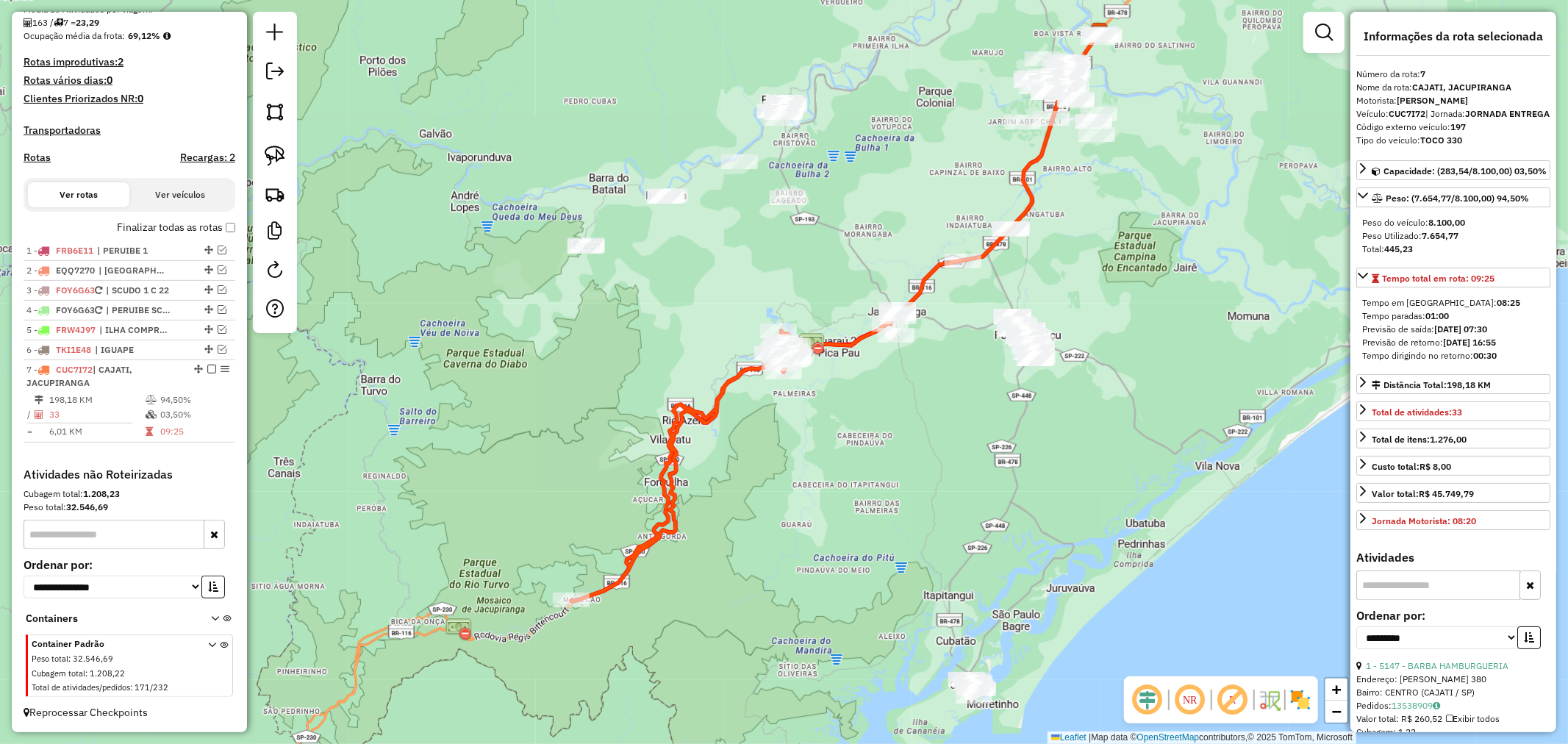
click at [807, 476] on div "Janela de atendimento Grade de atendimento Capacidade Transportadoras Veículos …" at bounding box center [784, 372] width 1568 height 744
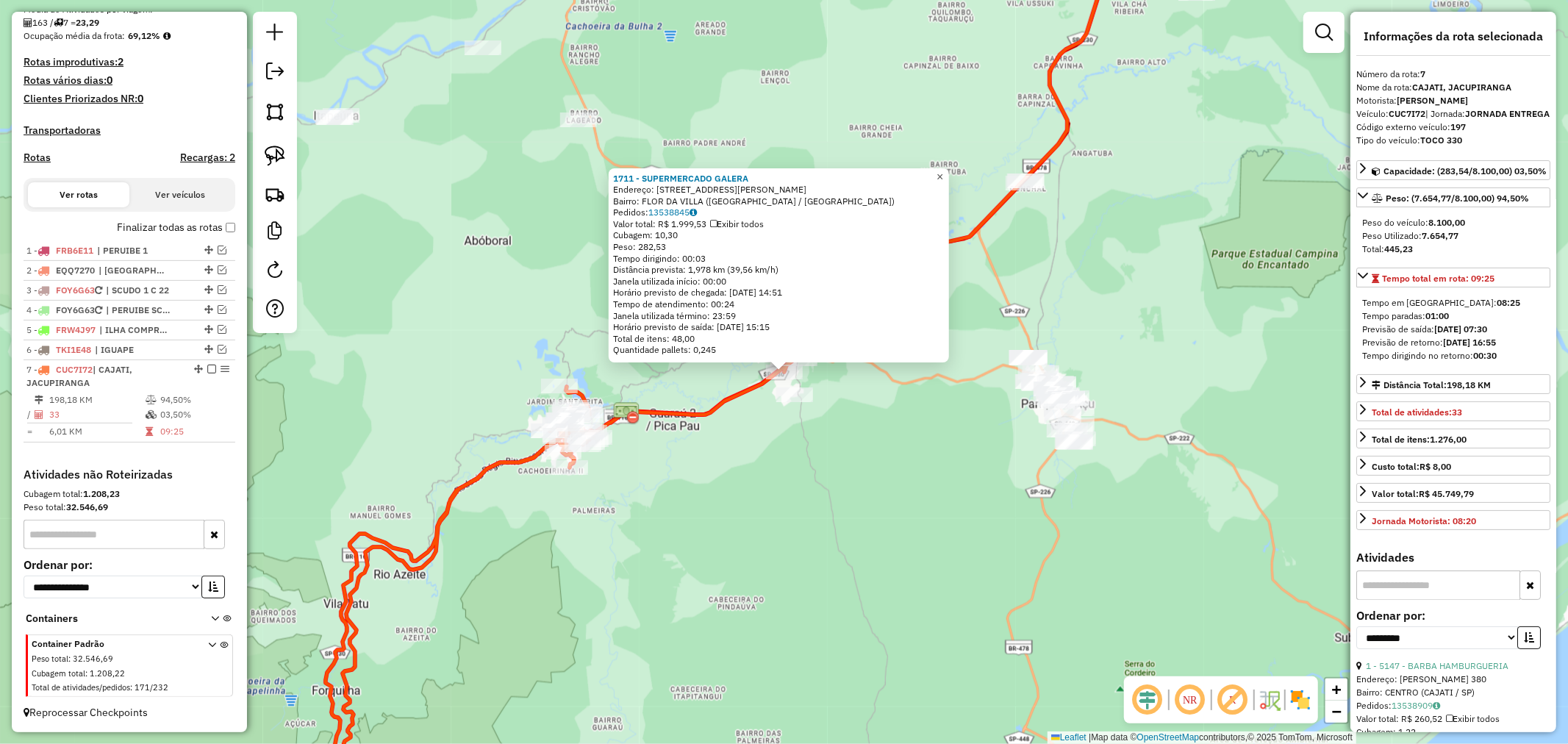
click at [949, 168] on link "×" at bounding box center [941, 177] width 18 height 18
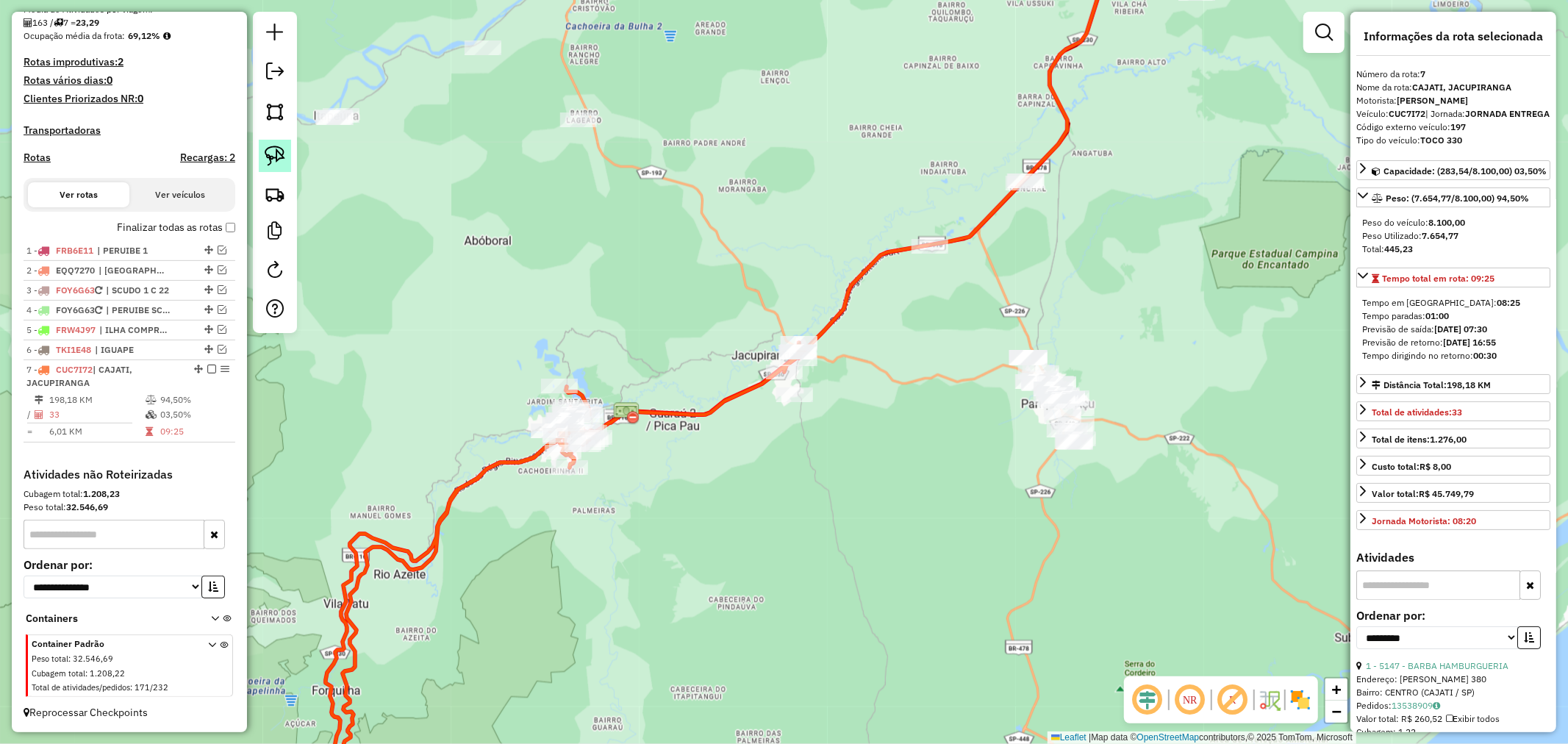
click at [284, 157] on img at bounding box center [275, 156] width 21 height 21
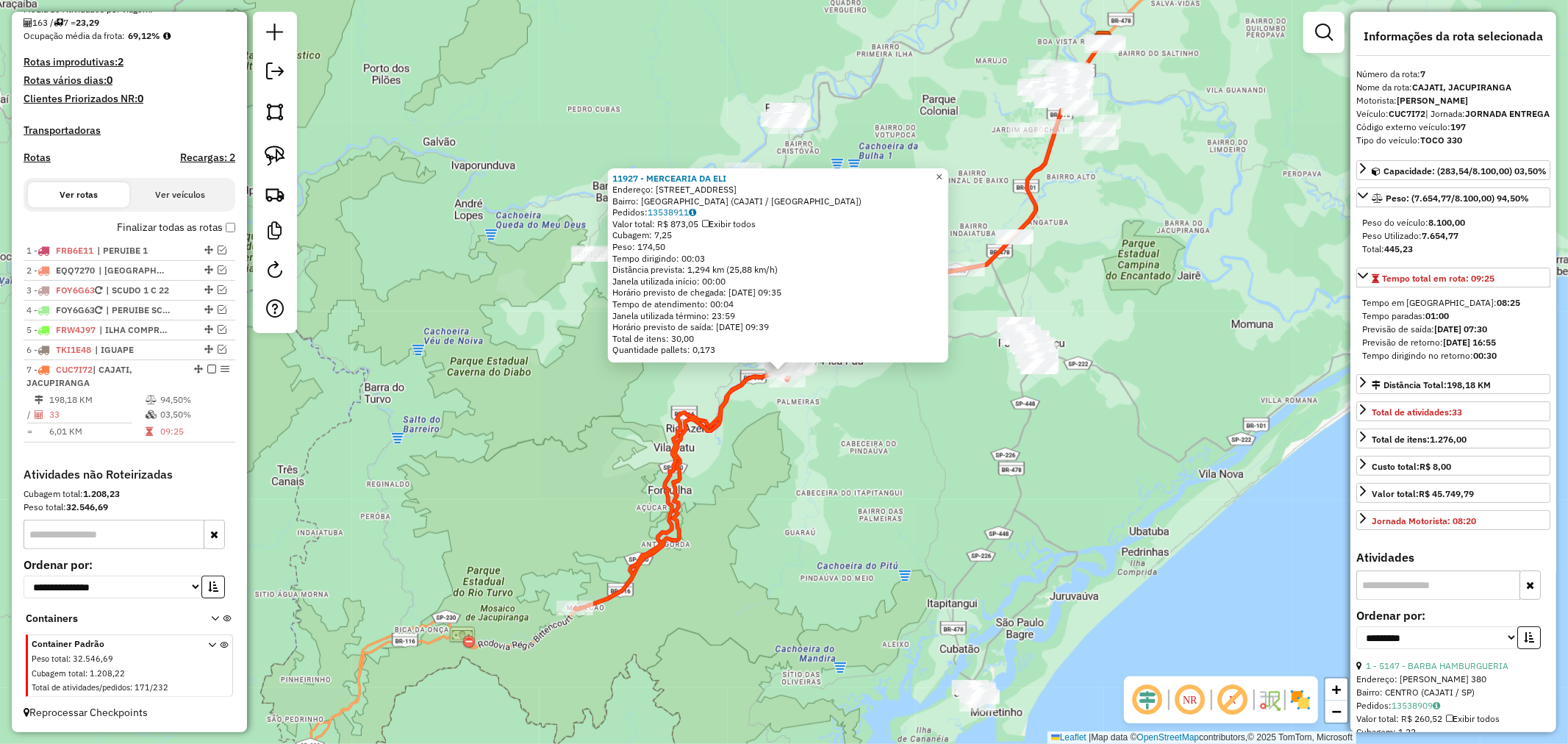
click at [942, 171] on span "×" at bounding box center [939, 177] width 7 height 13
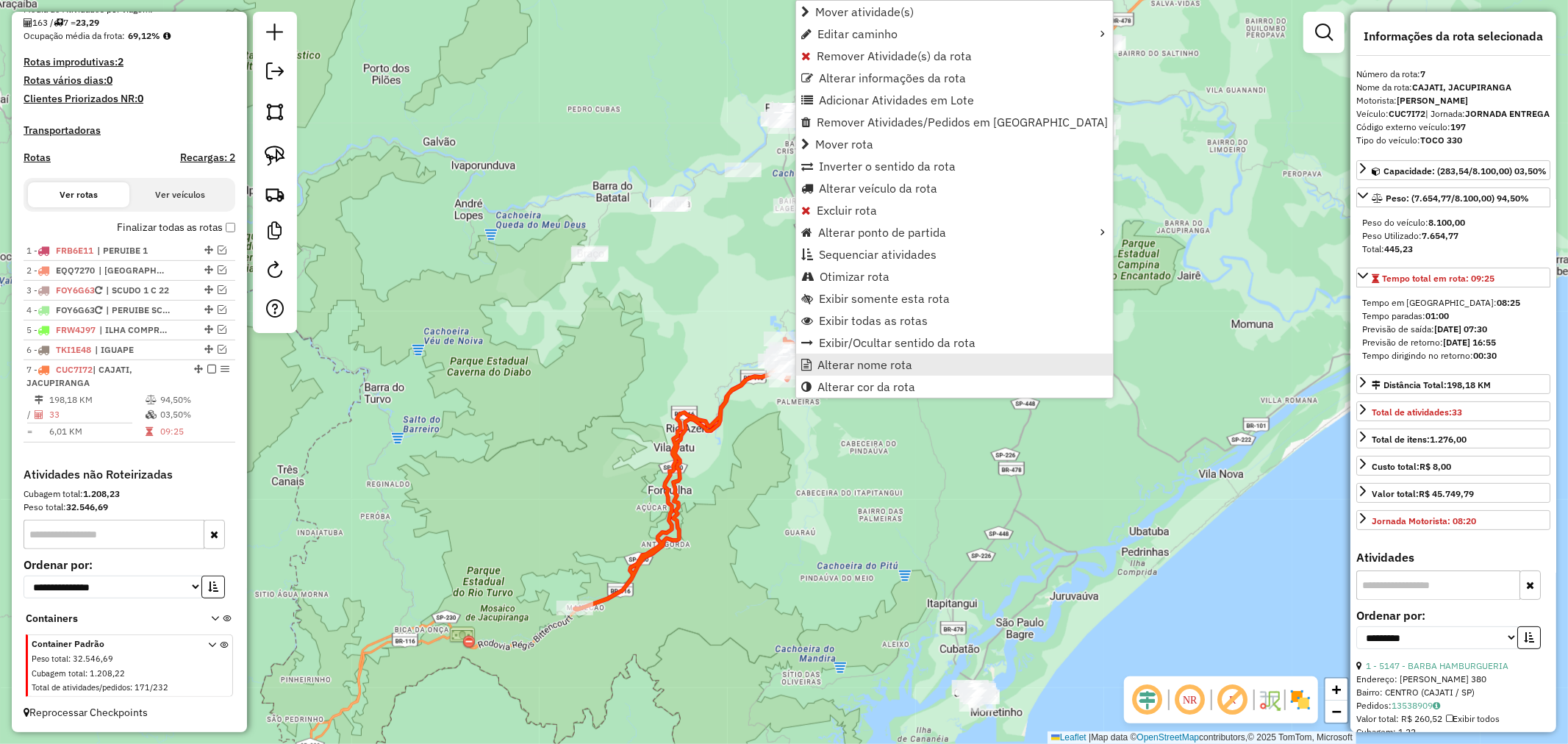
click at [878, 360] on span "Alterar nome rota" at bounding box center [864, 365] width 95 height 12
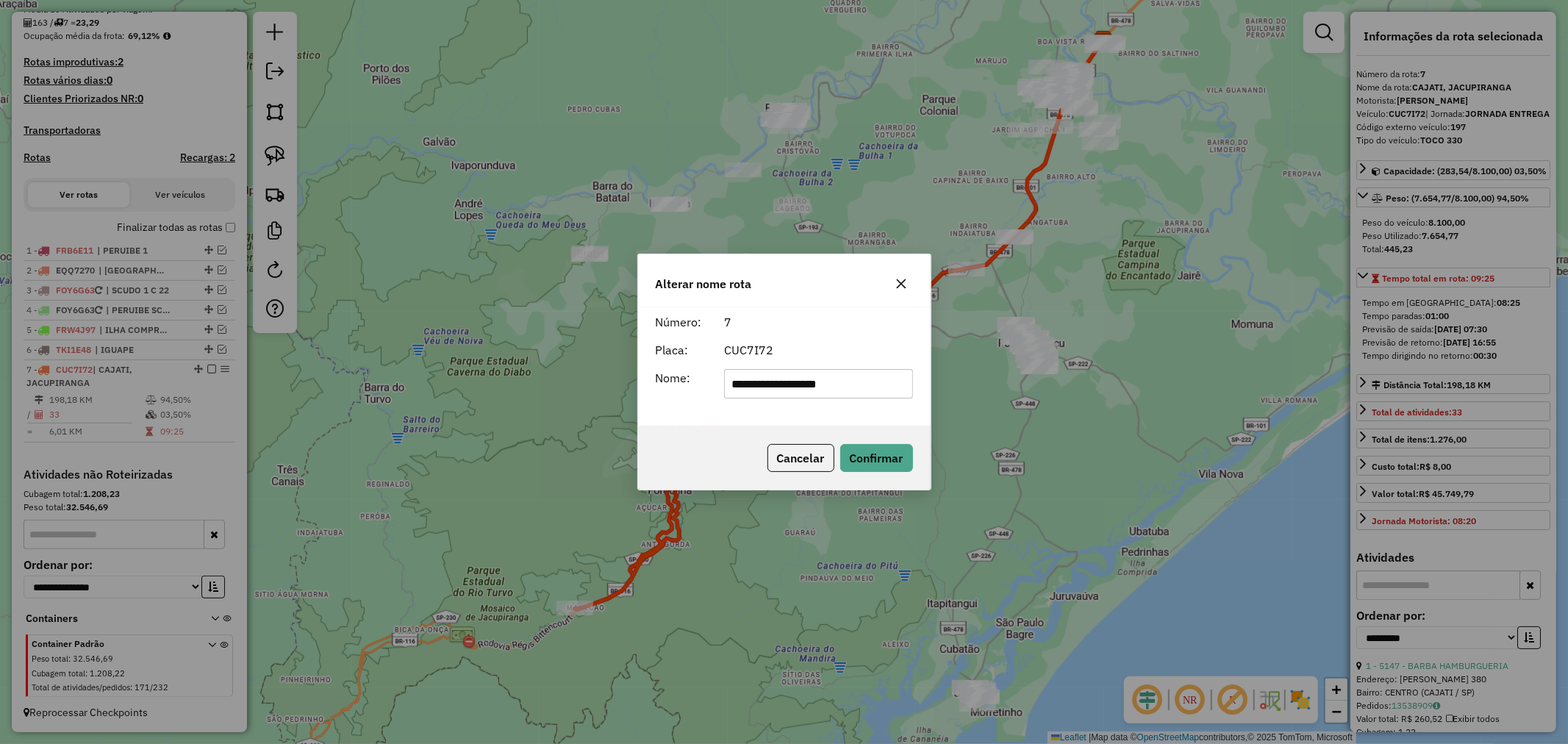
click at [901, 281] on icon "button" at bounding box center [901, 284] width 12 height 12
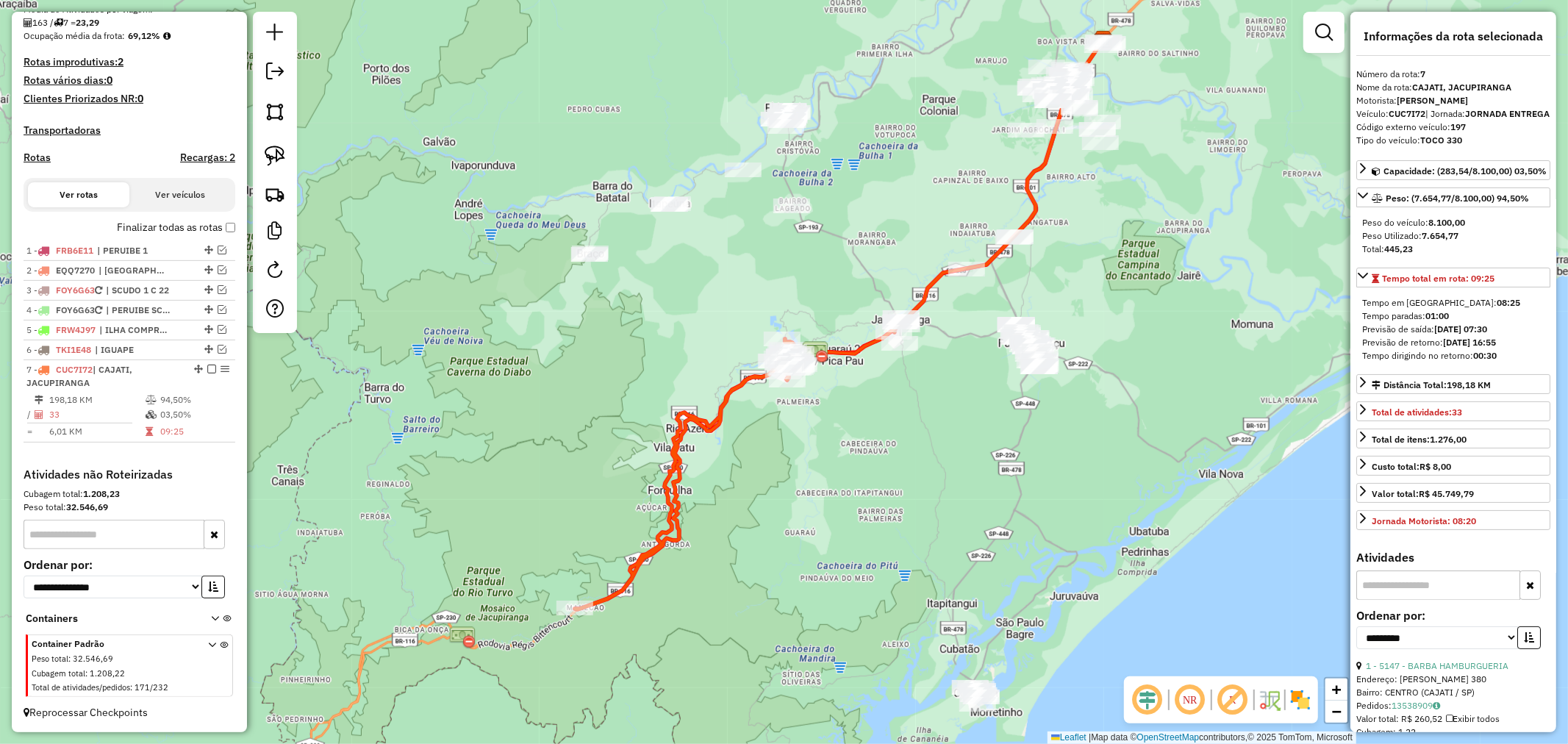
drag, startPoint x: 212, startPoint y: 368, endPoint x: 608, endPoint y: 412, distance: 398.4
click at [218, 369] on div at bounding box center [207, 369] width 44 height 9
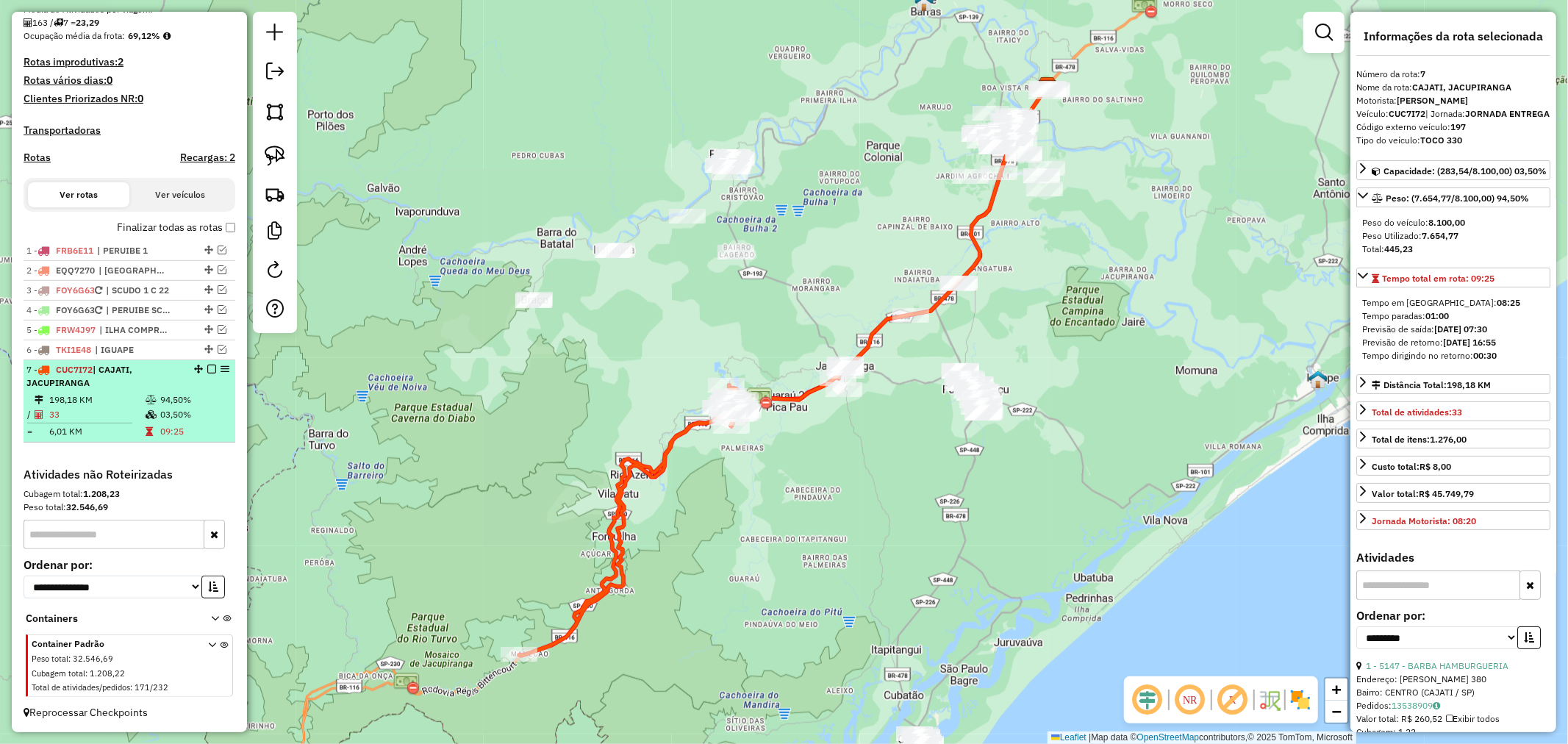
click at [207, 370] on em at bounding box center [212, 369] width 9 height 9
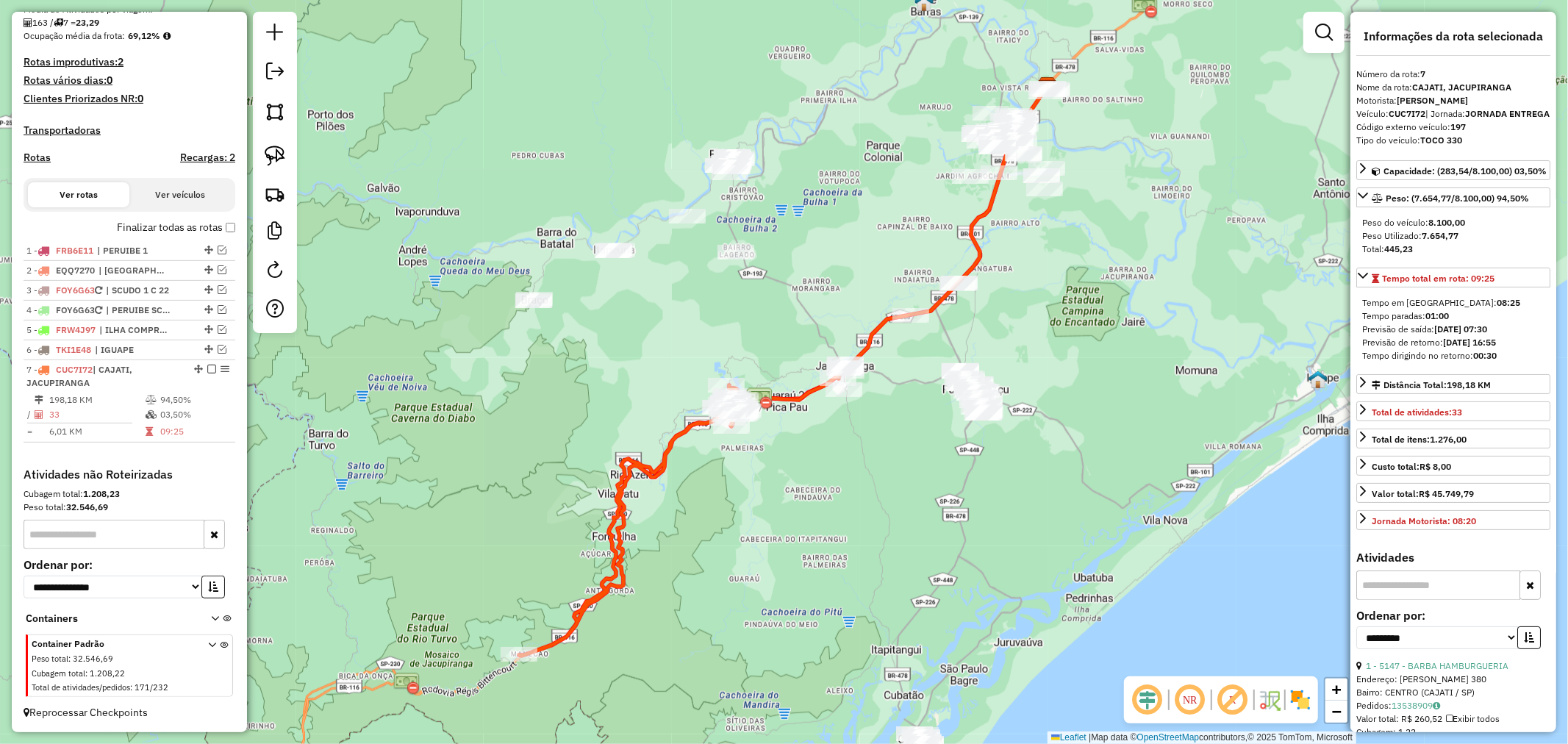
scroll to position [309, 0]
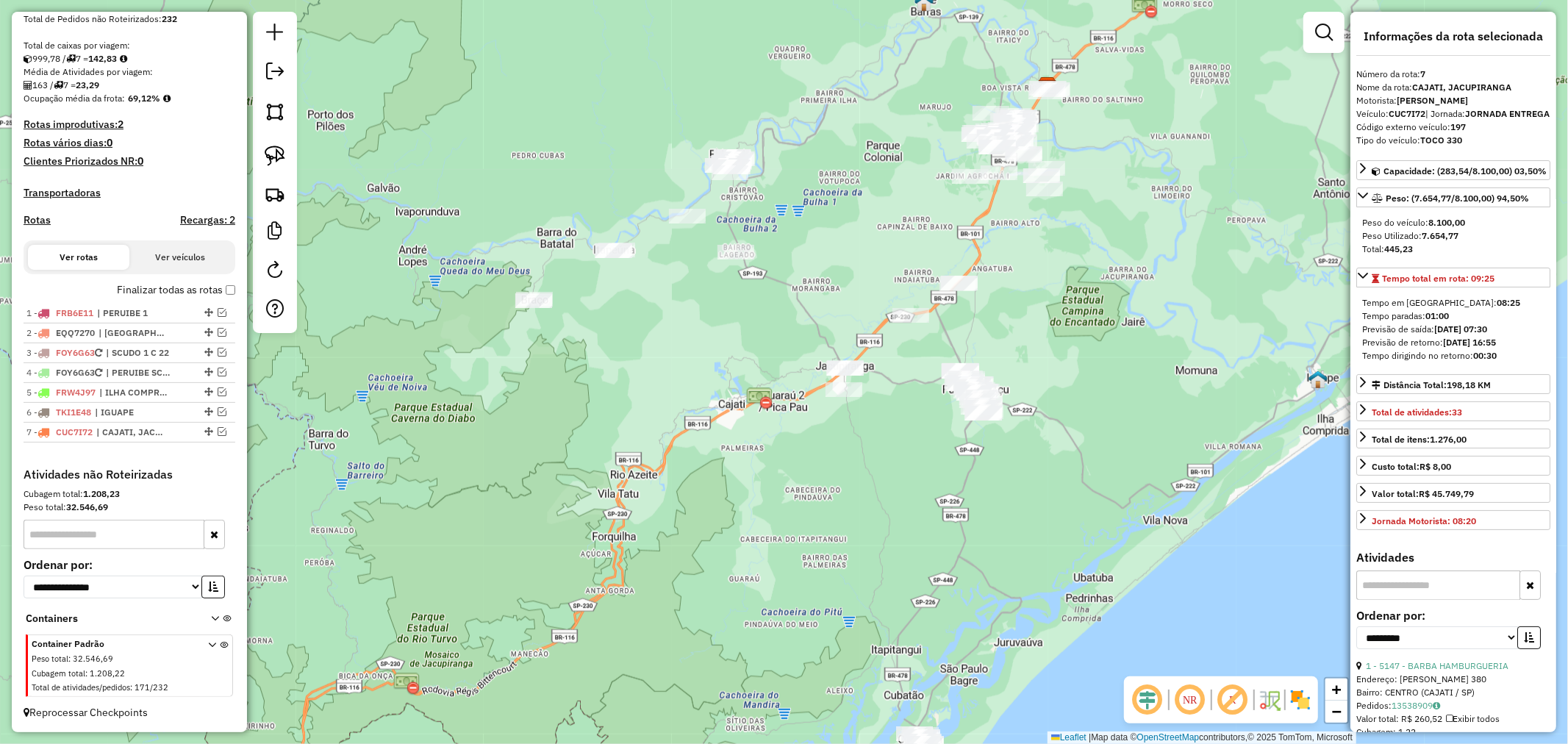
drag, startPoint x: 712, startPoint y: 370, endPoint x: 605, endPoint y: 394, distance: 109.7
click at [655, 434] on div "Janela de atendimento Grade de atendimento Capacidade Transportadoras Veículos …" at bounding box center [784, 372] width 1568 height 744
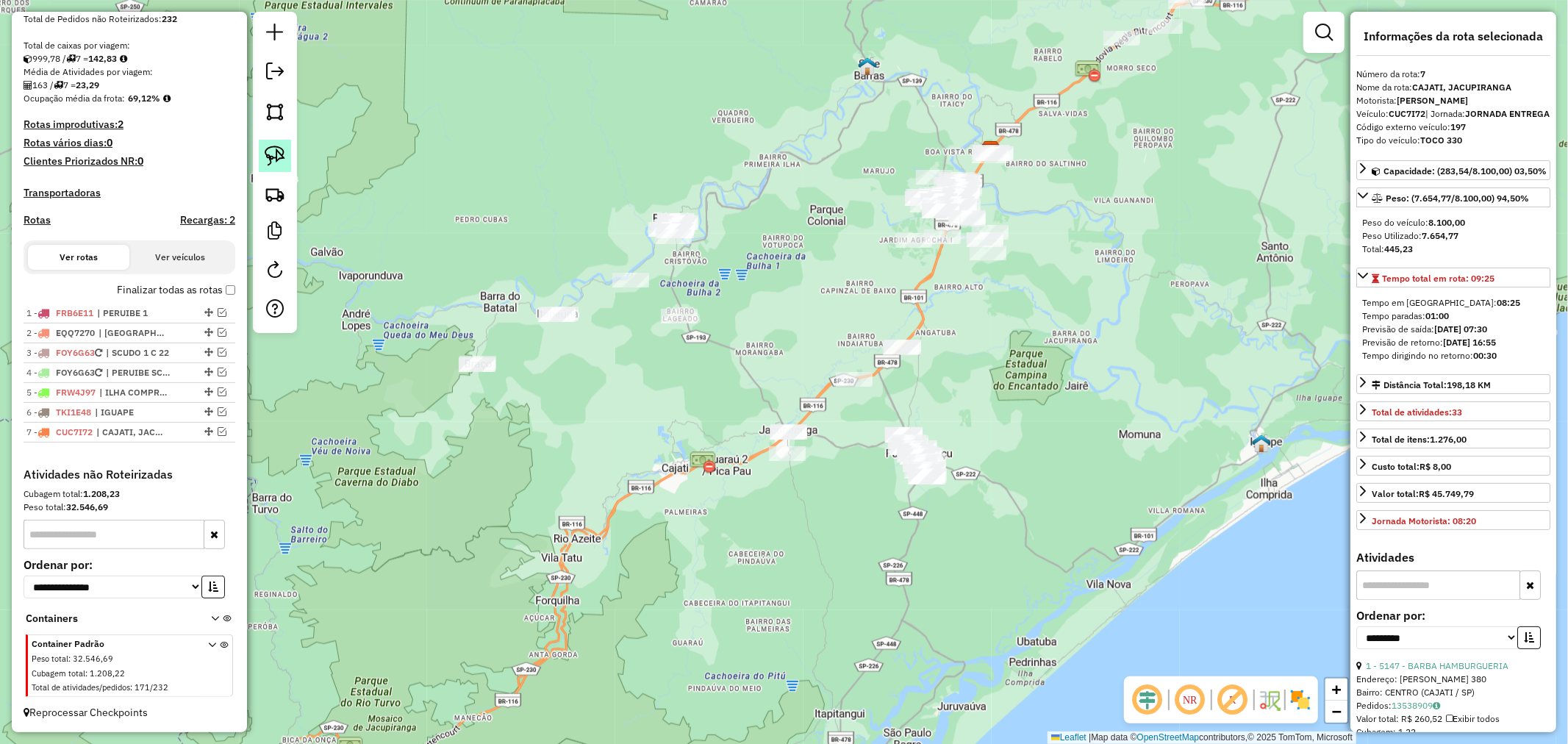
click at [272, 150] on img at bounding box center [275, 156] width 21 height 21
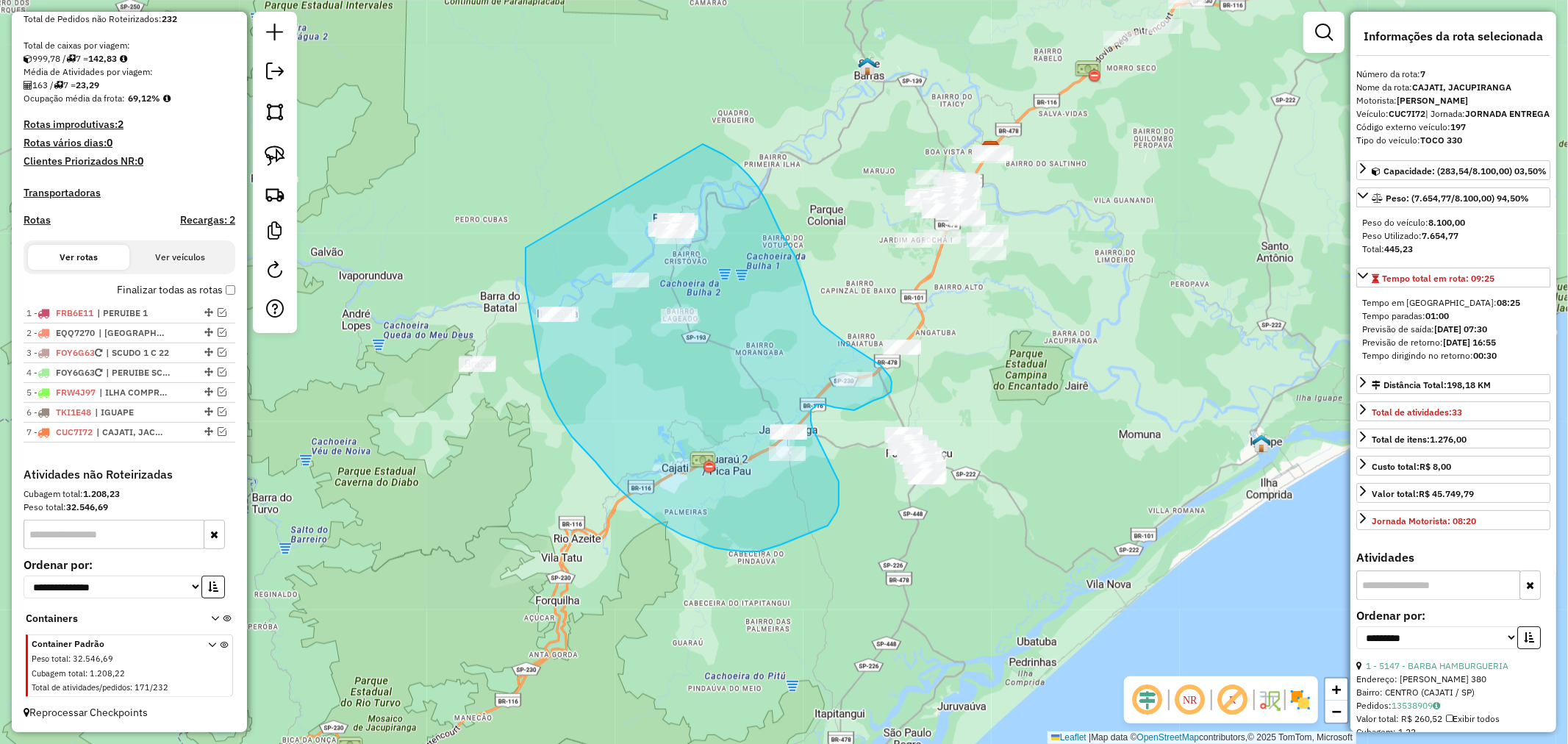
drag, startPoint x: 525, startPoint y: 248, endPoint x: 537, endPoint y: 121, distance: 127.6
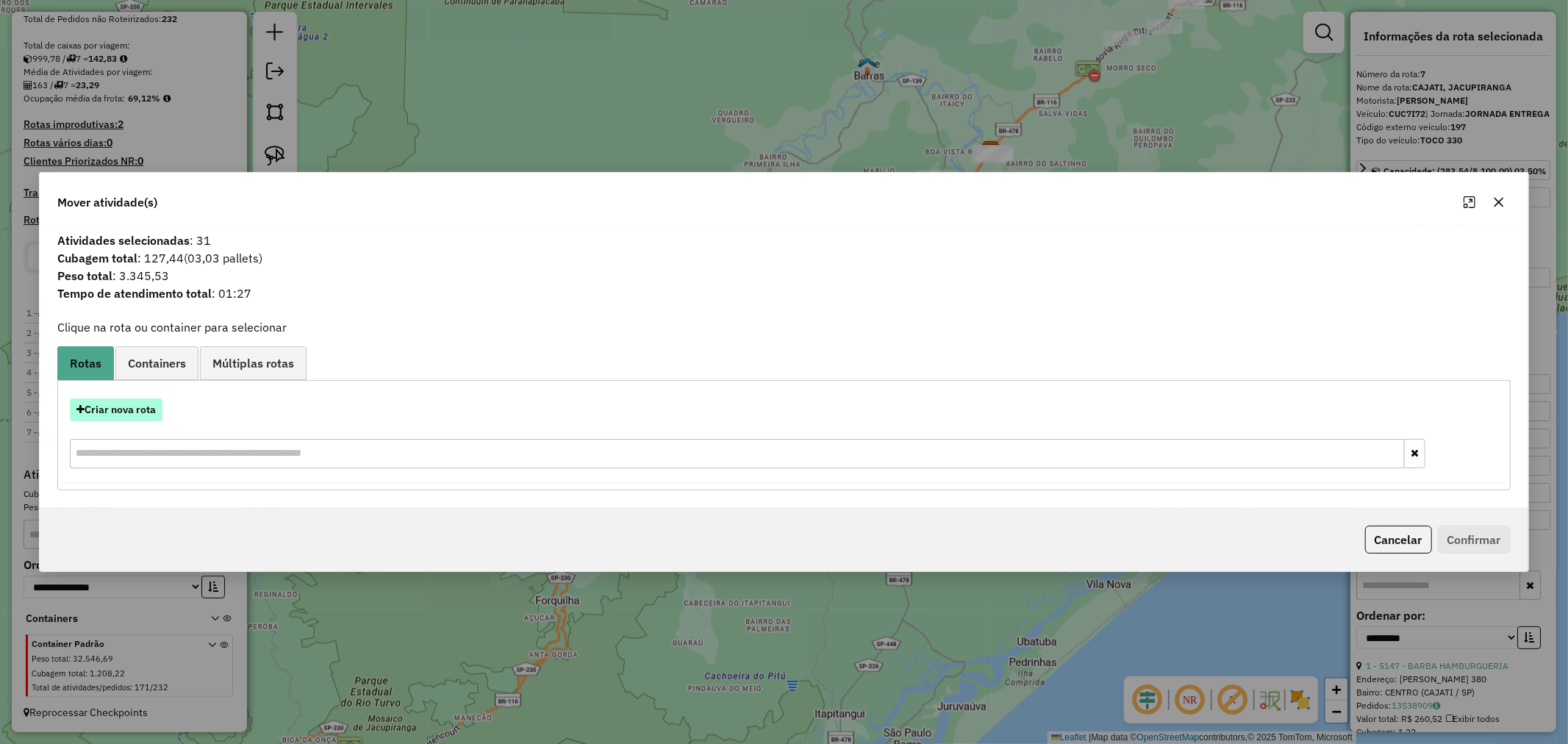
click at [121, 405] on button "Criar nova rota" at bounding box center [116, 409] width 93 height 22
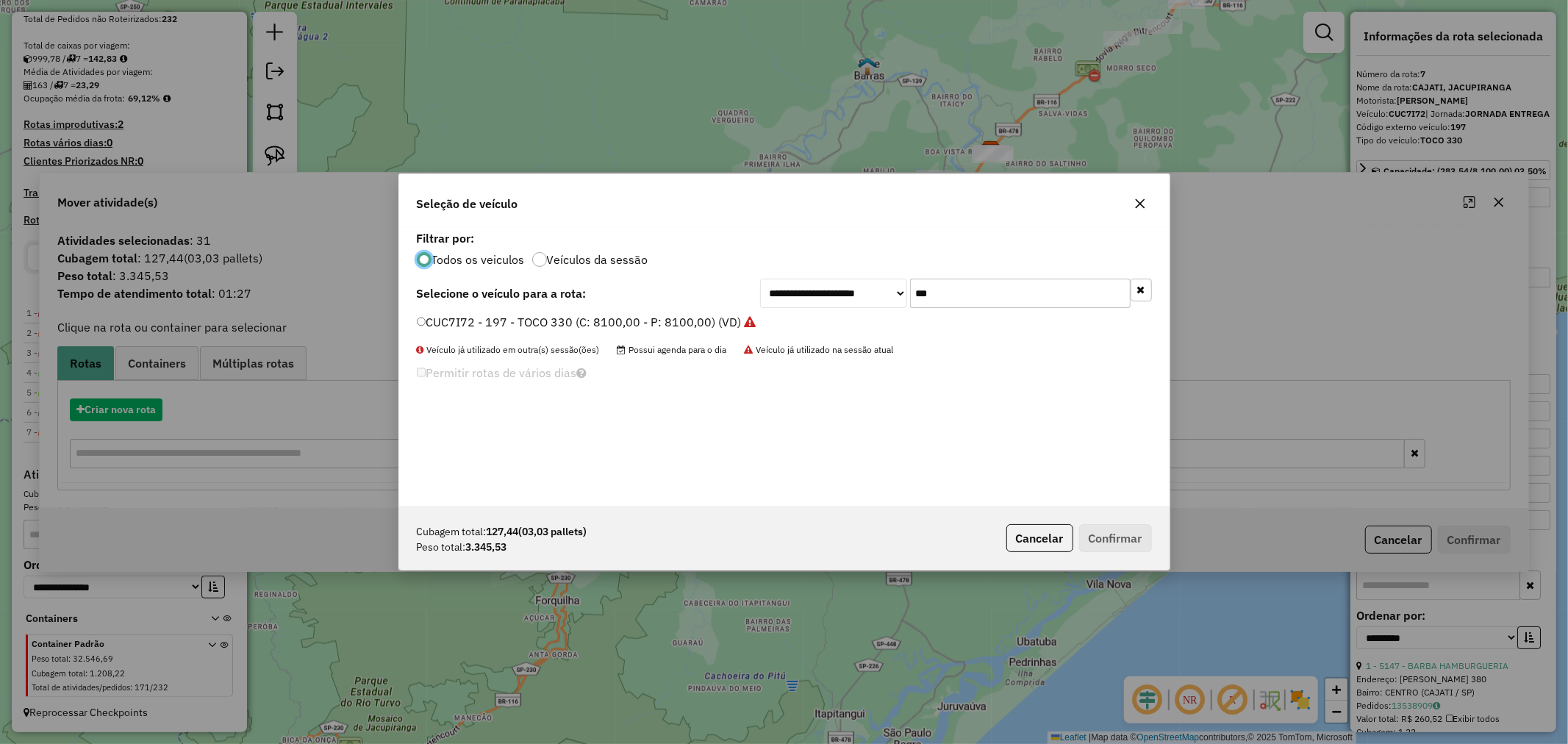
scroll to position [8, 4]
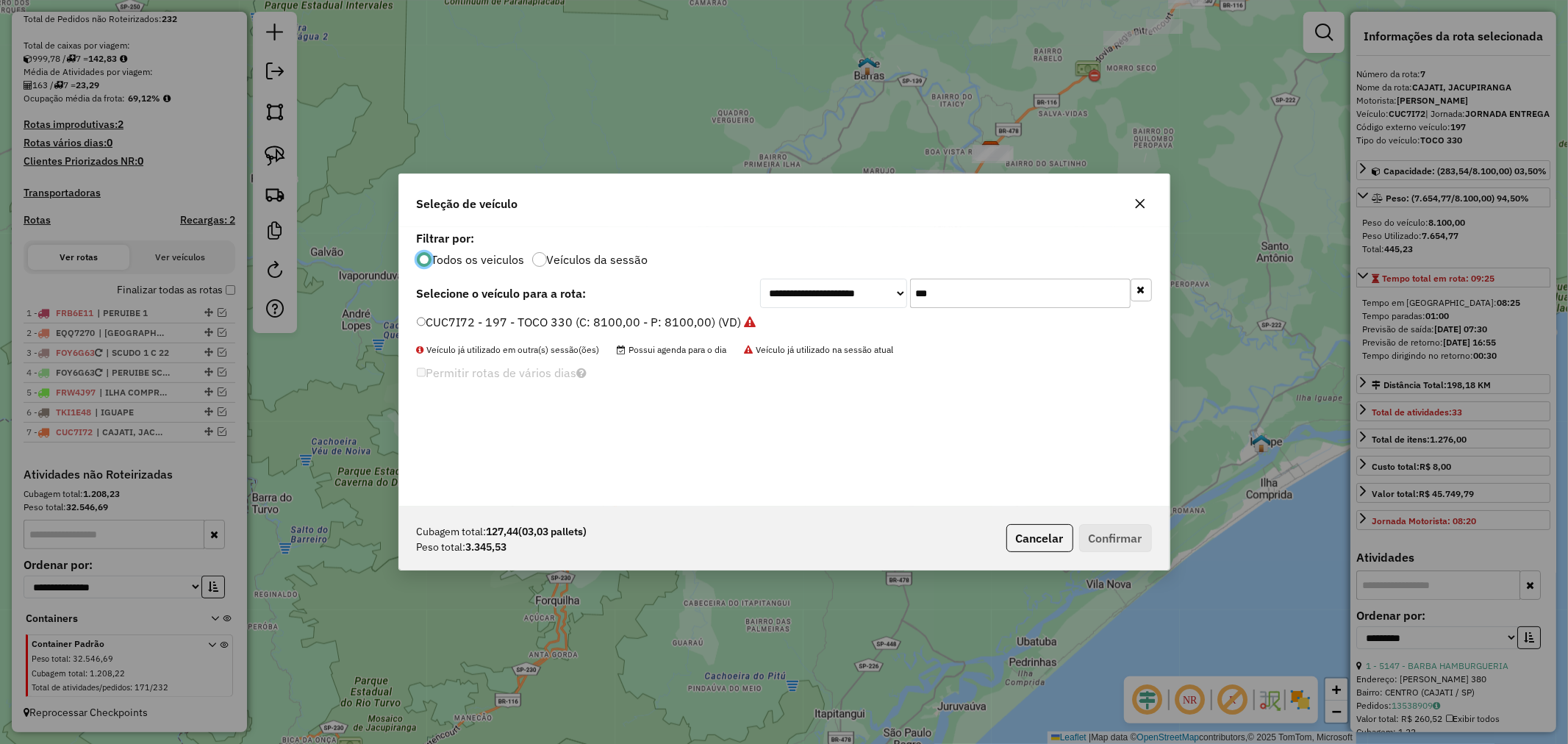
click at [1032, 293] on input "***" at bounding box center [1020, 293] width 221 height 29
click at [1031, 293] on input "***" at bounding box center [1020, 293] width 221 height 29
type input "**"
click at [650, 324] on label "FRA6F67 - 21 - TOCO 294_C13 (C: 294,00 - P: 7000,00) (VD)" at bounding box center [586, 322] width 339 height 18
click at [1133, 543] on button "Confirmar" at bounding box center [1115, 537] width 73 height 28
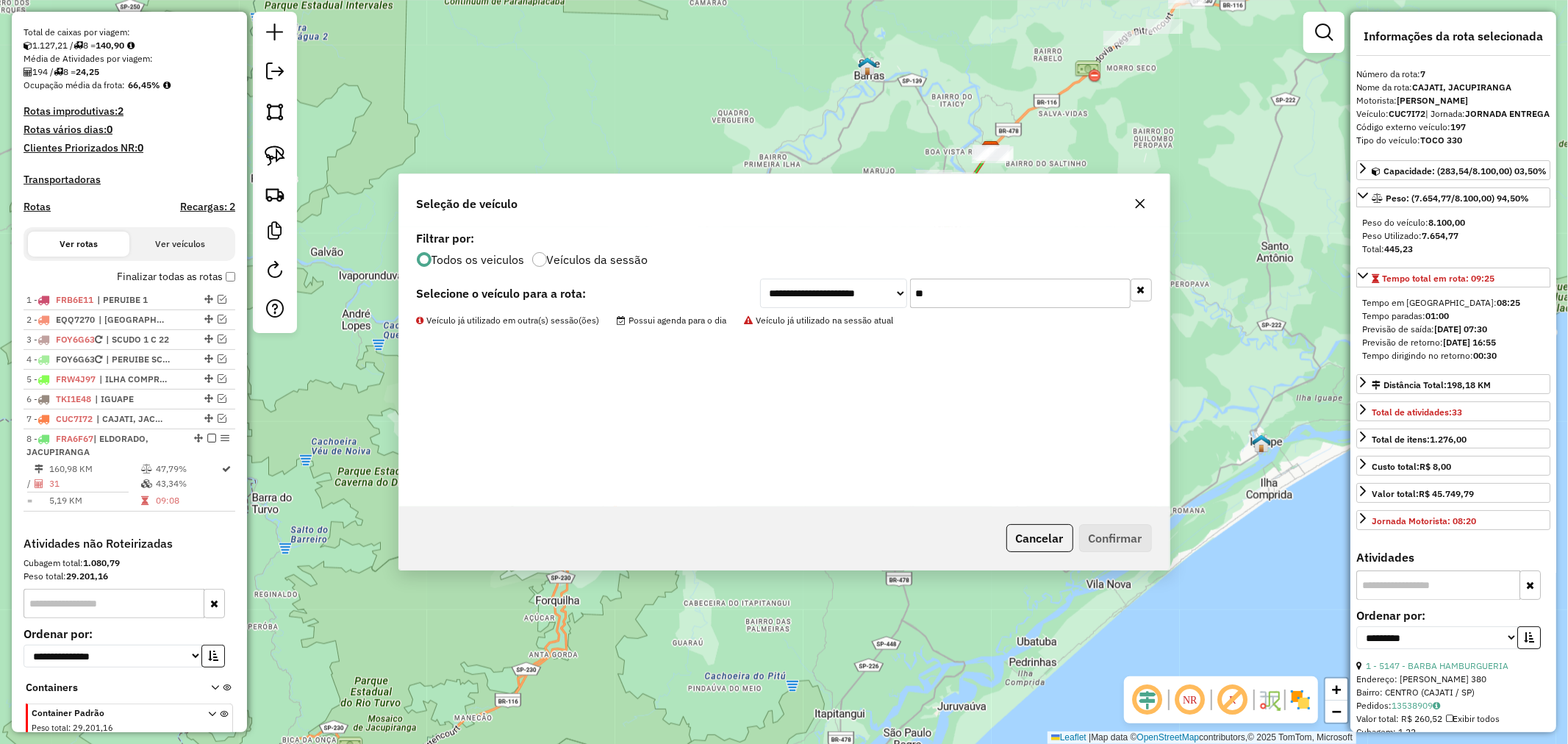
scroll to position [391, 0]
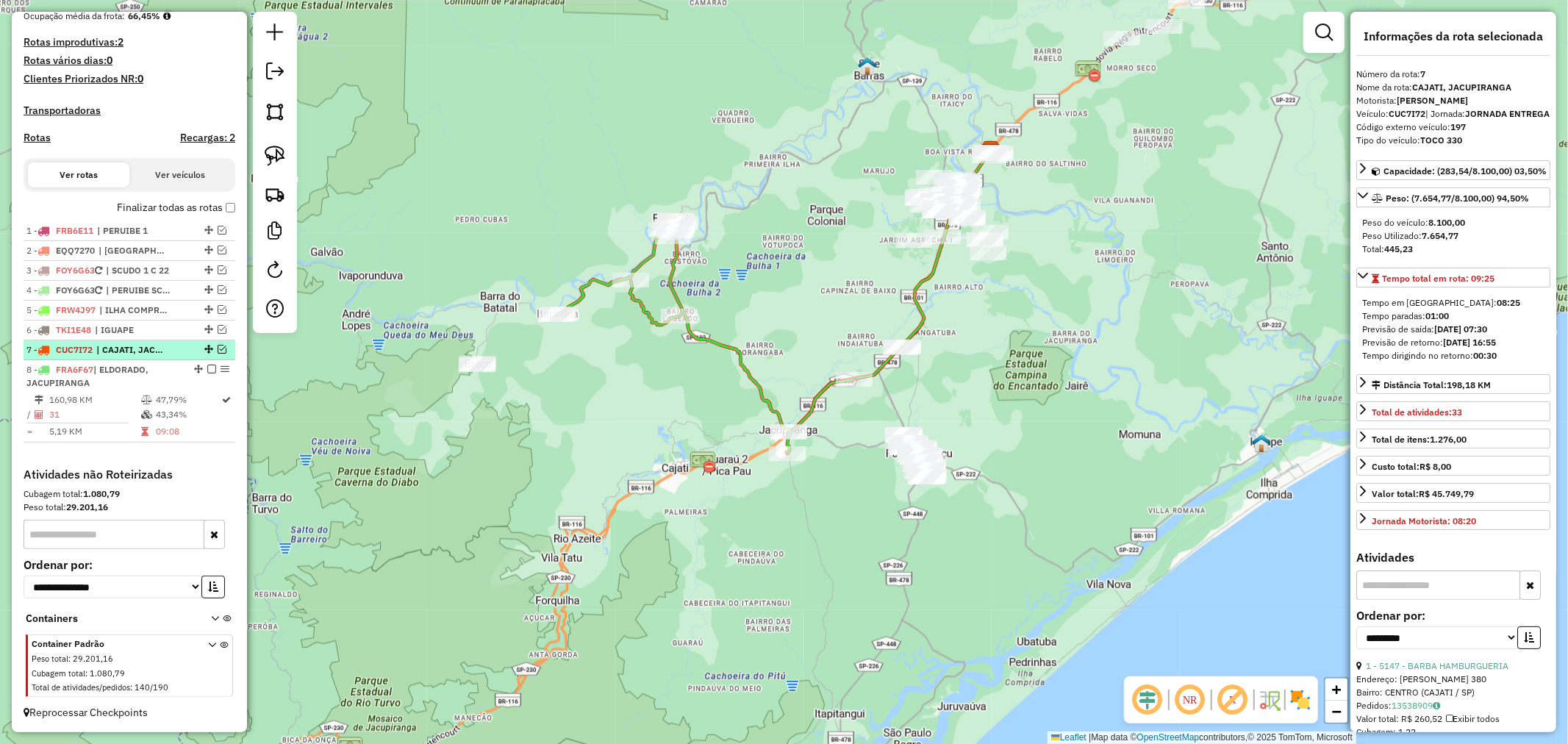
click at [219, 350] on em at bounding box center [222, 350] width 9 height 9
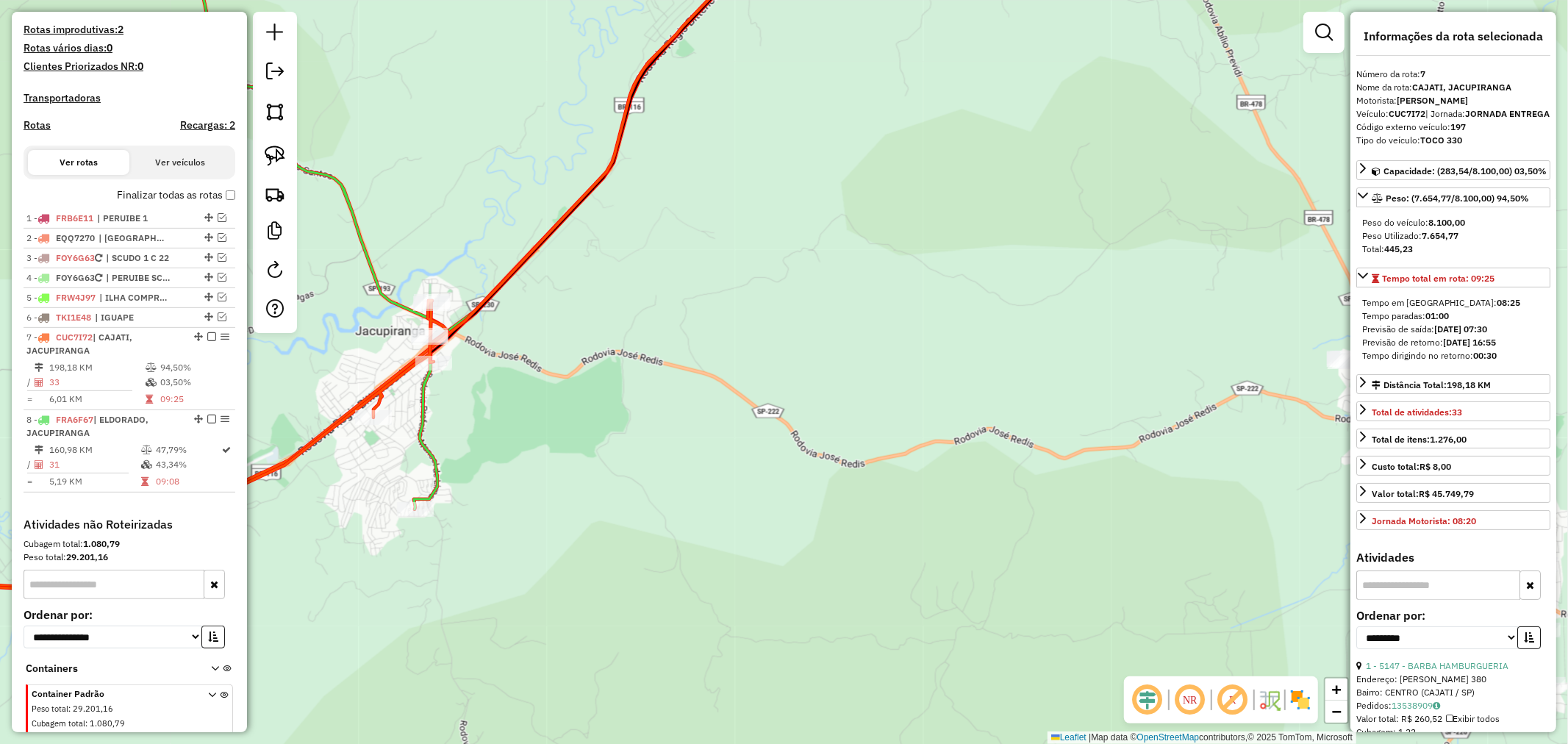
drag, startPoint x: 677, startPoint y: 439, endPoint x: 796, endPoint y: 531, distance: 150.4
click at [796, 531] on div "Janela de atendimento Grade de atendimento Capacidade Transportadoras Veículos …" at bounding box center [784, 372] width 1568 height 744
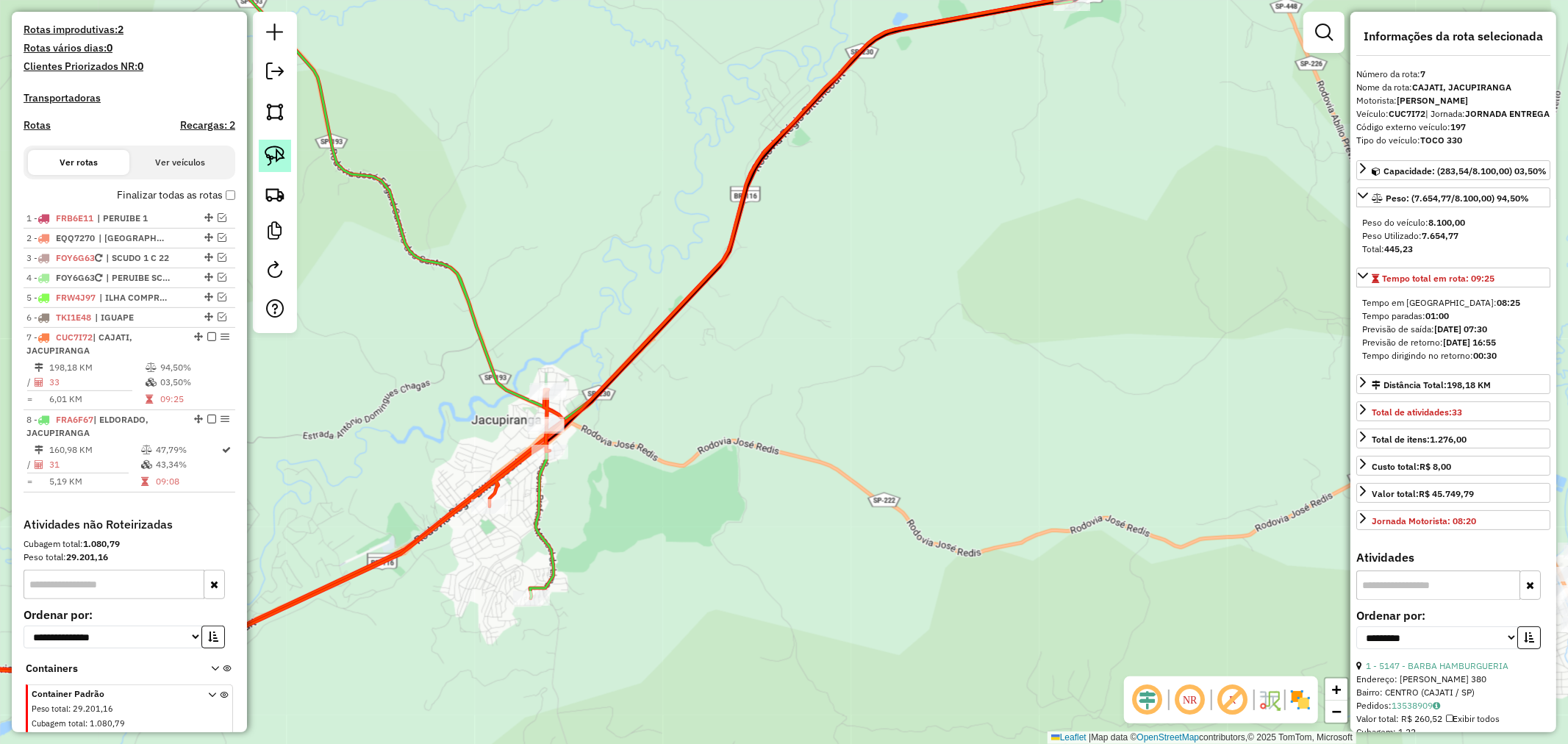
click at [266, 156] on img at bounding box center [275, 156] width 21 height 21
drag, startPoint x: 483, startPoint y: 394, endPoint x: 562, endPoint y: 344, distance: 93.5
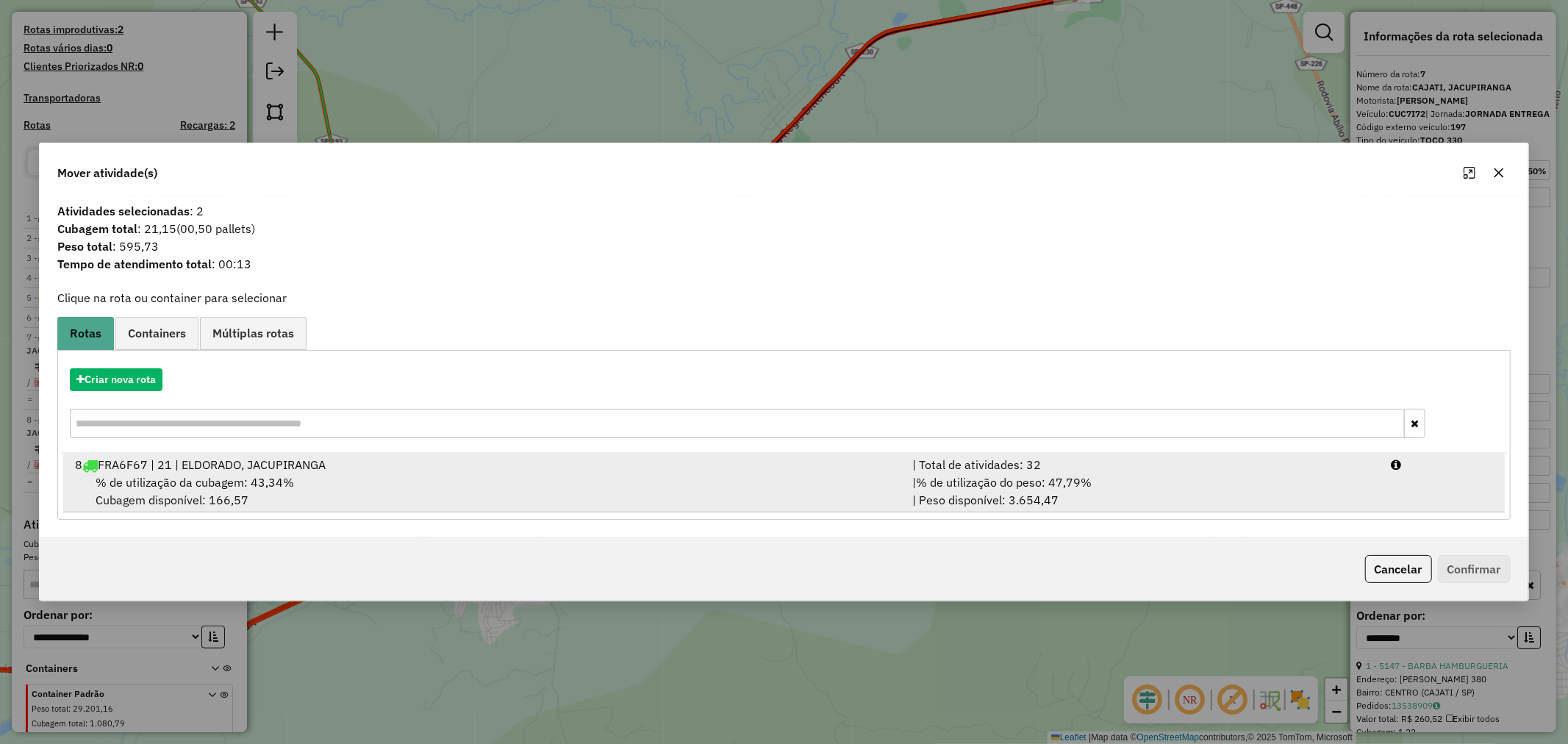
drag, startPoint x: 275, startPoint y: 494, endPoint x: 689, endPoint y: 495, distance: 414.0
click at [285, 491] on div "% de utilização da cubagem: 43,34% Cubagem disponível: 166,57" at bounding box center [484, 491] width 838 height 35
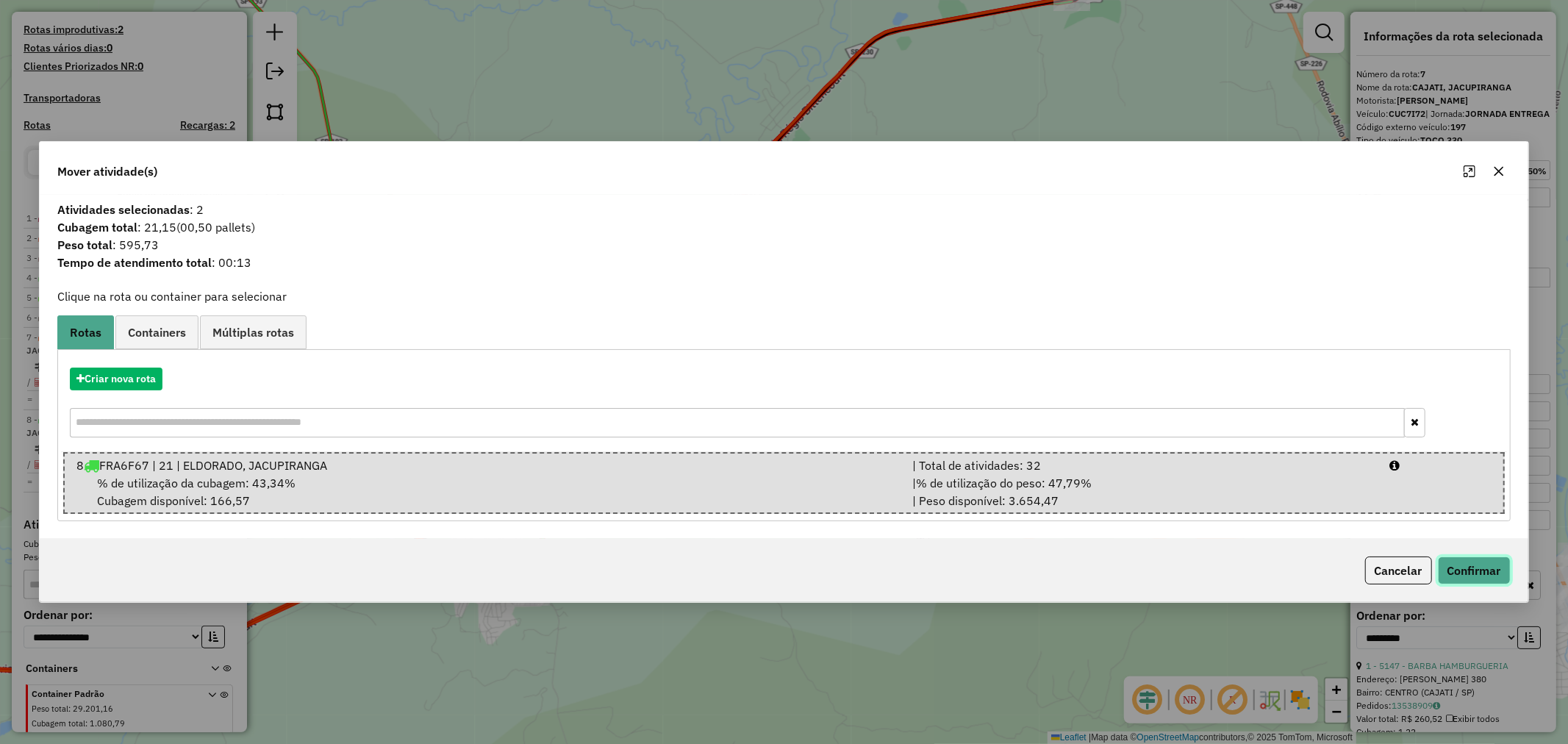
click at [1468, 570] on button "Confirmar" at bounding box center [1474, 570] width 73 height 28
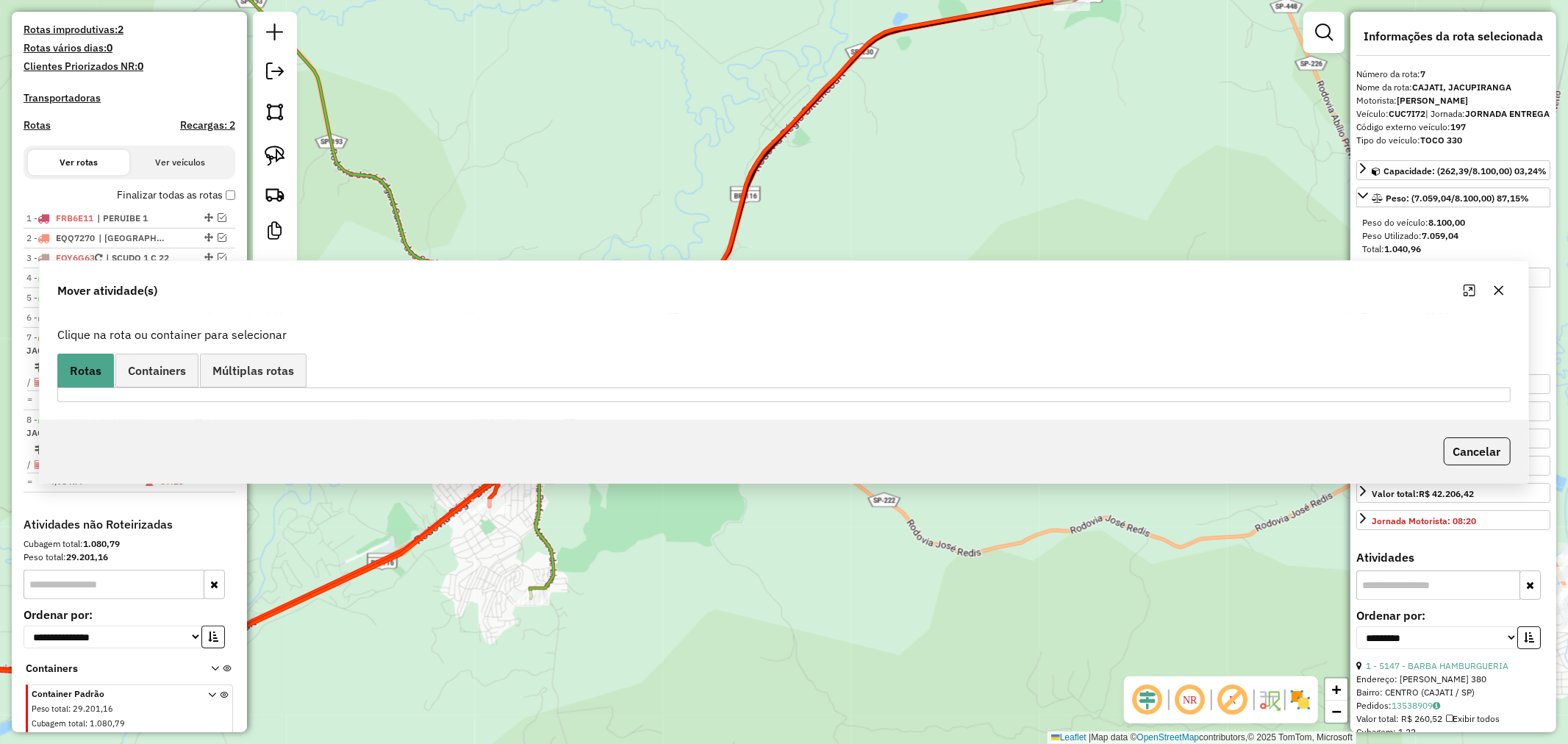
scroll to position [453, 0]
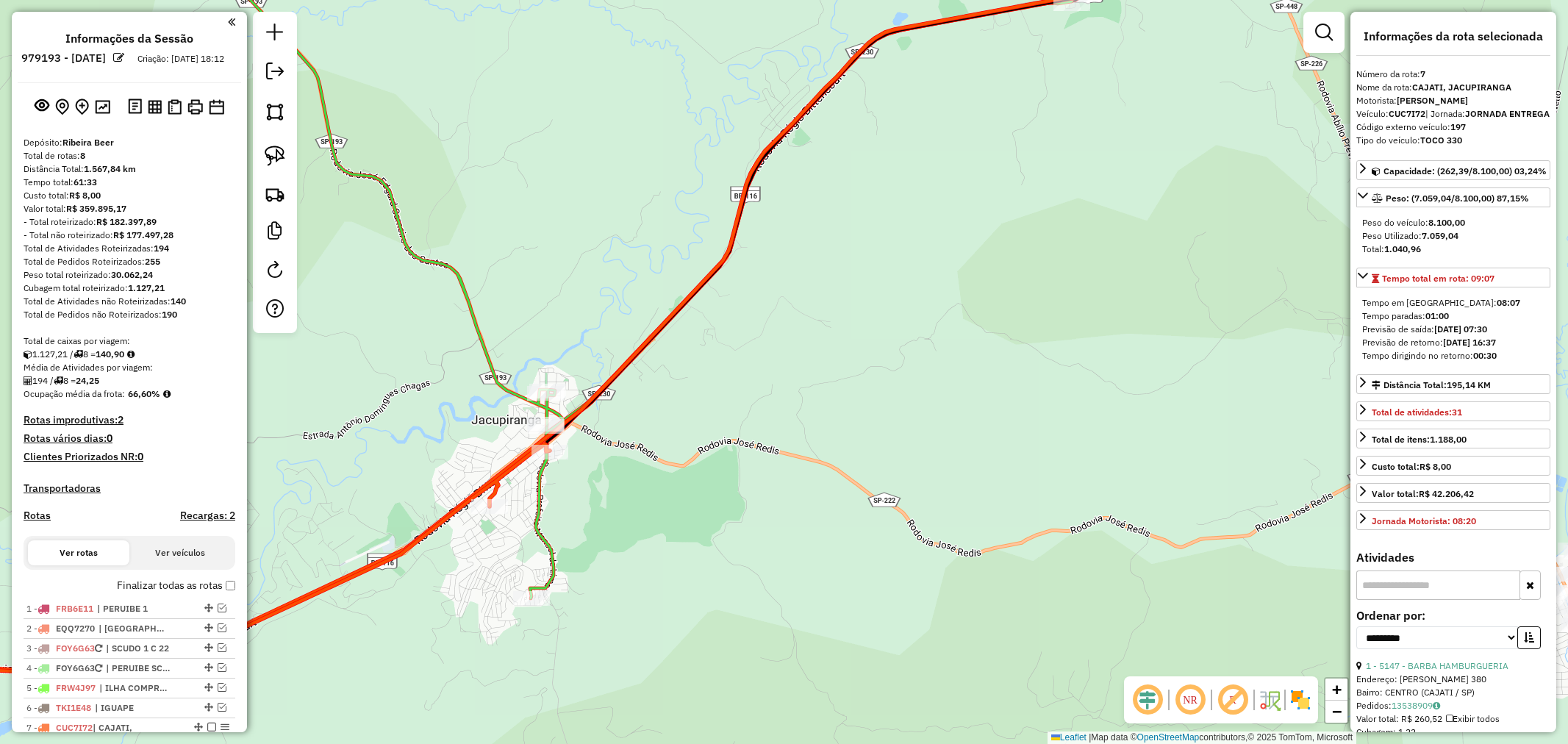
select select "**********"
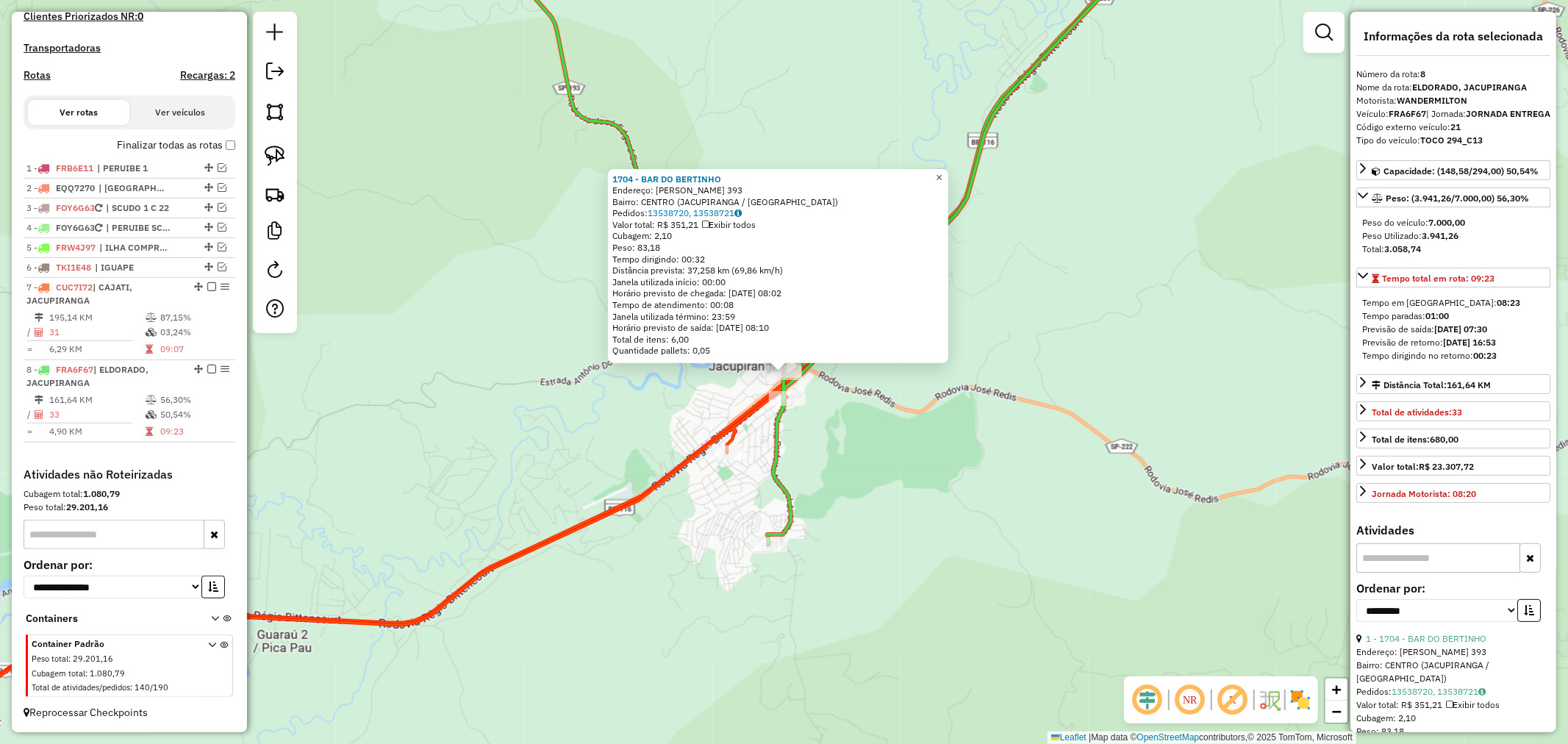
click at [942, 171] on span "×" at bounding box center [939, 177] width 7 height 13
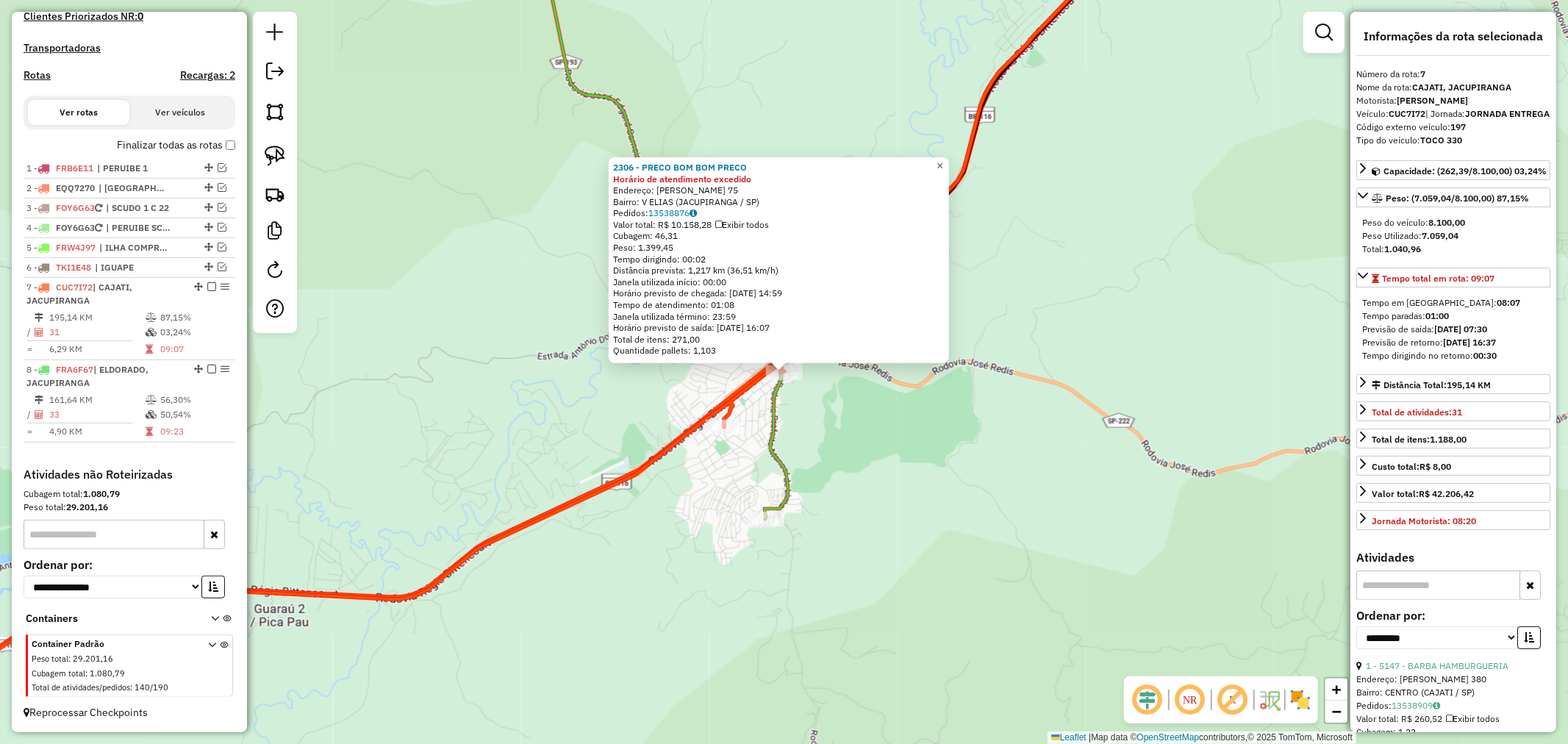
click at [949, 157] on link "×" at bounding box center [941, 166] width 18 height 18
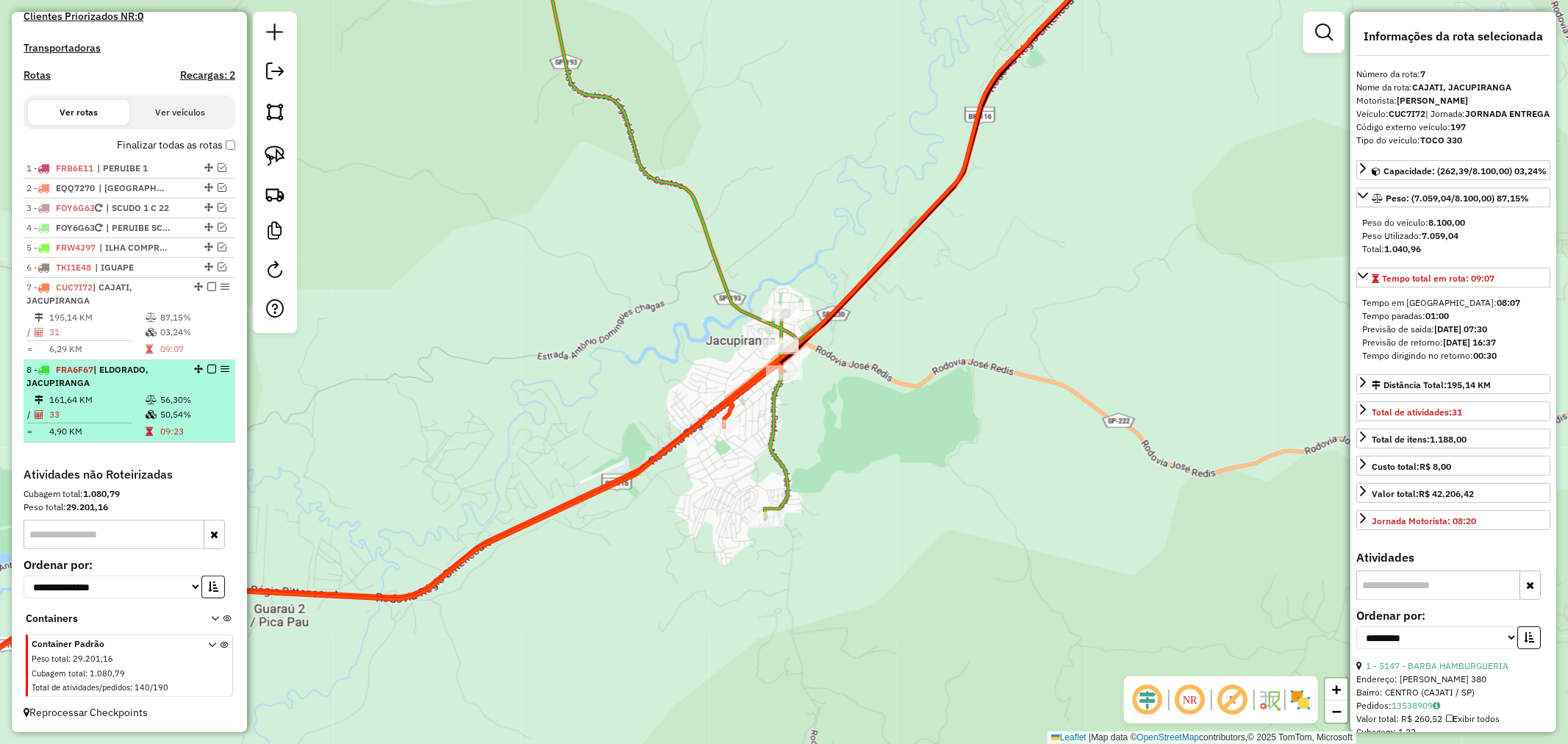
click at [211, 368] on em at bounding box center [212, 369] width 9 height 9
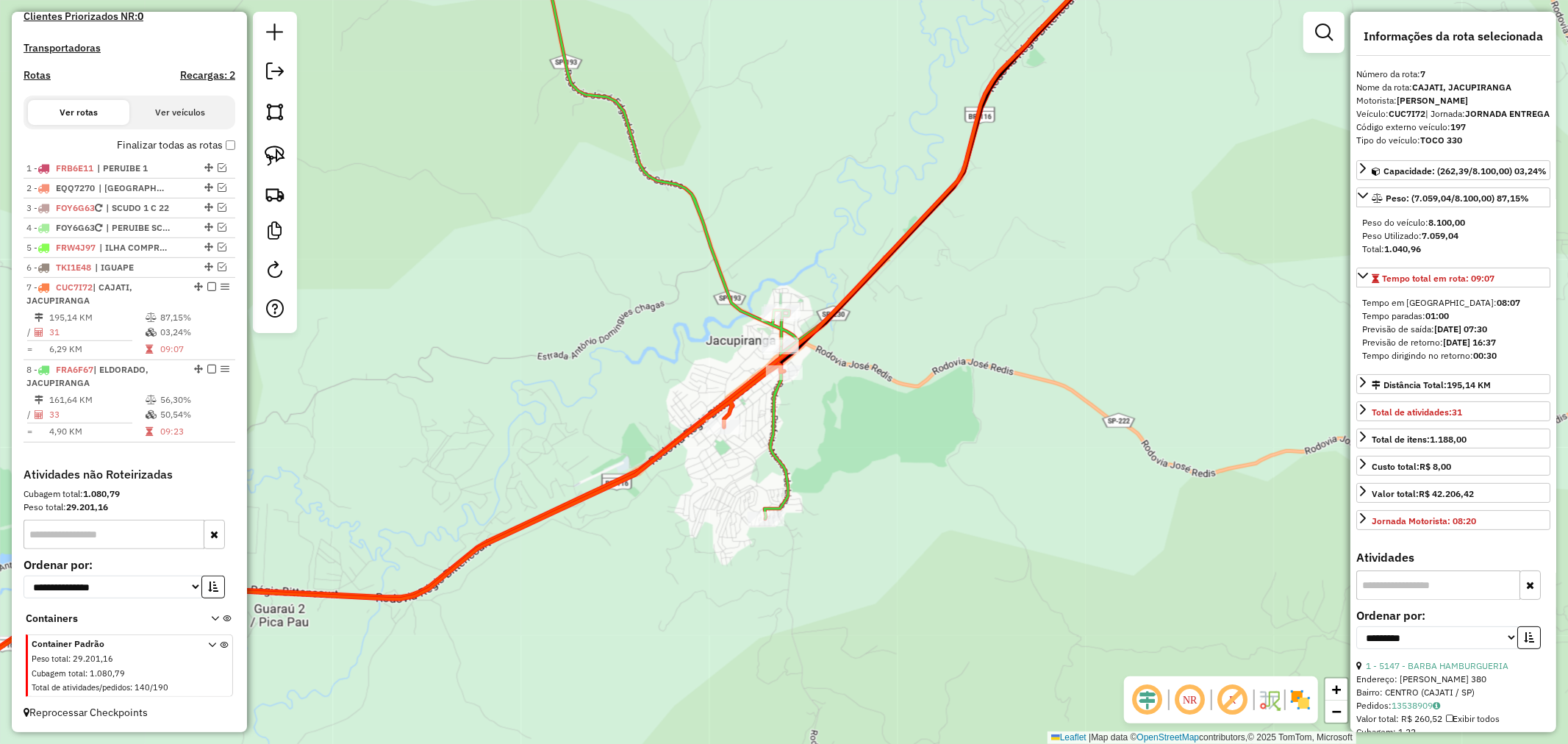
scroll to position [391, 0]
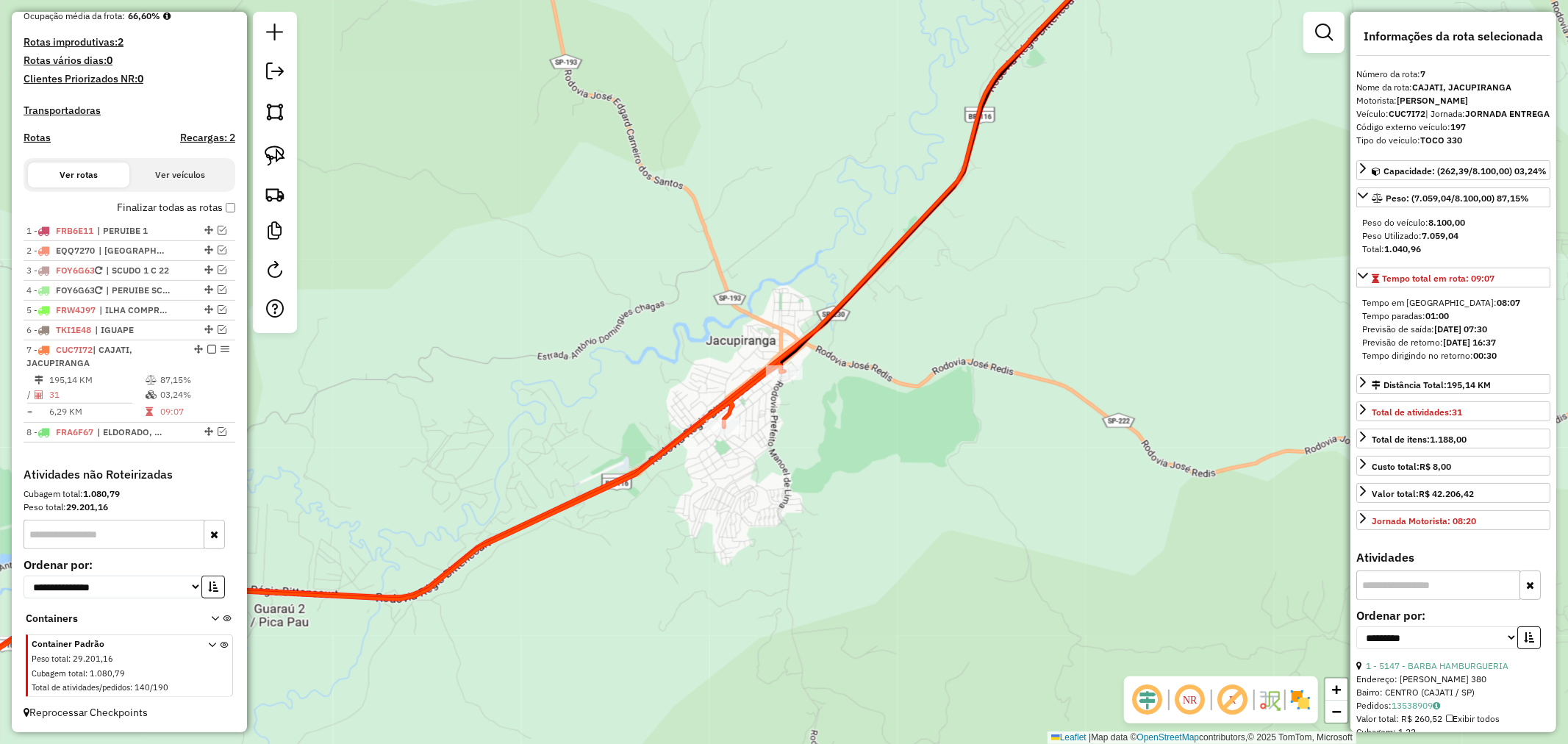
drag, startPoint x: 211, startPoint y: 352, endPoint x: 262, endPoint y: 353, distance: 51.0
click at [217, 352] on div at bounding box center [207, 350] width 44 height 9
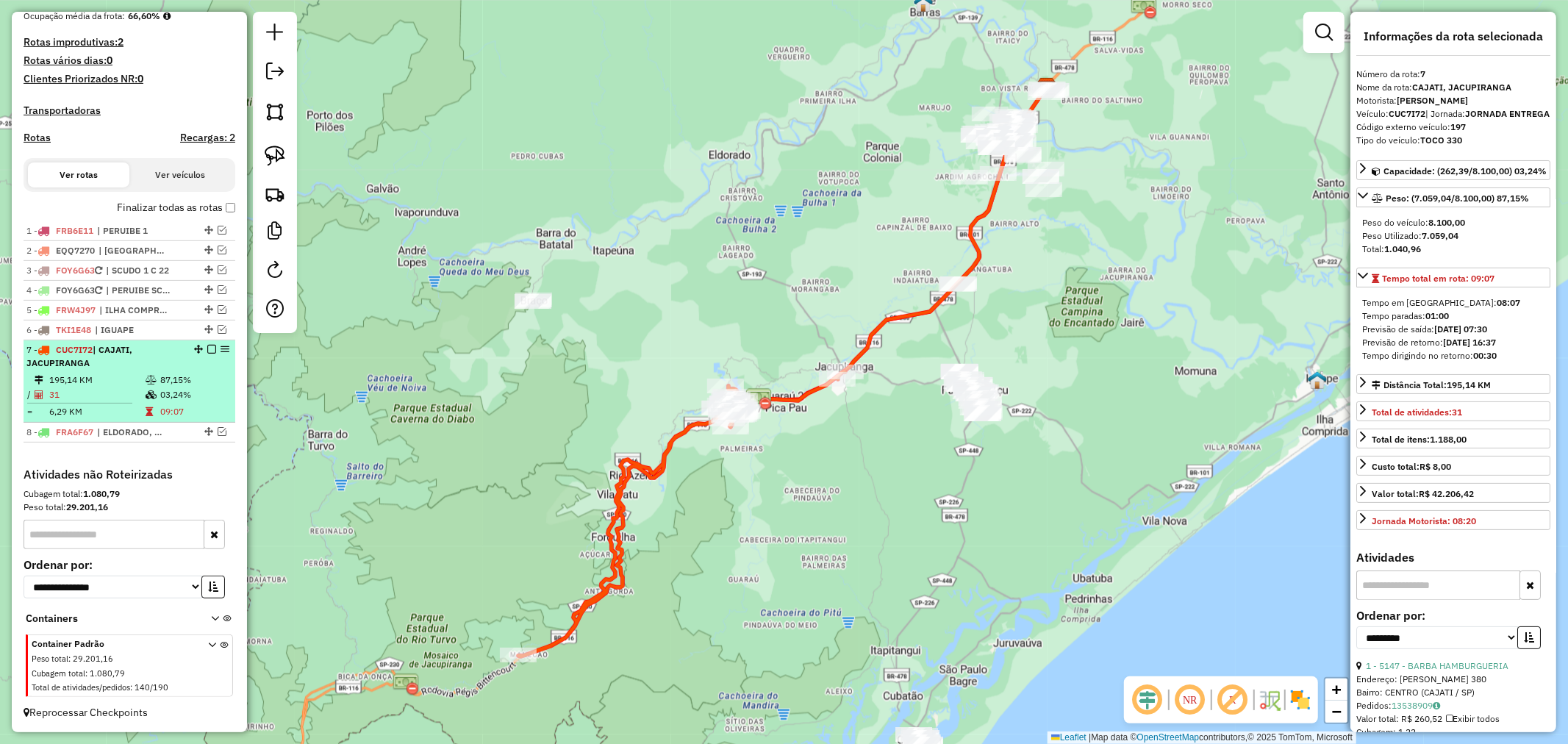
click at [207, 349] on em at bounding box center [212, 350] width 9 height 9
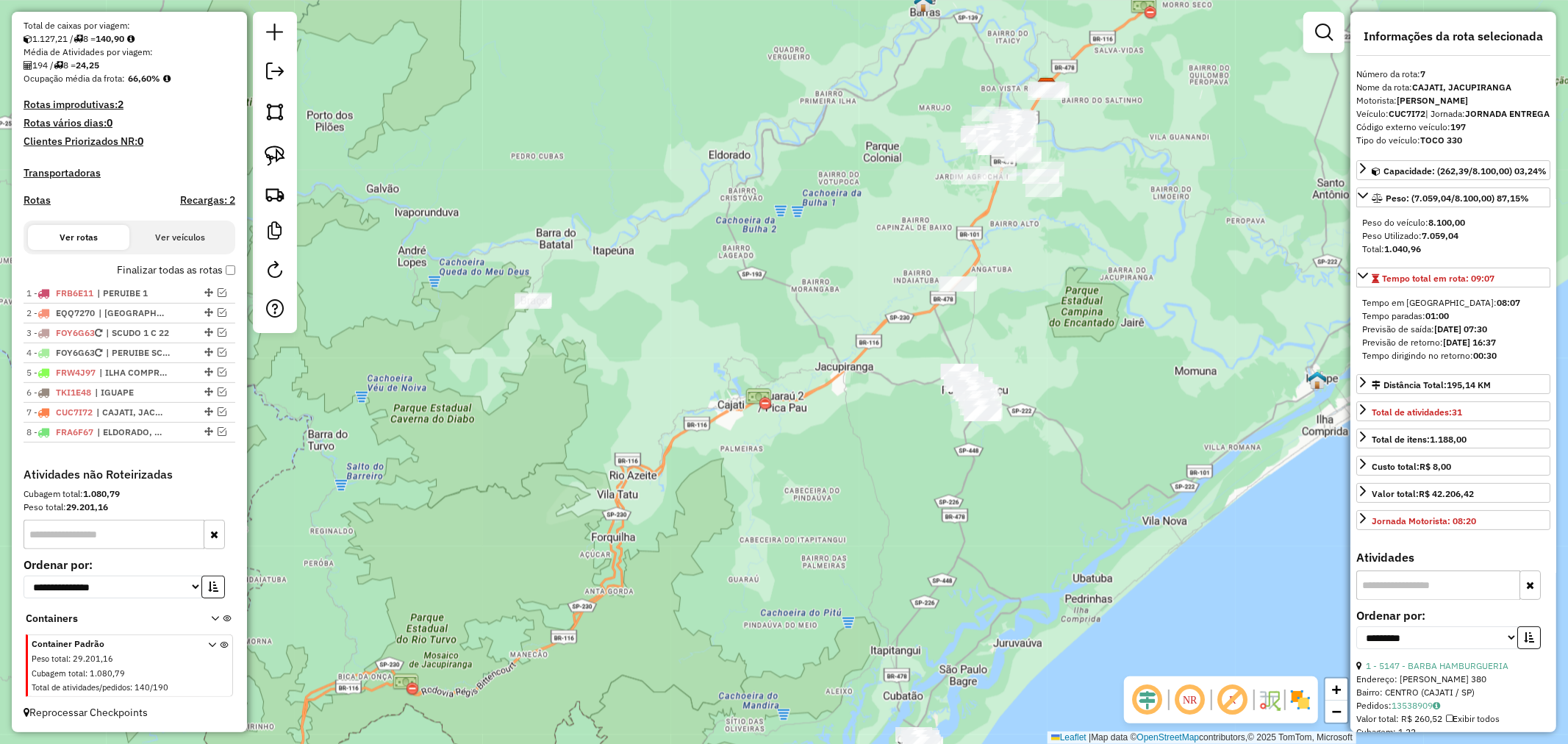
scroll to position [328, 0]
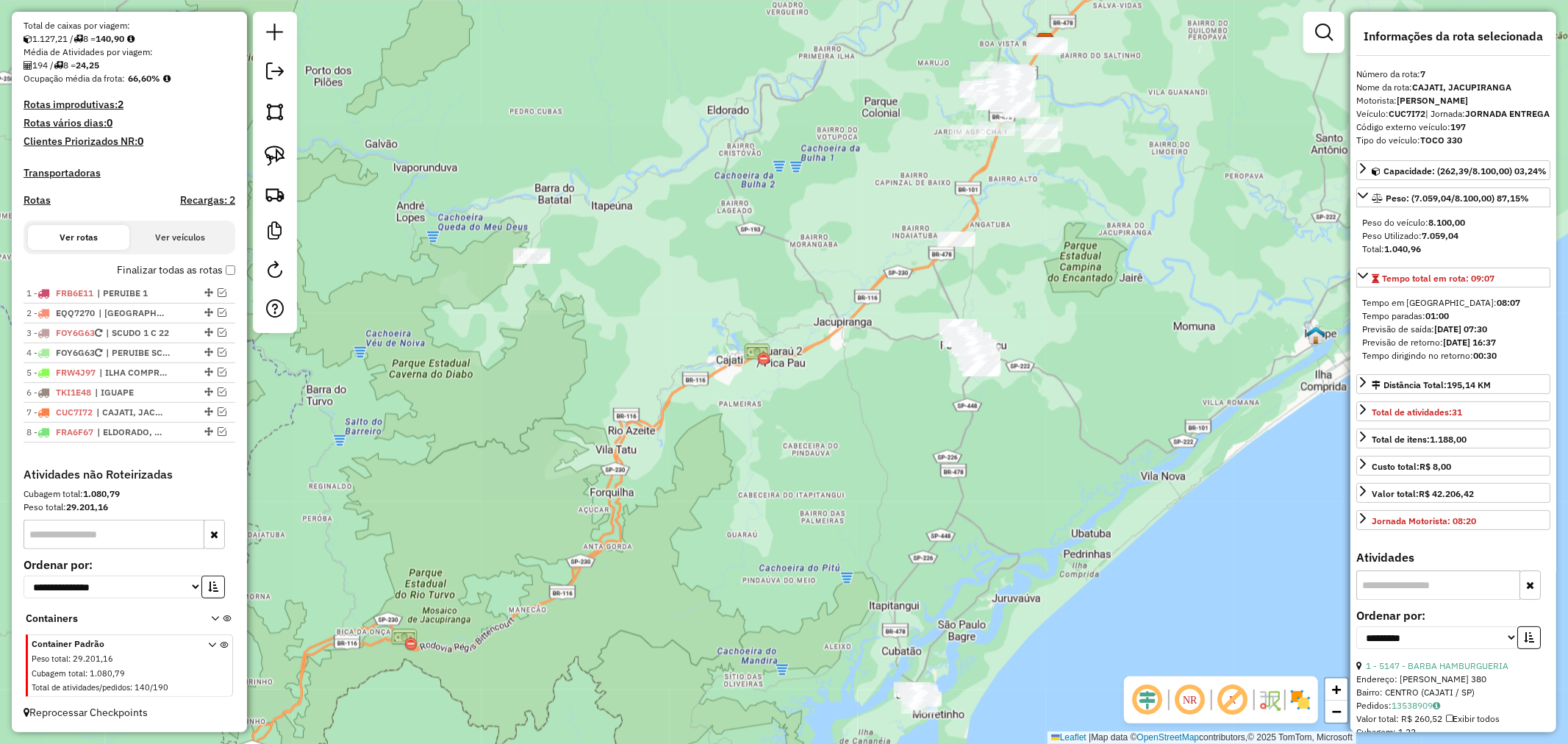
drag, startPoint x: 820, startPoint y: 620, endPoint x: 744, endPoint y: 356, distance: 274.7
click at [744, 356] on div "Janela de atendimento Grade de atendimento Capacidade Transportadoras Veículos …" at bounding box center [784, 372] width 1568 height 744
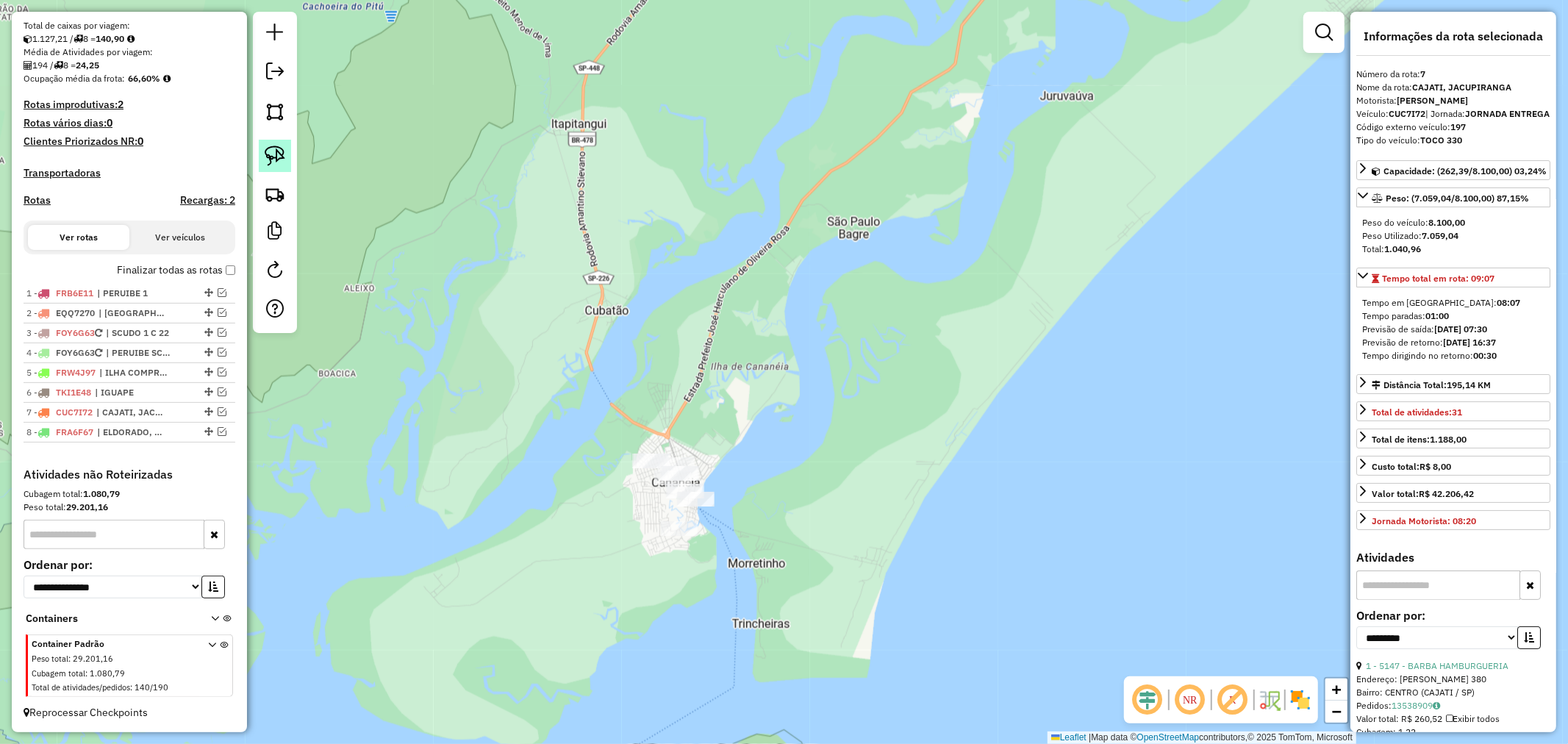
click at [276, 156] on img at bounding box center [275, 156] width 21 height 21
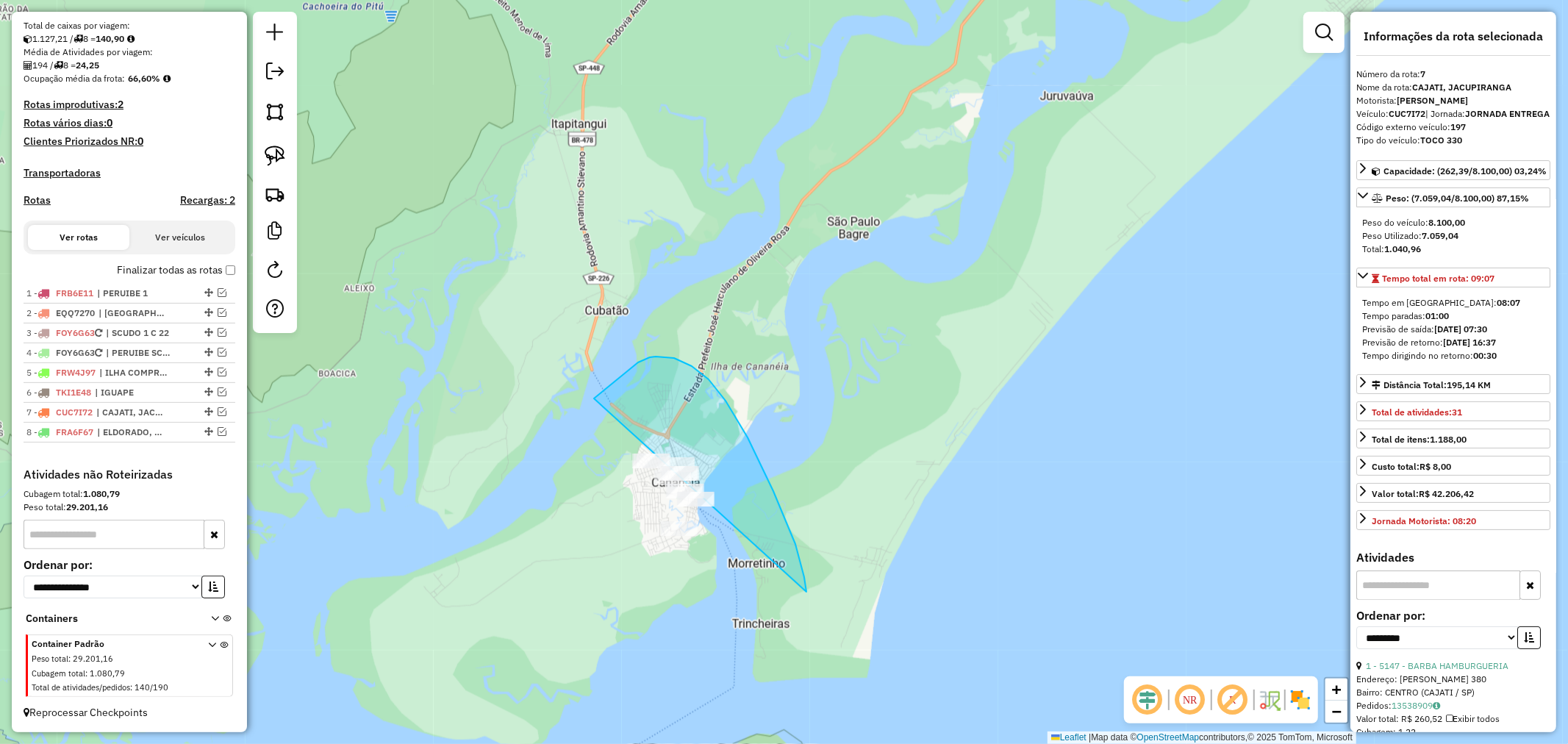
drag, startPoint x: 656, startPoint y: 356, endPoint x: 567, endPoint y: 537, distance: 201.7
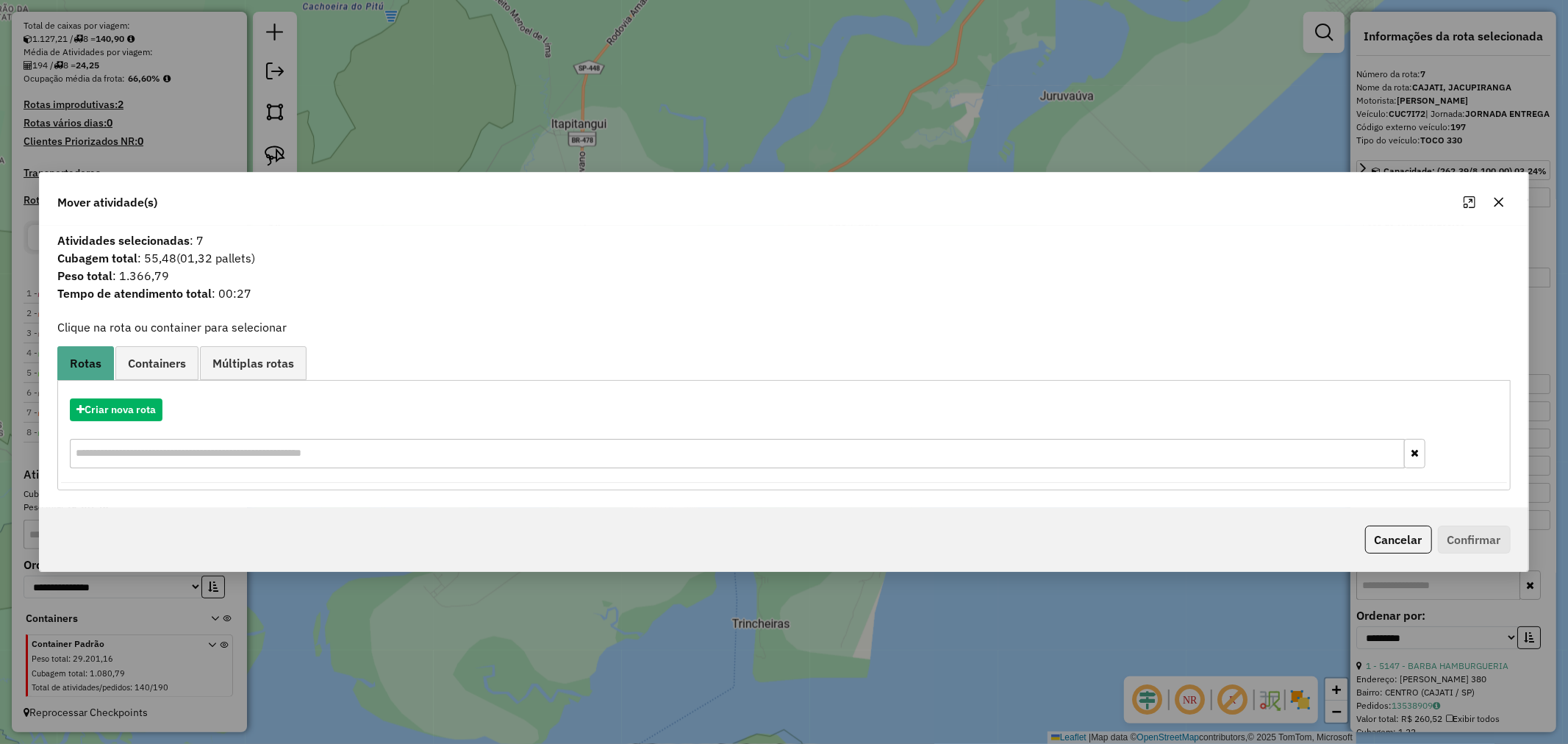
drag, startPoint x: 1507, startPoint y: 198, endPoint x: 849, endPoint y: 353, distance: 676.0
click at [1493, 200] on button "button" at bounding box center [1498, 201] width 23 height 23
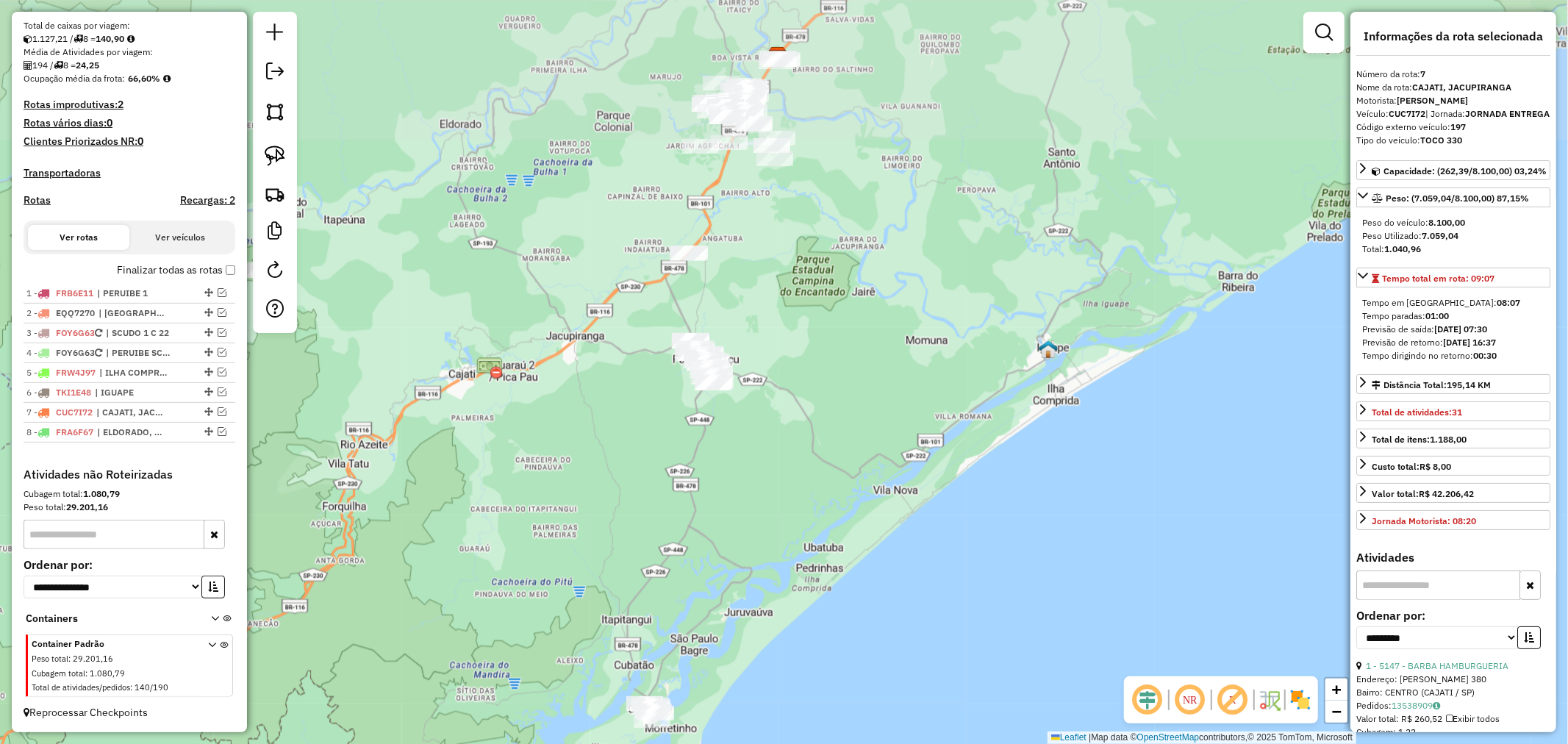
drag, startPoint x: 860, startPoint y: 381, endPoint x: 825, endPoint y: 623, distance: 244.5
click at [825, 623] on div "Janela de atendimento Grade de atendimento Capacidade Transportadoras Veículos …" at bounding box center [784, 372] width 1568 height 744
click at [274, 162] on img at bounding box center [275, 156] width 21 height 21
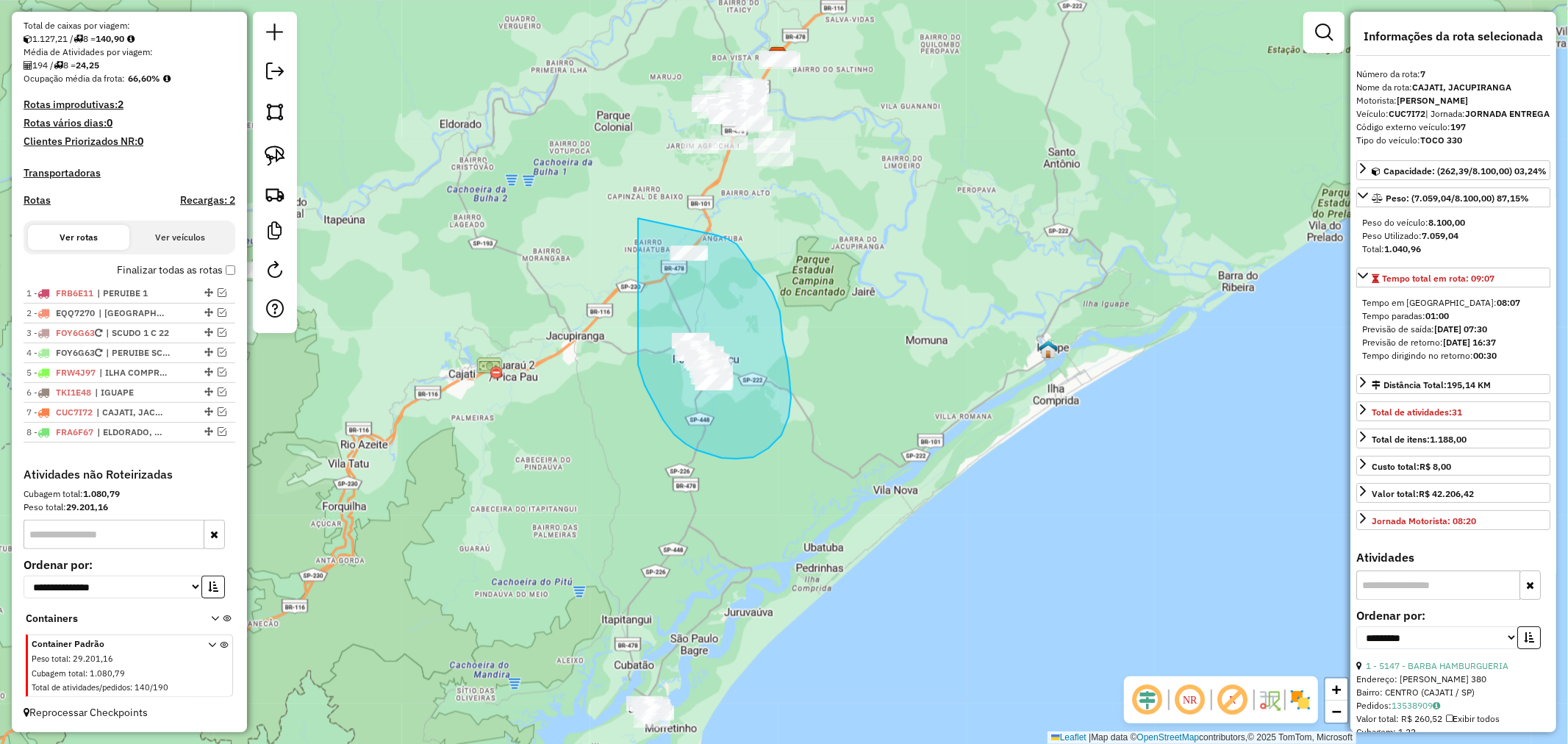
drag, startPoint x: 644, startPoint y: 385, endPoint x: 717, endPoint y: 235, distance: 166.8
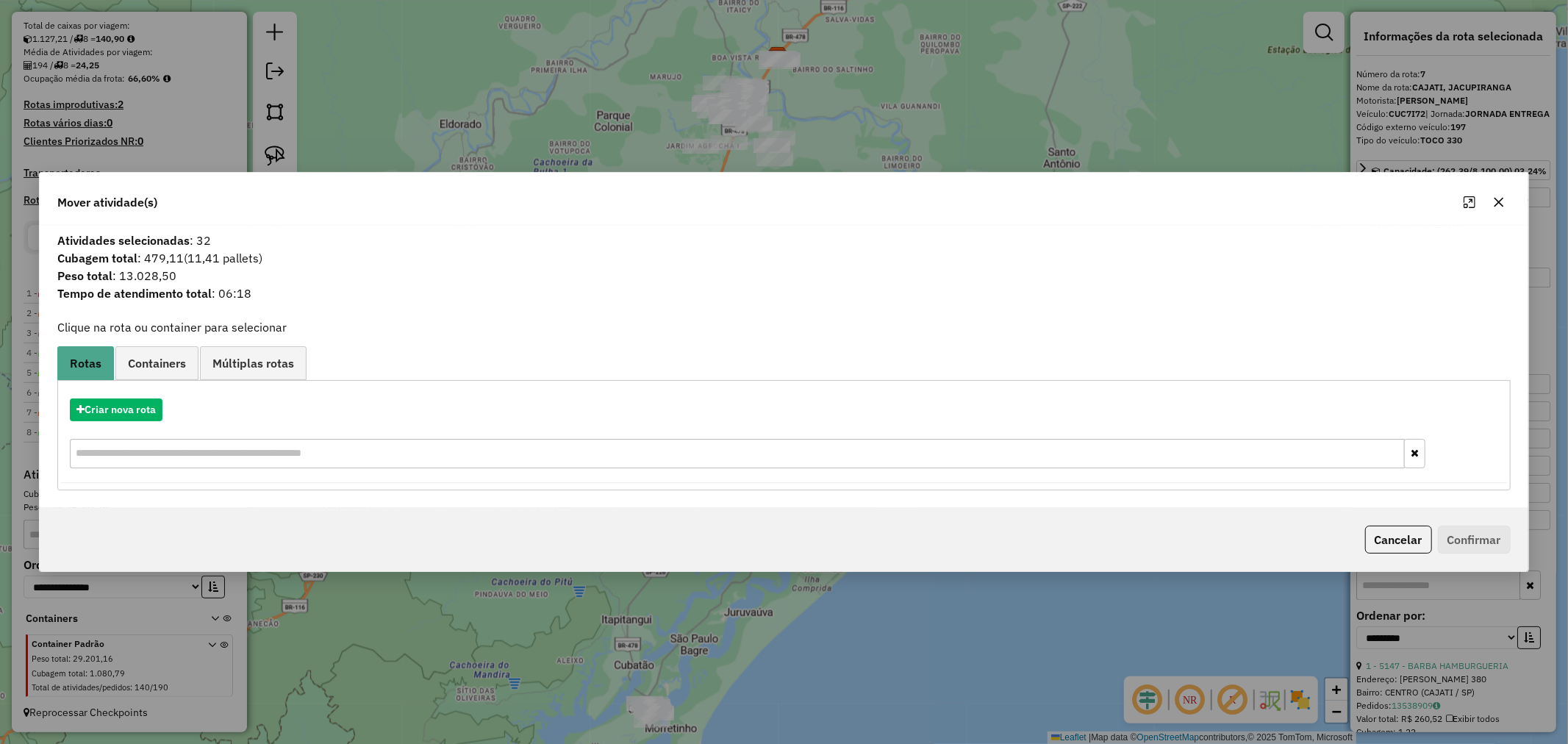
click at [1498, 193] on button "button" at bounding box center [1498, 201] width 23 height 23
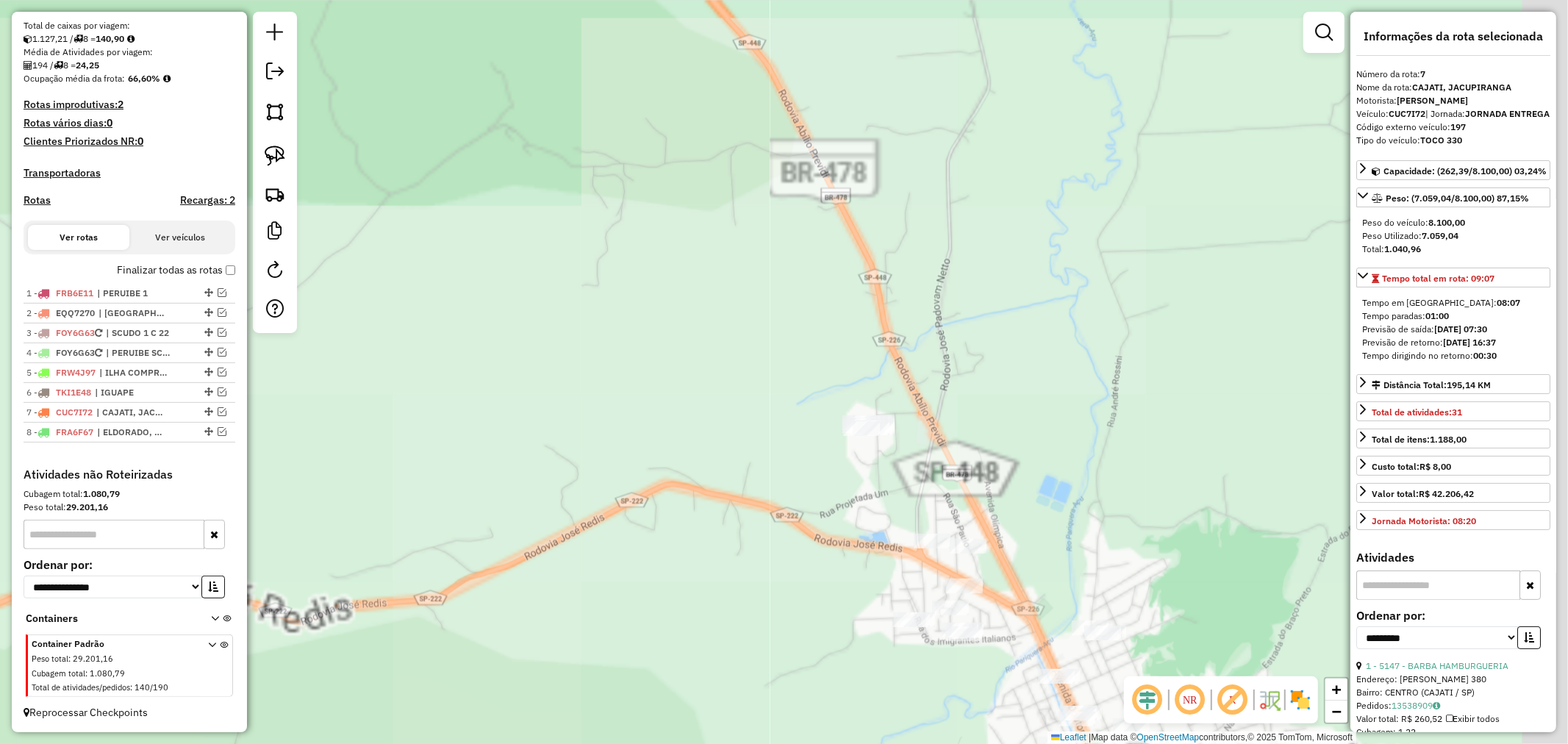
drag, startPoint x: 804, startPoint y: 459, endPoint x: 774, endPoint y: 458, distance: 30.0
click at [774, 458] on div "Janela de atendimento Grade de atendimento Capacidade Transportadoras Veículos …" at bounding box center [784, 372] width 1568 height 744
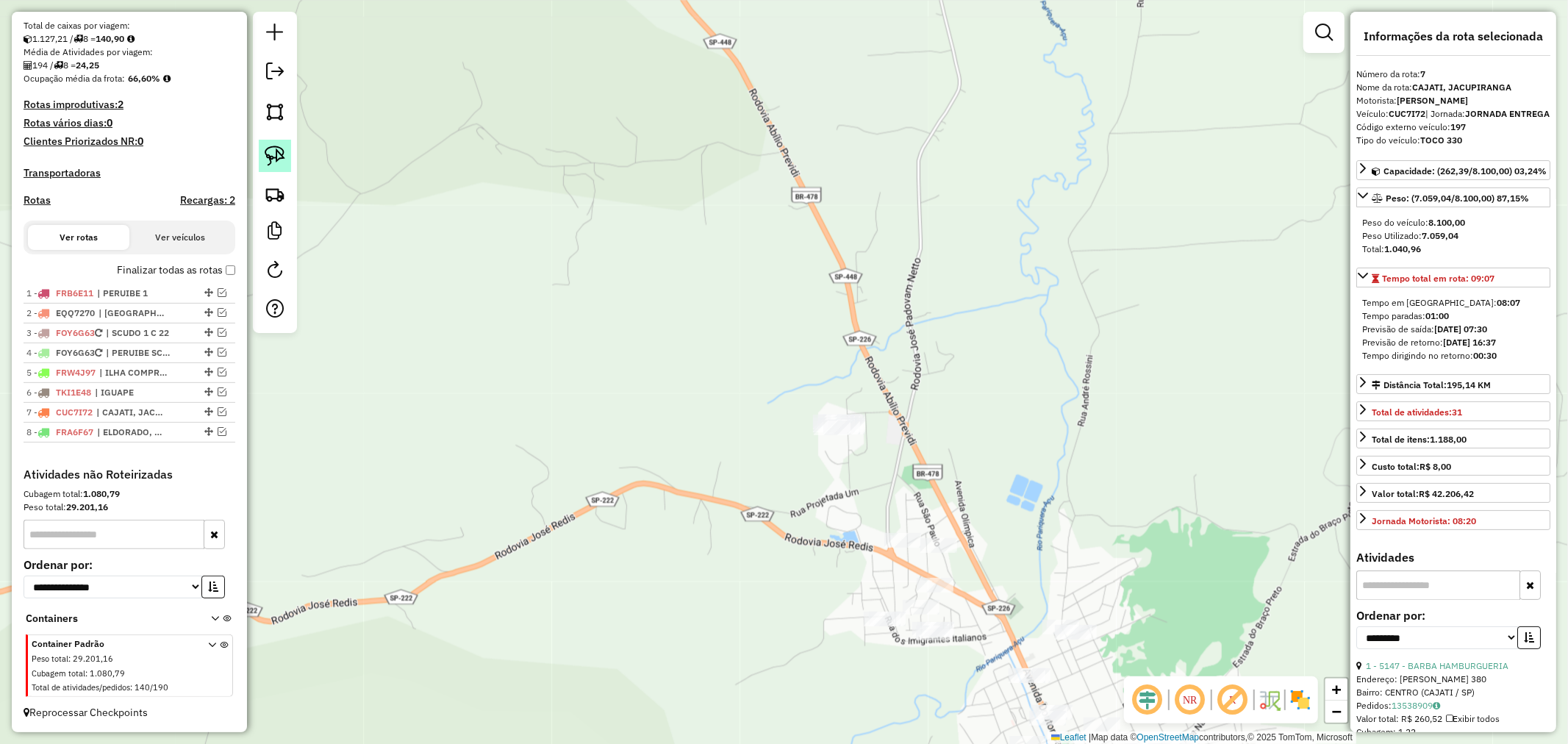
click at [272, 152] on img at bounding box center [275, 156] width 21 height 21
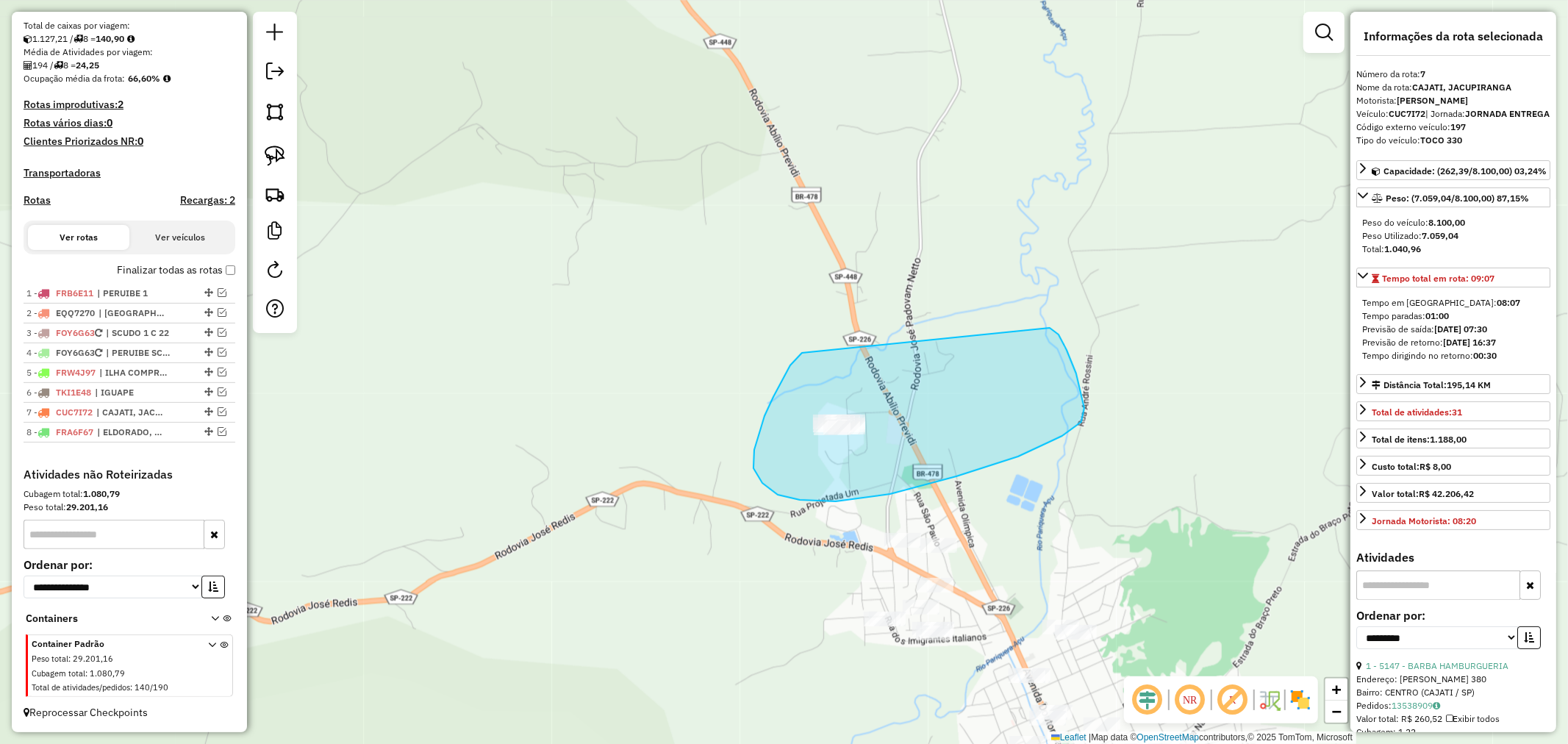
drag, startPoint x: 765, startPoint y: 416, endPoint x: 1019, endPoint y: 326, distance: 269.5
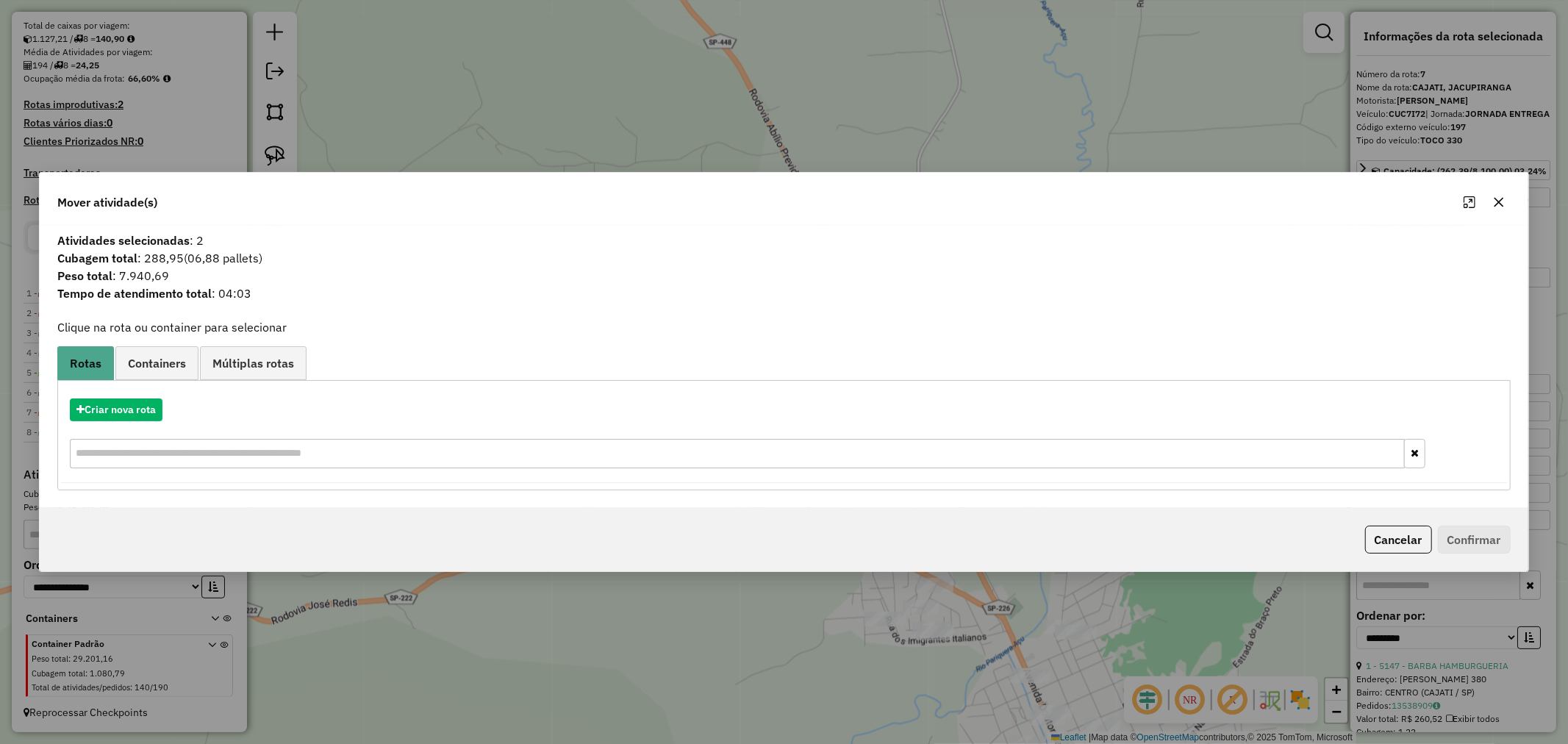
click at [1503, 199] on icon "button" at bounding box center [1499, 202] width 12 height 12
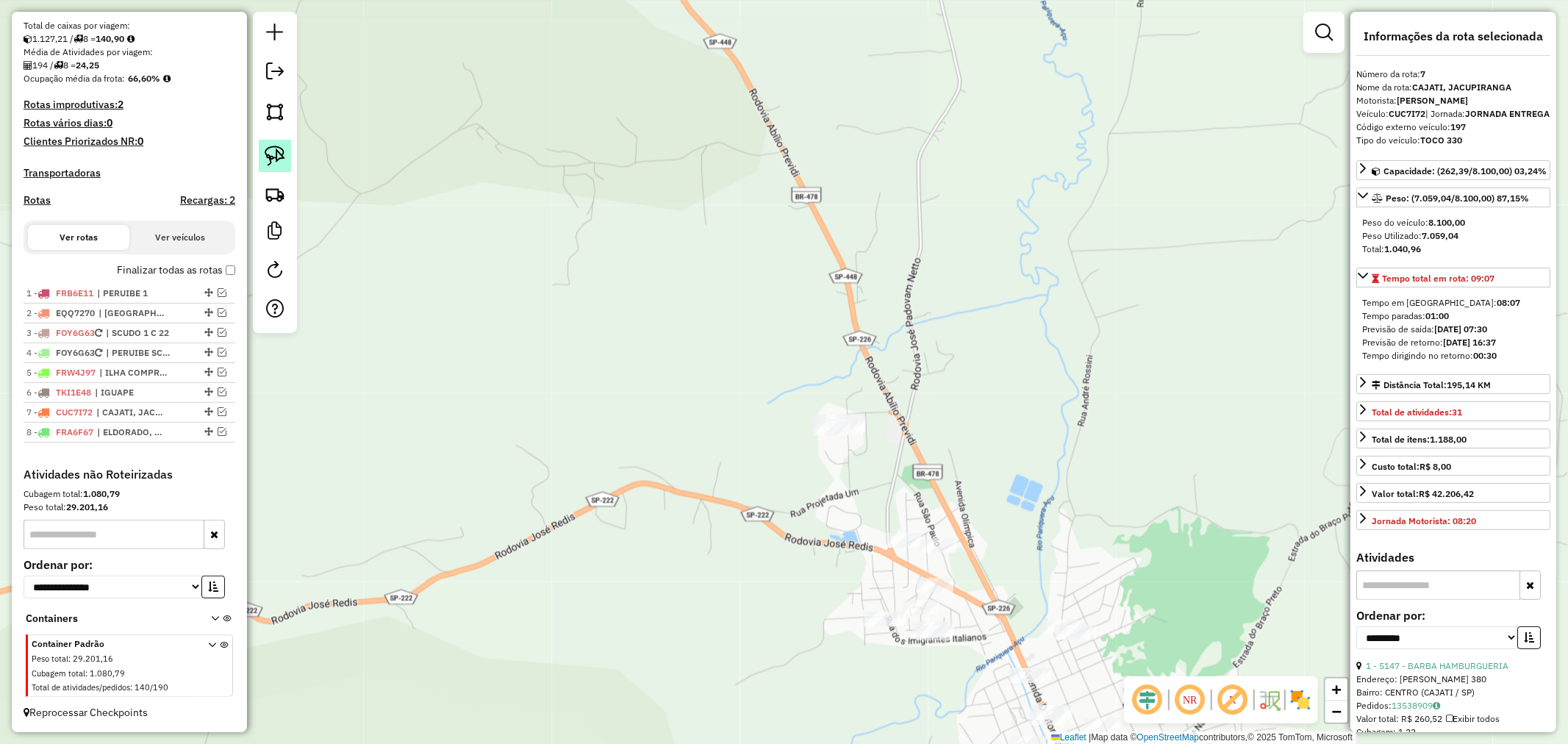
click at [276, 157] on img at bounding box center [275, 156] width 21 height 21
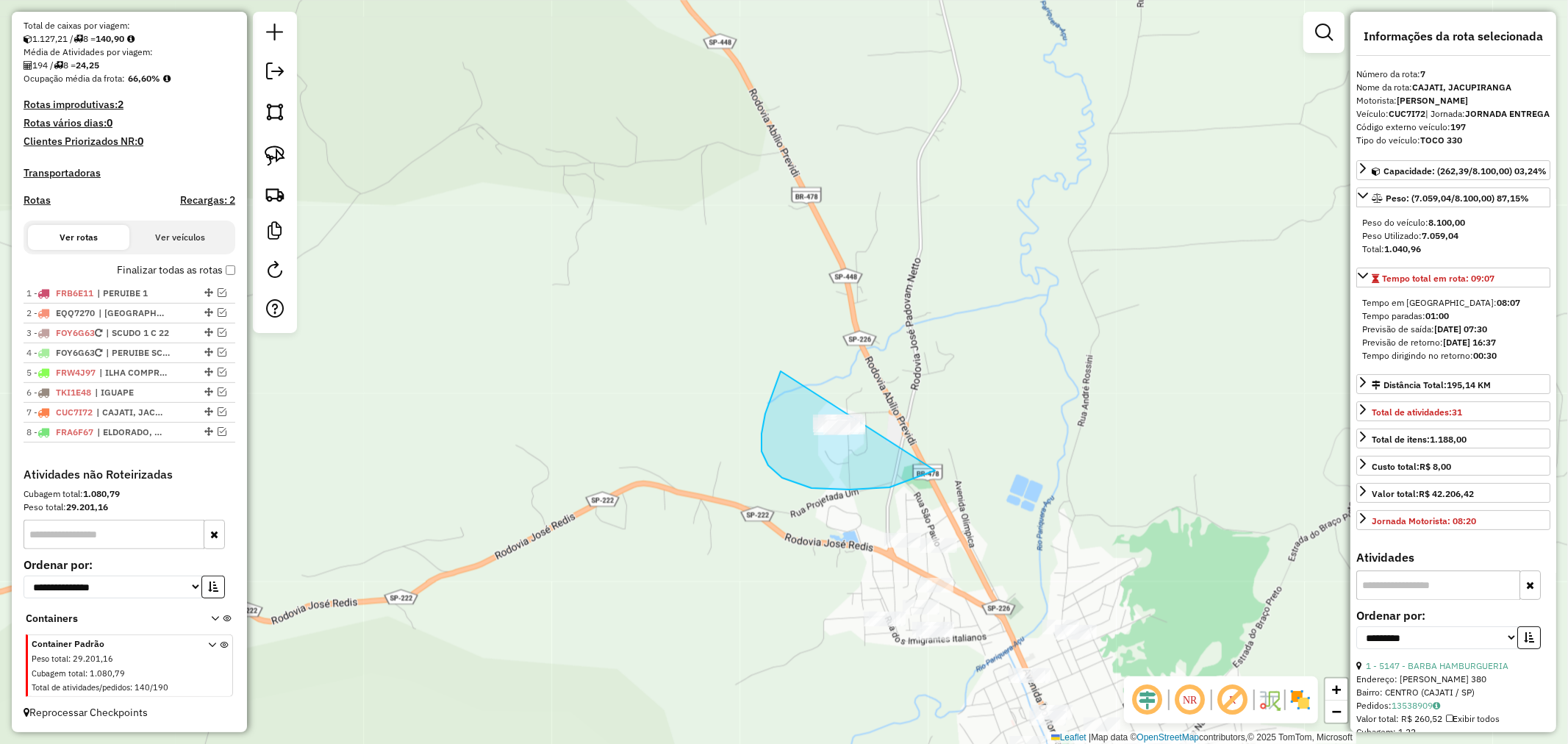
drag, startPoint x: 769, startPoint y: 402, endPoint x: 989, endPoint y: 343, distance: 227.8
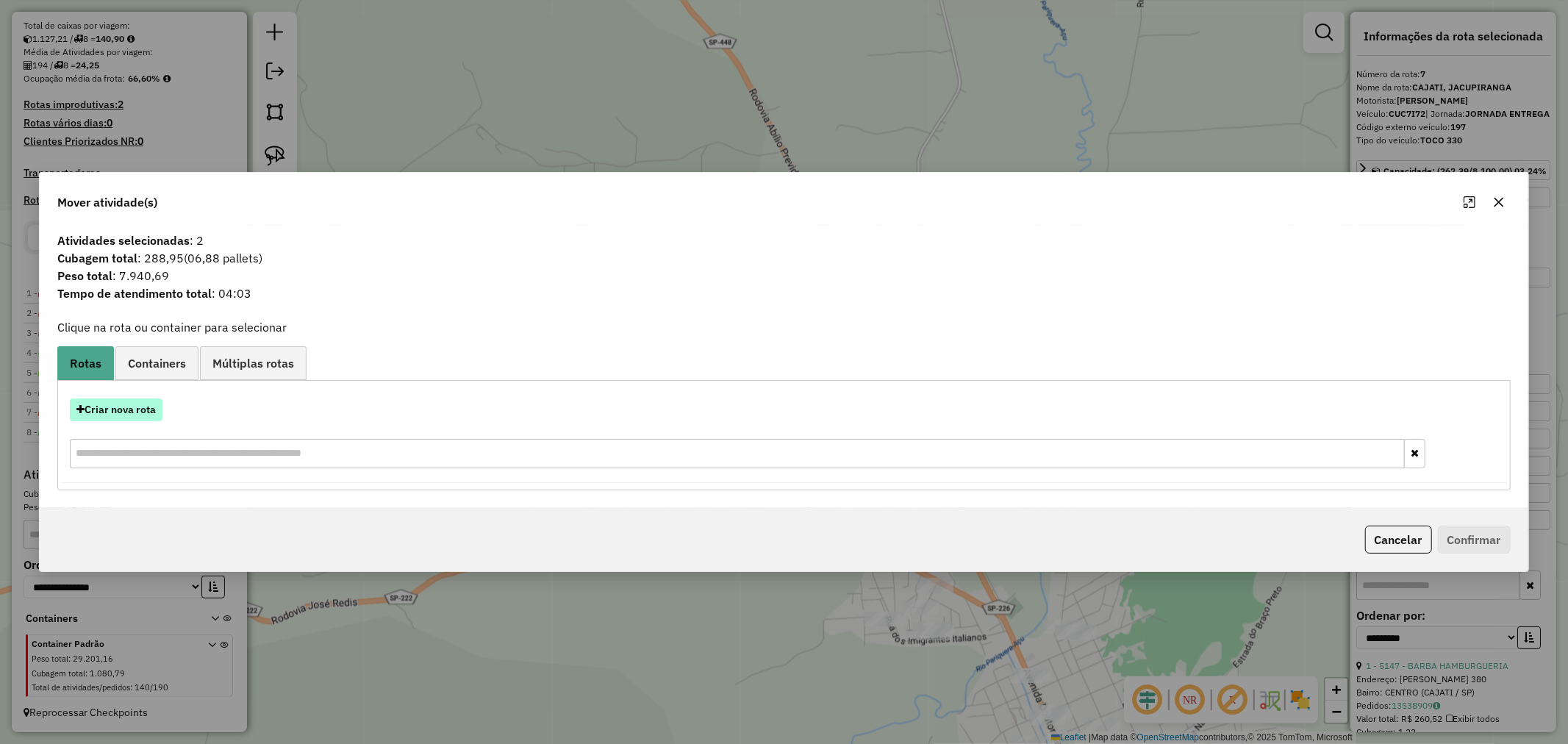
click at [148, 412] on button "Criar nova rota" at bounding box center [116, 409] width 93 height 22
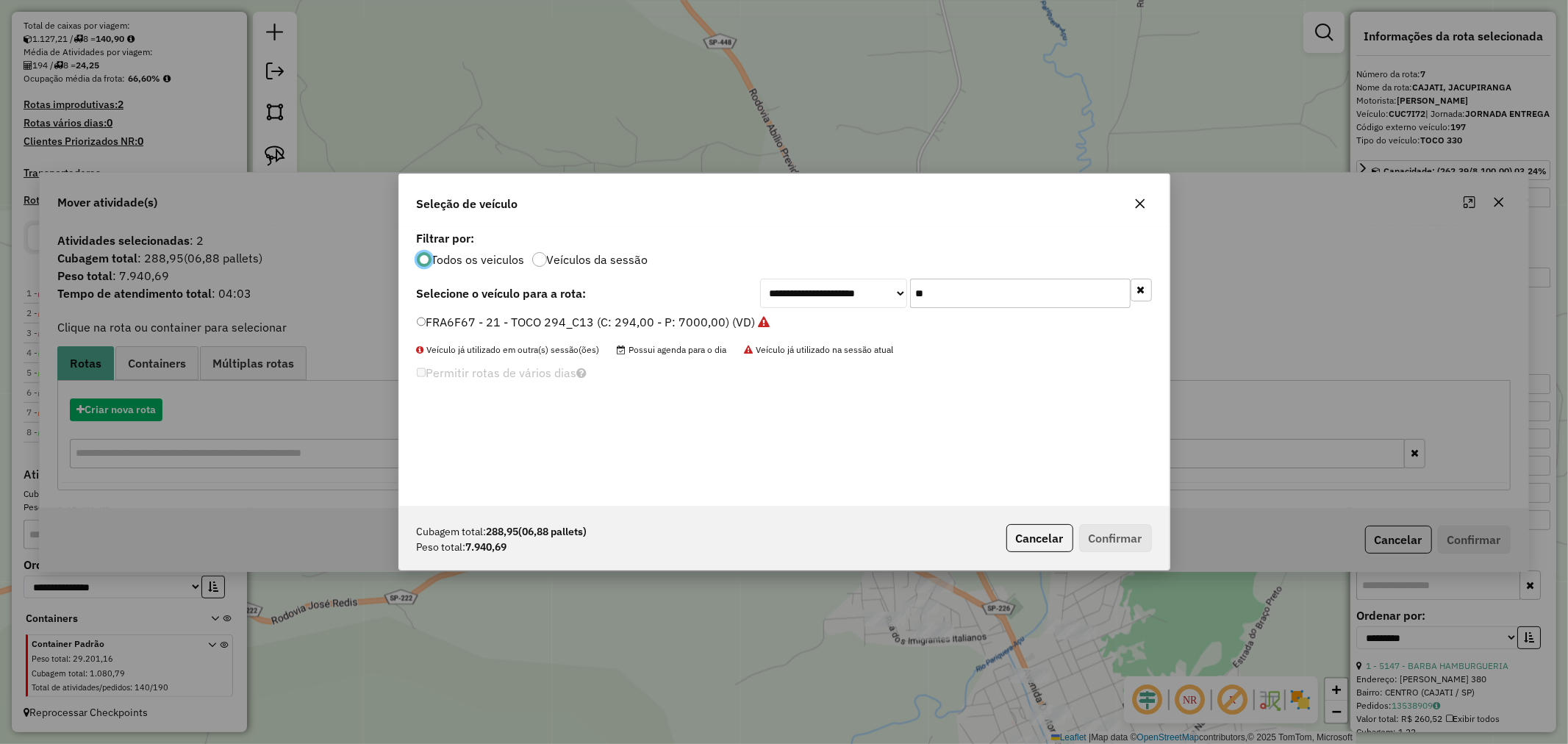
scroll to position [8, 4]
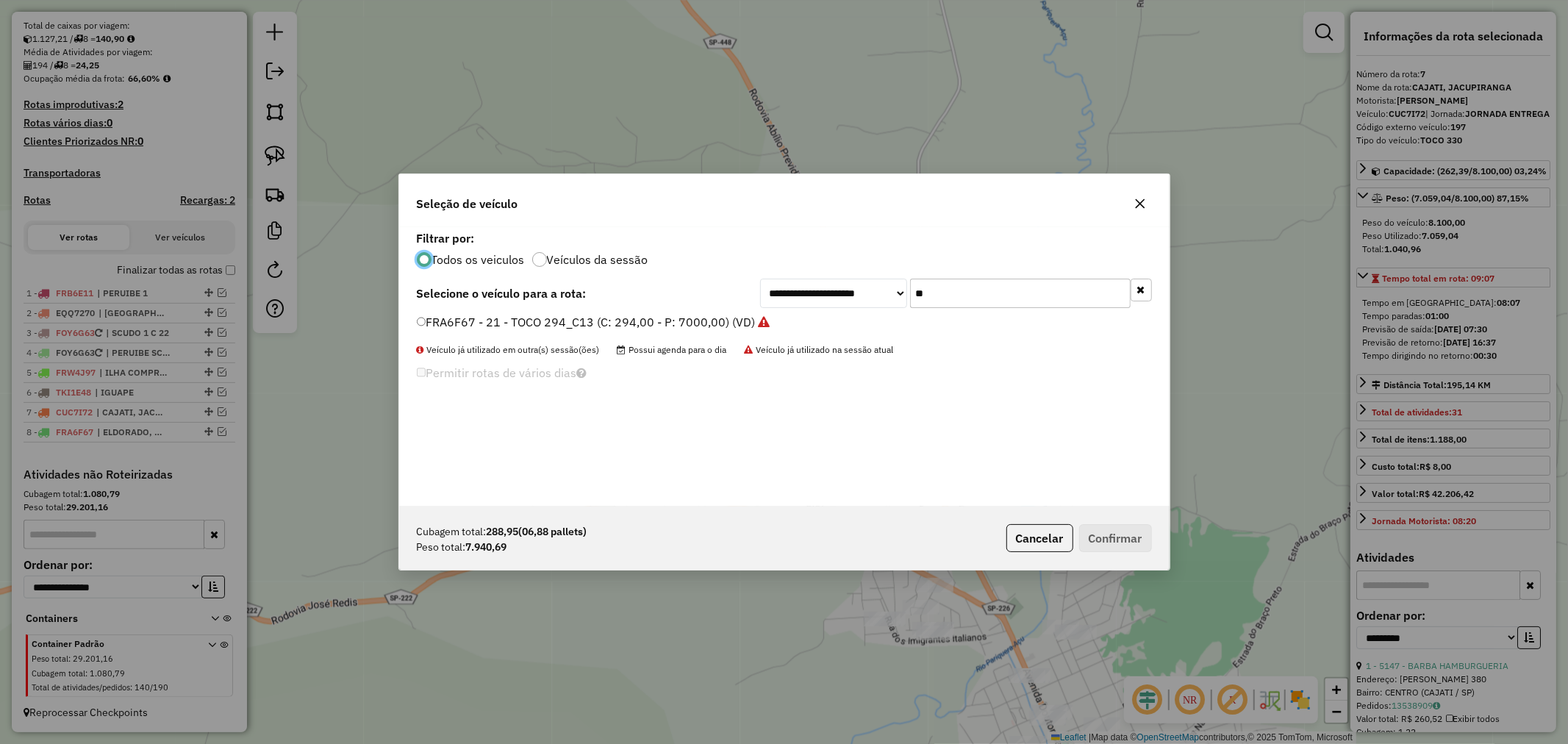
click at [1010, 295] on input "**" at bounding box center [1020, 293] width 221 height 29
type input "**"
click at [530, 323] on label "RHP4B43 - 23 - TRUCK BAU (C: 420,00 - P: 13000,00) (VD)" at bounding box center [581, 322] width 328 height 18
click at [1129, 549] on button "Confirmar" at bounding box center [1115, 537] width 73 height 28
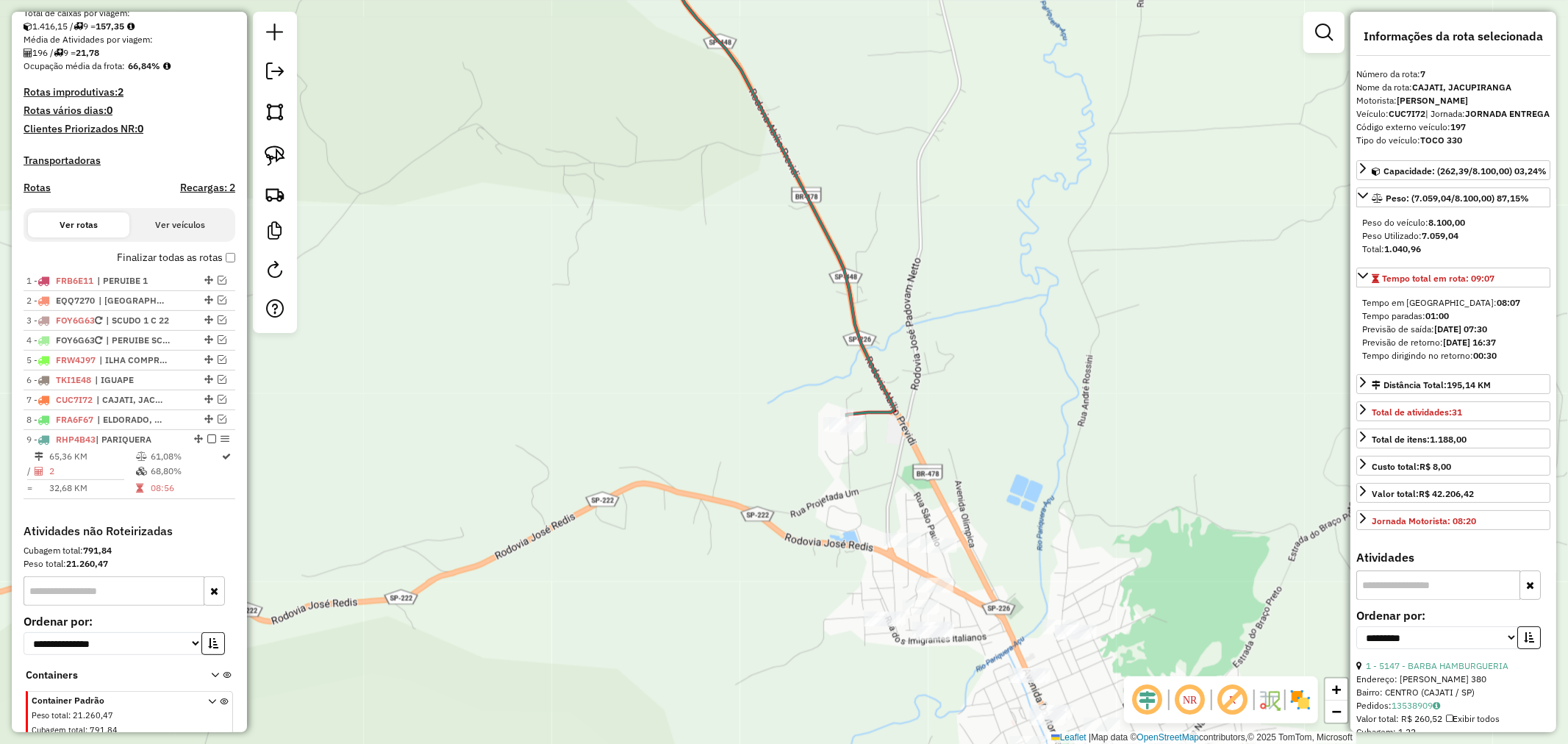
scroll to position [397, 0]
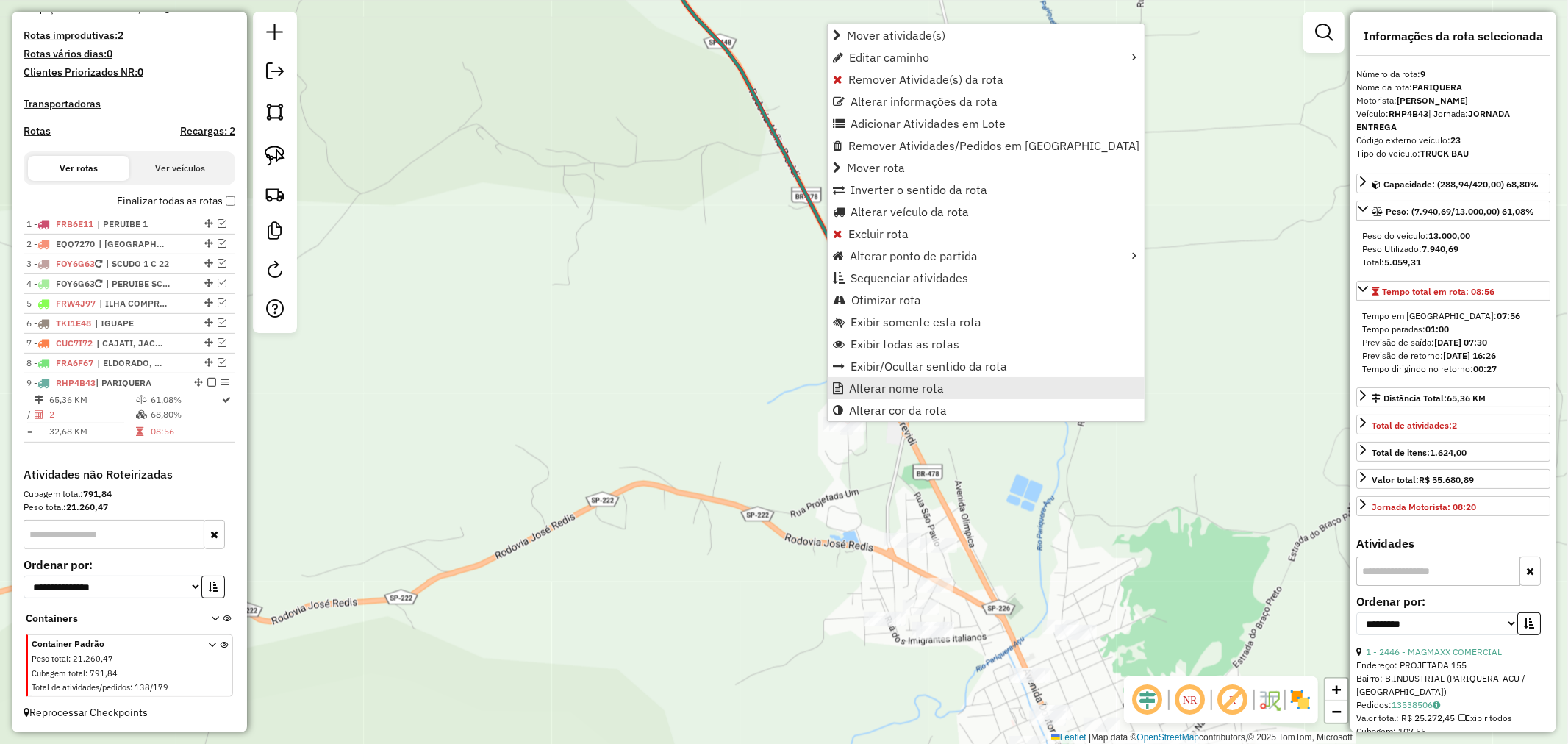
click at [927, 388] on span "Alterar nome rota" at bounding box center [896, 388] width 95 height 12
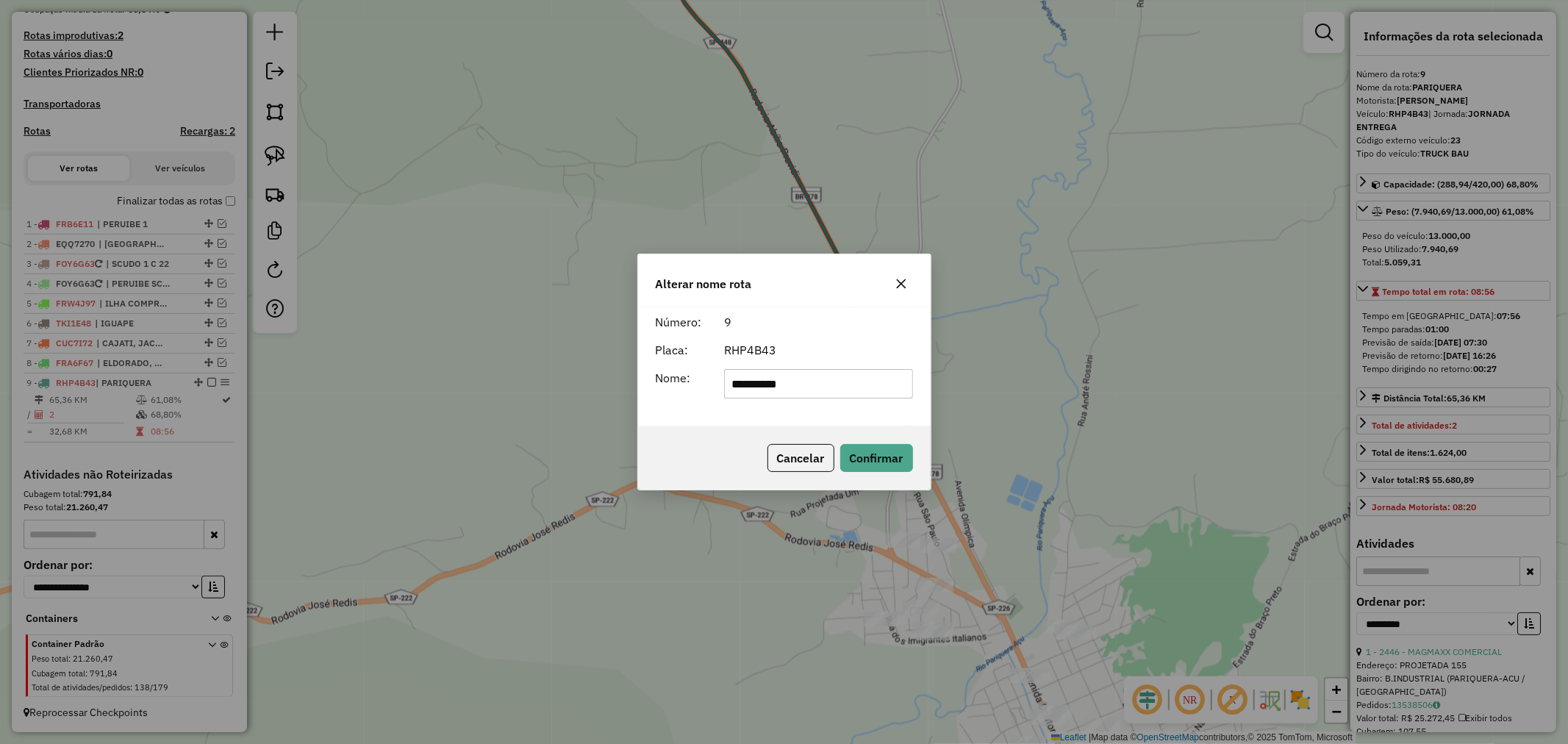
type input "**********"
click at [890, 457] on button "Confirmar" at bounding box center [876, 457] width 73 height 28
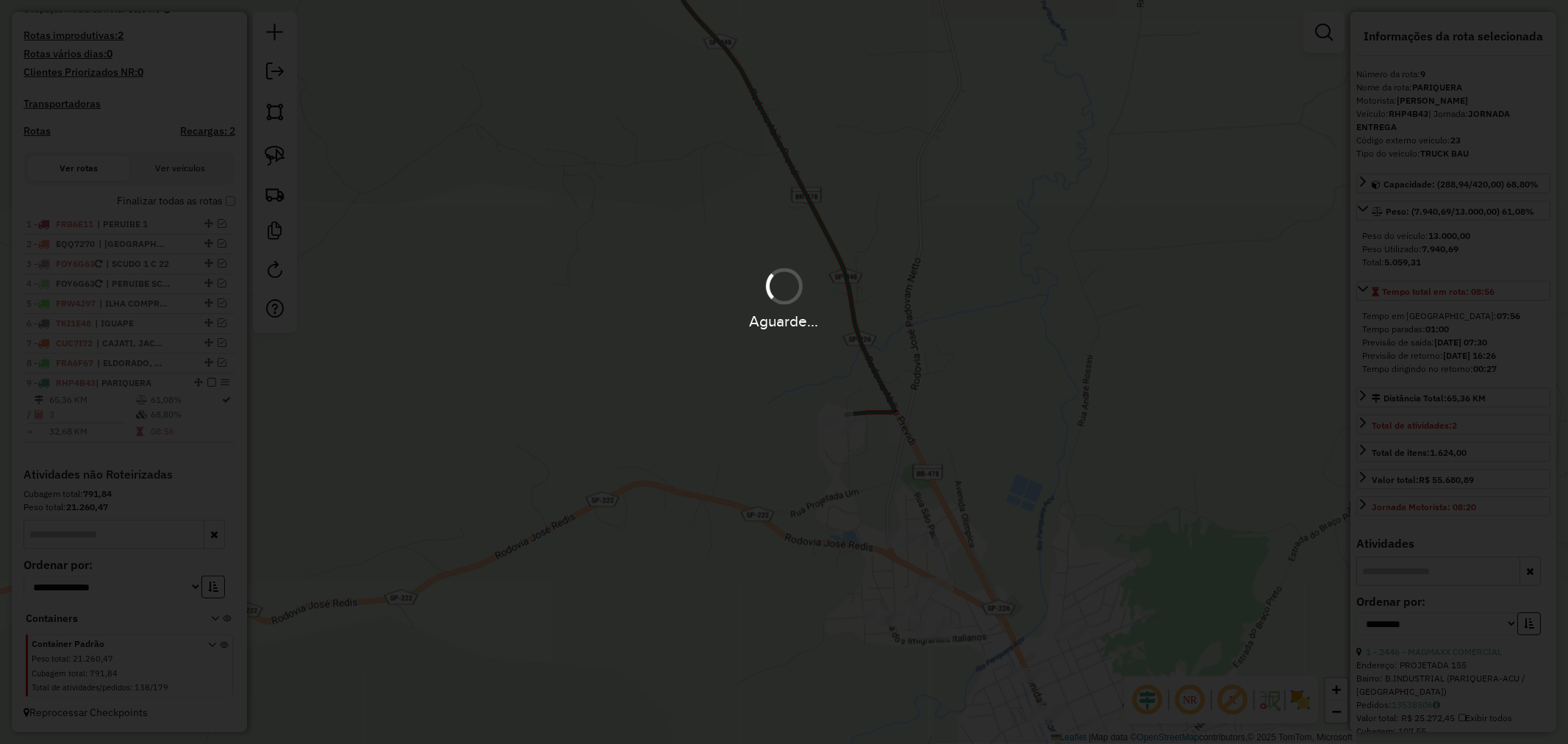
scroll to position [410, 0]
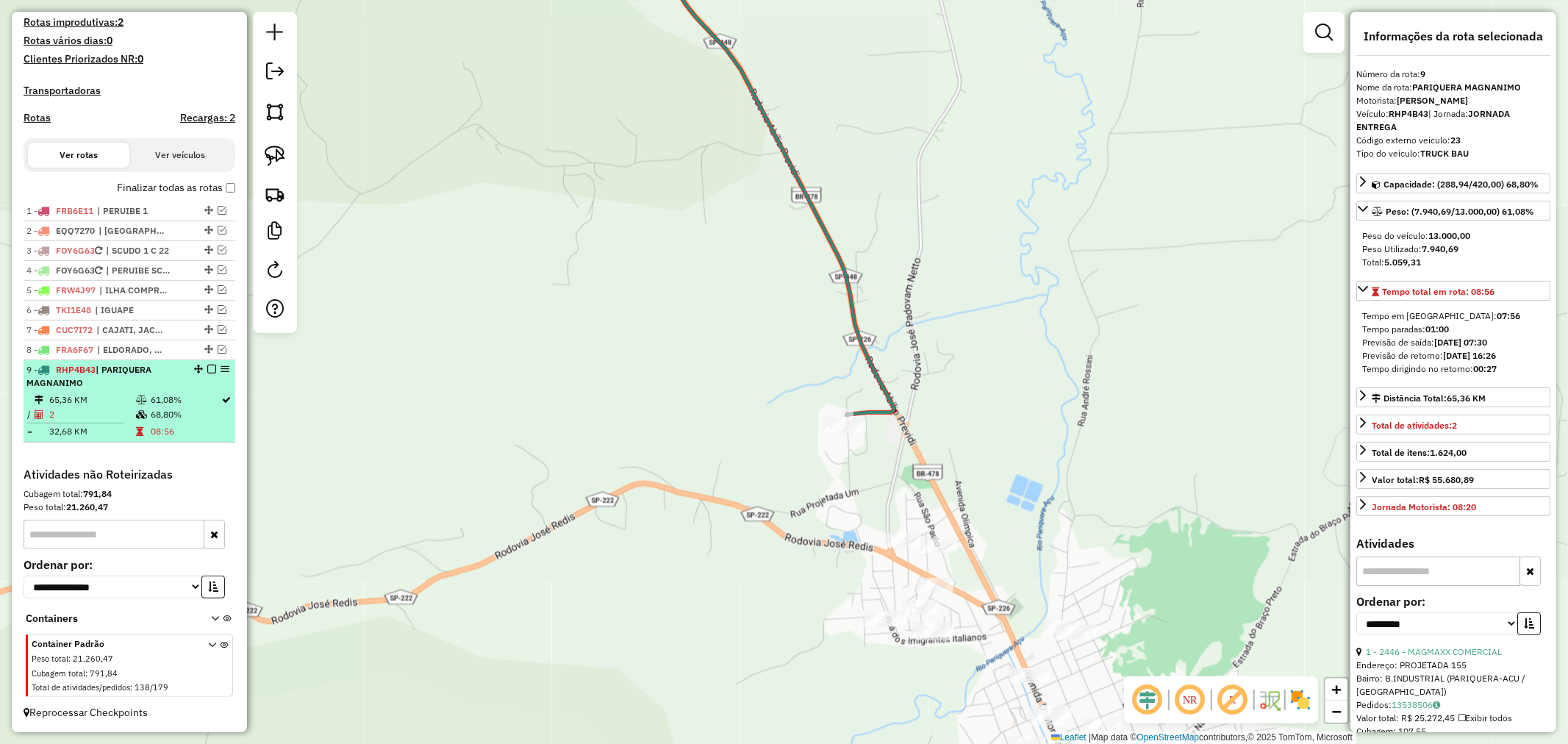
click at [210, 366] on em at bounding box center [212, 369] width 9 height 9
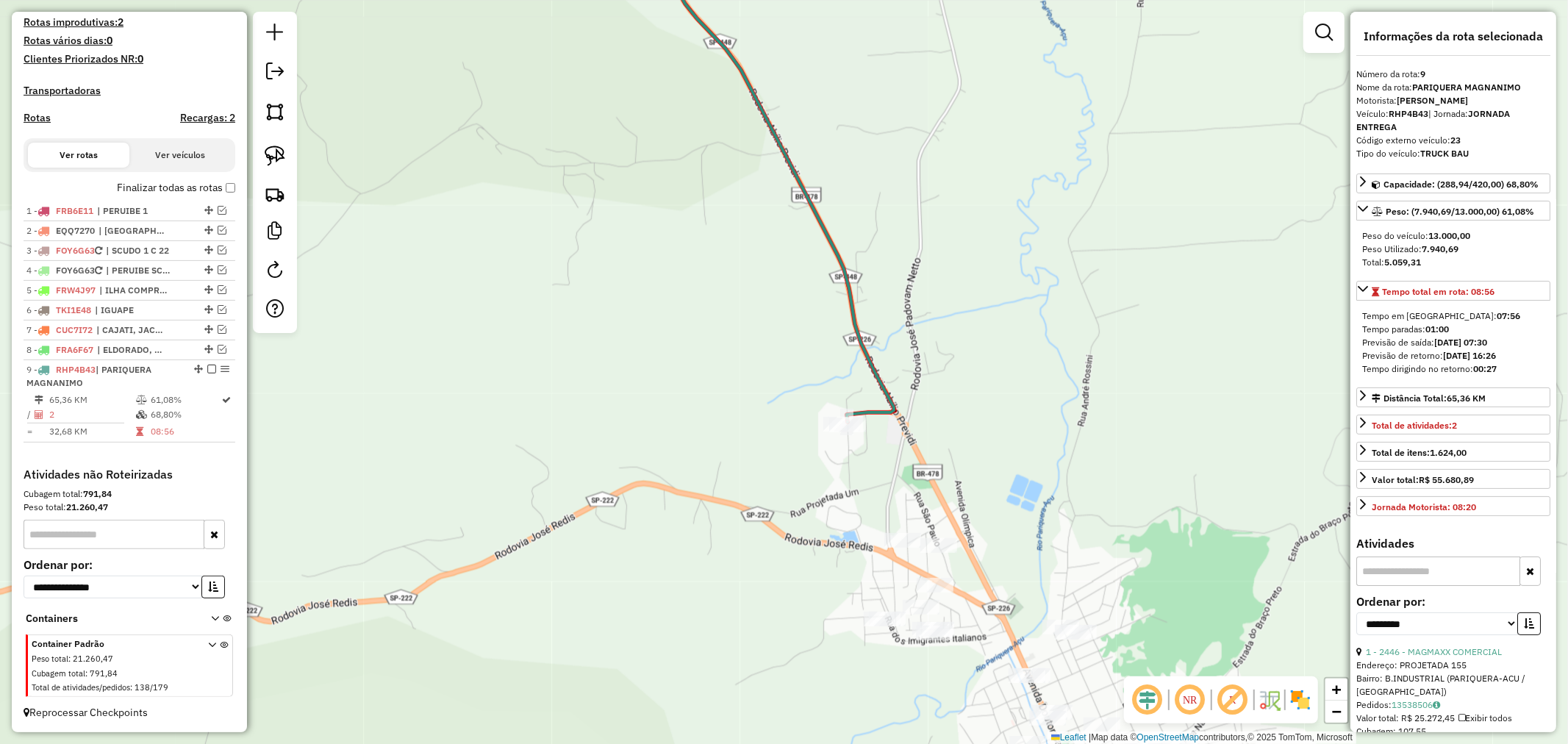
scroll to position [348, 0]
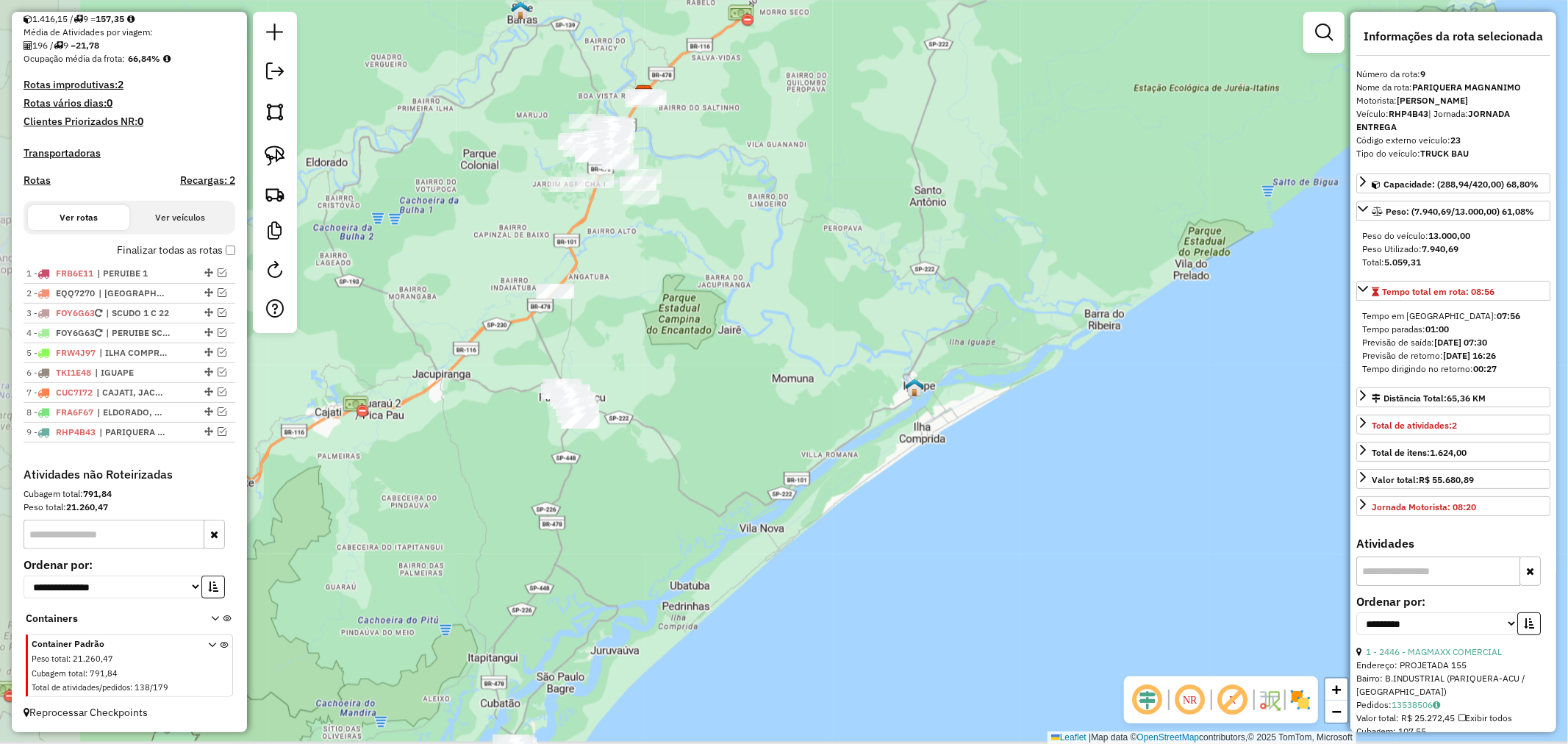
drag, startPoint x: 582, startPoint y: 392, endPoint x: 660, endPoint y: 378, distance: 79.2
click at [660, 378] on div "Janela de atendimento Grade de atendimento Capacidade Transportadoras Veículos …" at bounding box center [784, 372] width 1568 height 744
click at [288, 157] on link at bounding box center [275, 156] width 32 height 32
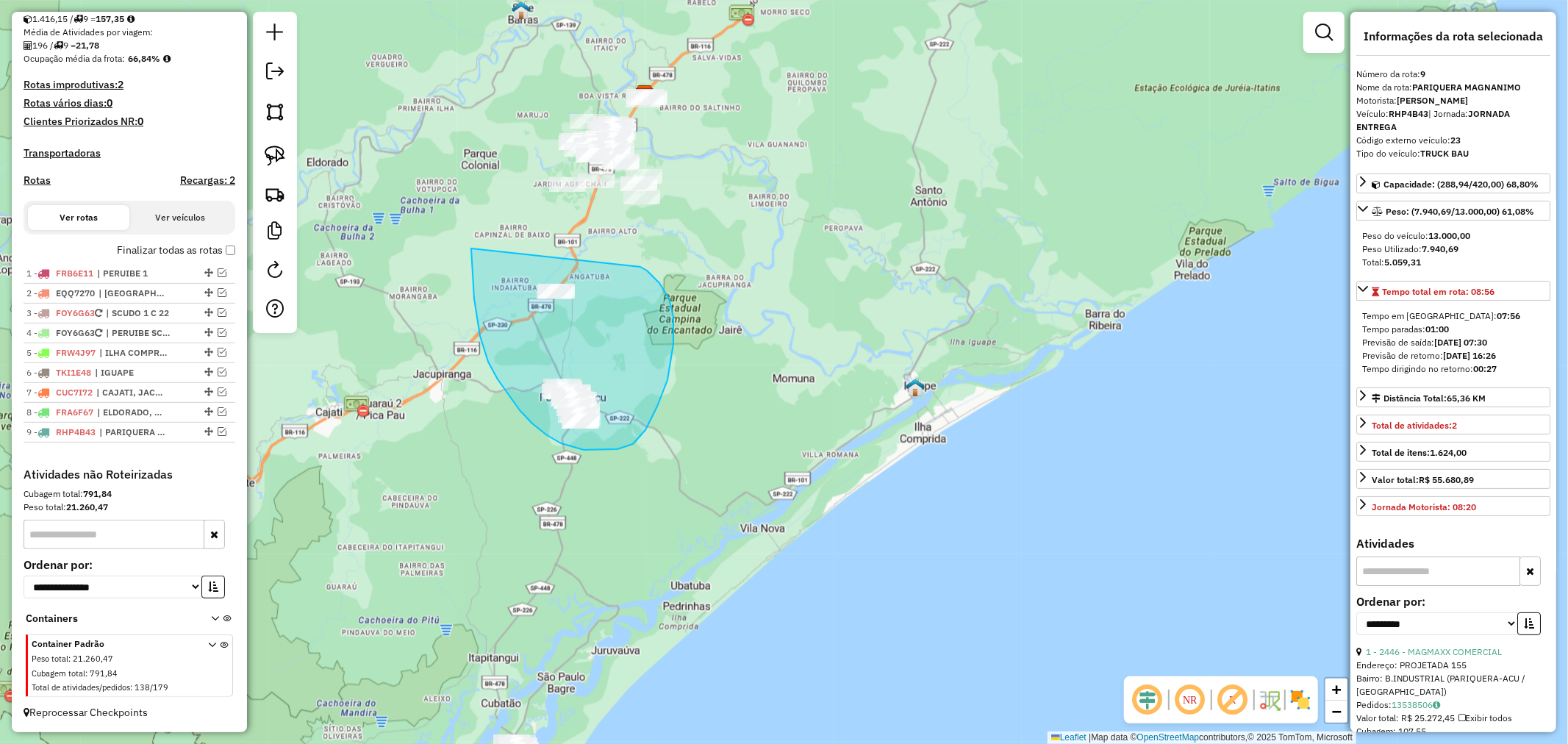
drag, startPoint x: 510, startPoint y: 395, endPoint x: 634, endPoint y: 274, distance: 173.3
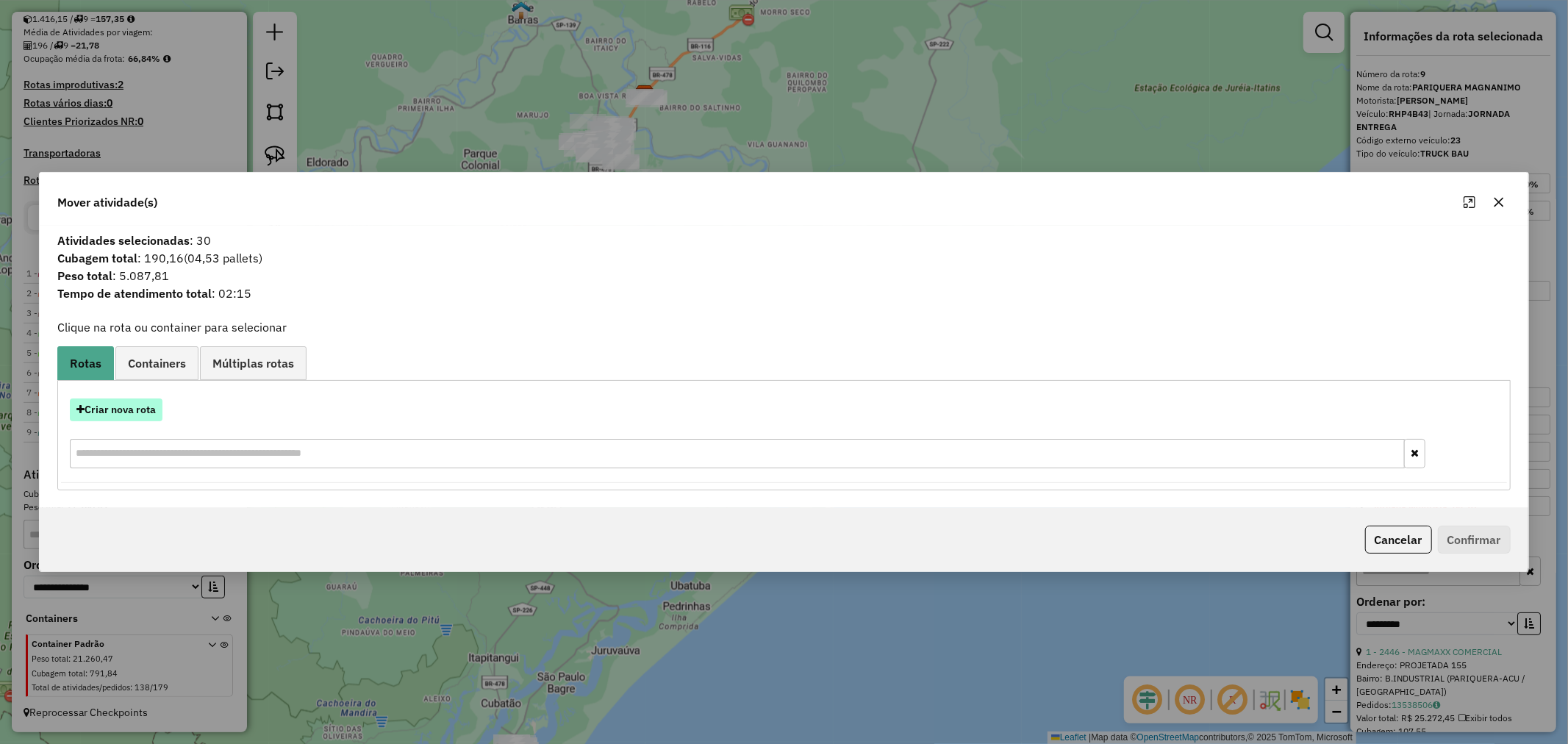
click at [138, 408] on button "Criar nova rota" at bounding box center [116, 409] width 93 height 22
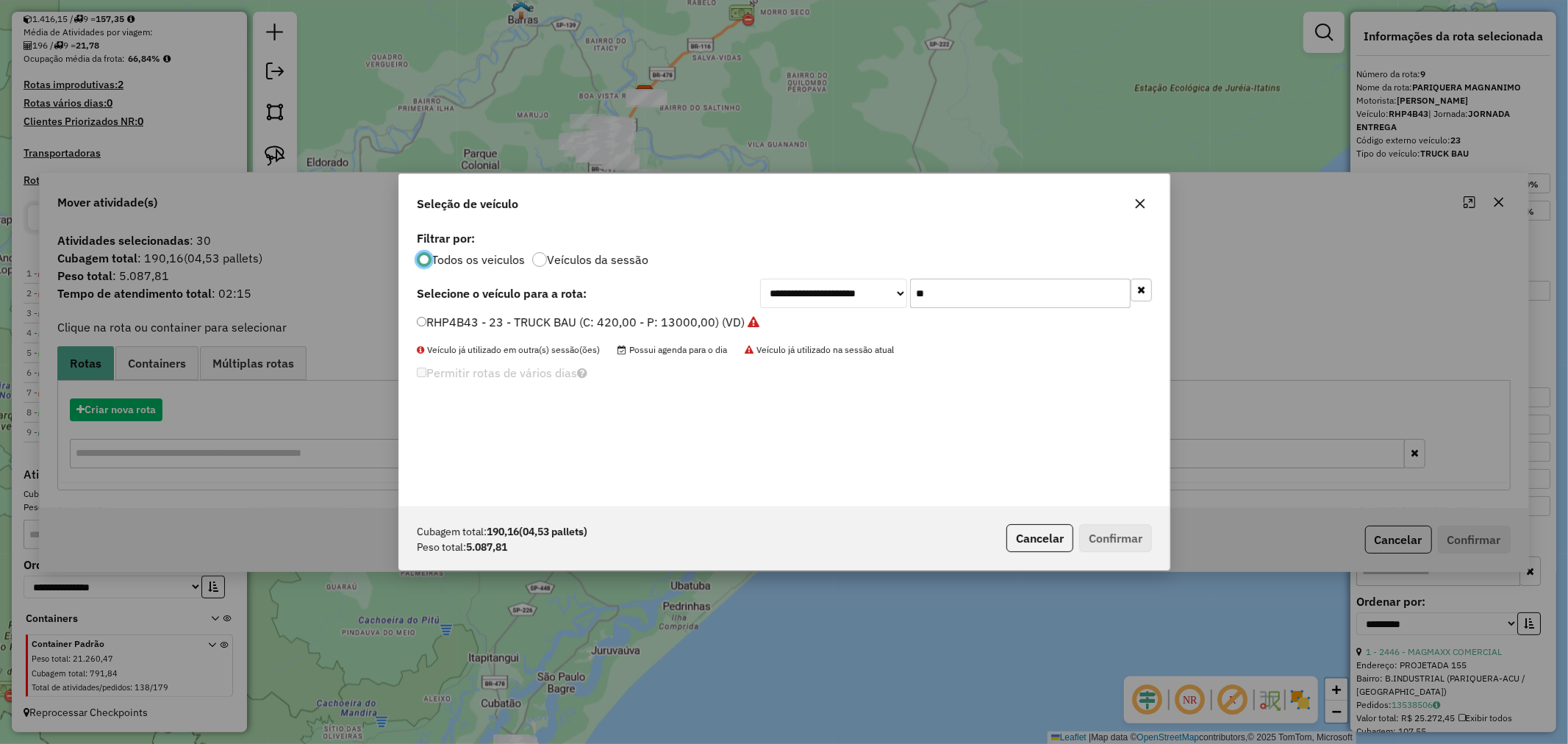
scroll to position [8, 4]
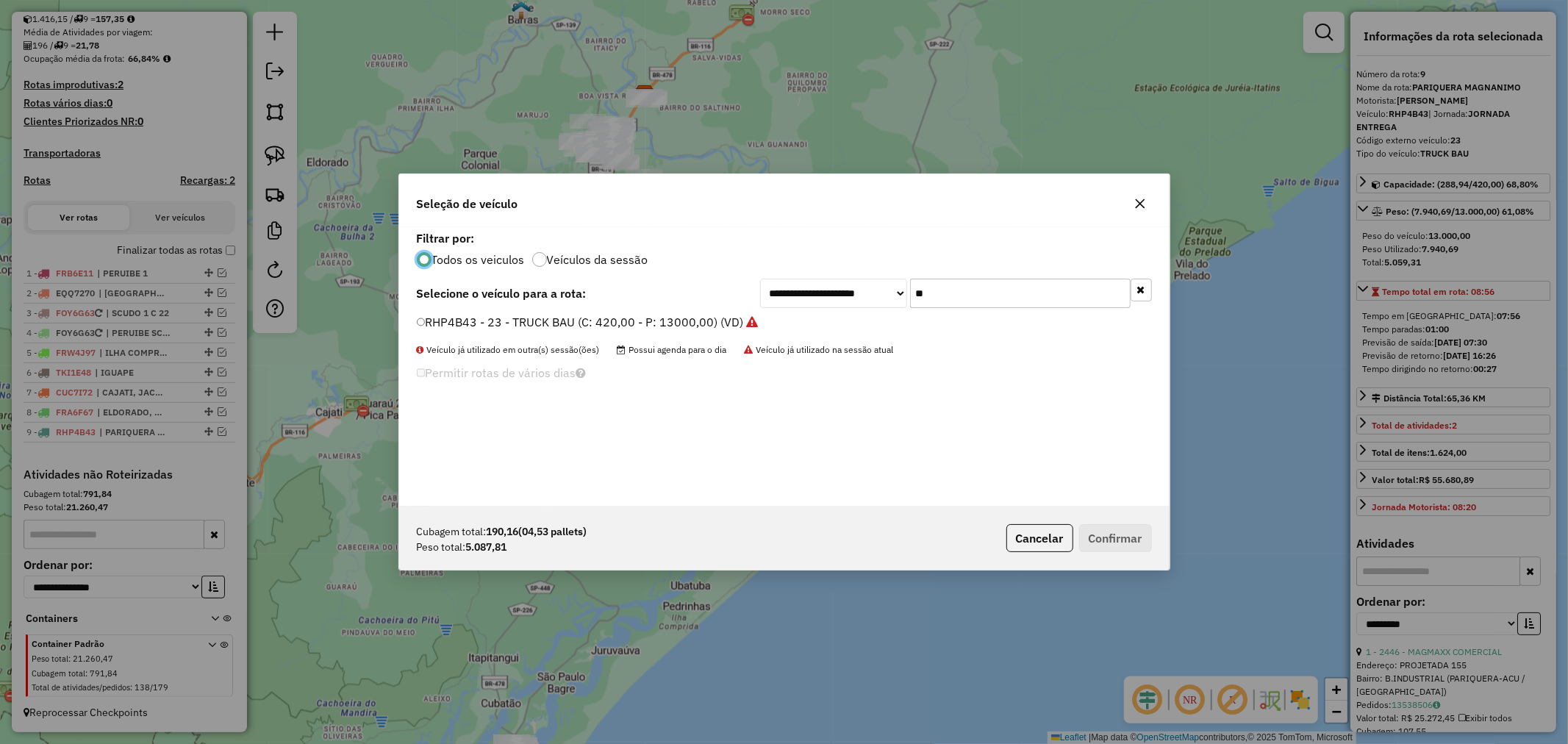
click at [951, 290] on input "**" at bounding box center [1020, 293] width 221 height 29
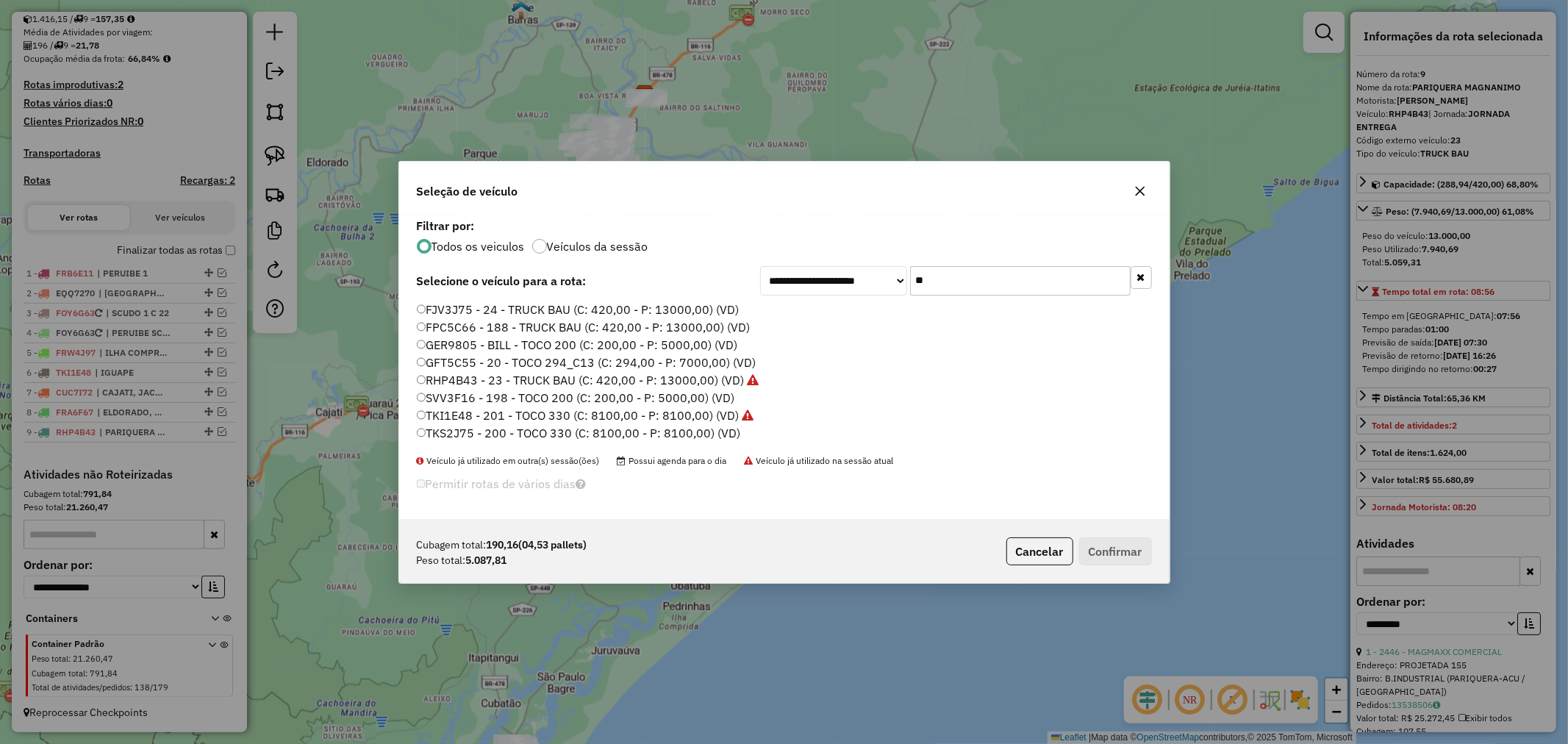
type input "**"
drag, startPoint x: 516, startPoint y: 361, endPoint x: 651, endPoint y: 419, distance: 146.9
click at [516, 361] on label "GFT5C55 - 20 - TOCO 294_C13 (C: 294,00 - P: 7000,00) (VD)" at bounding box center [587, 362] width 340 height 18
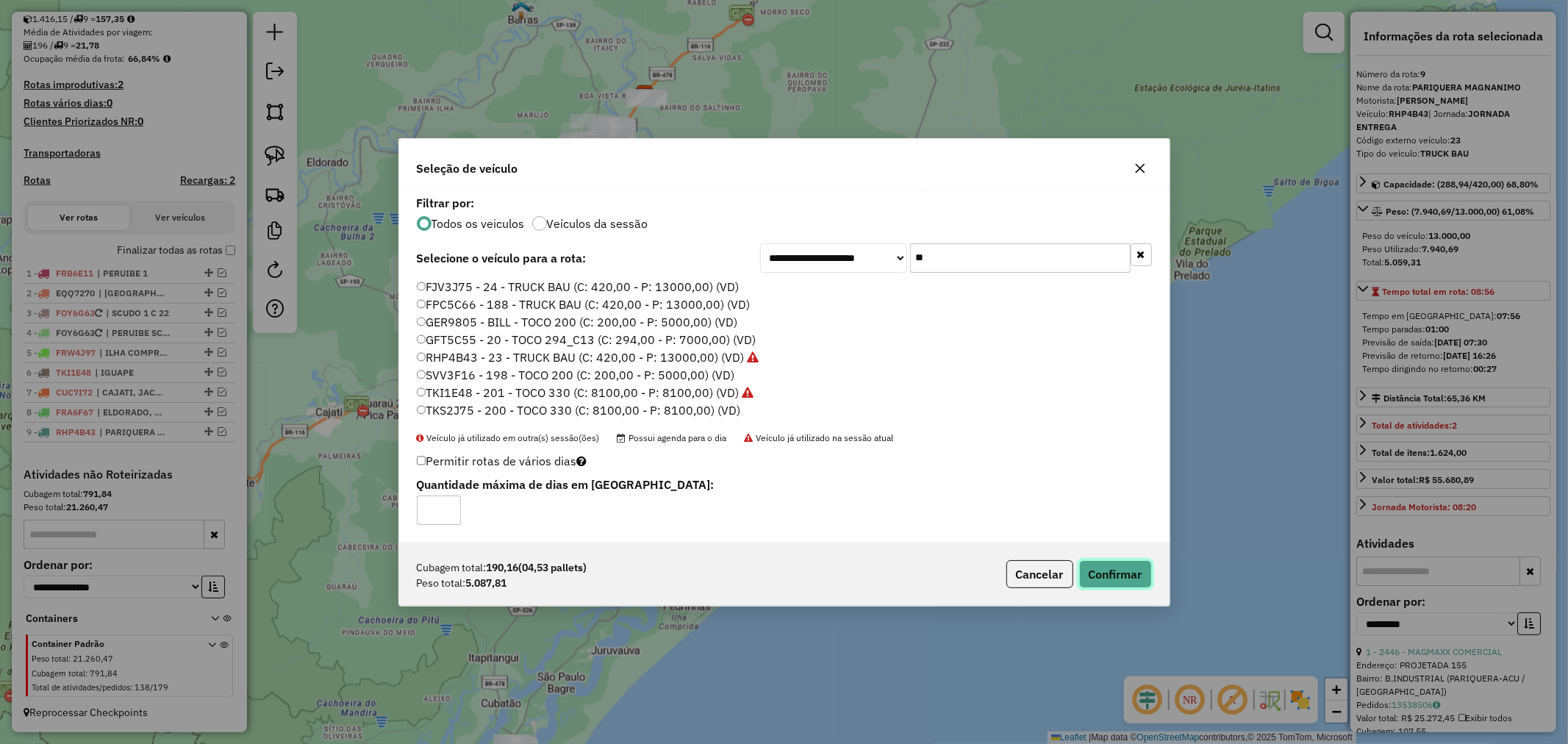
click at [1119, 570] on button "Confirmar" at bounding box center [1115, 573] width 73 height 28
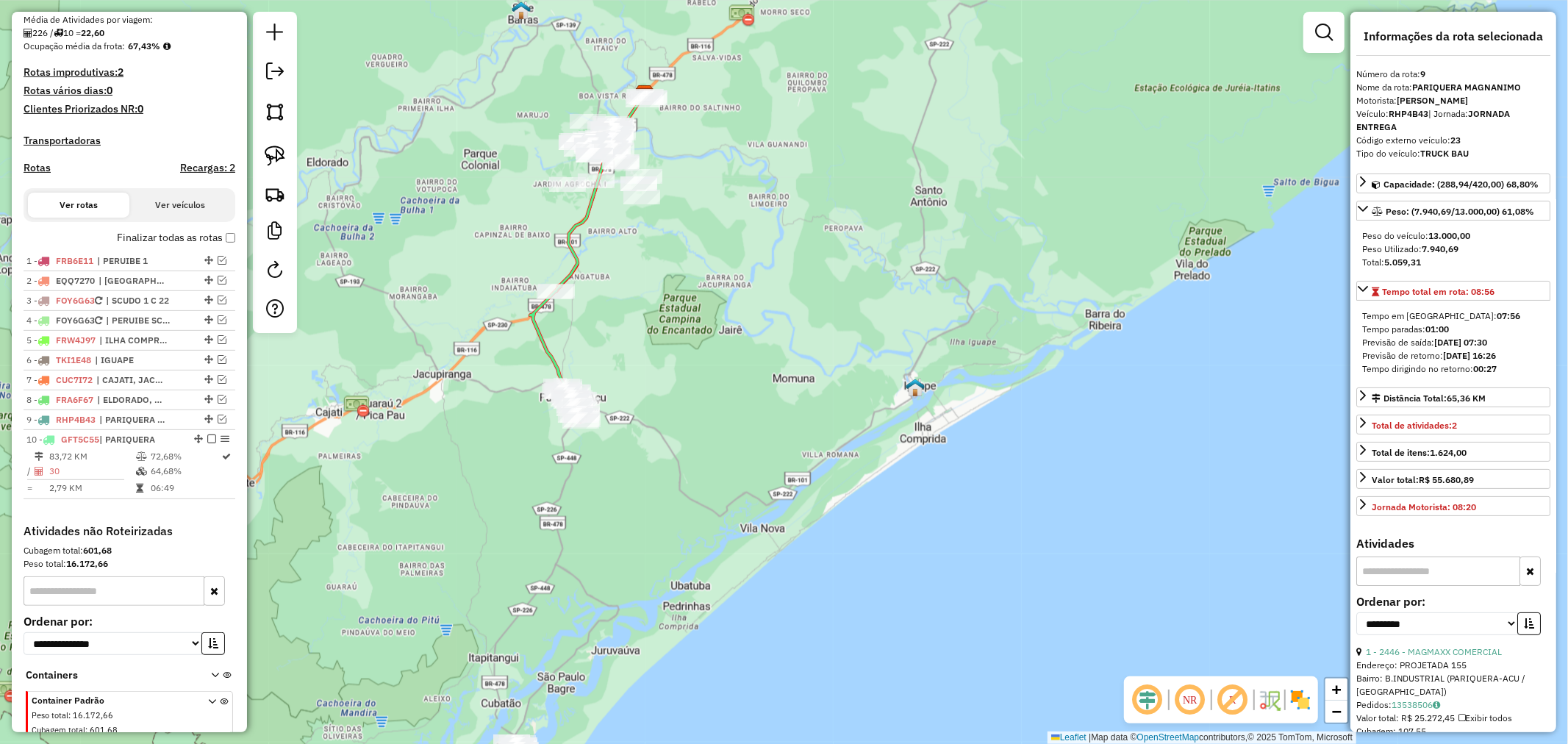
scroll to position [417, 0]
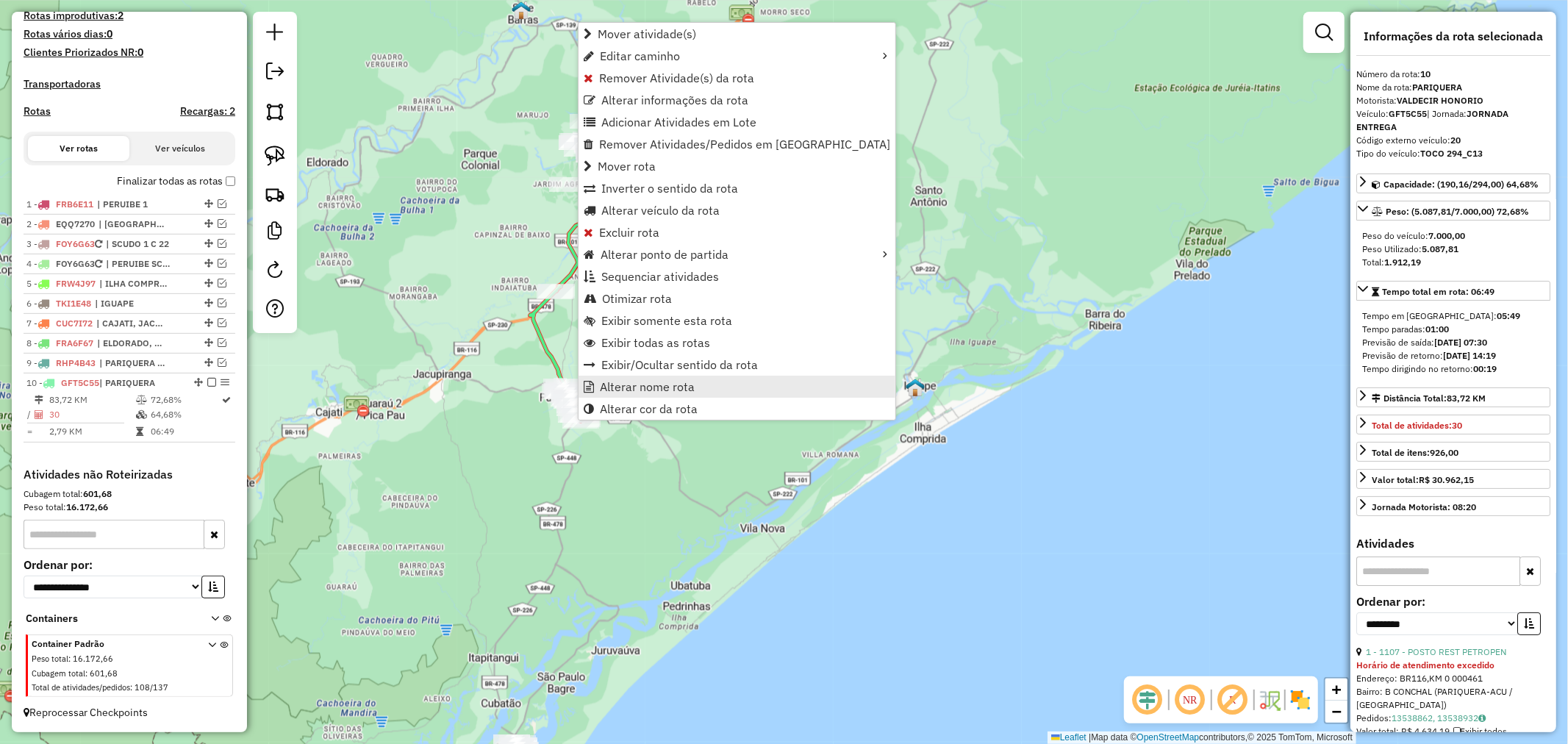
click at [673, 388] on span "Alterar nome rota" at bounding box center [647, 387] width 95 height 12
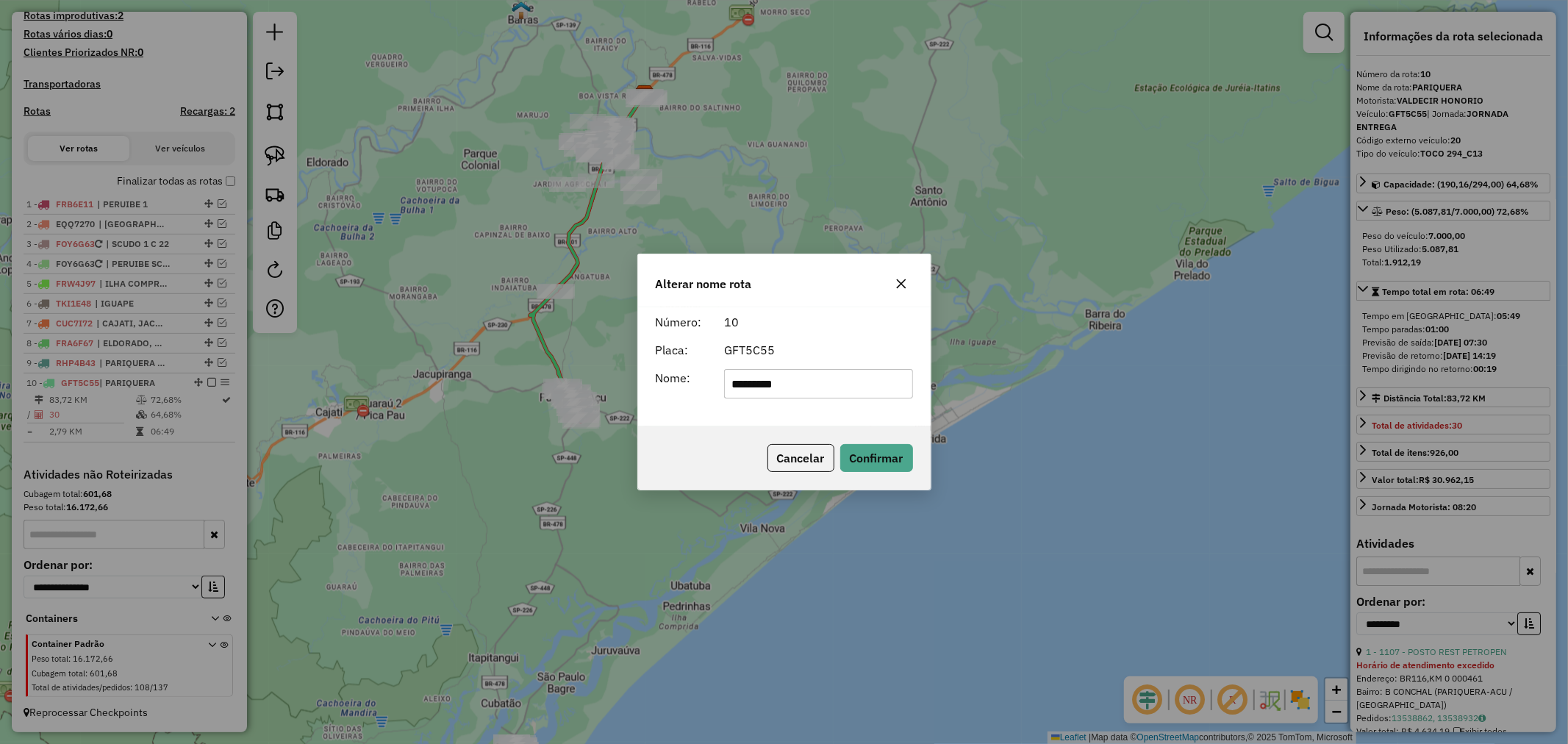
click at [903, 281] on icon "button" at bounding box center [900, 284] width 10 height 10
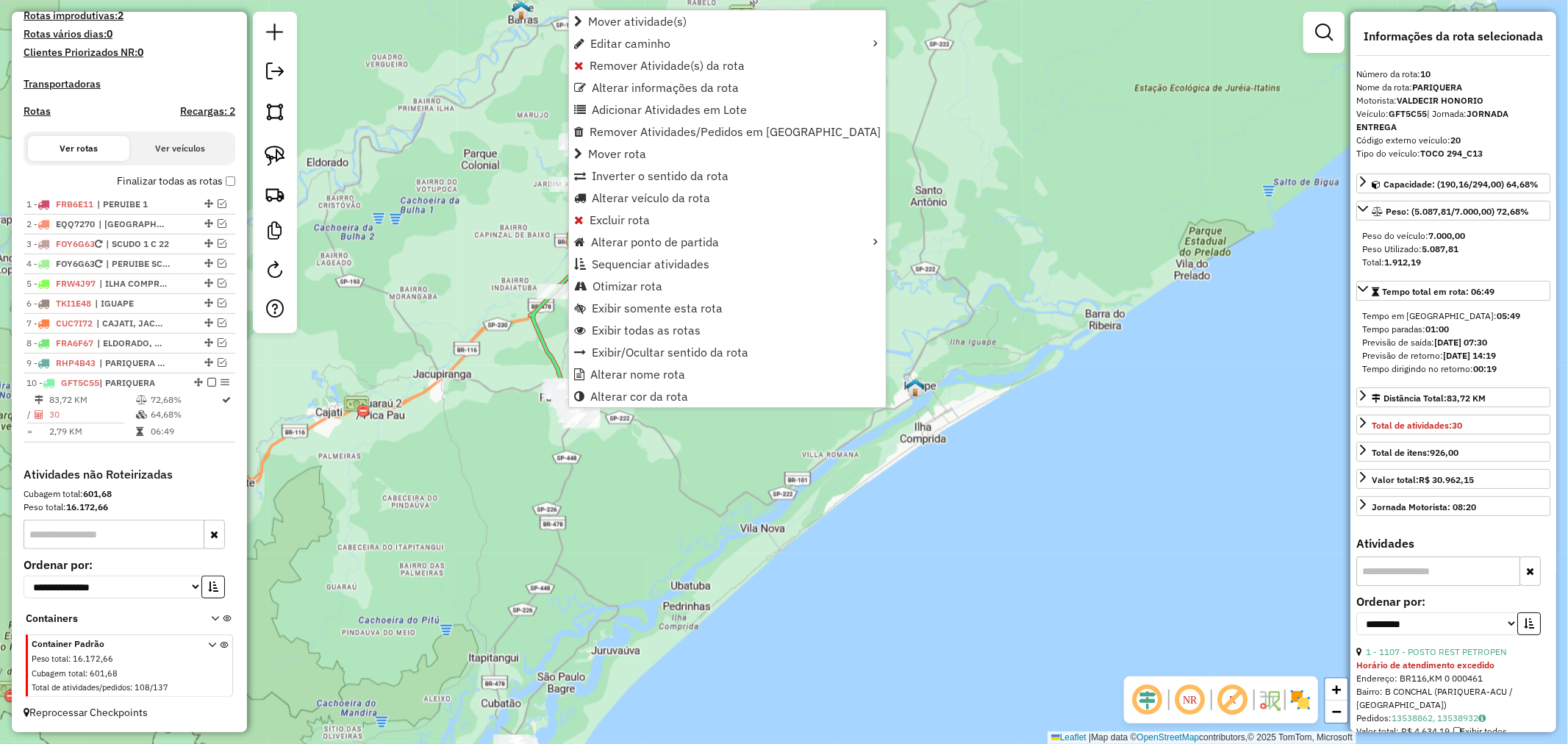
click at [461, 412] on div "Rota 10 - Placa GFT5C55 5333 - SUPERMERCADO BONSAI Janela de atendimento Grade …" at bounding box center [784, 372] width 1568 height 744
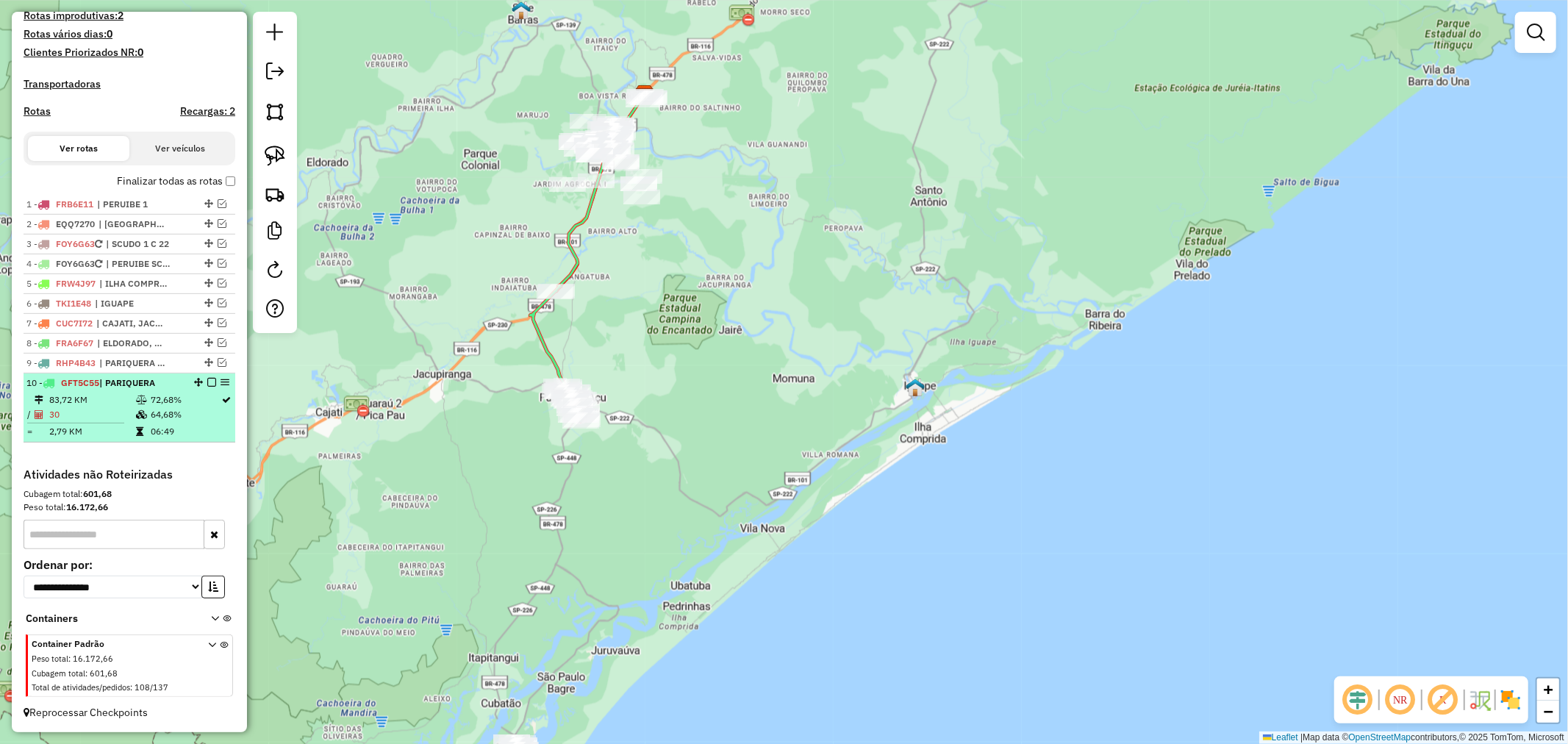
click at [209, 381] on em at bounding box center [212, 382] width 9 height 9
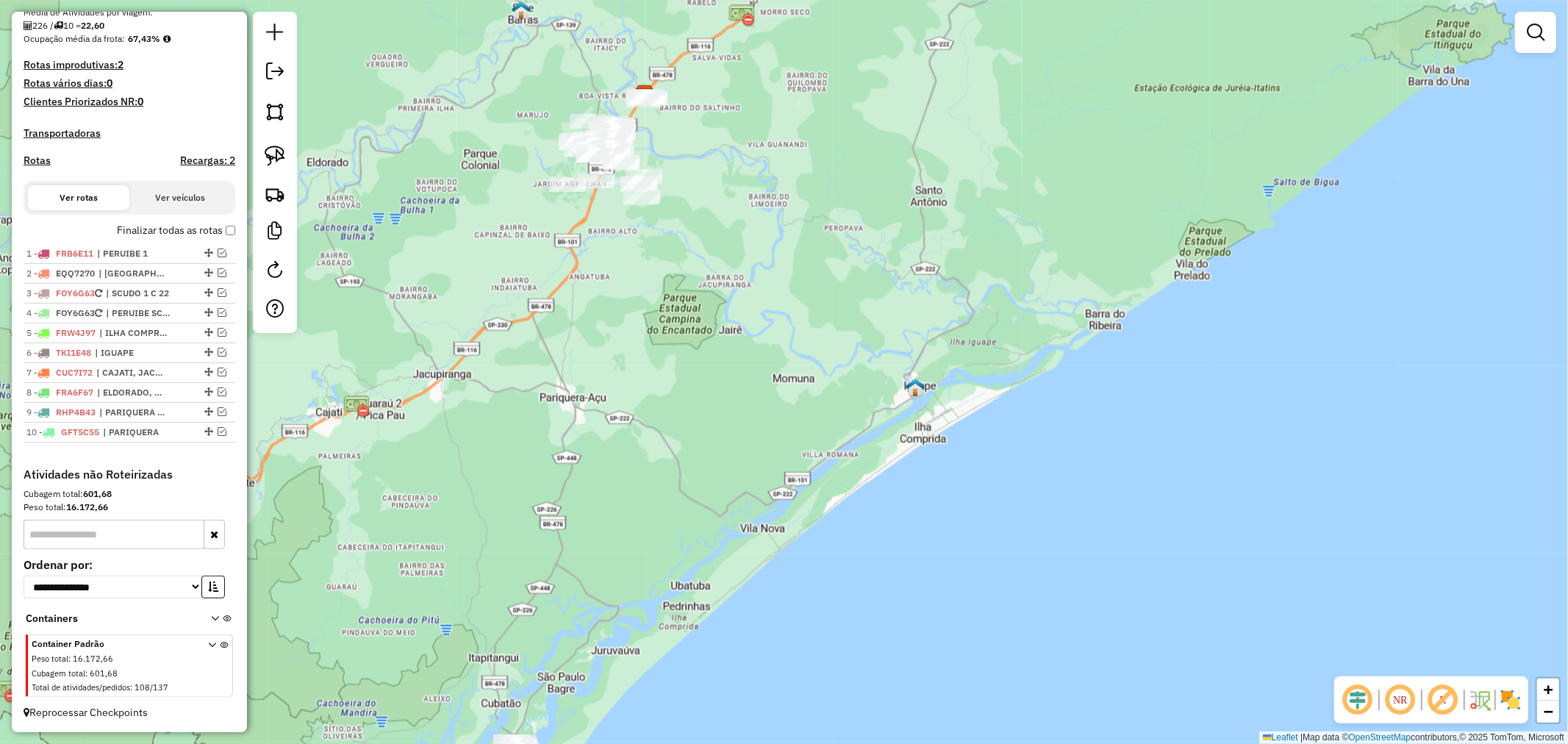
scroll to position [368, 0]
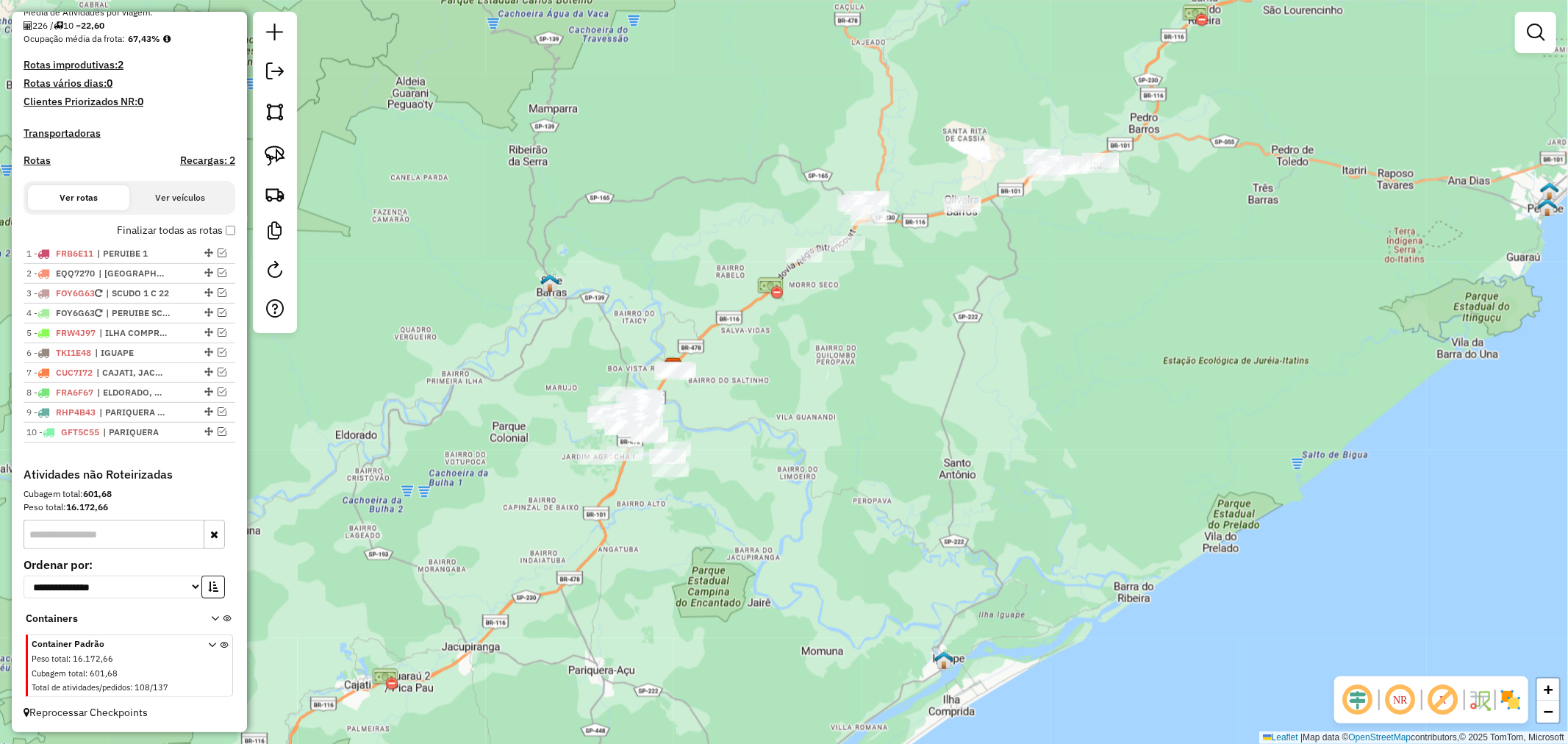
drag, startPoint x: 737, startPoint y: 365, endPoint x: 766, endPoint y: 638, distance: 274.5
click at [766, 638] on div "Janela de atendimento Grade de atendimento Capacidade Transportadoras Veículos …" at bounding box center [784, 372] width 1568 height 744
click at [276, 156] on img at bounding box center [275, 156] width 21 height 21
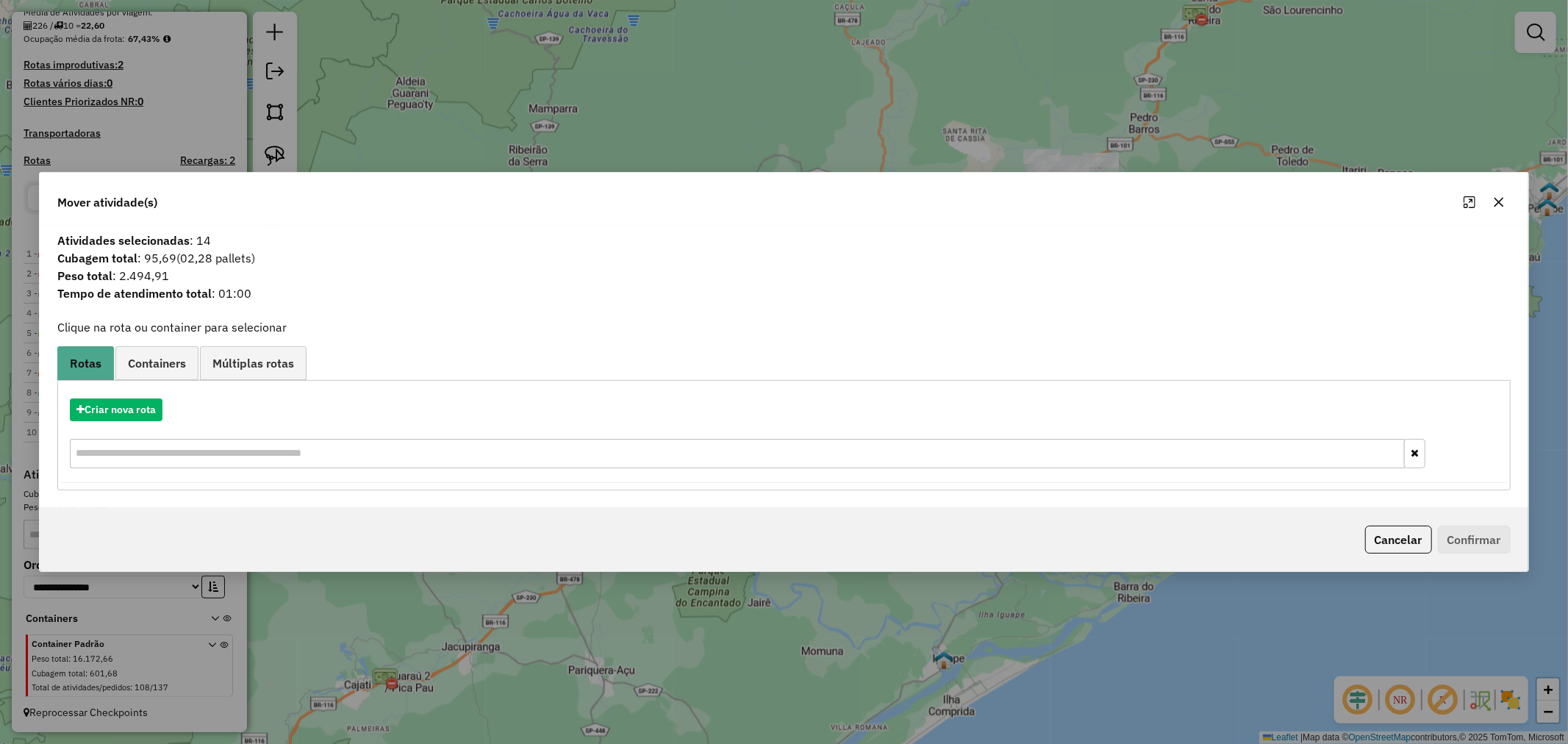
click at [1501, 200] on icon "button" at bounding box center [1498, 202] width 10 height 10
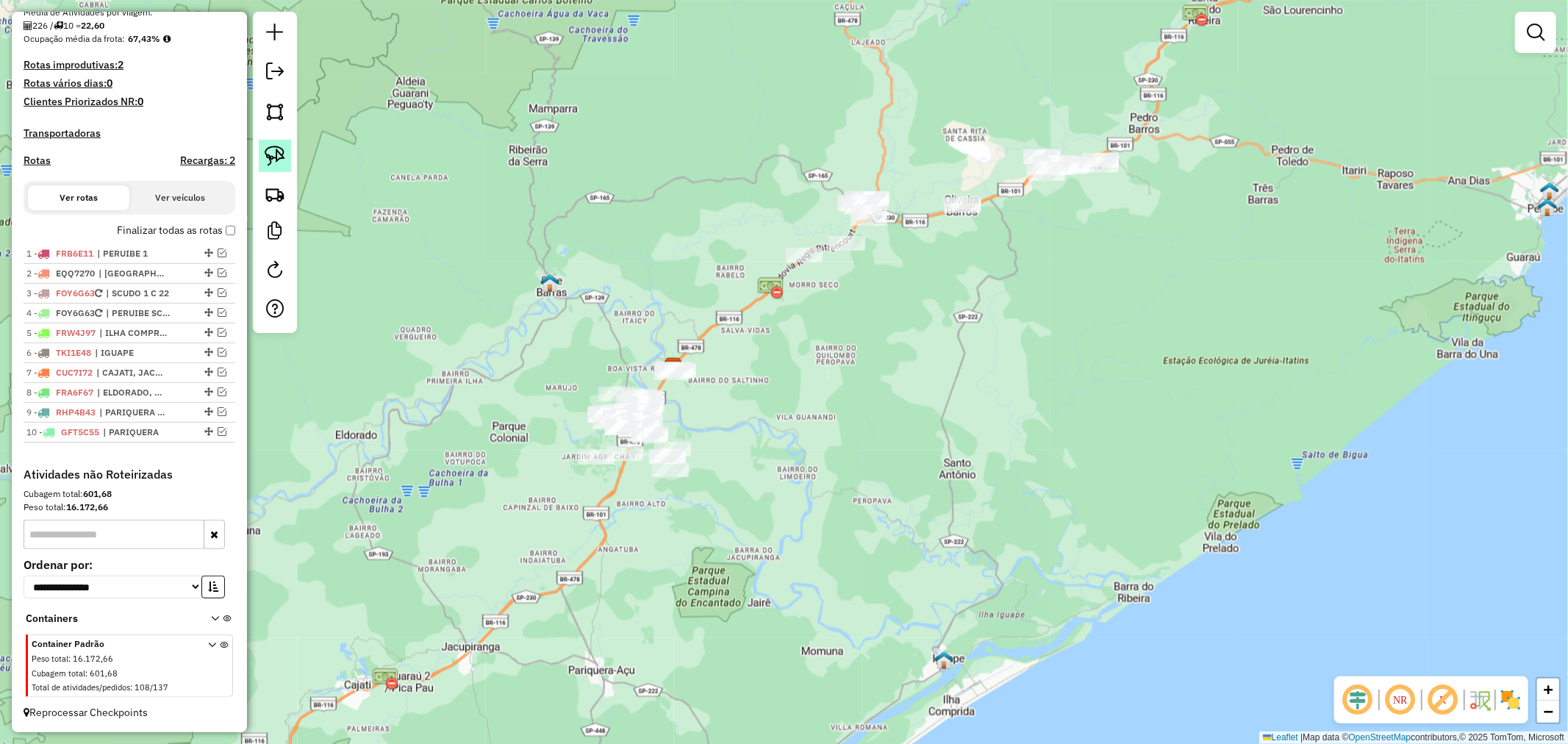
click at [275, 154] on img at bounding box center [275, 156] width 21 height 21
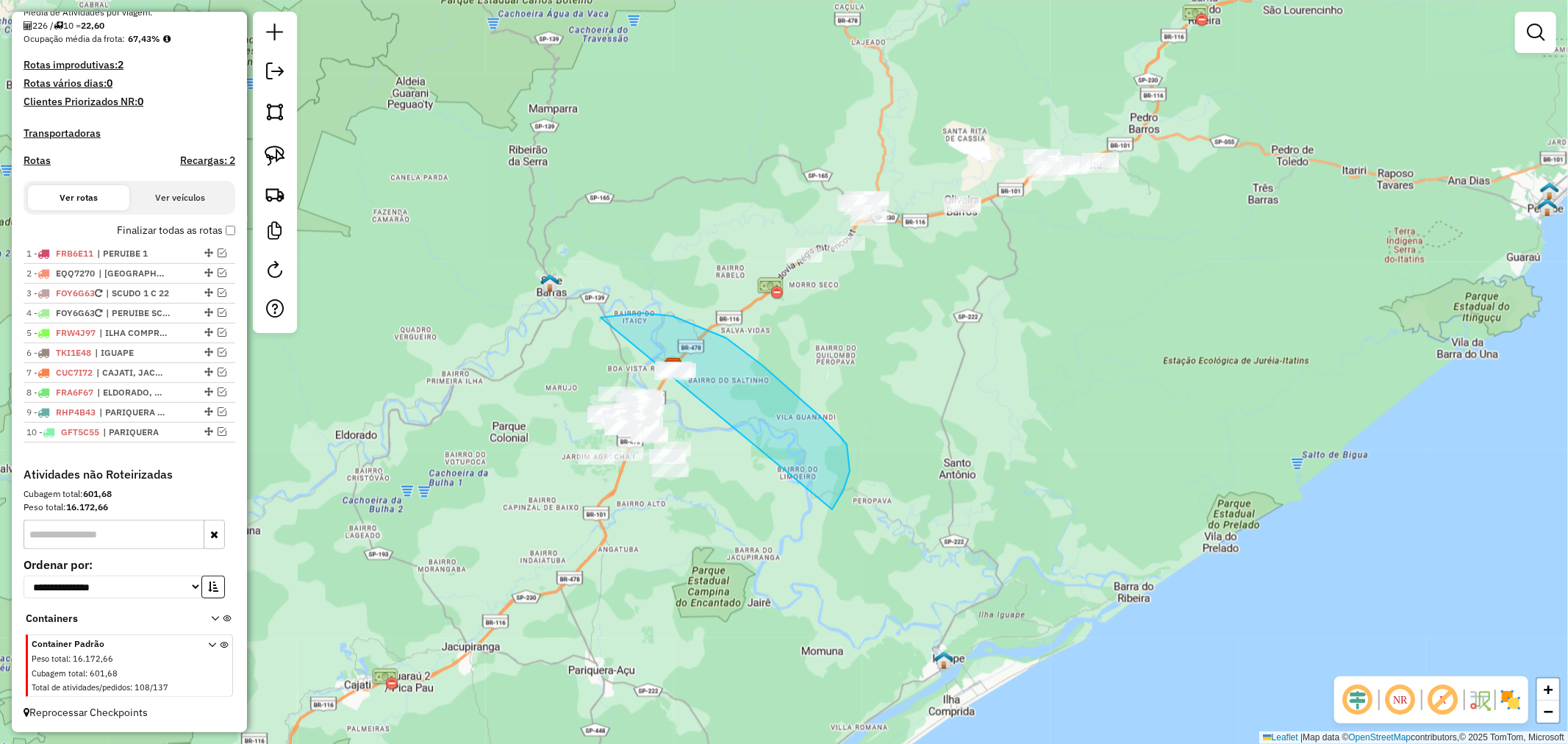
drag, startPoint x: 600, startPoint y: 317, endPoint x: 457, endPoint y: 421, distance: 176.8
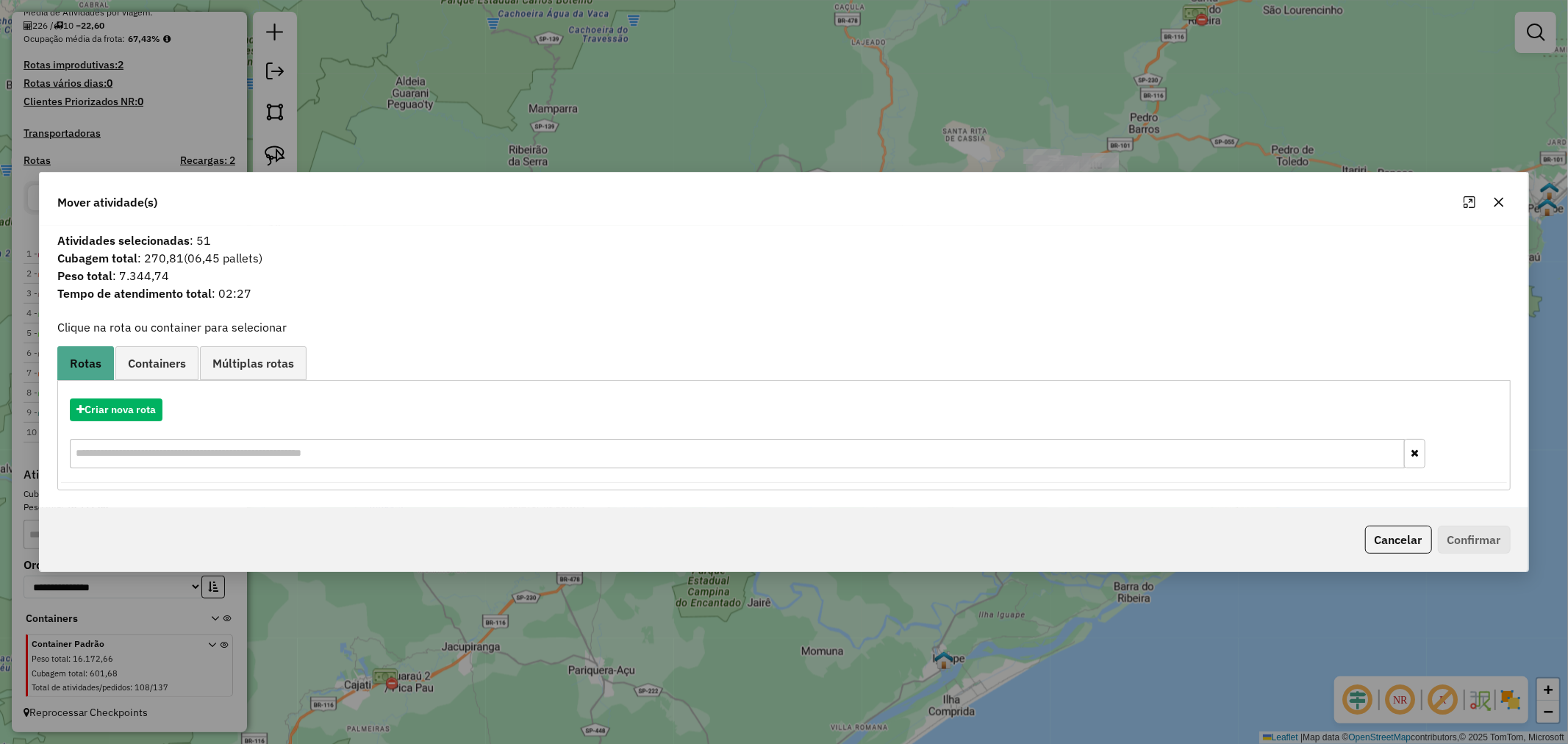
click at [1498, 198] on button "button" at bounding box center [1498, 201] width 23 height 23
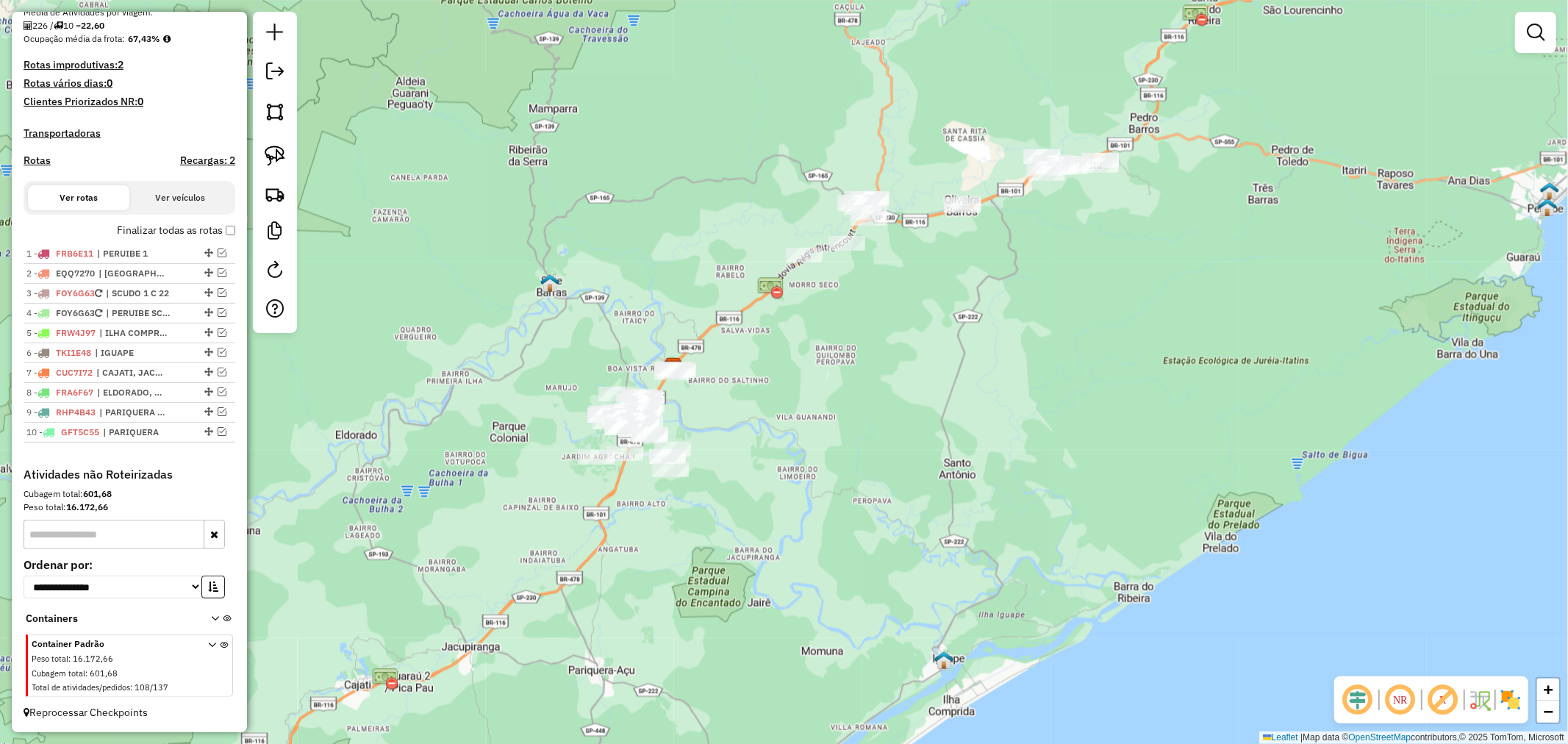
drag, startPoint x: 1097, startPoint y: 357, endPoint x: 1014, endPoint y: 409, distance: 97.9
click at [1014, 409] on div "Janela de atendimento Grade de atendimento Capacidade Transportadoras Veículos …" at bounding box center [784, 372] width 1568 height 744
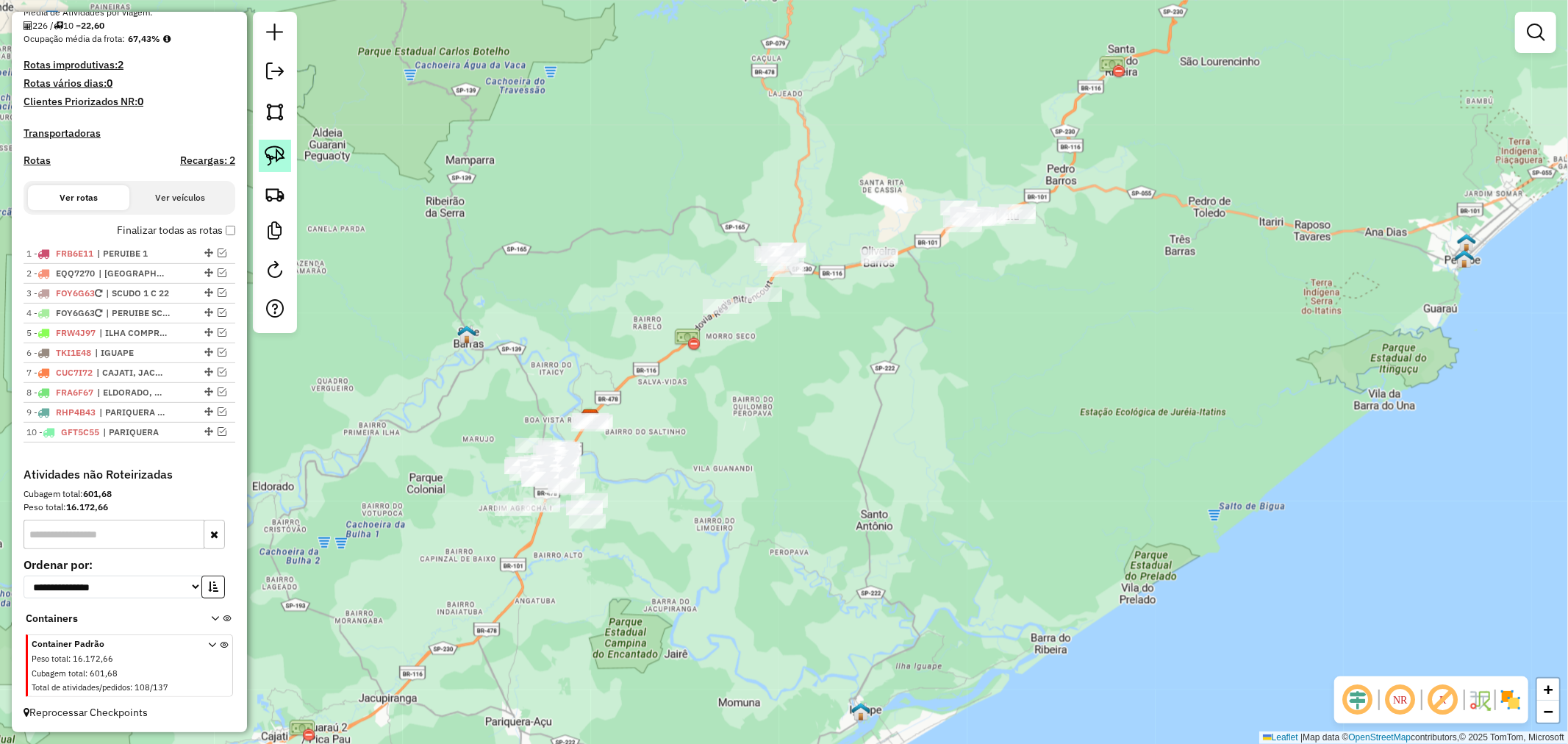
click at [281, 156] on img at bounding box center [275, 156] width 21 height 21
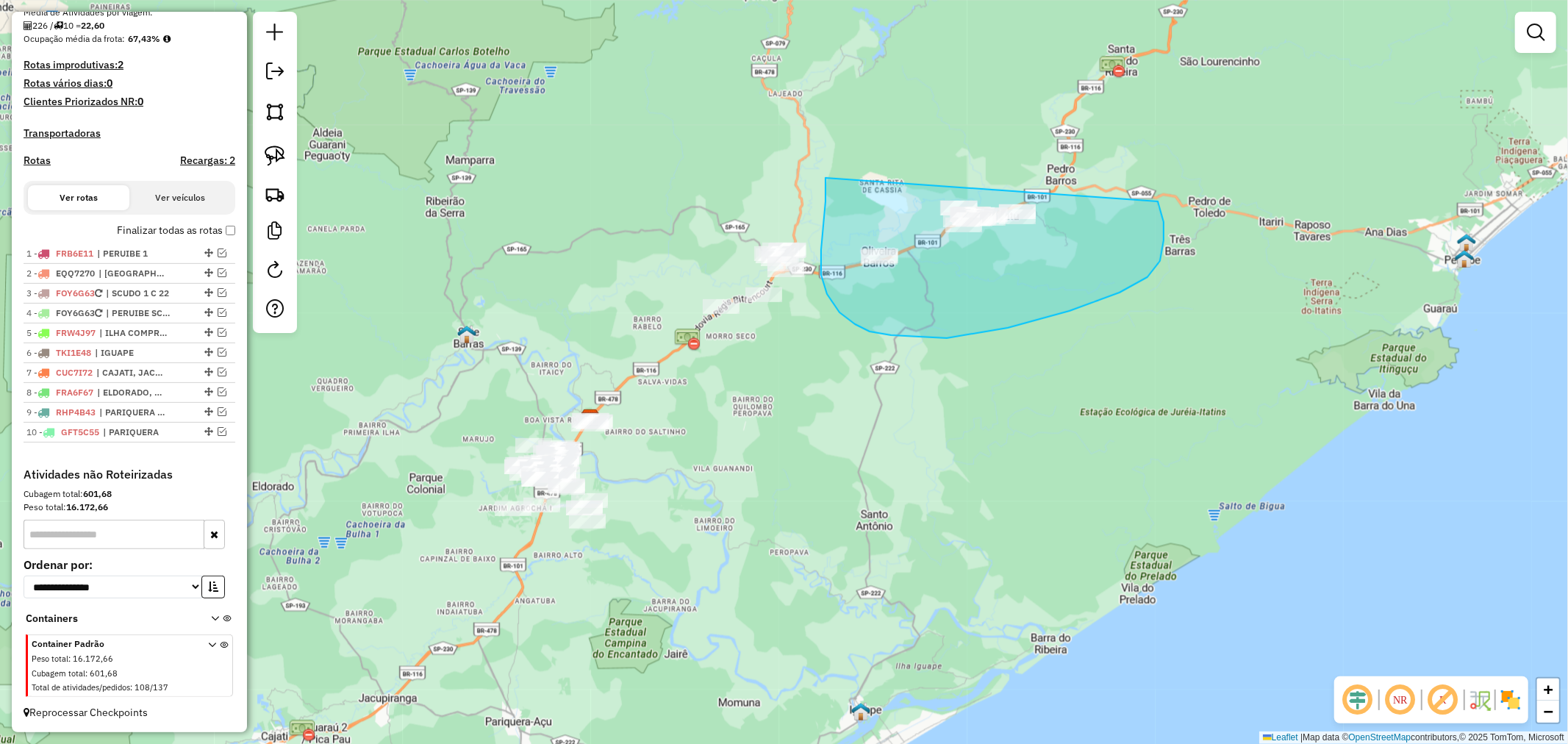
drag, startPoint x: 826, startPoint y: 178, endPoint x: 1075, endPoint y: 159, distance: 249.7
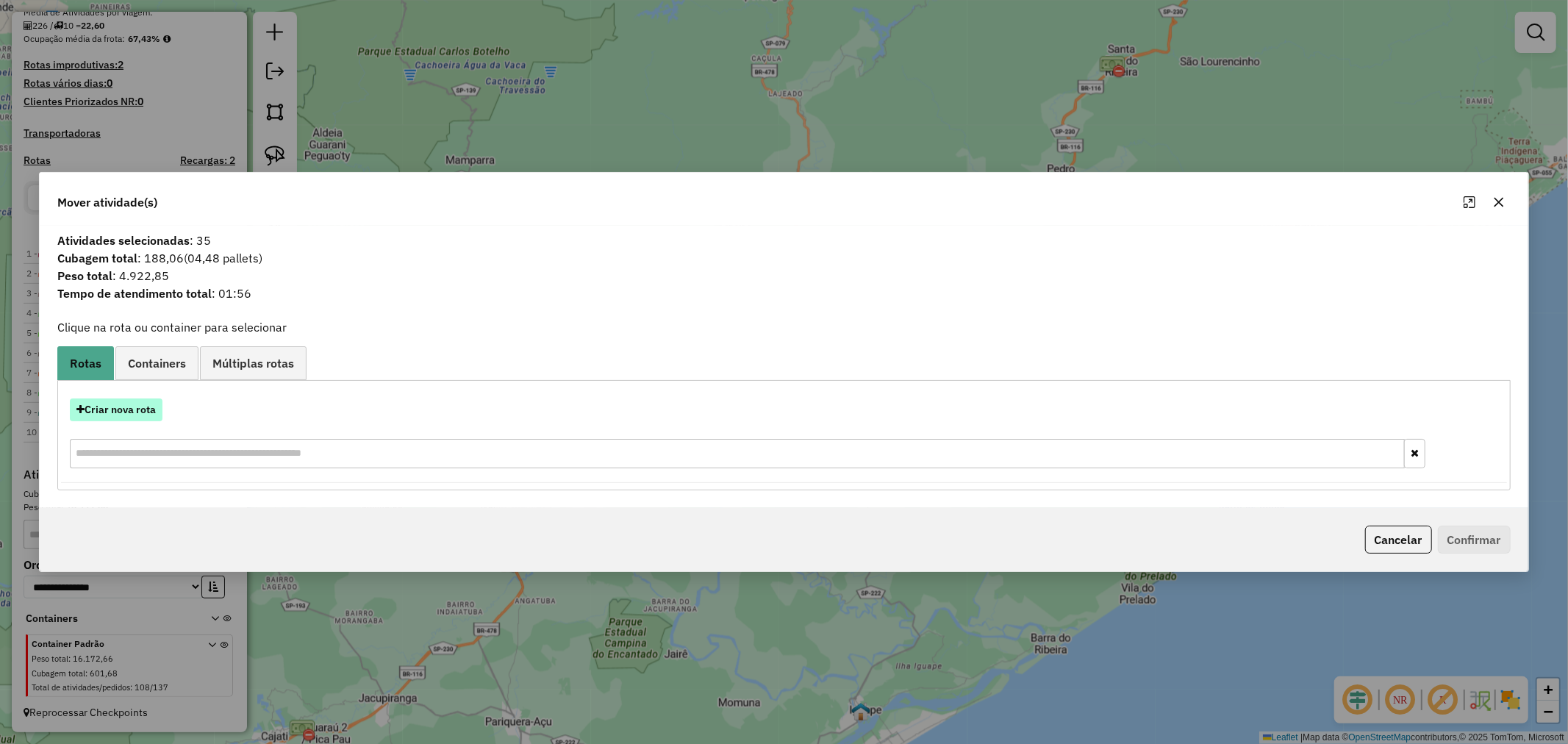
click at [136, 400] on button "Criar nova rota" at bounding box center [116, 409] width 93 height 22
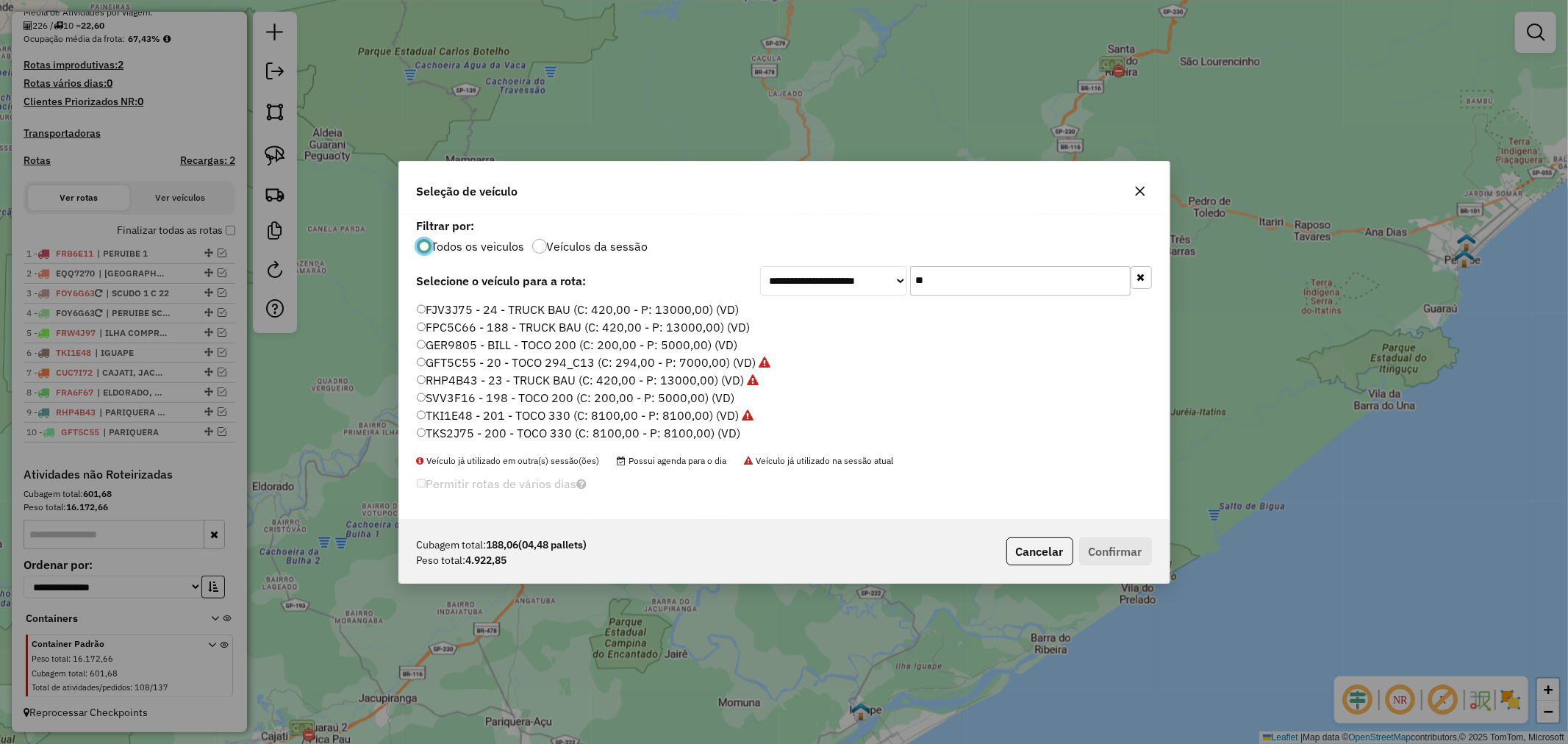
scroll to position [8, 4]
click at [1050, 275] on input "**" at bounding box center [1020, 281] width 221 height 29
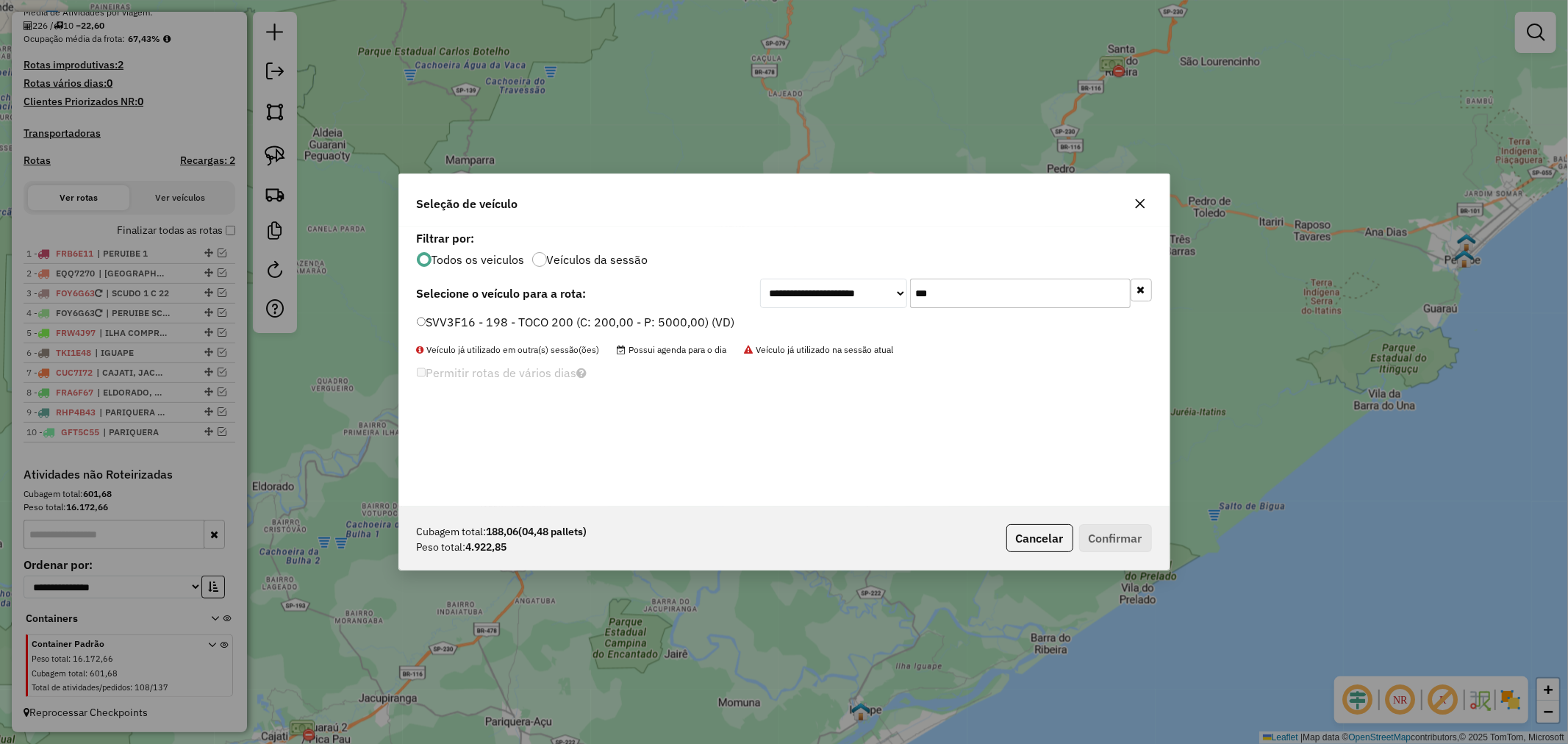
type input "***"
click at [526, 323] on label "SVV3F16 - 198 - TOCO 200 (C: 200,00 - P: 5000,00) (VD)" at bounding box center [576, 322] width 318 height 18
click at [1127, 540] on button "Confirmar" at bounding box center [1115, 537] width 73 height 28
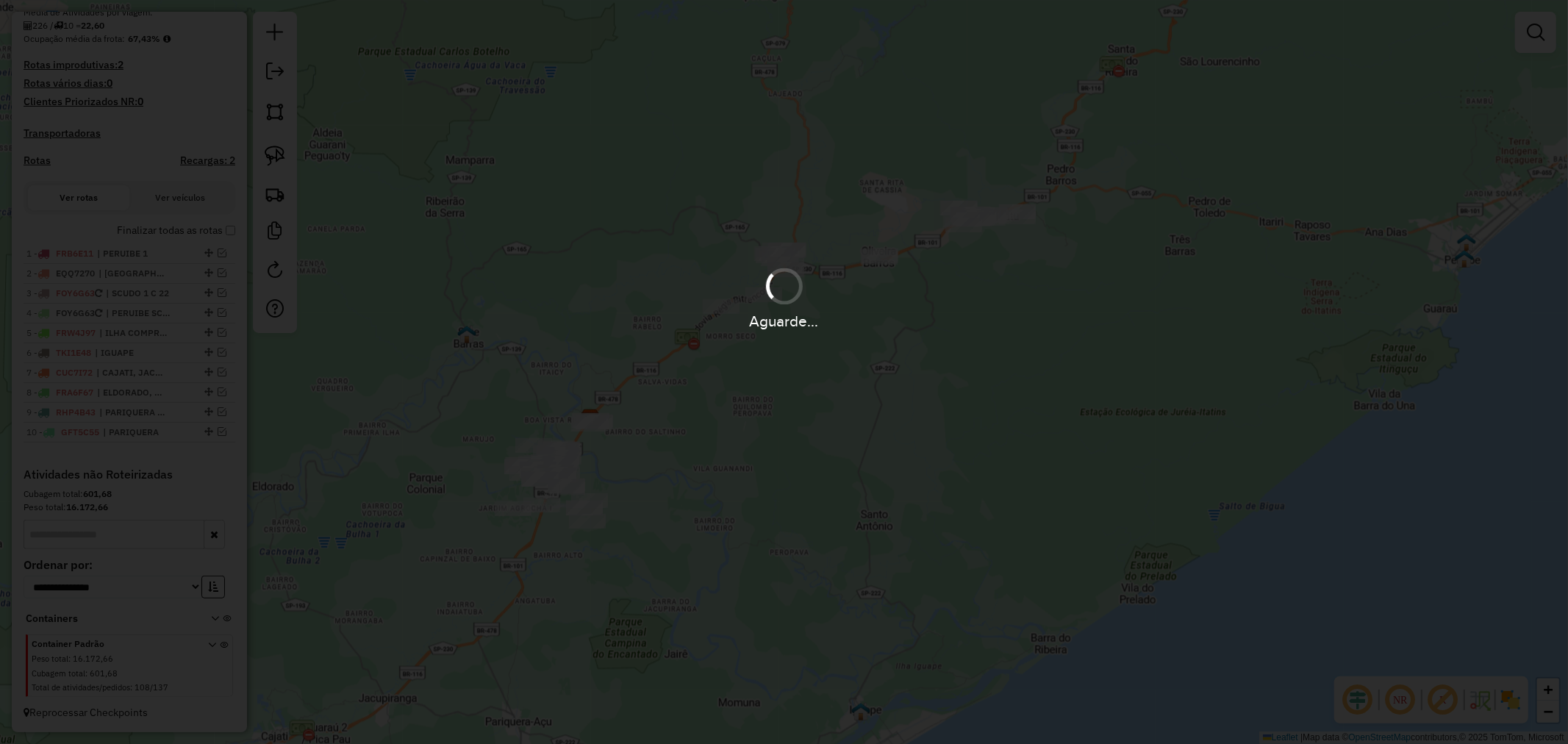
scroll to position [436, 0]
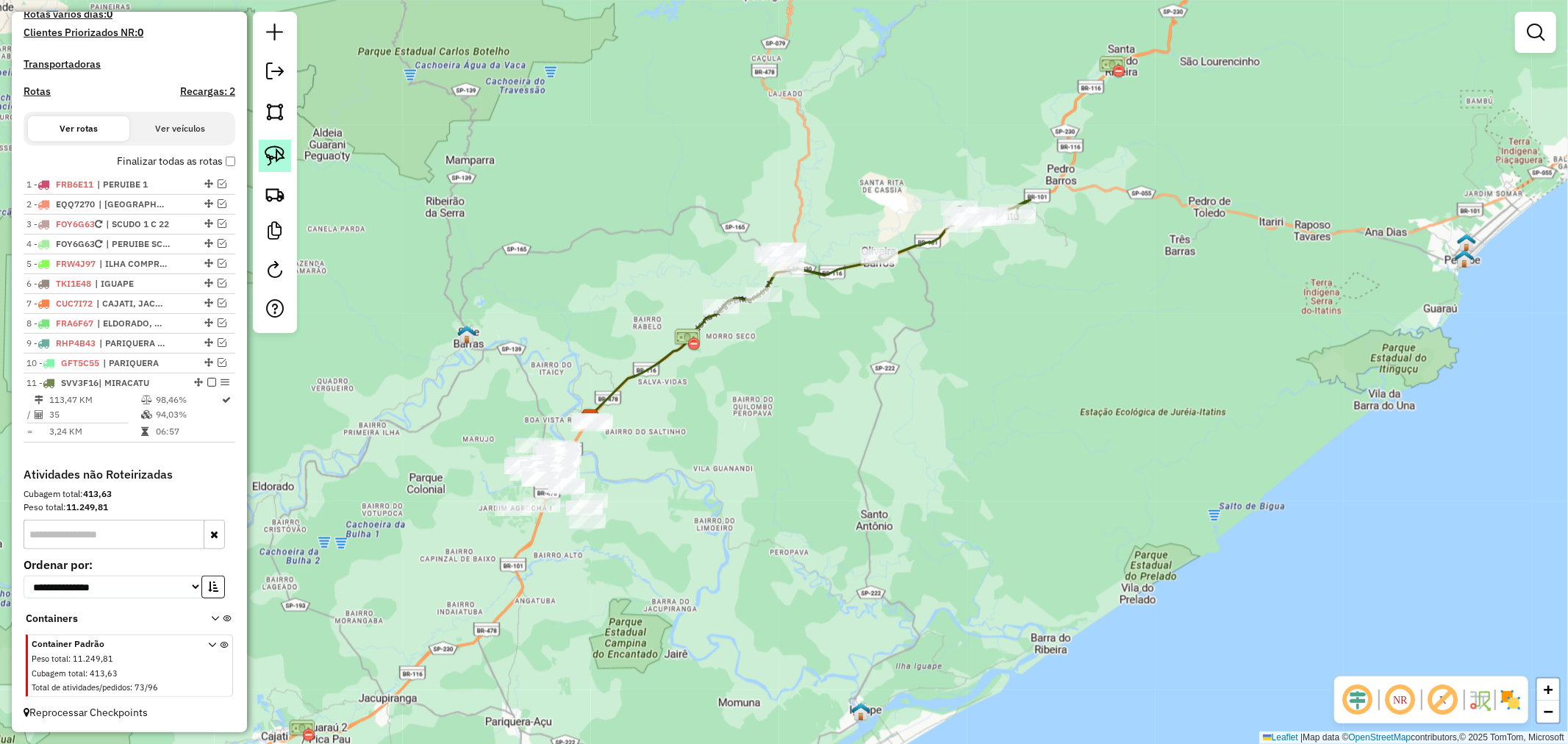
click at [285, 156] on link at bounding box center [275, 156] width 32 height 32
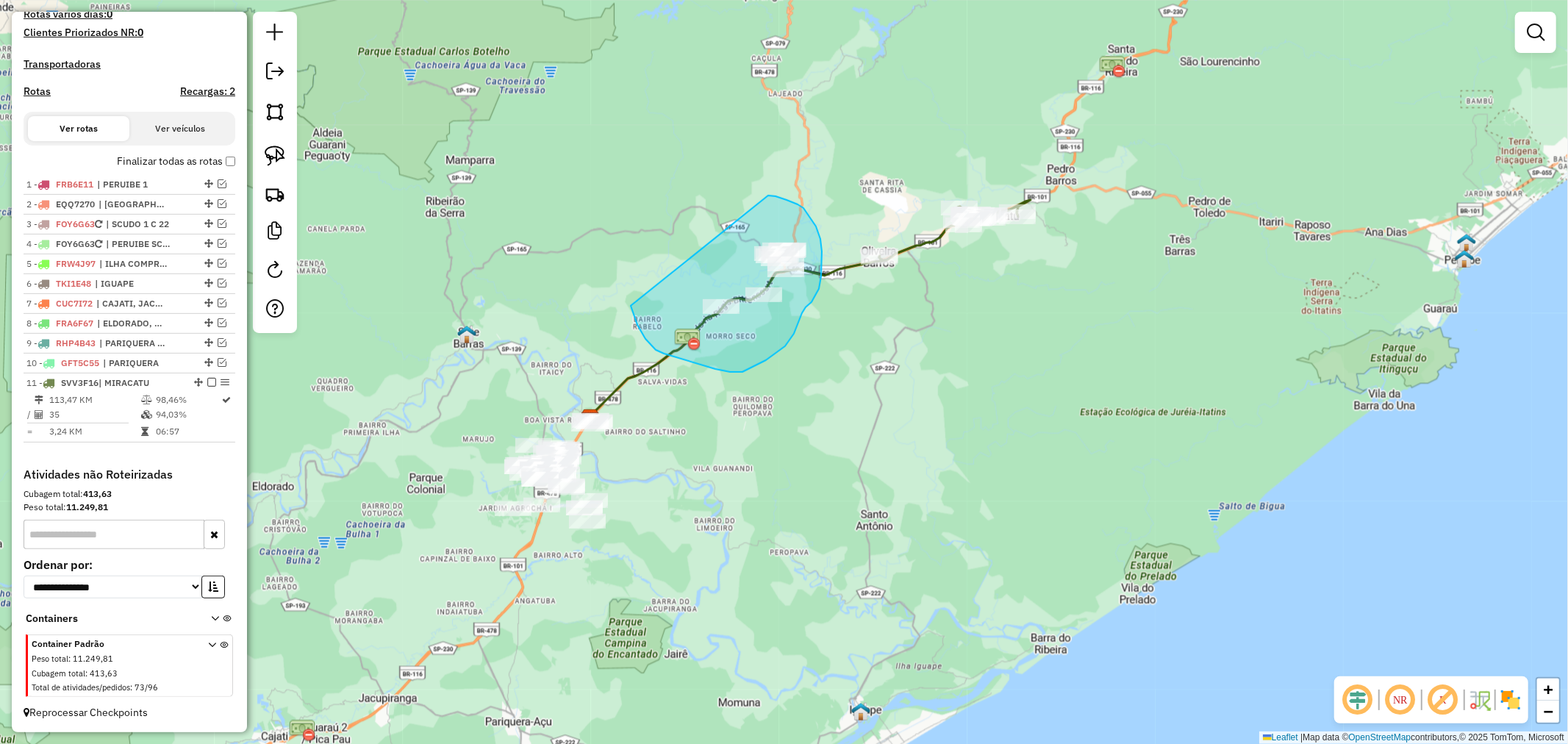
drag, startPoint x: 631, startPoint y: 306, endPoint x: 768, endPoint y: 195, distance: 176.3
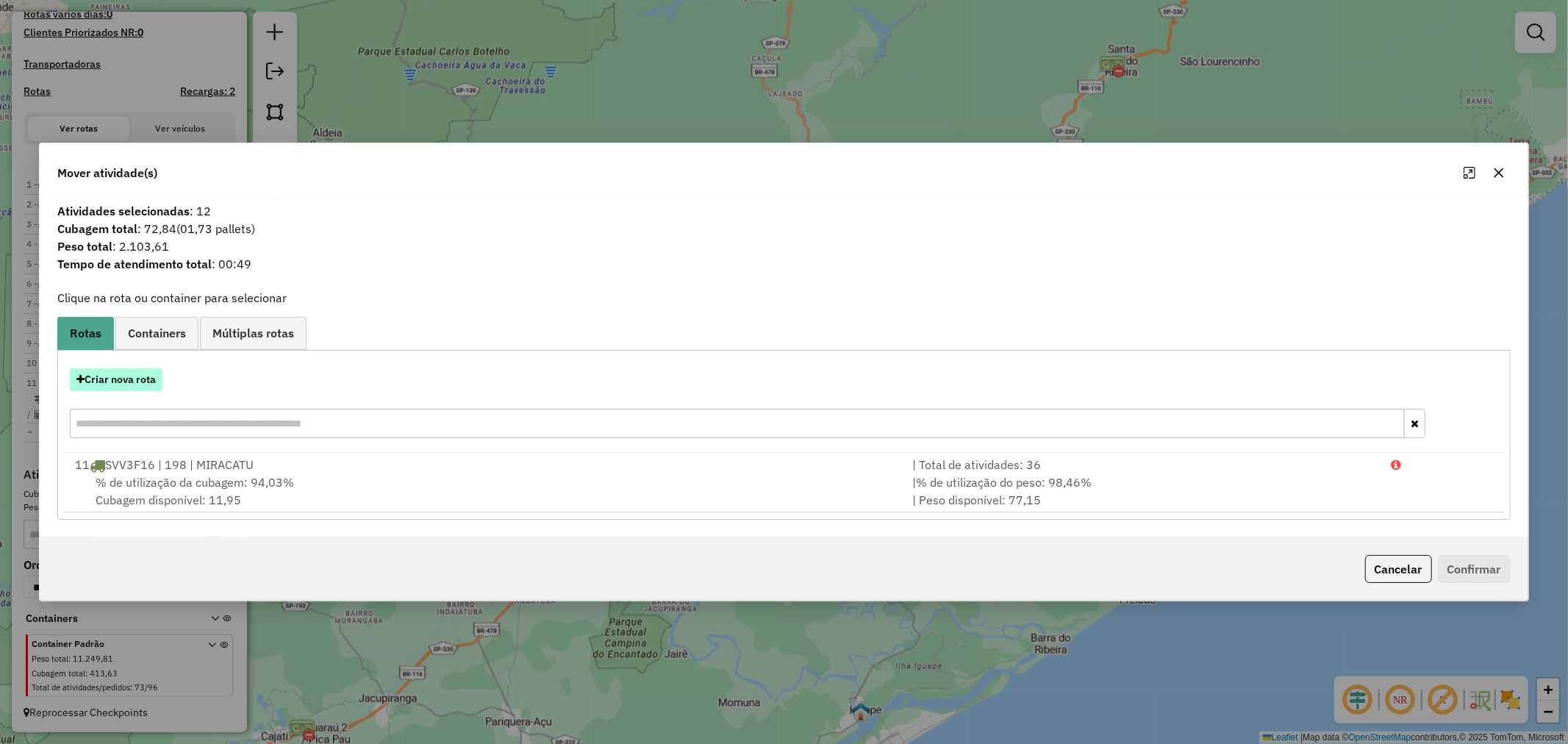
click at [129, 376] on button "Criar nova rota" at bounding box center [116, 379] width 93 height 22
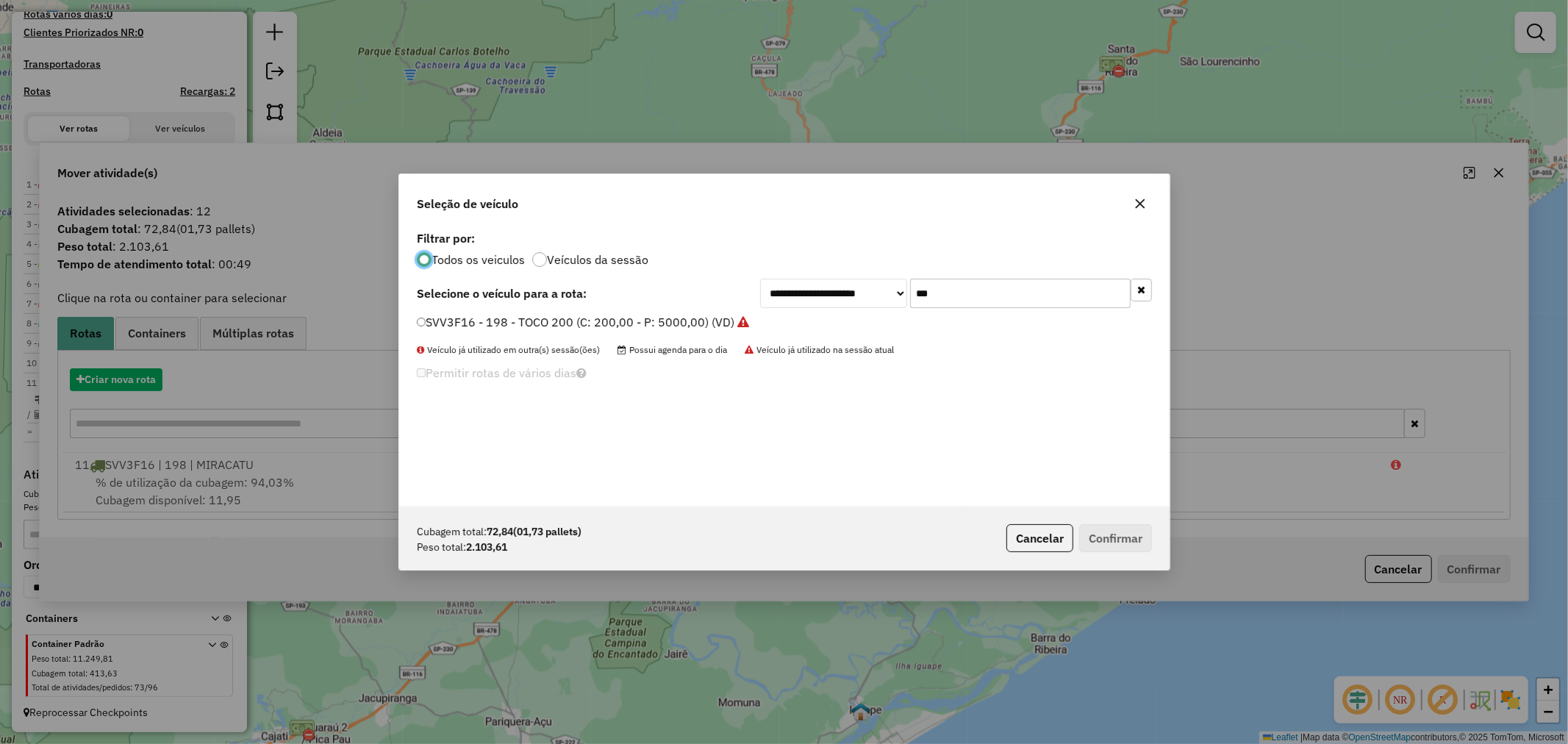
scroll to position [8, 4]
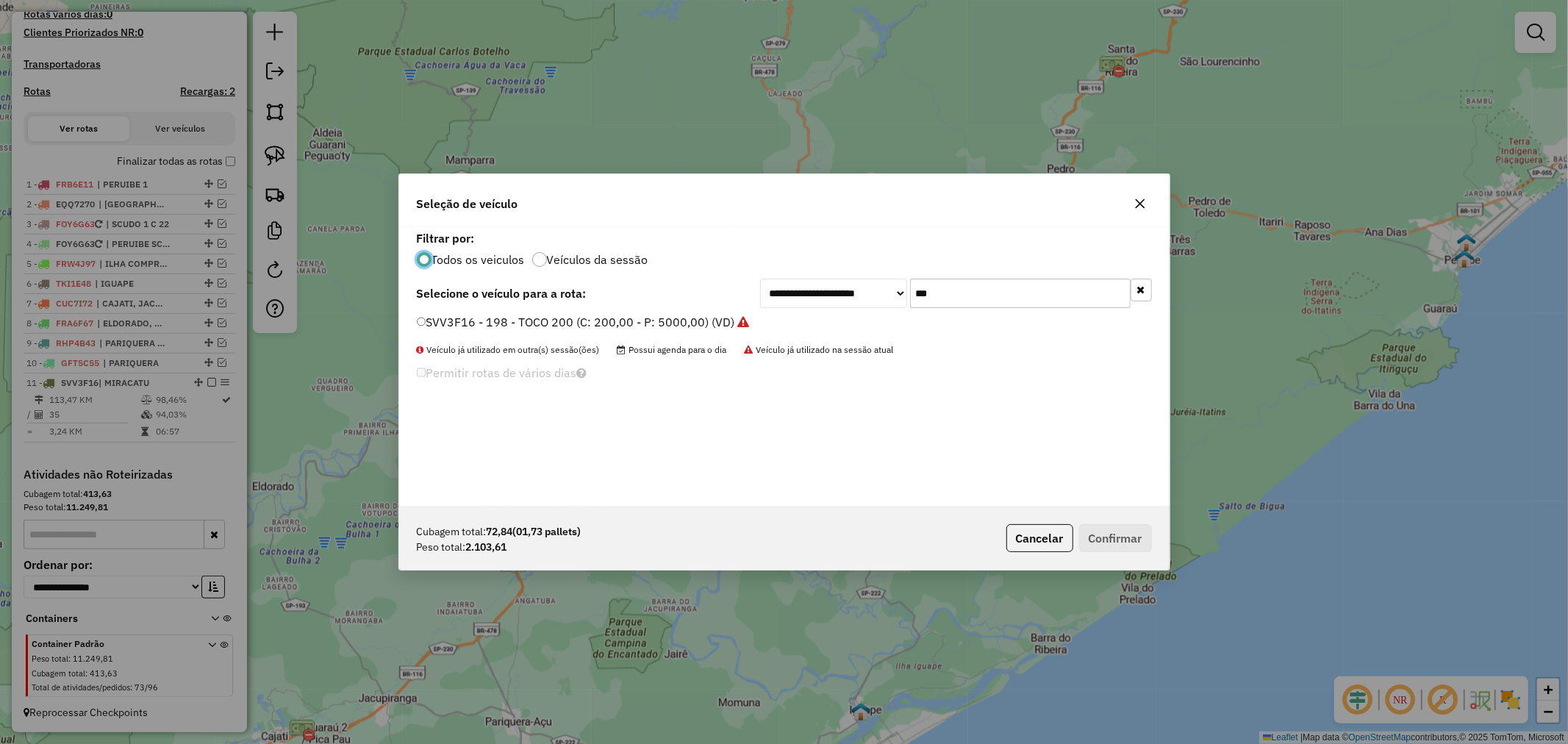
click at [990, 287] on input "***" at bounding box center [1020, 293] width 221 height 29
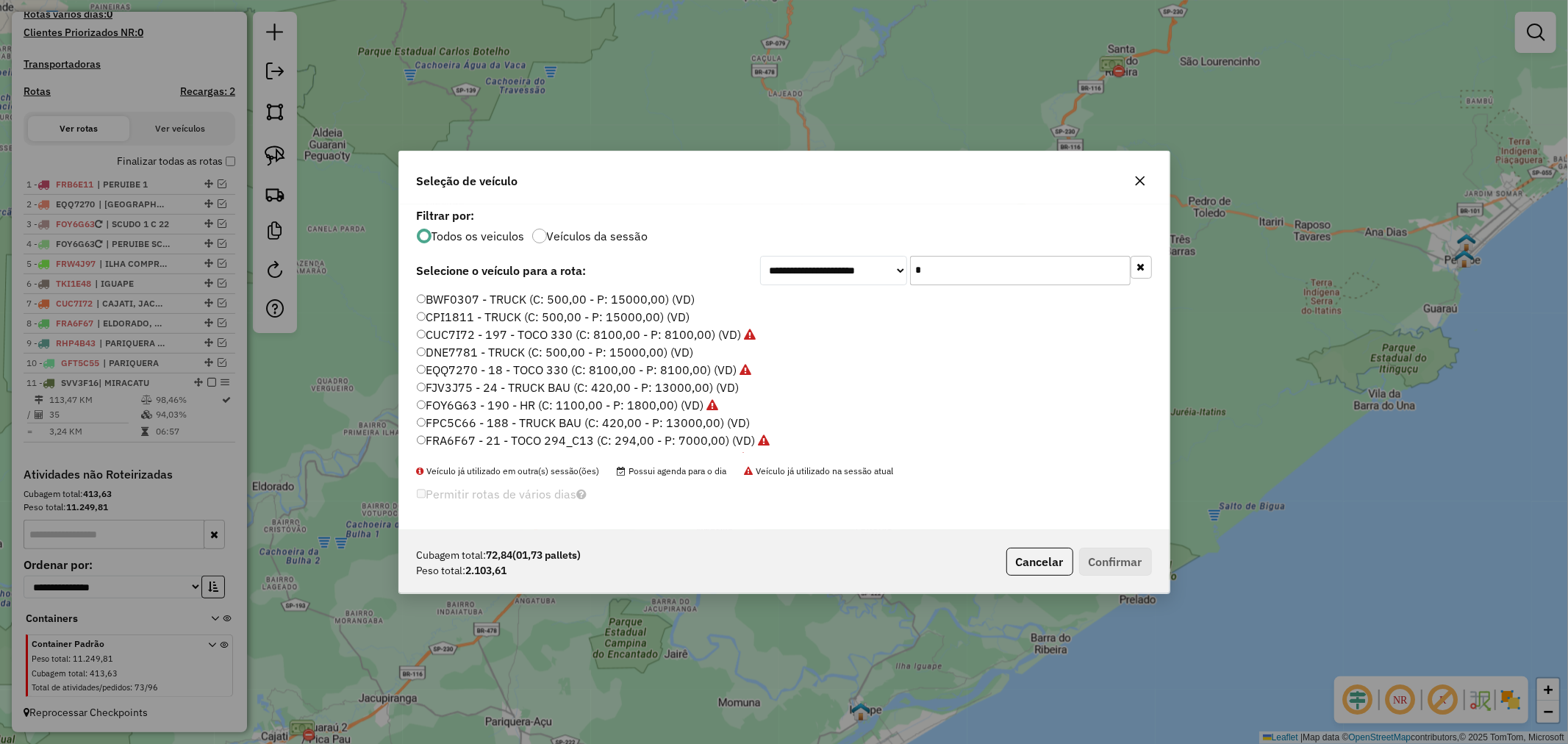
type input "*"
click at [508, 298] on label "BWF0307 - TRUCK (C: 500,00 - P: 15000,00) (VD)" at bounding box center [556, 299] width 278 height 18
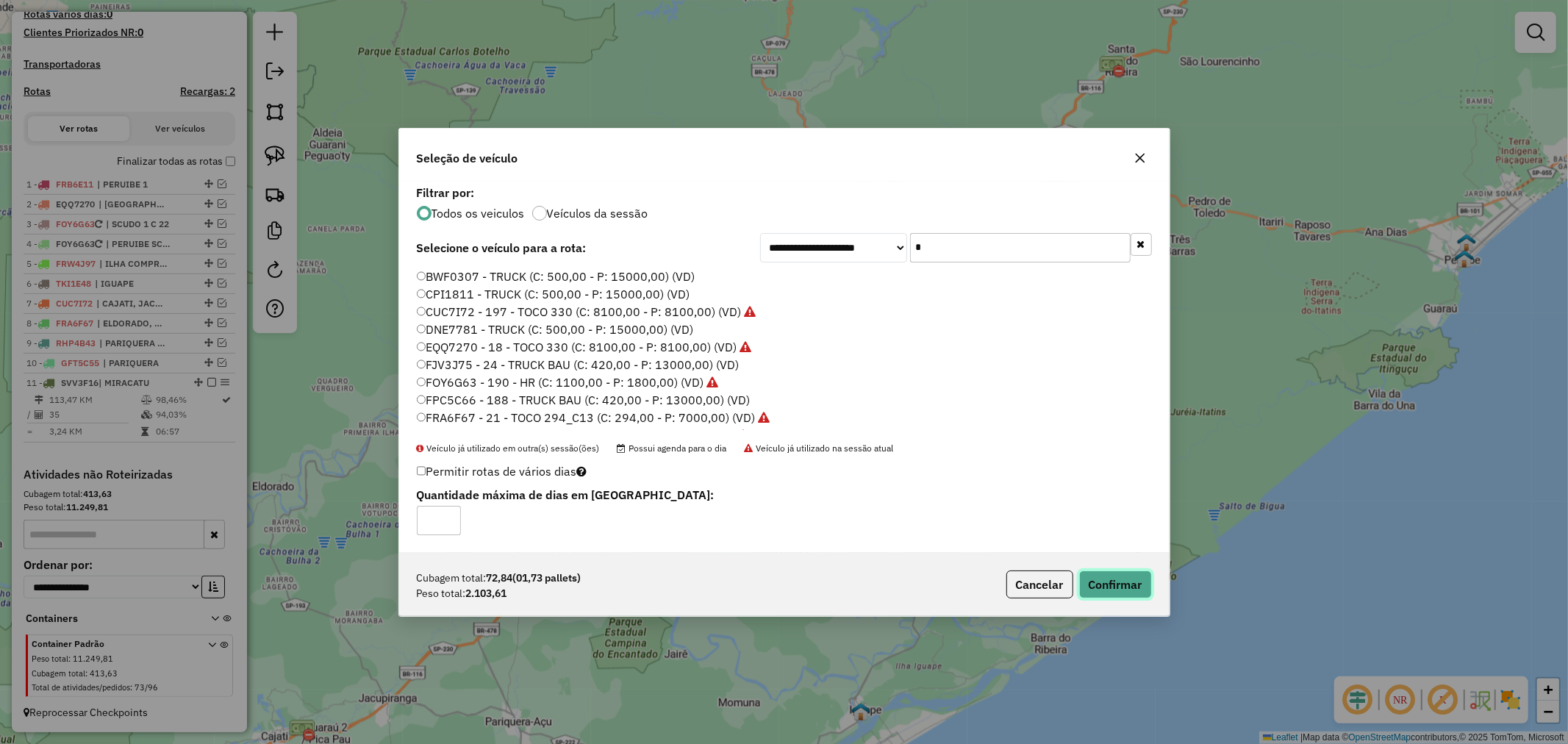
click at [1130, 588] on button "Confirmar" at bounding box center [1115, 584] width 73 height 28
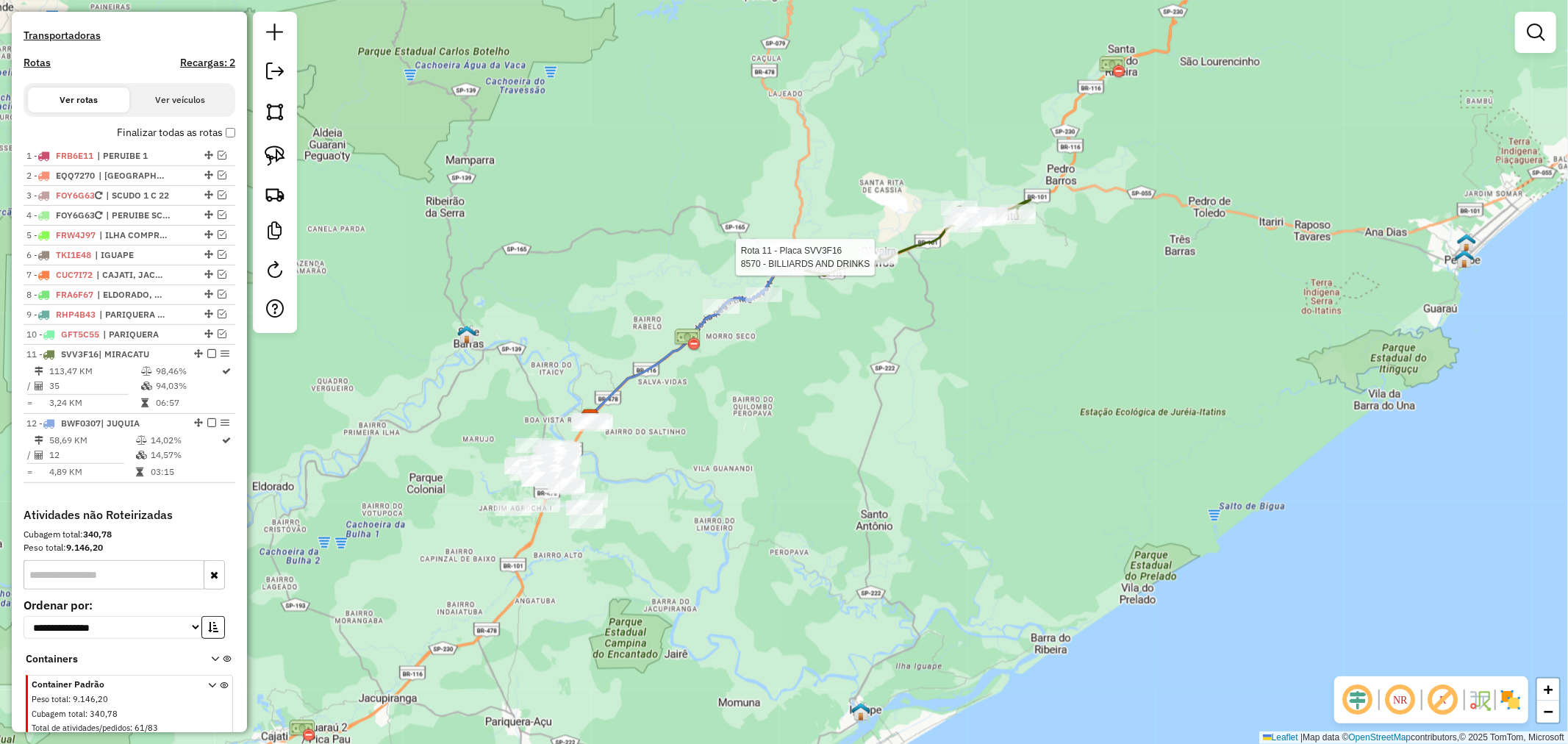
scroll to position [506, 0]
select select "**********"
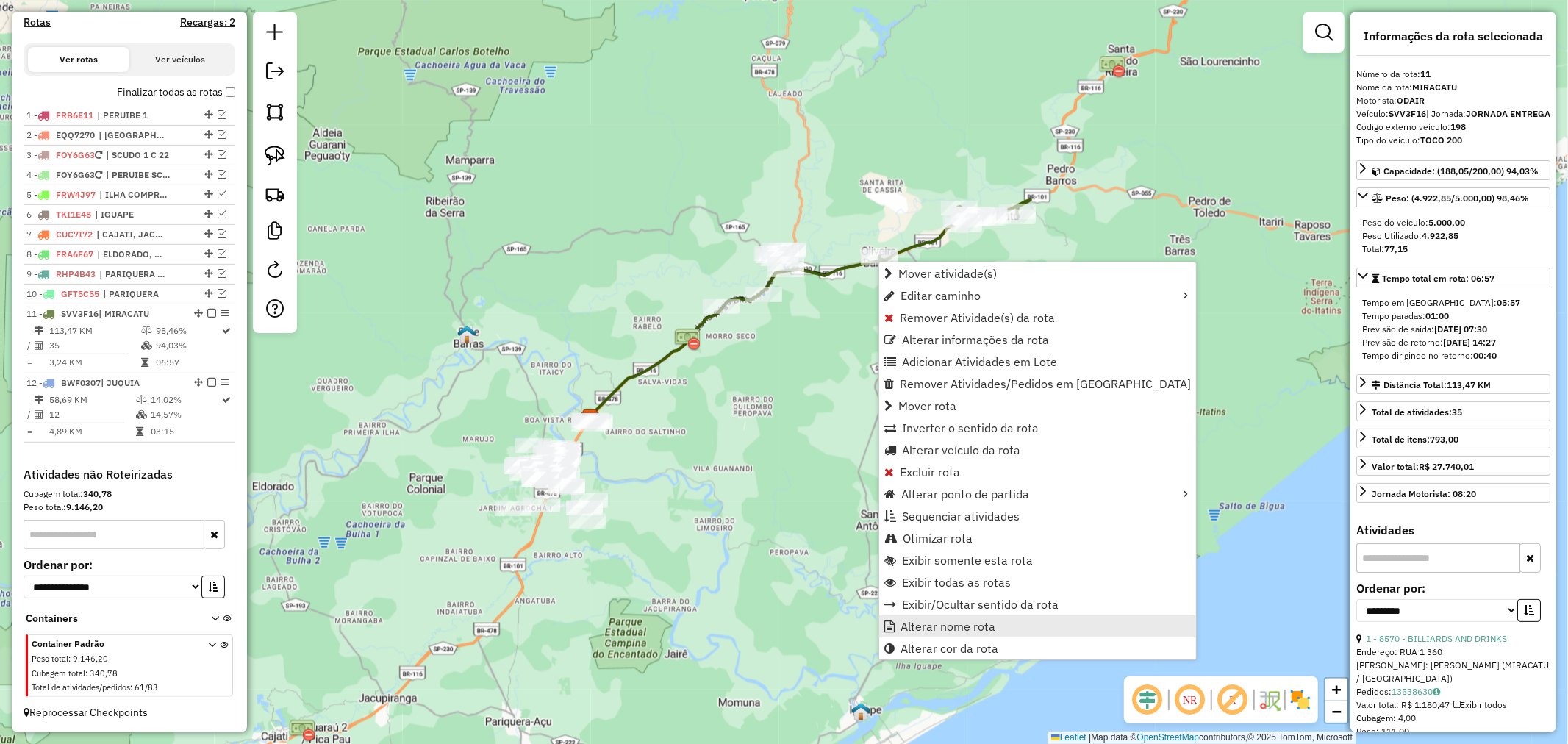
click at [965, 620] on span "Alterar nome rota" at bounding box center [948, 626] width 95 height 12
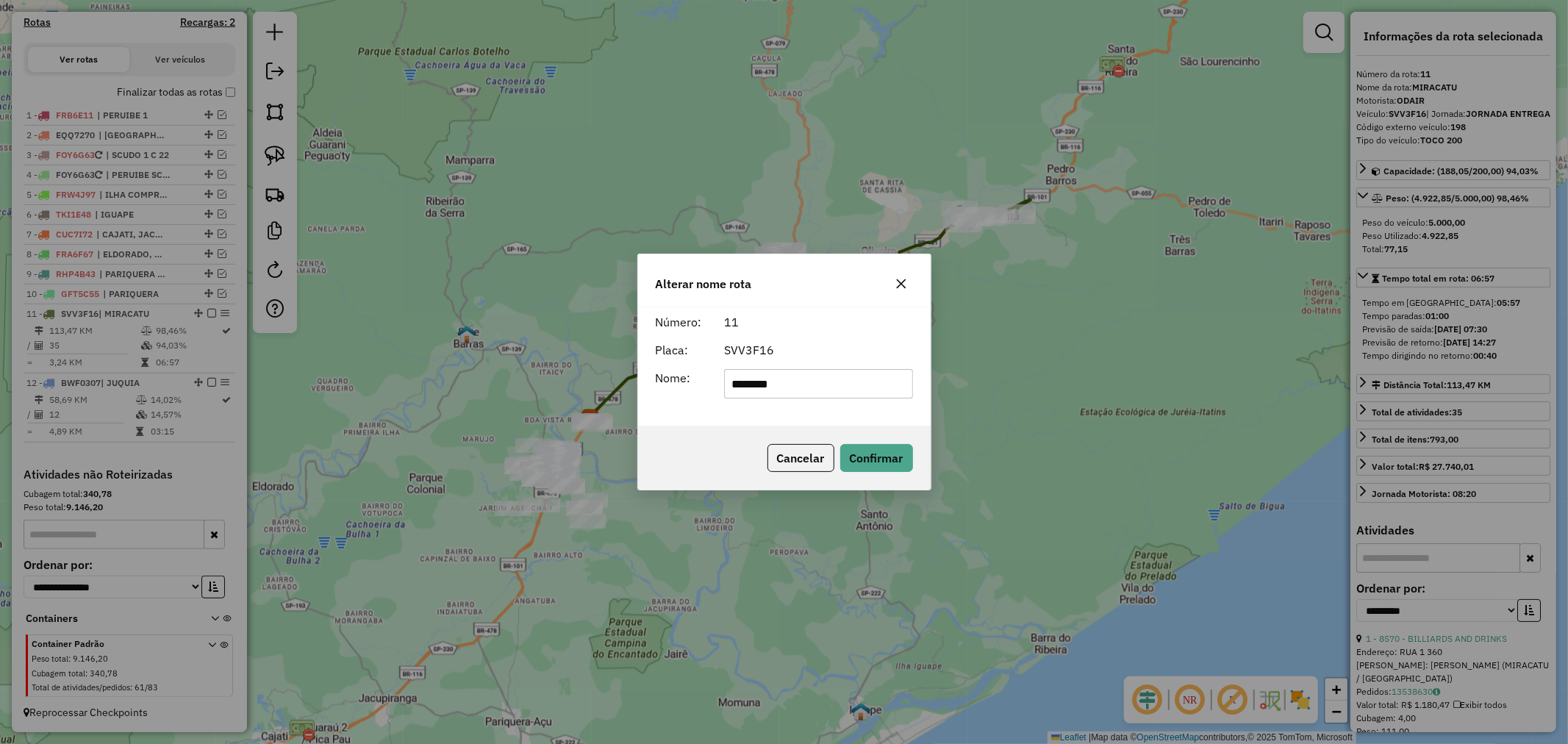
click at [909, 276] on button "button" at bounding box center [901, 283] width 23 height 23
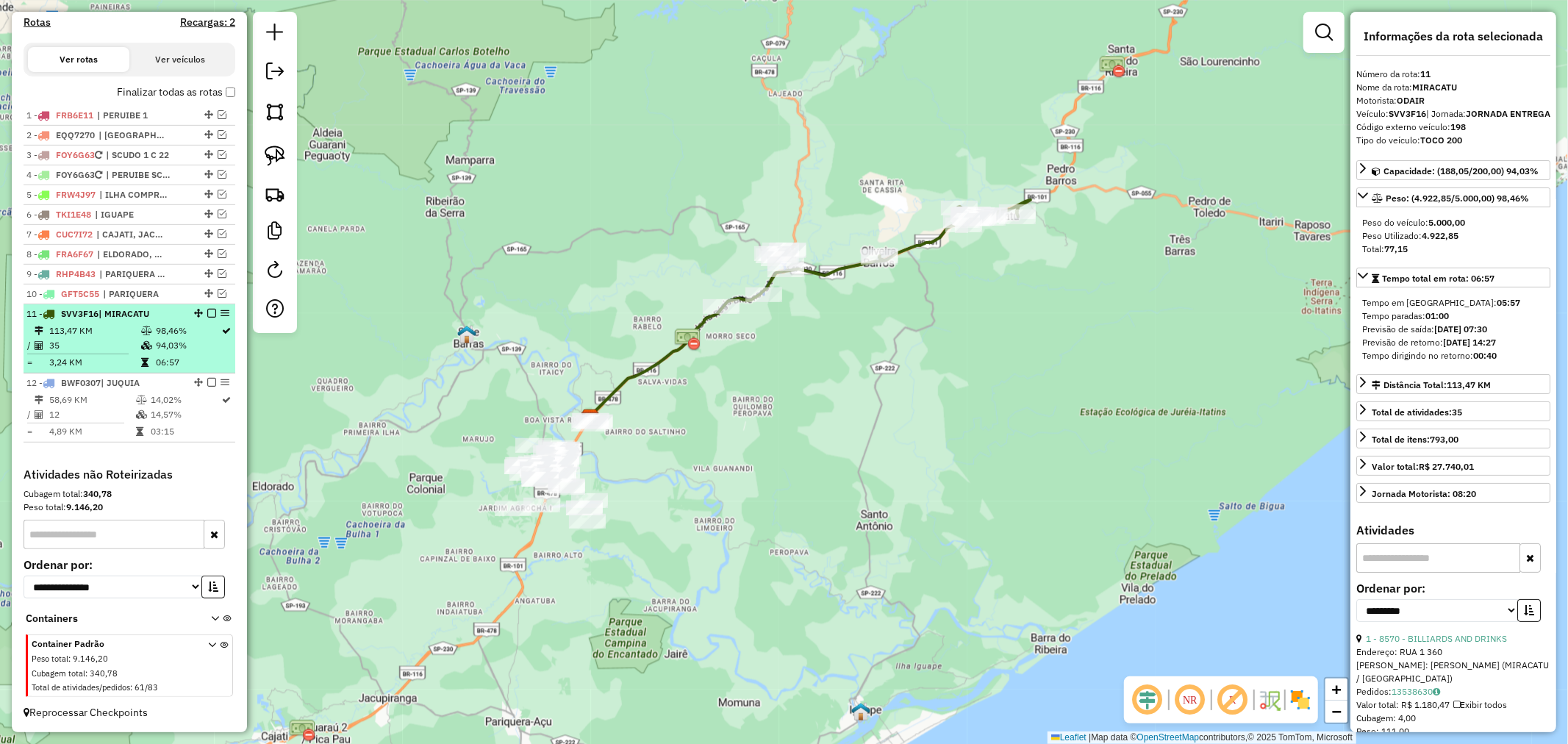
click at [207, 308] on div "11 - SVV3F16 | MIRACATU" at bounding box center [129, 314] width 206 height 13
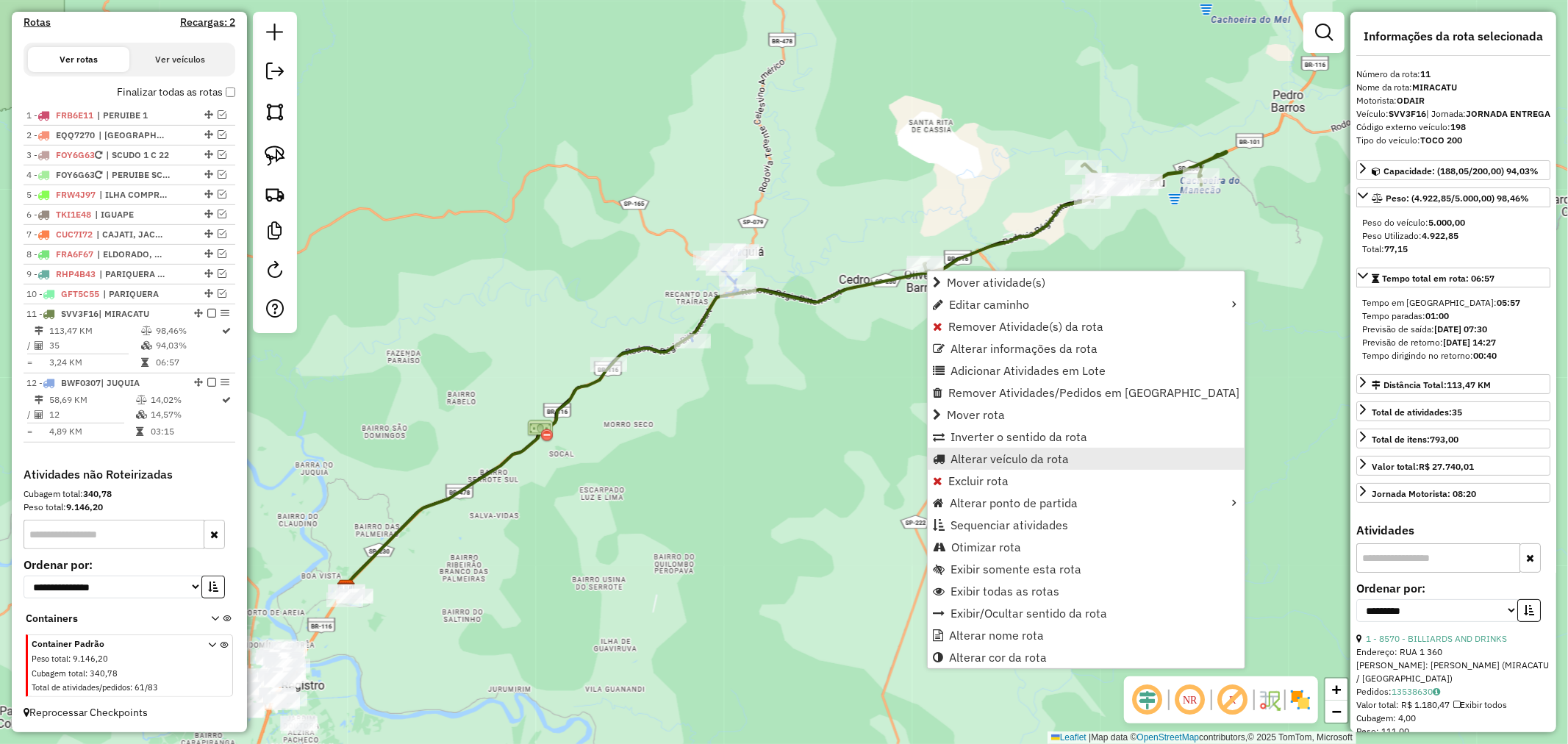
click at [1026, 460] on span "Alterar veículo da rota" at bounding box center [1010, 459] width 118 height 12
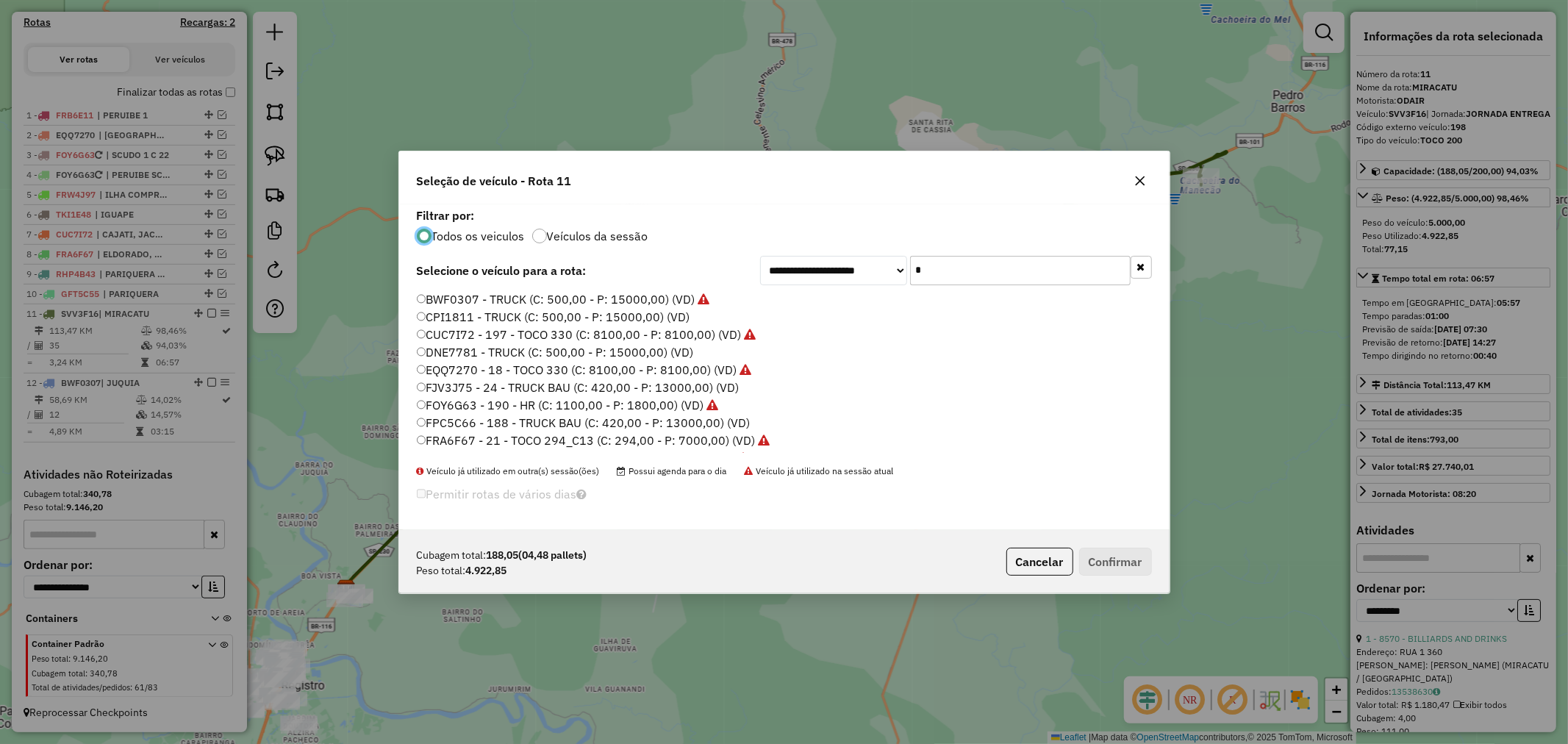
scroll to position [8, 4]
click at [960, 266] on input "*" at bounding box center [1020, 270] width 221 height 29
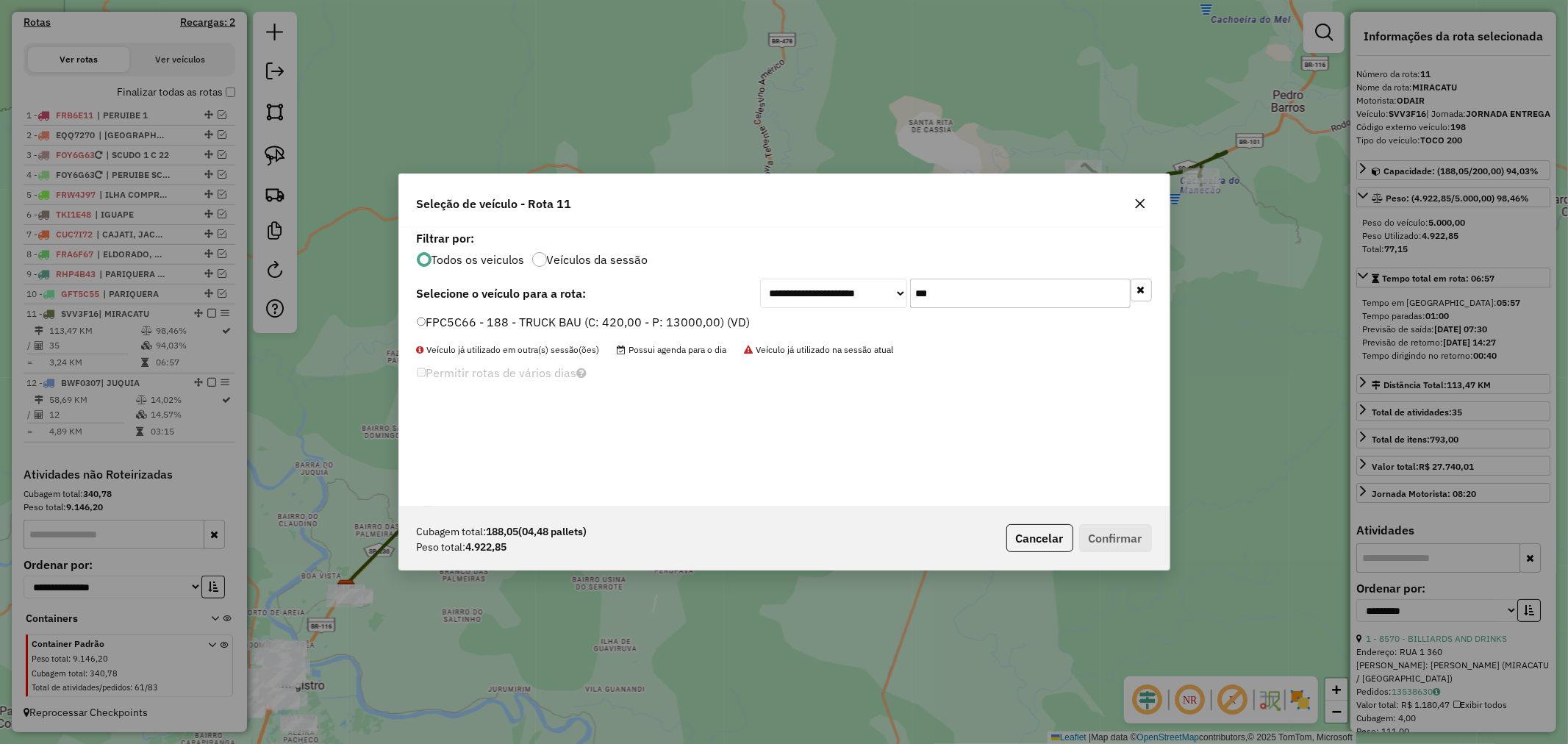
type input "***"
click at [495, 317] on label "FPC5C66 - 188 - TRUCK BAU (C: 420,00 - P: 13000,00) (VD)" at bounding box center [584, 322] width 334 height 18
click at [1137, 538] on button "Confirmar" at bounding box center [1115, 537] width 73 height 28
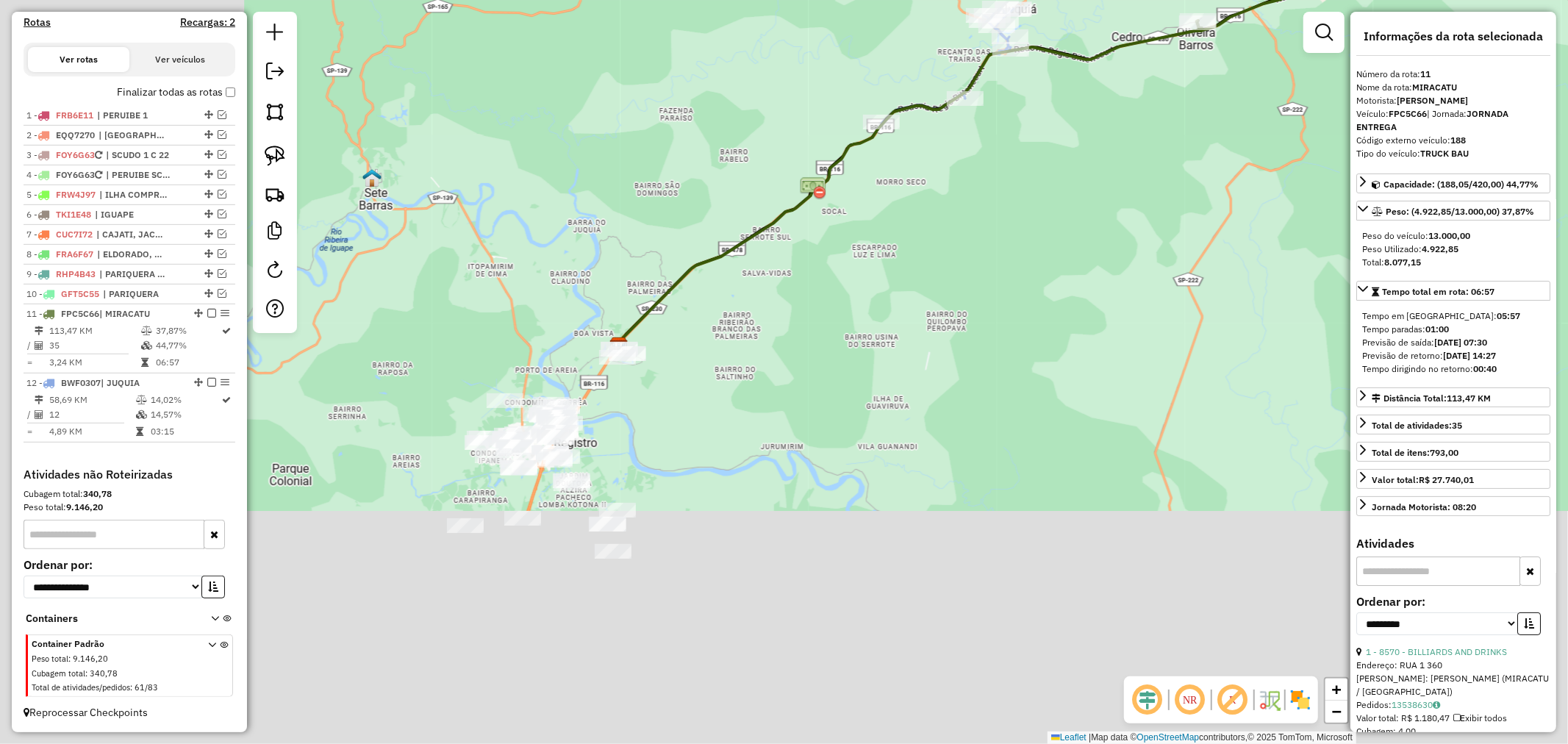
drag, startPoint x: 664, startPoint y: 572, endPoint x: 939, endPoint y: 320, distance: 373.0
click at [939, 320] on div "Janela de atendimento Grade de atendimento Capacidade Transportadoras Veículos …" at bounding box center [784, 372] width 1568 height 744
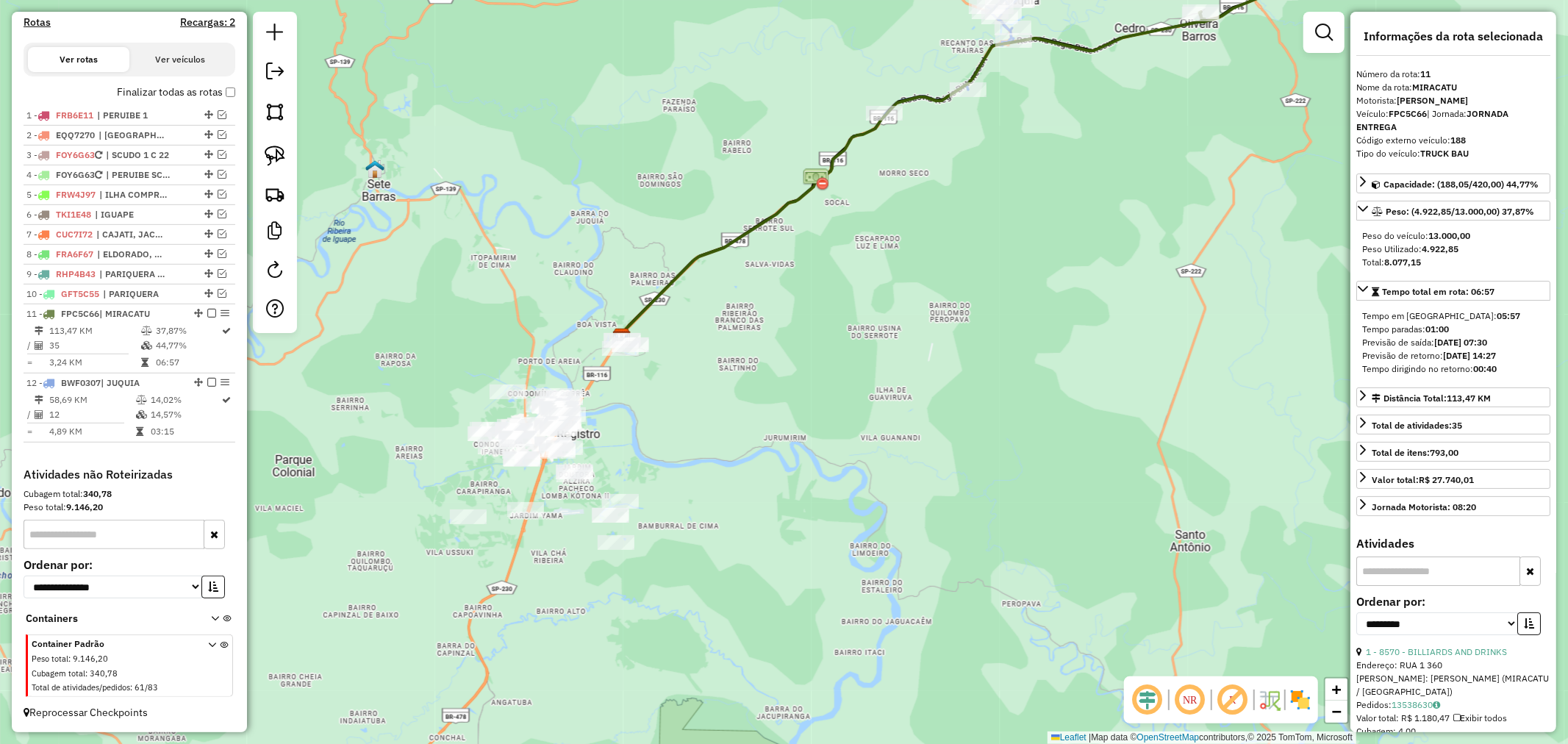
drag, startPoint x: 268, startPoint y: 162, endPoint x: 504, endPoint y: 293, distance: 269.9
click at [268, 162] on img at bounding box center [275, 156] width 21 height 21
drag, startPoint x: 706, startPoint y: 405, endPoint x: 713, endPoint y: 281, distance: 124.2
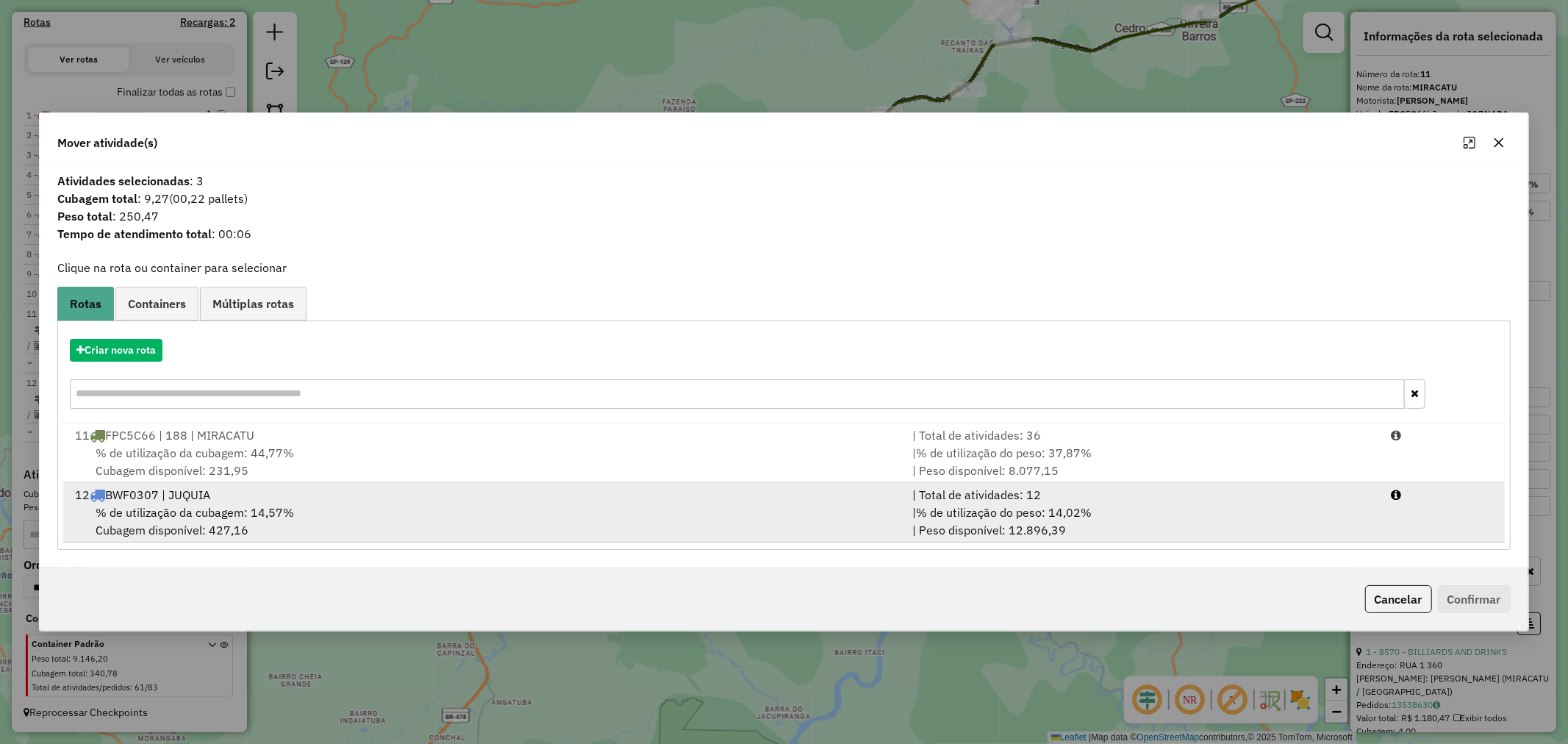
click at [261, 528] on div "% de utilização da cubagem: 14,57% Cubagem disponível: 427,16" at bounding box center [484, 521] width 838 height 35
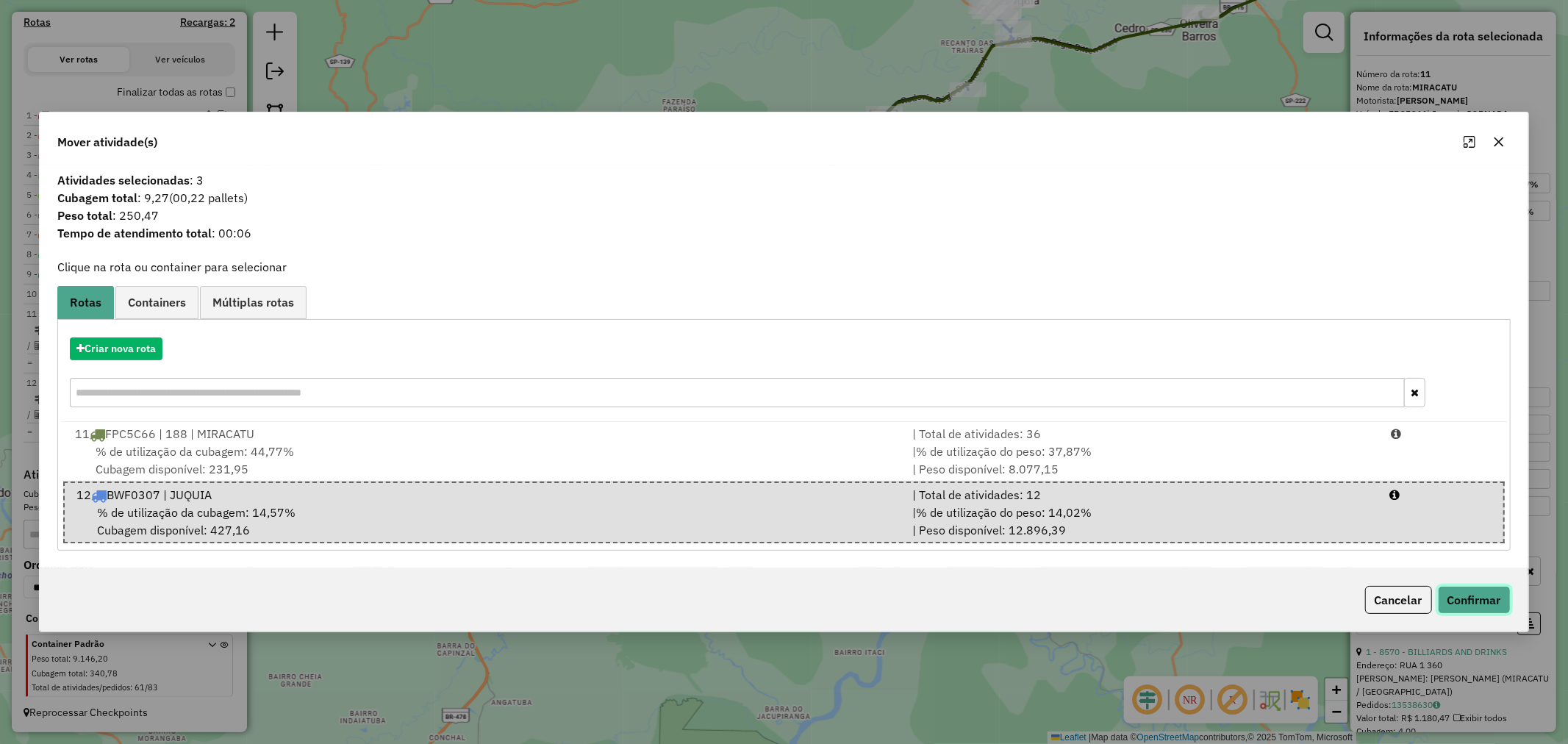
click at [1472, 591] on button "Confirmar" at bounding box center [1474, 600] width 73 height 28
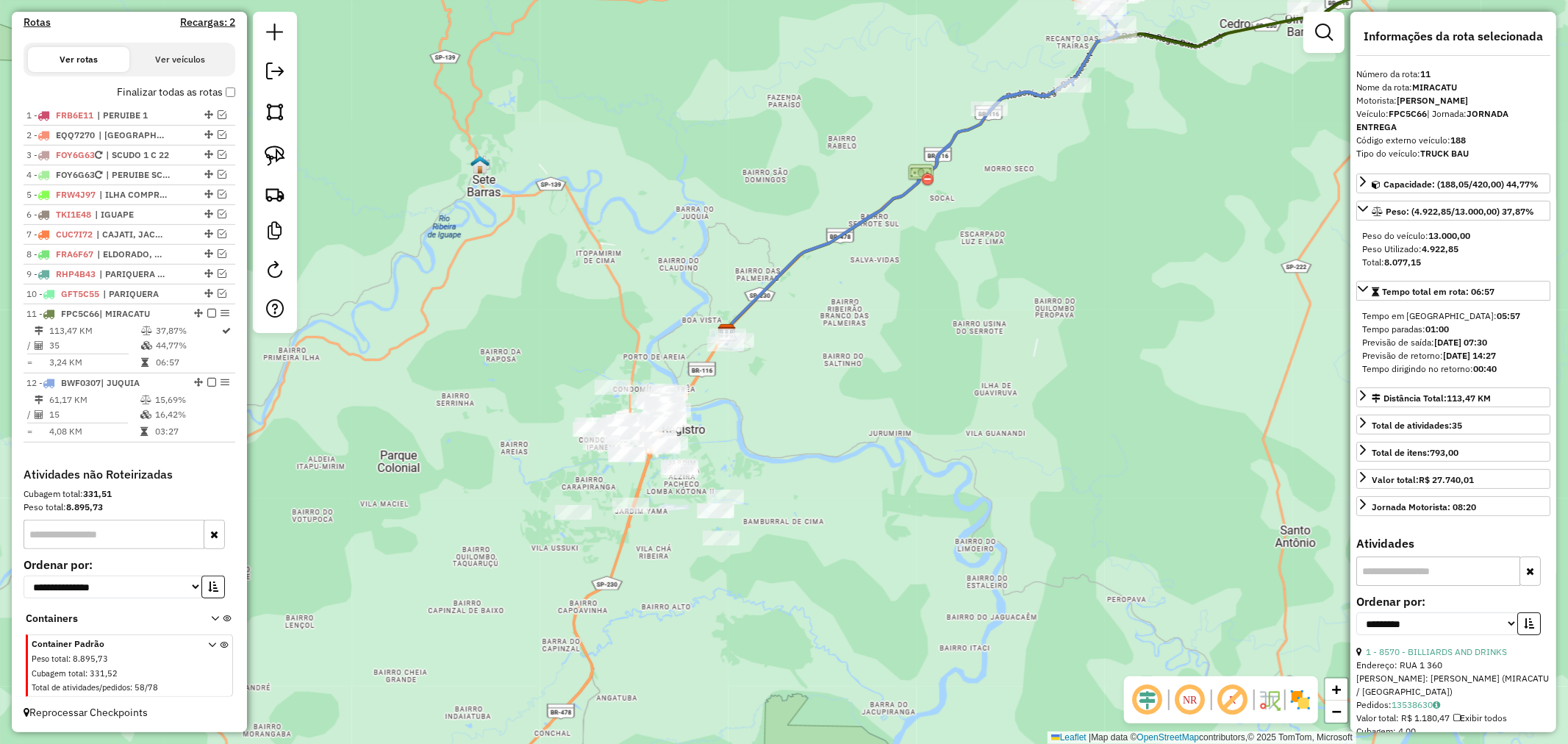
drag, startPoint x: 901, startPoint y: 487, endPoint x: 1046, endPoint y: 469, distance: 146.1
click at [1046, 469] on div "Janela de atendimento Grade de atendimento Capacidade Transportadoras Veículos …" at bounding box center [784, 372] width 1568 height 744
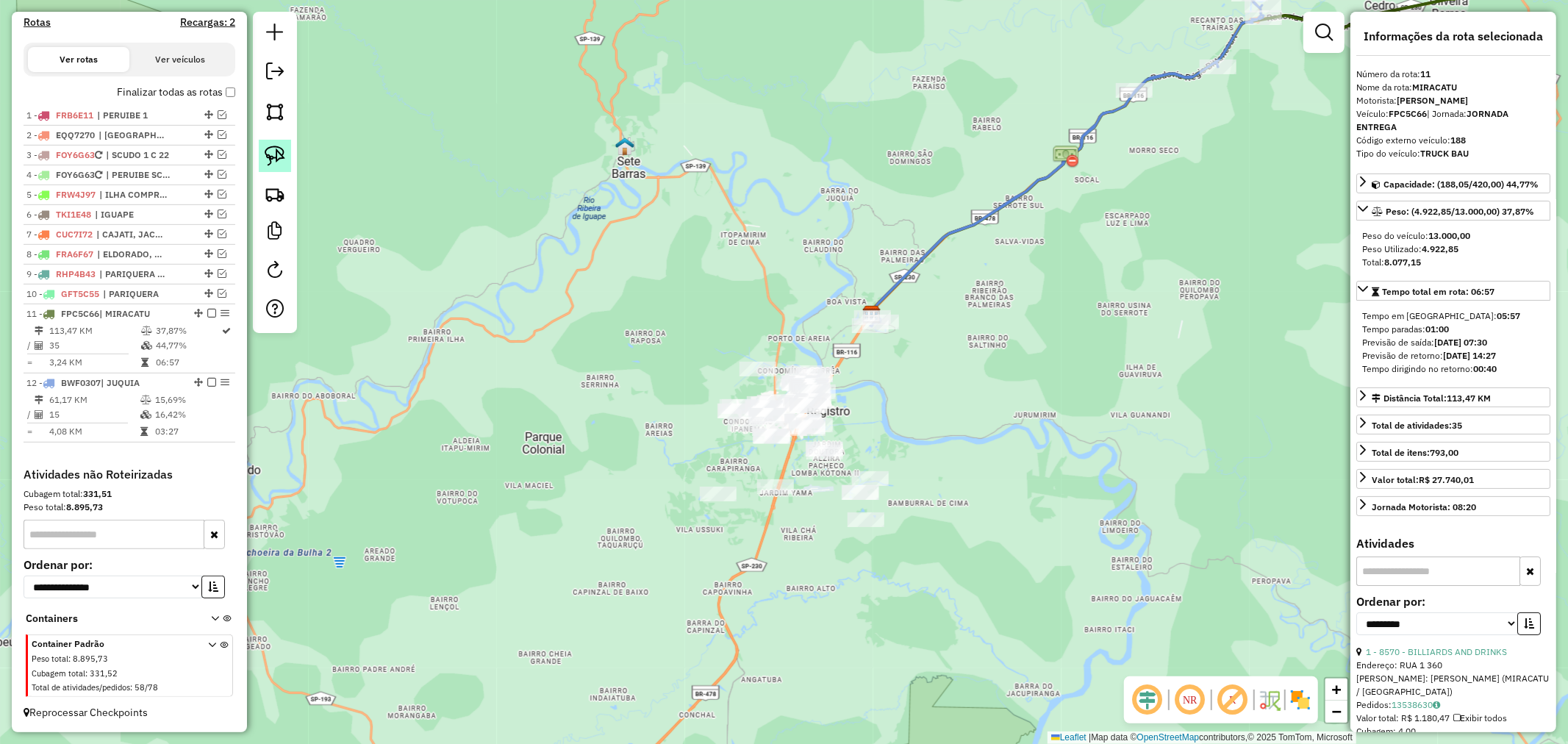
click at [260, 159] on link at bounding box center [275, 156] width 32 height 32
drag, startPoint x: 672, startPoint y: 510, endPoint x: 722, endPoint y: 522, distance: 51.4
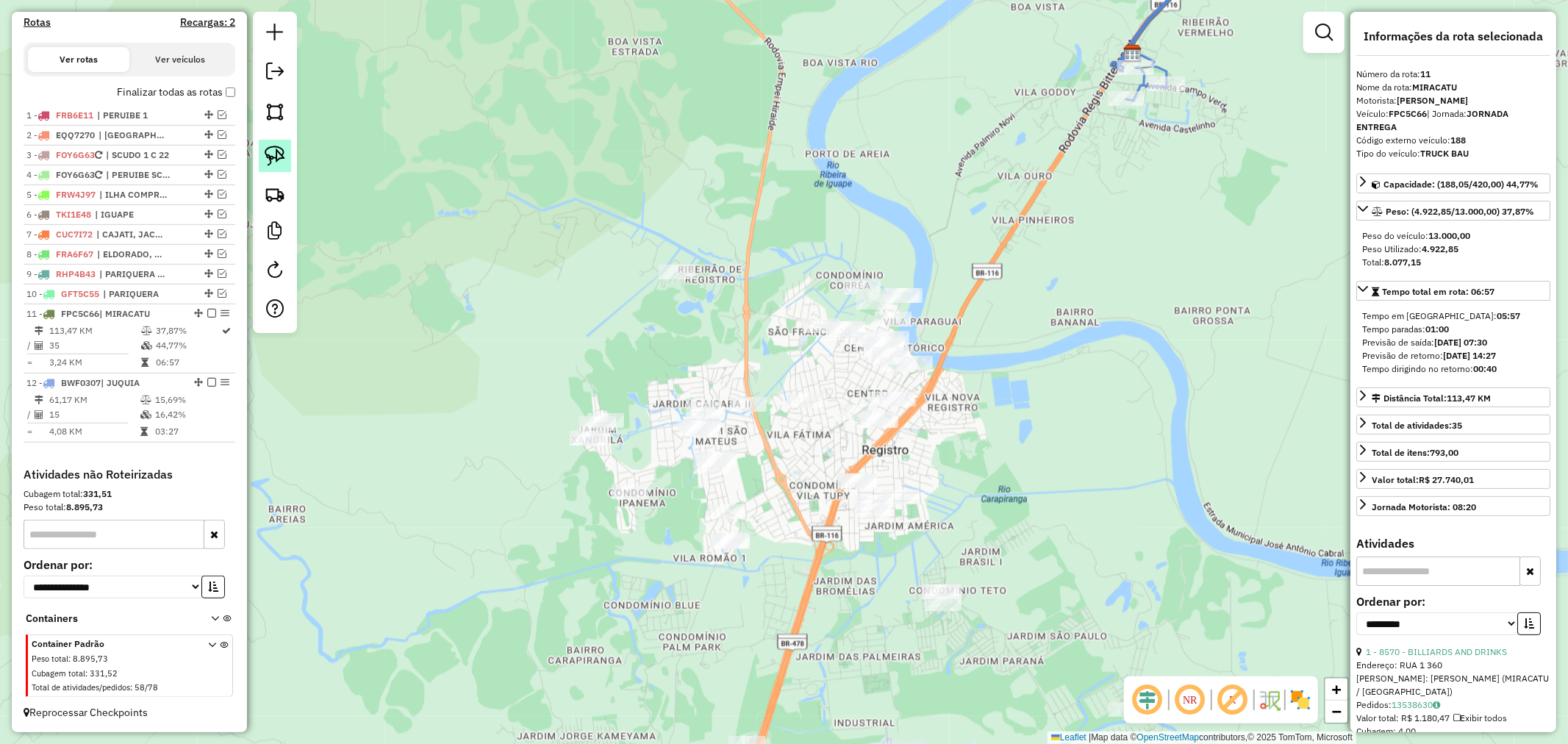
click at [272, 148] on img at bounding box center [275, 156] width 21 height 21
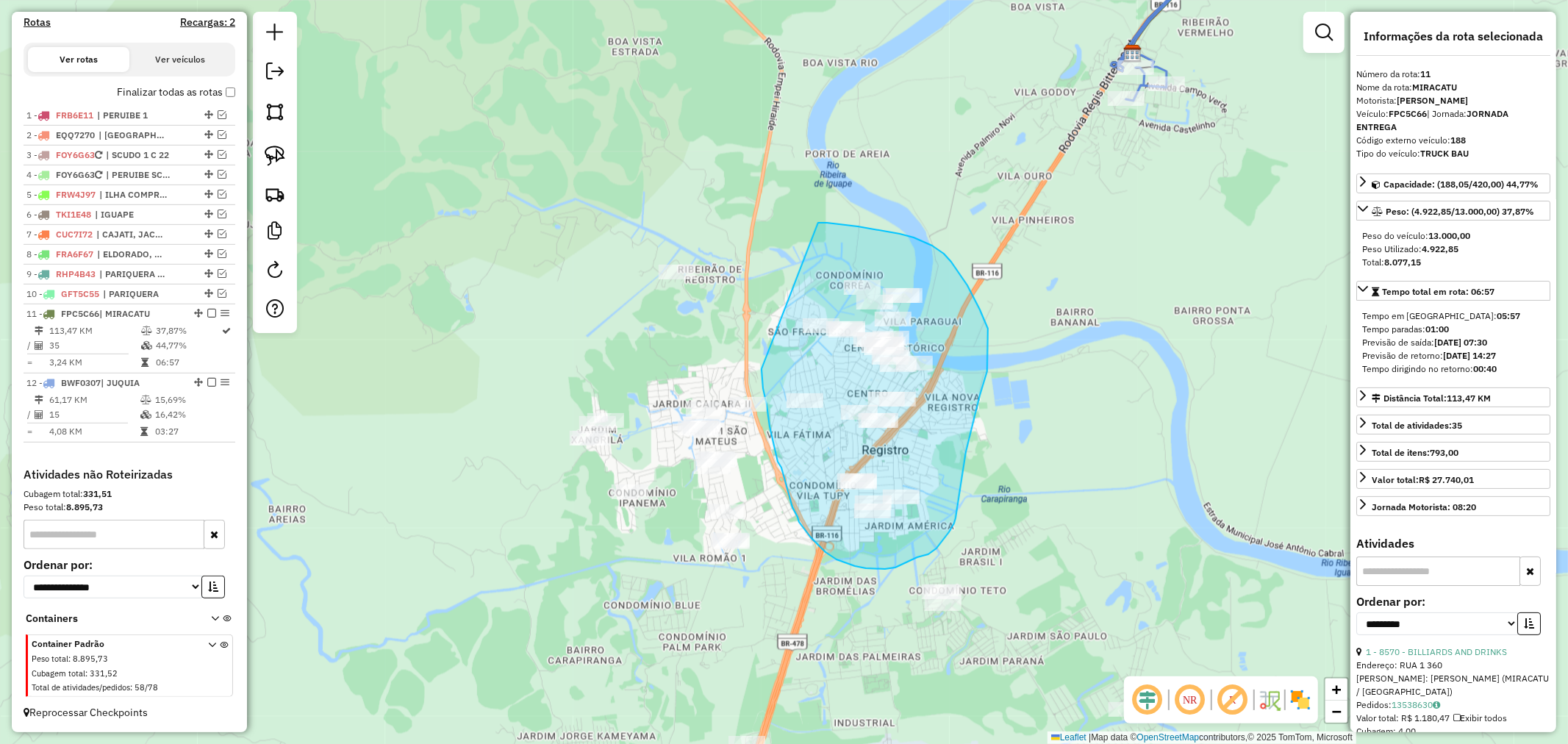
drag, startPoint x: 762, startPoint y: 369, endPoint x: 818, endPoint y: 223, distance: 156.4
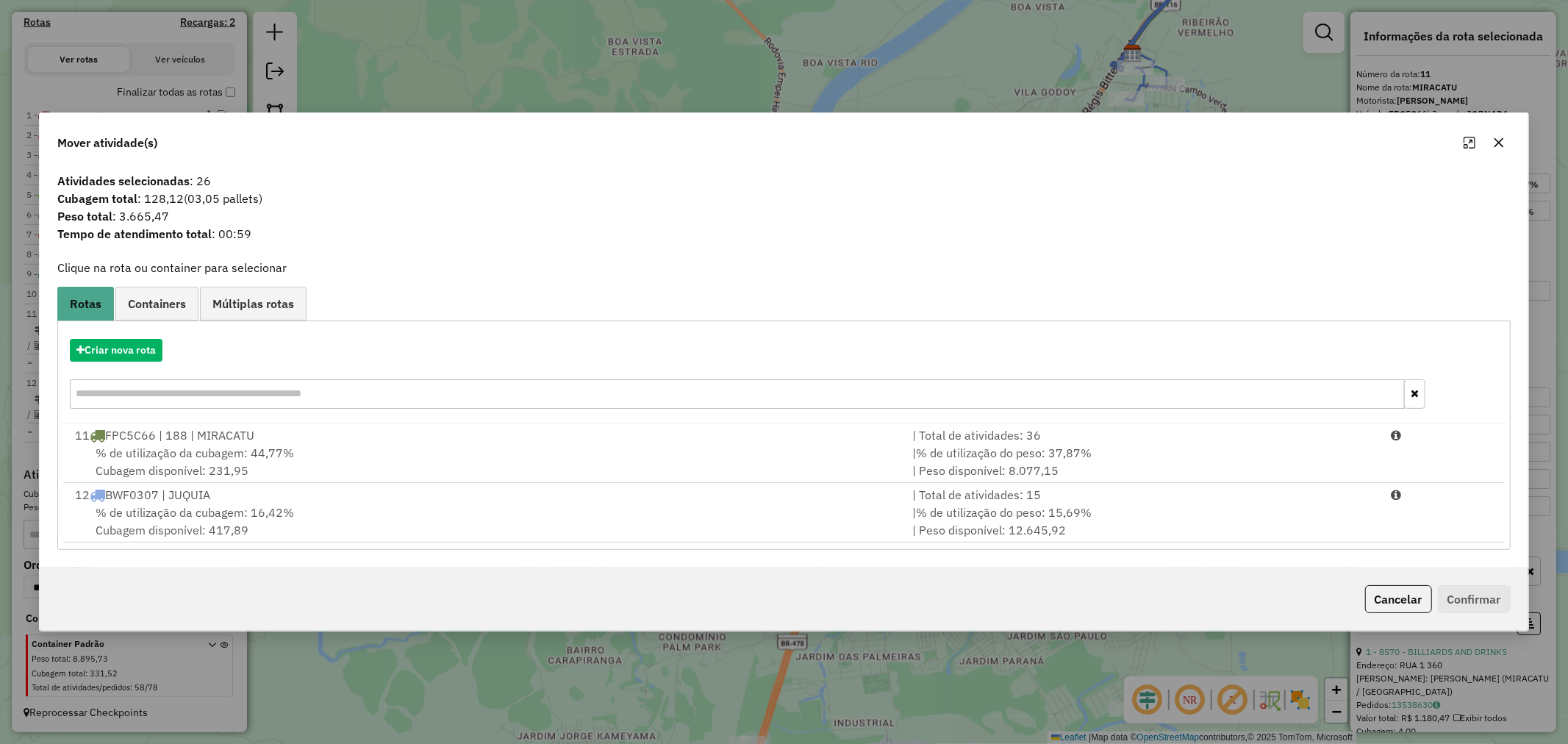
click at [1500, 143] on icon "button" at bounding box center [1498, 143] width 10 height 10
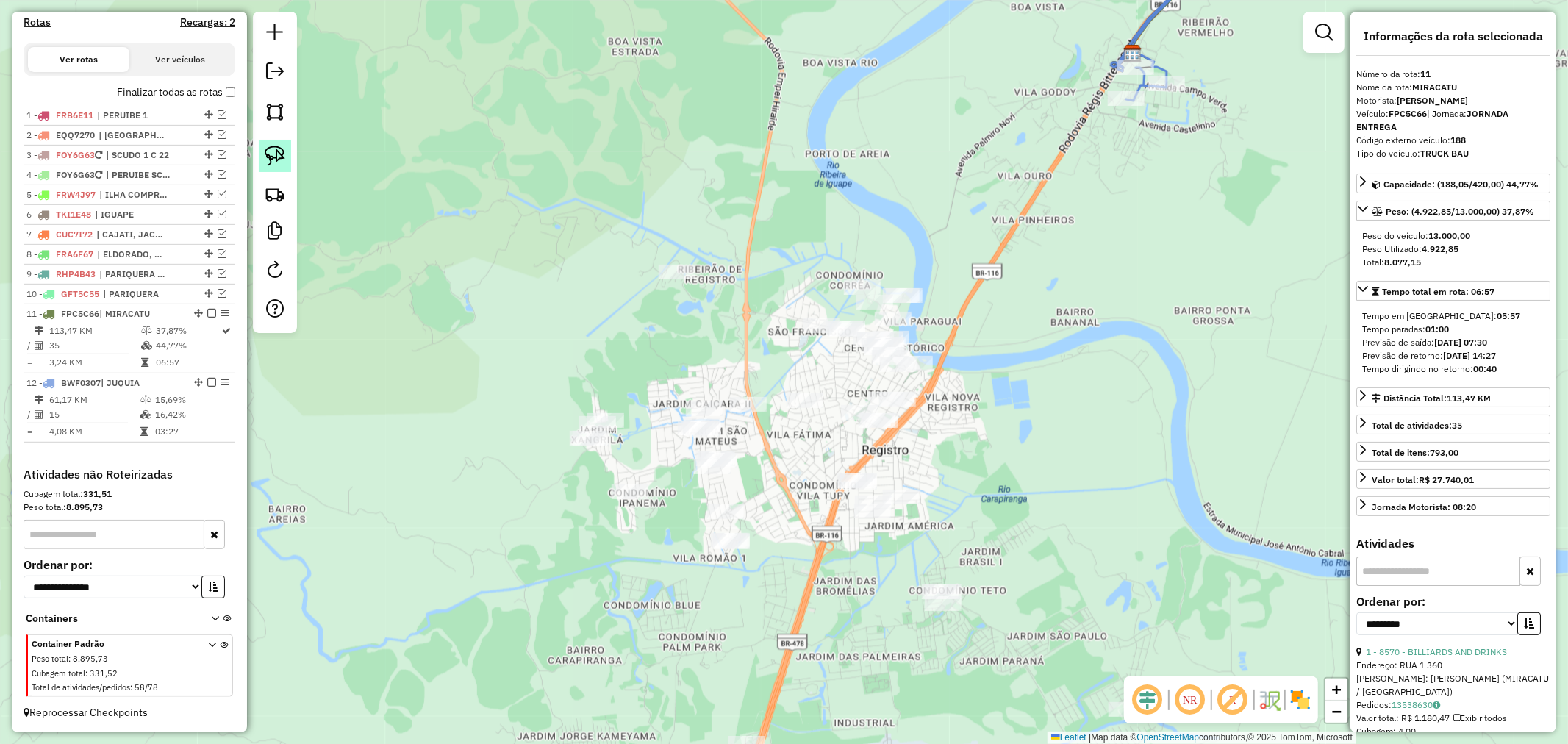
click at [274, 151] on img at bounding box center [275, 156] width 21 height 21
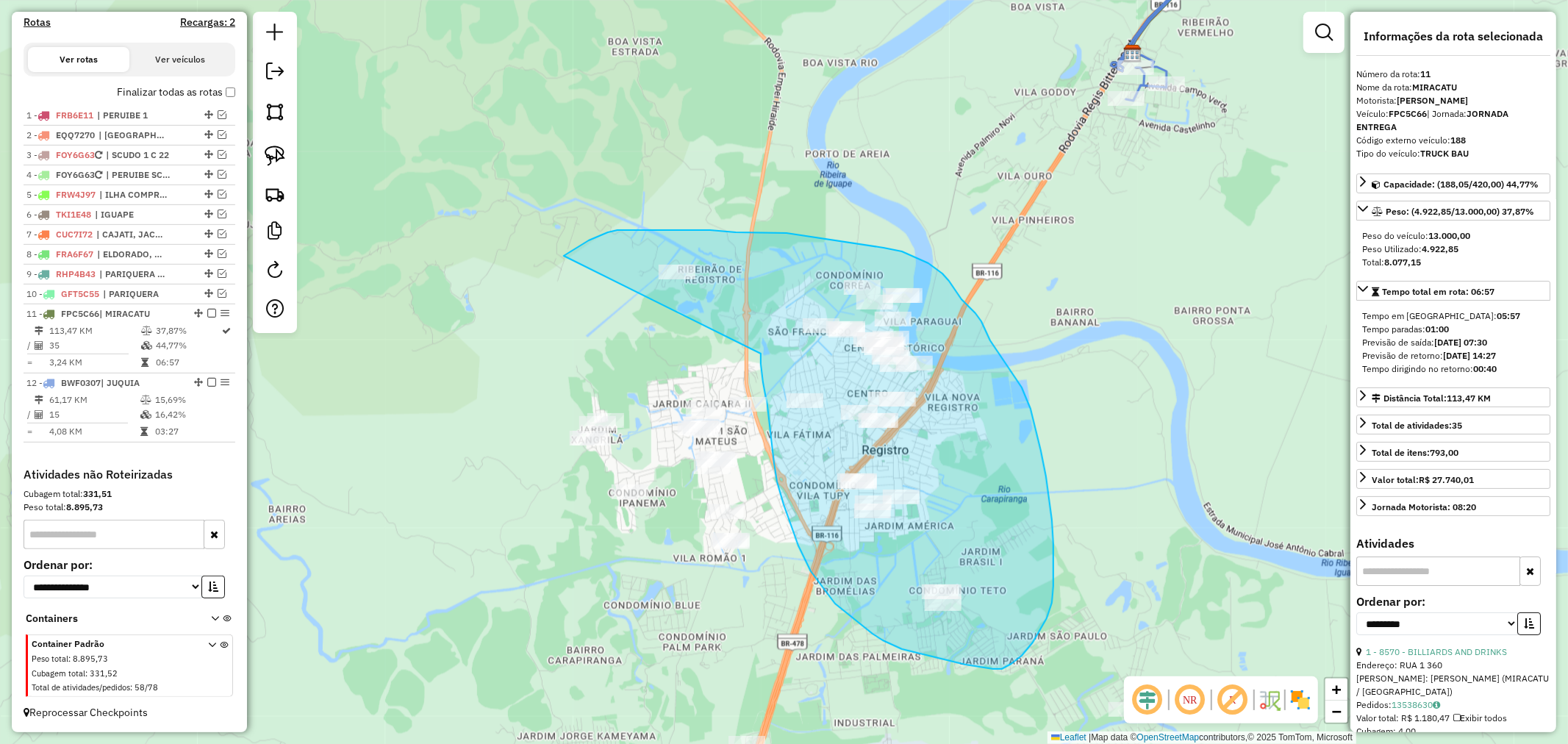
drag, startPoint x: 761, startPoint y: 353, endPoint x: 564, endPoint y: 256, distance: 219.6
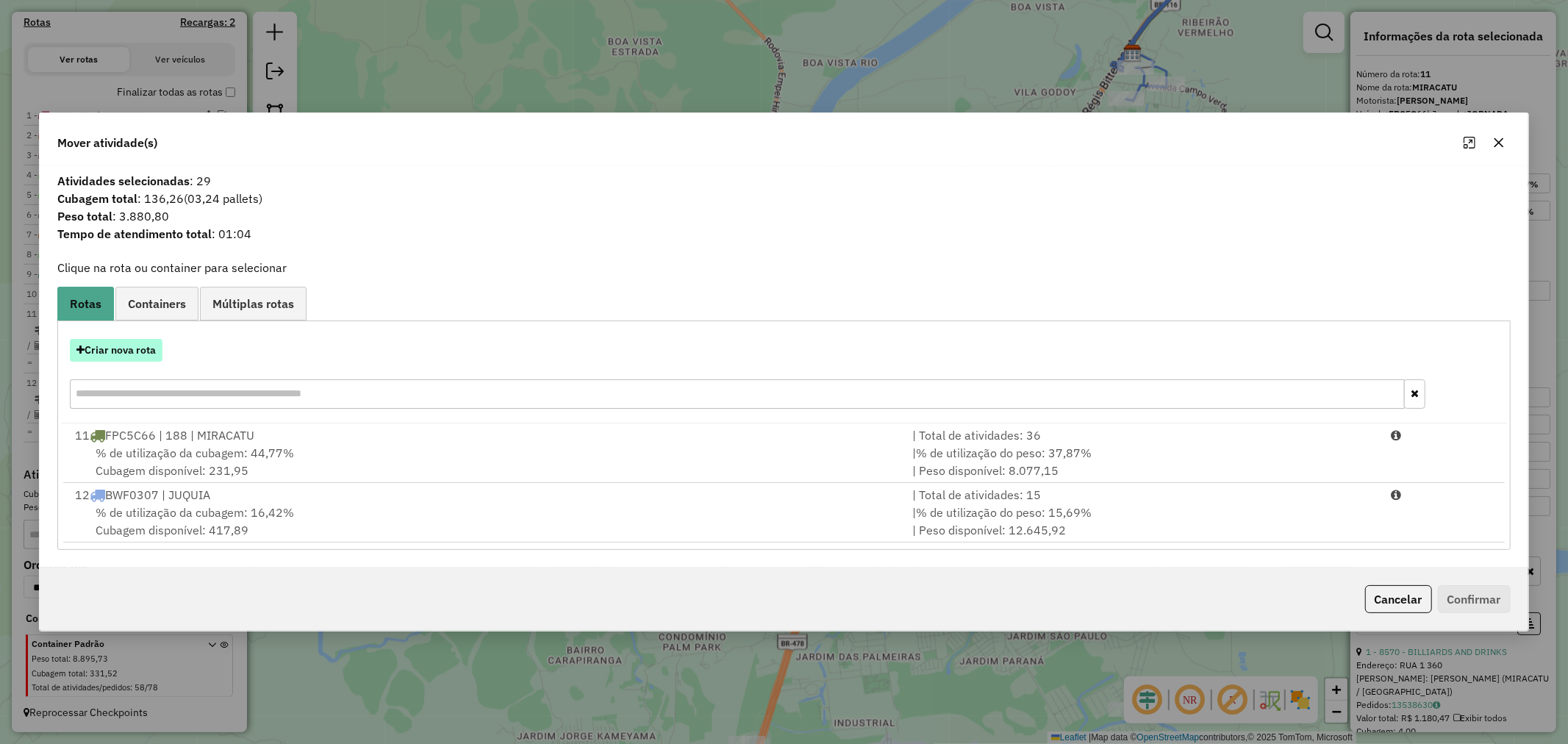
click at [130, 355] on button "Criar nova rota" at bounding box center [116, 350] width 93 height 22
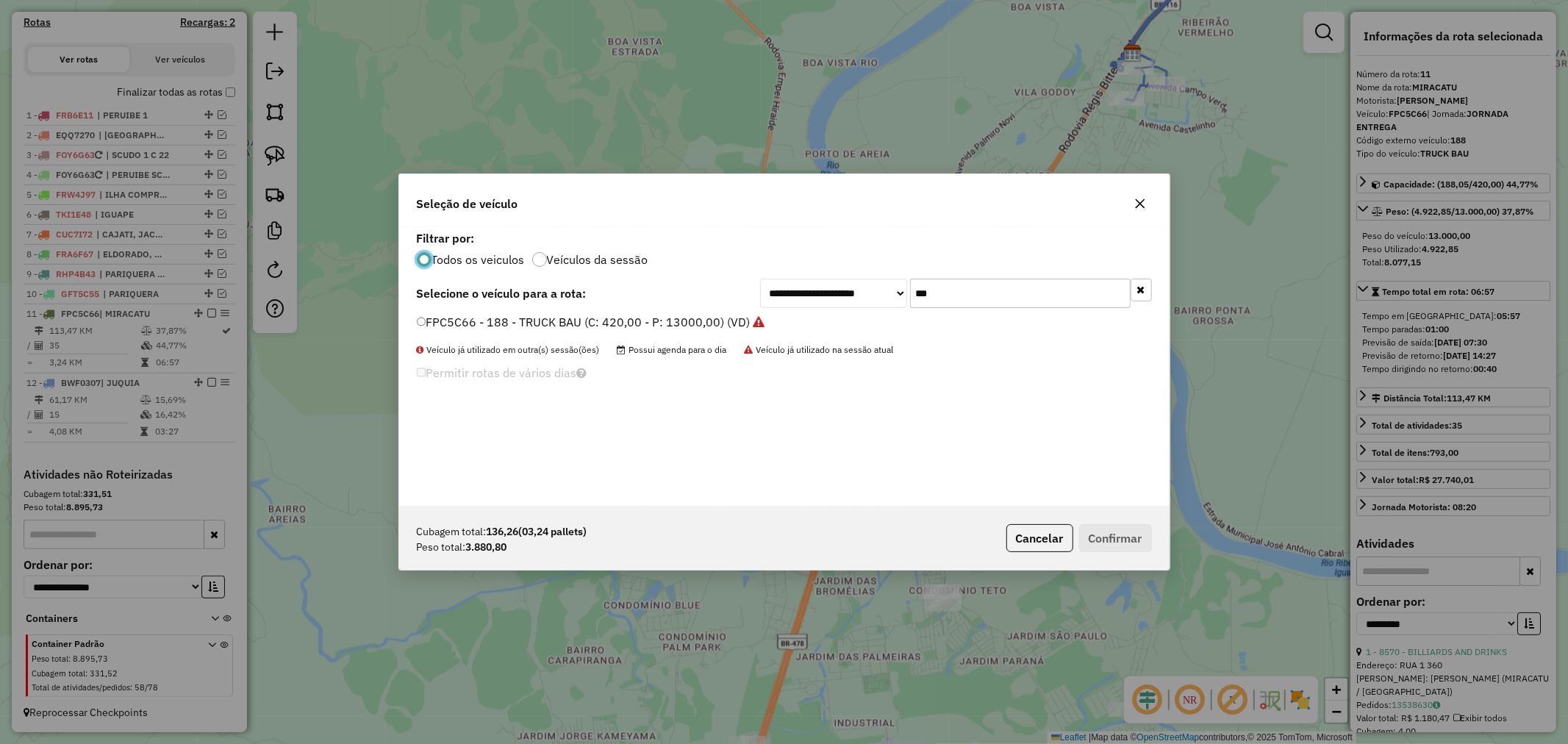
click at [1026, 291] on input "***" at bounding box center [1020, 293] width 221 height 29
type input "***"
click at [581, 320] on label "SVV3F16 - 198 - TOCO 200 (C: 200,00 - P: 5000,00) (VD)" at bounding box center [576, 322] width 318 height 18
click at [1132, 534] on button "Confirmar" at bounding box center [1115, 537] width 73 height 28
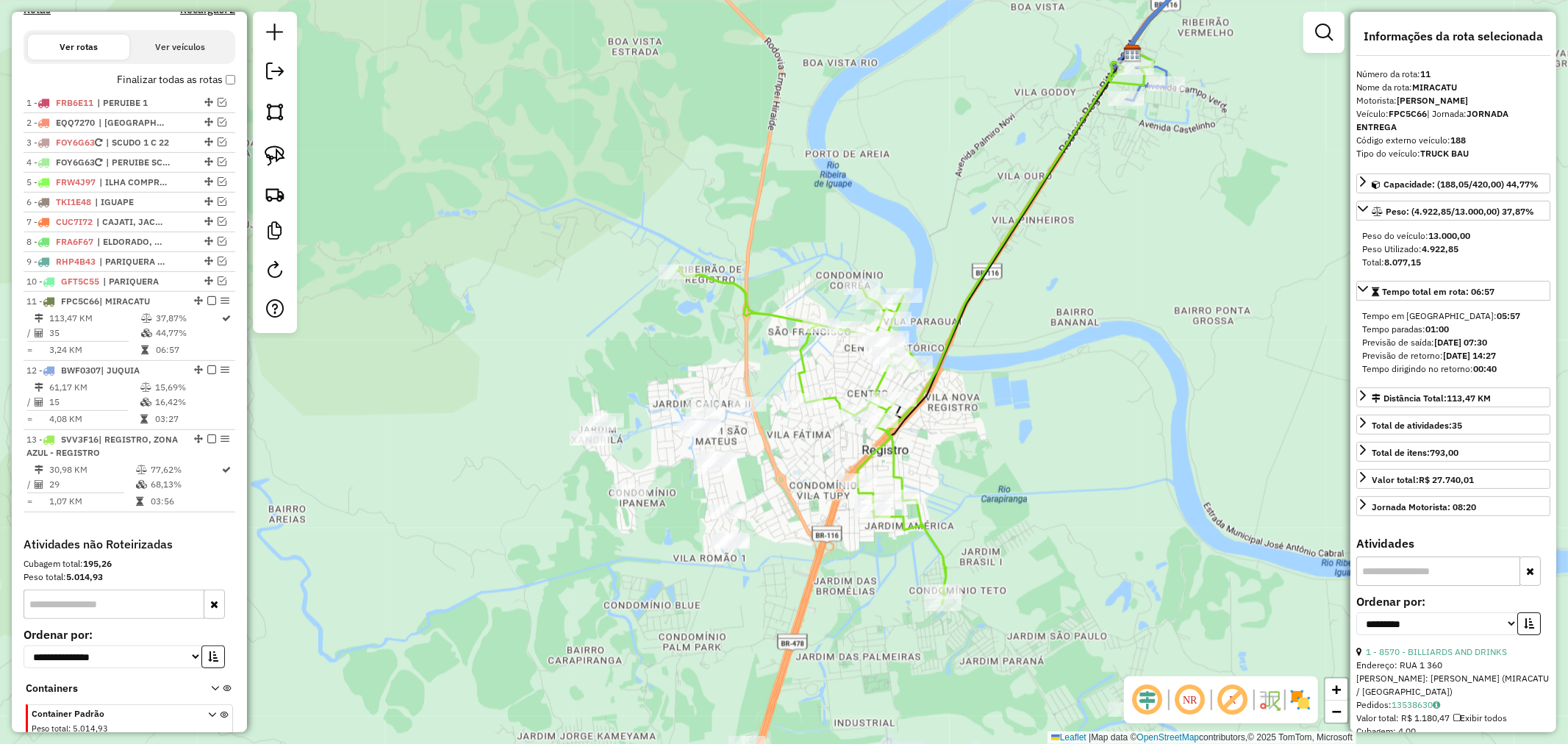
scroll to position [589, 0]
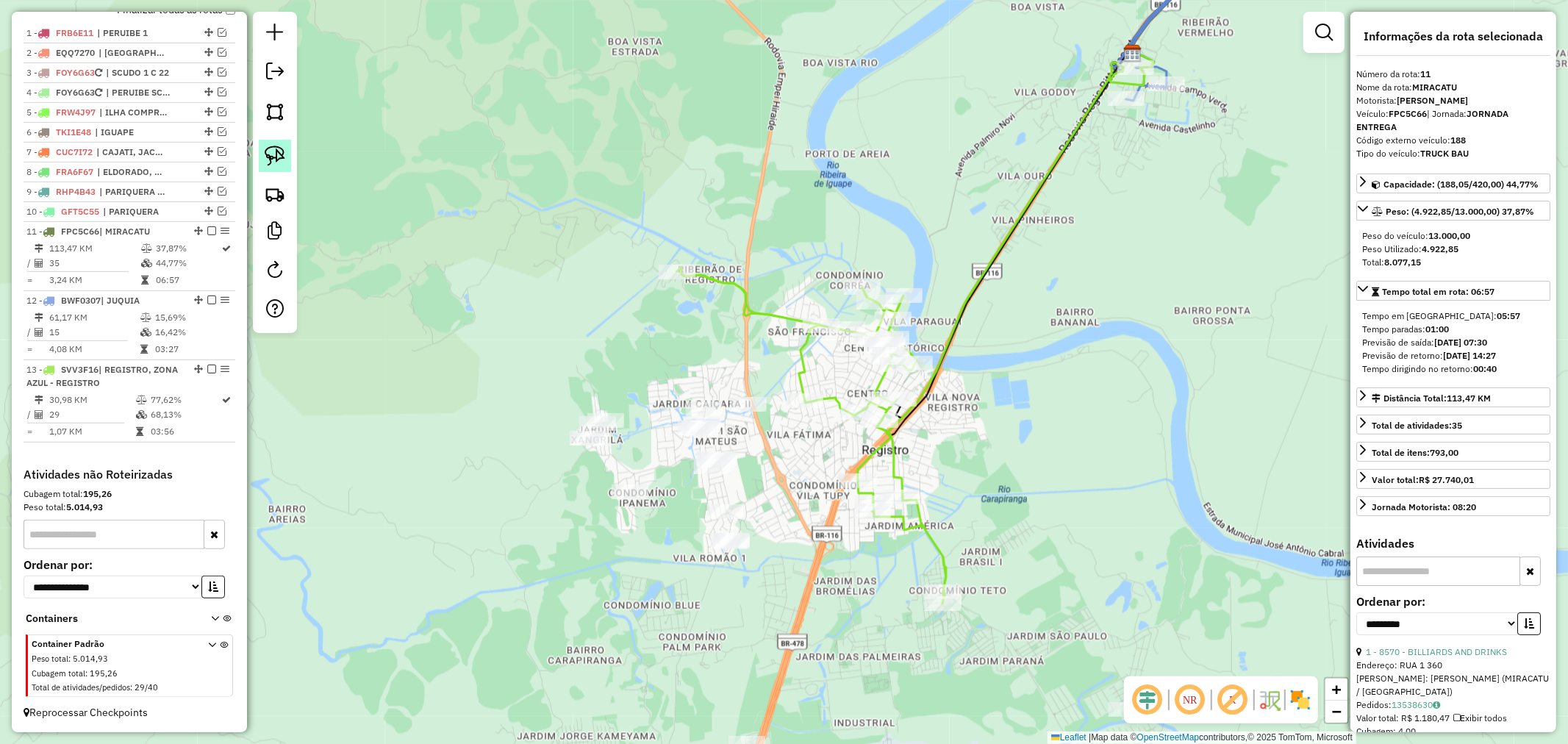
click at [279, 153] on img at bounding box center [275, 156] width 21 height 21
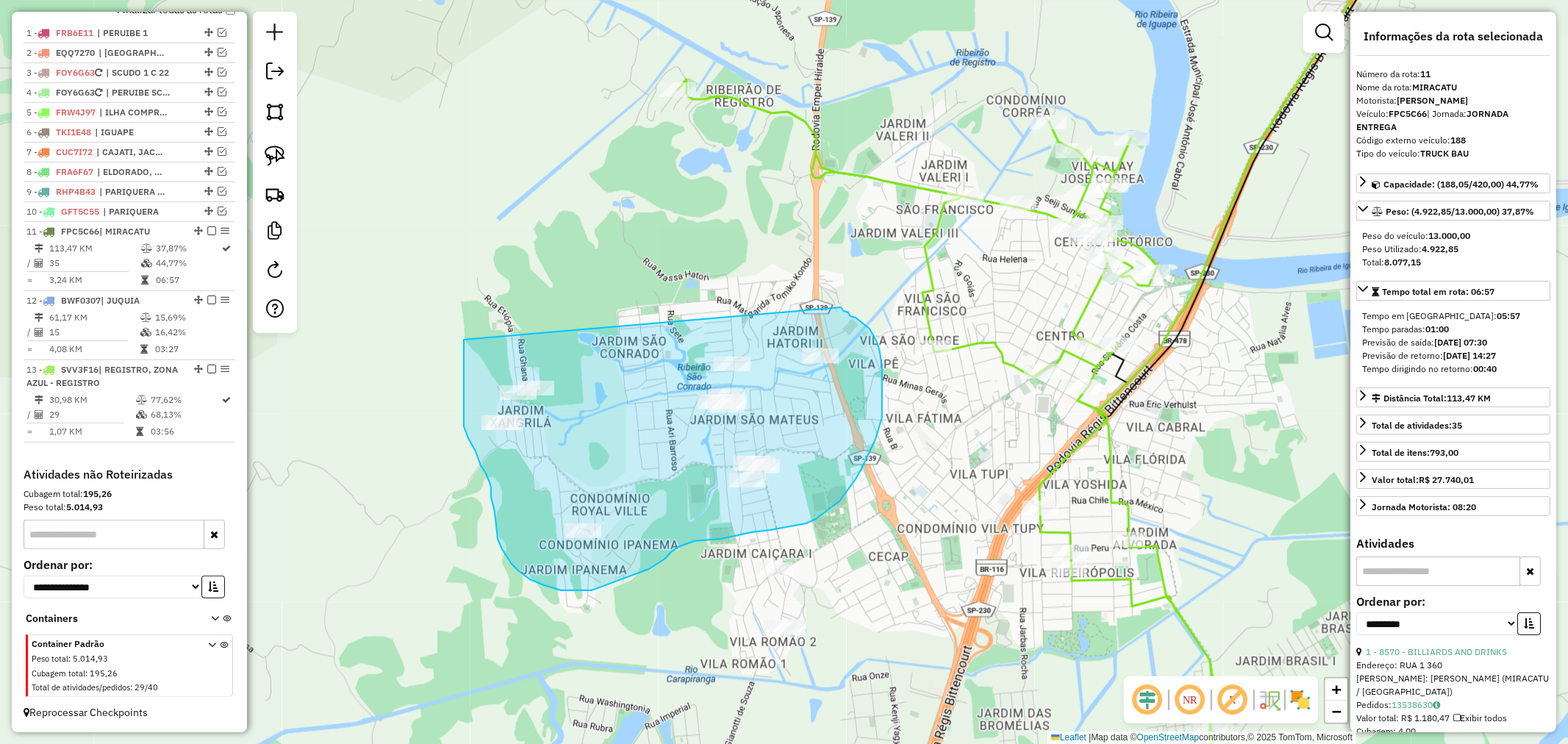
drag, startPoint x: 464, startPoint y: 351, endPoint x: 841, endPoint y: 308, distance: 379.4
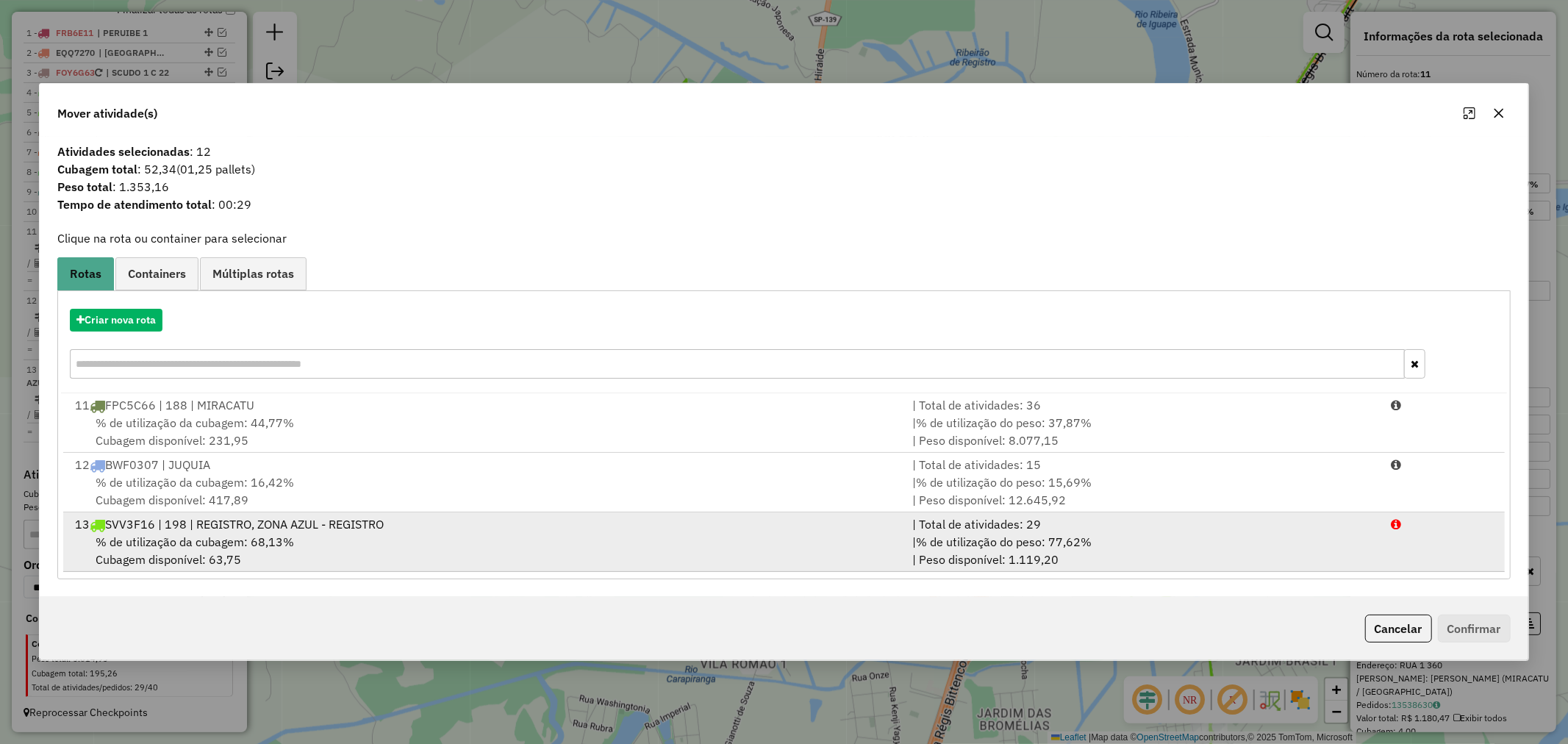
click at [288, 554] on div "% de utilização da cubagem: 68,13% Cubagem disponível: 63,75" at bounding box center [484, 550] width 838 height 35
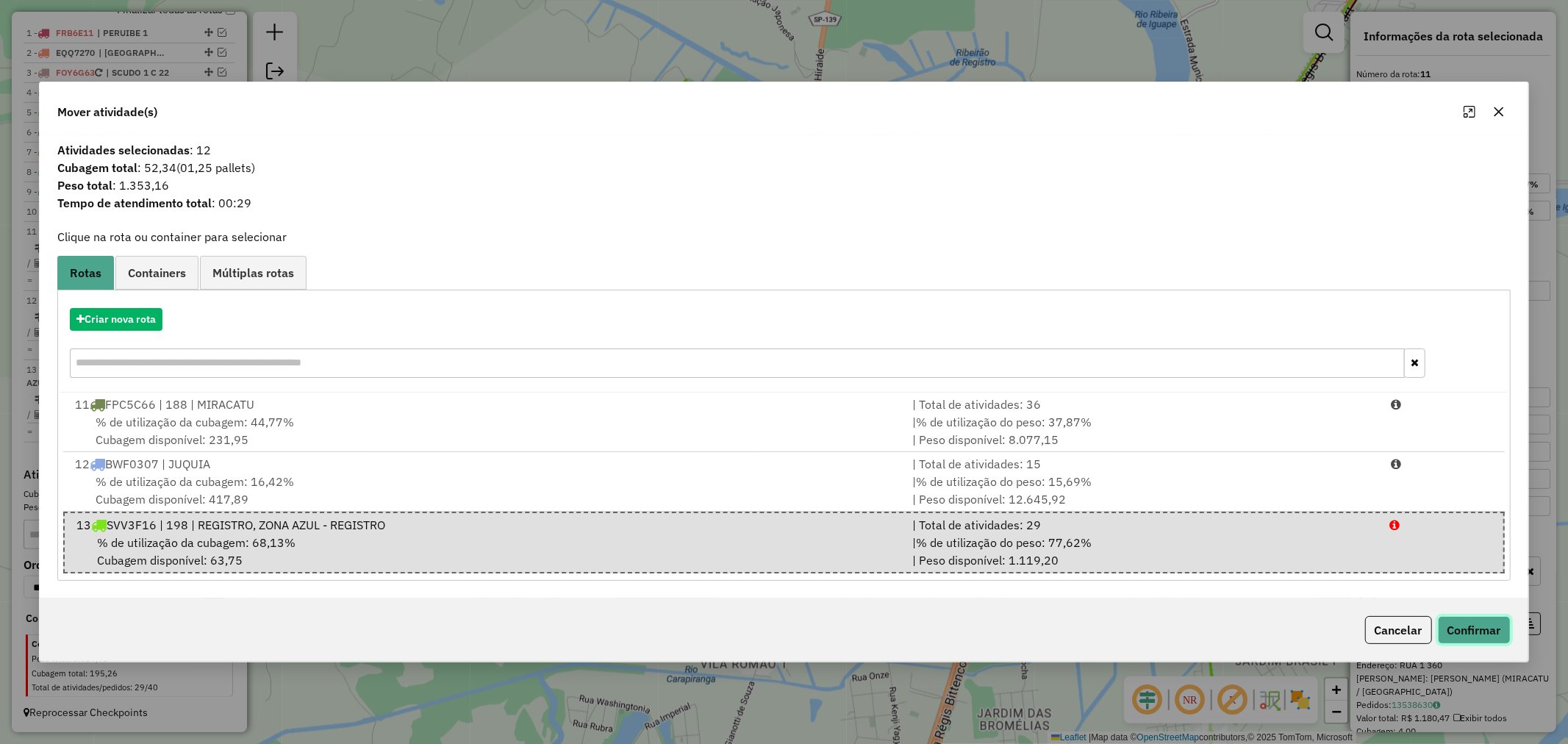
click at [1468, 625] on button "Confirmar" at bounding box center [1474, 629] width 73 height 28
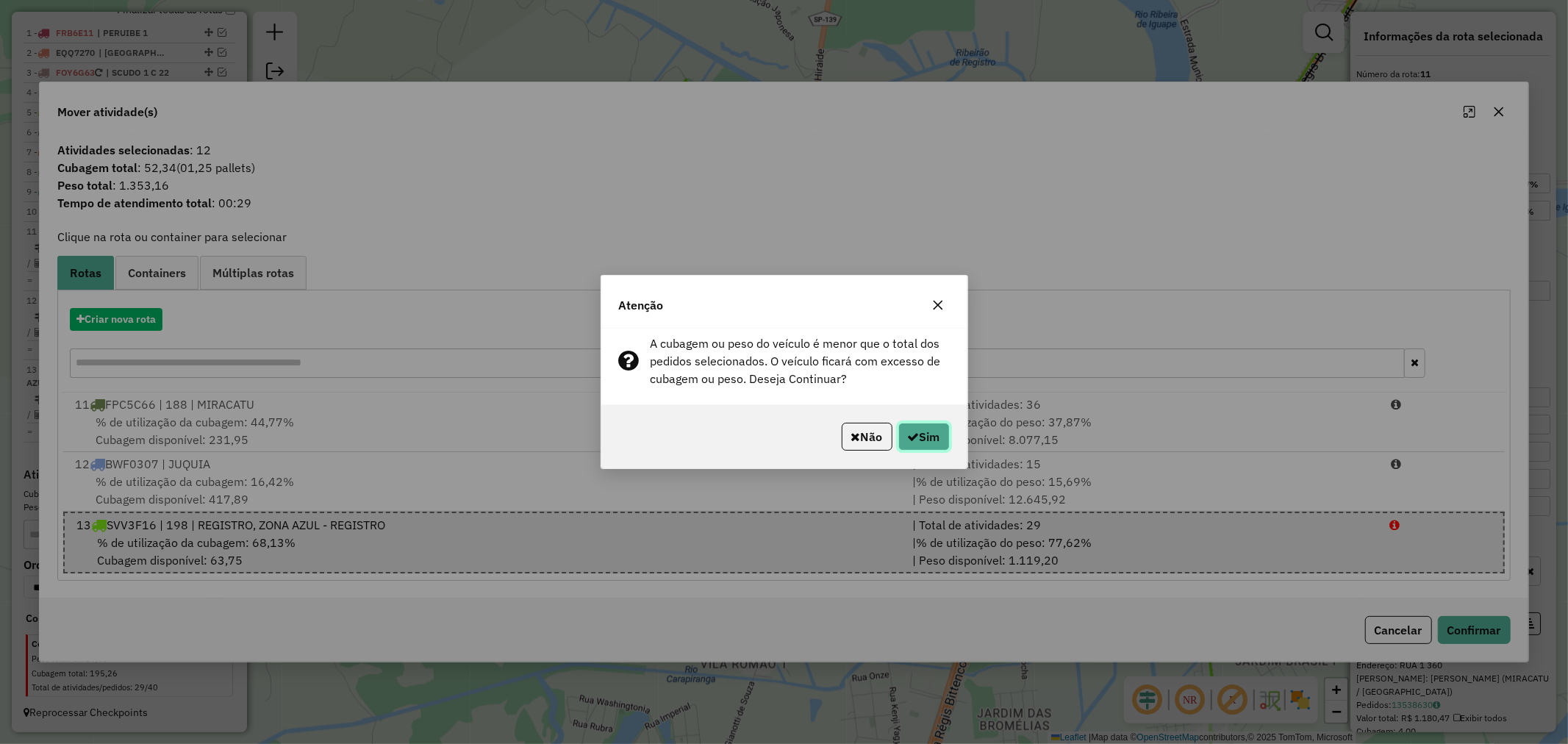
click at [939, 443] on button "Sim" at bounding box center [924, 436] width 52 height 28
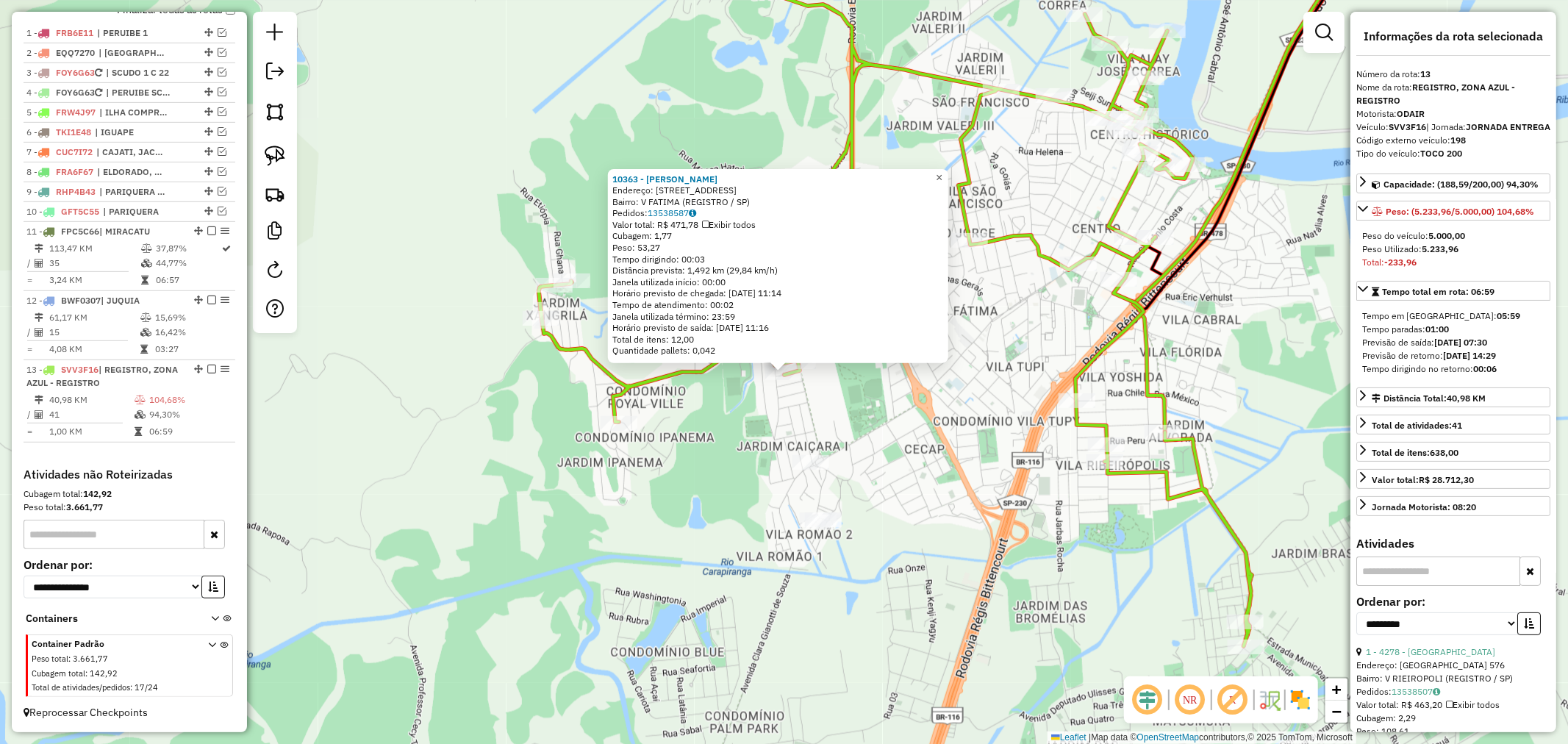
click at [942, 174] on span "×" at bounding box center [939, 177] width 7 height 13
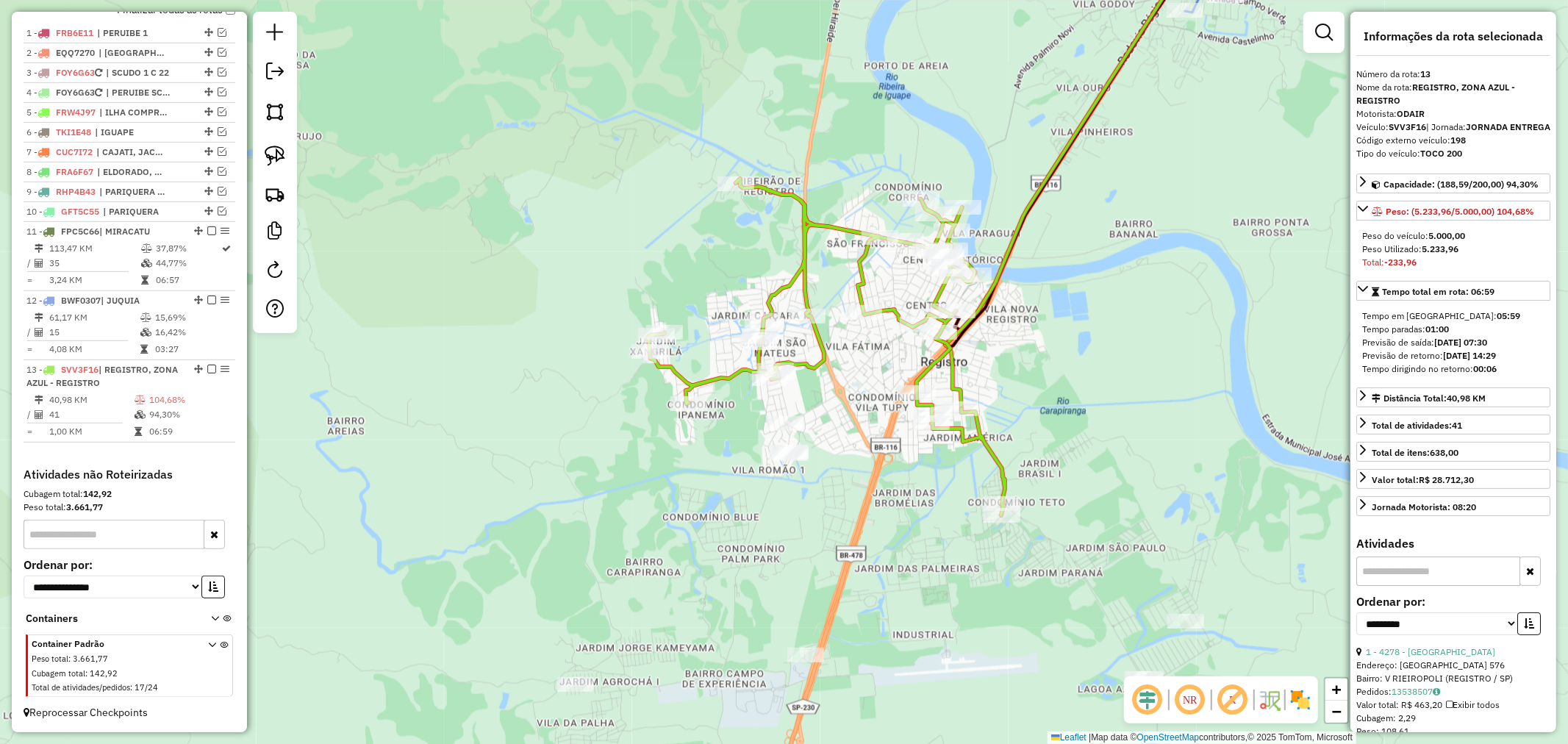
drag, startPoint x: 942, startPoint y: 446, endPoint x: 870, endPoint y: 435, distance: 72.8
click at [870, 435] on div "Janela de atendimento Grade de atendimento Capacidade Transportadoras Veículos …" at bounding box center [784, 372] width 1568 height 744
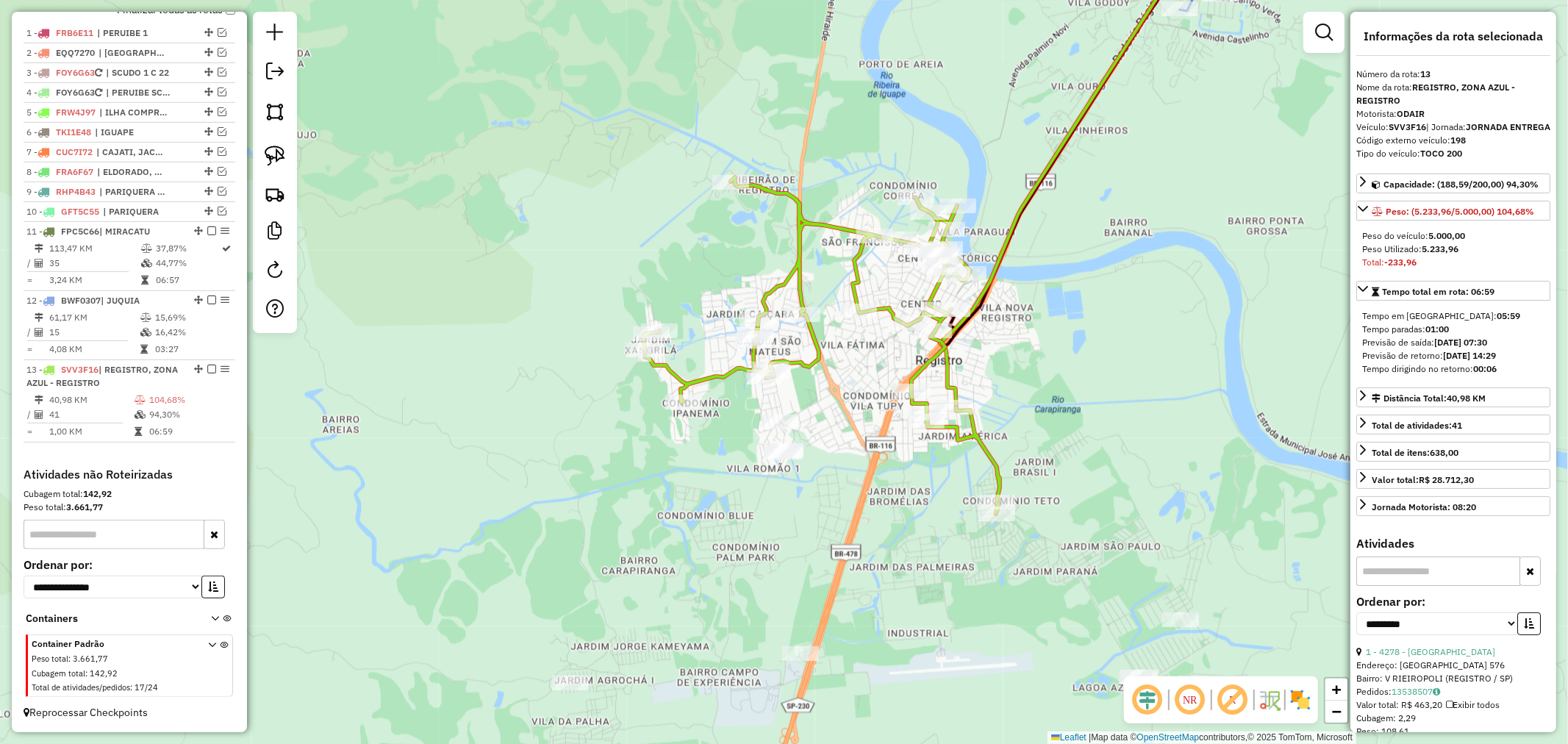
click at [814, 362] on icon at bounding box center [821, 346] width 356 height 337
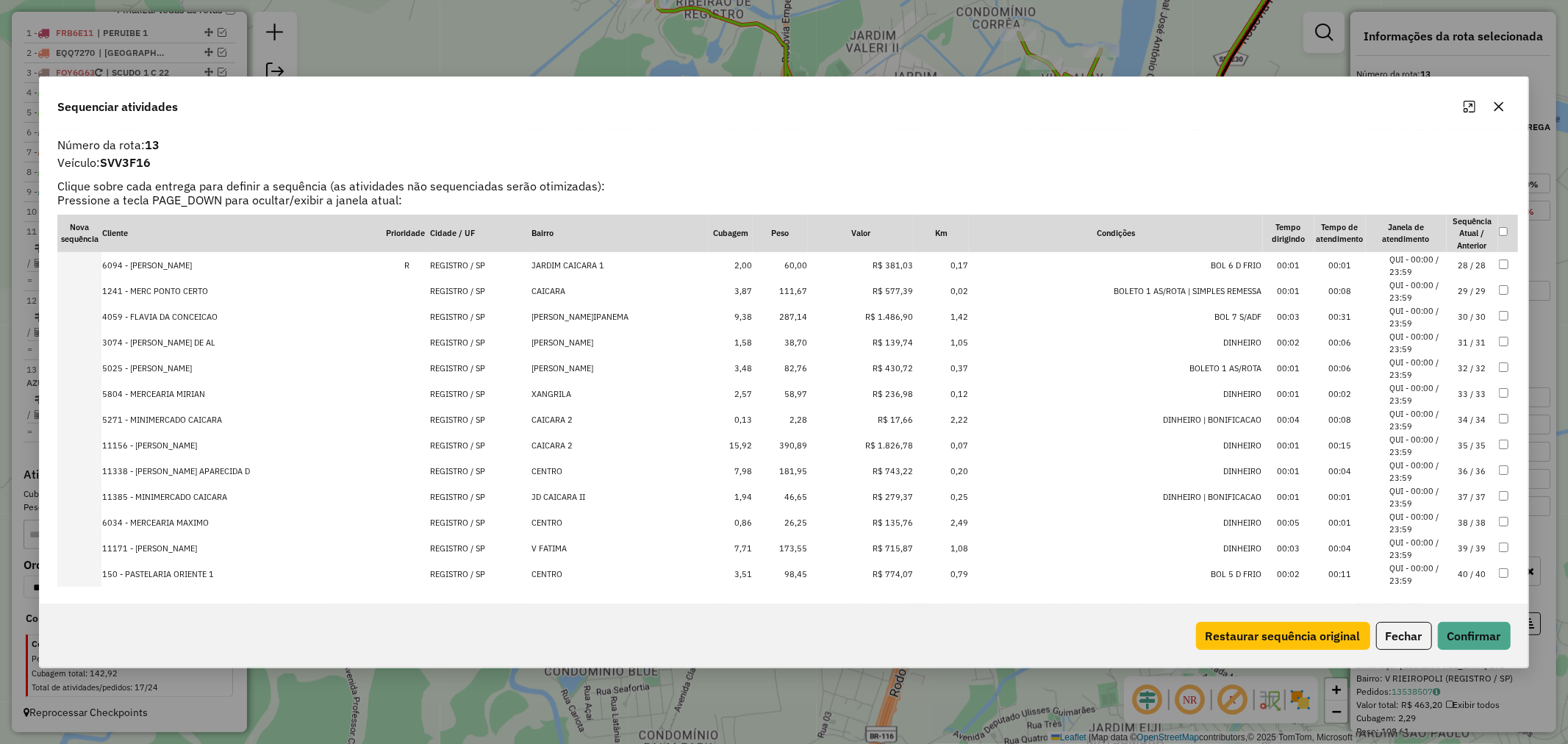
scroll to position [734, 0]
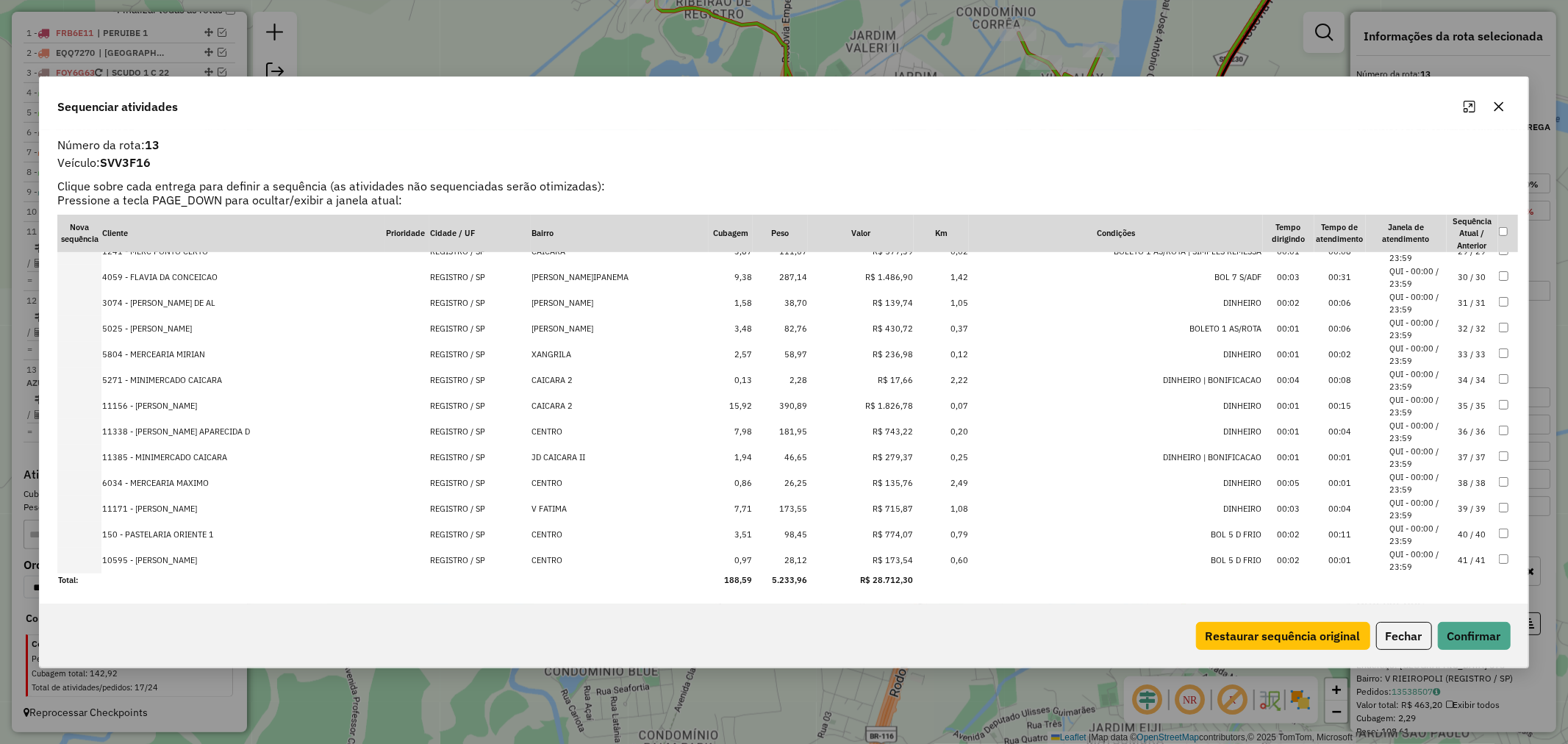
click at [785, 406] on td "390,89" at bounding box center [781, 406] width 55 height 25
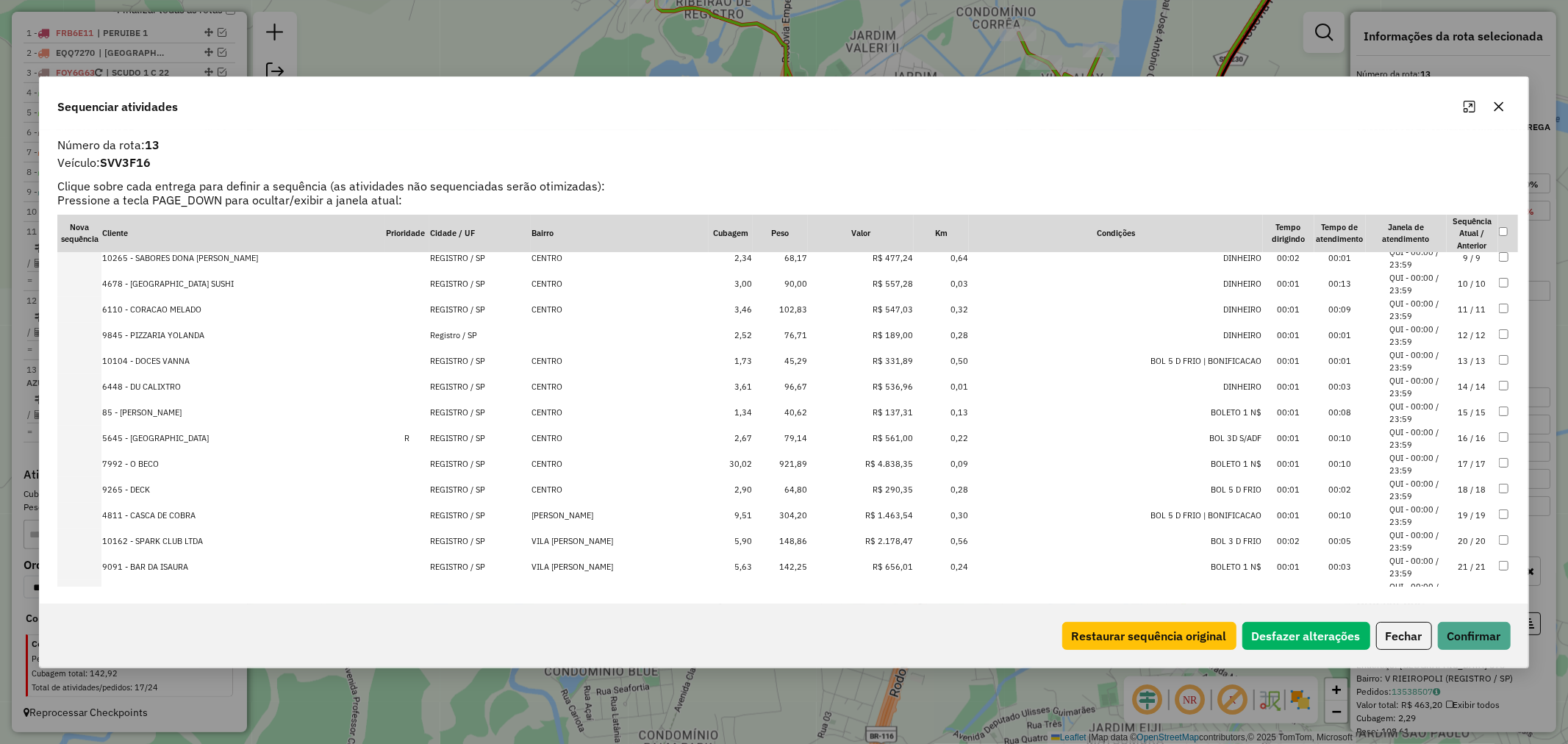
scroll to position [0, 0]
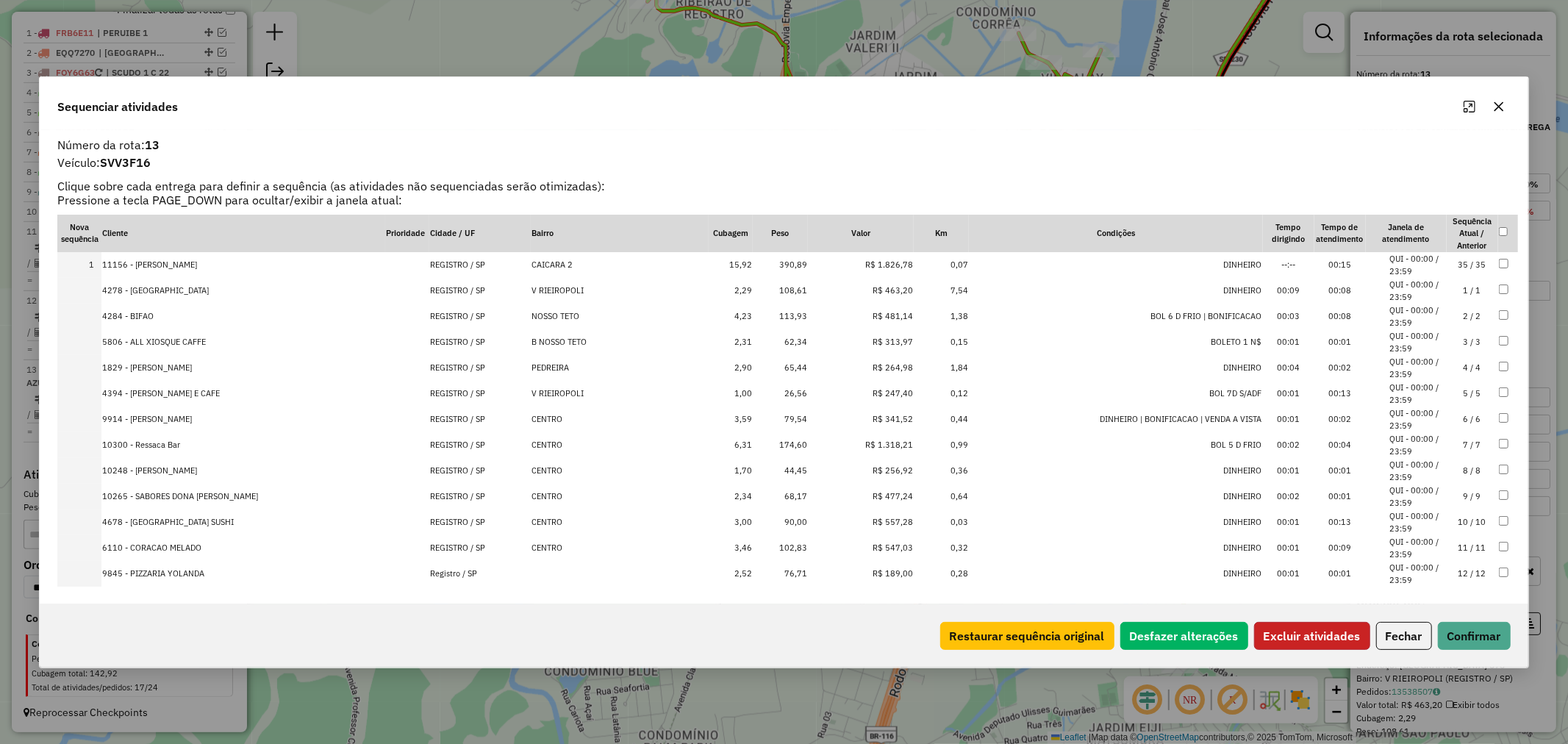
click at [1331, 625] on button "Excluir atividades" at bounding box center [1312, 635] width 116 height 28
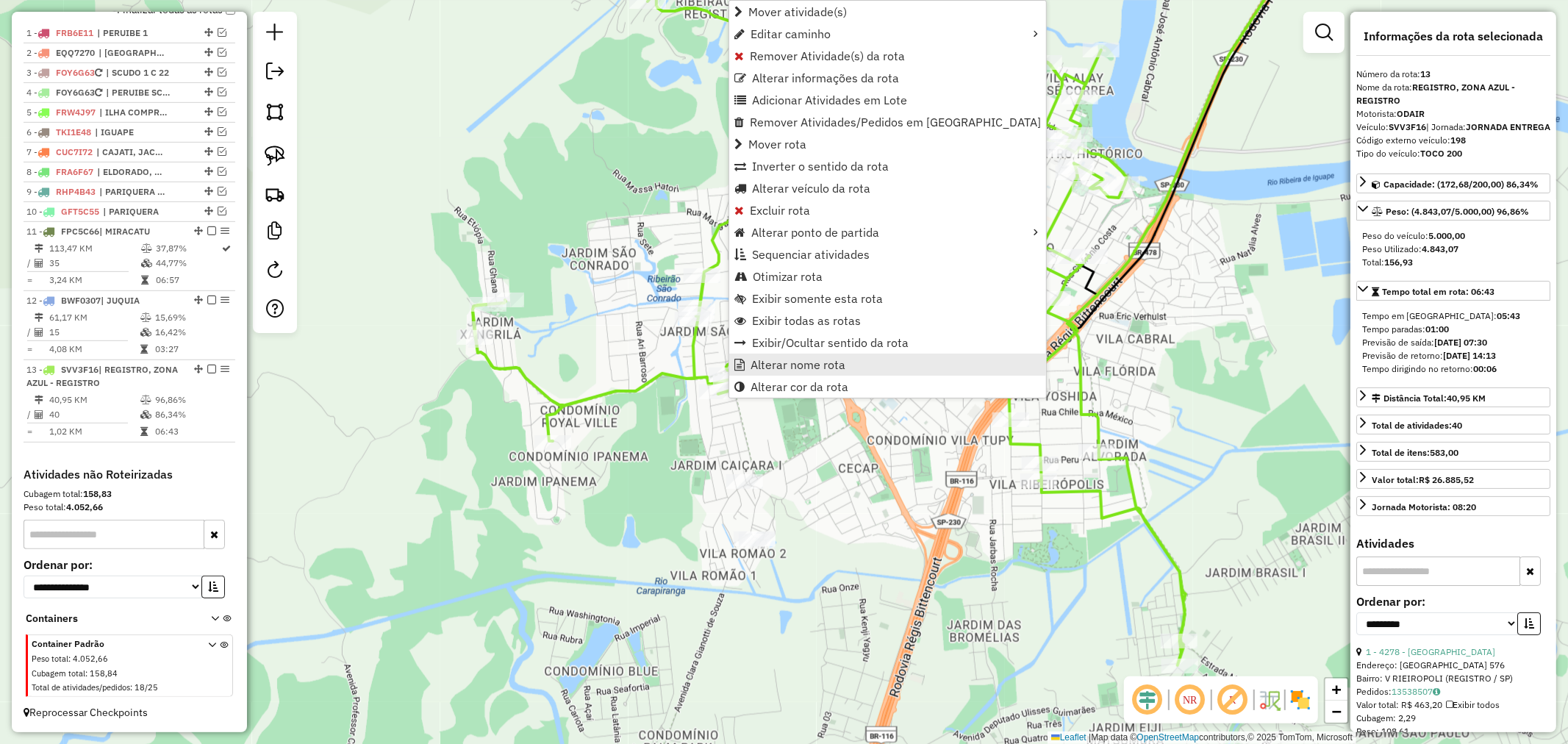
click at [818, 364] on span "Alterar nome rota" at bounding box center [798, 365] width 95 height 12
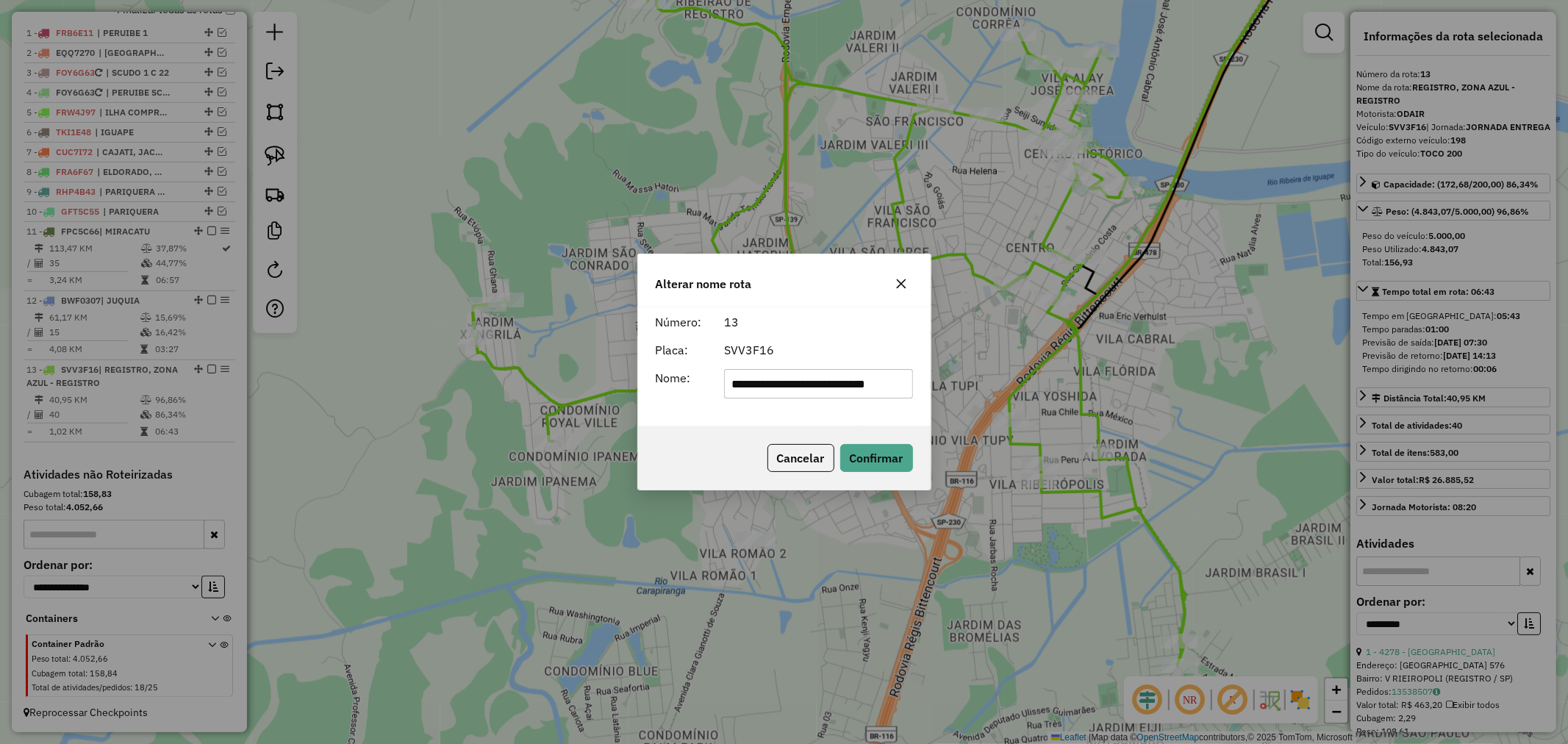
scroll to position [0, 16]
click at [835, 379] on input "**********" at bounding box center [818, 383] width 188 height 29
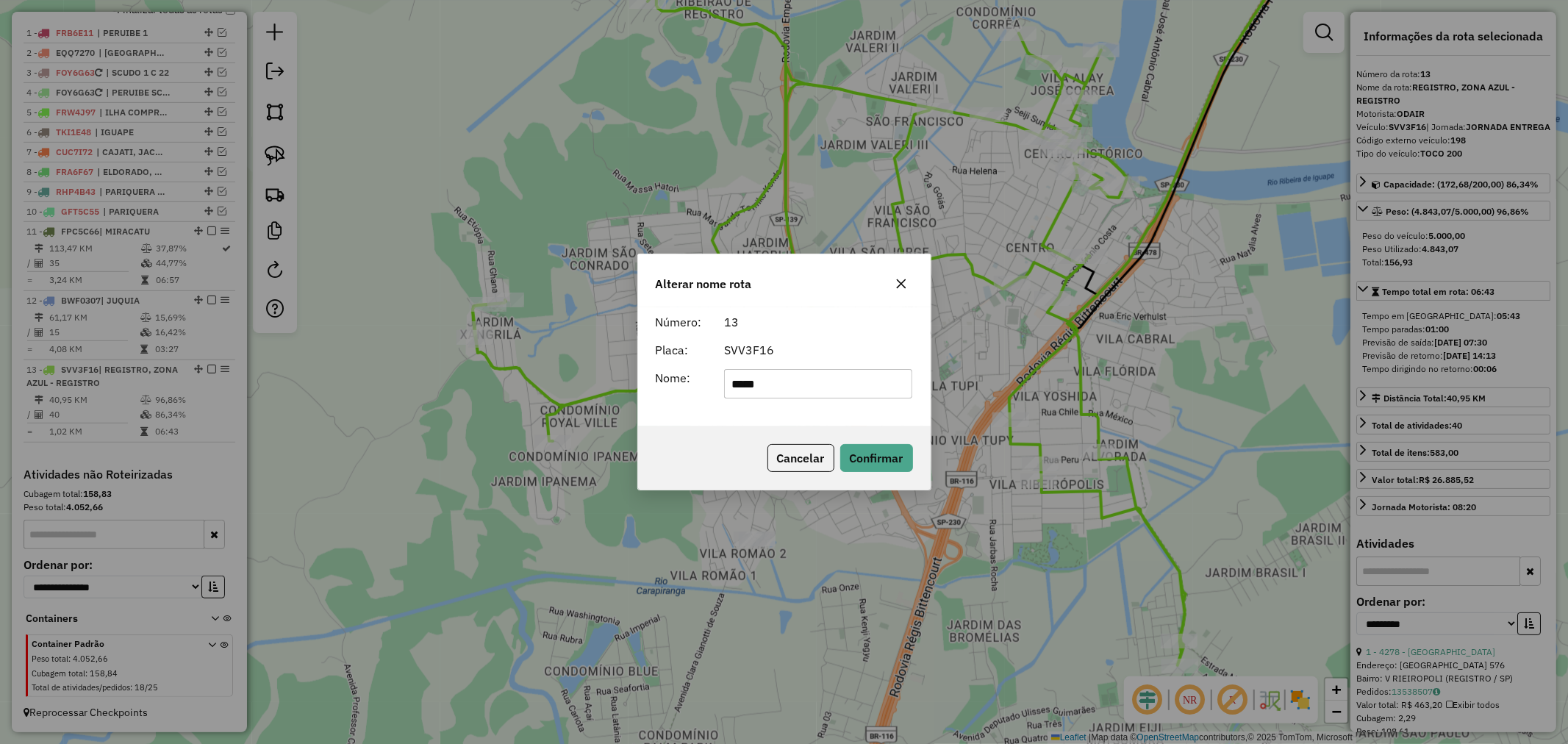
click at [820, 388] on input "*****" at bounding box center [818, 383] width 188 height 29
type input "**********"
click at [751, 415] on div "**********" at bounding box center [784, 367] width 293 height 119
click at [915, 462] on div "Cancelar Confirmar" at bounding box center [784, 458] width 293 height 63
click at [892, 457] on button "Confirmar" at bounding box center [876, 457] width 73 height 28
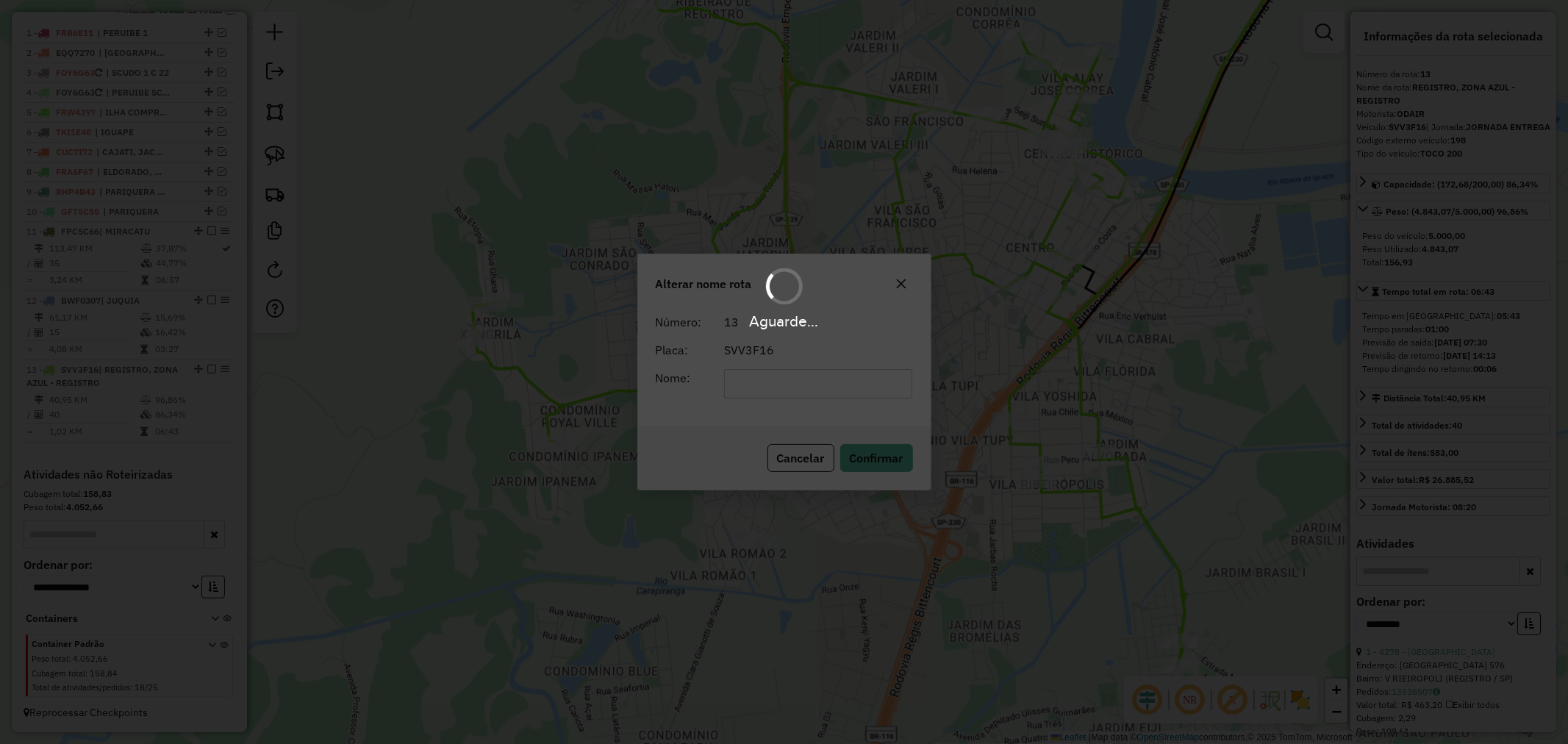
scroll to position [575, 0]
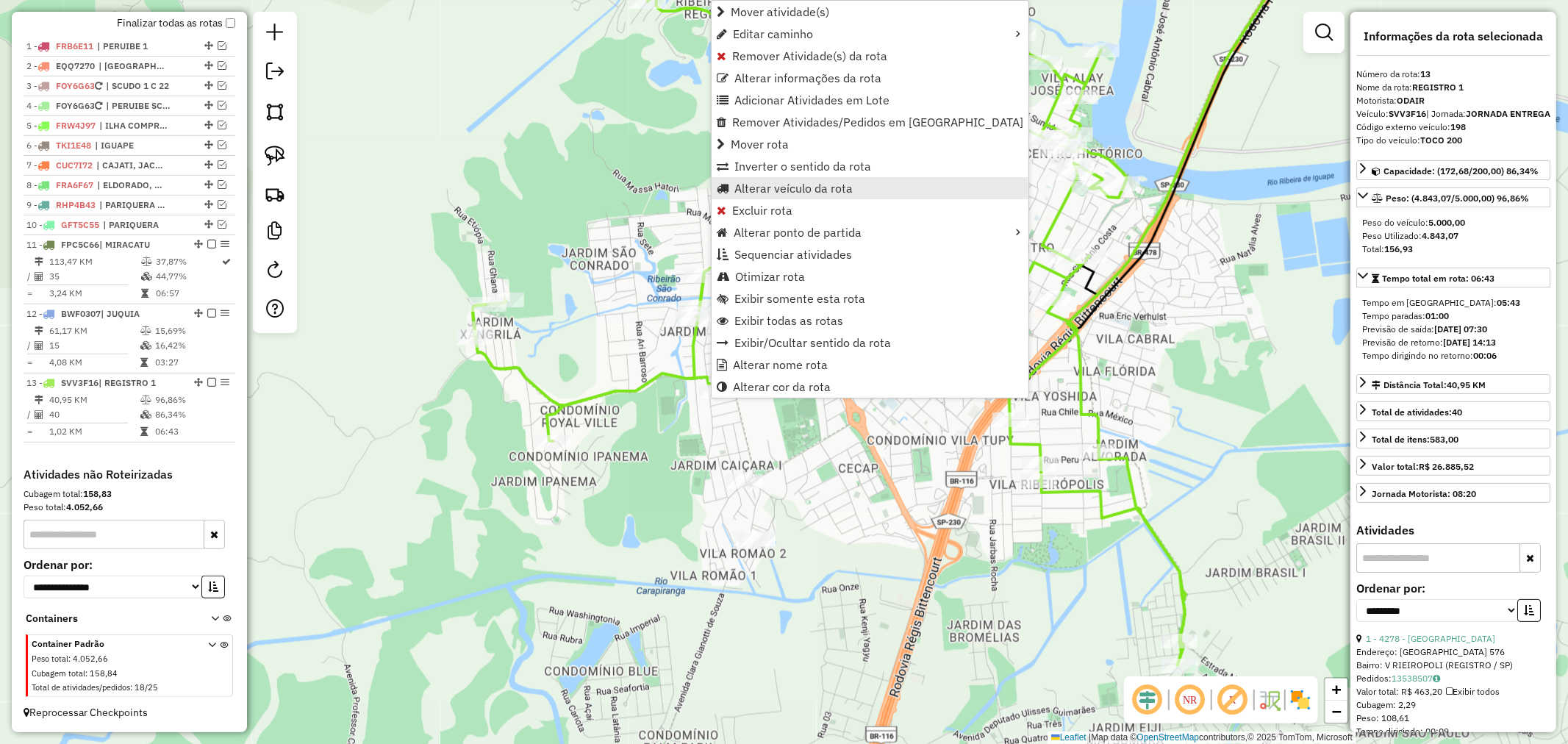
click at [824, 186] on span "Alterar veículo da rota" at bounding box center [793, 189] width 118 height 12
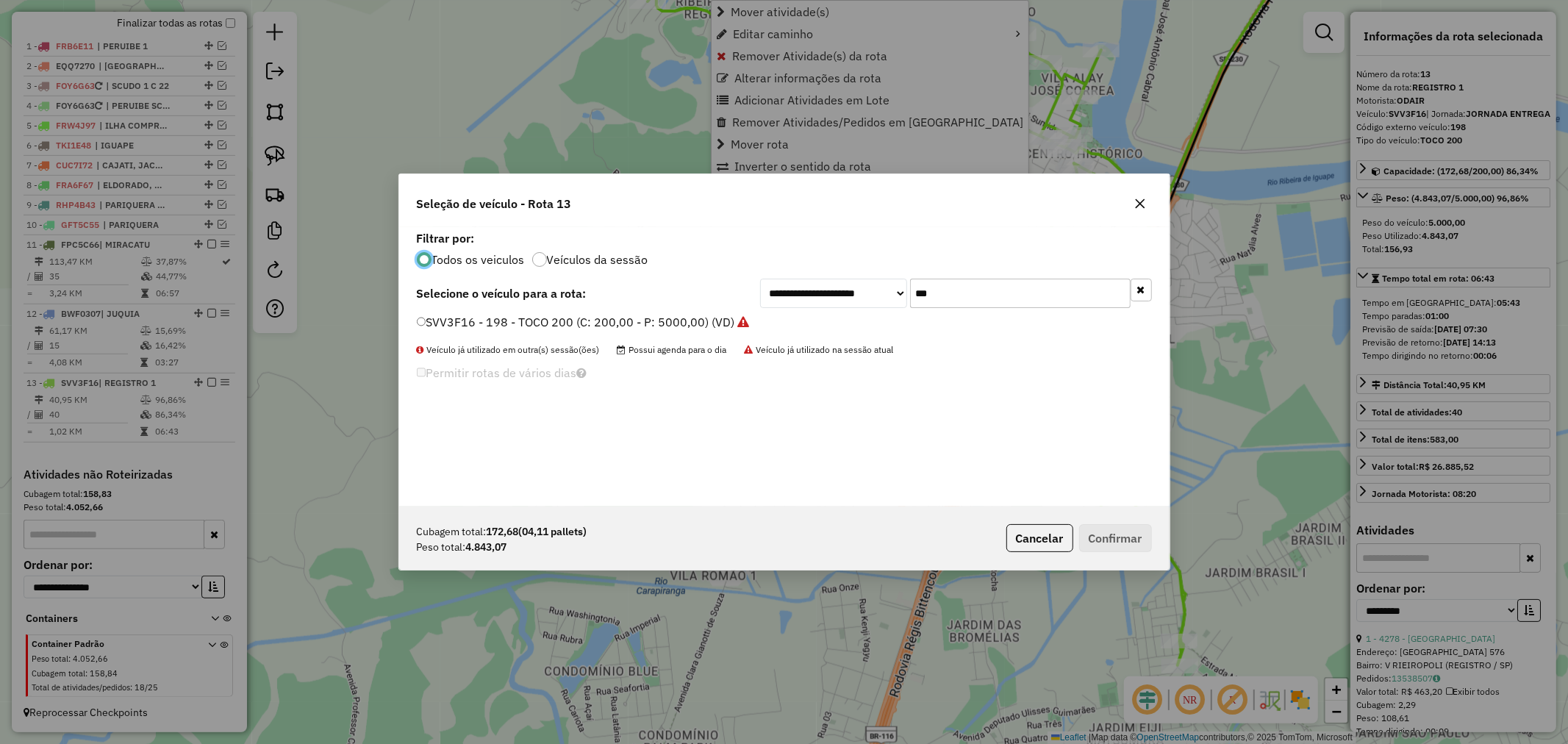
scroll to position [8, 4]
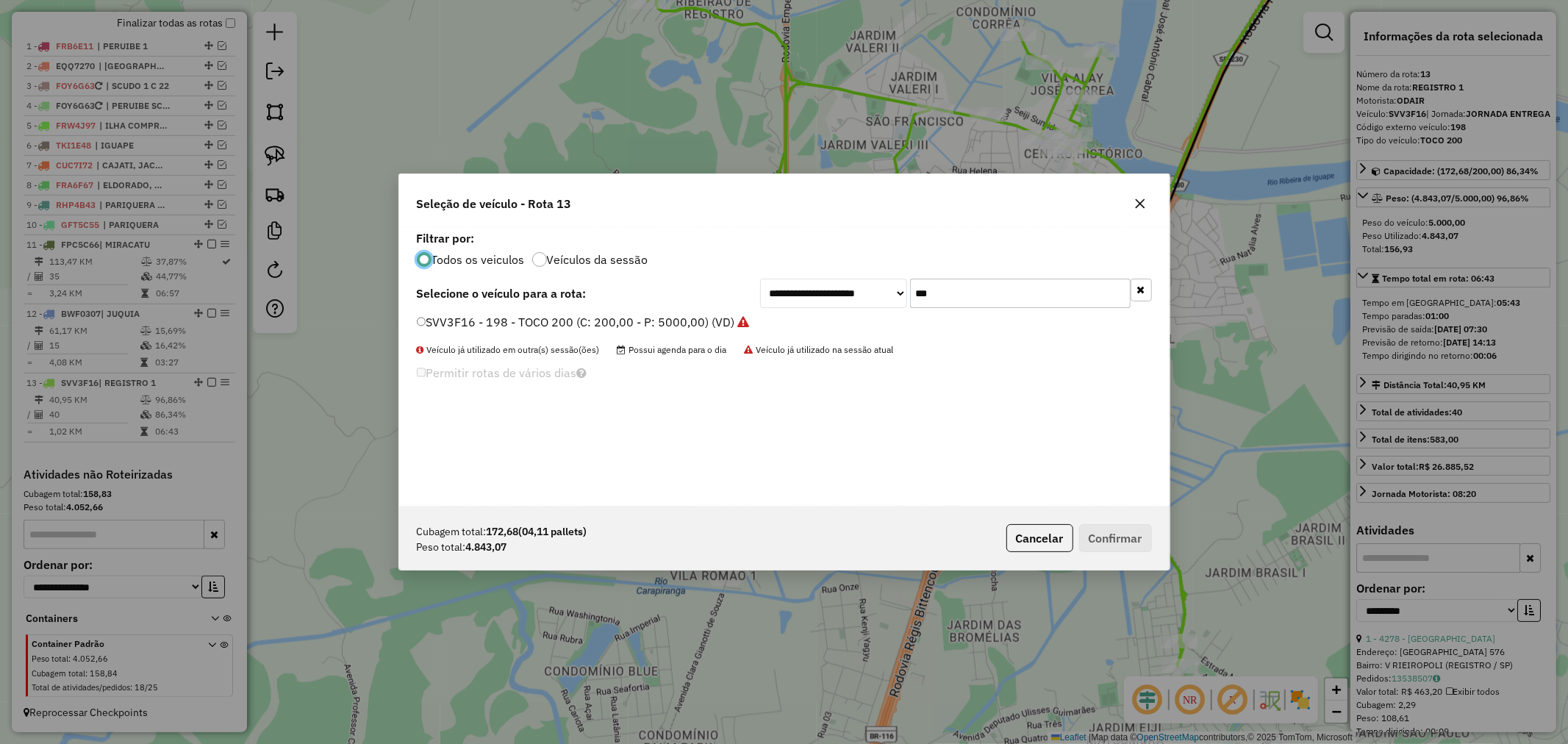
click at [1027, 287] on input "***" at bounding box center [1020, 293] width 221 height 29
type input "***"
click at [638, 311] on div "**********" at bounding box center [784, 367] width 770 height 279
click at [653, 327] on label "GER9805 - BILL - TOCO 200 (C: 200,00 - P: 5000,00) (VD)" at bounding box center [577, 322] width 321 height 18
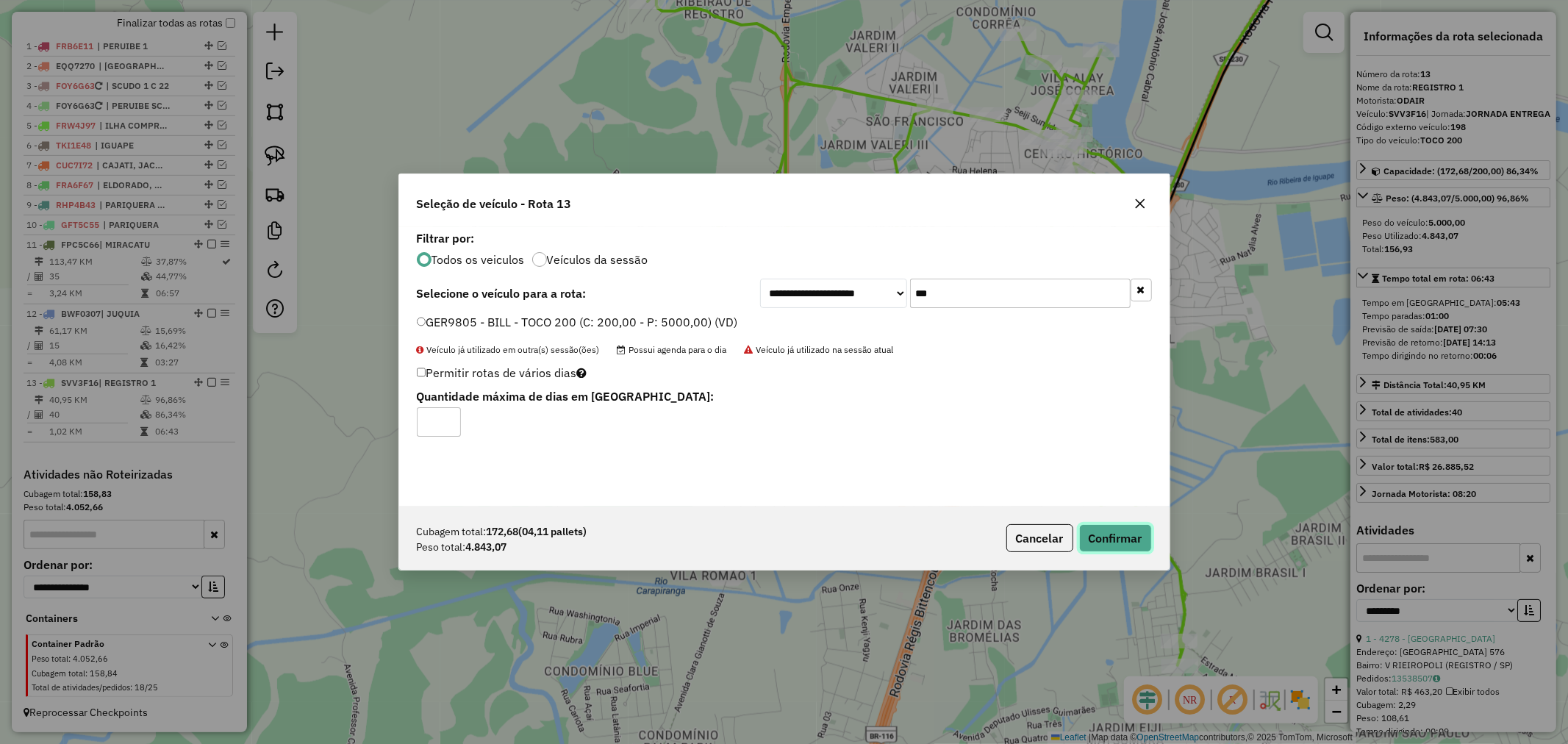
click at [1128, 534] on button "Confirmar" at bounding box center [1115, 537] width 73 height 28
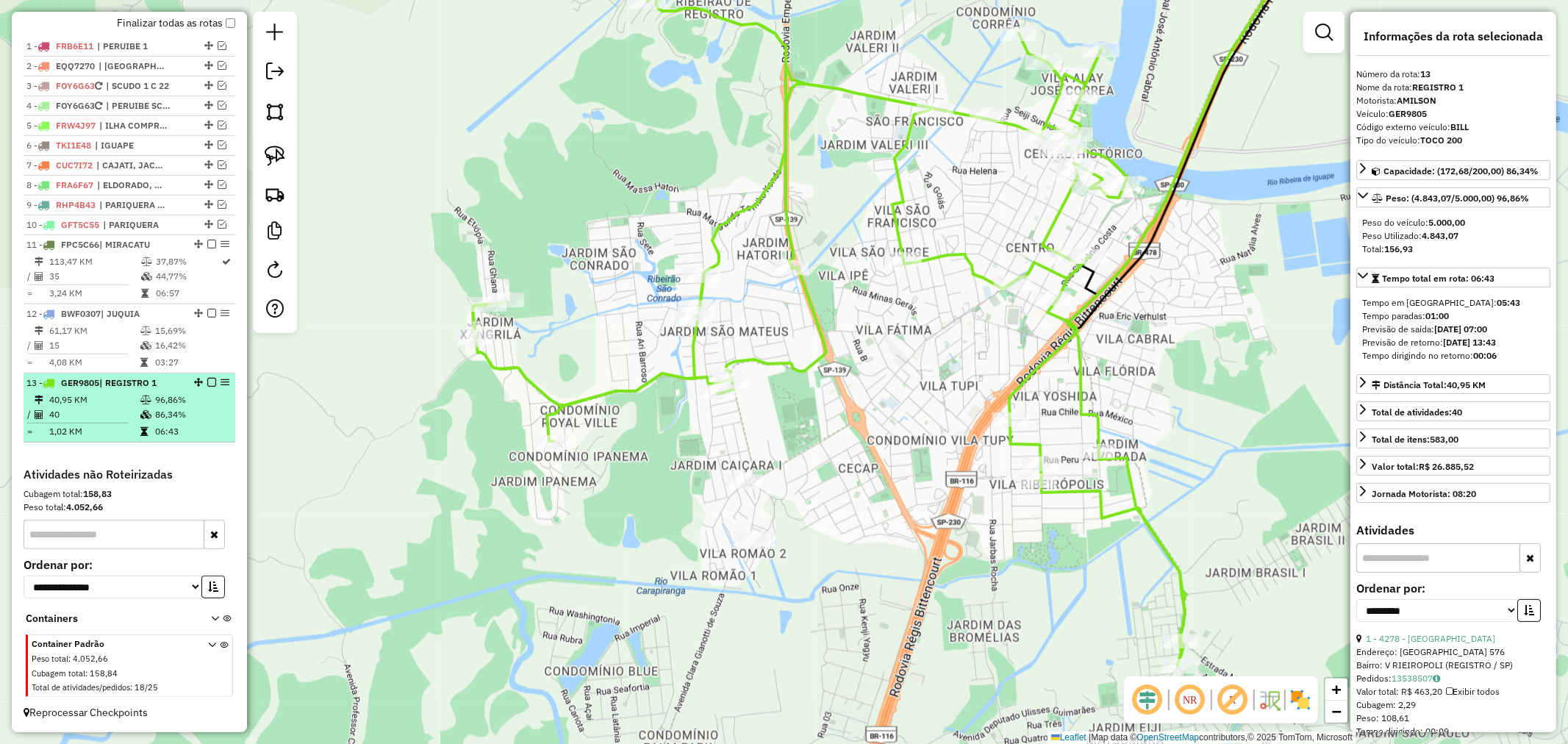
click at [207, 382] on em at bounding box center [212, 382] width 9 height 9
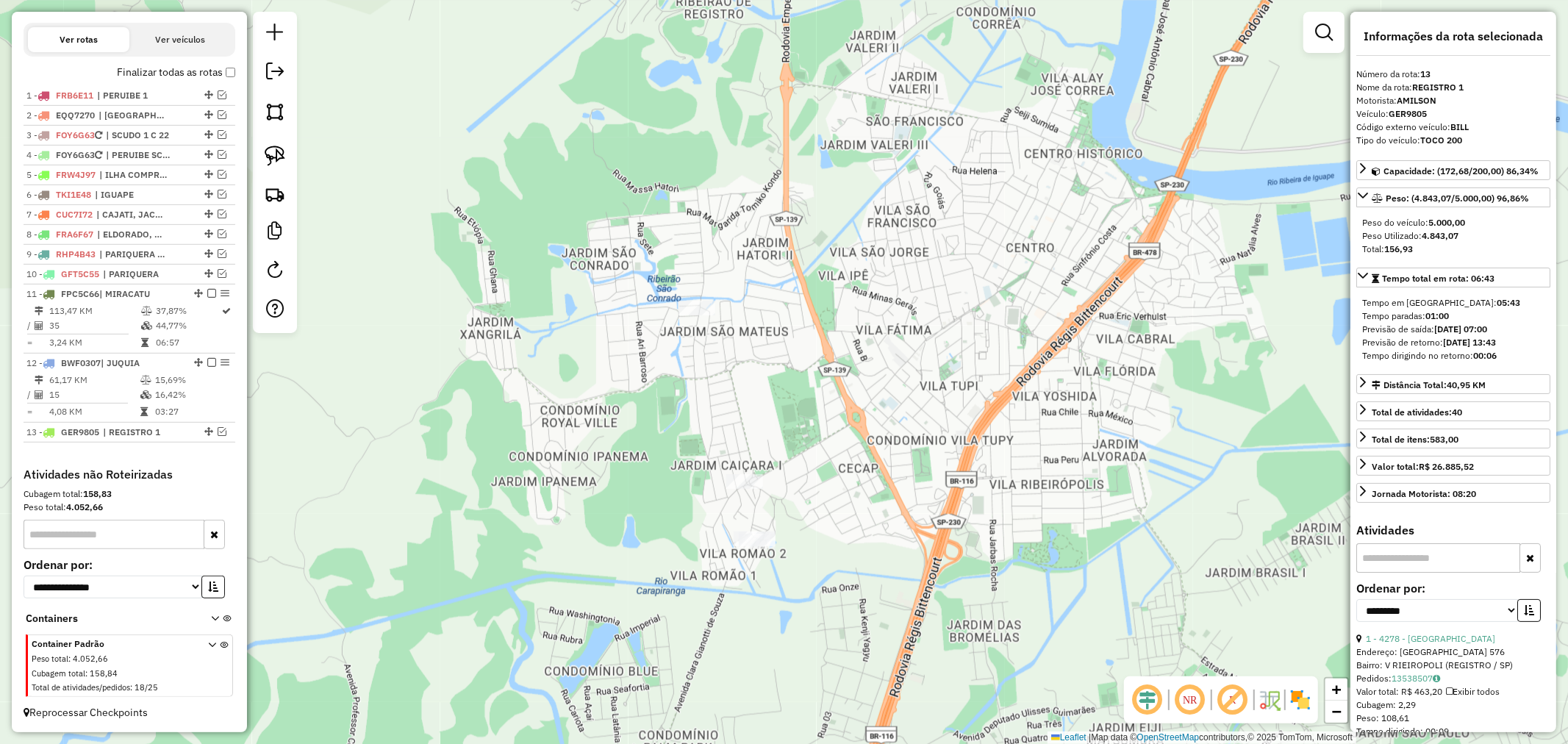
scroll to position [525, 0]
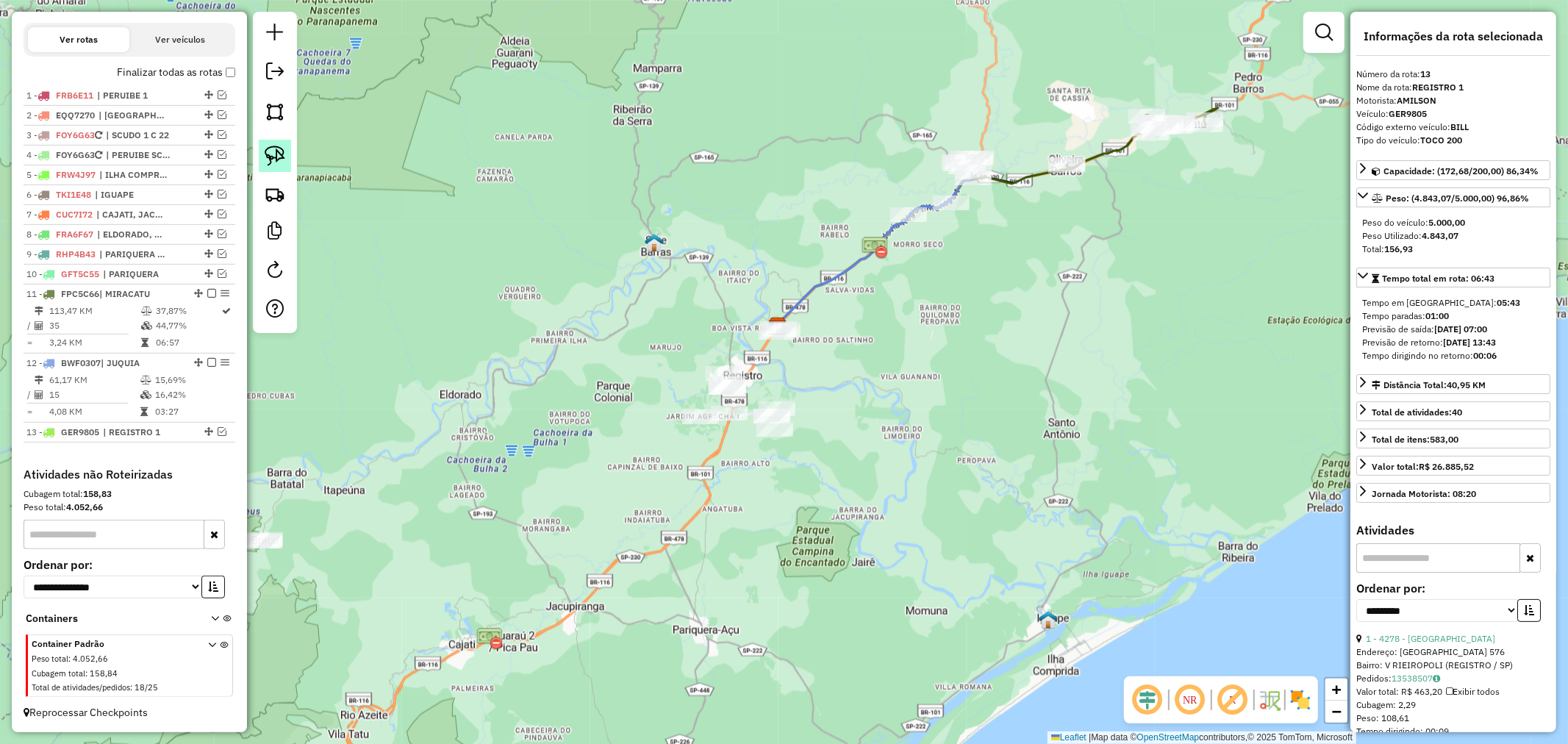
click at [273, 157] on img at bounding box center [275, 156] width 21 height 21
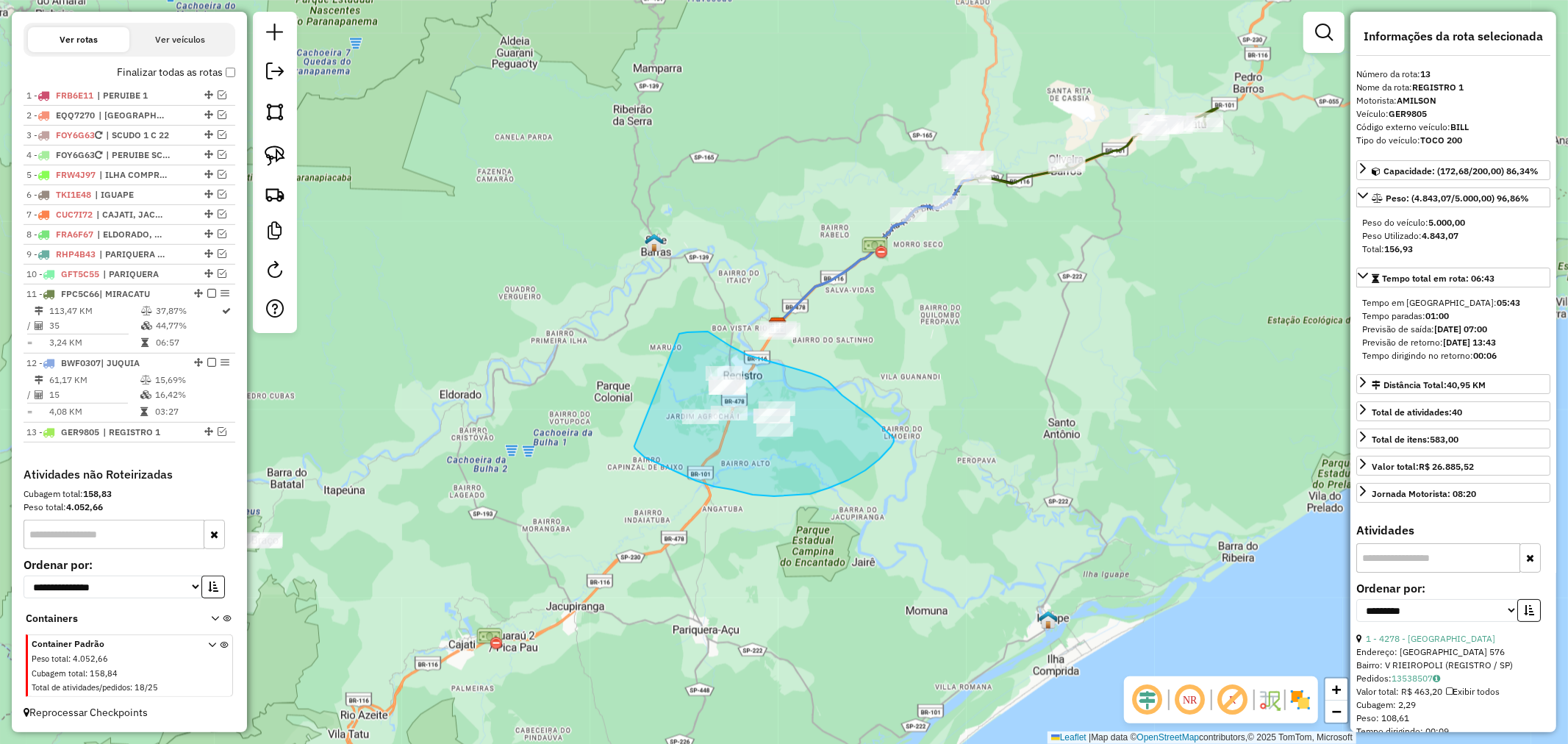
drag, startPoint x: 687, startPoint y: 332, endPoint x: 622, endPoint y: 435, distance: 121.8
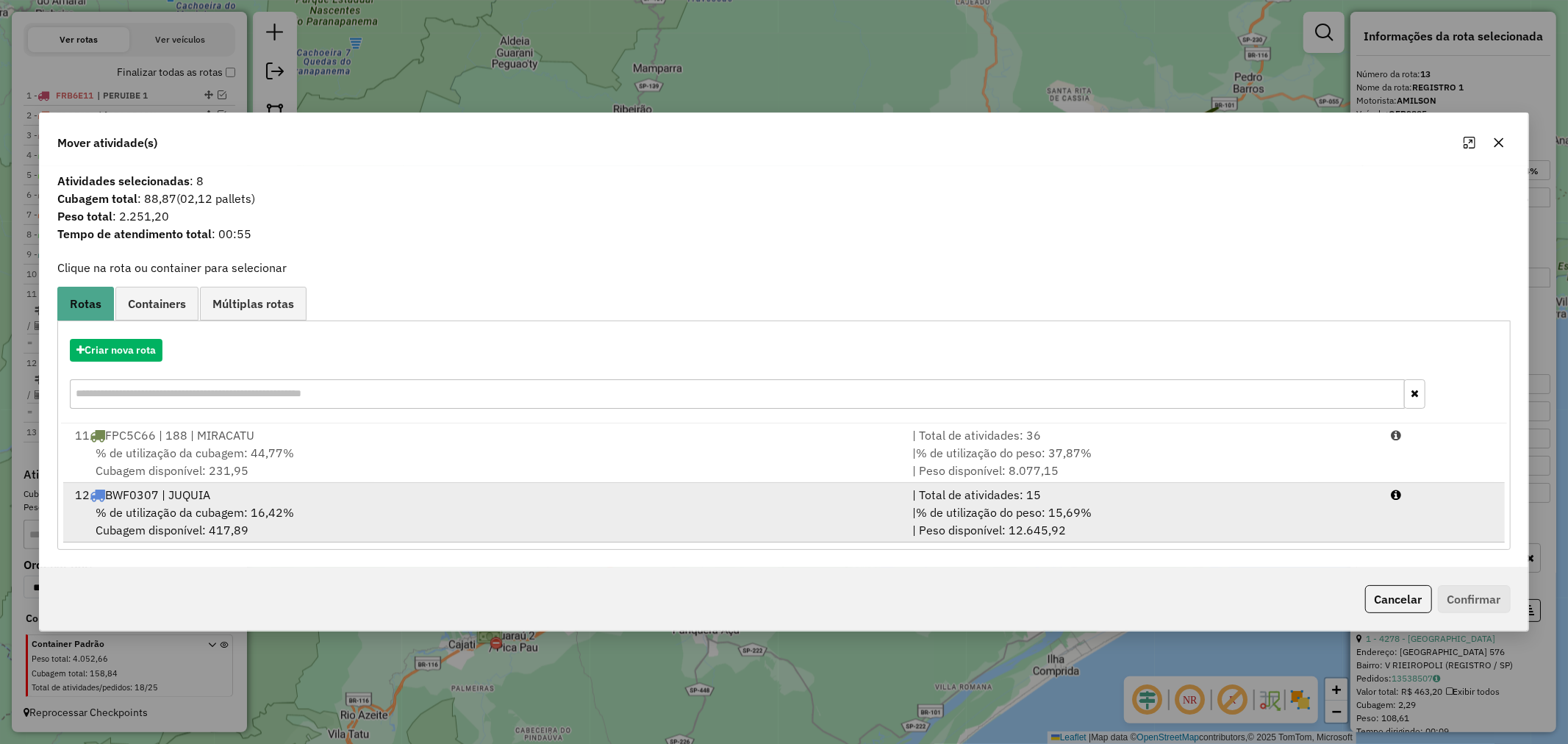
click at [224, 510] on span "% de utilização da cubagem: 16,42%" at bounding box center [195, 513] width 198 height 15
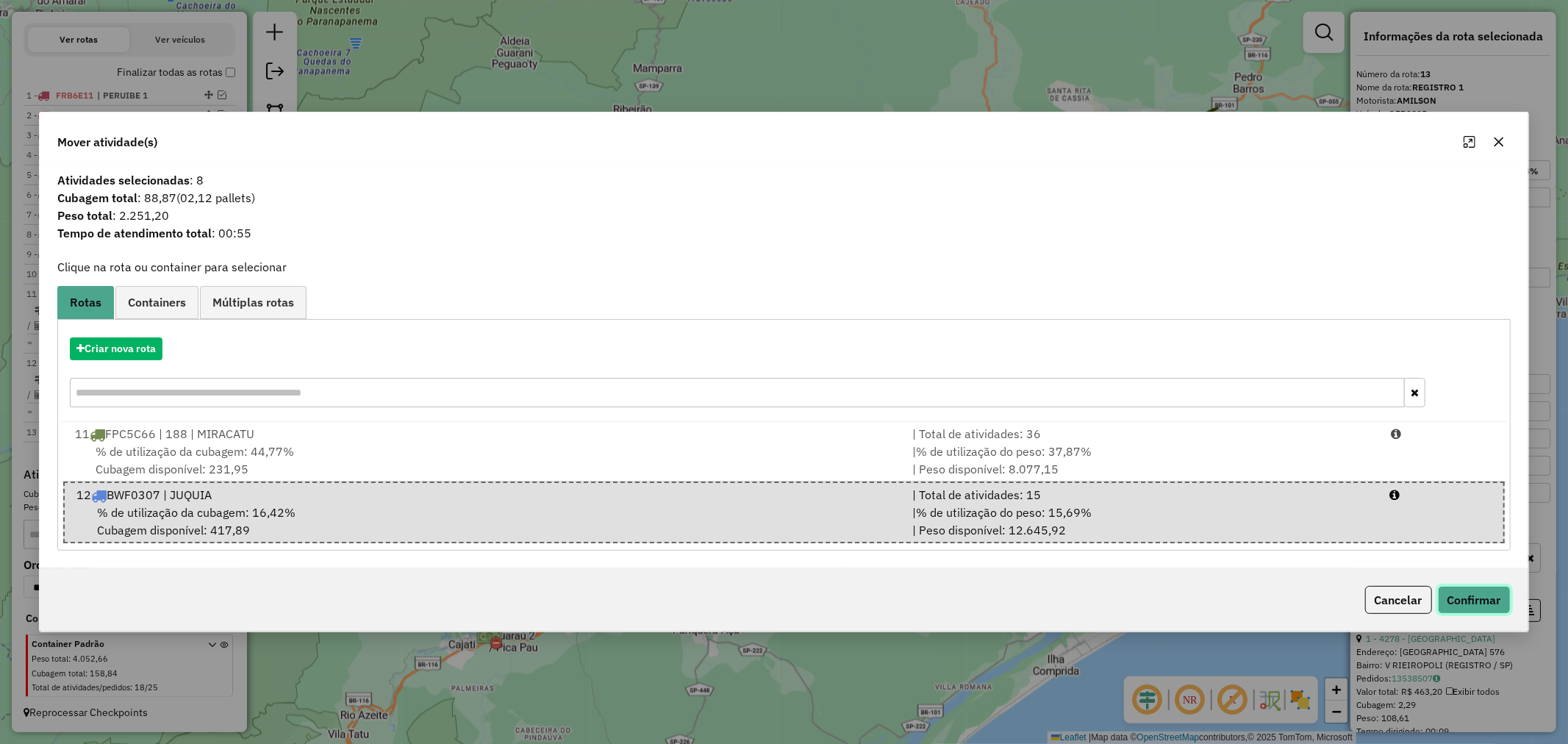
click at [1477, 596] on button "Confirmar" at bounding box center [1474, 600] width 73 height 28
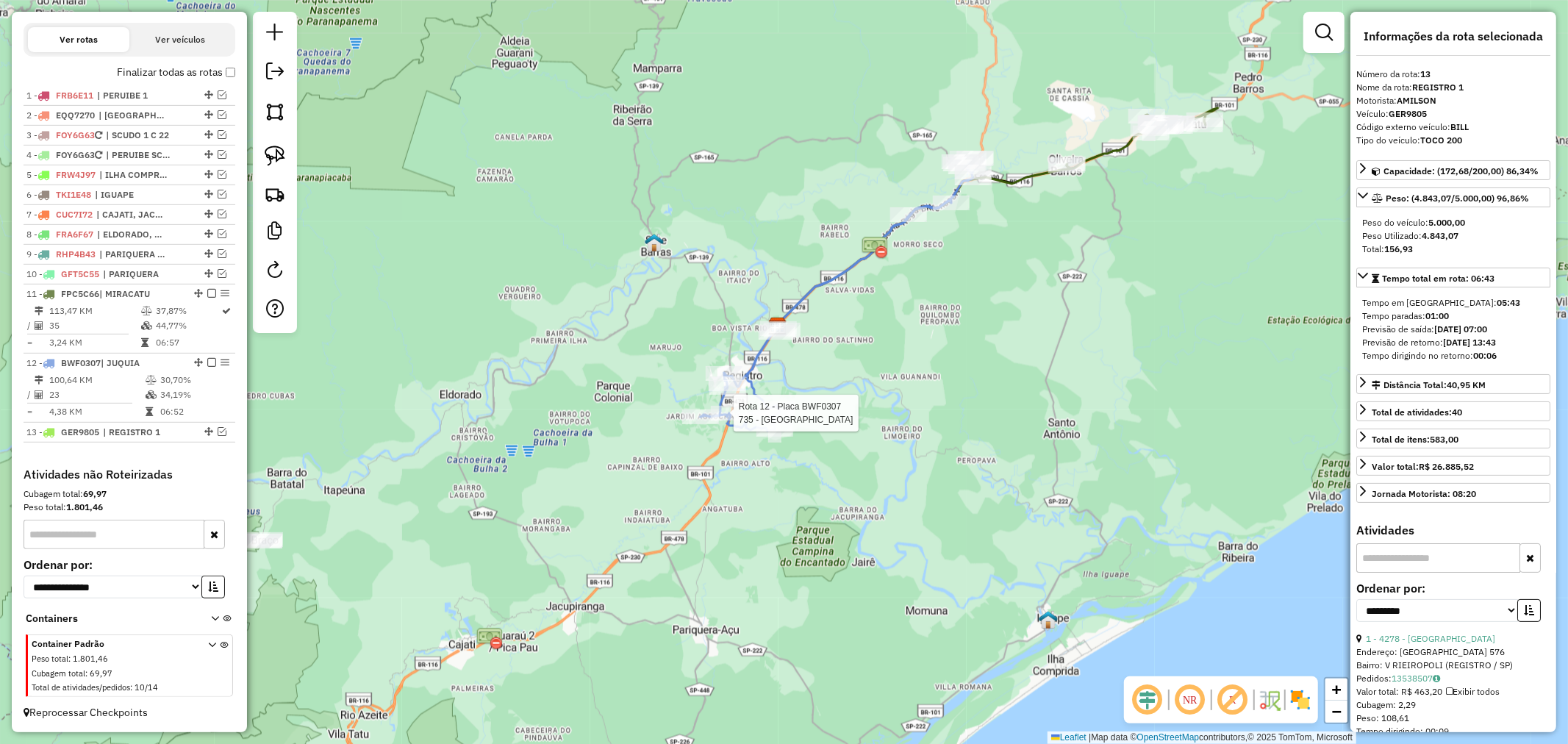
click at [737, 404] on div "Rota 12 - Placa BWF0307 10726 - GESSE ZEFERINO GONCA Rota 12 - Placa BWF0307 73…" at bounding box center [784, 372] width 1568 height 744
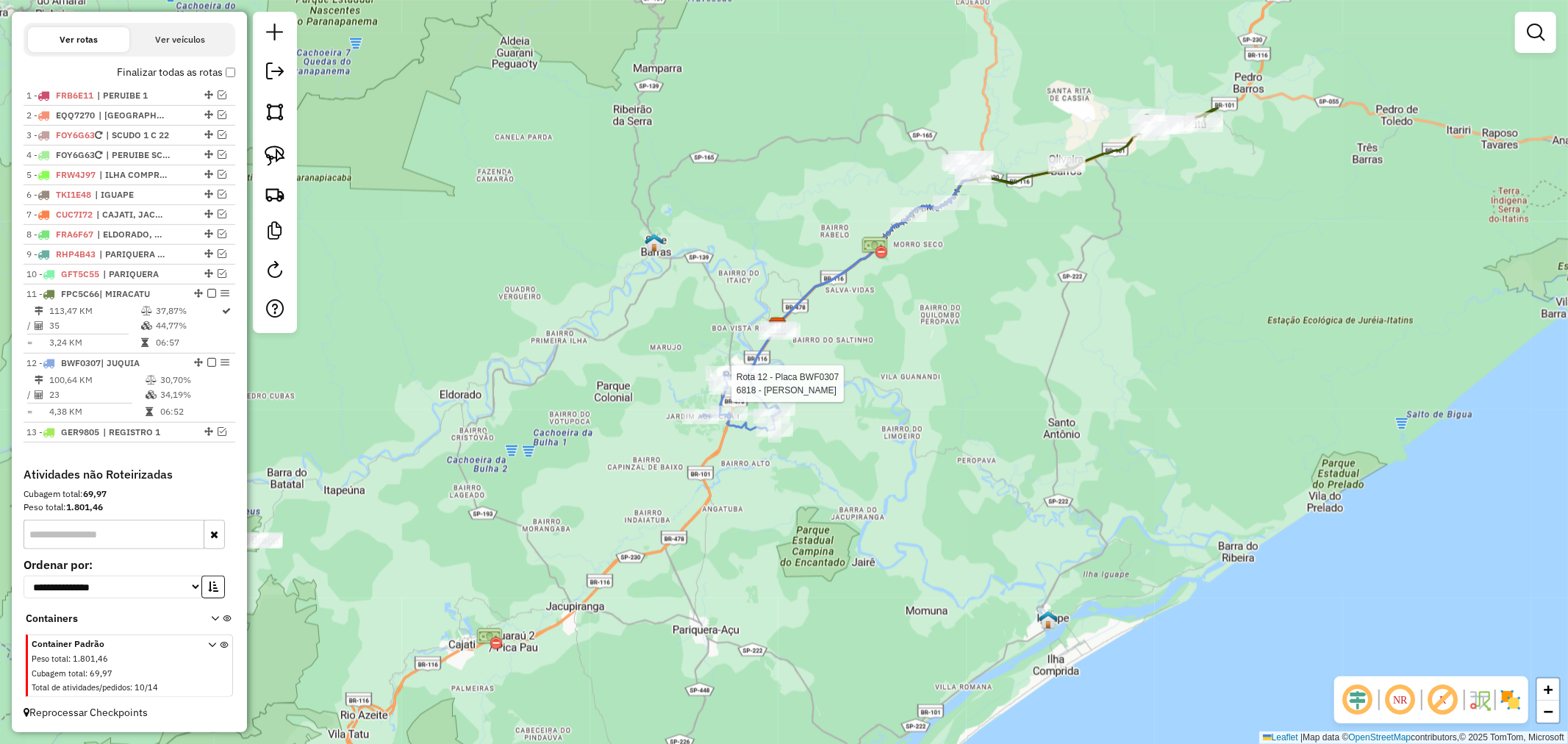
select select "**********"
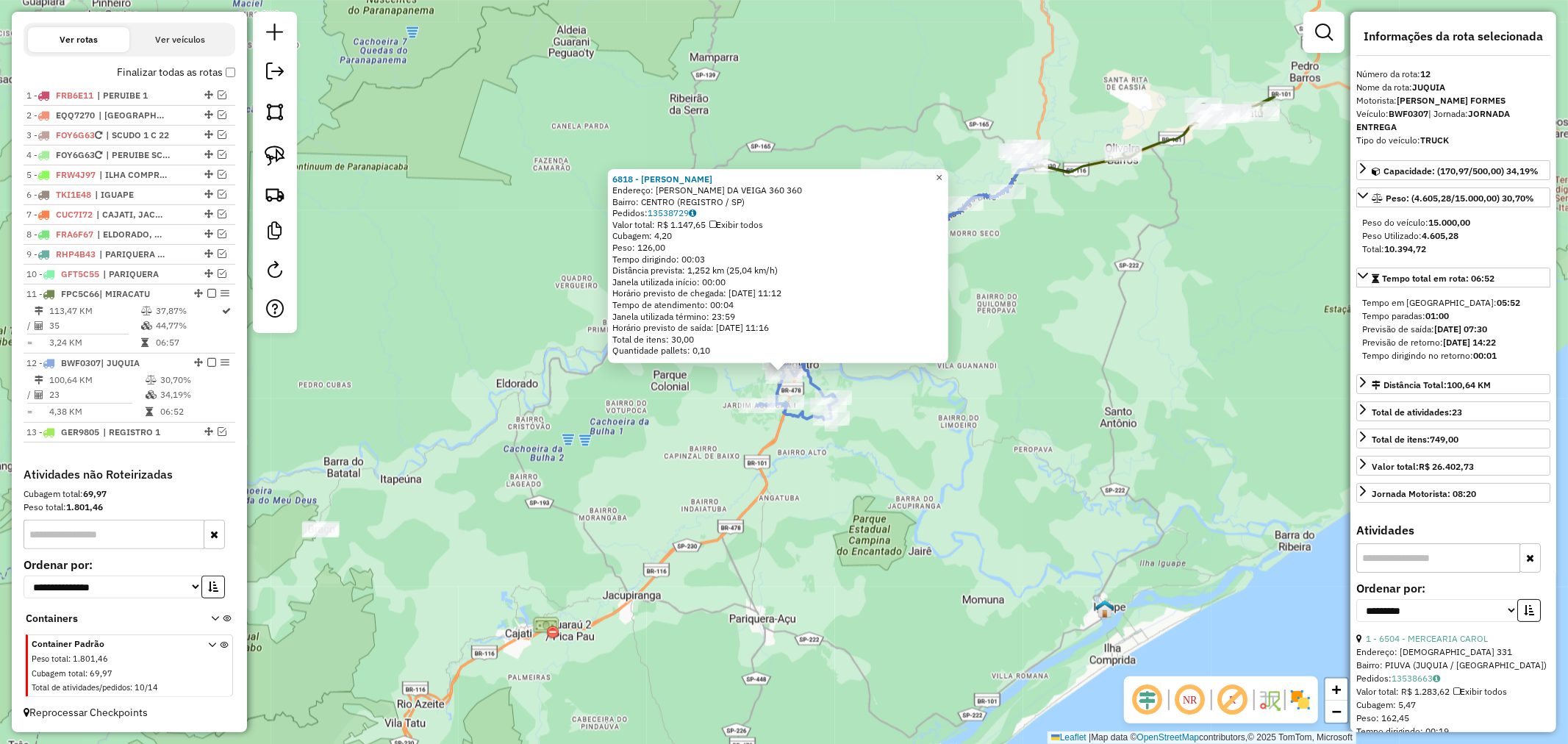
click at [942, 172] on span "×" at bounding box center [939, 177] width 7 height 13
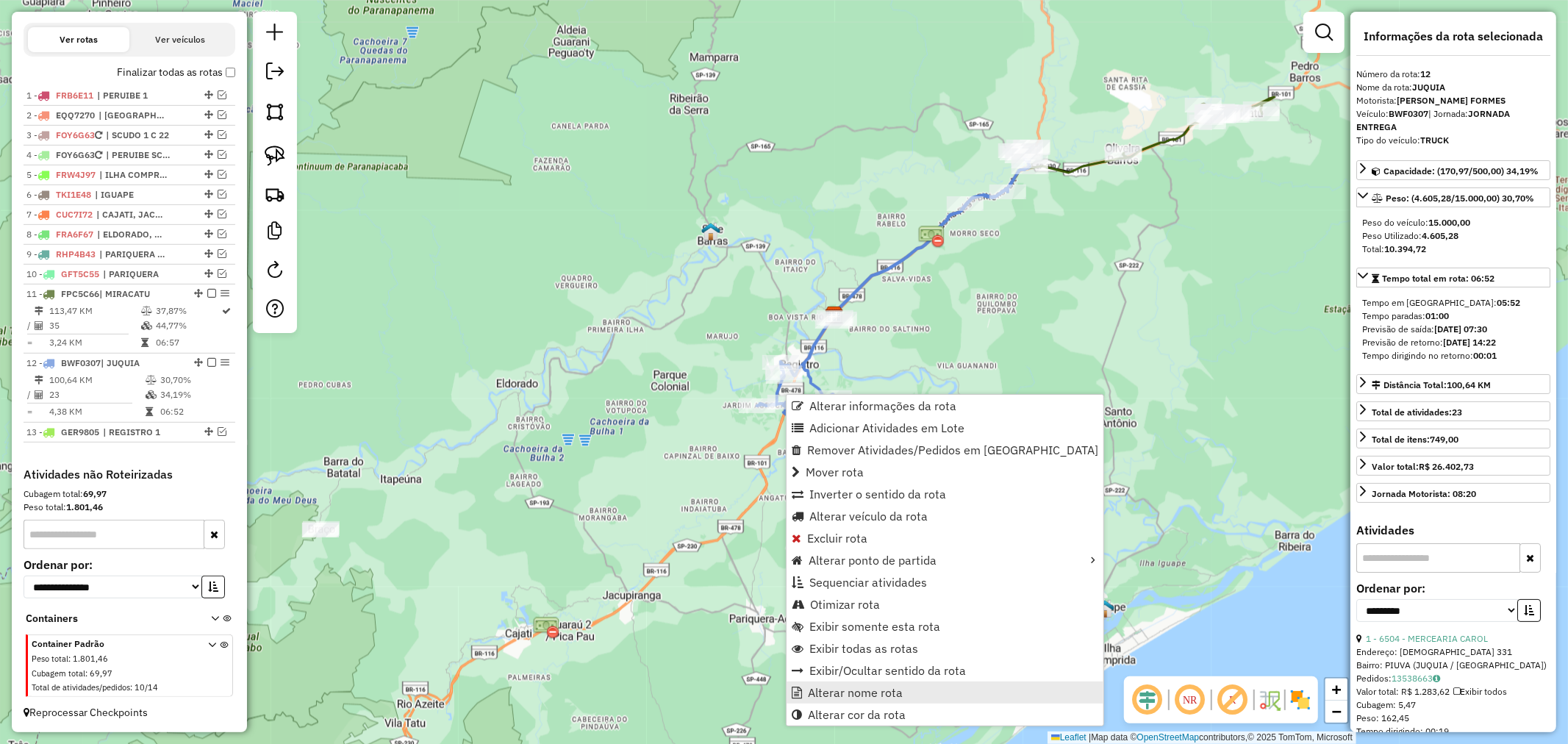
click at [883, 696] on span "Alterar nome rota" at bounding box center [855, 692] width 95 height 12
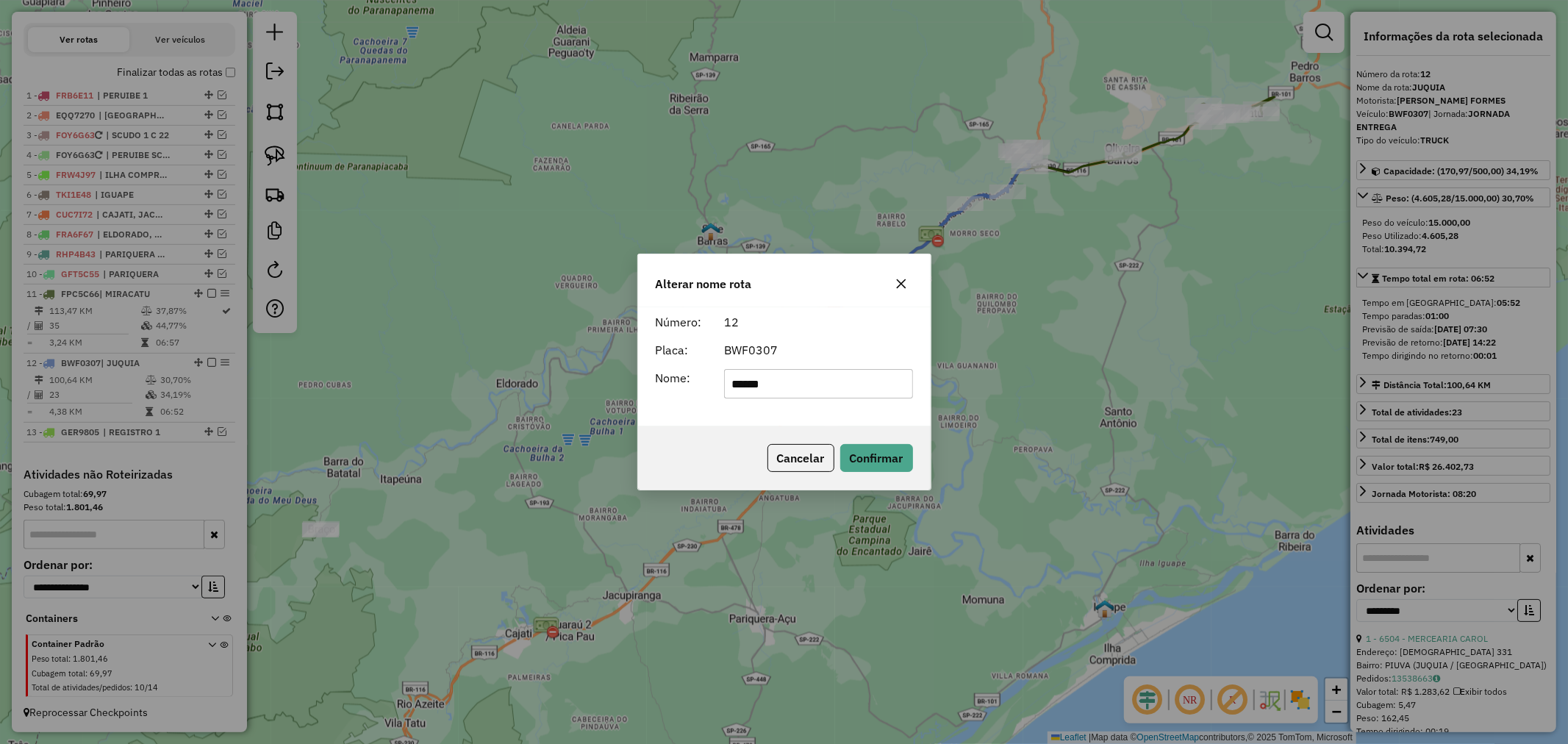
click at [829, 394] on input "******" at bounding box center [819, 383] width 189 height 29
type input "**********"
click at [890, 464] on button "Confirmar" at bounding box center [876, 457] width 73 height 28
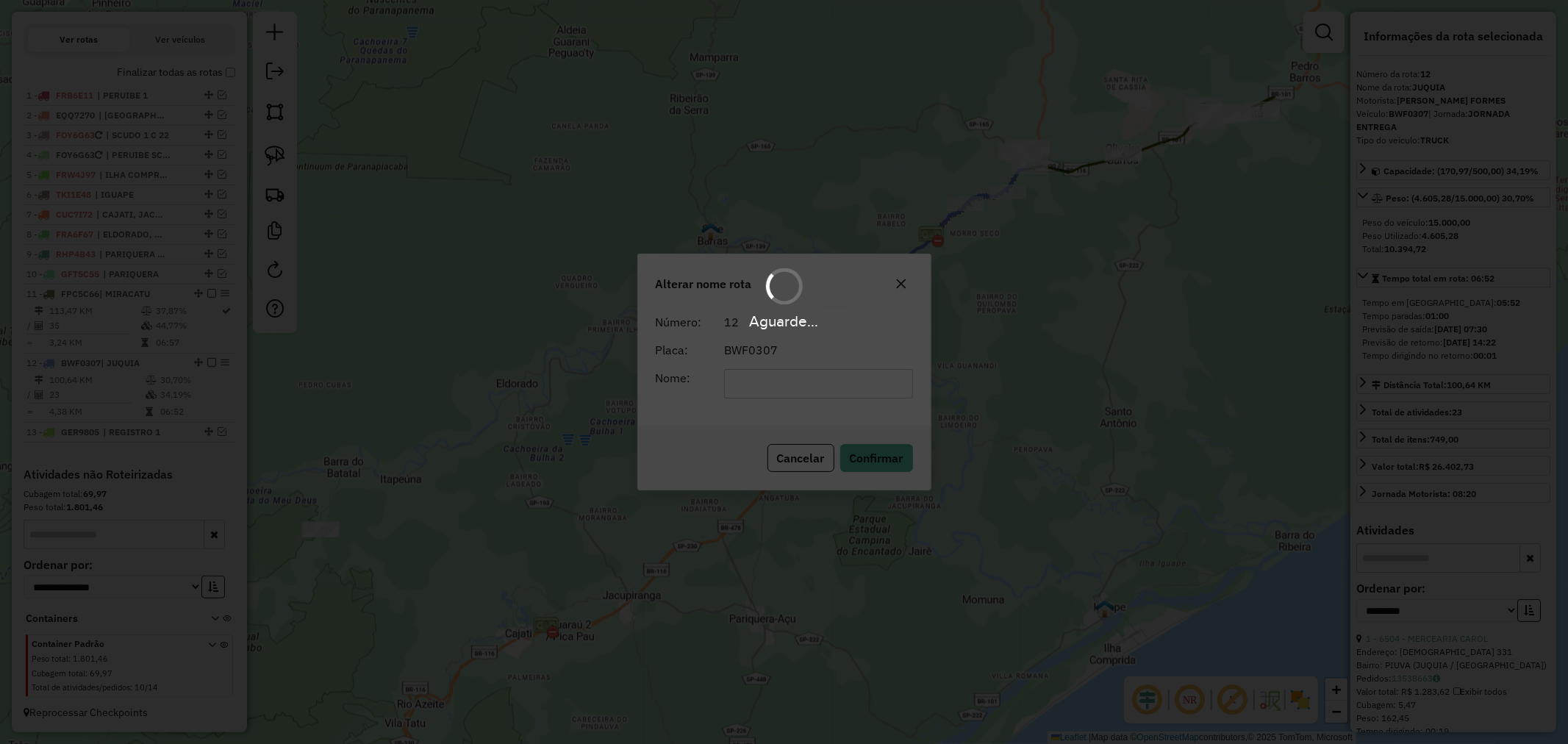
scroll to position [539, 0]
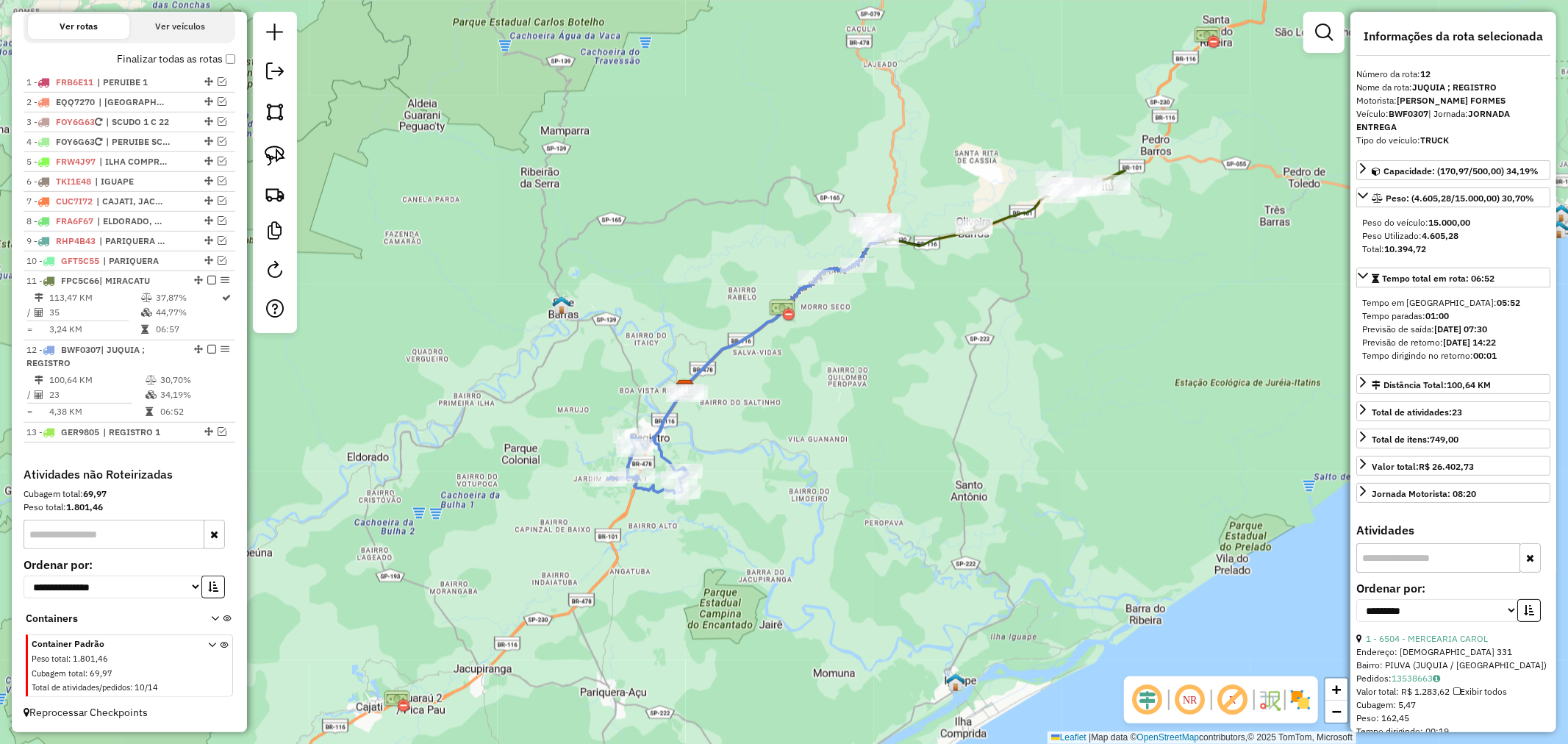
drag, startPoint x: 1118, startPoint y: 270, endPoint x: 932, endPoint y: 362, distance: 207.5
click at [932, 362] on div "Janela de atendimento Grade de atendimento Capacidade Transportadoras Veículos …" at bounding box center [784, 372] width 1568 height 744
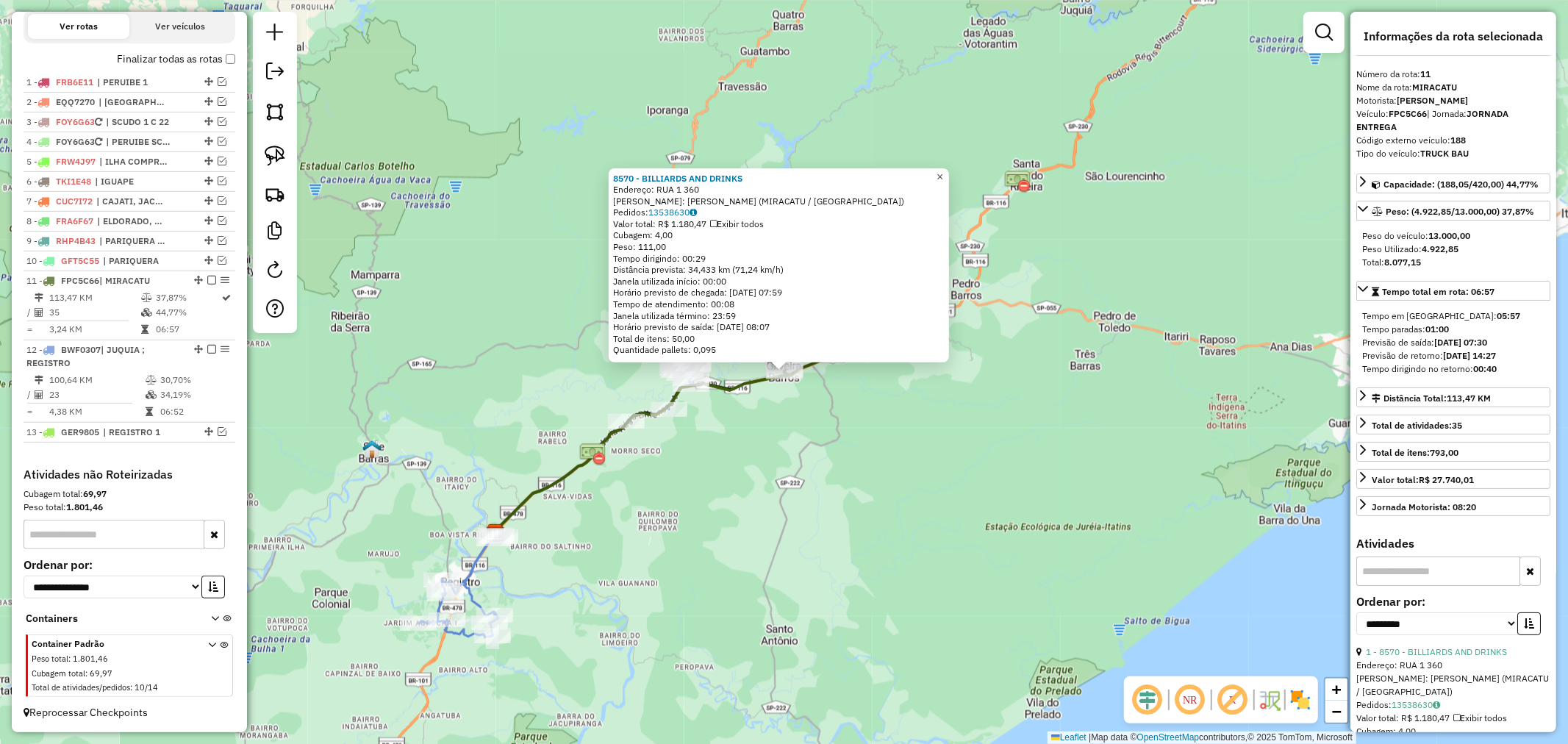
click at [949, 168] on link "×" at bounding box center [941, 177] width 18 height 18
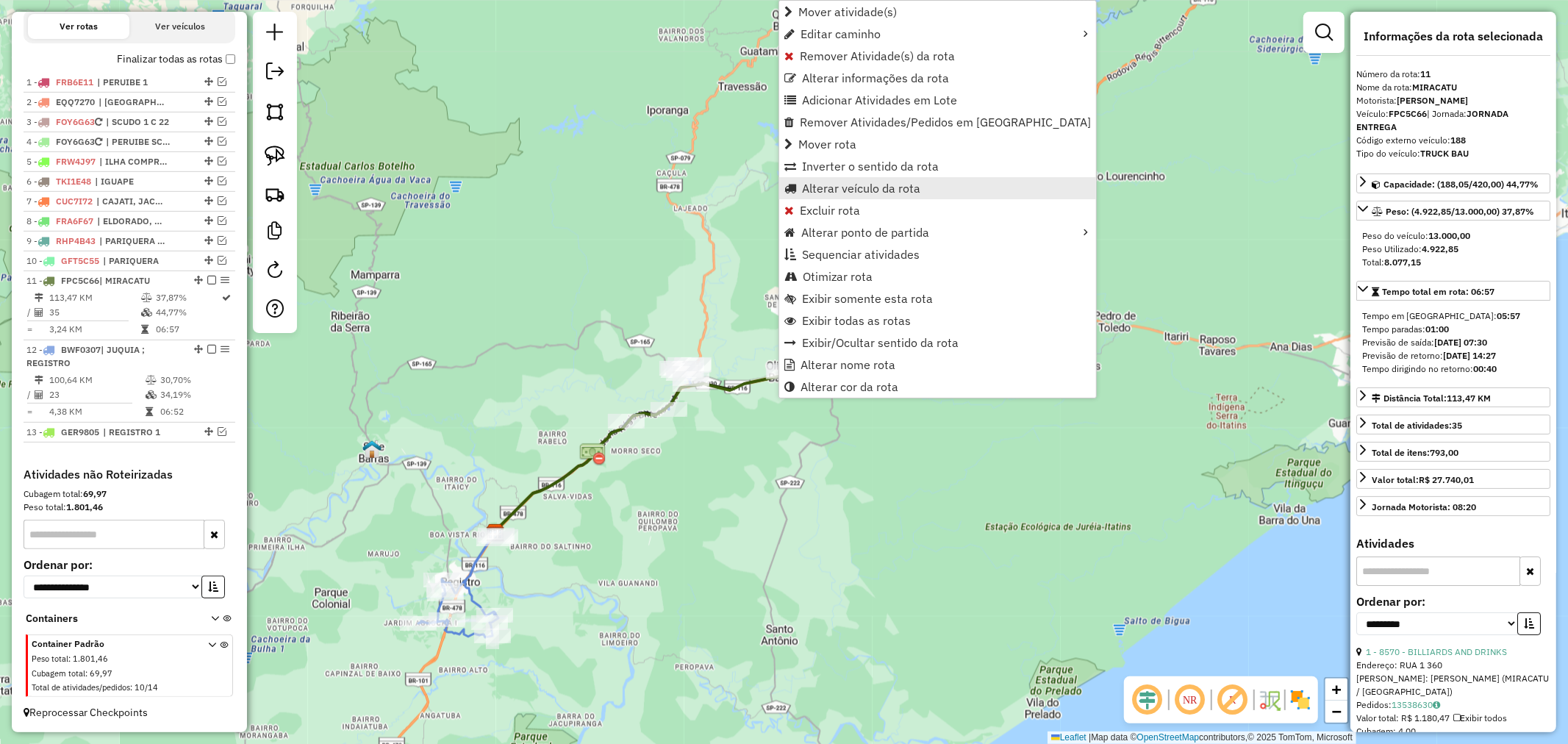
click at [904, 188] on span "Alterar veículo da rota" at bounding box center [861, 189] width 118 height 12
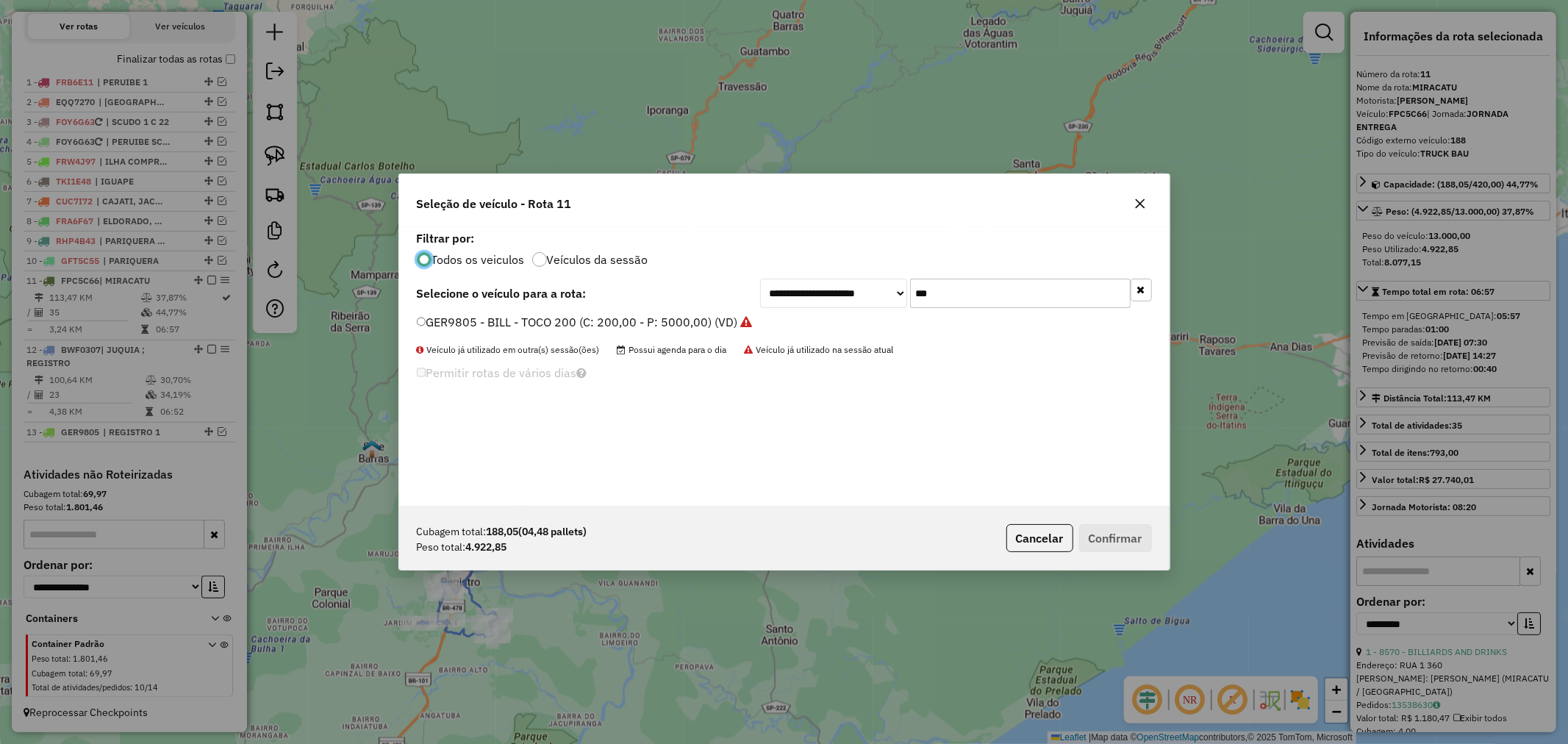
scroll to position [8, 4]
click at [987, 290] on input "***" at bounding box center [1020, 293] width 221 height 29
click at [986, 289] on input "***" at bounding box center [1020, 293] width 221 height 29
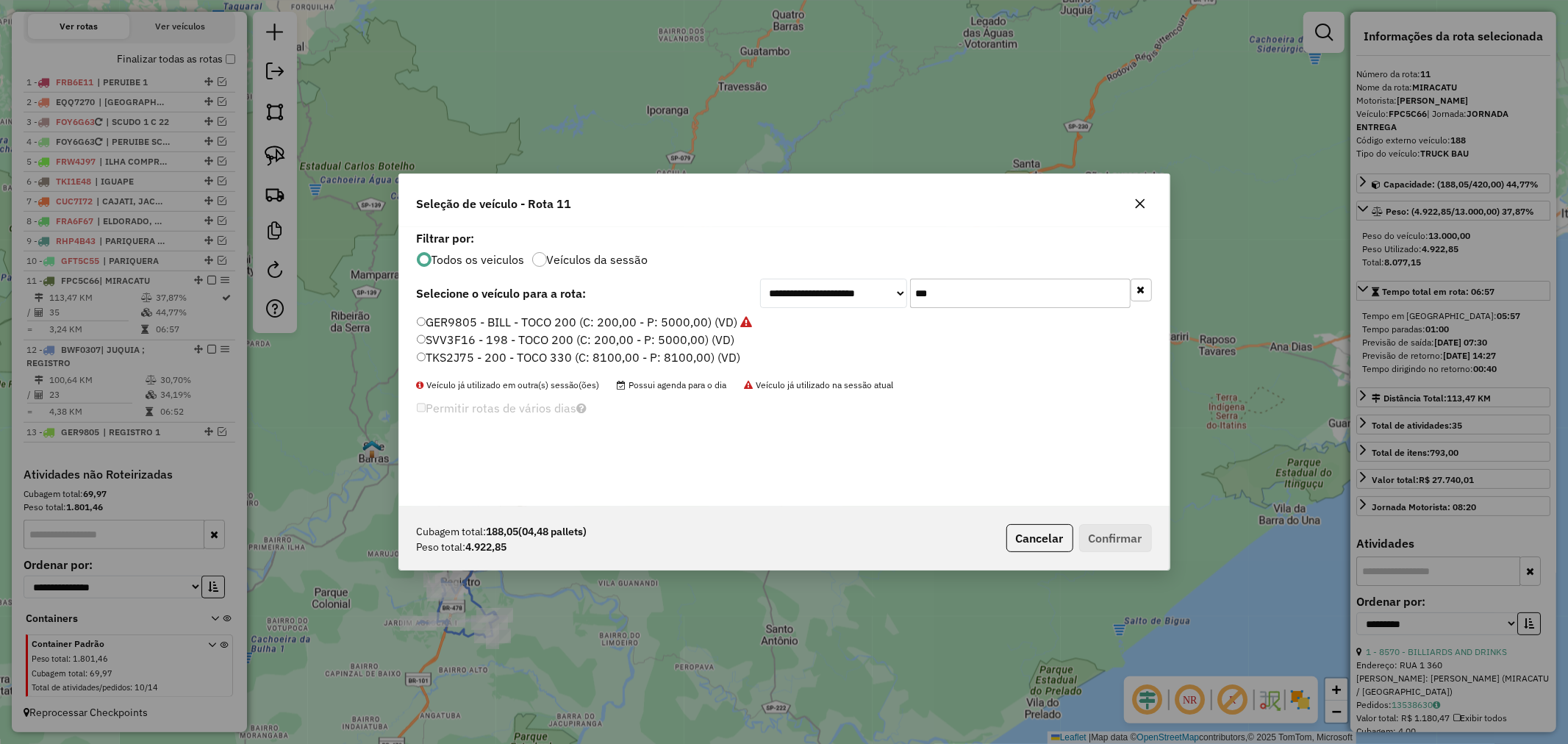
type input "***"
click at [501, 354] on label "TKS2J75 - 200 - TOCO 330 (C: 8100,00 - P: 8100,00) (VD)" at bounding box center [579, 358] width 324 height 18
click at [1111, 537] on button "Confirmar" at bounding box center [1115, 537] width 73 height 28
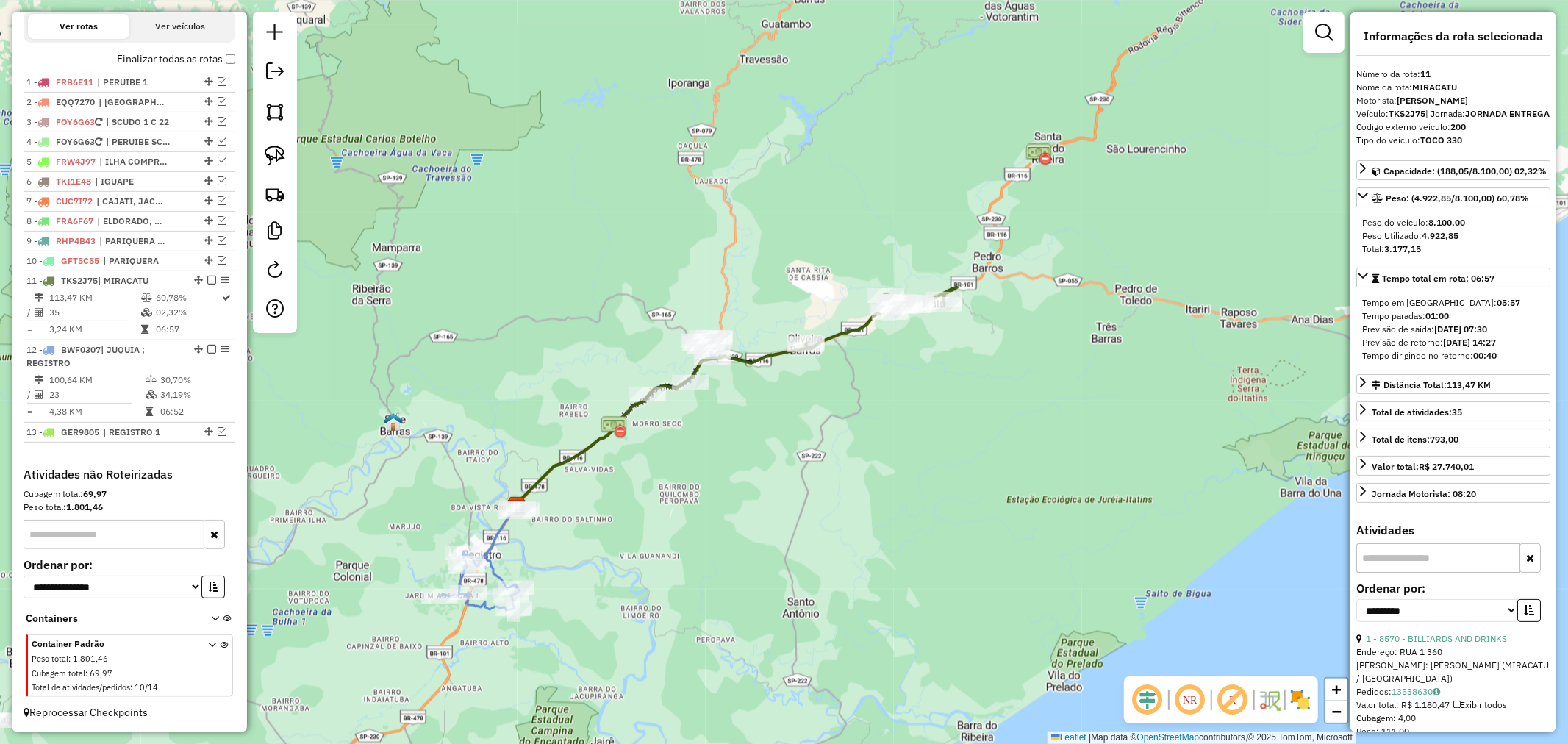
drag, startPoint x: 760, startPoint y: 454, endPoint x: 796, endPoint y: 409, distance: 57.6
click at [796, 409] on div "Janela de atendimento Grade de atendimento Capacidade Transportadoras Veículos …" at bounding box center [784, 372] width 1568 height 744
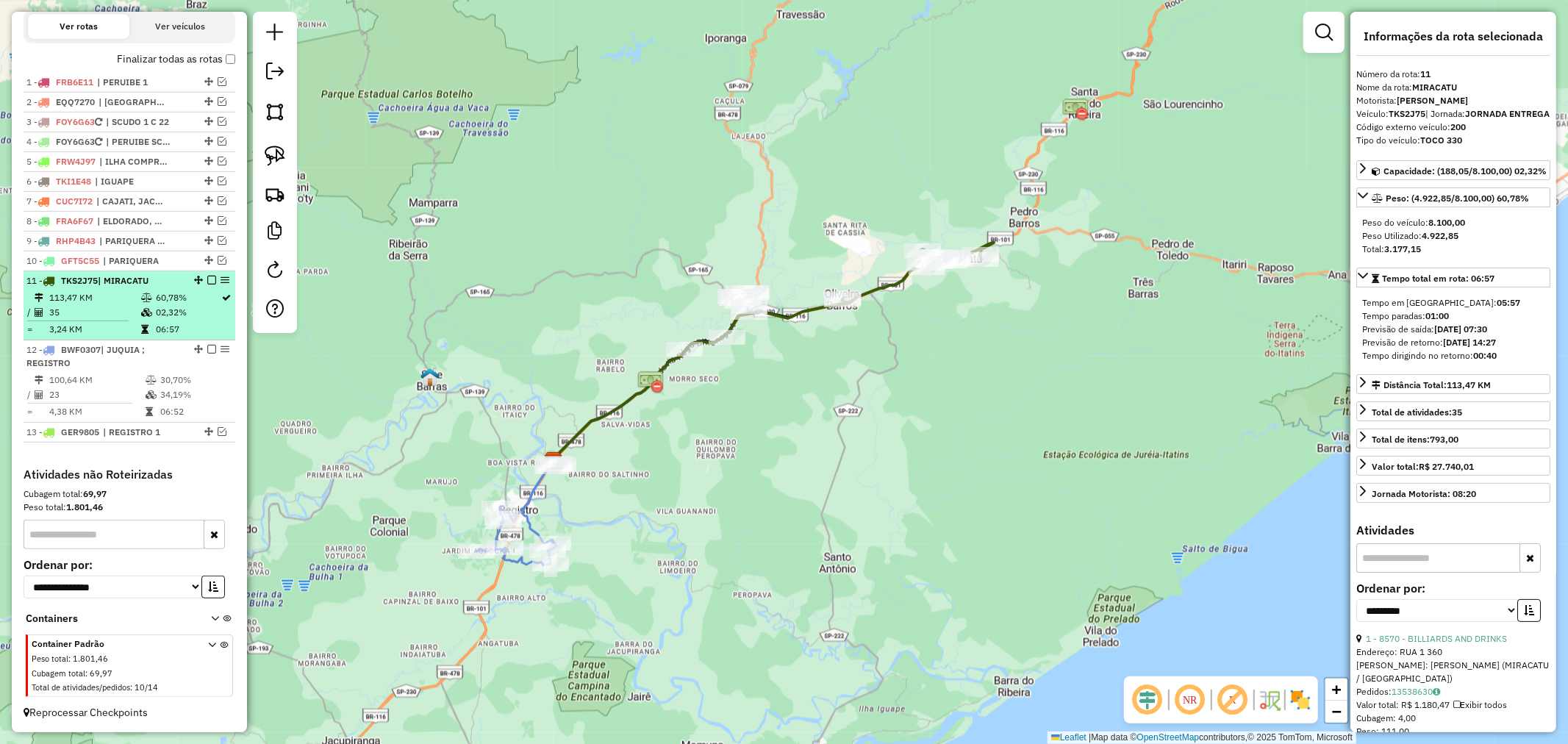
click at [207, 280] on em at bounding box center [212, 280] width 9 height 9
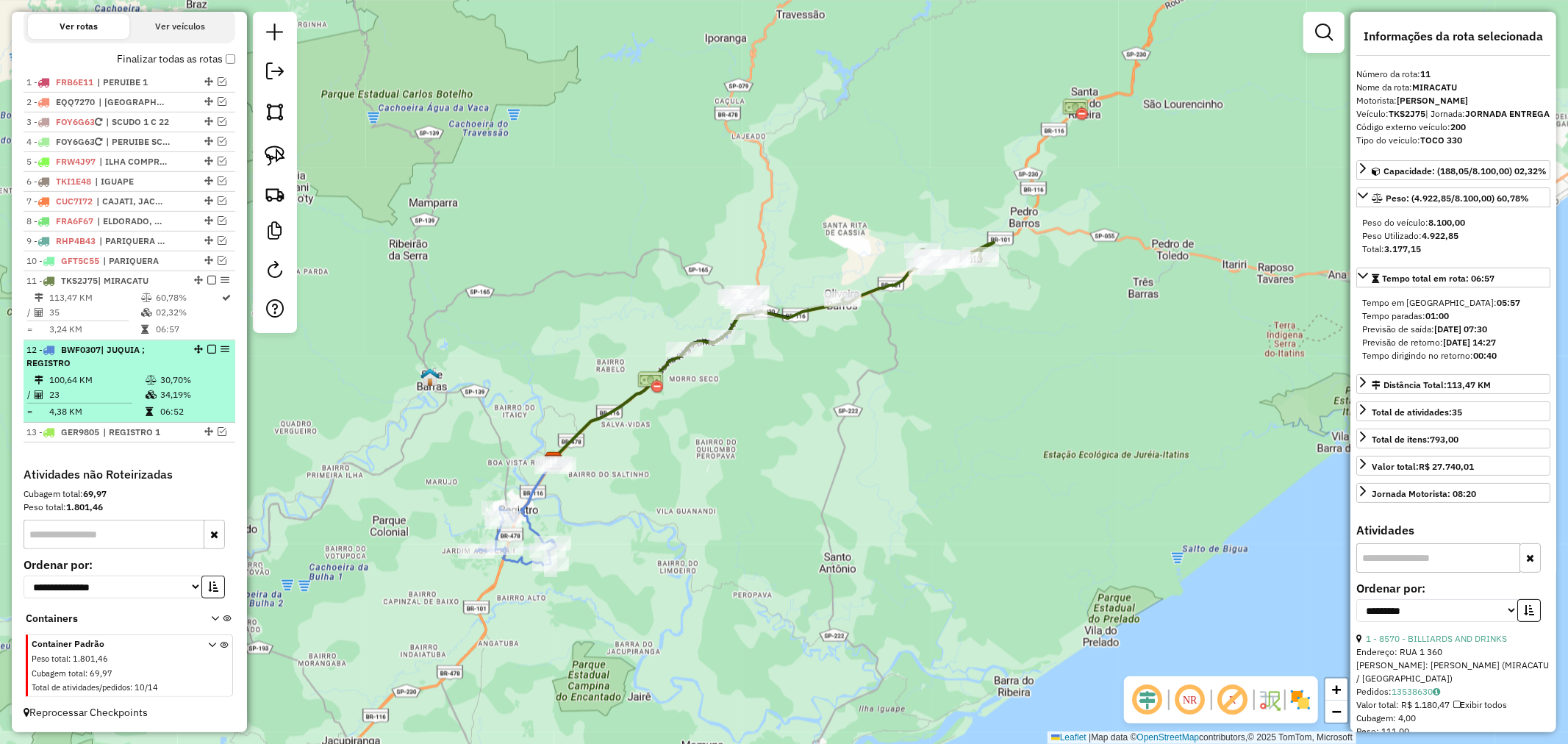
scroll to position [490, 0]
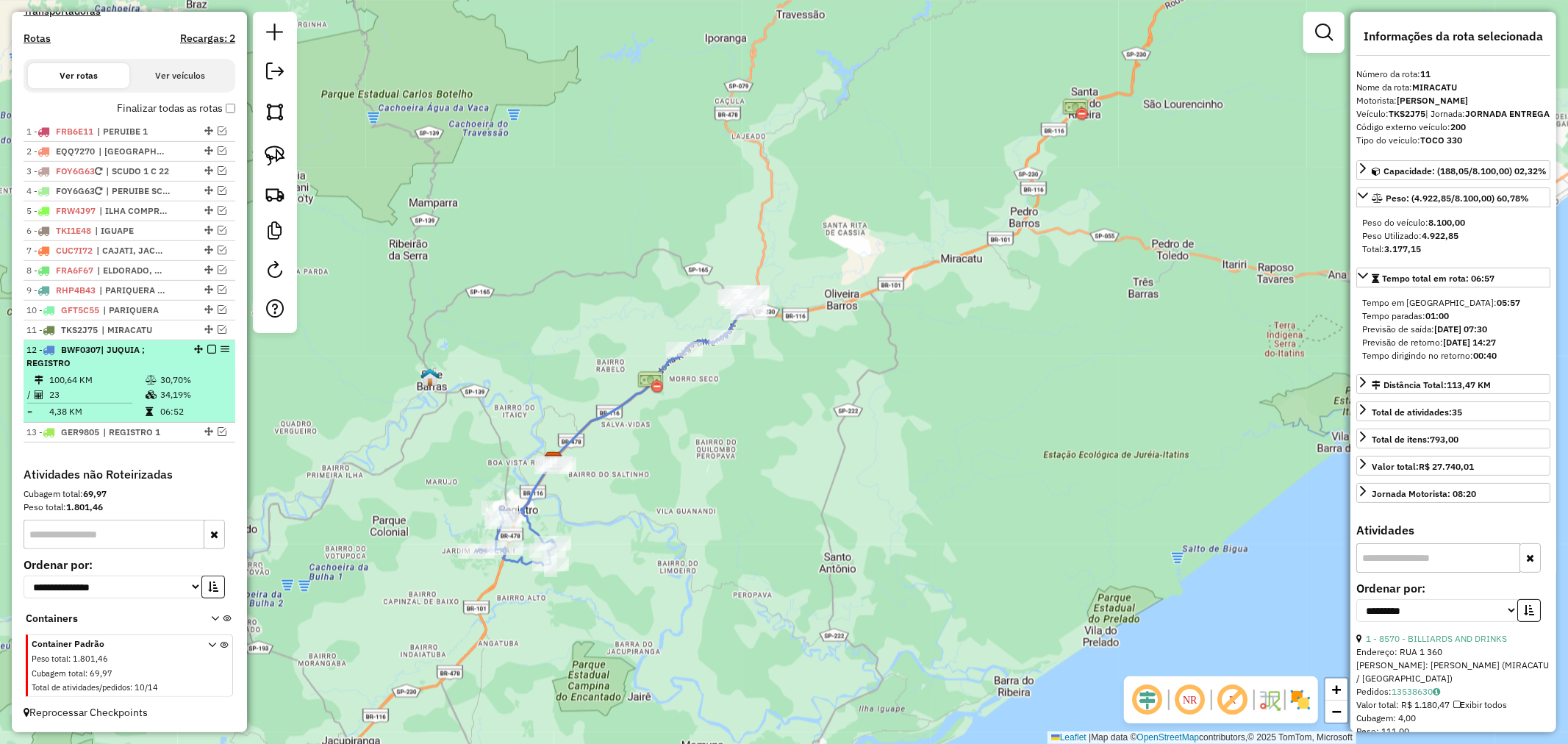
click at [209, 345] on em at bounding box center [212, 350] width 9 height 9
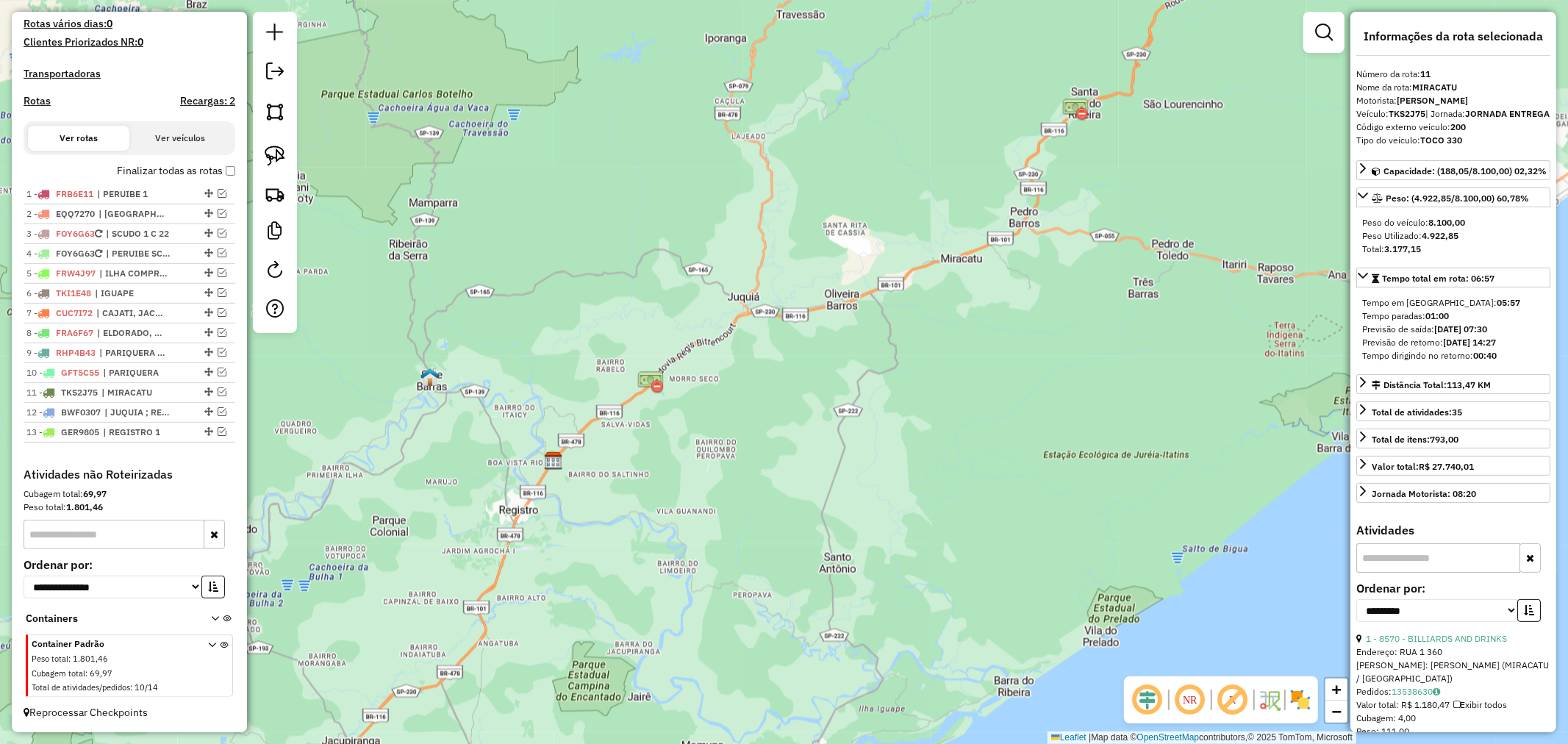
scroll to position [428, 0]
click at [218, 412] on em at bounding box center [222, 412] width 9 height 9
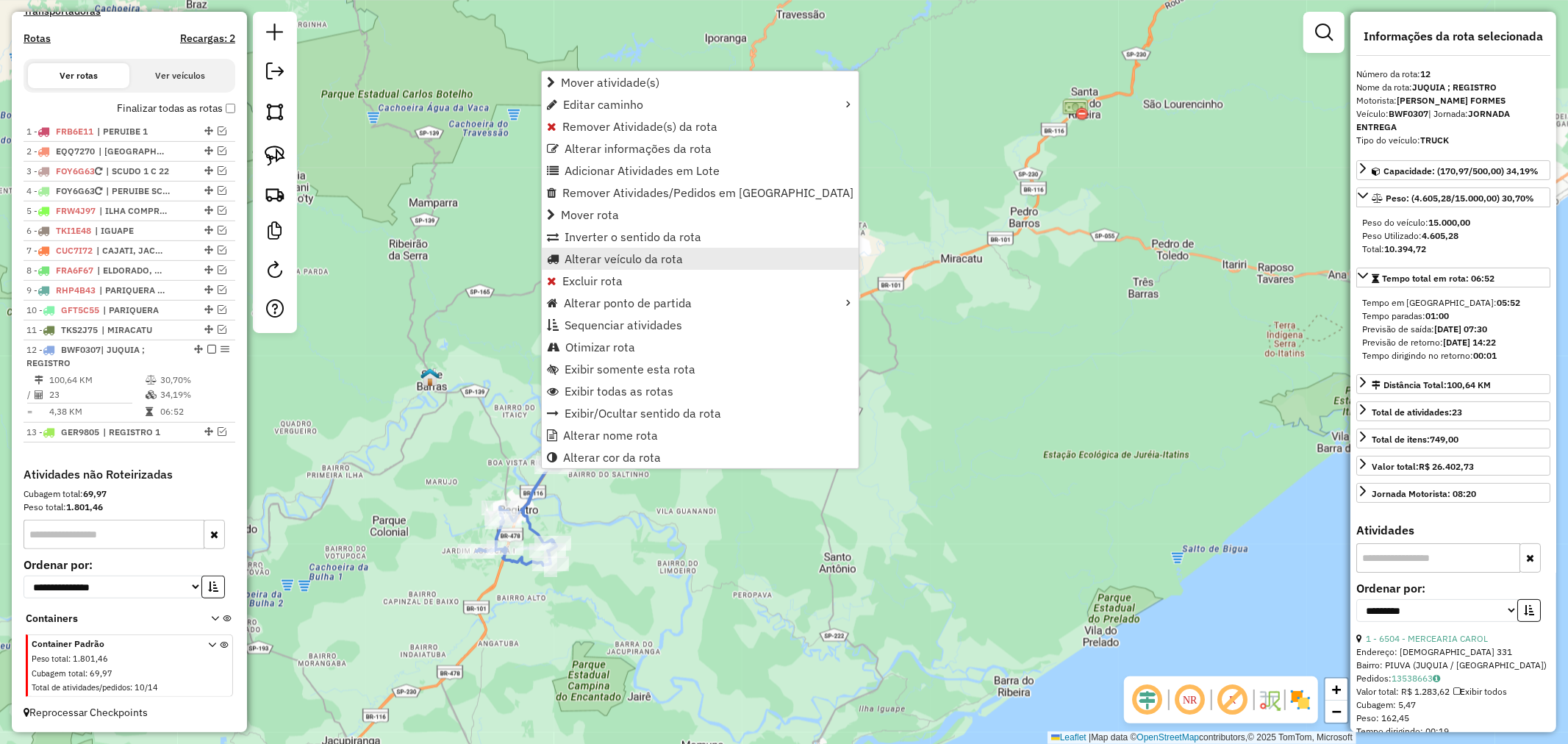
click at [671, 261] on span "Alterar veículo da rota" at bounding box center [623, 259] width 118 height 12
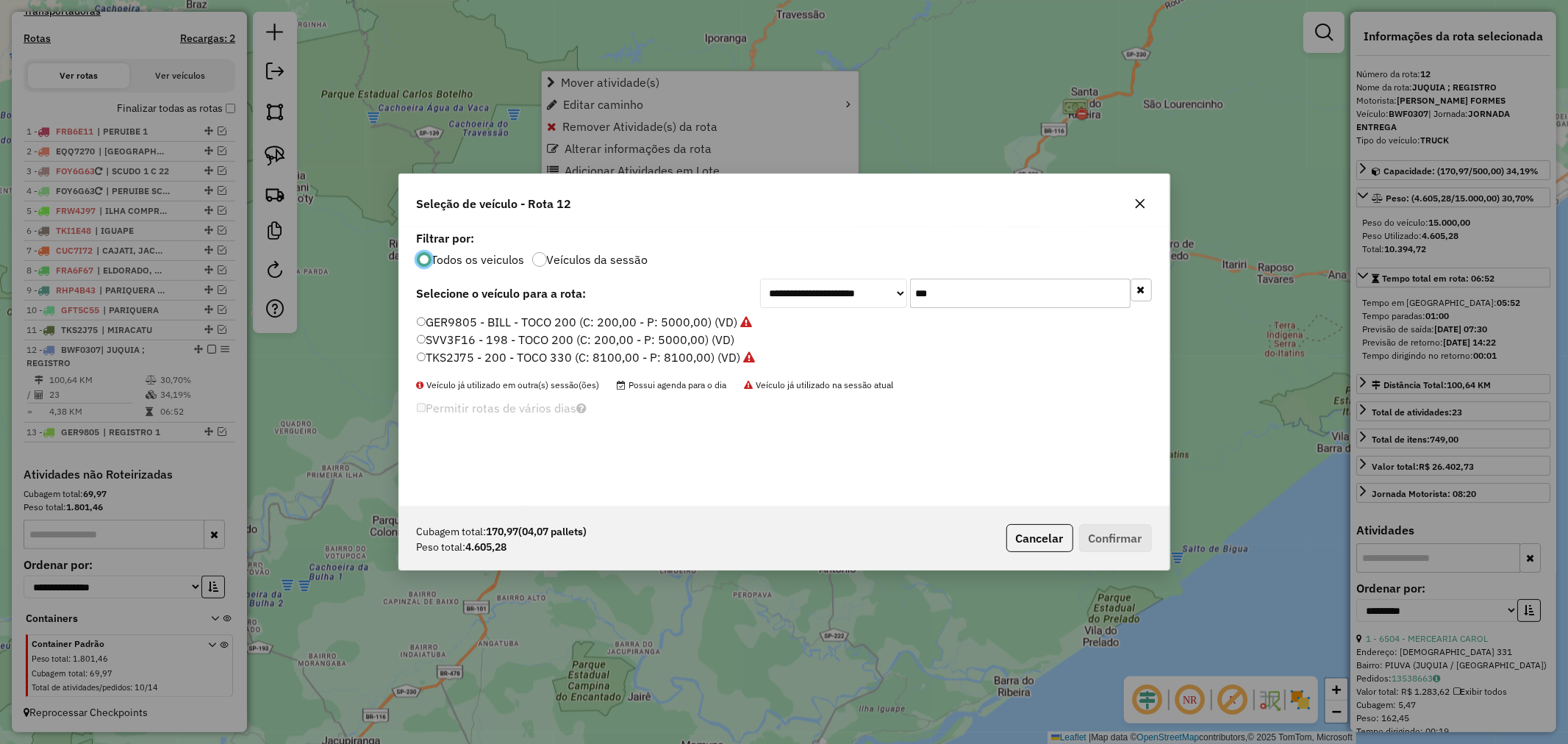
scroll to position [8, 4]
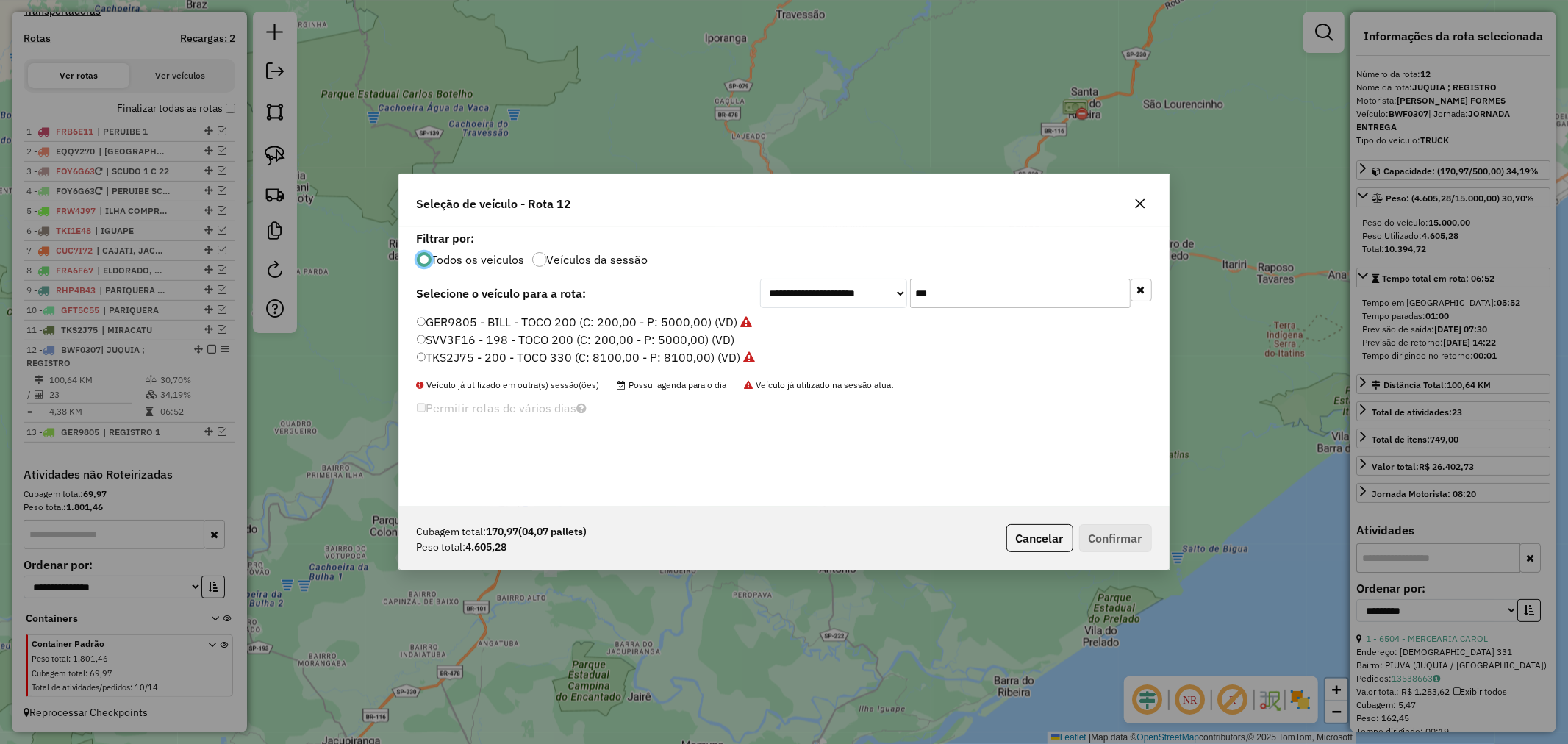
click at [969, 290] on input "***" at bounding box center [1020, 293] width 221 height 29
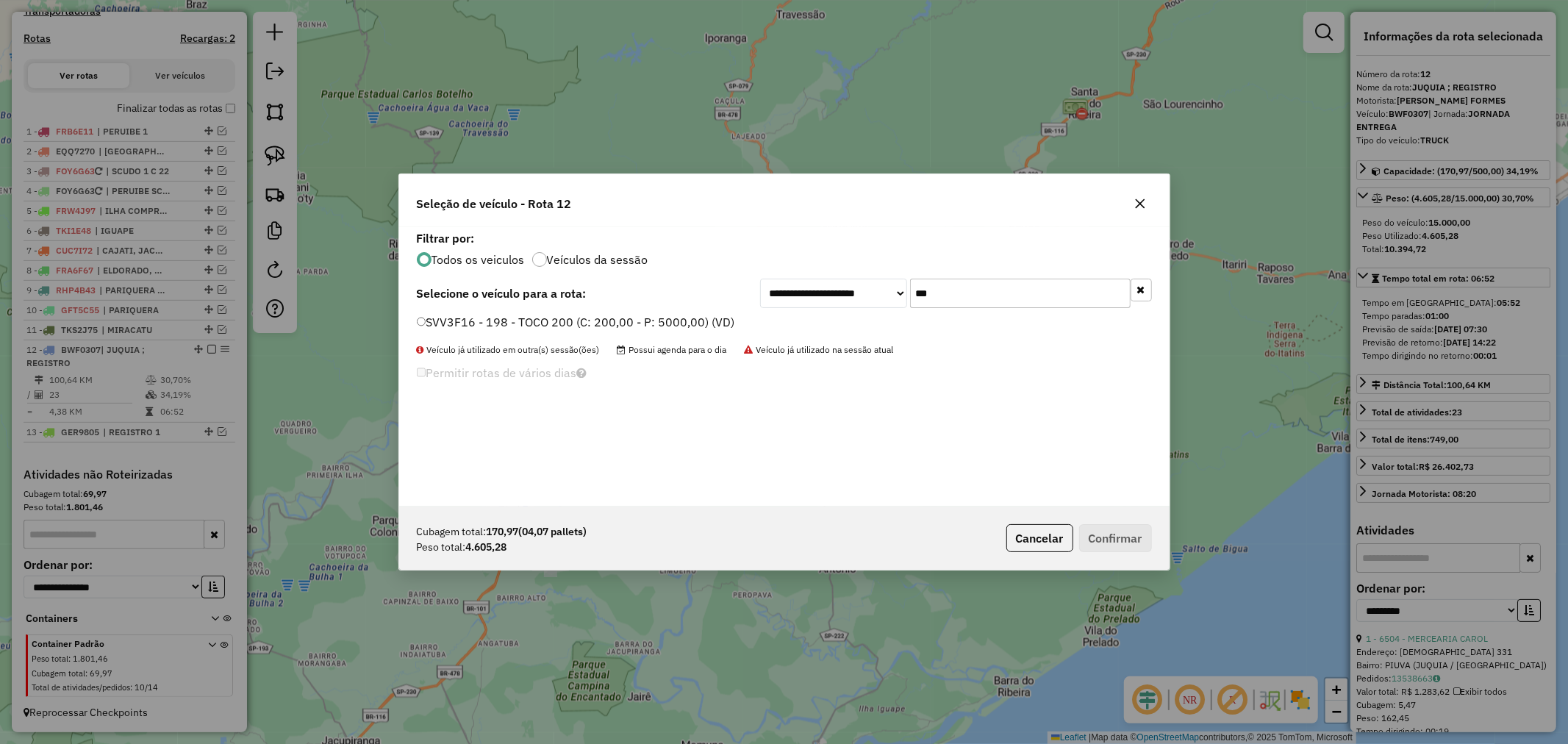
type input "***"
click at [532, 320] on label "SVV3F16 - 198 - TOCO 200 (C: 200,00 - P: 5000,00) (VD)" at bounding box center [576, 322] width 318 height 18
click at [1120, 535] on button "Confirmar" at bounding box center [1115, 537] width 73 height 28
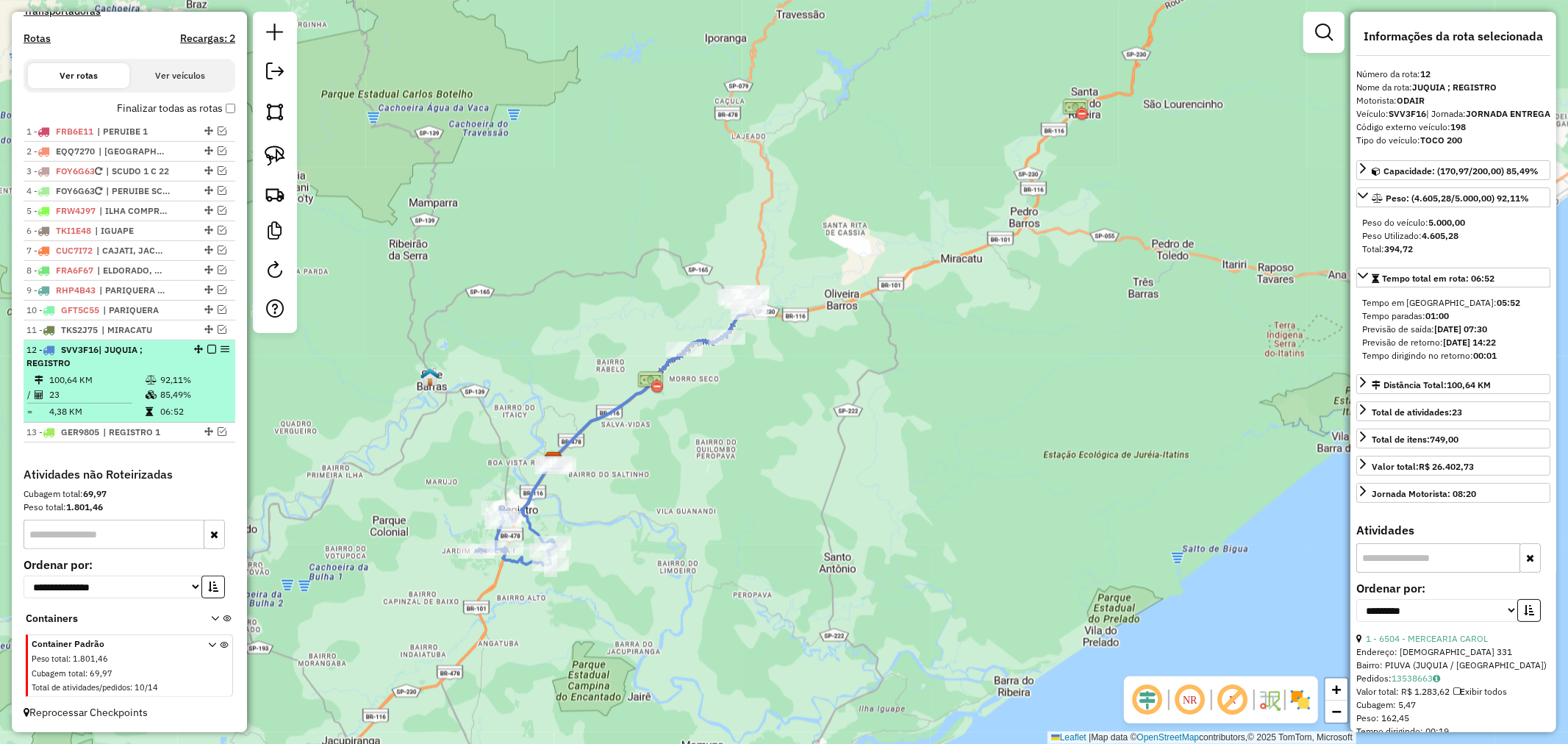
click at [207, 350] on em at bounding box center [212, 350] width 9 height 9
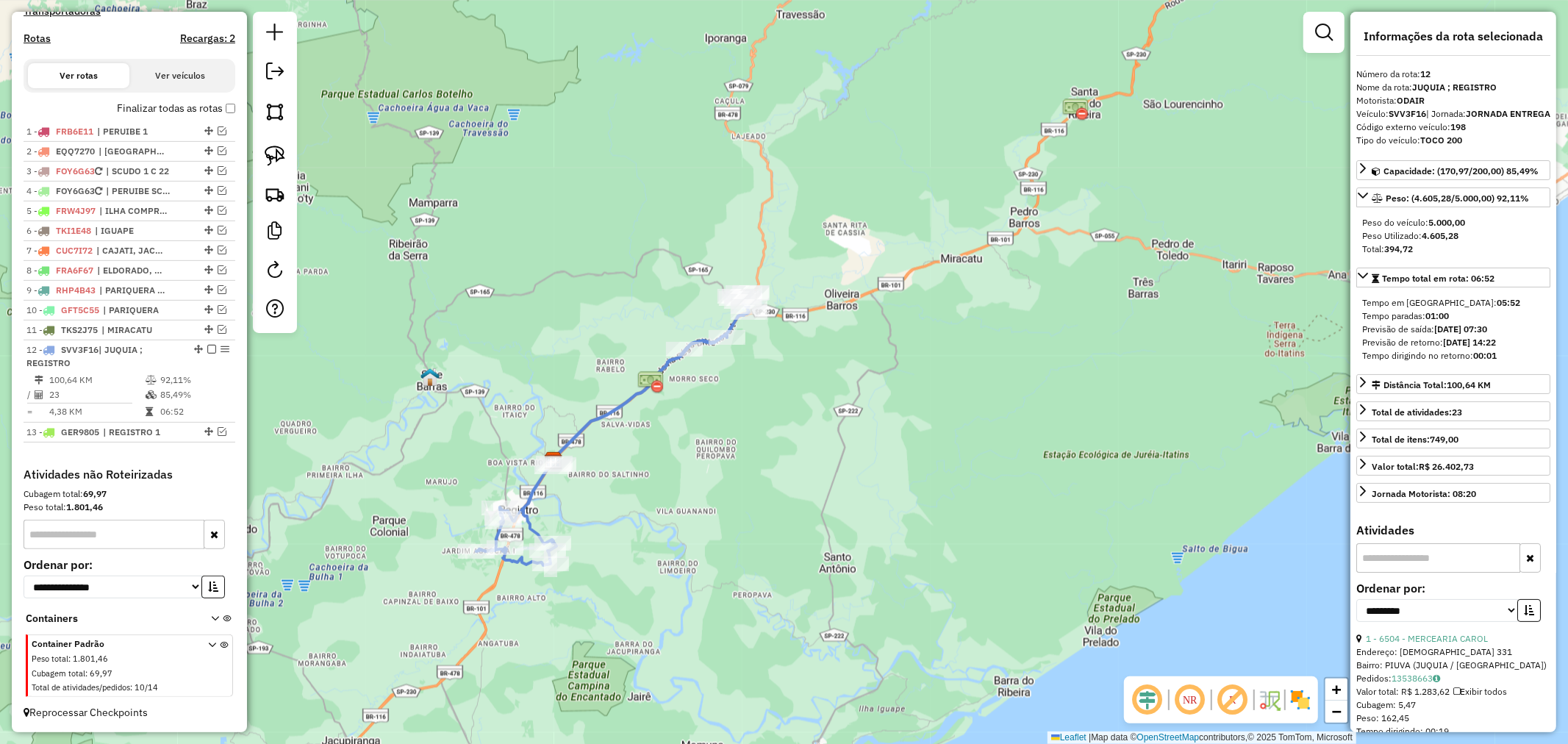
scroll to position [428, 0]
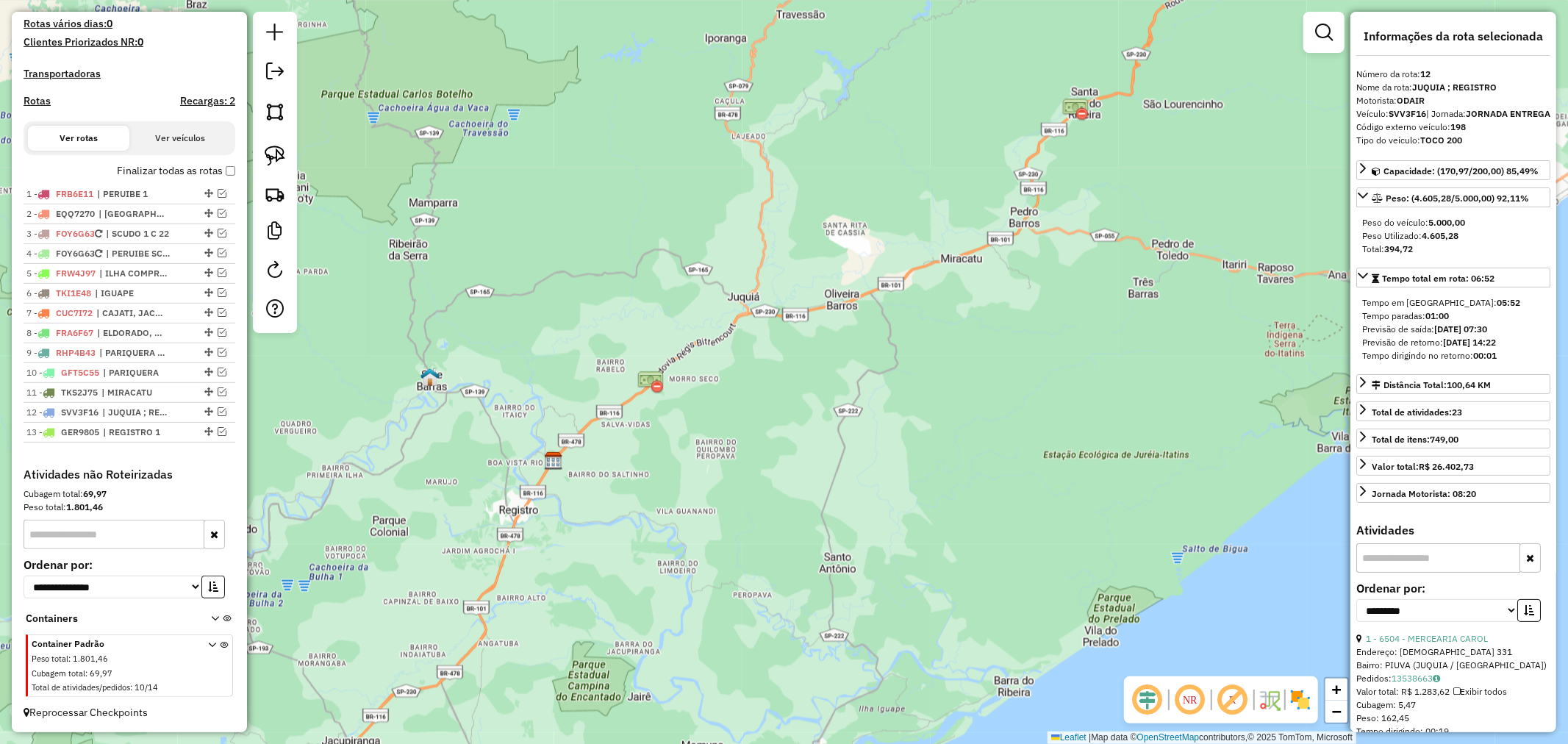
drag, startPoint x: 715, startPoint y: 518, endPoint x: 810, endPoint y: 425, distance: 132.9
click at [810, 425] on div "Janela de atendimento Grade de atendimento Capacidade Transportadoras Veículos …" at bounding box center [784, 372] width 1568 height 744
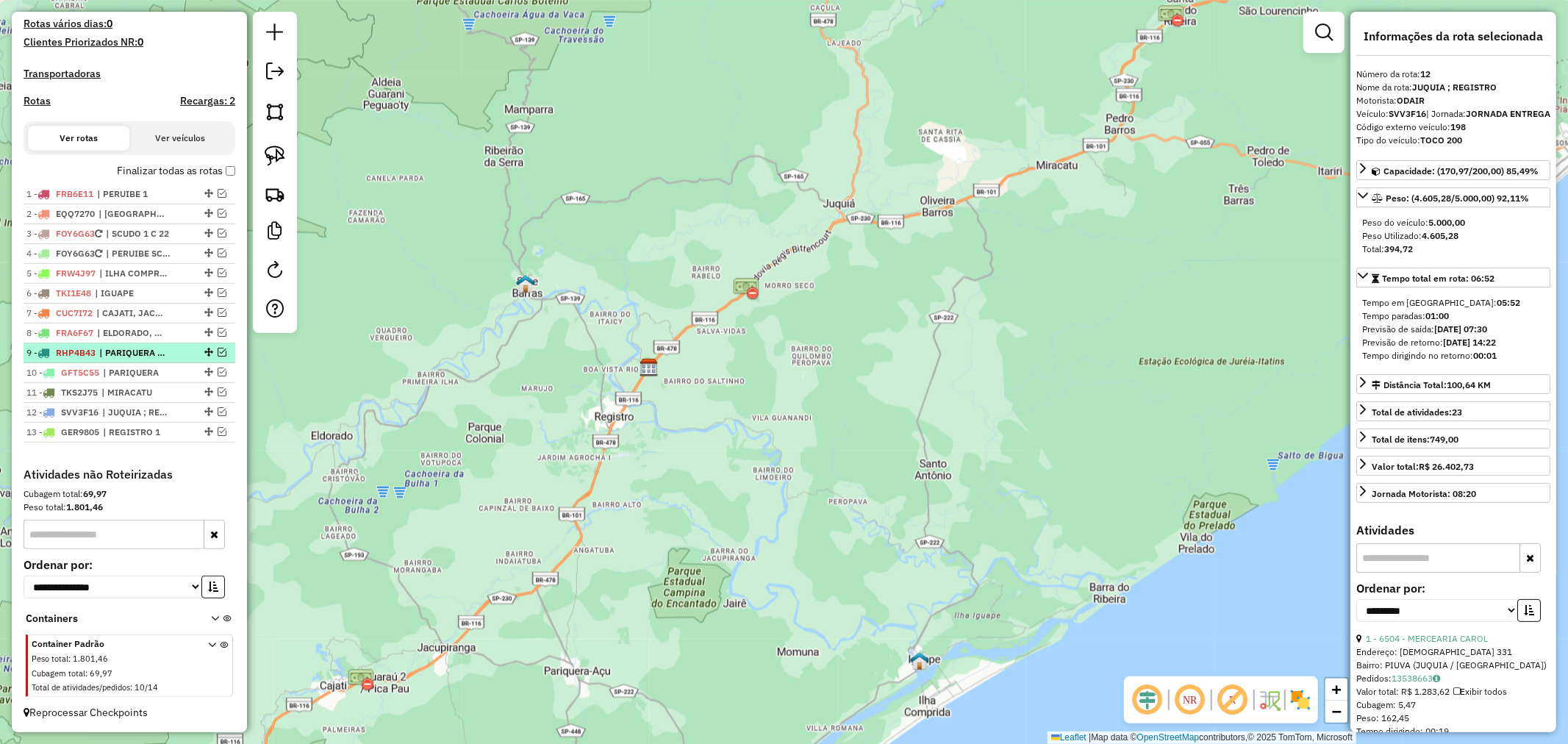
click at [218, 351] on em at bounding box center [222, 353] width 9 height 9
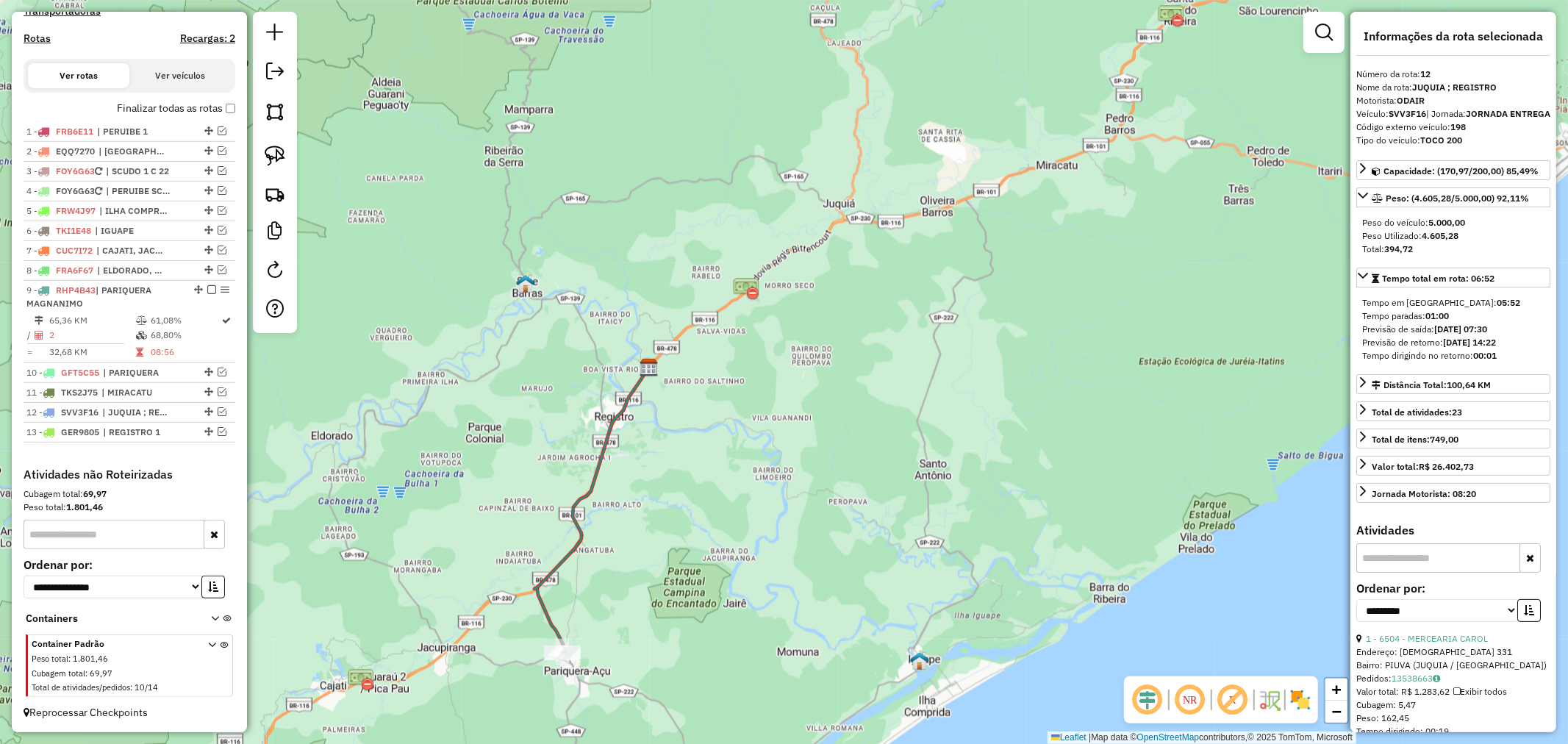
drag, startPoint x: 628, startPoint y: 603, endPoint x: 683, endPoint y: 498, distance: 118.5
click at [683, 498] on div "Janela de atendimento Grade de atendimento Capacidade Transportadoras Veículos …" at bounding box center [784, 372] width 1568 height 744
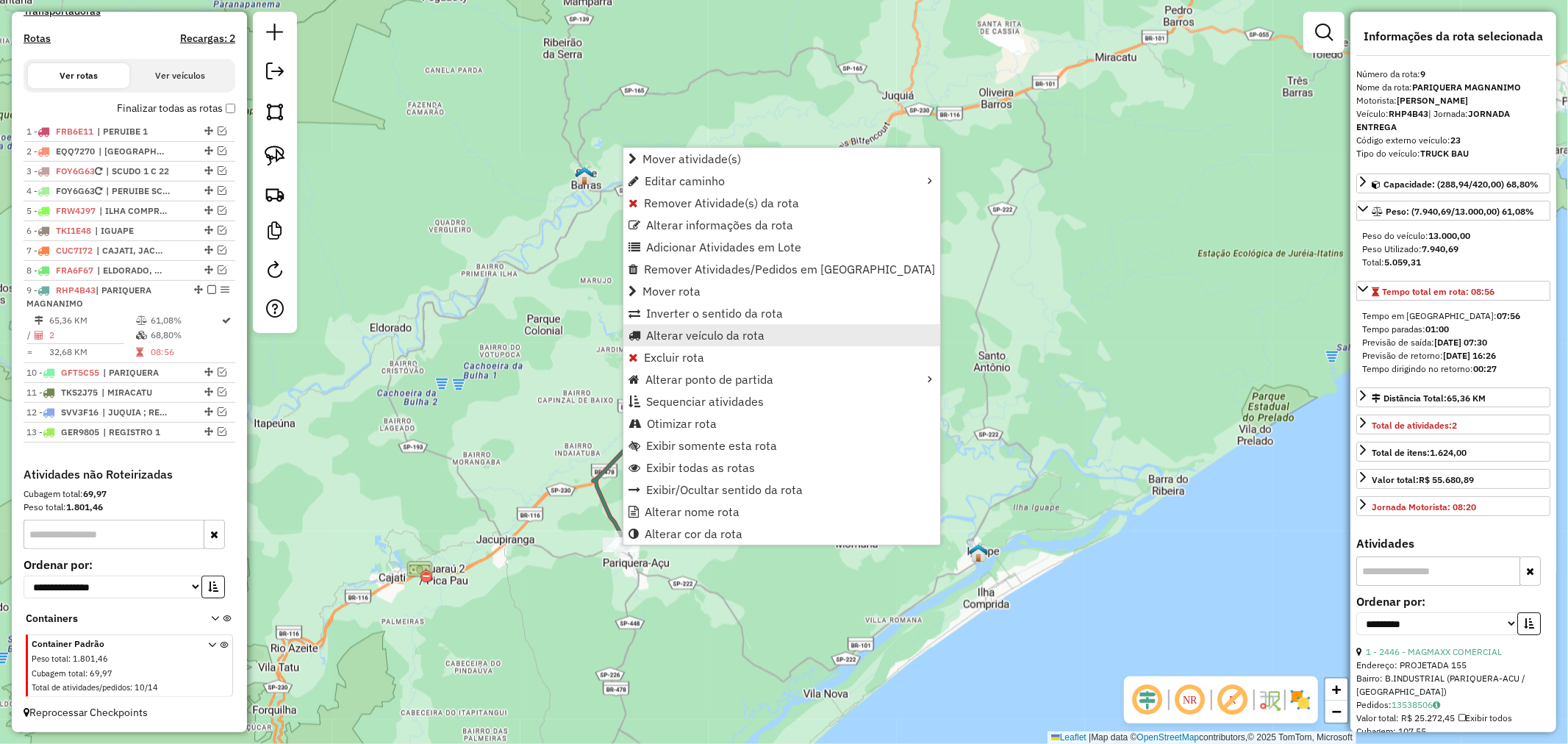
click at [745, 337] on span "Alterar veículo da rota" at bounding box center [705, 335] width 118 height 12
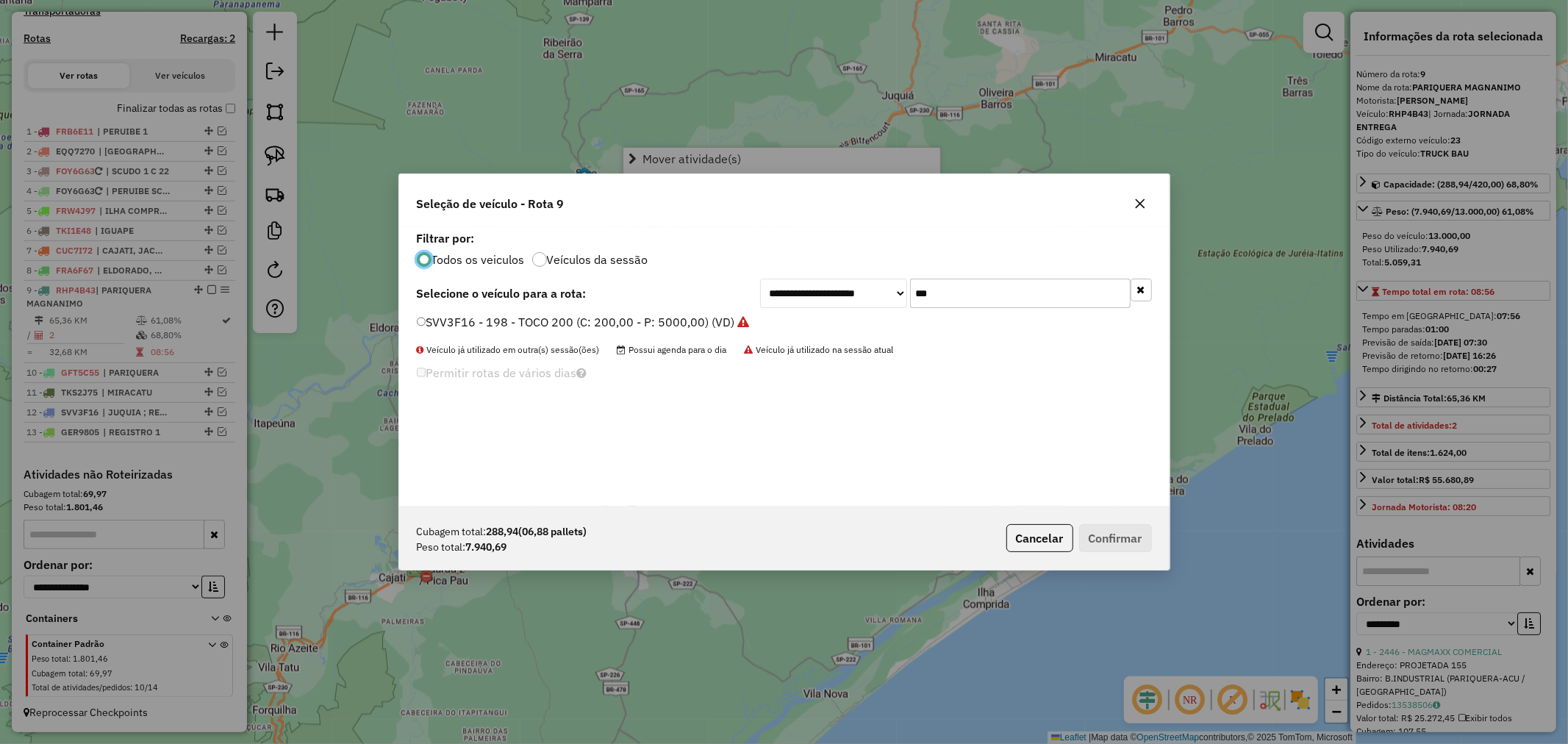
scroll to position [8, 4]
click at [961, 290] on input "***" at bounding box center [1020, 293] width 221 height 29
type input "*"
click at [519, 324] on label "RHP4B43 - 23 - TRUCK BAU (C: 420,00 - P: 13000,00) (VD)" at bounding box center [588, 322] width 343 height 18
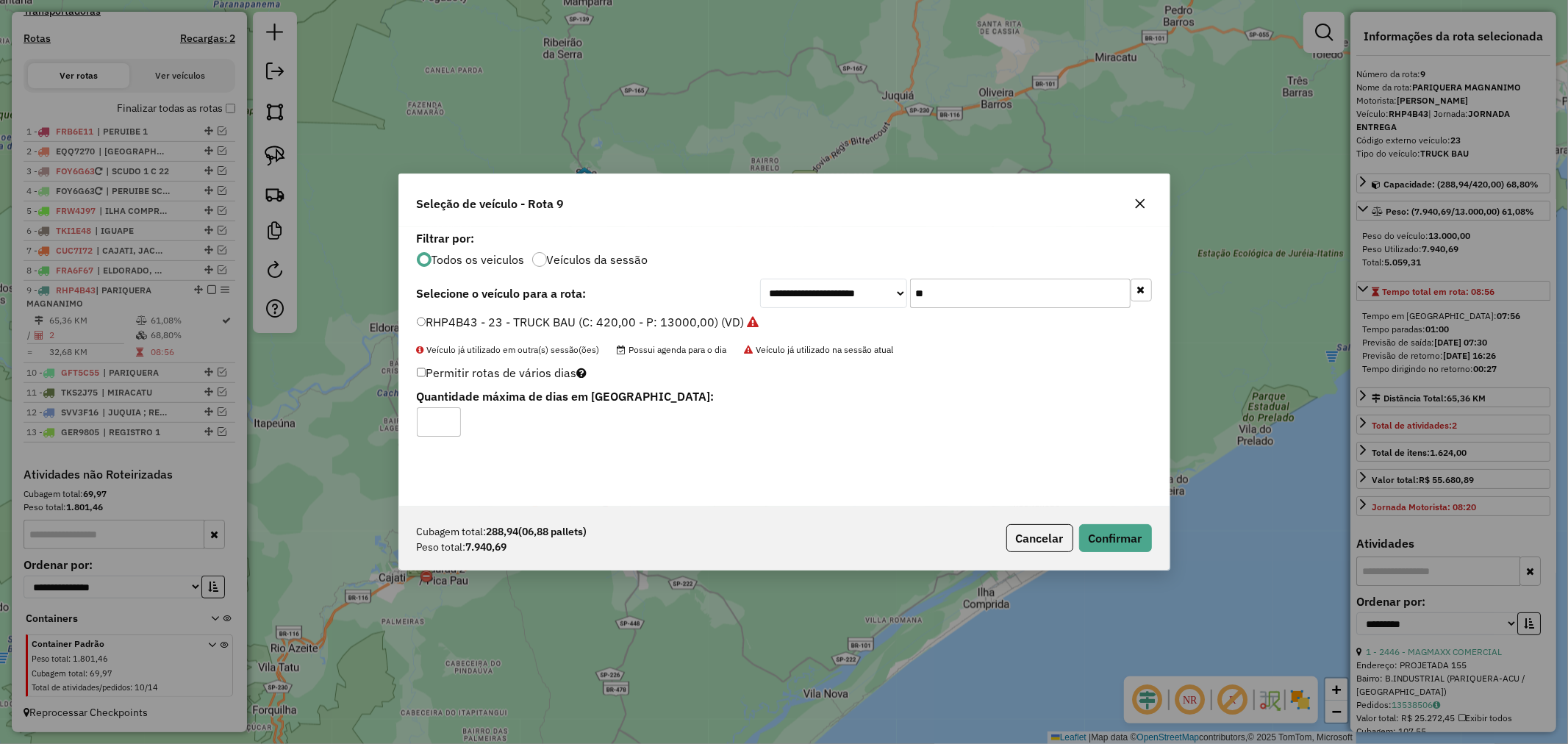
click at [968, 289] on input "**" at bounding box center [1020, 293] width 221 height 29
type input "*"
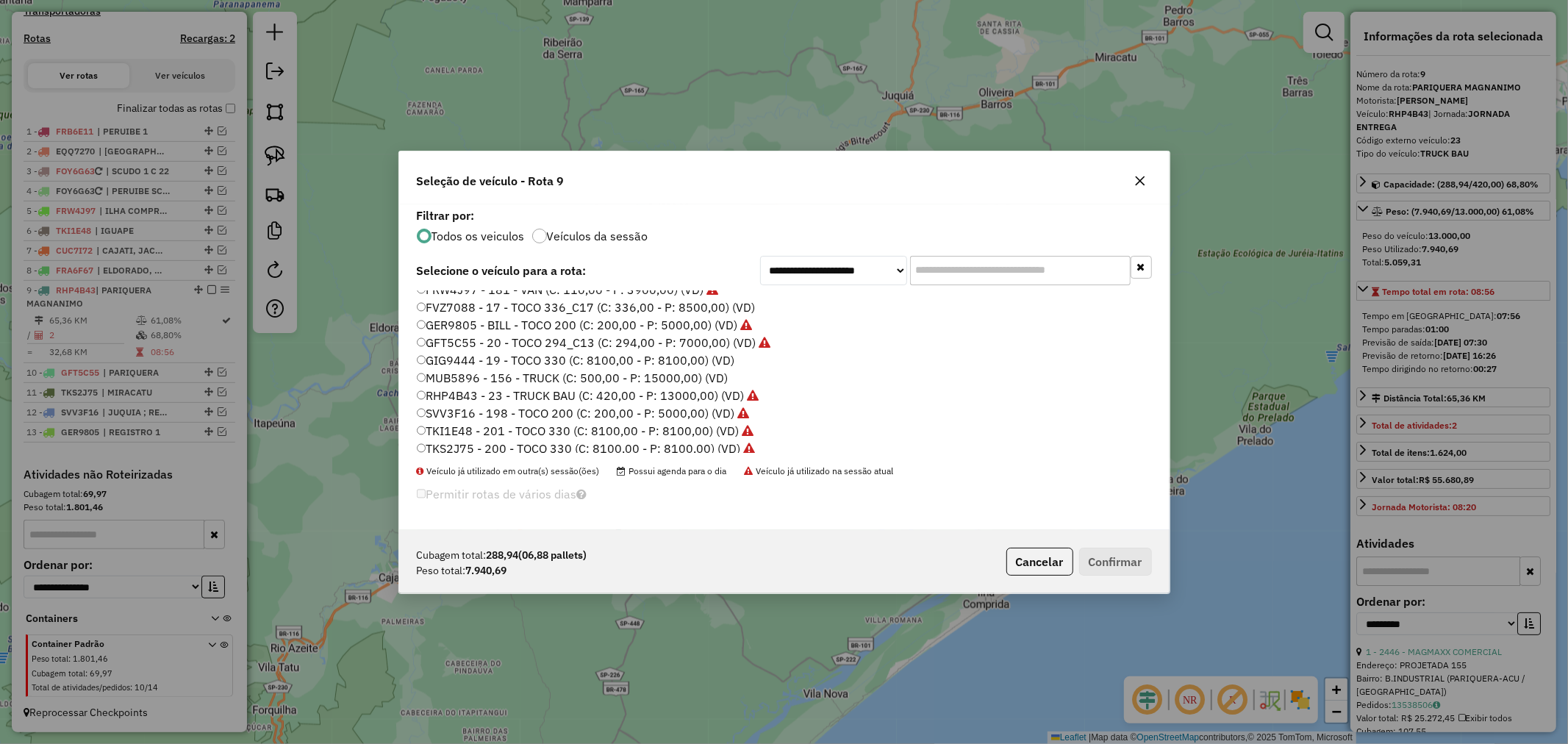
scroll to position [191, 0]
click at [1140, 184] on icon "button" at bounding box center [1141, 181] width 12 height 12
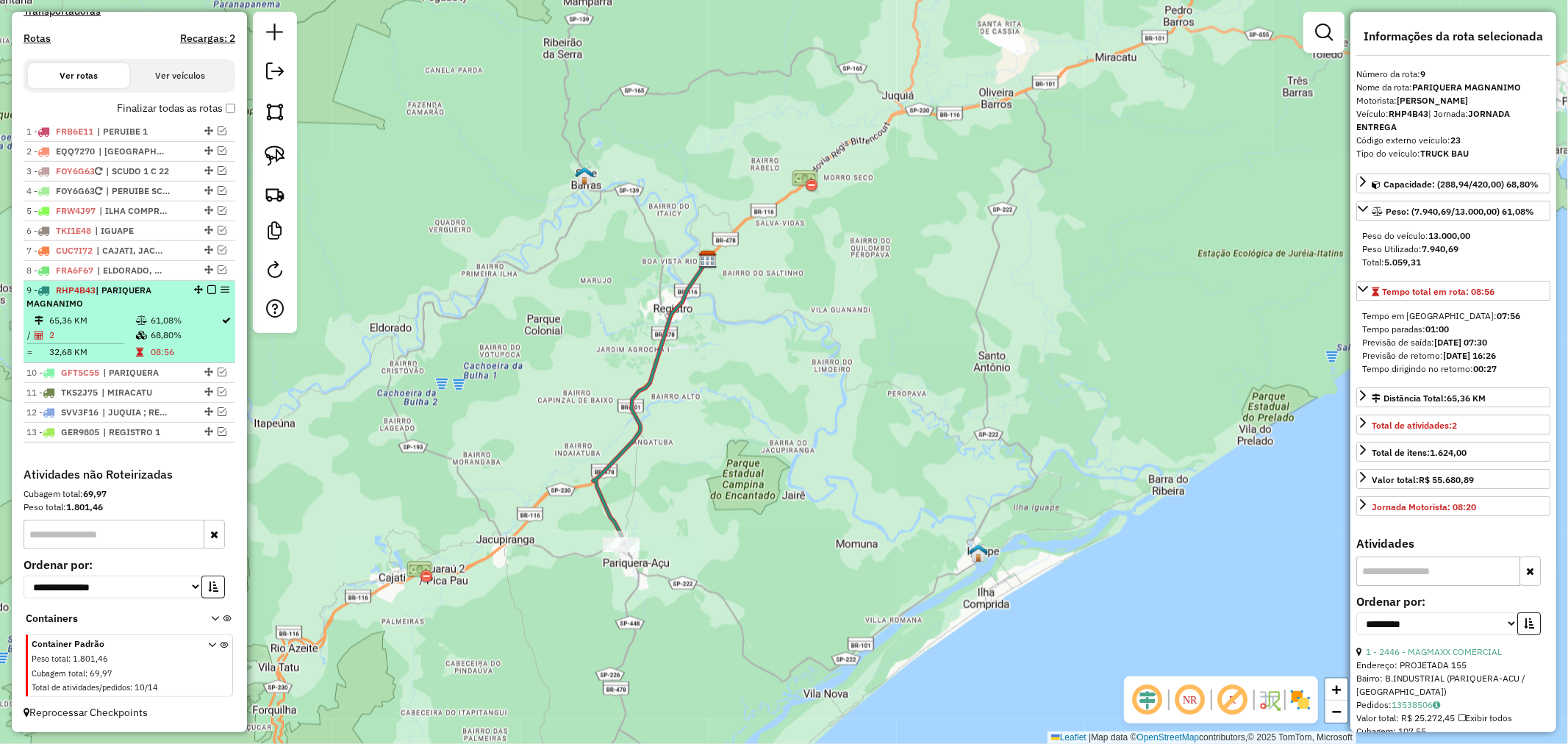
click at [210, 289] on em at bounding box center [212, 290] width 9 height 9
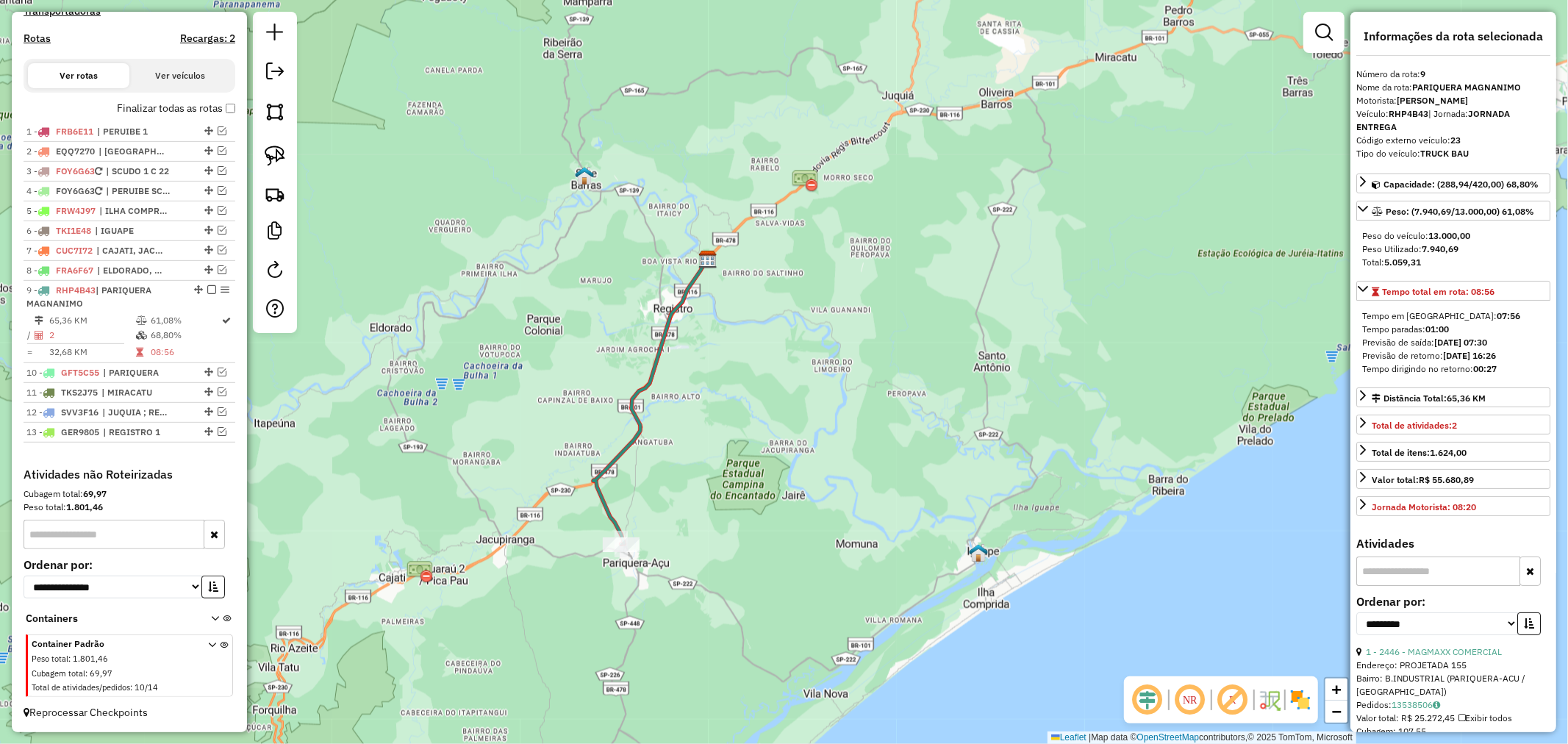
scroll to position [428, 0]
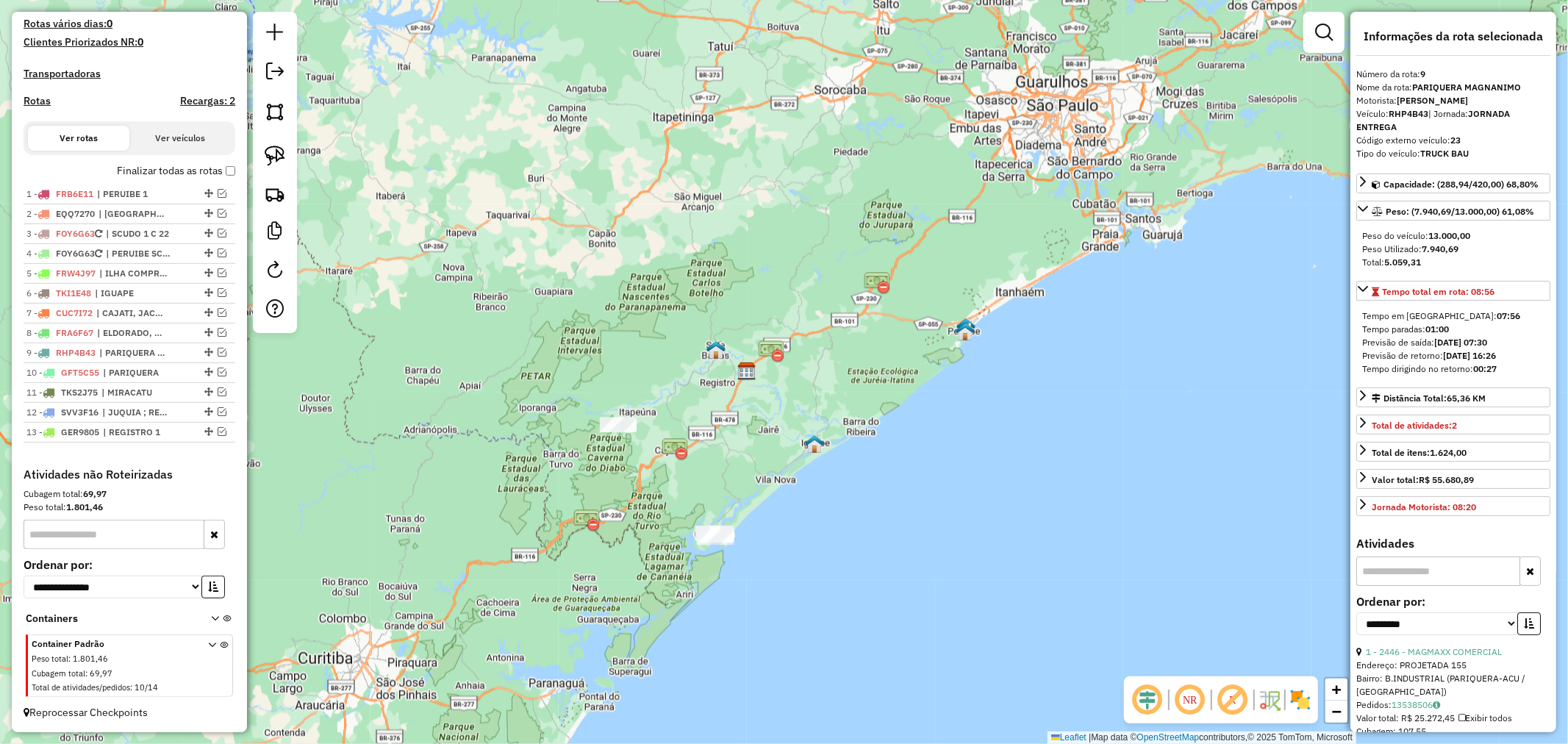
drag, startPoint x: 954, startPoint y: 418, endPoint x: 702, endPoint y: 379, distance: 255.0
click at [894, 385] on div "Janela de atendimento Grade de atendimento Capacidade Transportadoras Veículos …" at bounding box center [784, 372] width 1568 height 744
drag, startPoint x: 217, startPoint y: 210, endPoint x: 263, endPoint y: 222, distance: 47.5
click at [218, 210] on em at bounding box center [222, 213] width 9 height 9
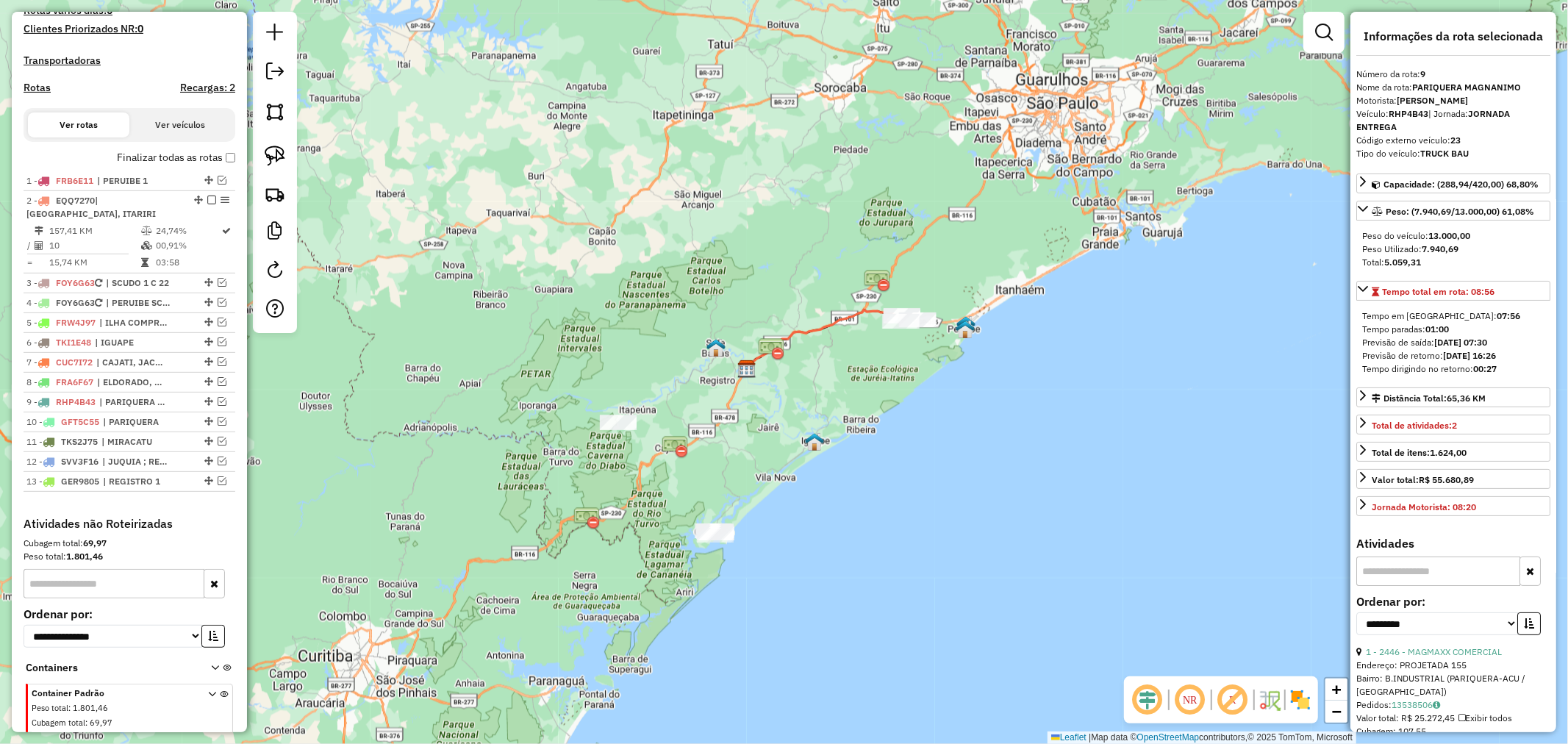
scroll to position [476, 0]
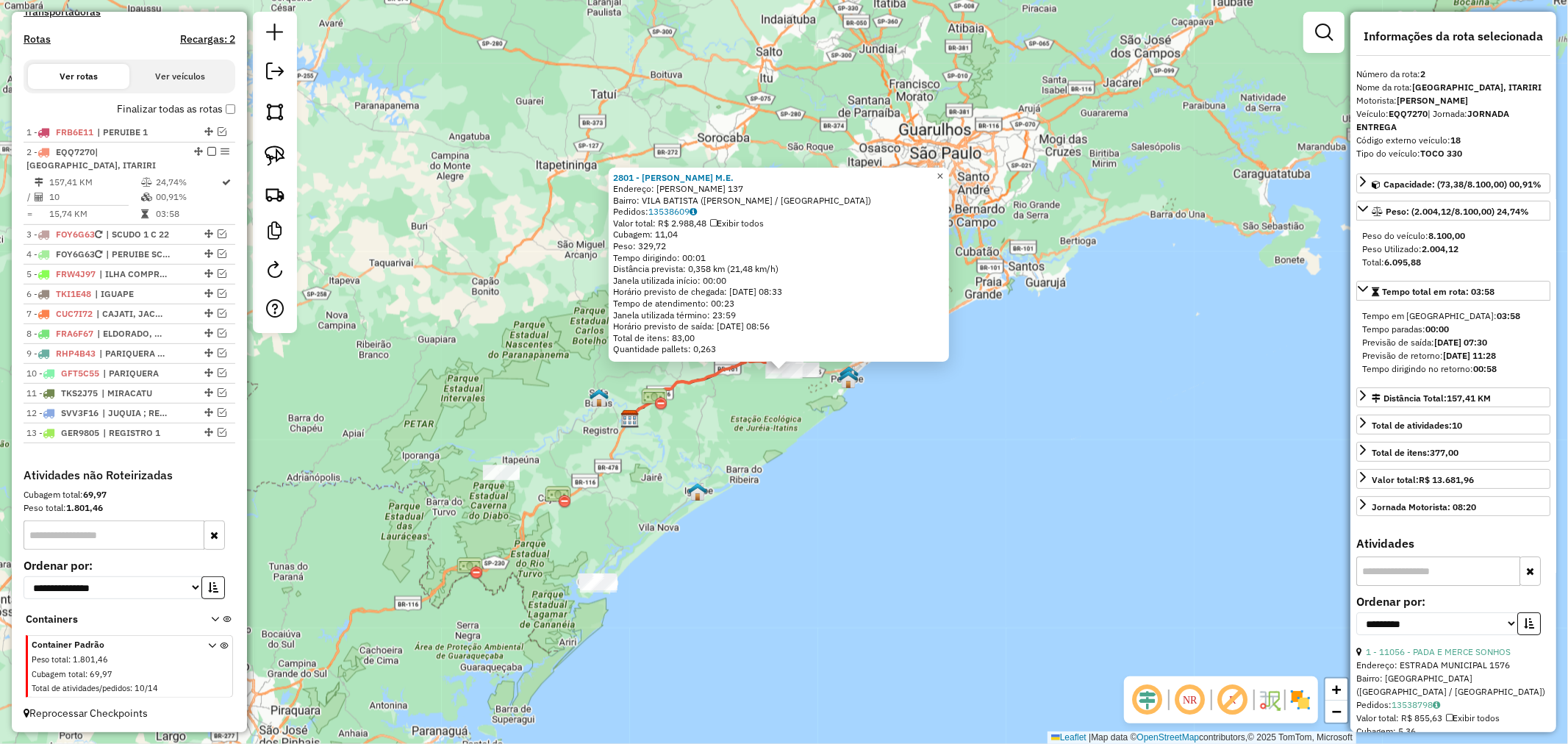
click at [943, 170] on span "×" at bounding box center [939, 176] width 7 height 13
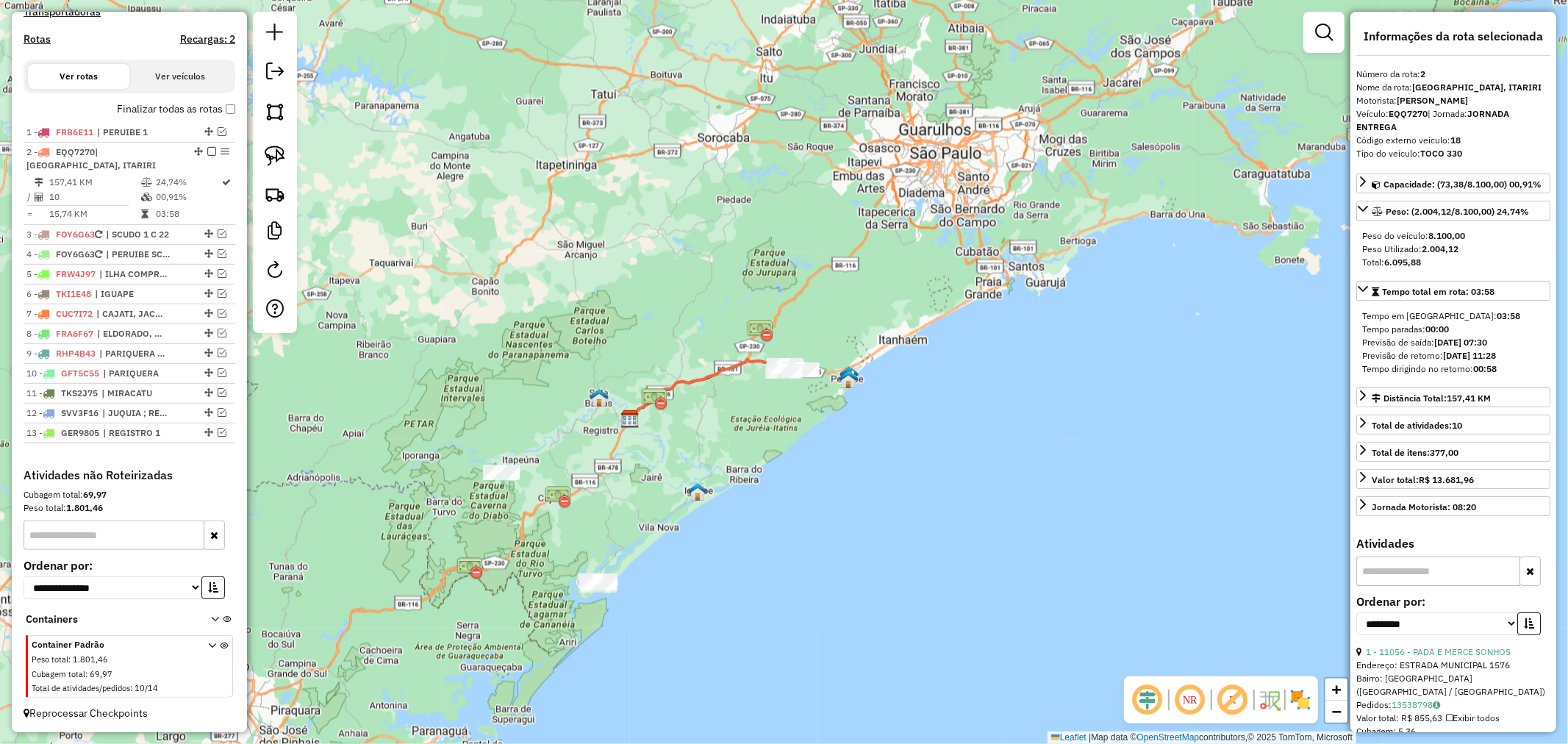
drag, startPoint x: 748, startPoint y: 465, endPoint x: 763, endPoint y: 418, distance: 49.3
click at [763, 418] on div "Janela de atendimento Grade de atendimento Capacidade Transportadoras Veículos …" at bounding box center [784, 372] width 1568 height 744
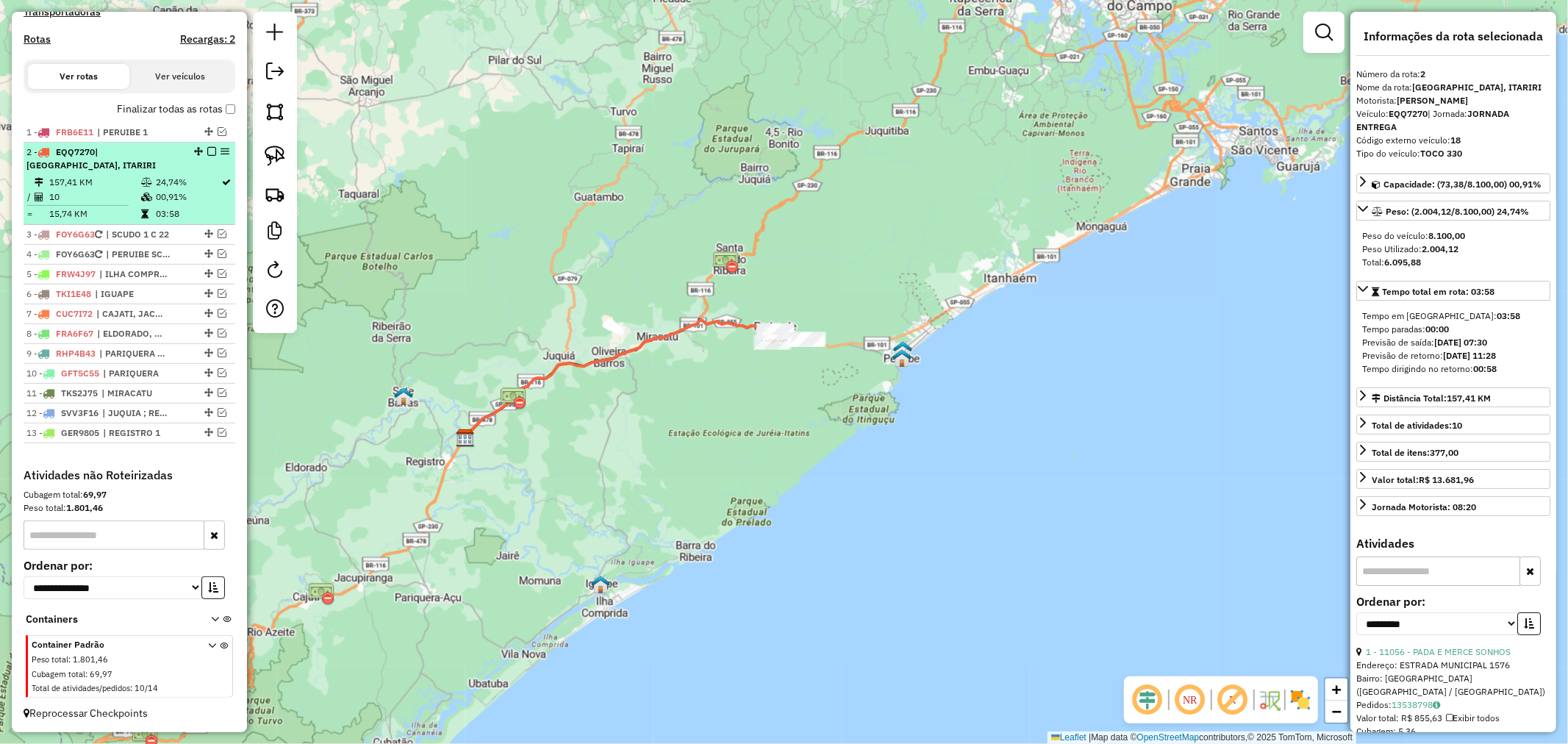
click at [207, 156] on em at bounding box center [212, 151] width 9 height 9
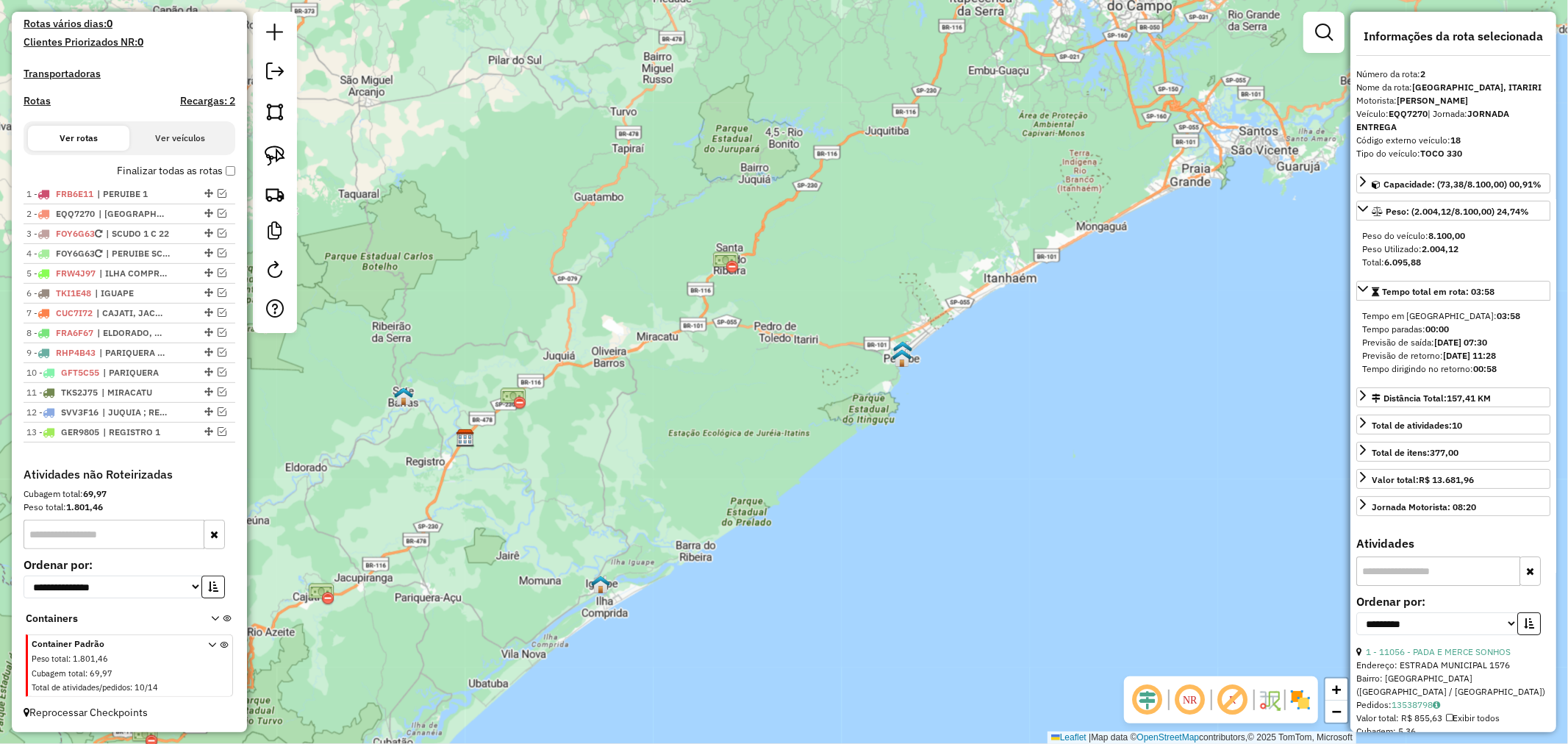
scroll to position [428, 0]
drag, startPoint x: 754, startPoint y: 466, endPoint x: 813, endPoint y: 402, distance: 87.0
click at [812, 402] on div "Janela de atendimento Grade de atendimento Capacidade Transportadoras Veículos …" at bounding box center [784, 372] width 1568 height 744
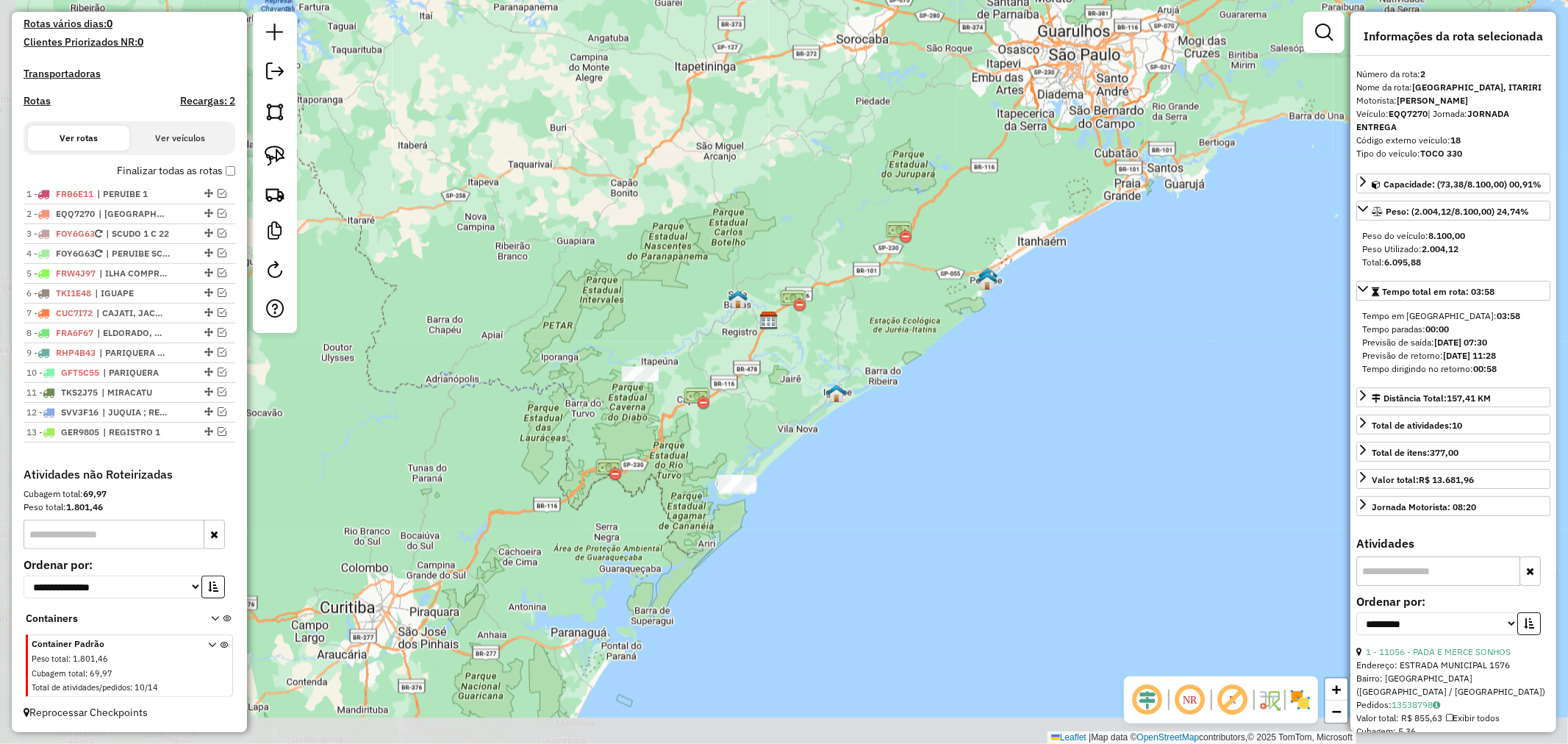
drag, startPoint x: 793, startPoint y: 469, endPoint x: 880, endPoint y: 400, distance: 111.0
click at [893, 400] on div "Janela de atendimento Grade de atendimento Capacidade Transportadoras Veículos …" at bounding box center [784, 372] width 1568 height 744
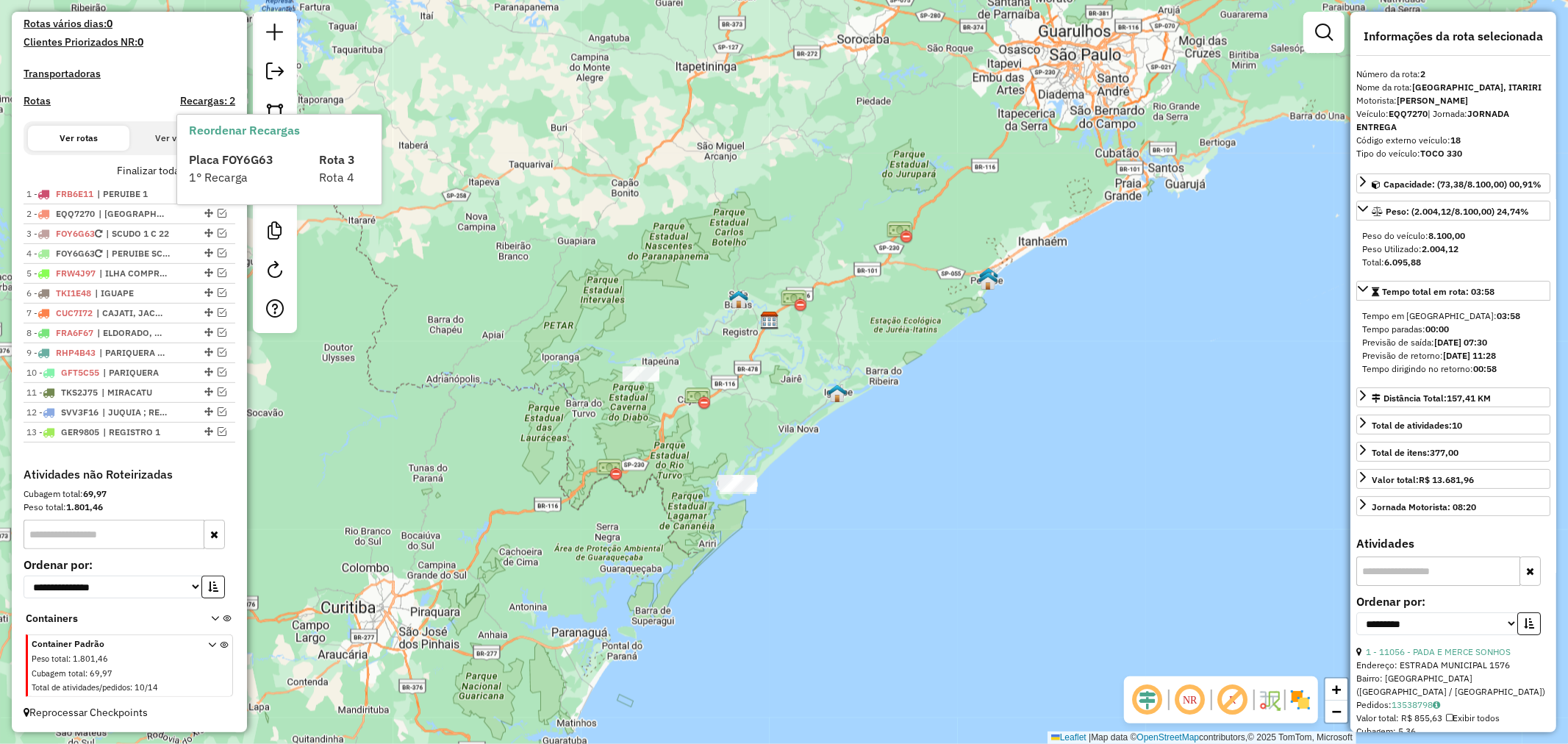
click at [617, 140] on div "Janela de atendimento Grade de atendimento Capacidade Transportadoras Veículos …" at bounding box center [784, 372] width 1568 height 744
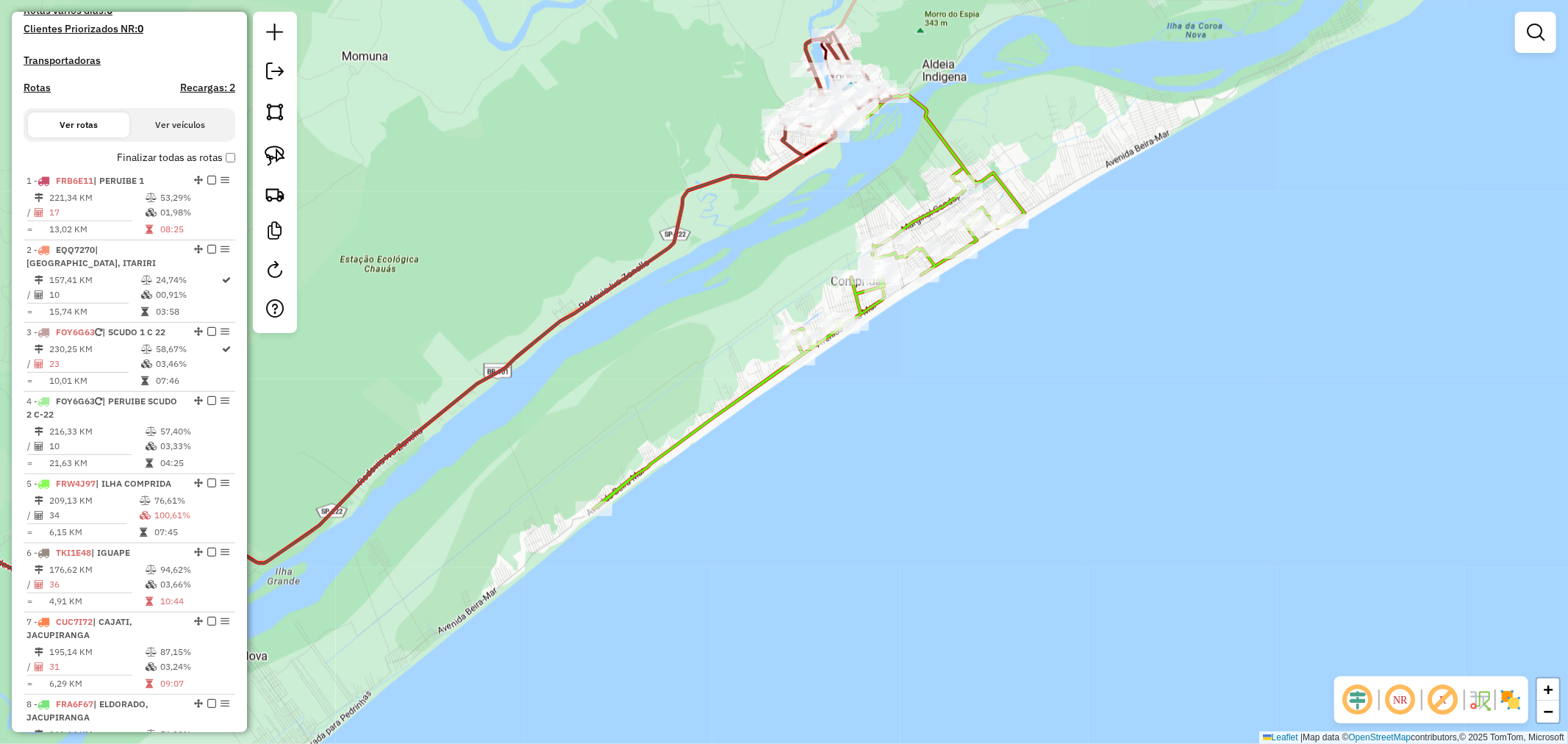
click at [751, 335] on div "Rota 6 - Placa TKI1E48 10986 - CARLOS HENRIQUE DE Janela de atendimento Grade d…" at bounding box center [784, 372] width 1568 height 744
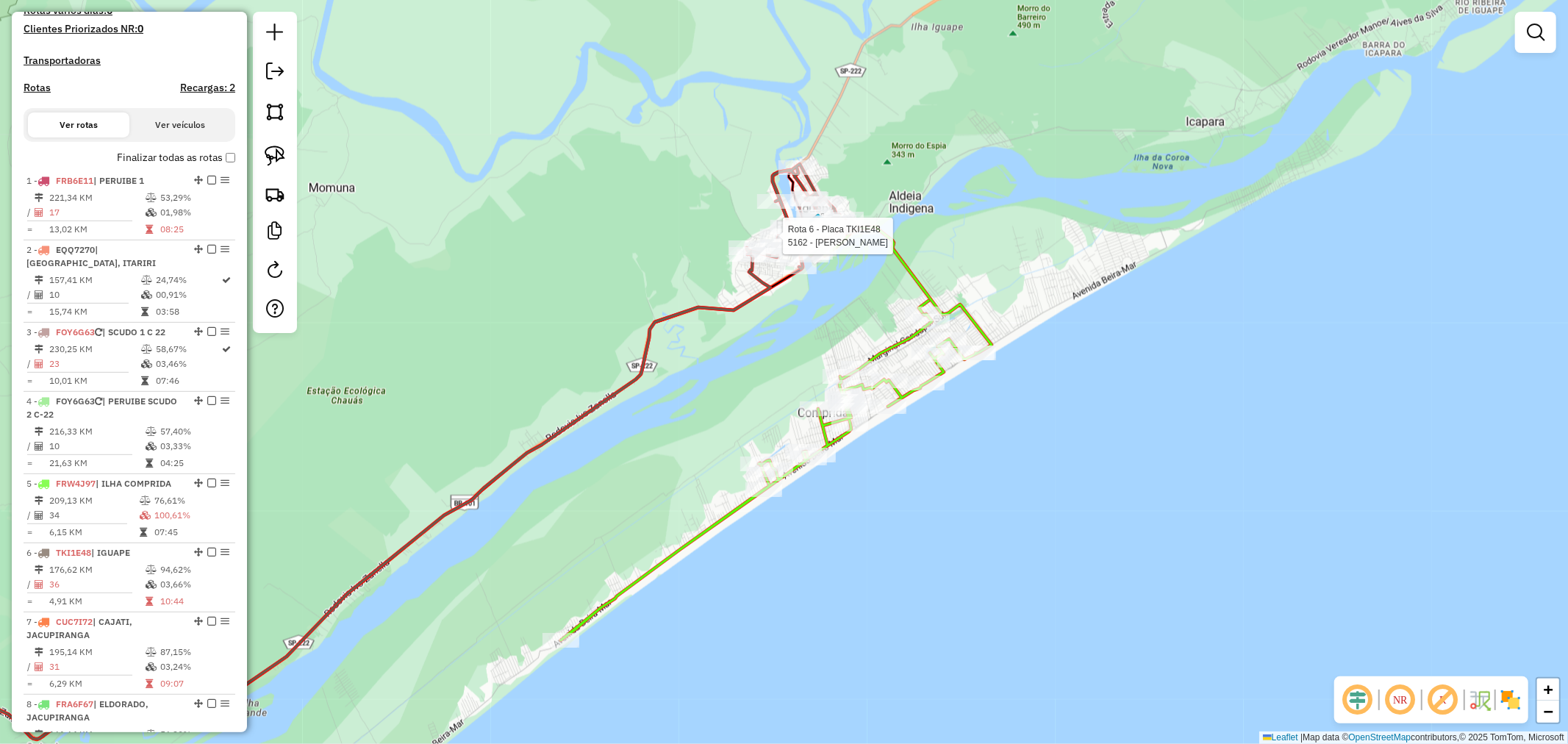
select select "**********"
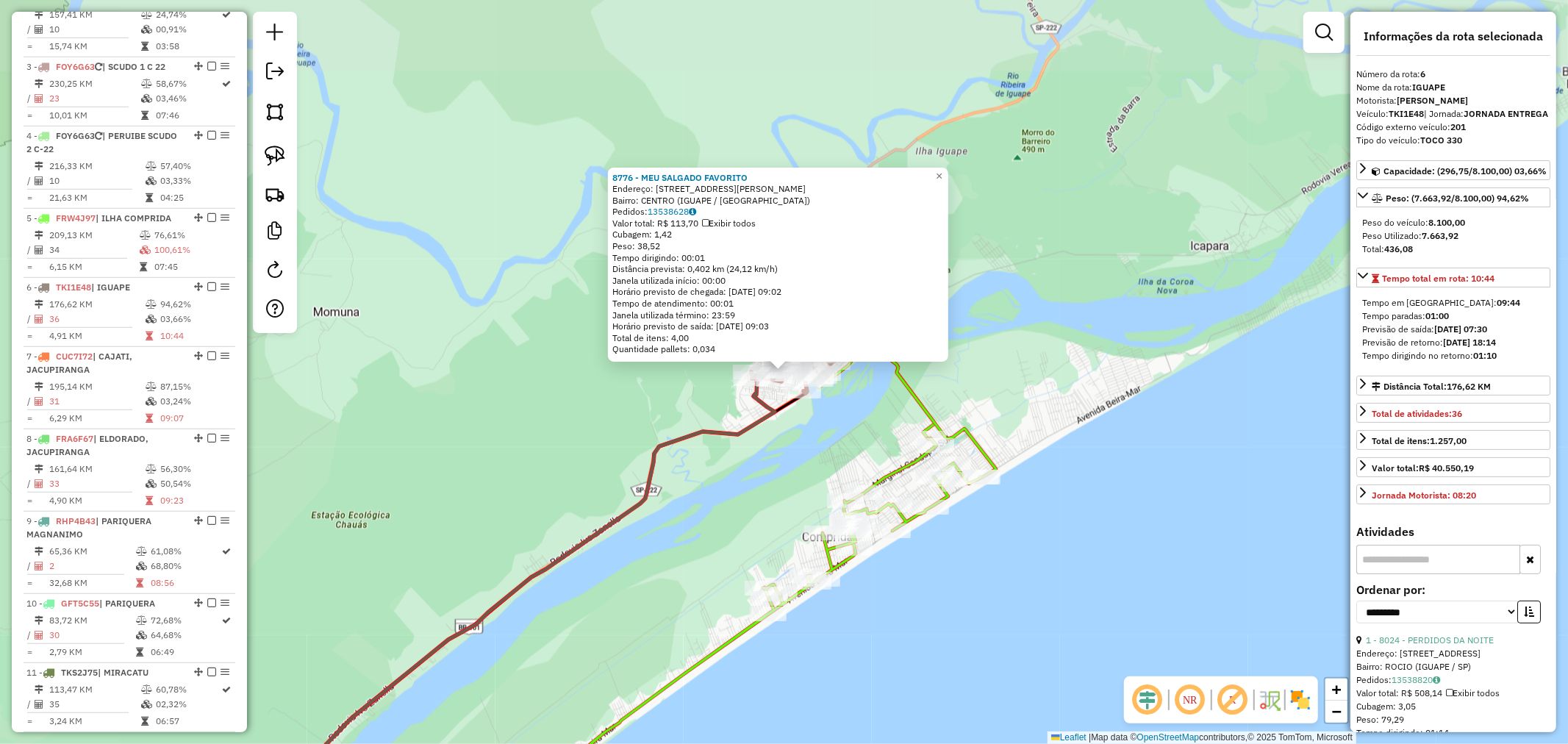
scroll to position [959, 0]
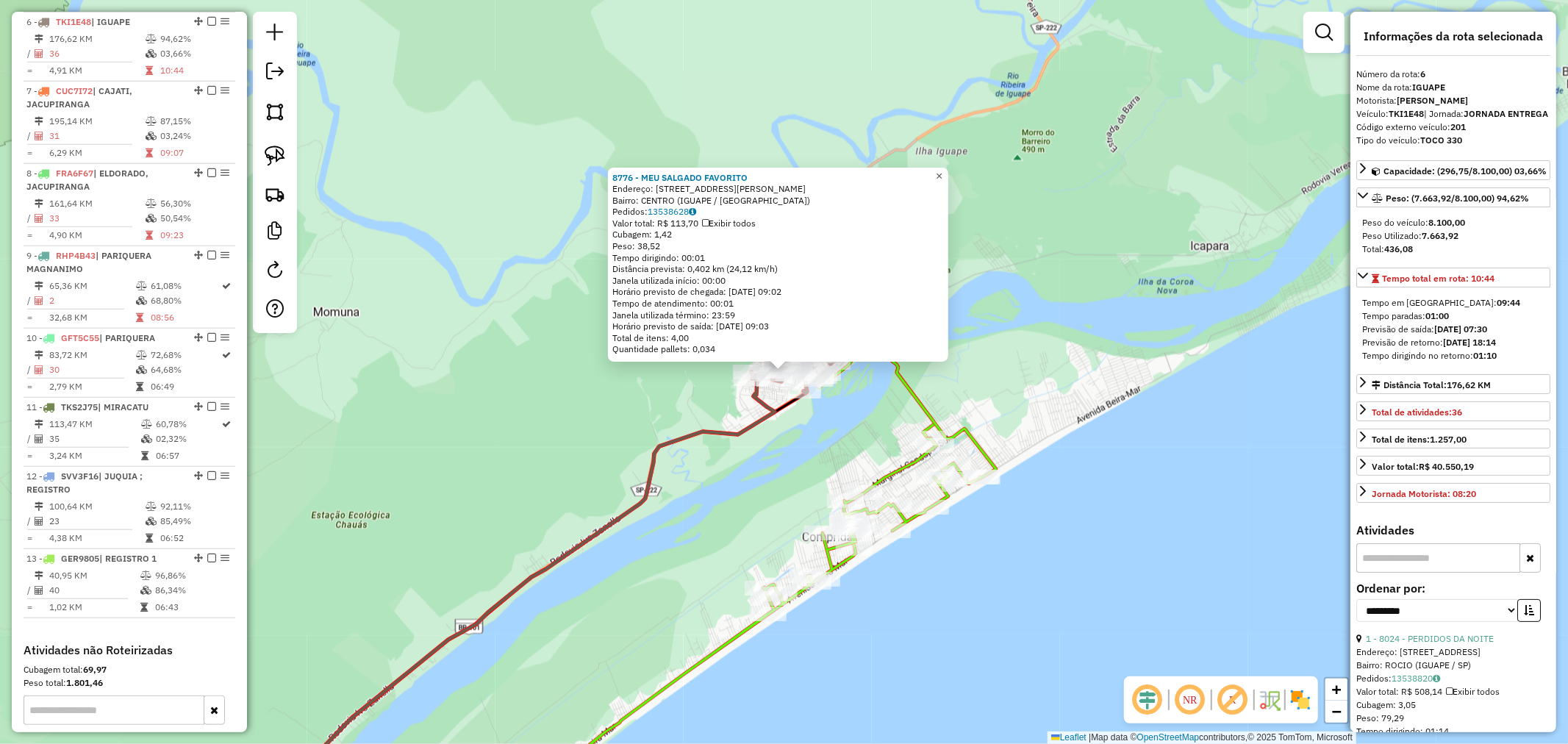
click at [942, 170] on span "×" at bounding box center [939, 176] width 7 height 13
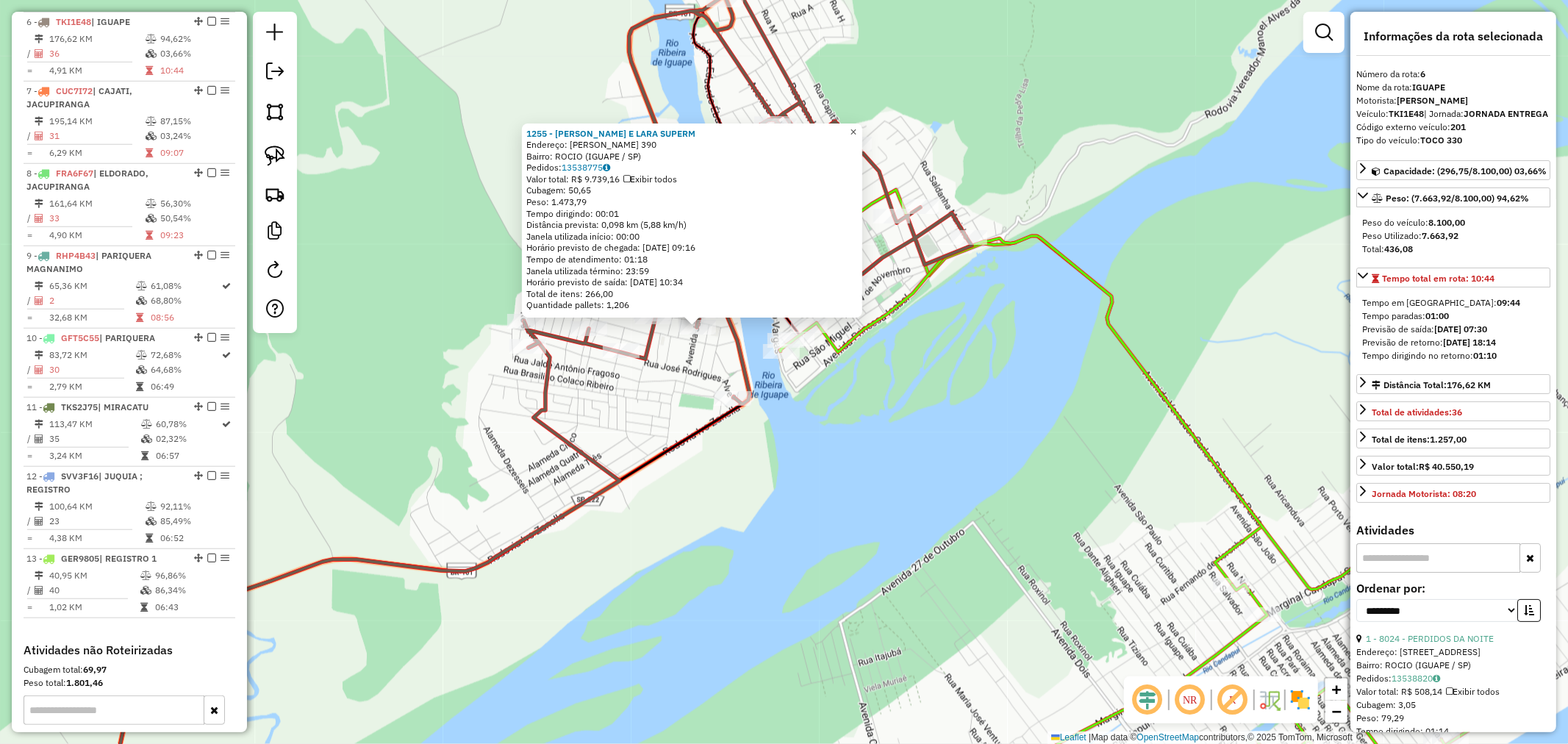
click at [856, 130] on span "×" at bounding box center [852, 132] width 7 height 13
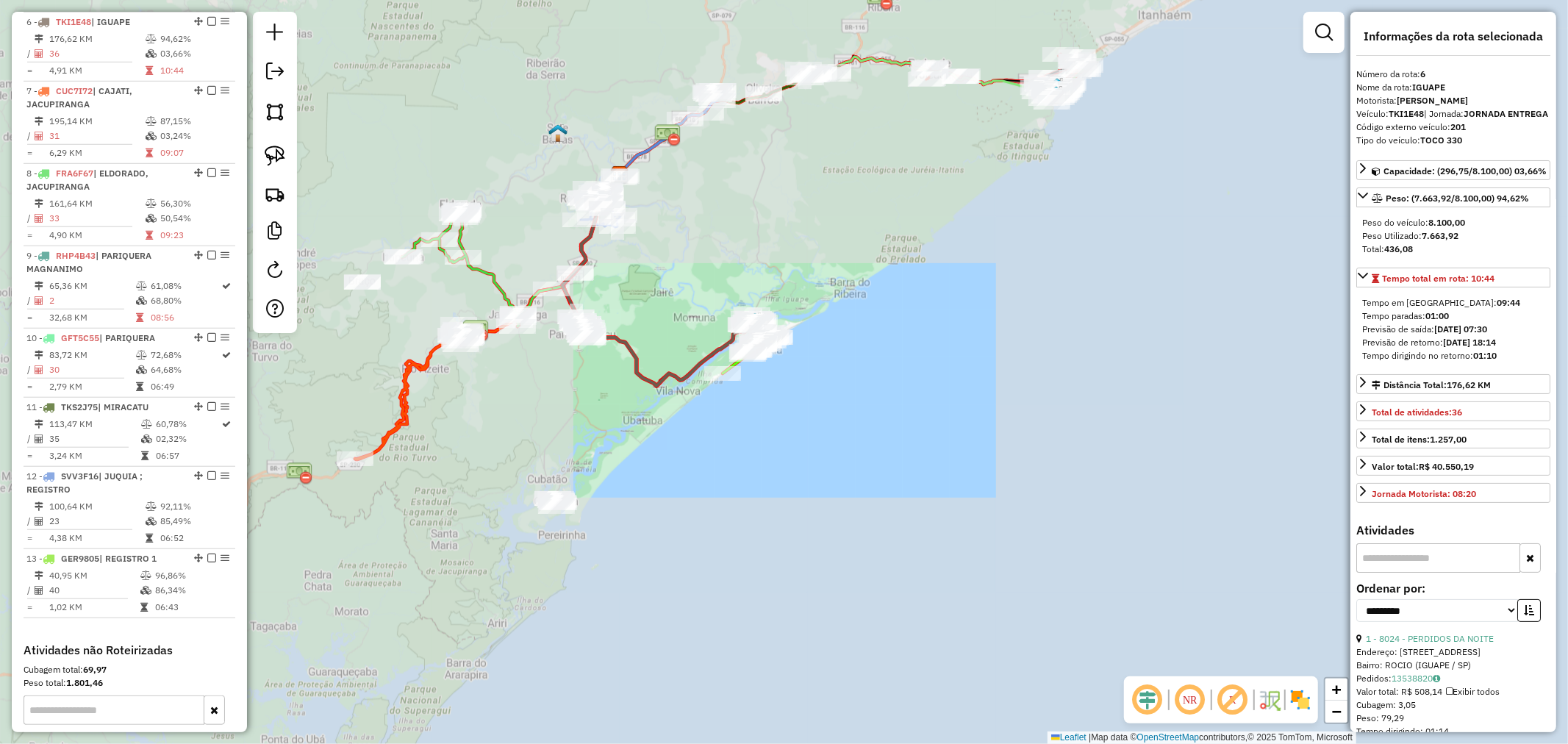
drag, startPoint x: 884, startPoint y: 310, endPoint x: 903, endPoint y: 282, distance: 33.8
click at [903, 282] on div "Janela de atendimento Grade de atendimento Capacidade Transportadoras Veículos …" at bounding box center [784, 372] width 1568 height 744
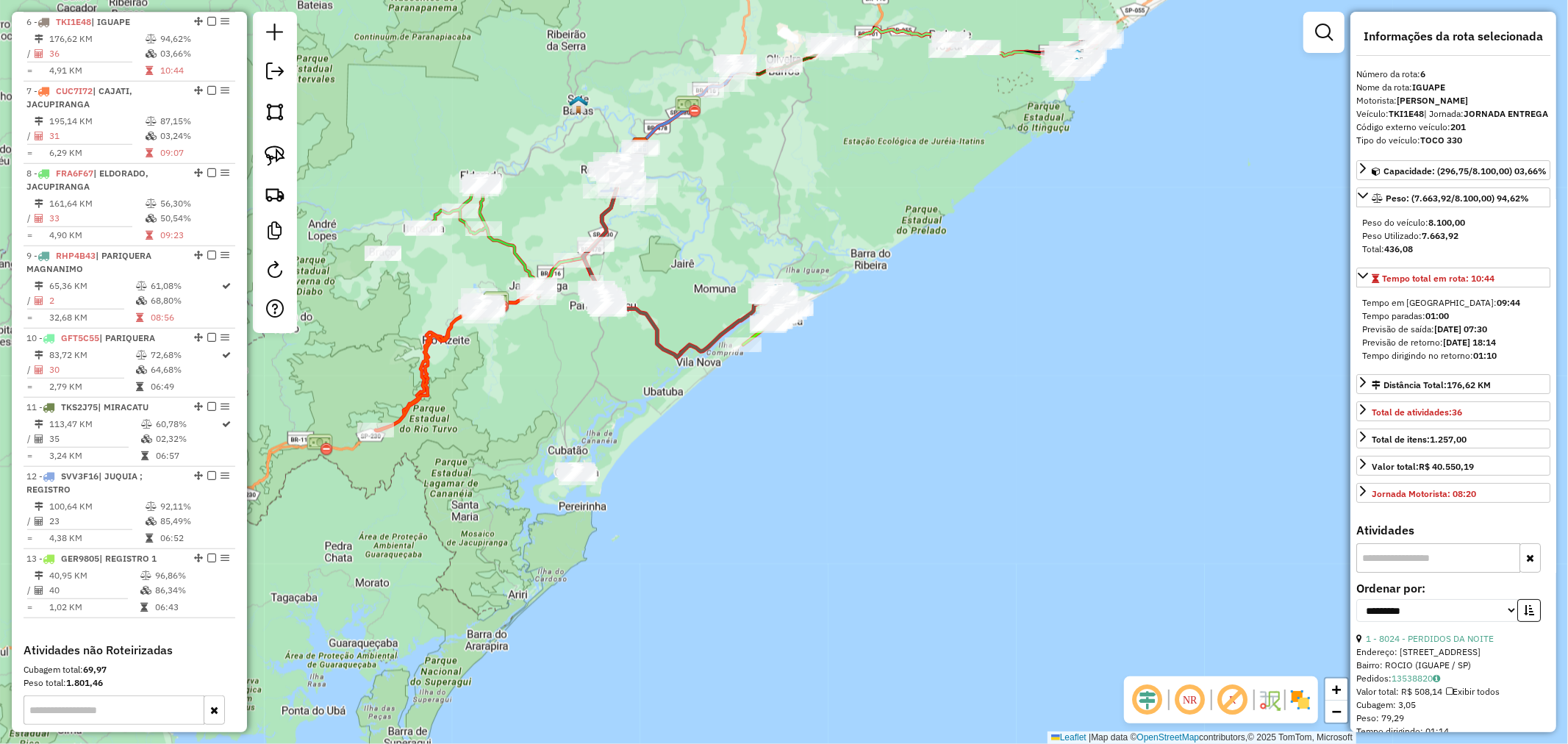
drag, startPoint x: 871, startPoint y: 388, endPoint x: 878, endPoint y: 402, distance: 15.7
click at [876, 395] on div "Janela de atendimento Grade de atendimento Capacidade Transportadoras Veículos …" at bounding box center [784, 372] width 1568 height 744
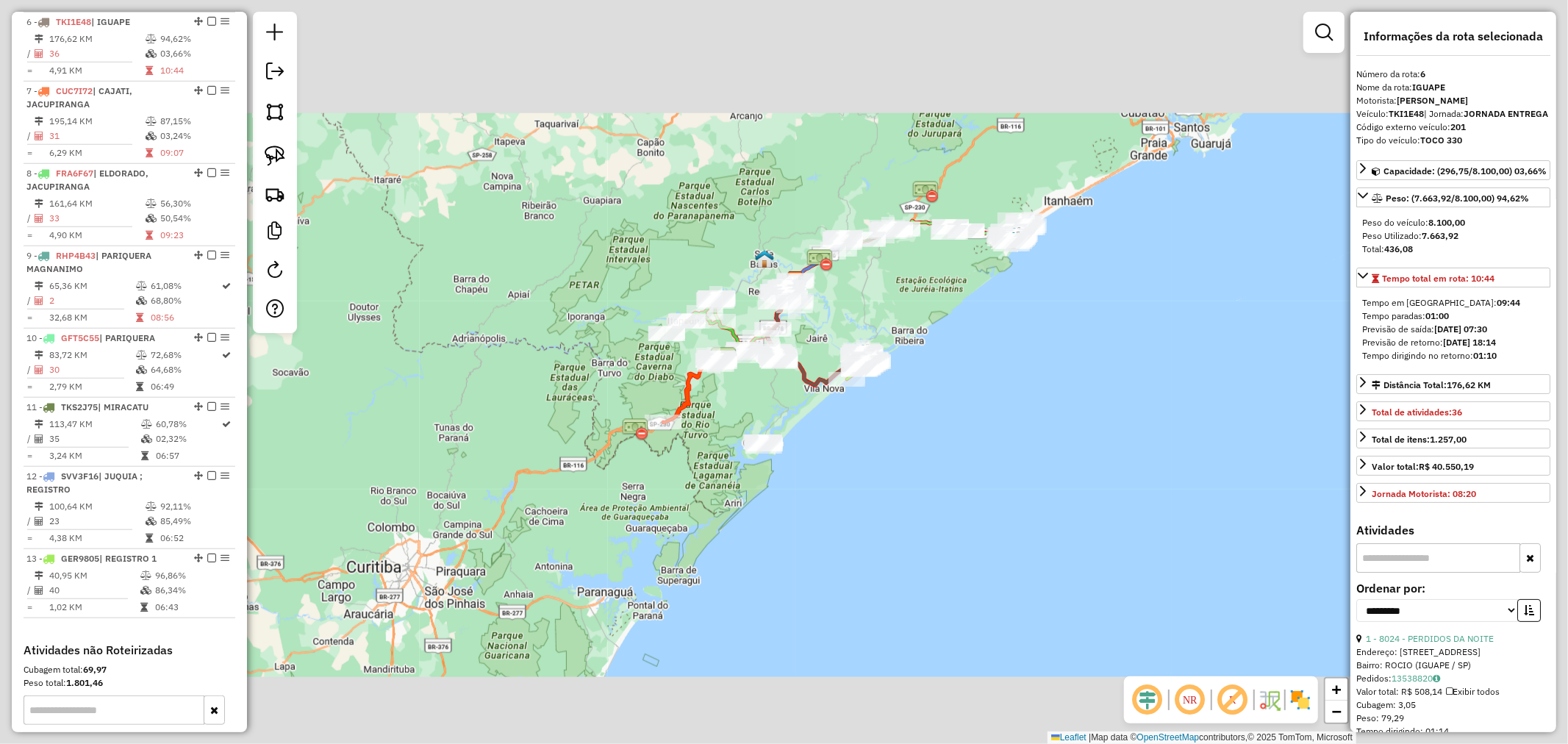
drag, startPoint x: 975, startPoint y: 369, endPoint x: 962, endPoint y: 392, distance: 26.4
click at [967, 393] on div "Janela de atendimento Grade de atendimento Capacidade Transportadoras Veículos …" at bounding box center [784, 372] width 1568 height 744
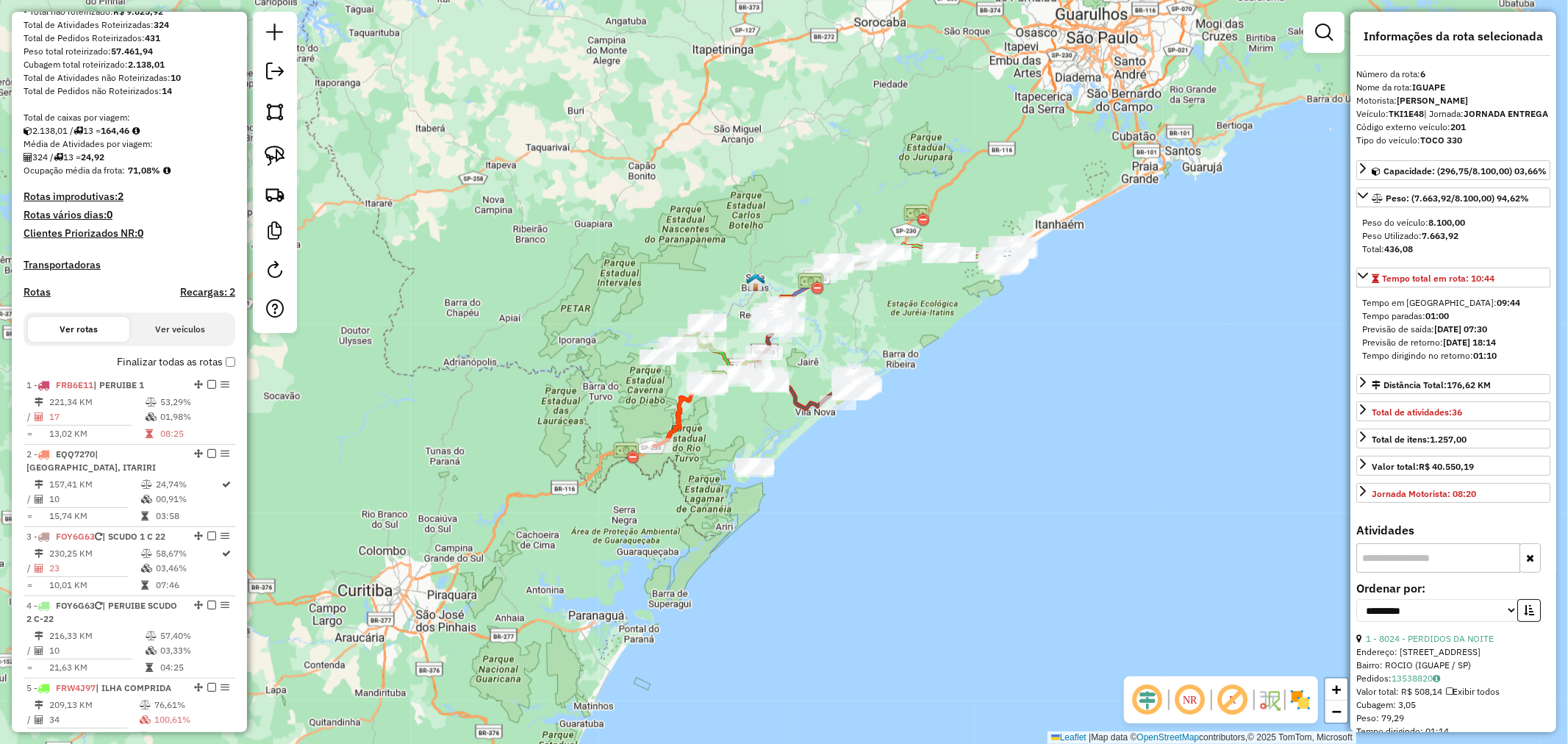
scroll to position [0, 0]
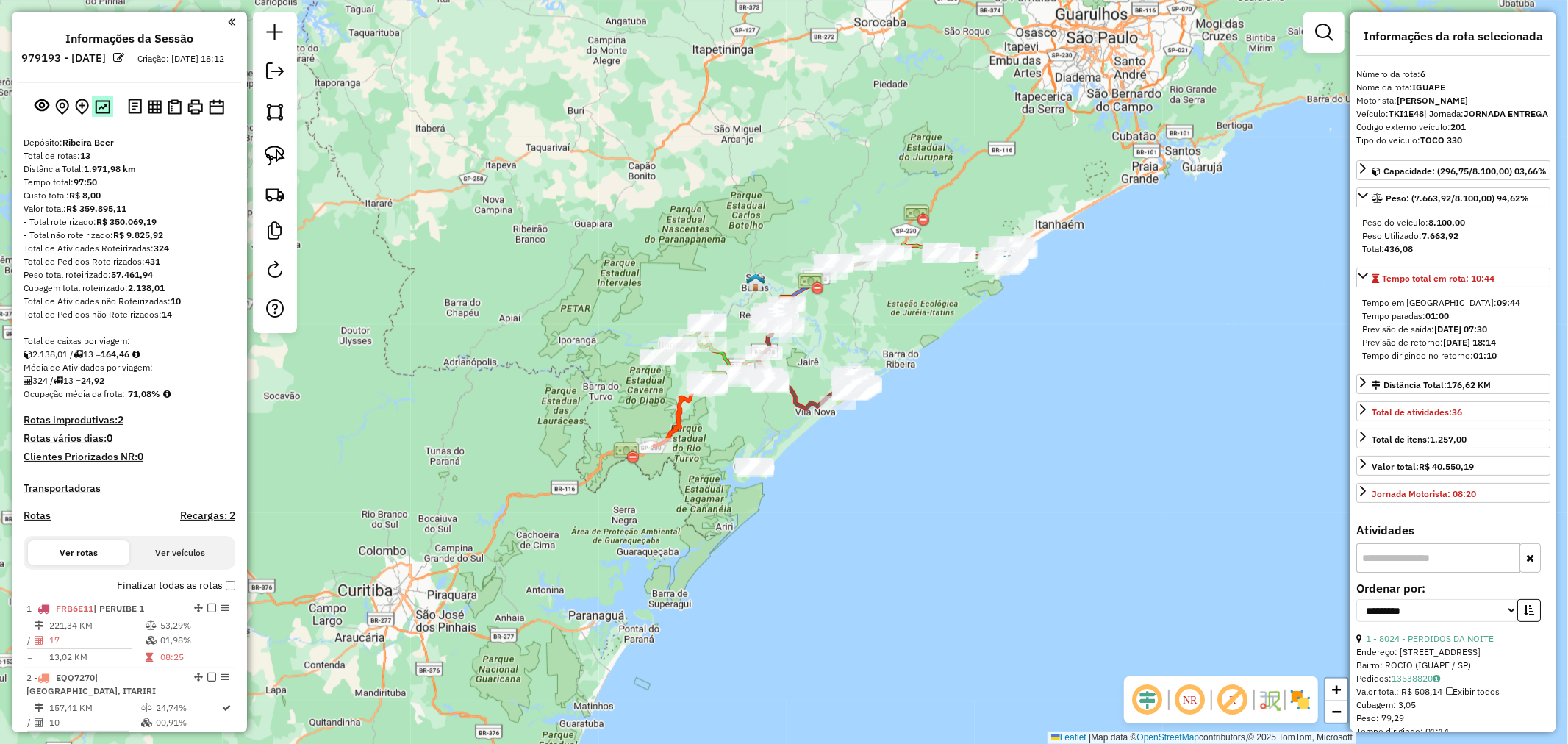
click at [107, 114] on img at bounding box center [103, 107] width 16 height 14
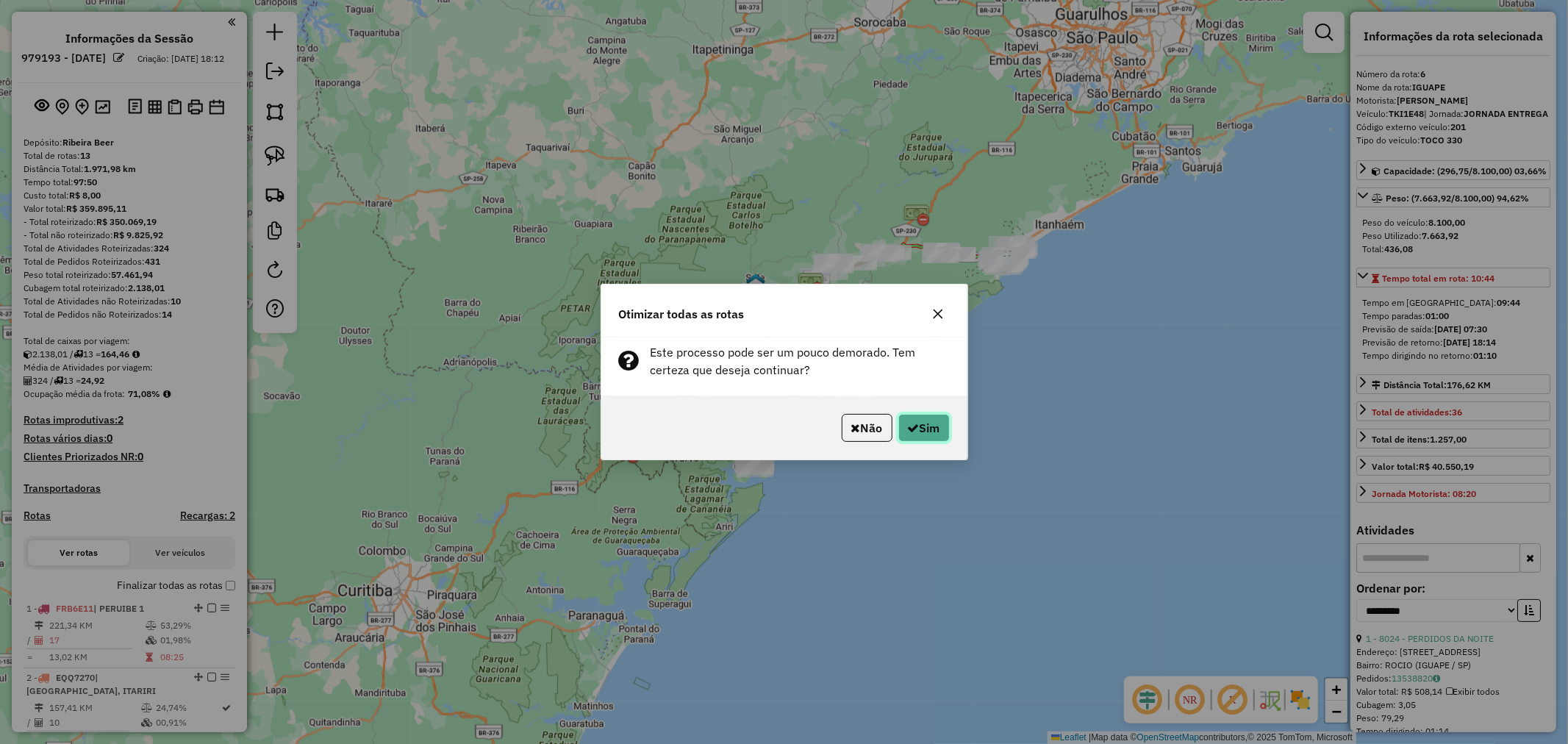
click at [929, 427] on button "Sim" at bounding box center [924, 427] width 52 height 28
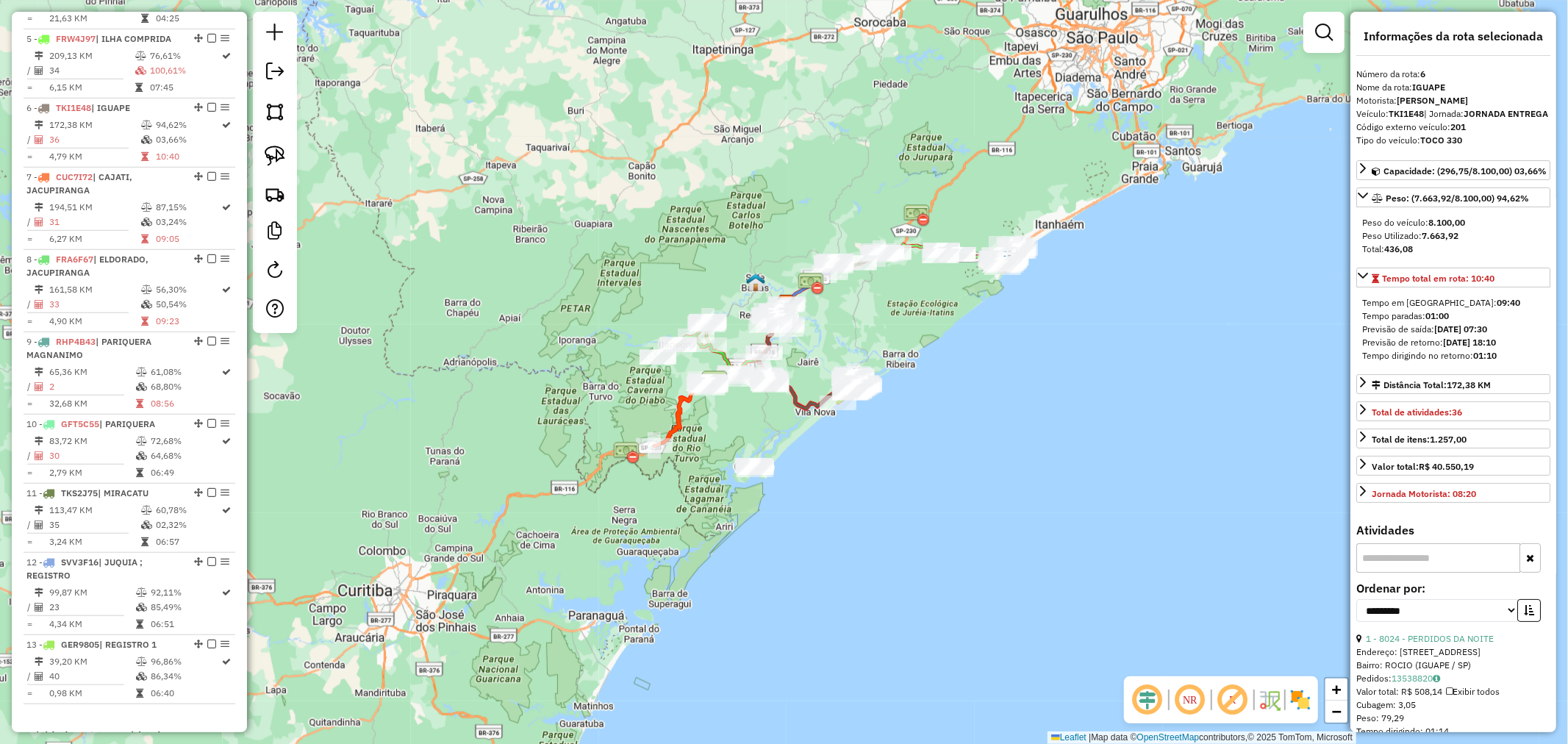
scroll to position [796, 0]
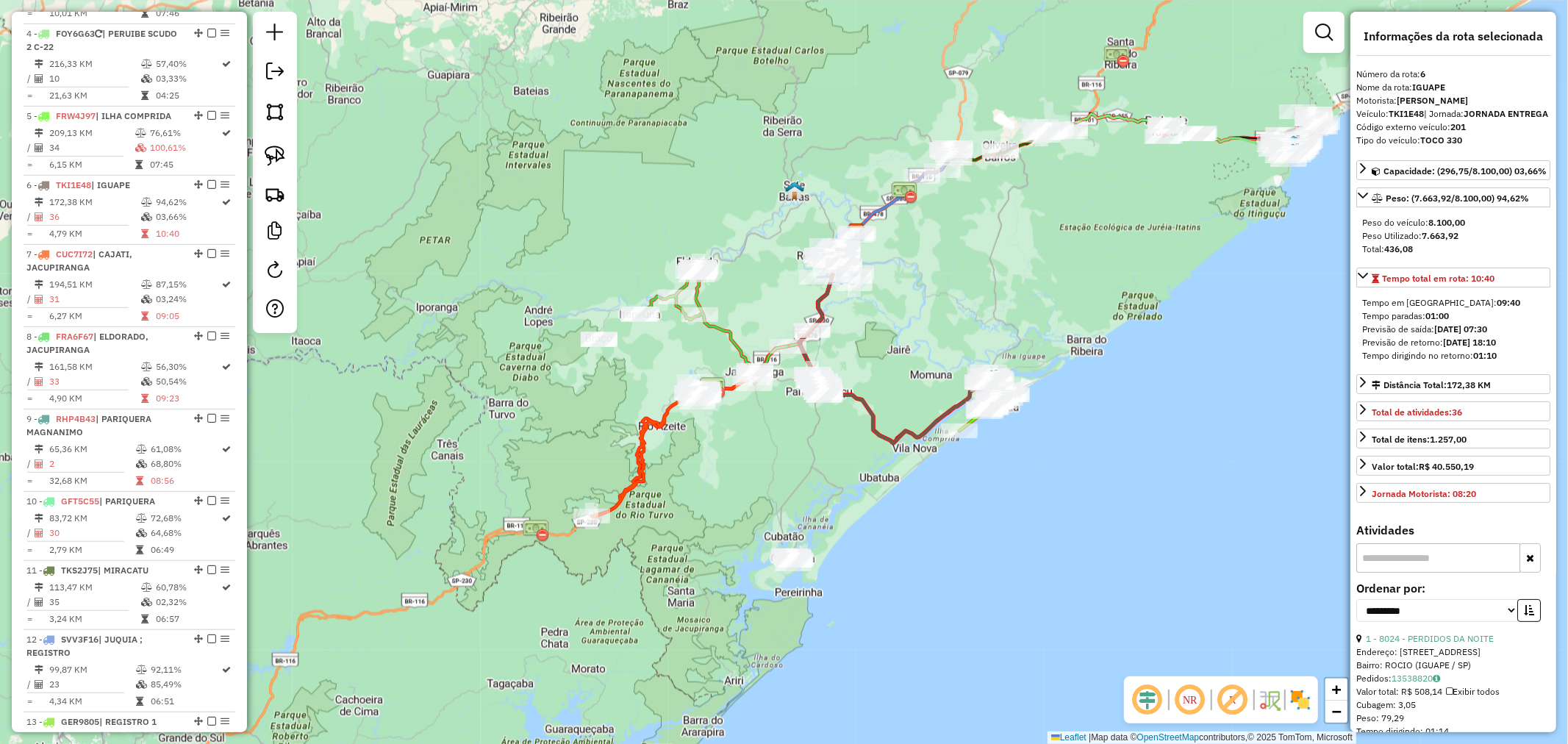
drag, startPoint x: 829, startPoint y: 408, endPoint x: 798, endPoint y: 443, distance: 46.8
click at [798, 443] on div "Janela de atendimento Grade de atendimento Capacidade Transportadoras Veículos …" at bounding box center [784, 372] width 1568 height 744
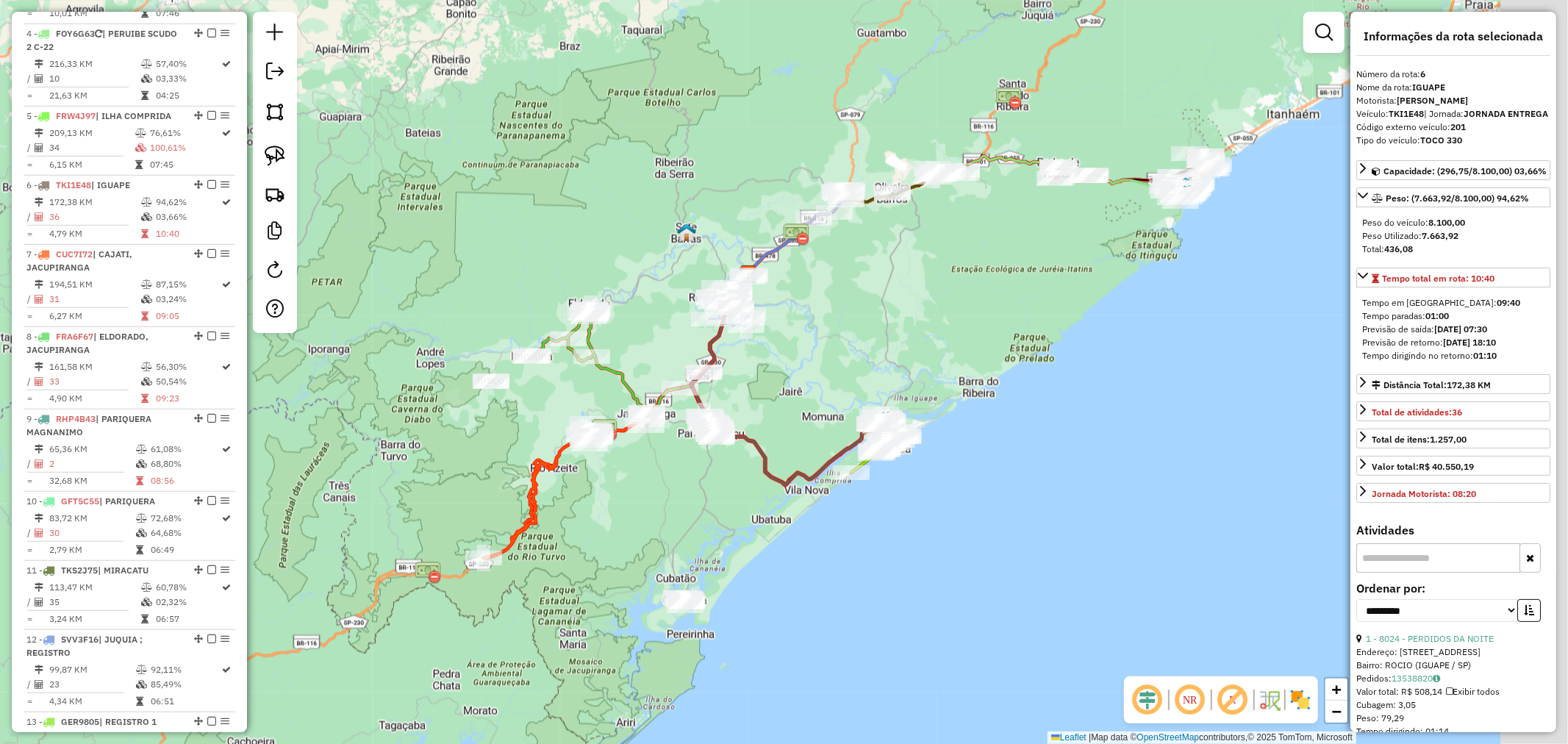
drag, startPoint x: 1014, startPoint y: 527, endPoint x: 894, endPoint y: 548, distance: 121.8
click at [894, 548] on div "Janela de atendimento Grade de atendimento Capacidade Transportadoras Veículos …" at bounding box center [784, 372] width 1568 height 744
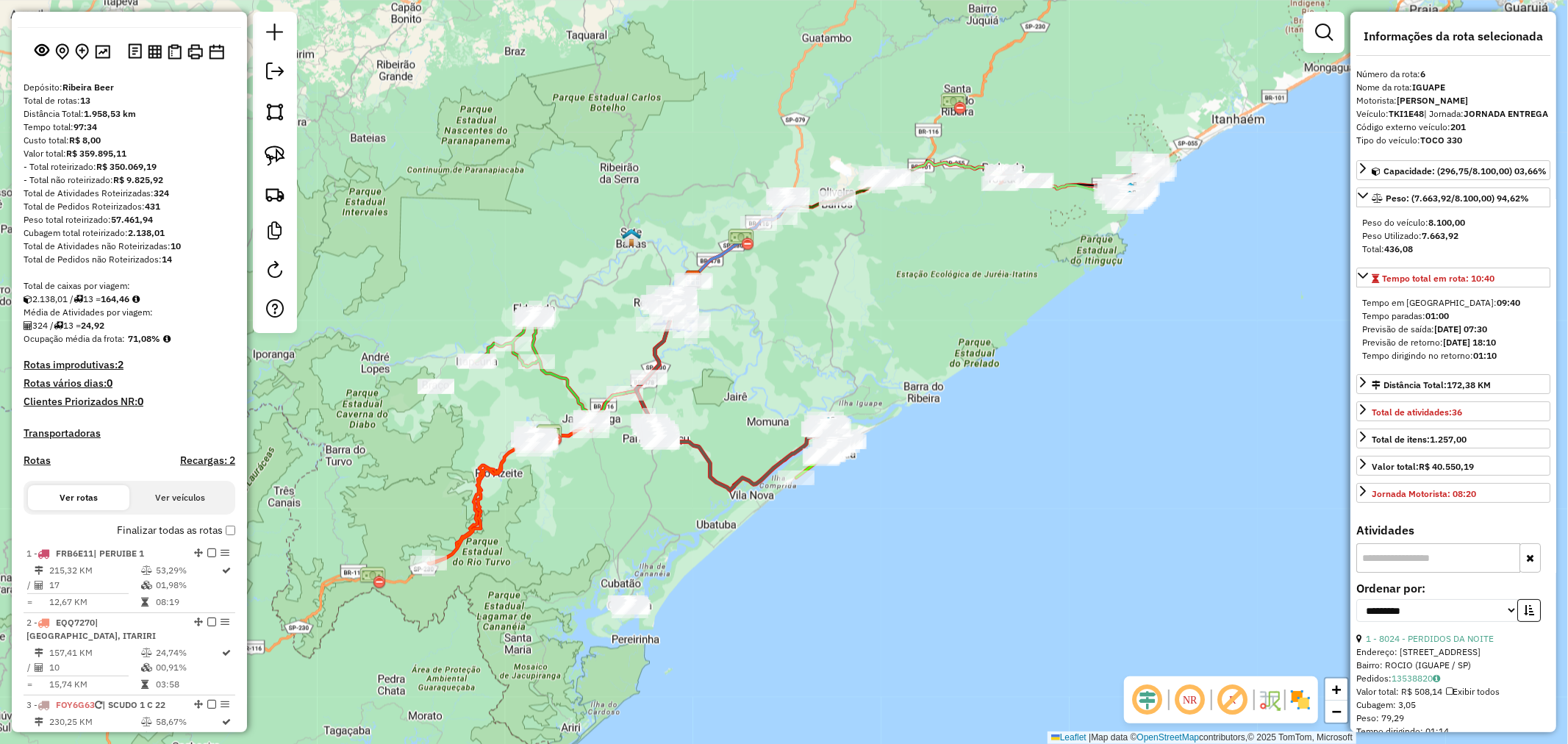
scroll to position [0, 0]
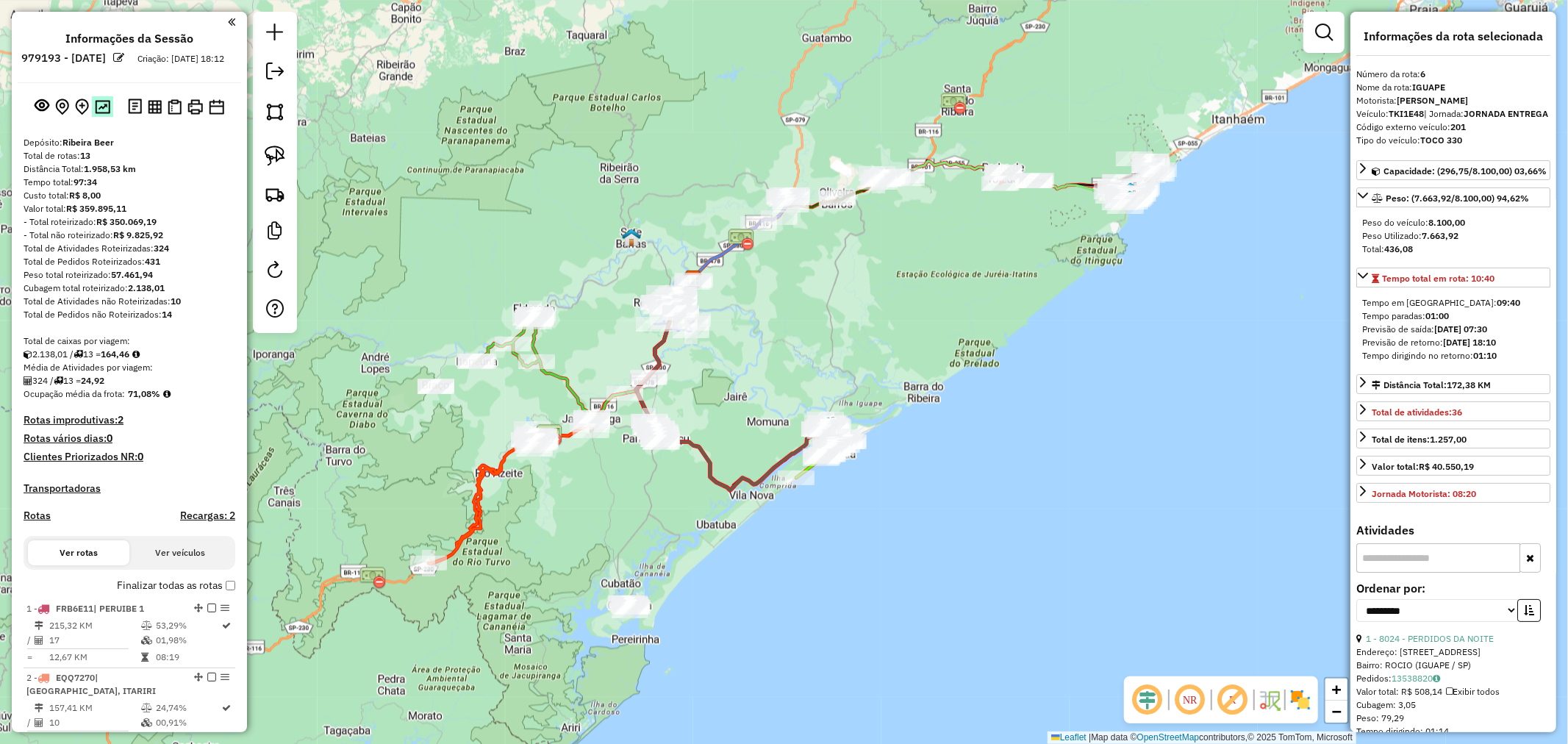
click at [100, 114] on img at bounding box center [103, 107] width 16 height 14
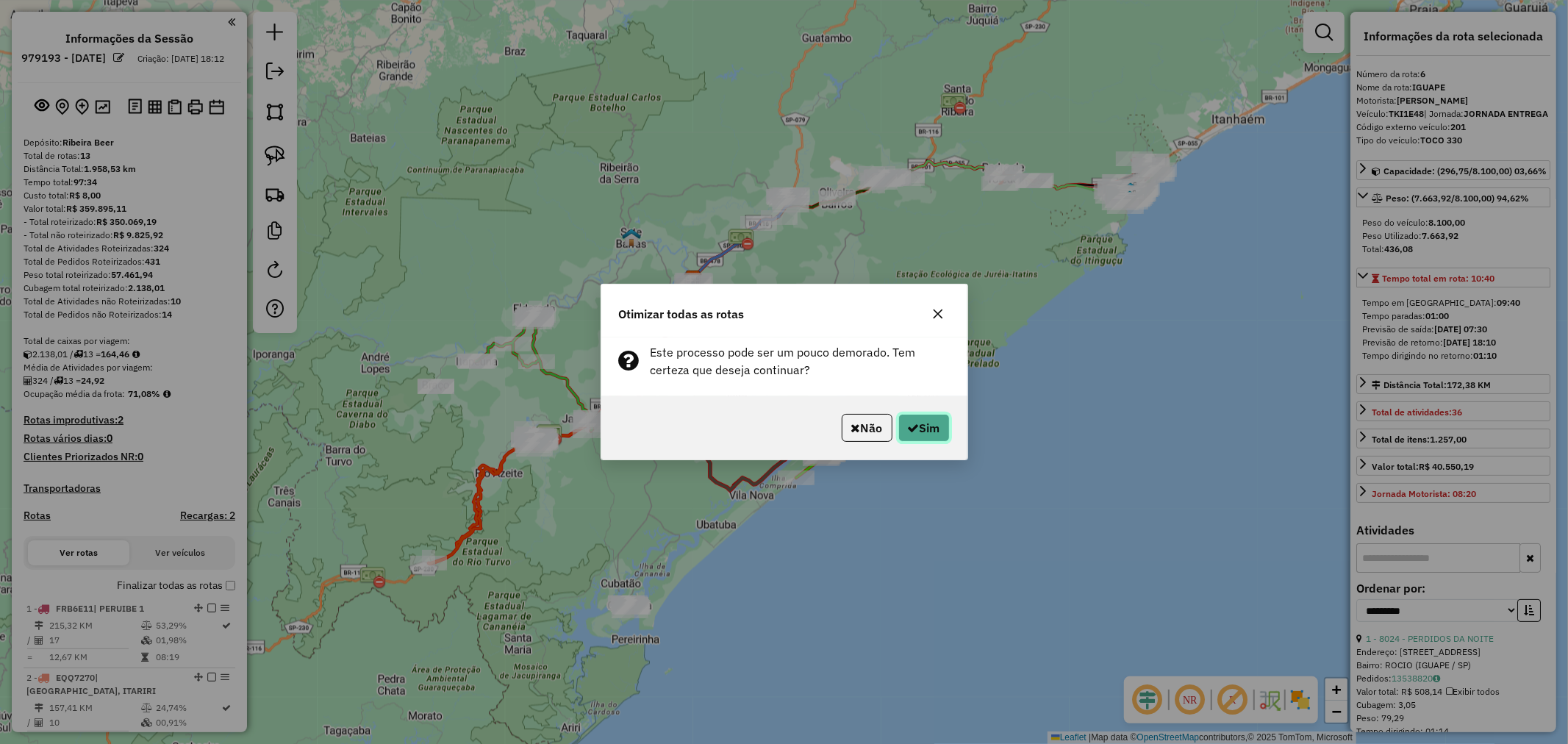
click at [919, 430] on button "Sim" at bounding box center [924, 427] width 52 height 28
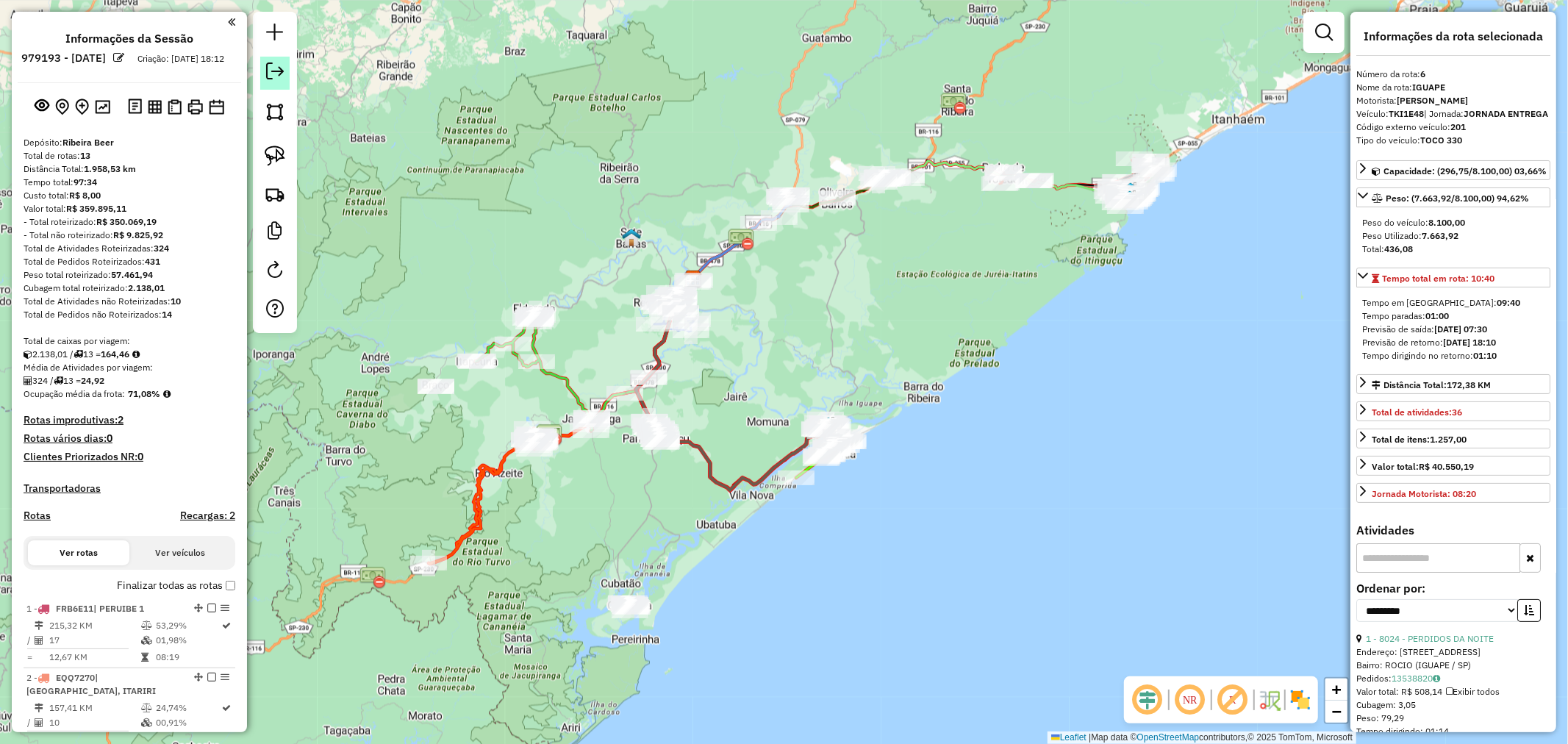
click at [273, 72] on em at bounding box center [275, 71] width 18 height 18
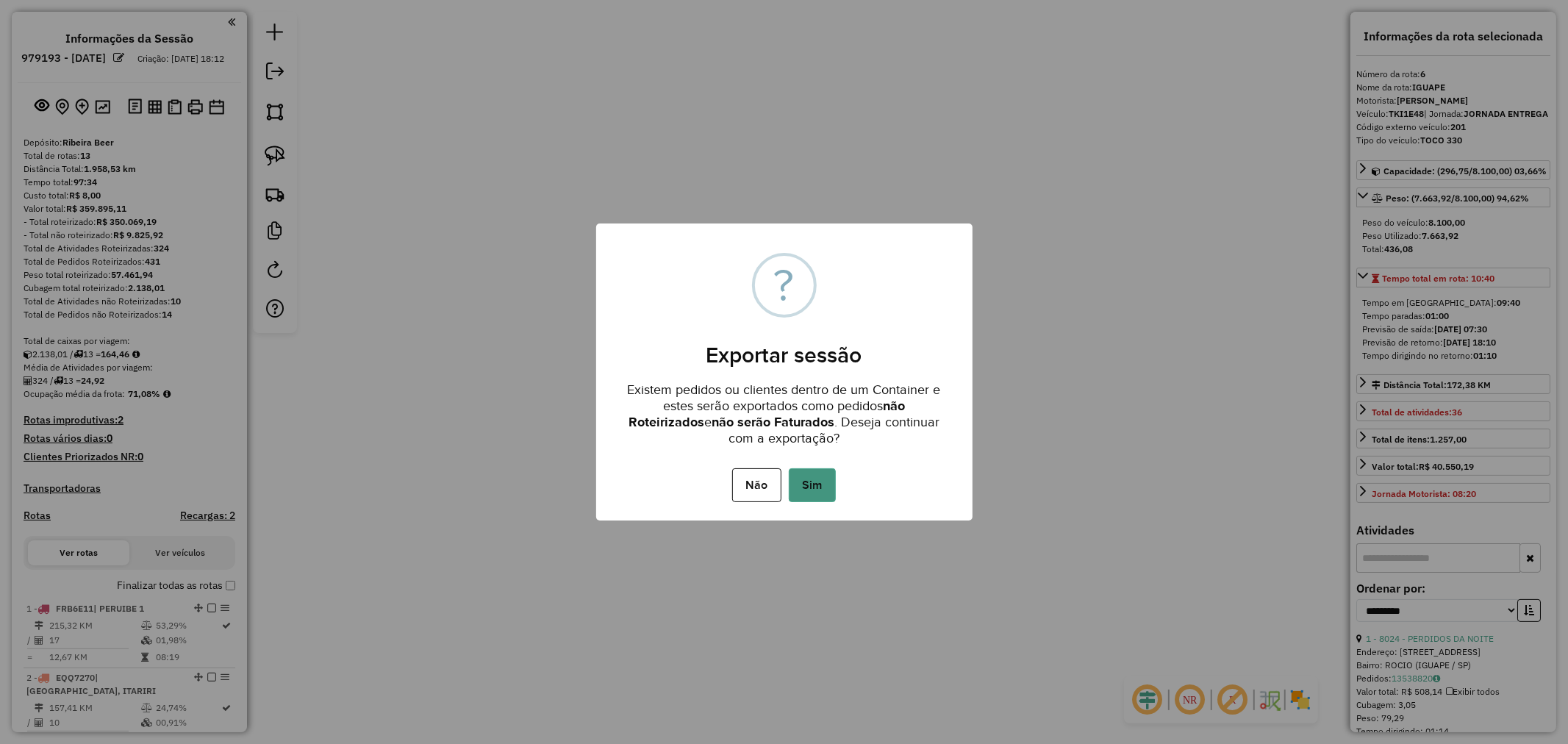
click at [817, 491] on button "Sim" at bounding box center [812, 485] width 47 height 34
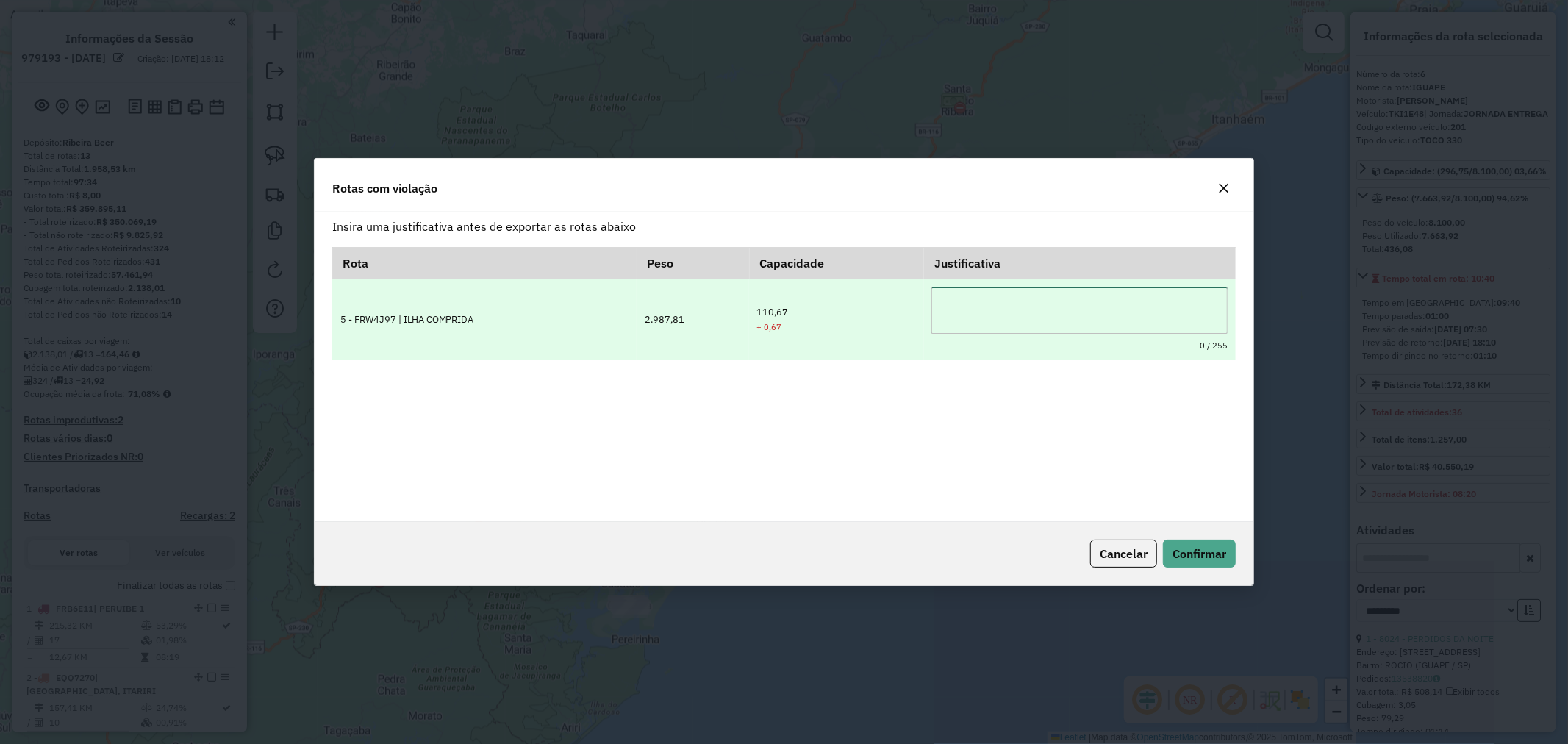
click at [1008, 314] on textarea at bounding box center [1080, 310] width 296 height 47
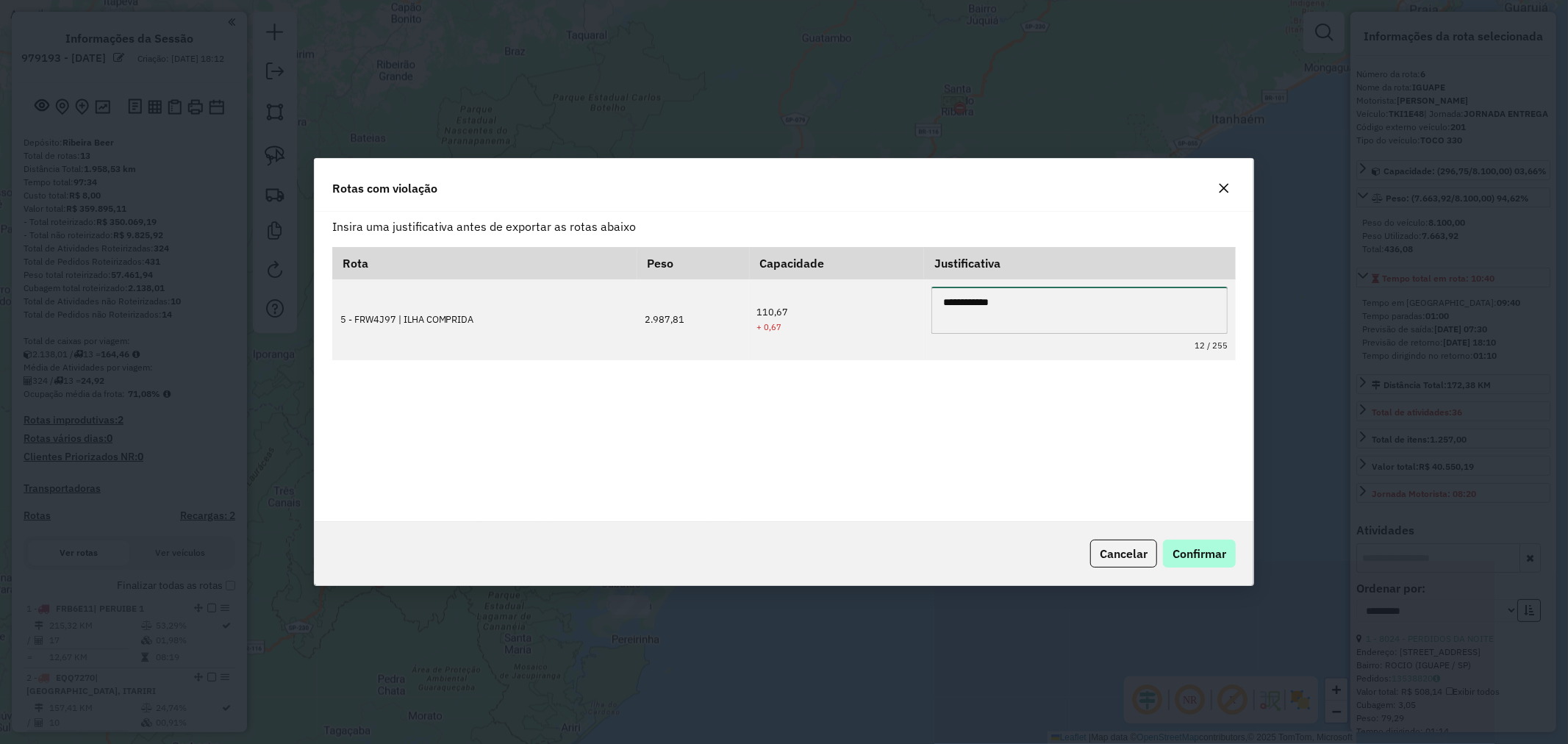
type textarea "**********"
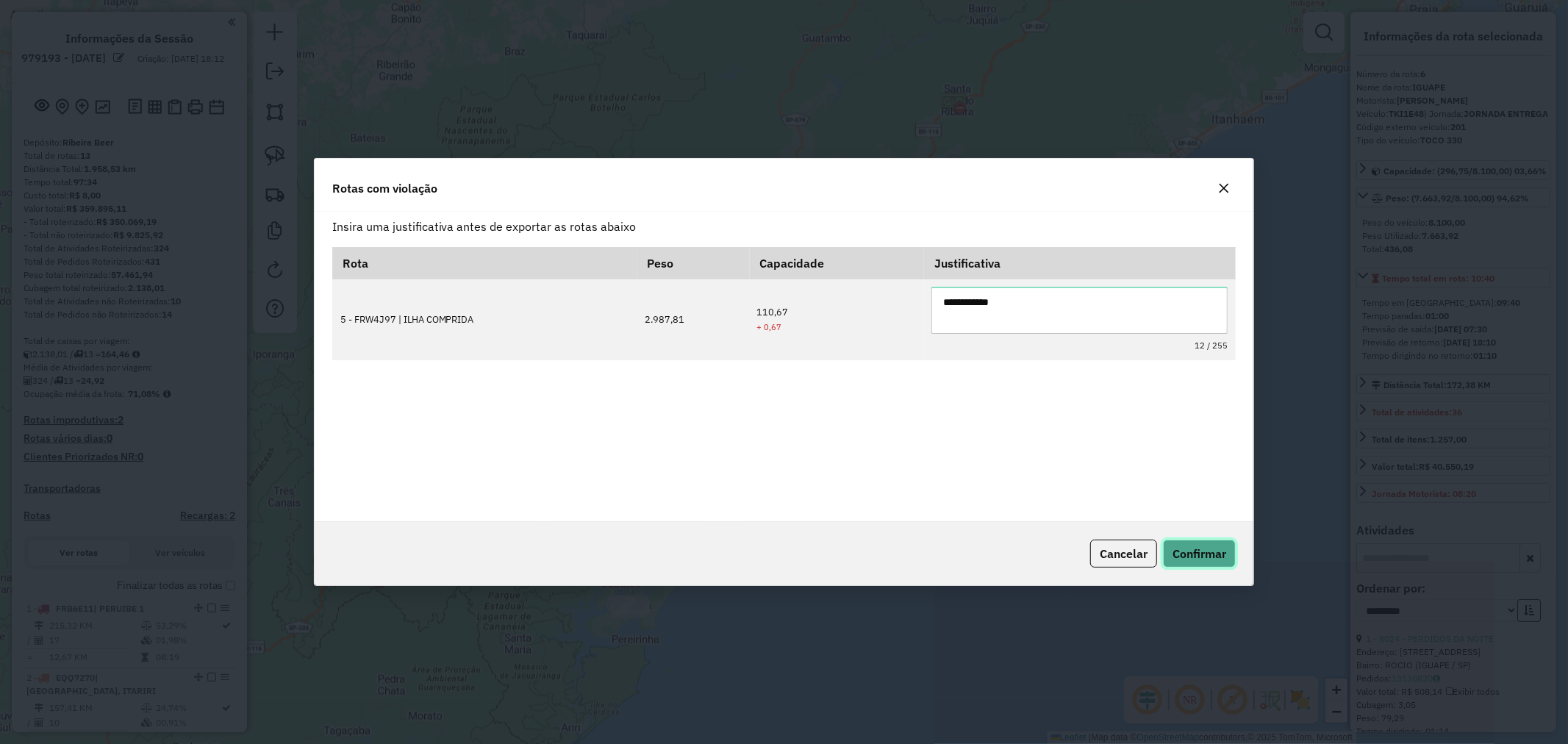
click at [1208, 549] on span "Confirmar" at bounding box center [1200, 554] width 54 height 15
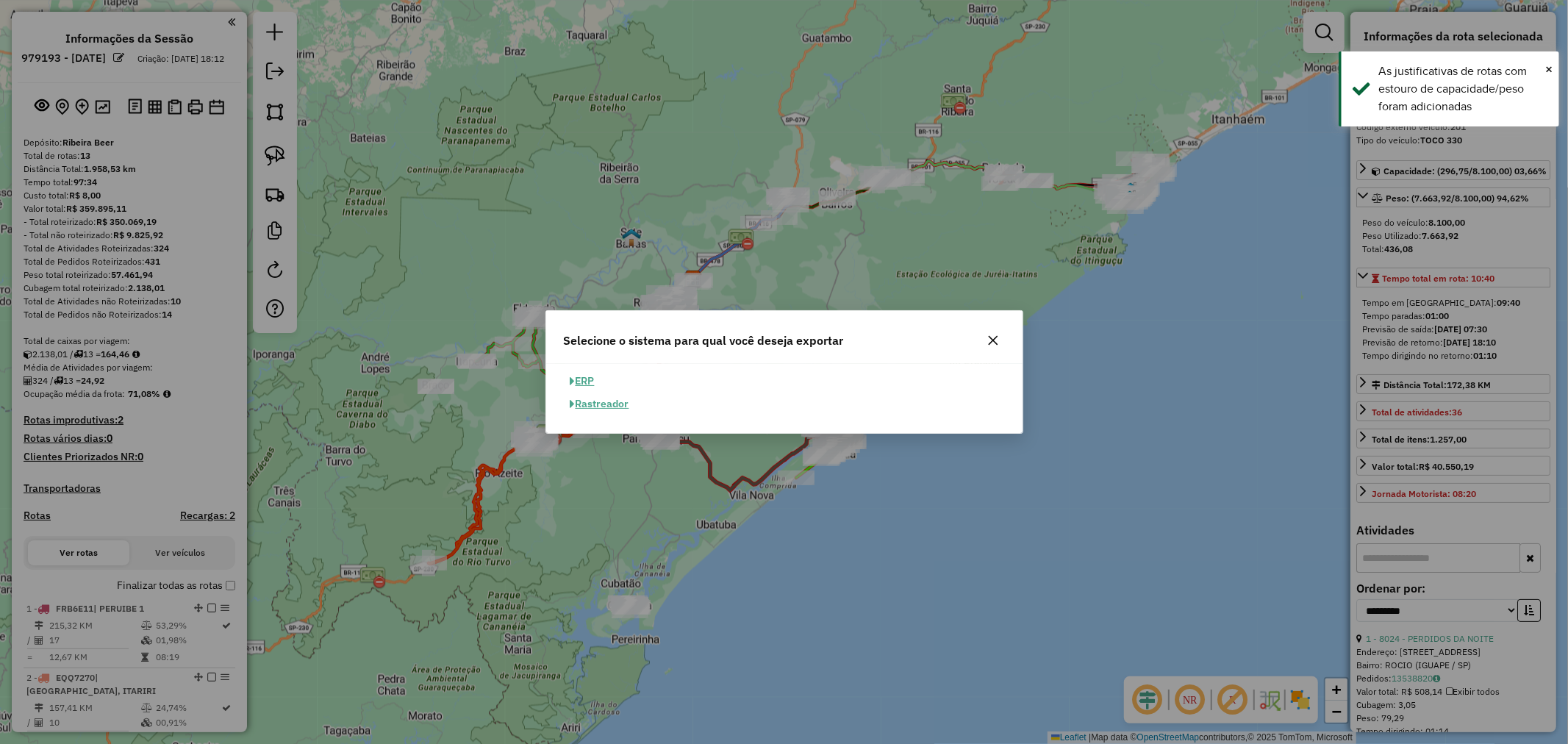
click at [591, 380] on button "ERP" at bounding box center [582, 381] width 37 height 22
select select "**"
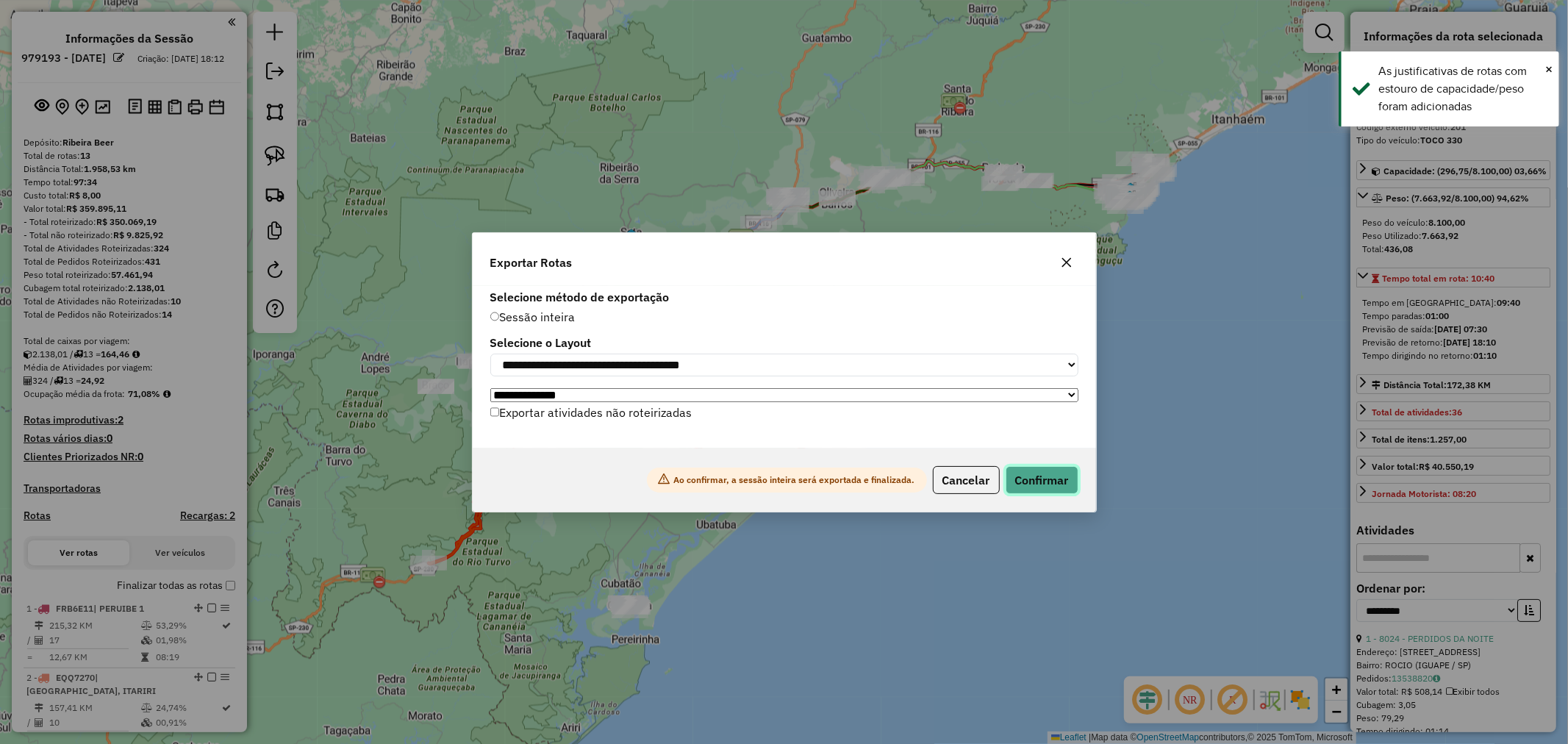
click at [1052, 480] on button "Confirmar" at bounding box center [1042, 480] width 73 height 28
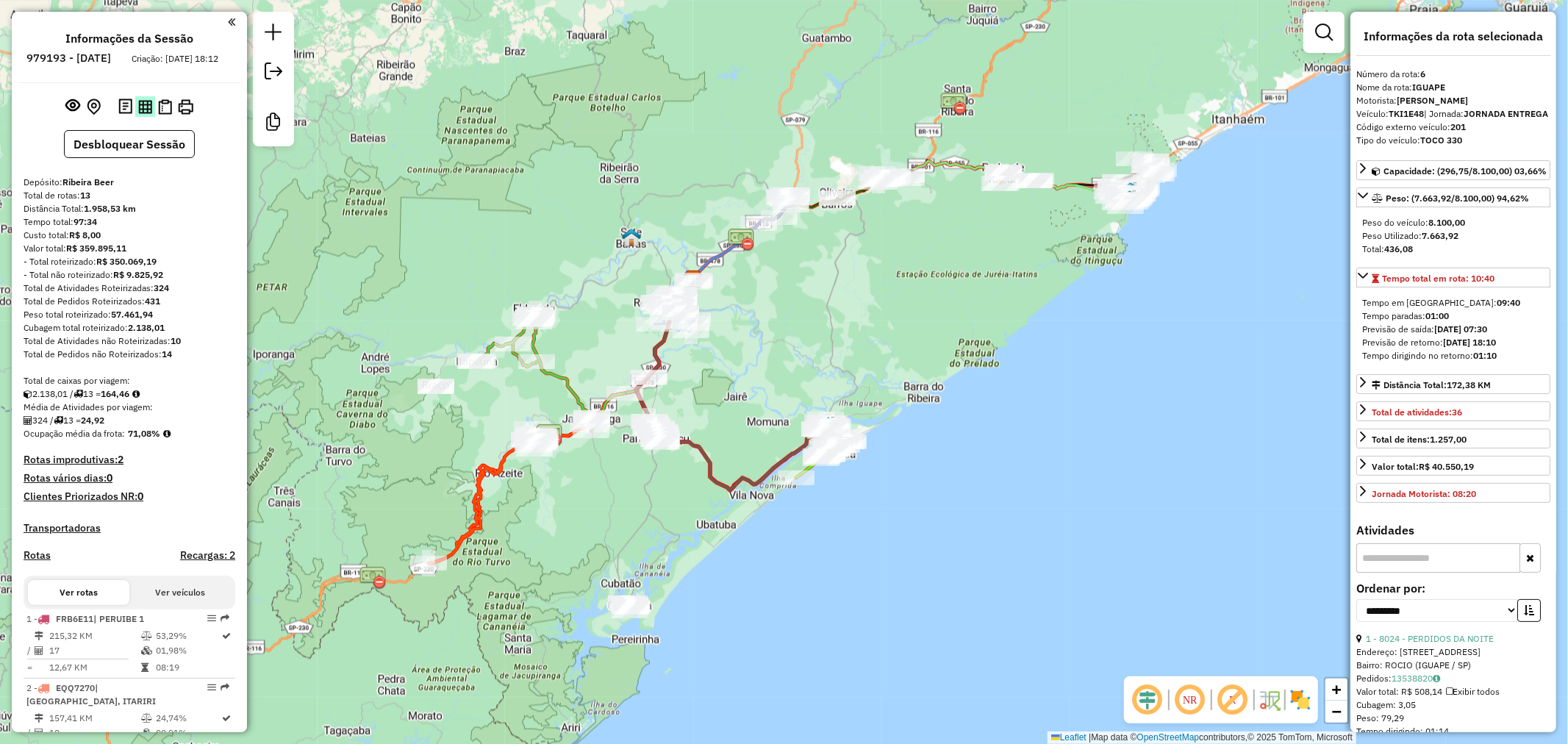
click at [141, 114] on img at bounding box center [145, 107] width 14 height 14
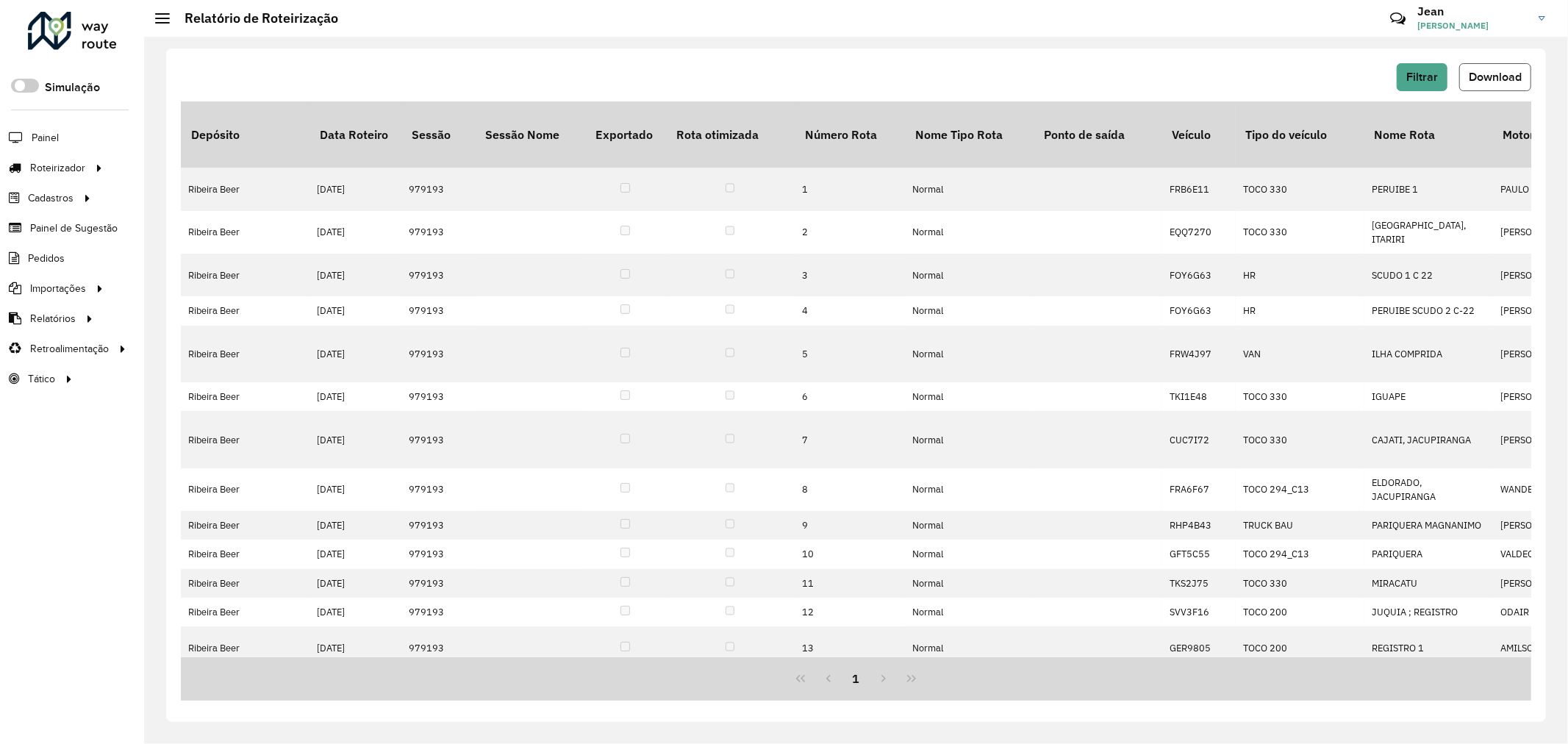
click at [1490, 74] on span "Download" at bounding box center [1495, 76] width 53 height 13
